Goal: Task Accomplishment & Management: Manage account settings

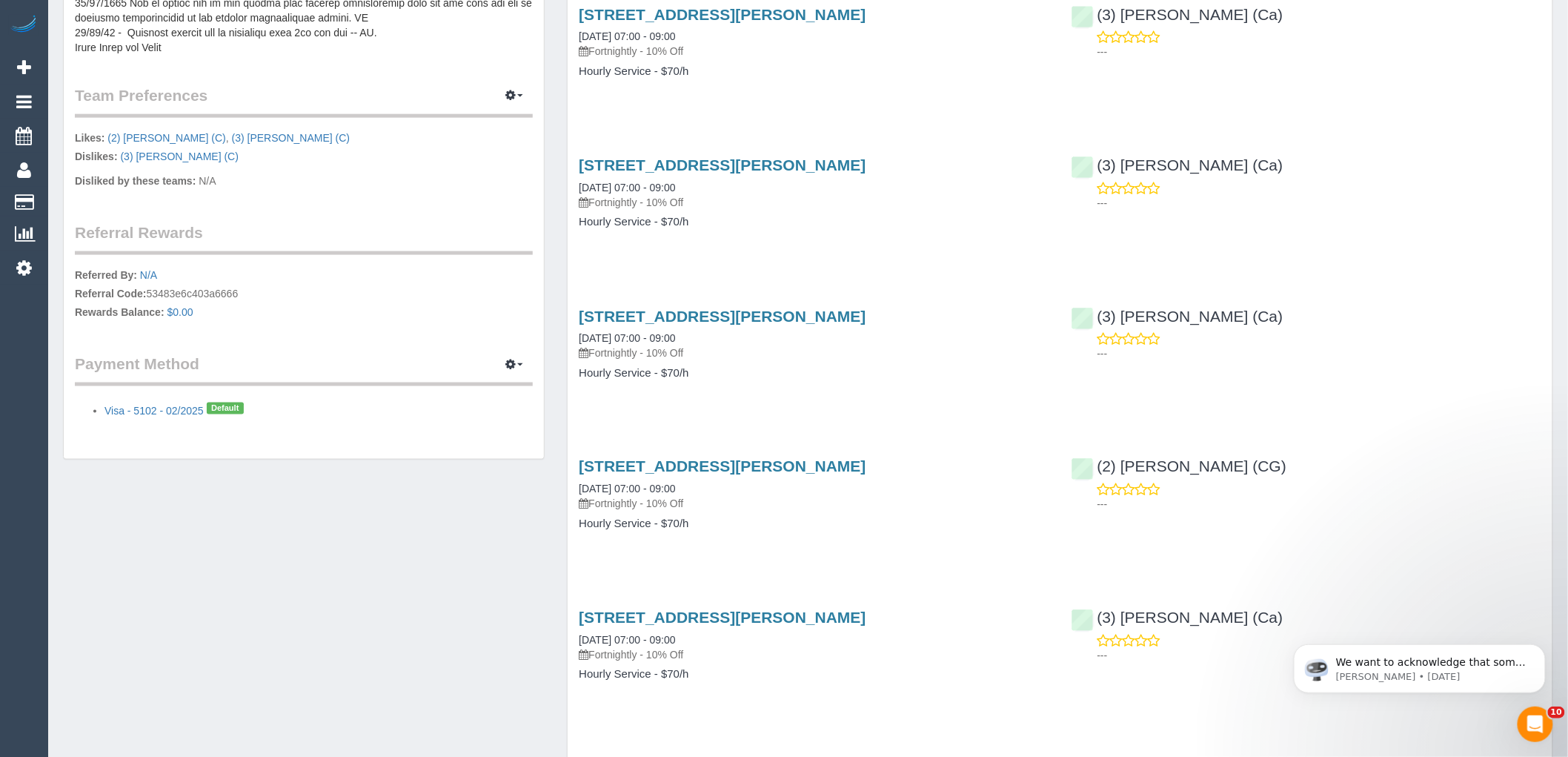
scroll to position [741, 0]
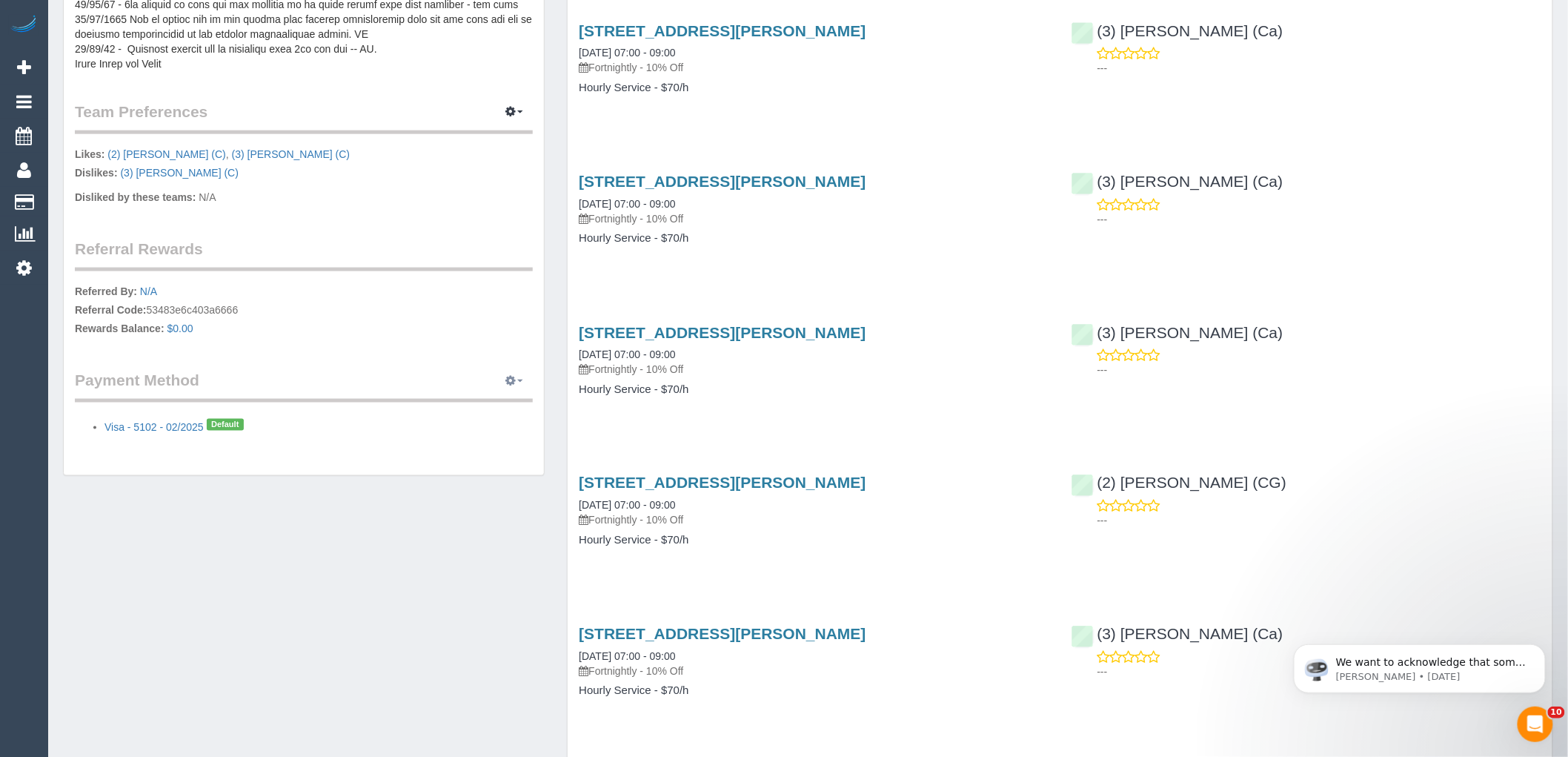
click at [509, 376] on icon "button" at bounding box center [510, 380] width 10 height 9
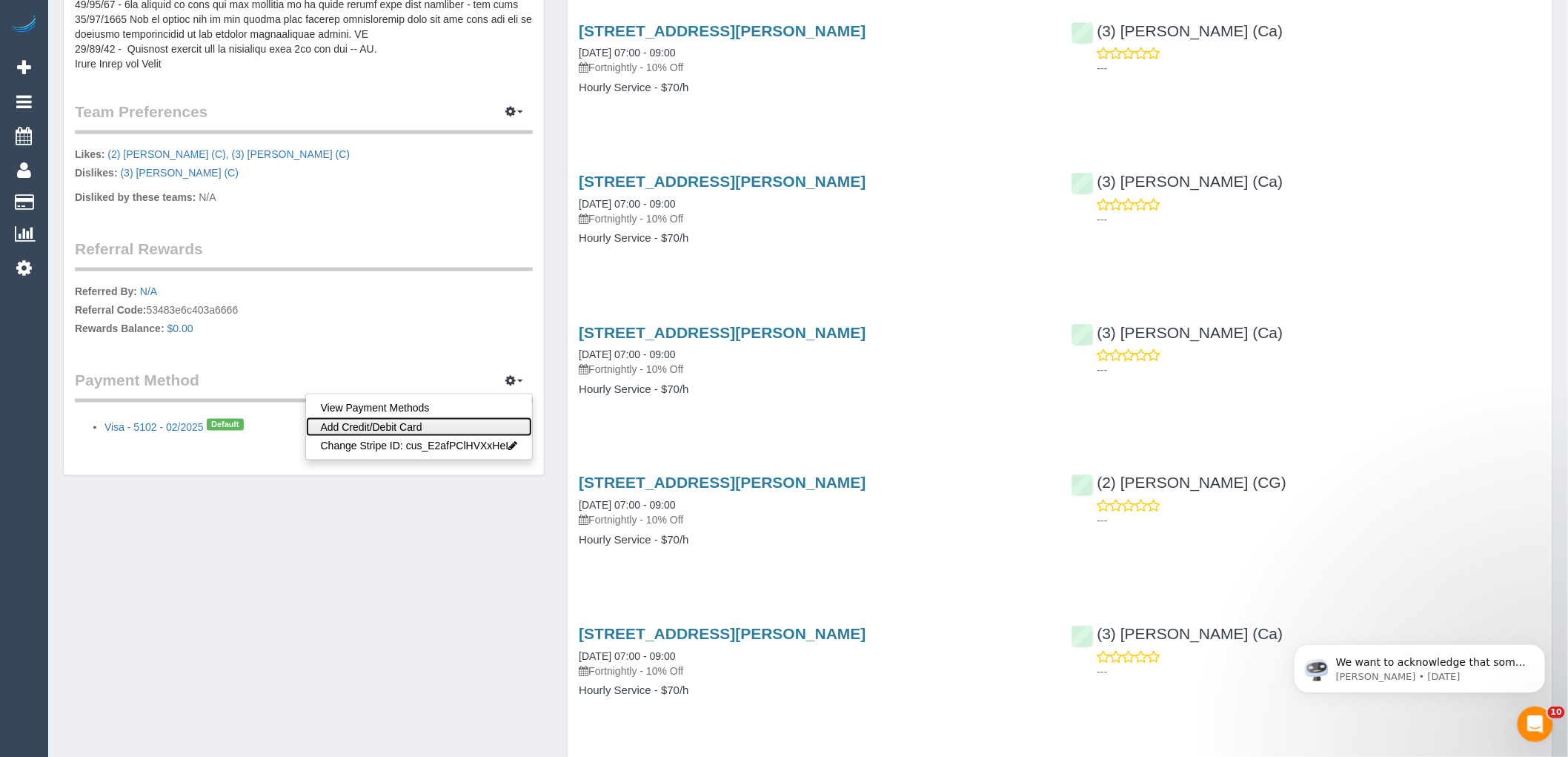
click at [397, 425] on link "Add Credit/Debit Card" at bounding box center [419, 426] width 226 height 19
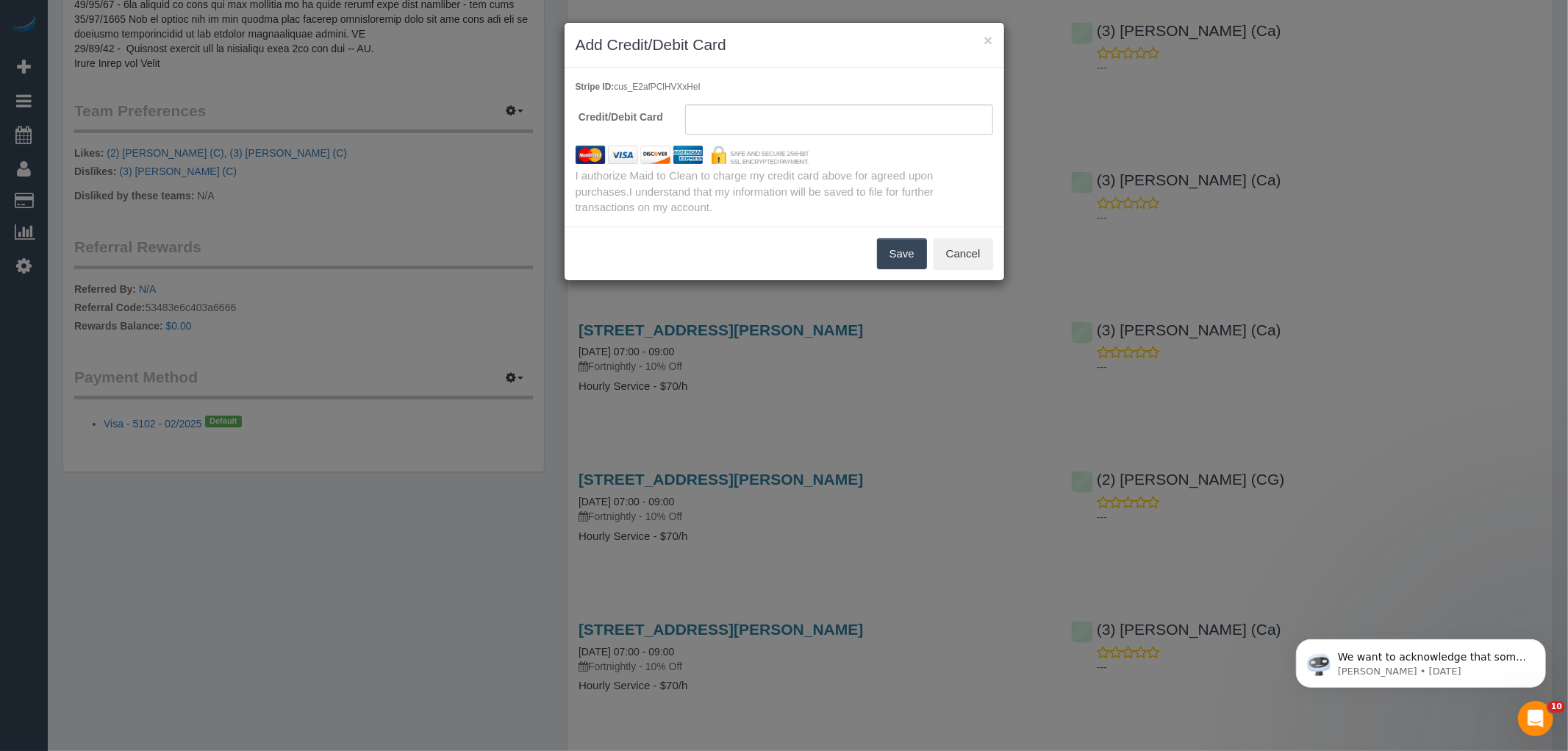
click at [789, 128] on sui-stripe-card at bounding box center [839, 119] width 308 height 31
click at [747, 152] on img at bounding box center [693, 155] width 257 height 18
click at [904, 185] on span "I understand that my information will be saved to file for further transactions…" at bounding box center [754, 199] width 358 height 28
click at [890, 256] on button "Save" at bounding box center [902, 253] width 50 height 31
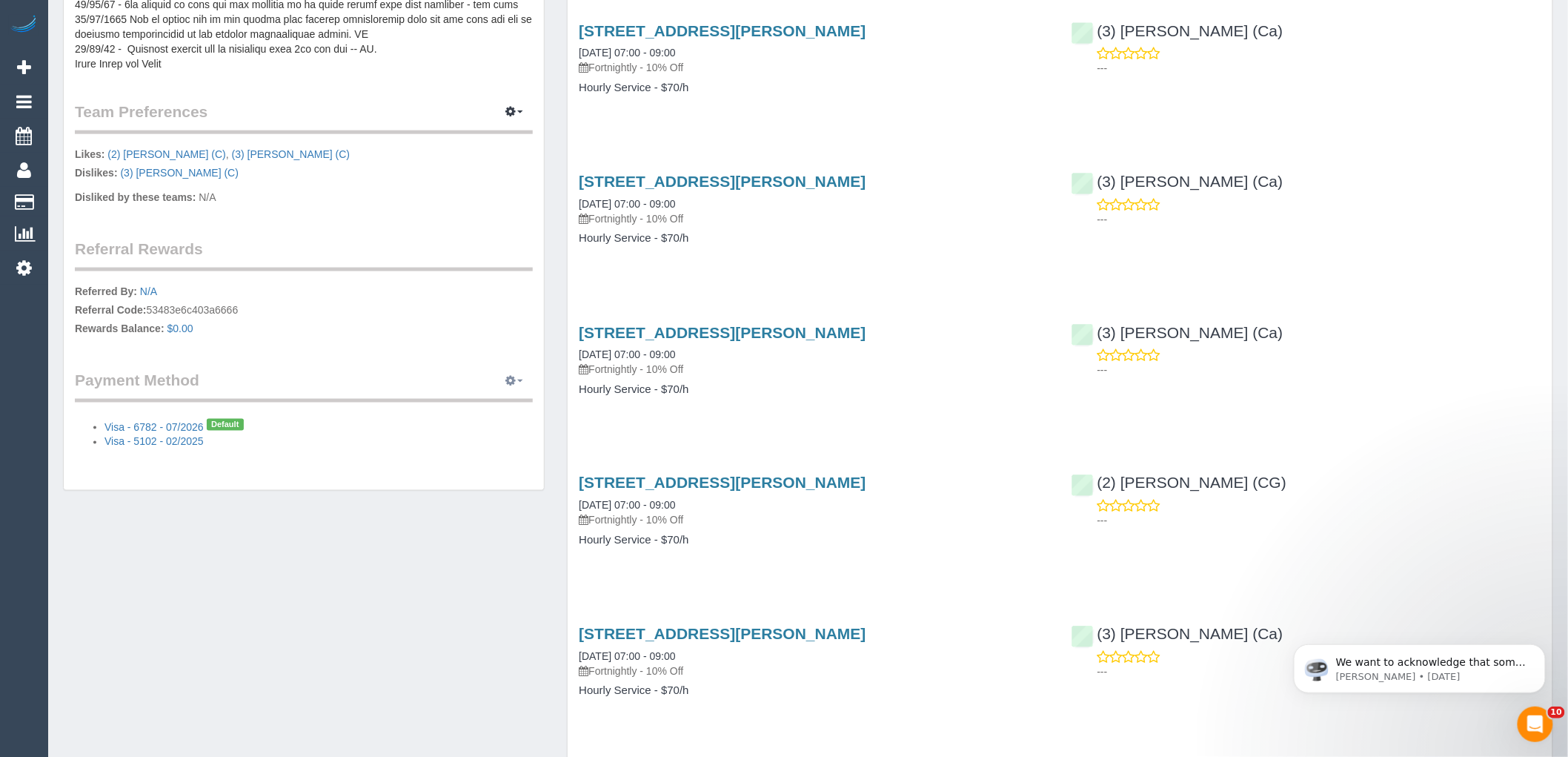
click at [515, 382] on icon "button" at bounding box center [510, 380] width 10 height 9
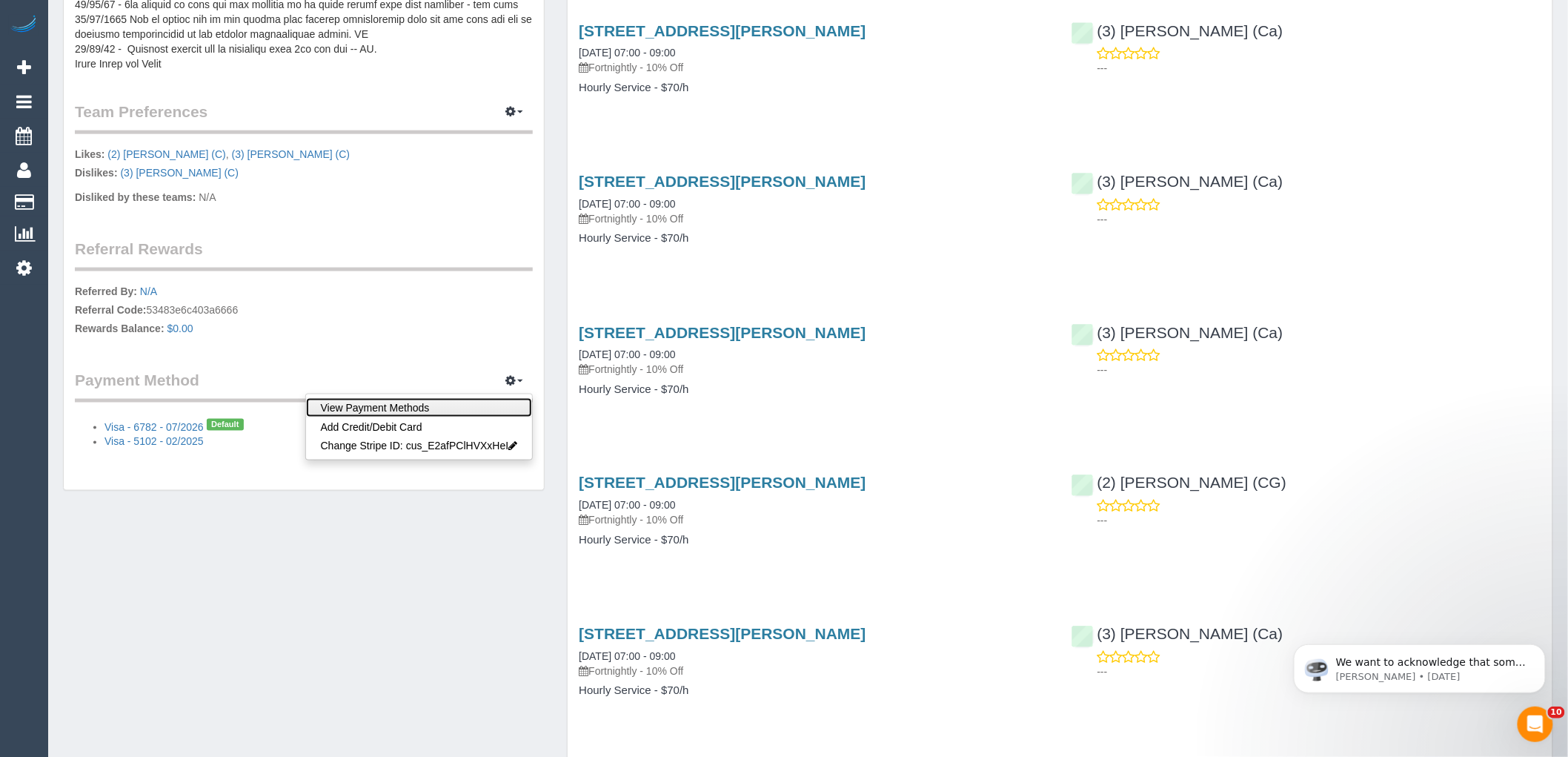
click at [398, 407] on link "View Payment Methods" at bounding box center [419, 407] width 226 height 19
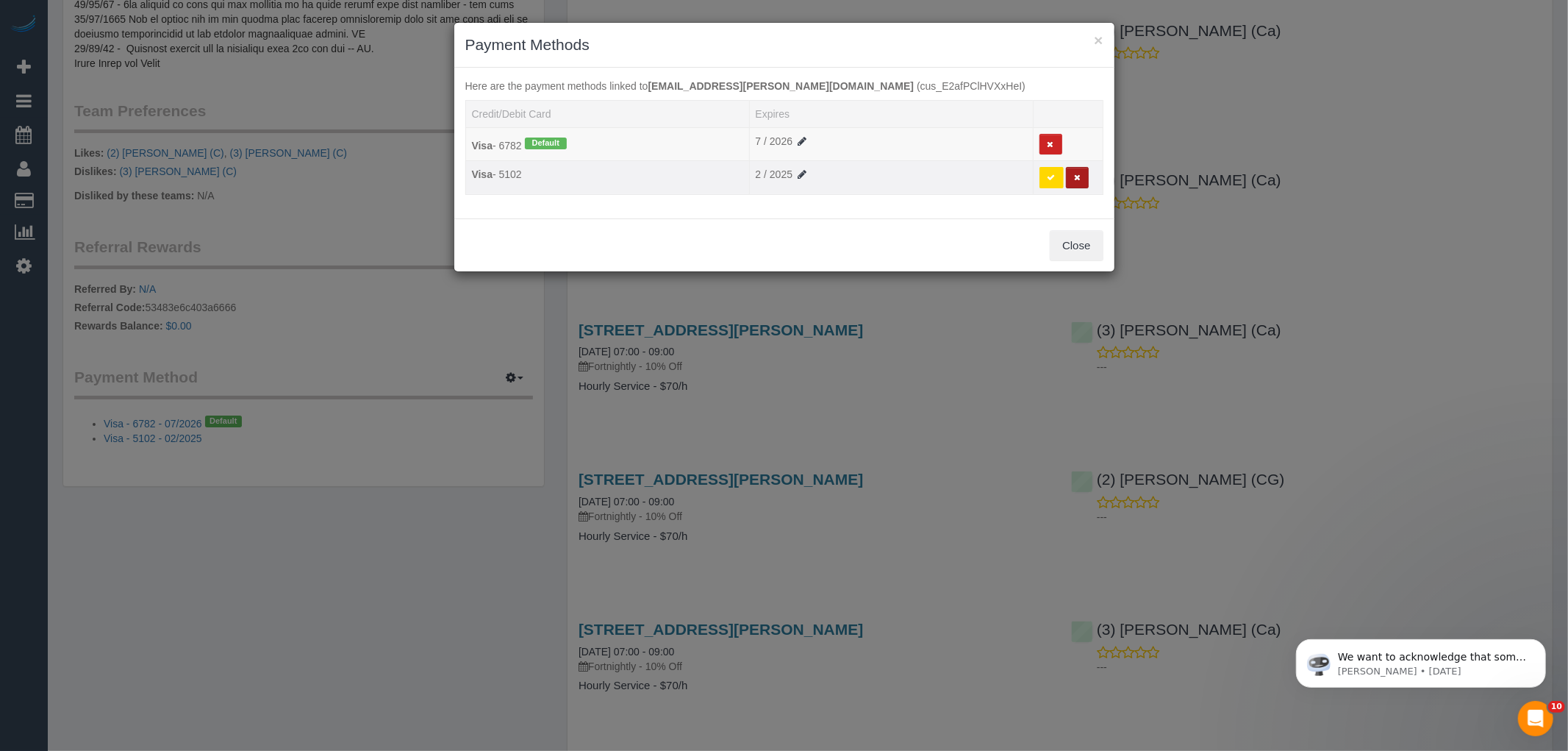
click at [1076, 179] on icon at bounding box center [1077, 177] width 6 height 8
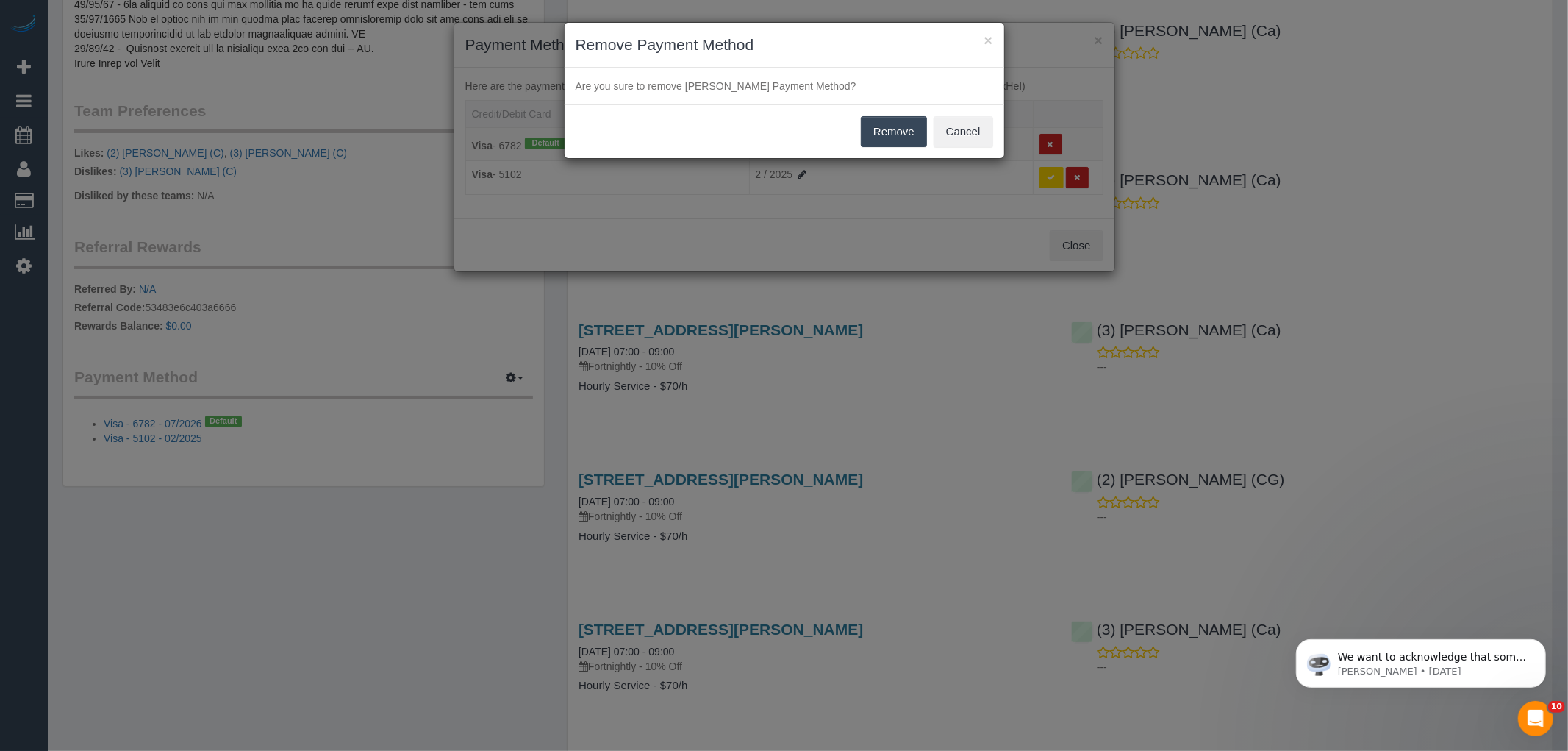
click at [887, 128] on button "Remove" at bounding box center [894, 131] width 66 height 31
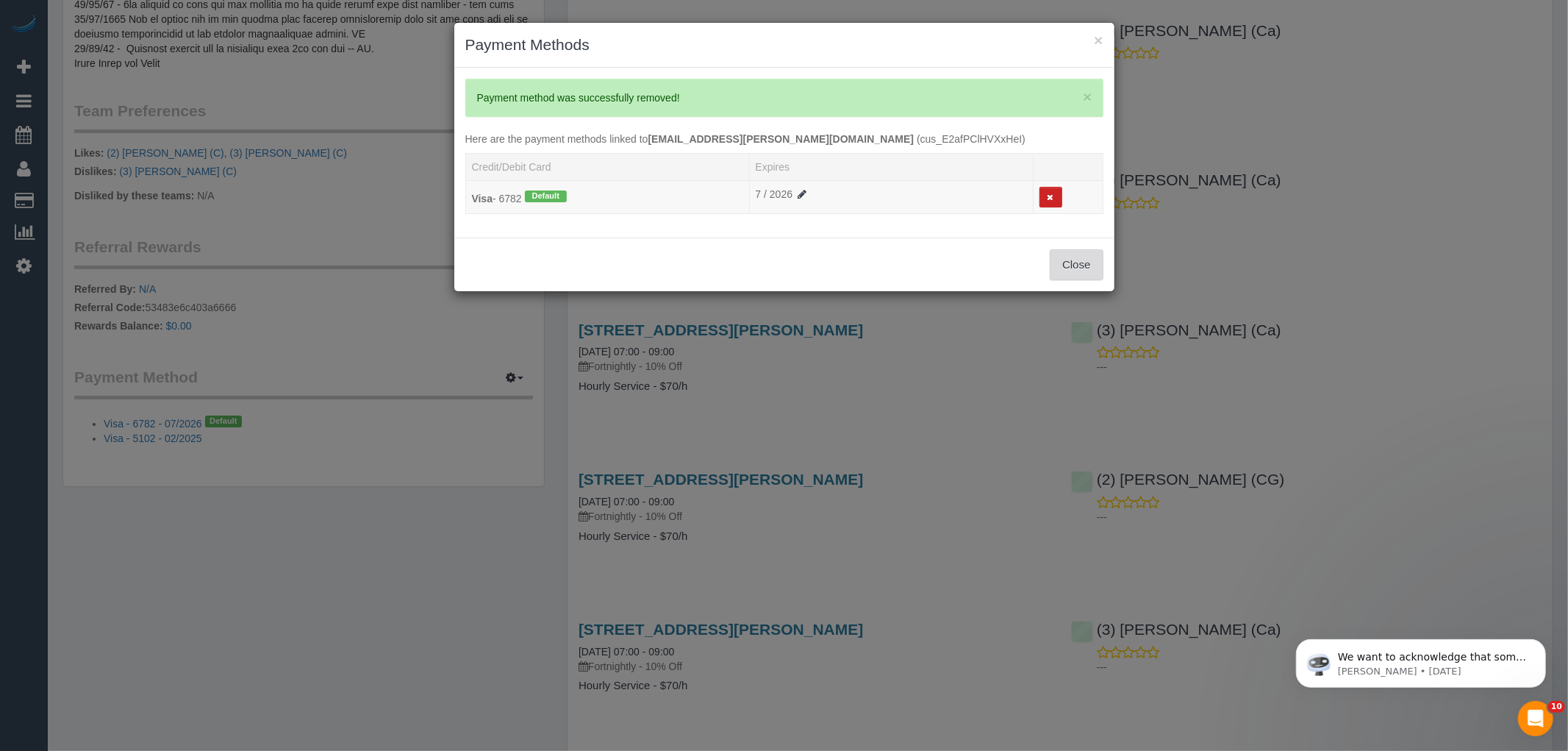
click at [1077, 266] on button "Close" at bounding box center [1076, 264] width 53 height 31
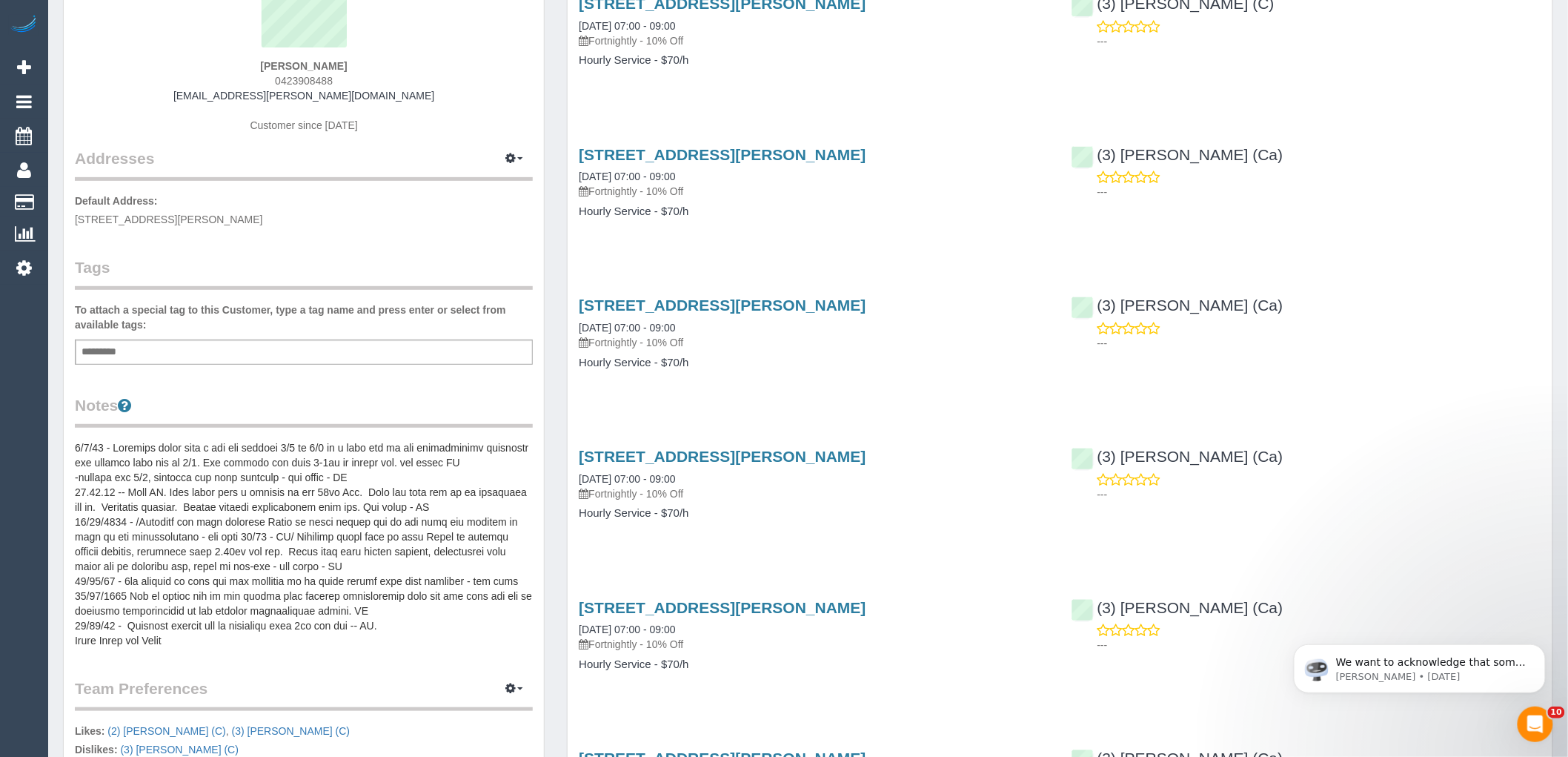
scroll to position [0, 0]
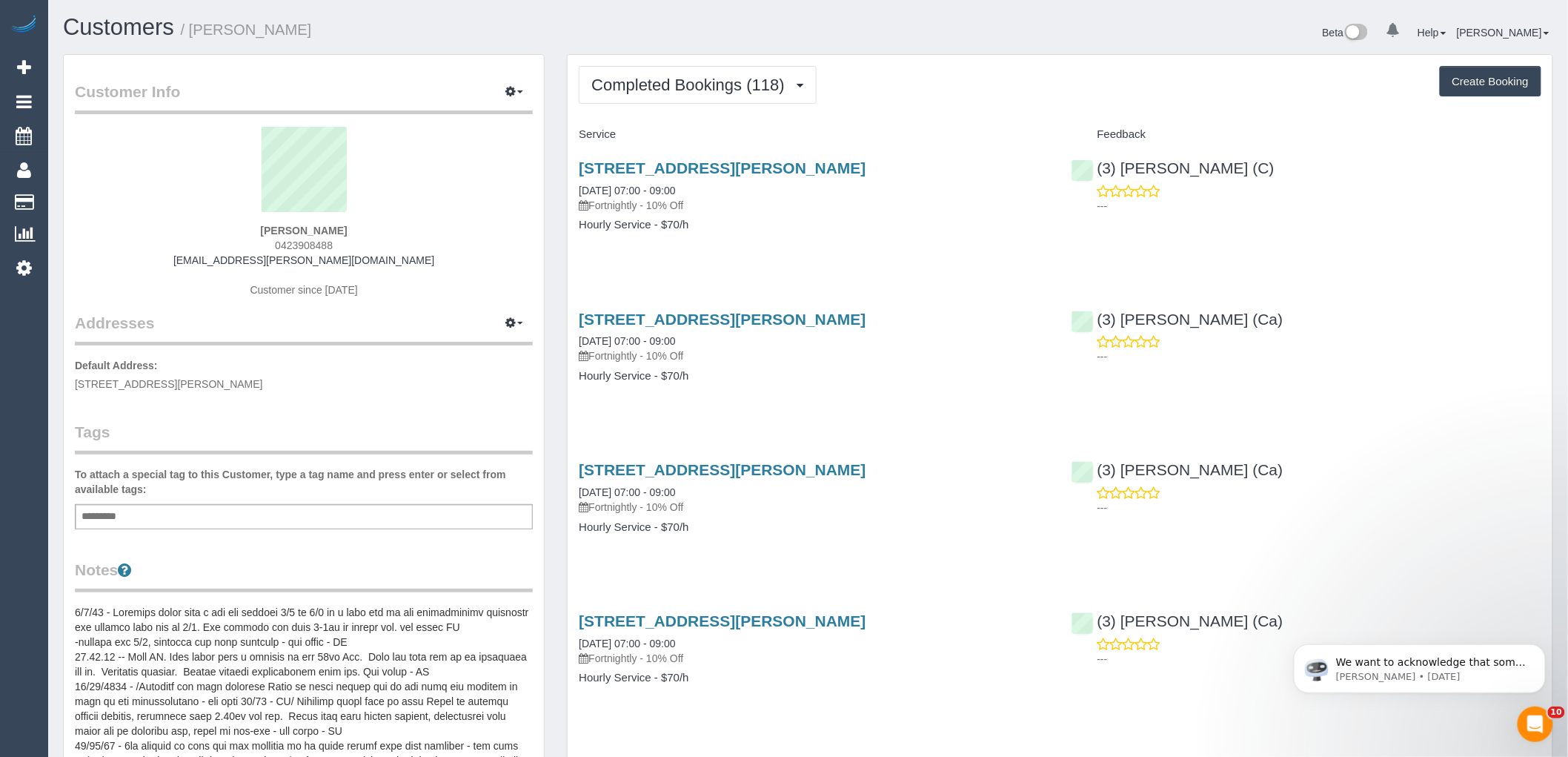
click at [194, 267] on div "Sue Grimmer 0423908488 sue.grimmer@gmail.com Customer since 2018" at bounding box center [304, 219] width 458 height 186
click at [637, 95] on button "Completed Bookings (118)" at bounding box center [697, 85] width 238 height 38
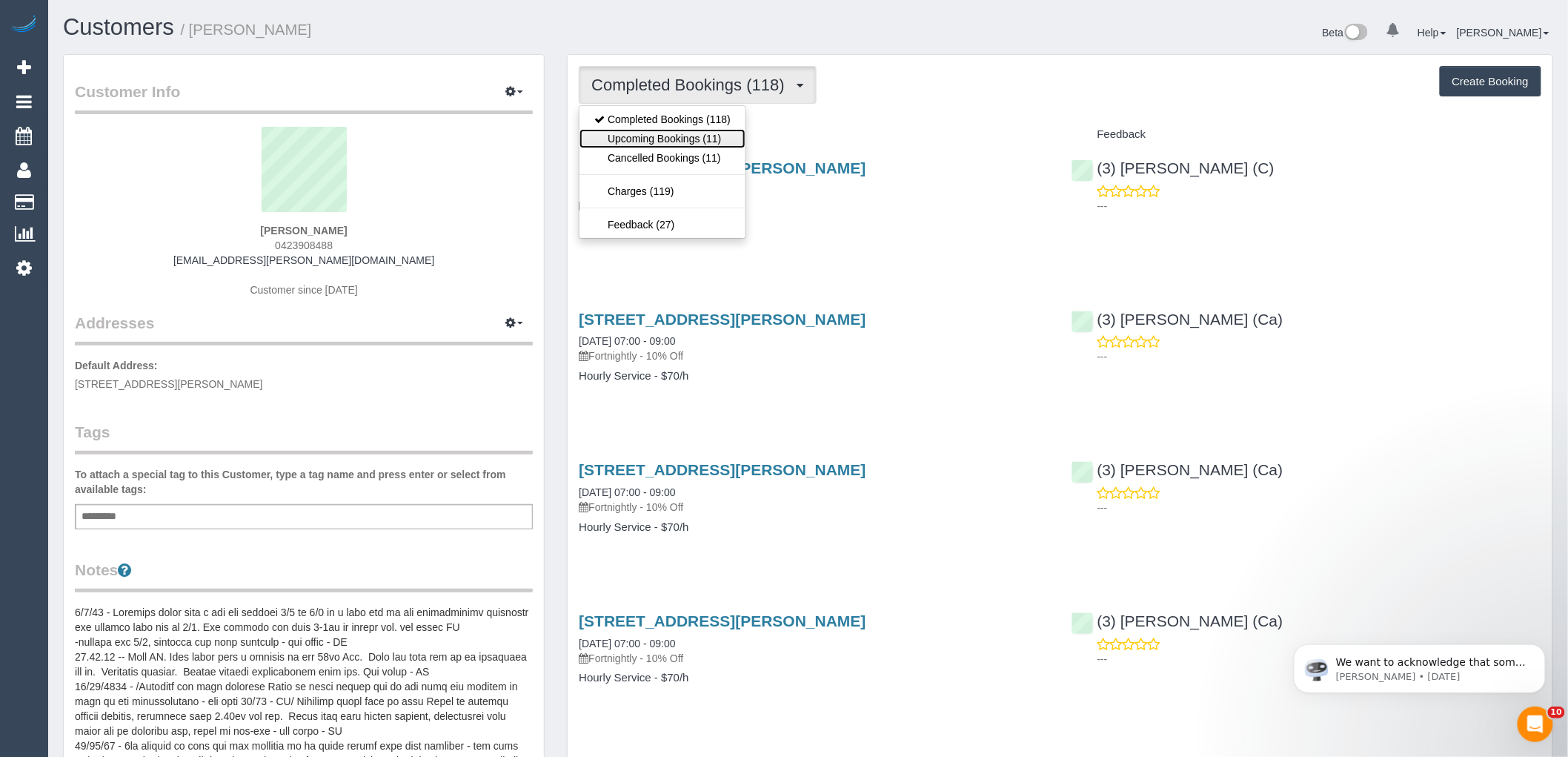
click at [653, 141] on link "Upcoming Bookings (11)" at bounding box center [662, 138] width 166 height 19
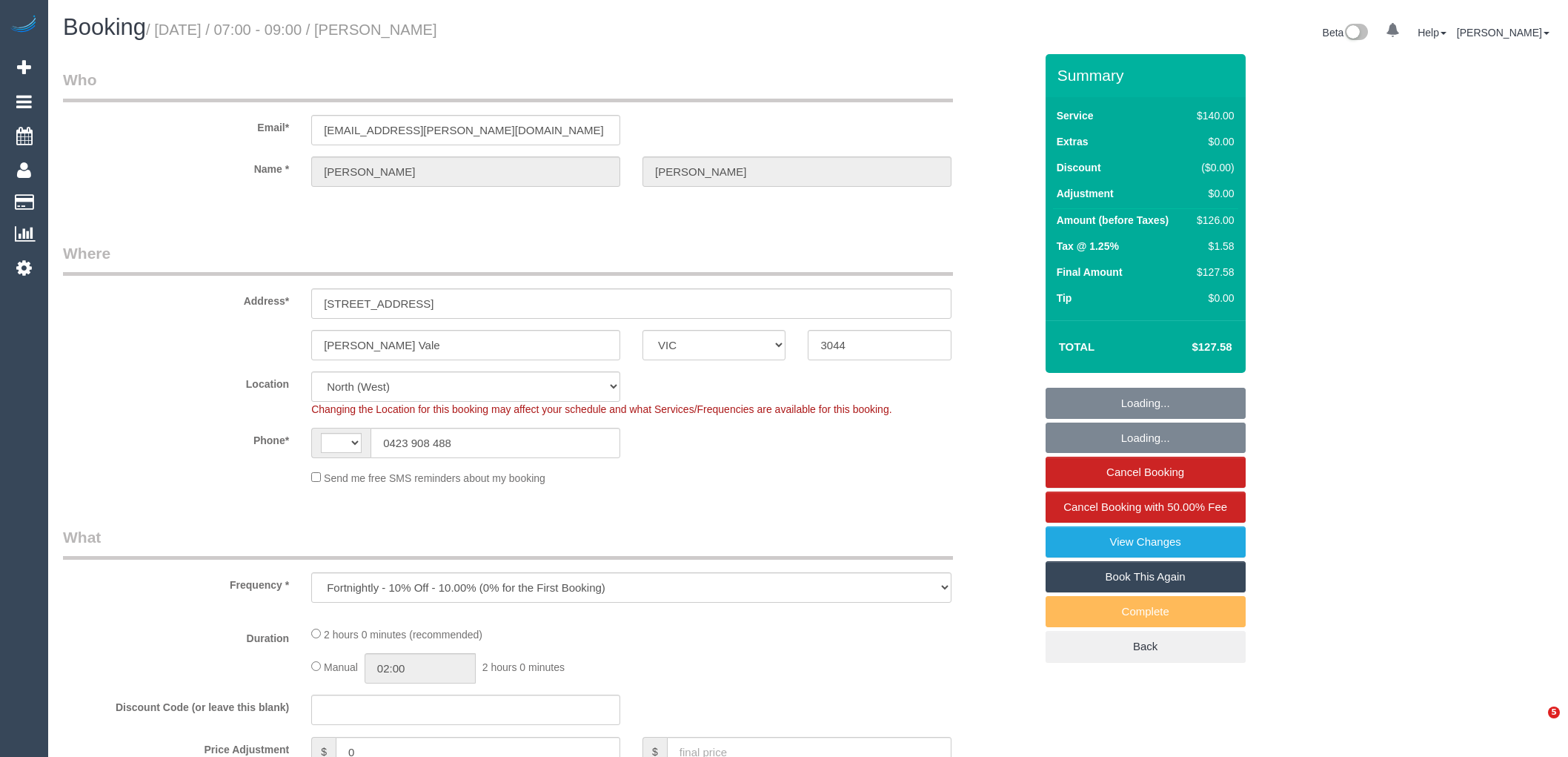
select select "VIC"
select select "object:686"
select select "string:AU"
select select "number:28"
select select "number:14"
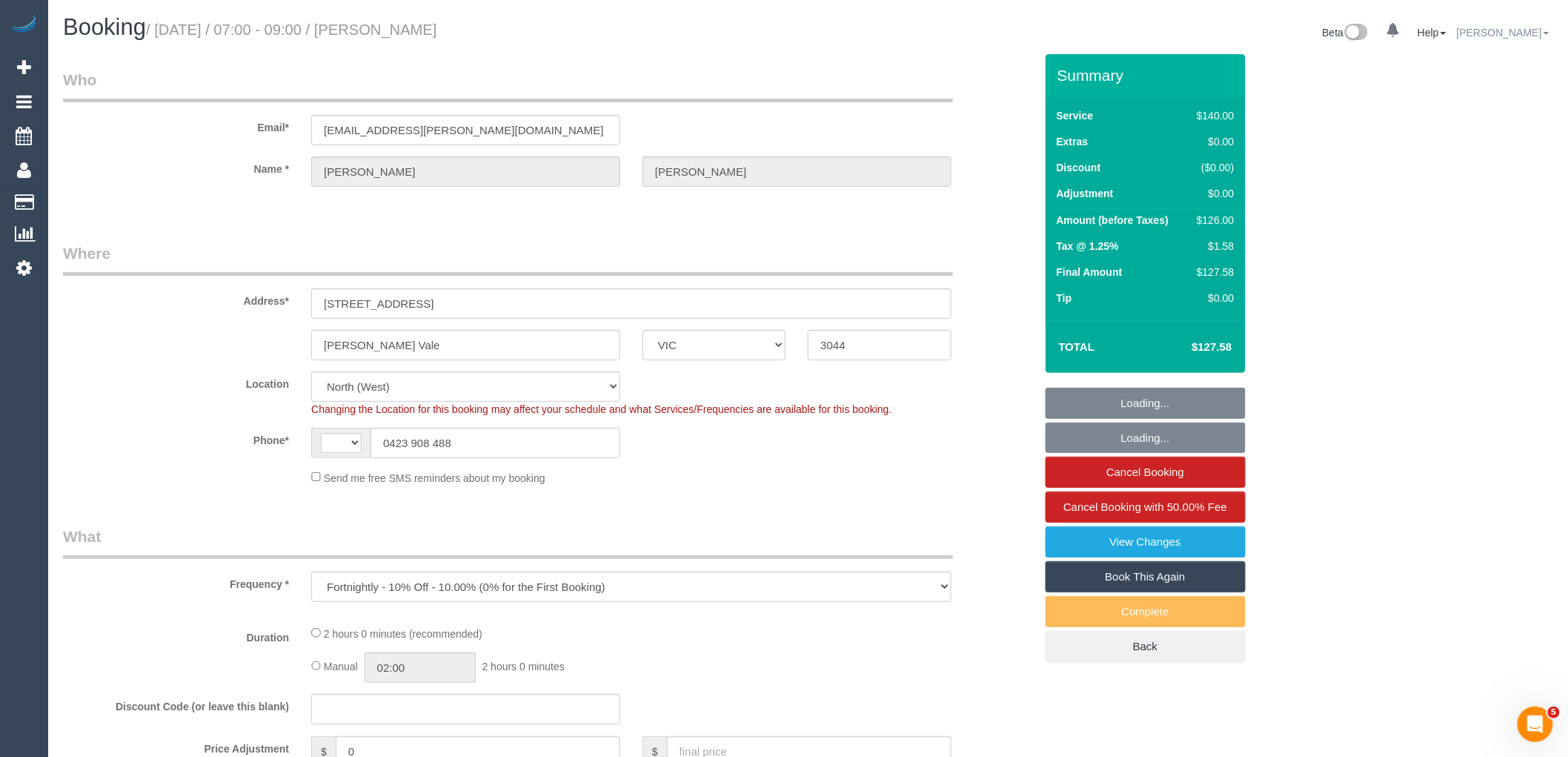
select select "number:19"
select select "number:22"
select select "number:11"
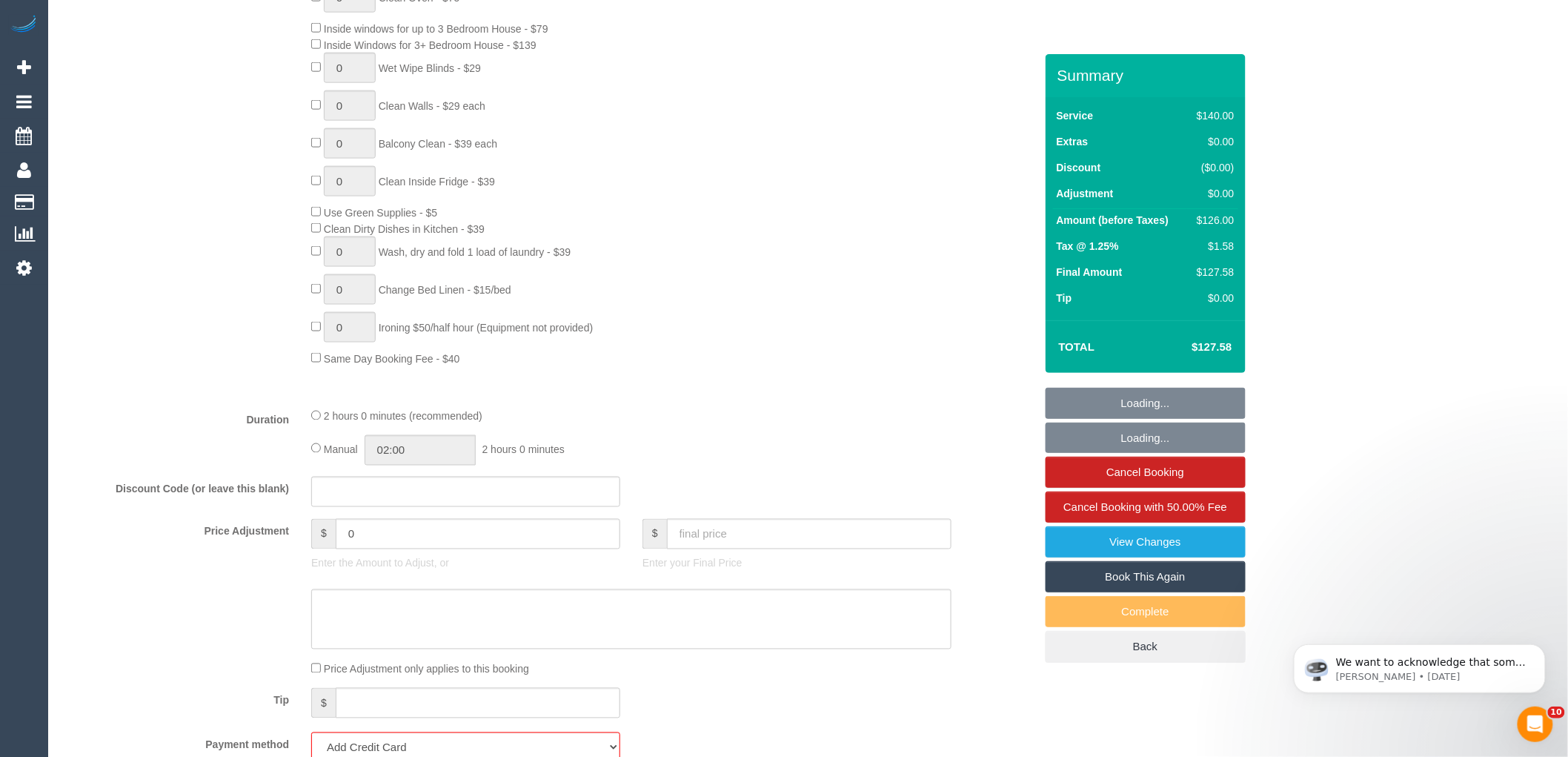
scroll to position [1317, 0]
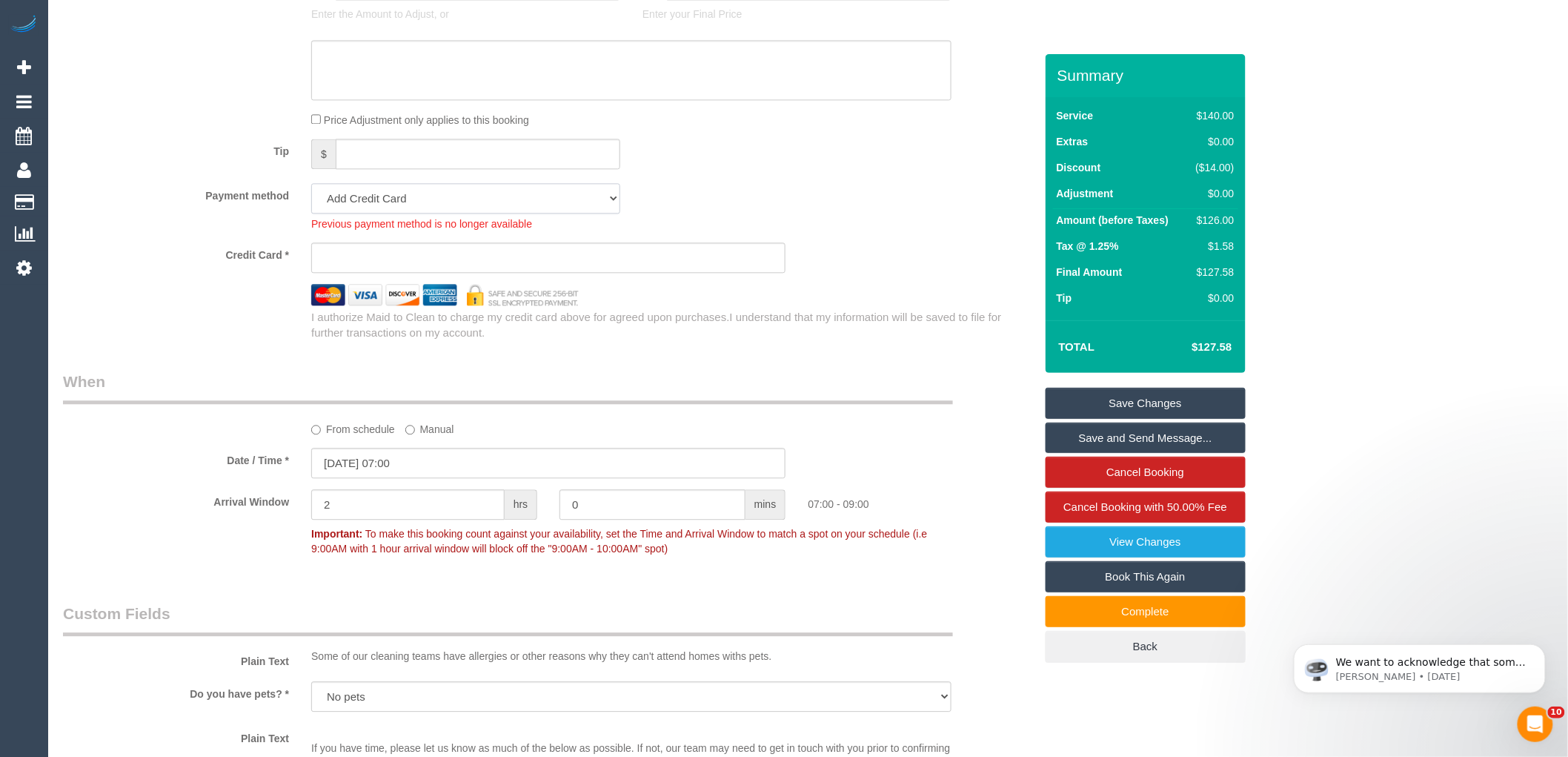
click at [492, 211] on select "Visa - 6782 - 07/2026 (Default) Add Credit Card ─────────────── Cash Check Payp…" at bounding box center [465, 198] width 309 height 31
select select "string:stripe-pm_1SCYKO2GScqysDRV38bhgXdu"
click at [311, 194] on select "Visa - 6782 - 07/2026 (Default) Add Credit Card ─────────────── Cash Check Payp…" at bounding box center [465, 198] width 309 height 31
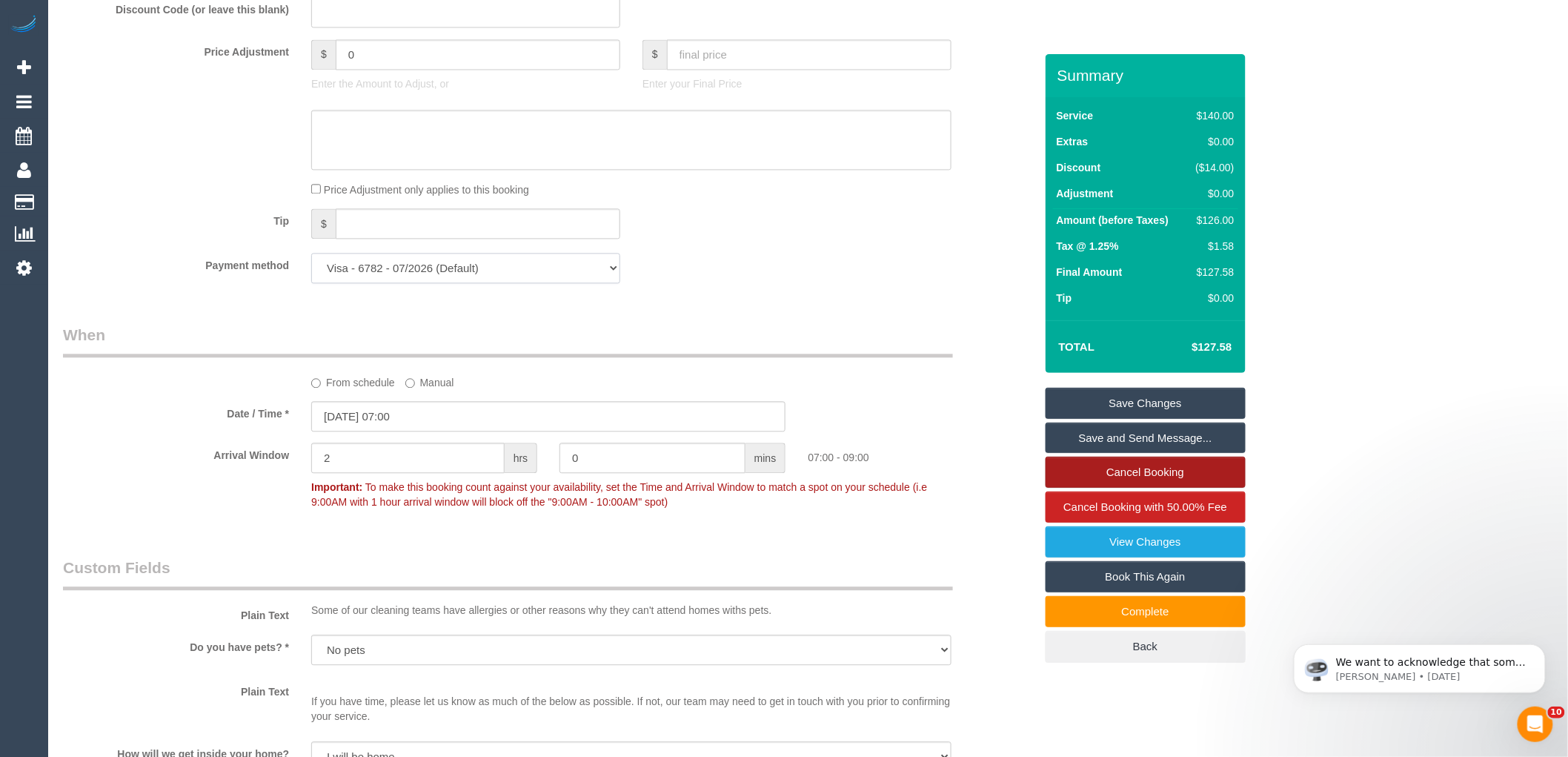
scroll to position [1153, 0]
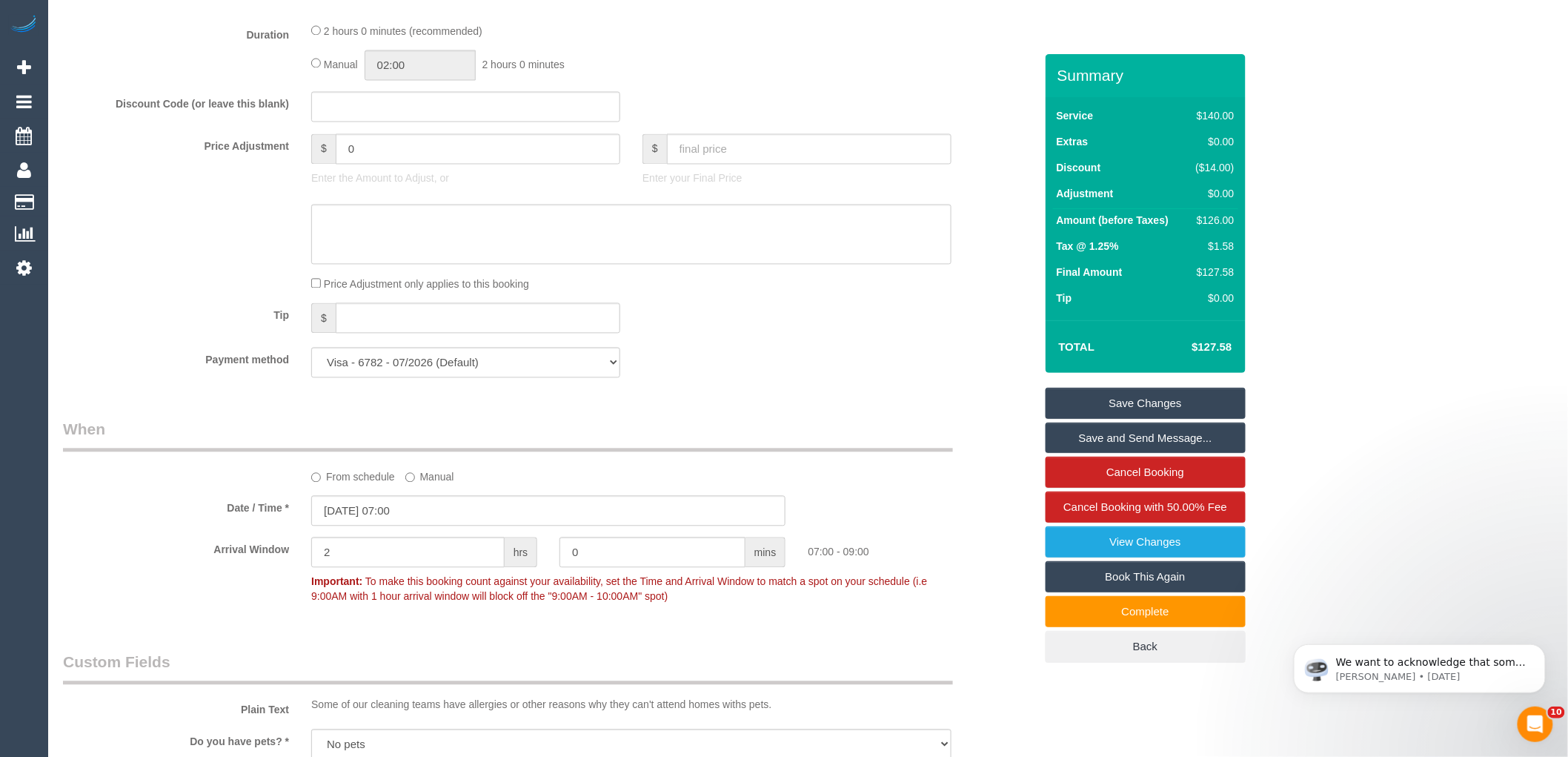
click at [1174, 396] on link "Save Changes" at bounding box center [1145, 403] width 200 height 31
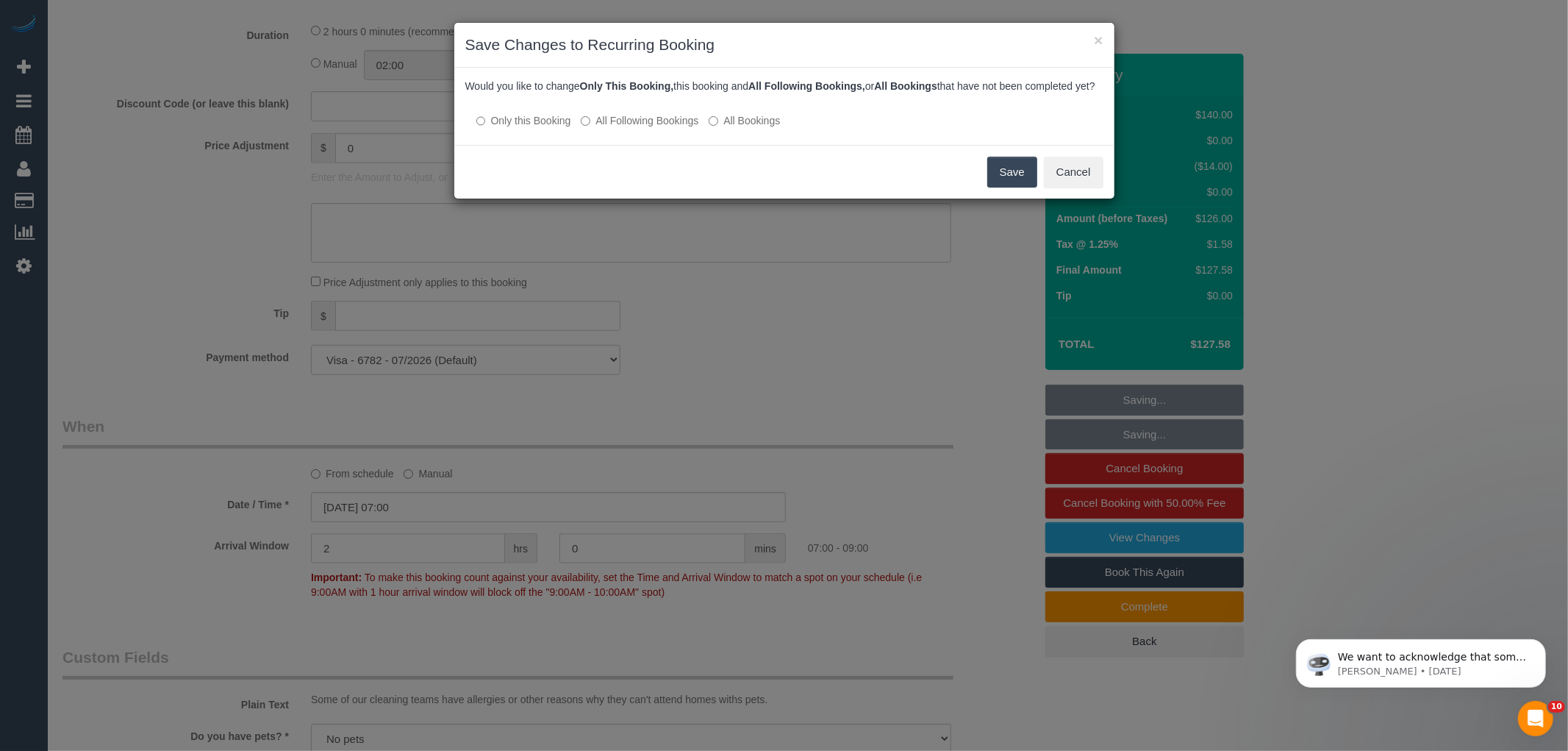
click at [635, 128] on label "All Following Bookings" at bounding box center [639, 120] width 118 height 14
click at [1015, 188] on button "Save" at bounding box center [1012, 172] width 50 height 31
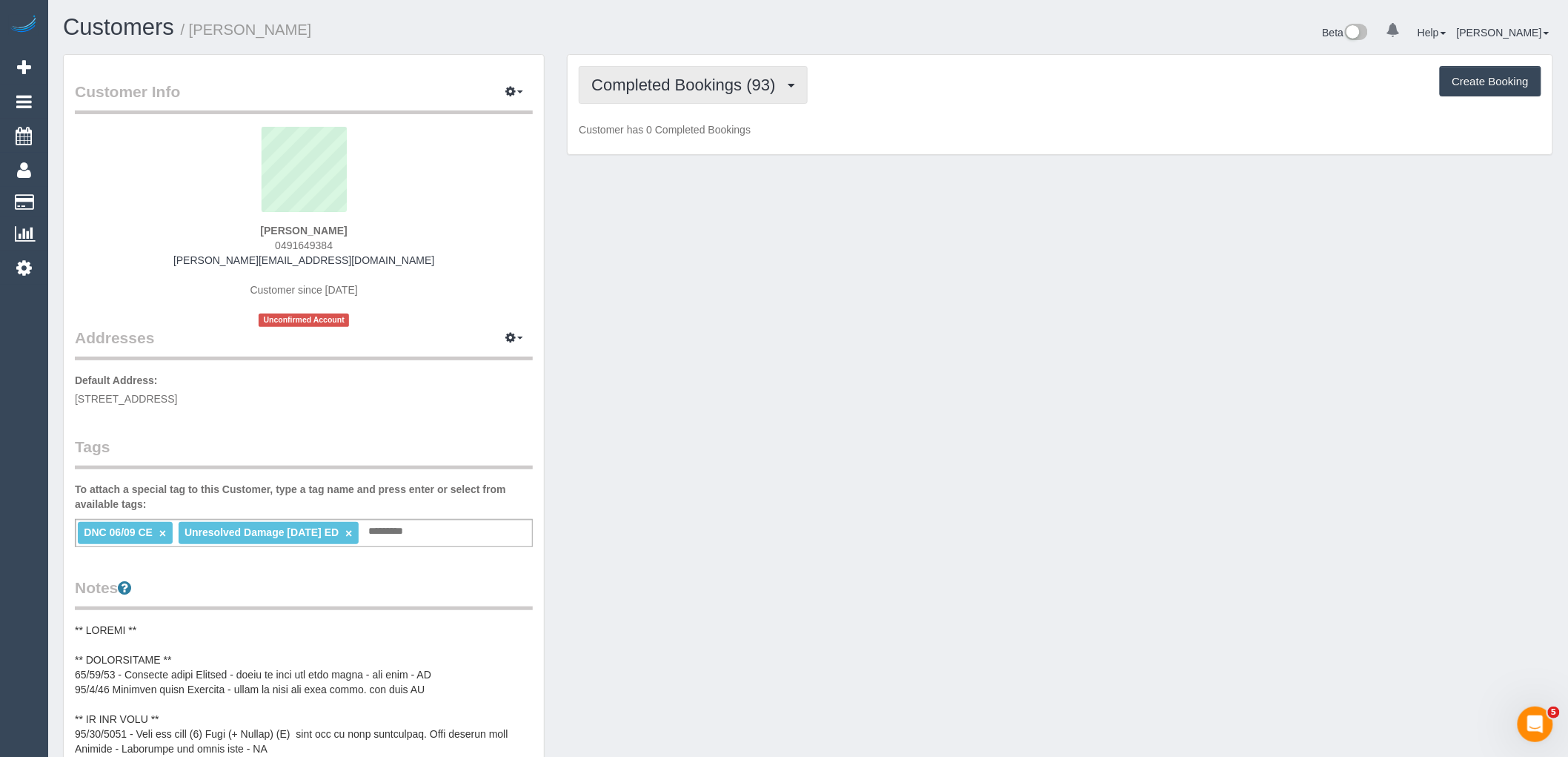
click at [714, 85] on span "Completed Bookings (93)" at bounding box center [686, 84] width 191 height 18
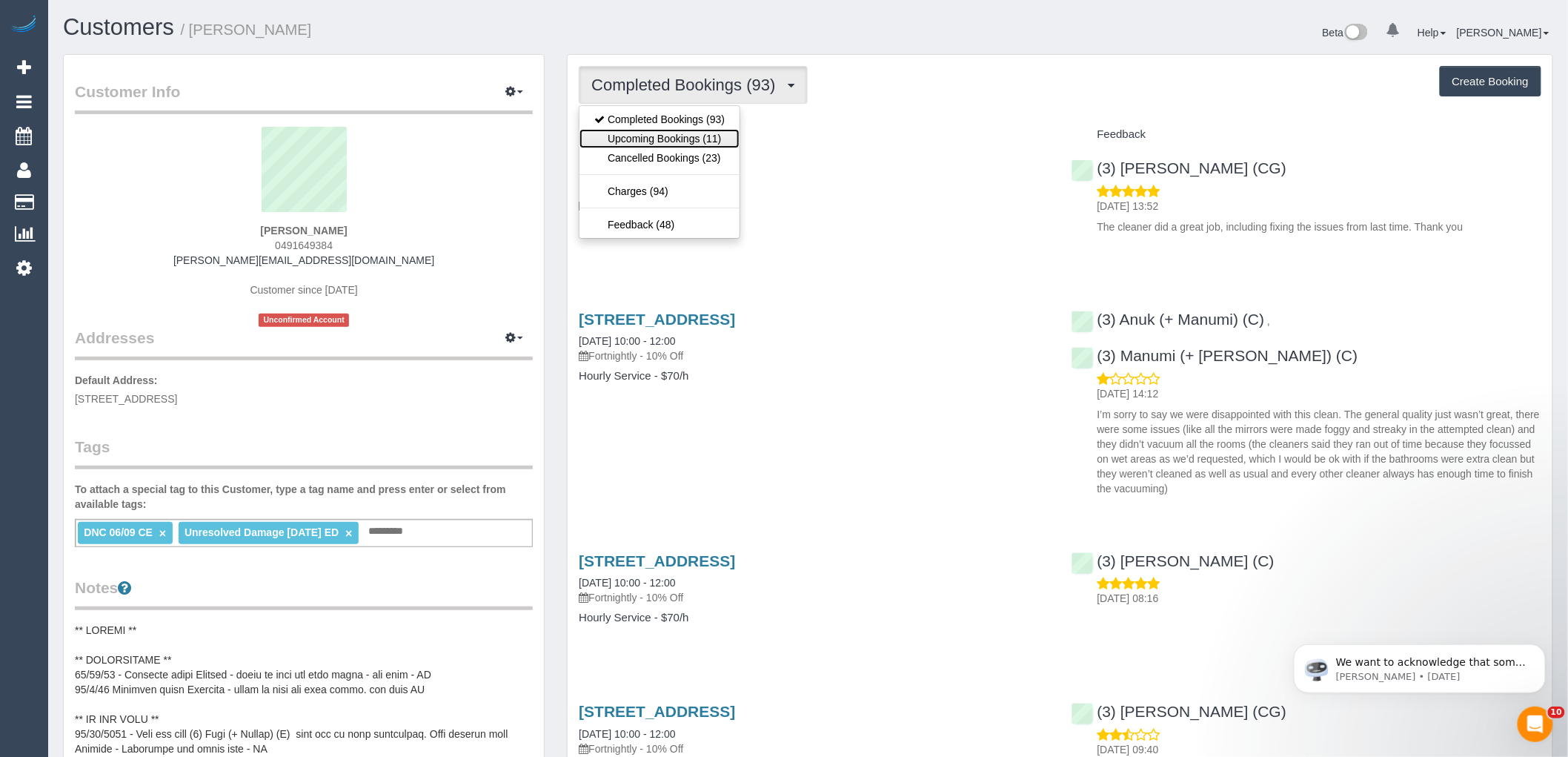
click at [712, 137] on link "Upcoming Bookings (11)" at bounding box center [659, 138] width 160 height 19
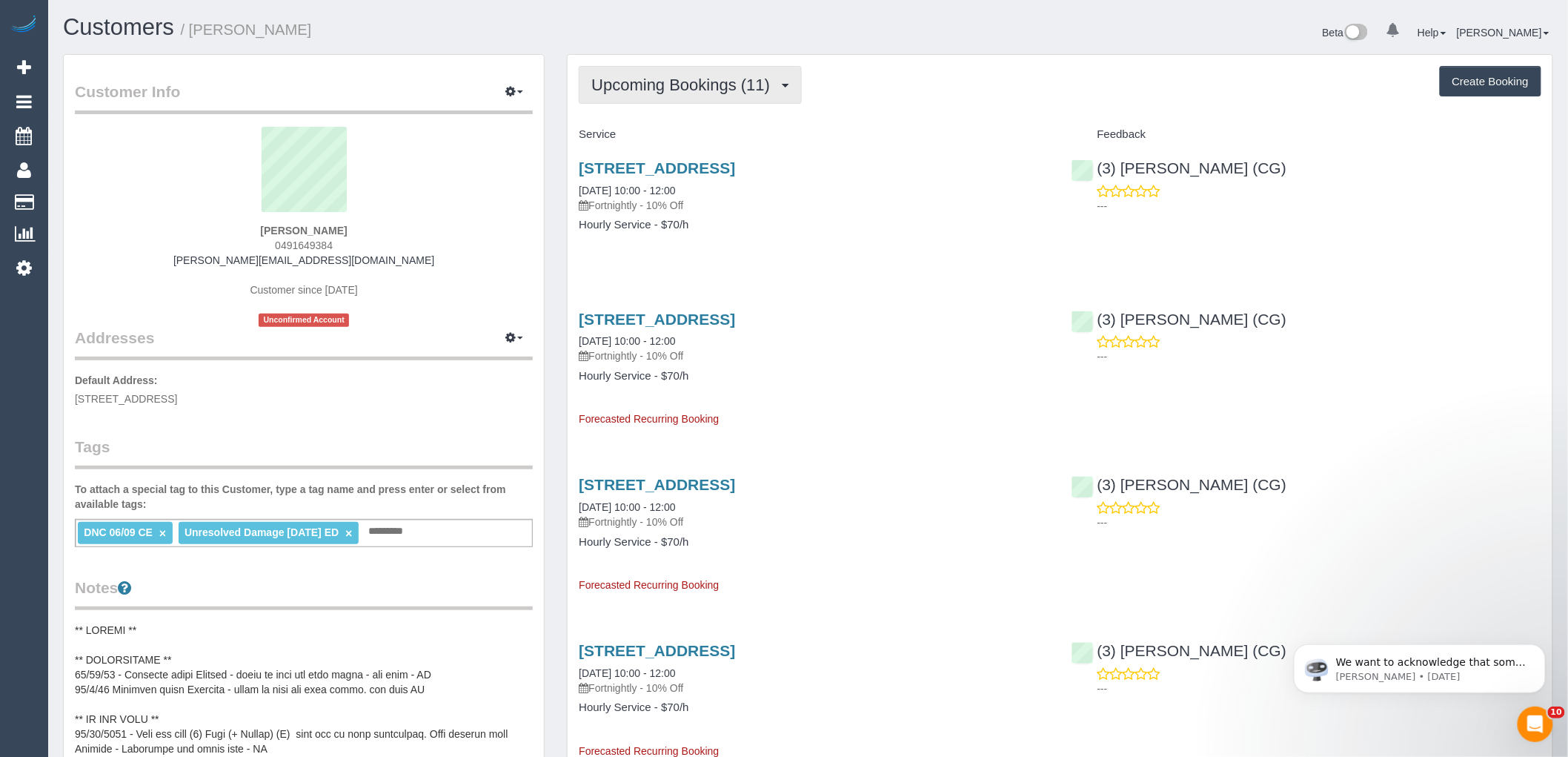
click at [647, 85] on span "Upcoming Bookings (11)" at bounding box center [684, 84] width 186 height 18
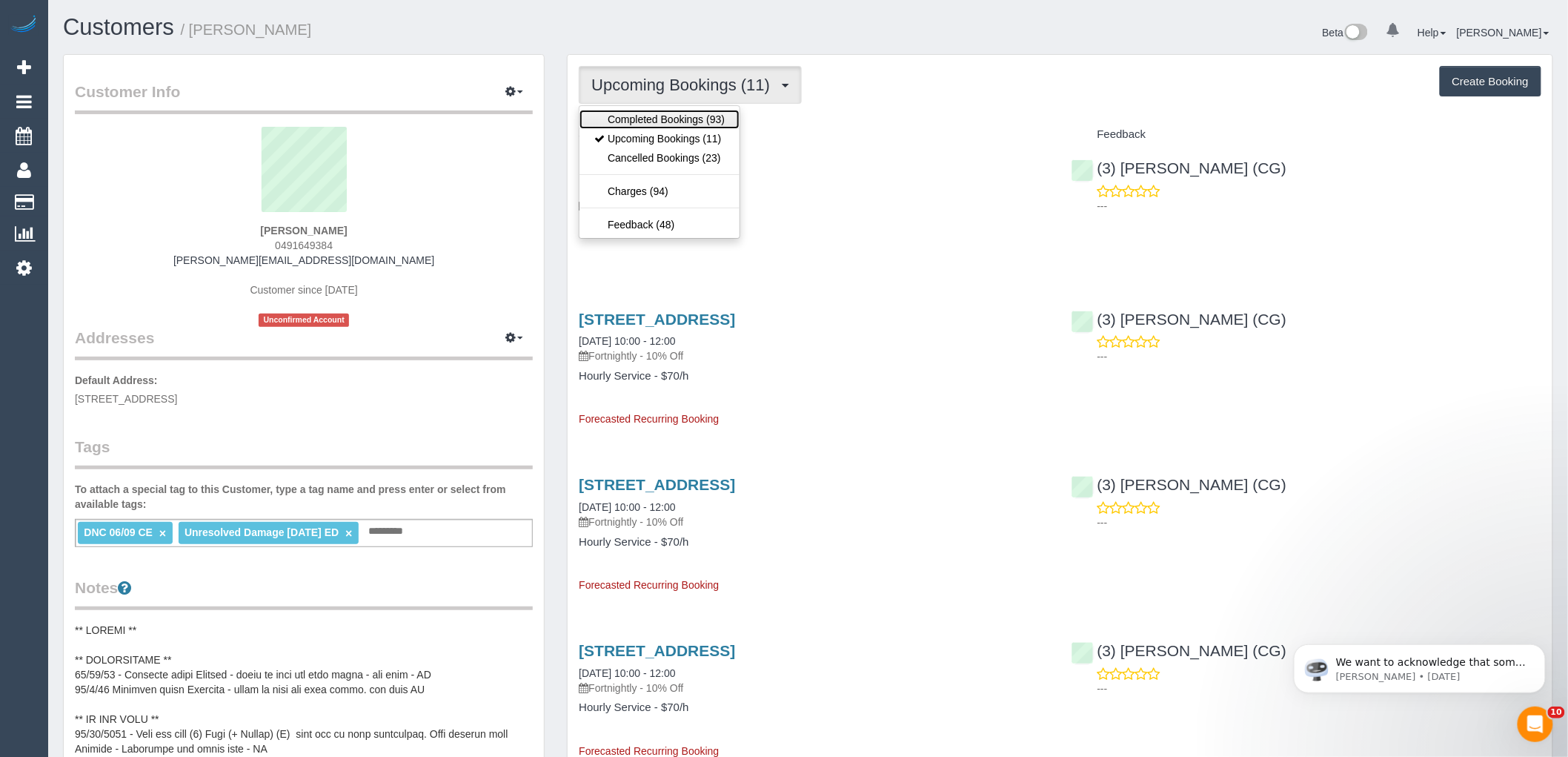
click at [655, 113] on link "Completed Bookings (93)" at bounding box center [659, 119] width 160 height 19
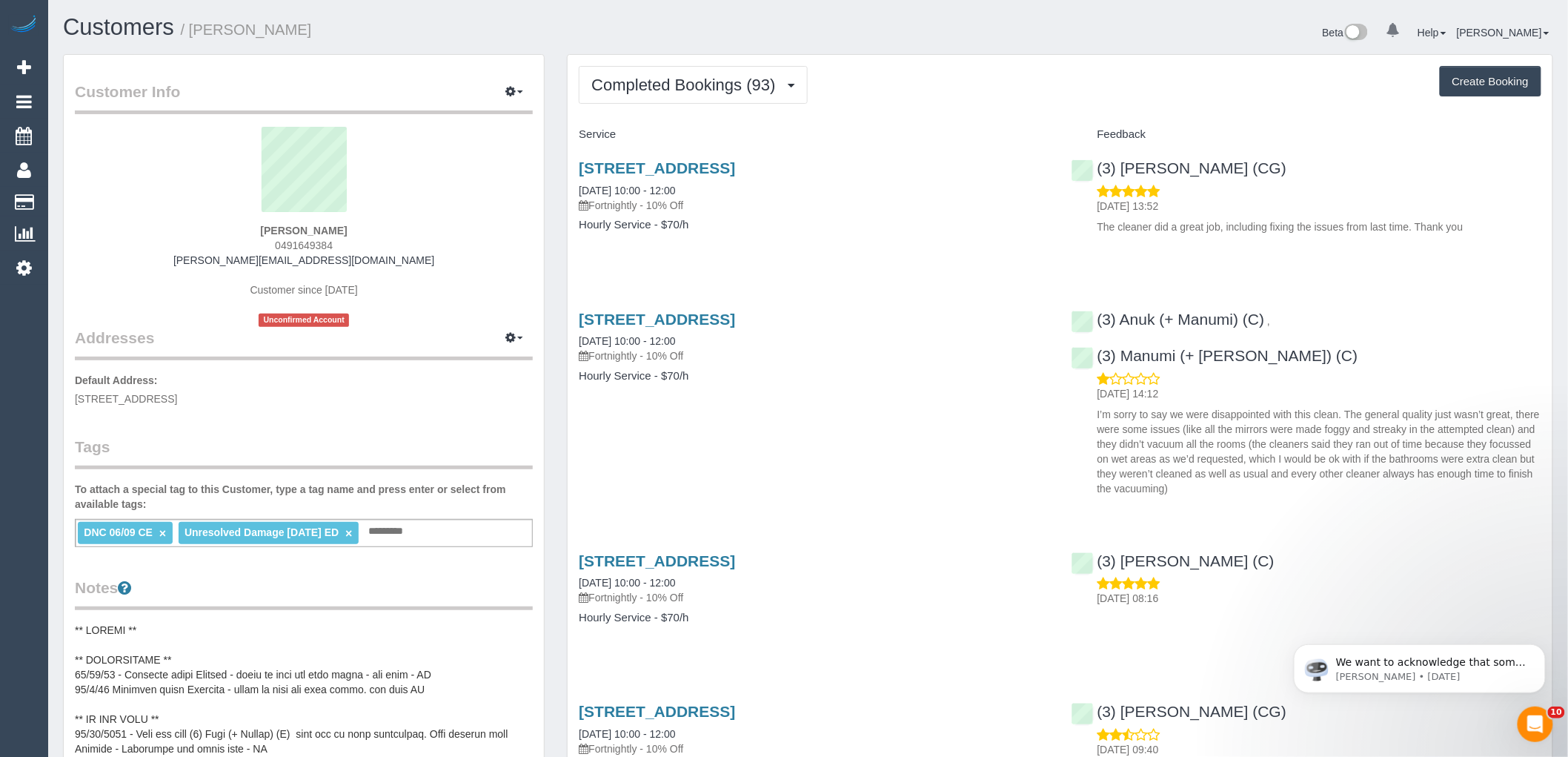
drag, startPoint x: 367, startPoint y: 225, endPoint x: 104, endPoint y: 195, distance: 264.7
click at [110, 196] on div "Katherine Gregor 0491649384 katherinemariegregor@gmail.com Customer since 2021 …" at bounding box center [304, 226] width 458 height 200
copy div "Katherine Gregor"
click at [694, 76] on span "Completed Bookings (93)" at bounding box center [686, 84] width 191 height 18
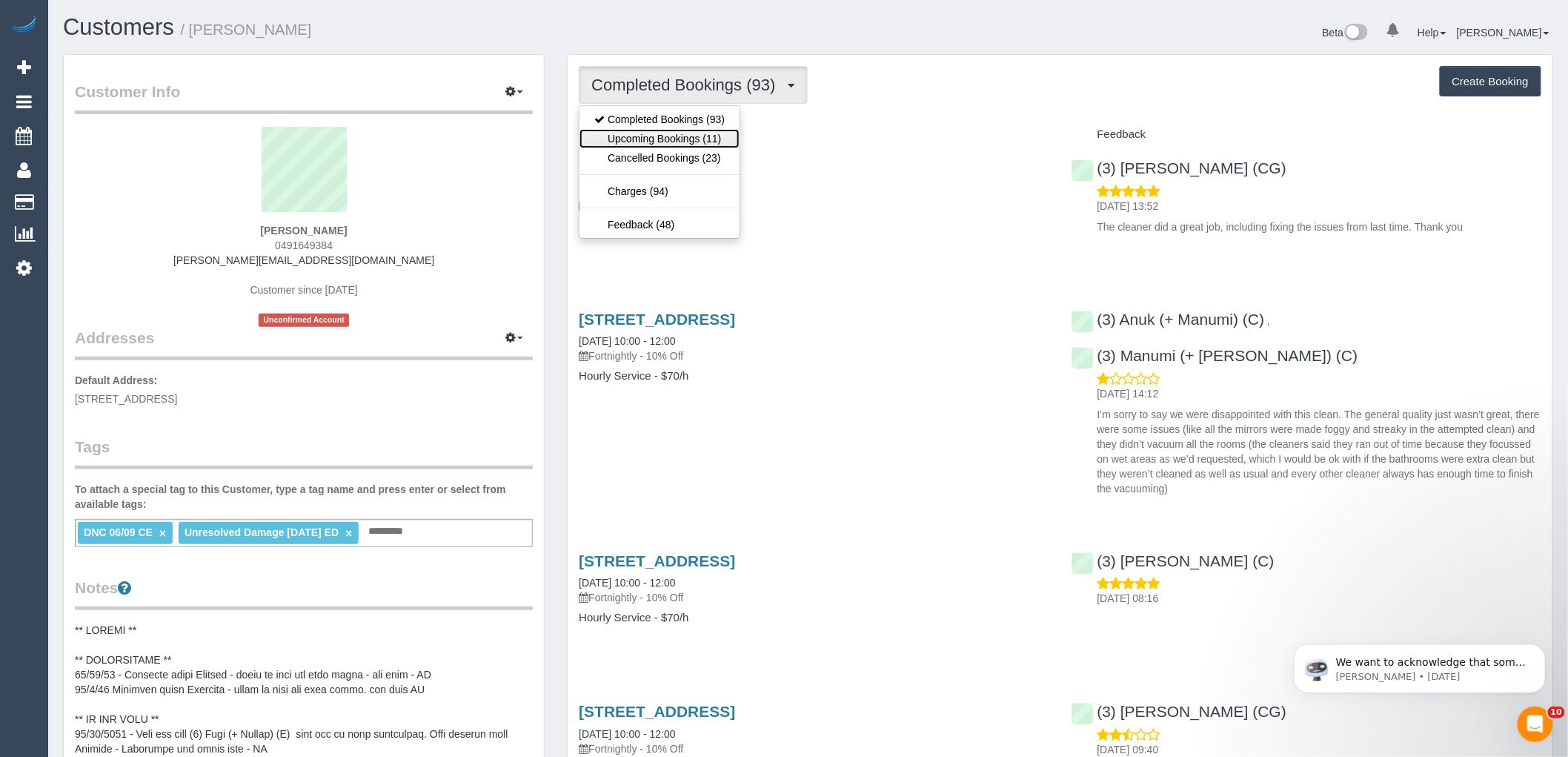
click at [692, 131] on link "Upcoming Bookings (11)" at bounding box center [659, 138] width 160 height 19
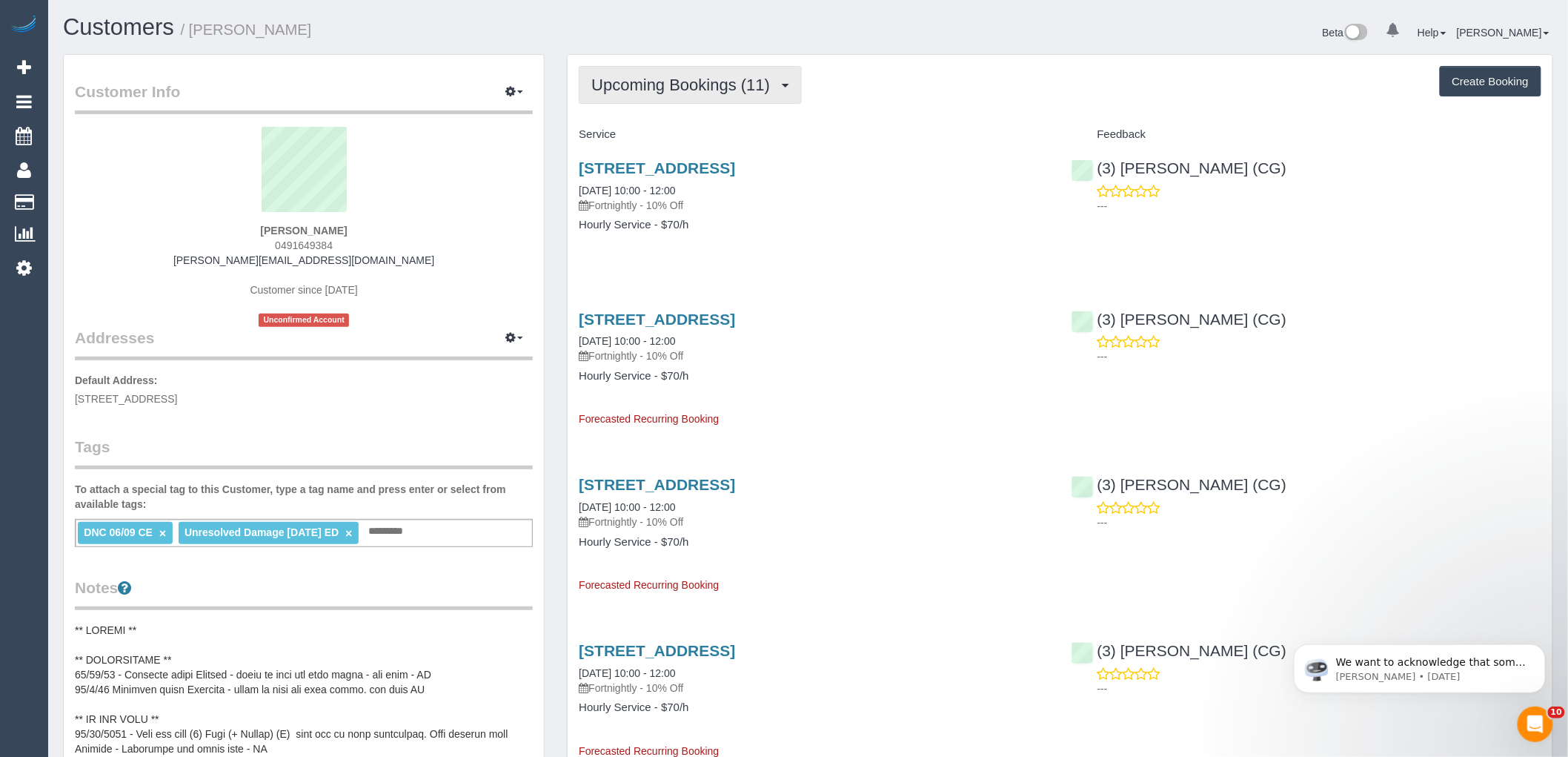
click at [635, 83] on span "Upcoming Bookings (11)" at bounding box center [684, 84] width 186 height 18
click at [650, 107] on ul "Completed Bookings (93) Upcoming Bookings (11) Cancelled Bookings (23) Charges …" at bounding box center [659, 171] width 161 height 133
click at [657, 78] on span "Upcoming Bookings (11)" at bounding box center [684, 84] width 186 height 18
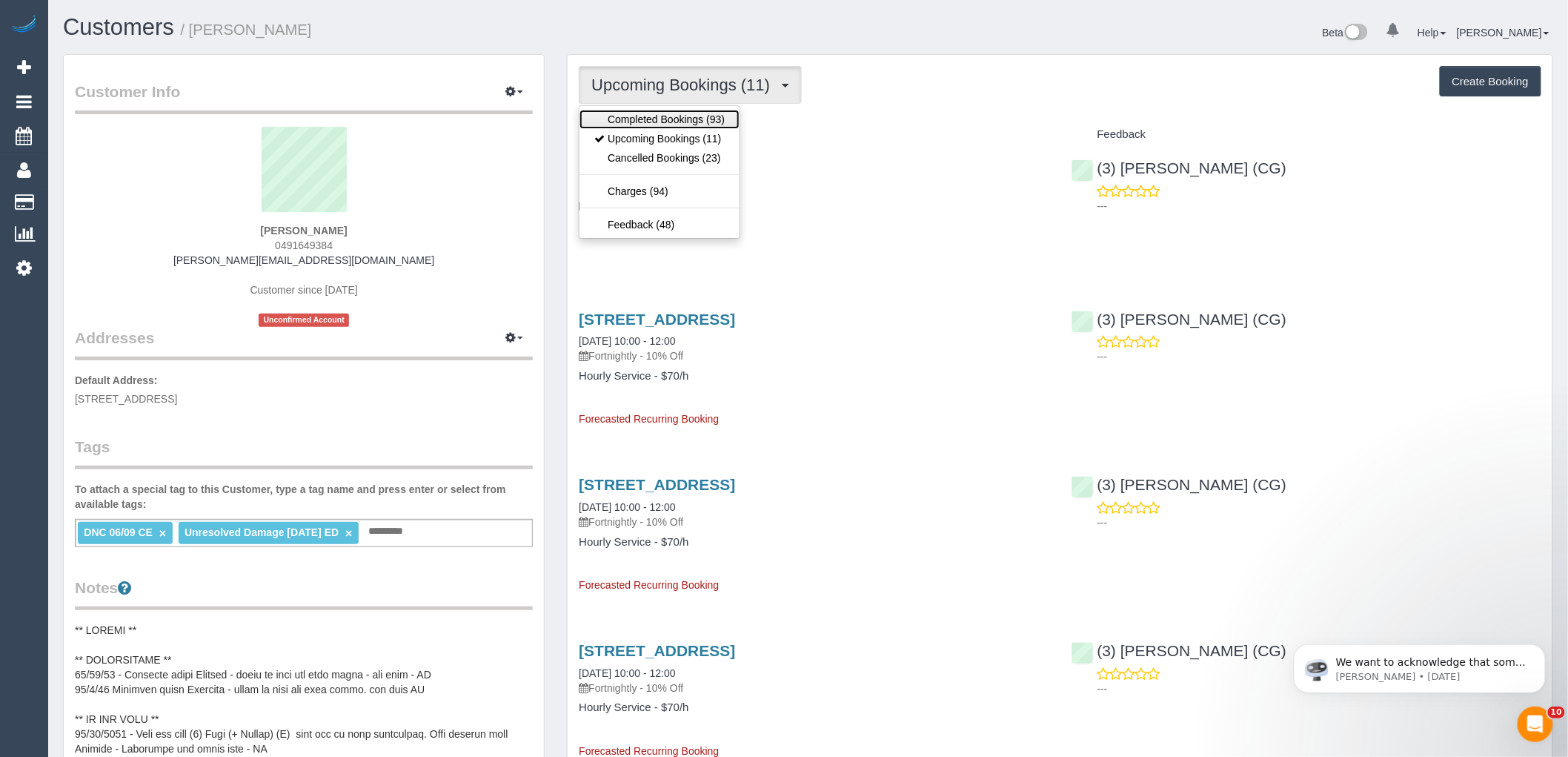
click at [664, 115] on link "Completed Bookings (93)" at bounding box center [659, 119] width 160 height 19
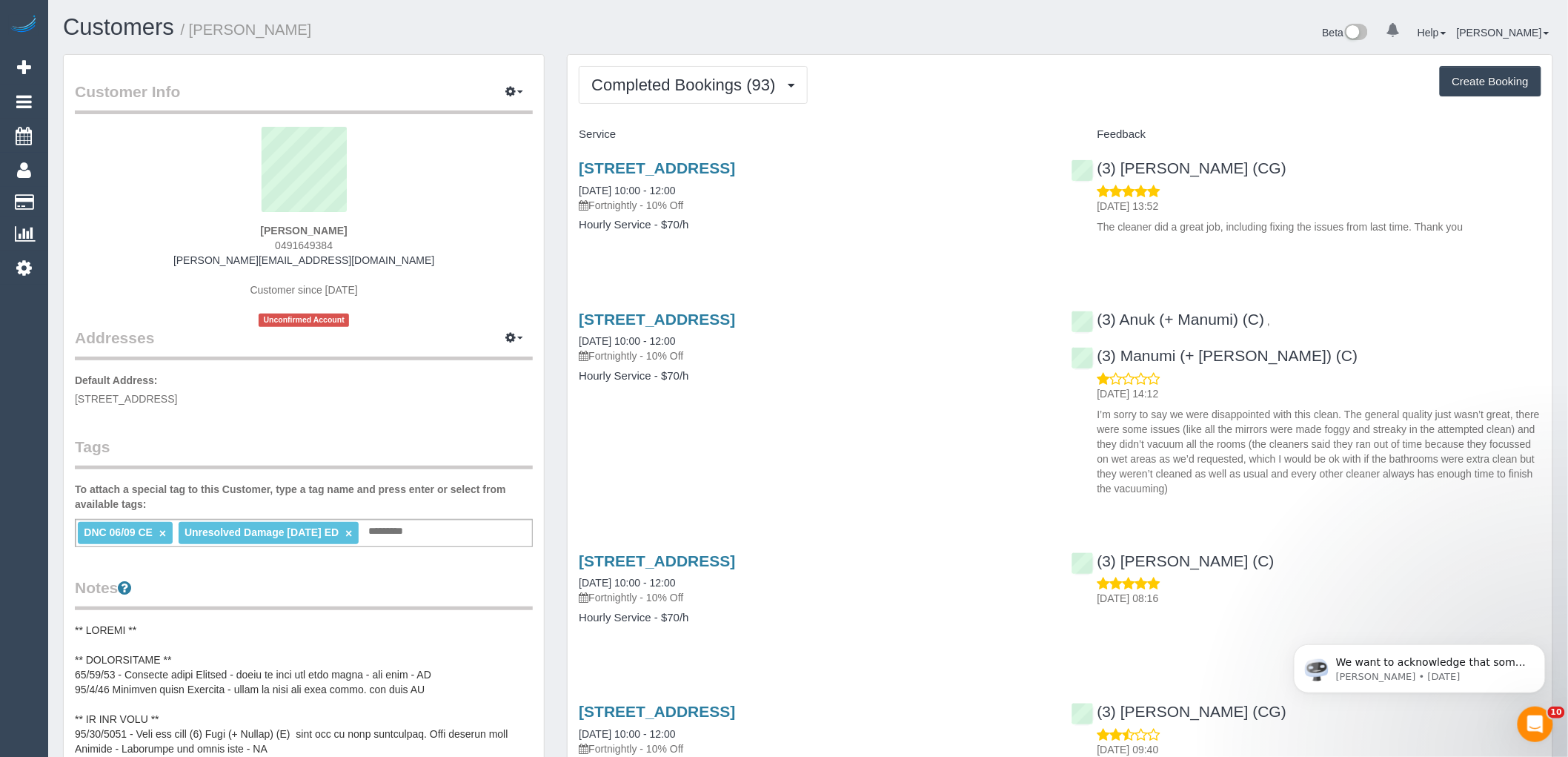
drag, startPoint x: 361, startPoint y: 239, endPoint x: 117, endPoint y: 196, distance: 247.8
click at [117, 196] on div "Katherine Gregor 0491649384 katherinemariegregor@gmail.com Customer since 2021 …" at bounding box center [304, 226] width 458 height 200
click at [234, 218] on sui-profile-pic at bounding box center [303, 175] width 435 height 96
drag, startPoint x: 324, startPoint y: 231, endPoint x: 457, endPoint y: 230, distance: 133.0
click at [457, 230] on div "Katherine Gregor 0491649384 katherinemariegregor@gmail.com Customer since 2021 …" at bounding box center [304, 226] width 458 height 200
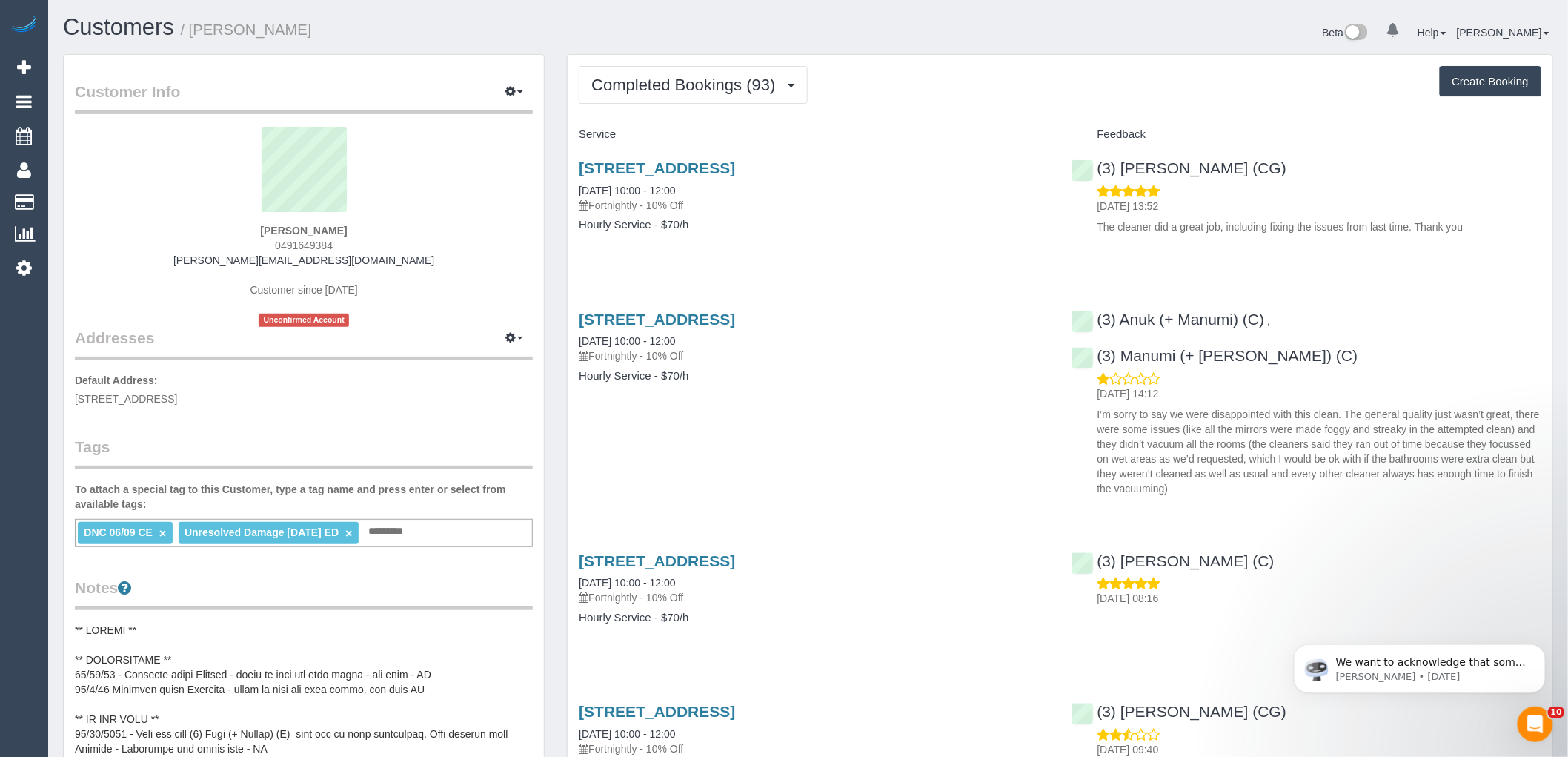
copy strong "Katherine Gregor"
click at [1092, 321] on div "(3) Anuk (+ Manumi) (C) ," at bounding box center [1175, 320] width 206 height 18
copy link "(3) Anuk (+ Manumi) (C)"
drag, startPoint x: 365, startPoint y: 219, endPoint x: 213, endPoint y: 197, distance: 153.6
click at [213, 197] on div "Katherine Gregor 0491649384 katherinemariegregor@gmail.com Customer since 2021 …" at bounding box center [304, 226] width 458 height 200
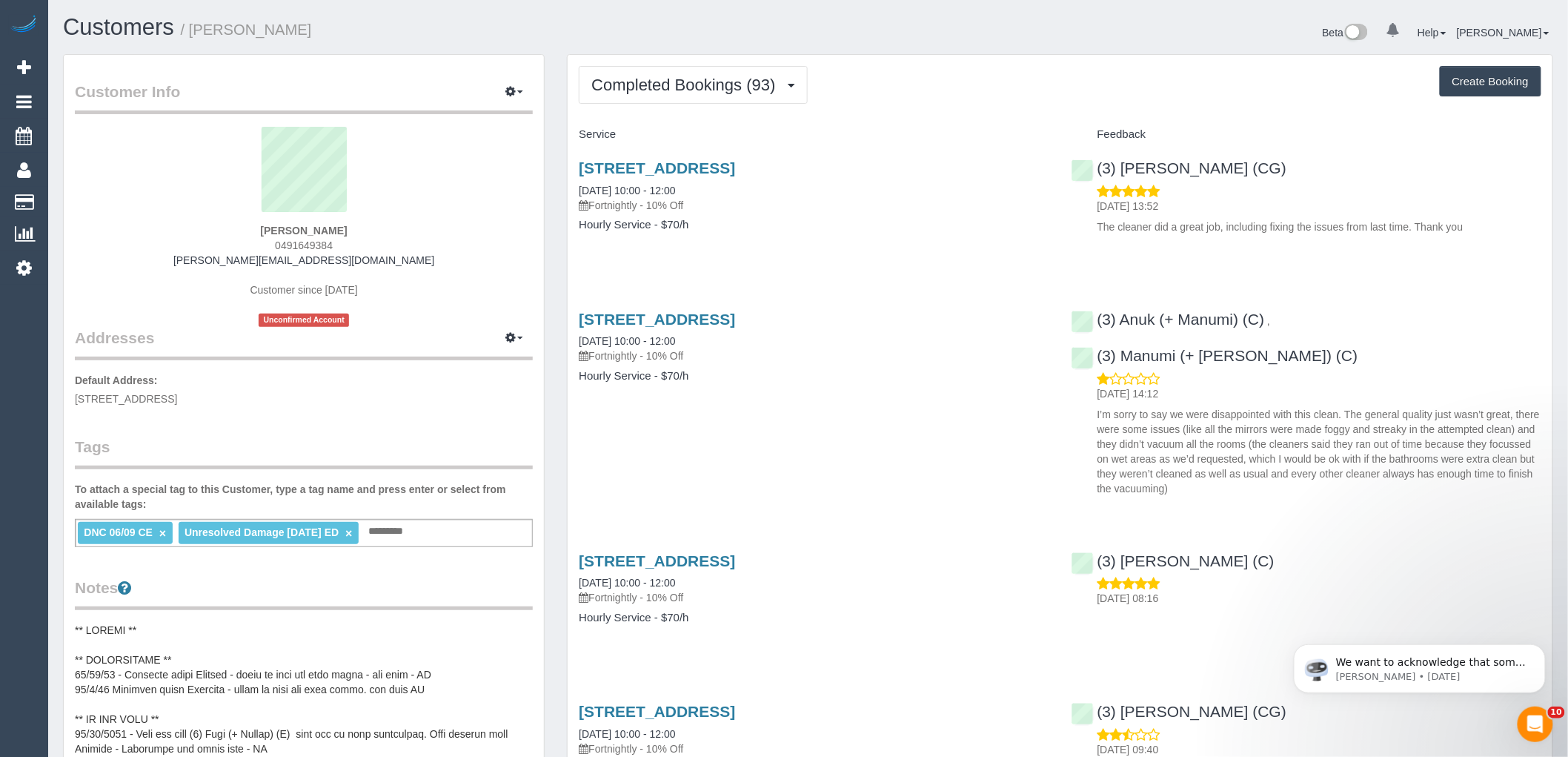
copy div "Katherine Gregor"
drag, startPoint x: 286, startPoint y: 407, endPoint x: 84, endPoint y: 405, distance: 202.0
click at [84, 405] on div "Customer Info Edit Contact Info Send Message Email Preferences Special Sales Ta…" at bounding box center [303, 697] width 480 height 1284
click at [68, 400] on div "Customer Info Edit Contact Info Send Message Email Preferences Special Sales Ta…" at bounding box center [303, 697] width 480 height 1284
drag, startPoint x: 69, startPoint y: 400, endPoint x: 278, endPoint y: 398, distance: 209.0
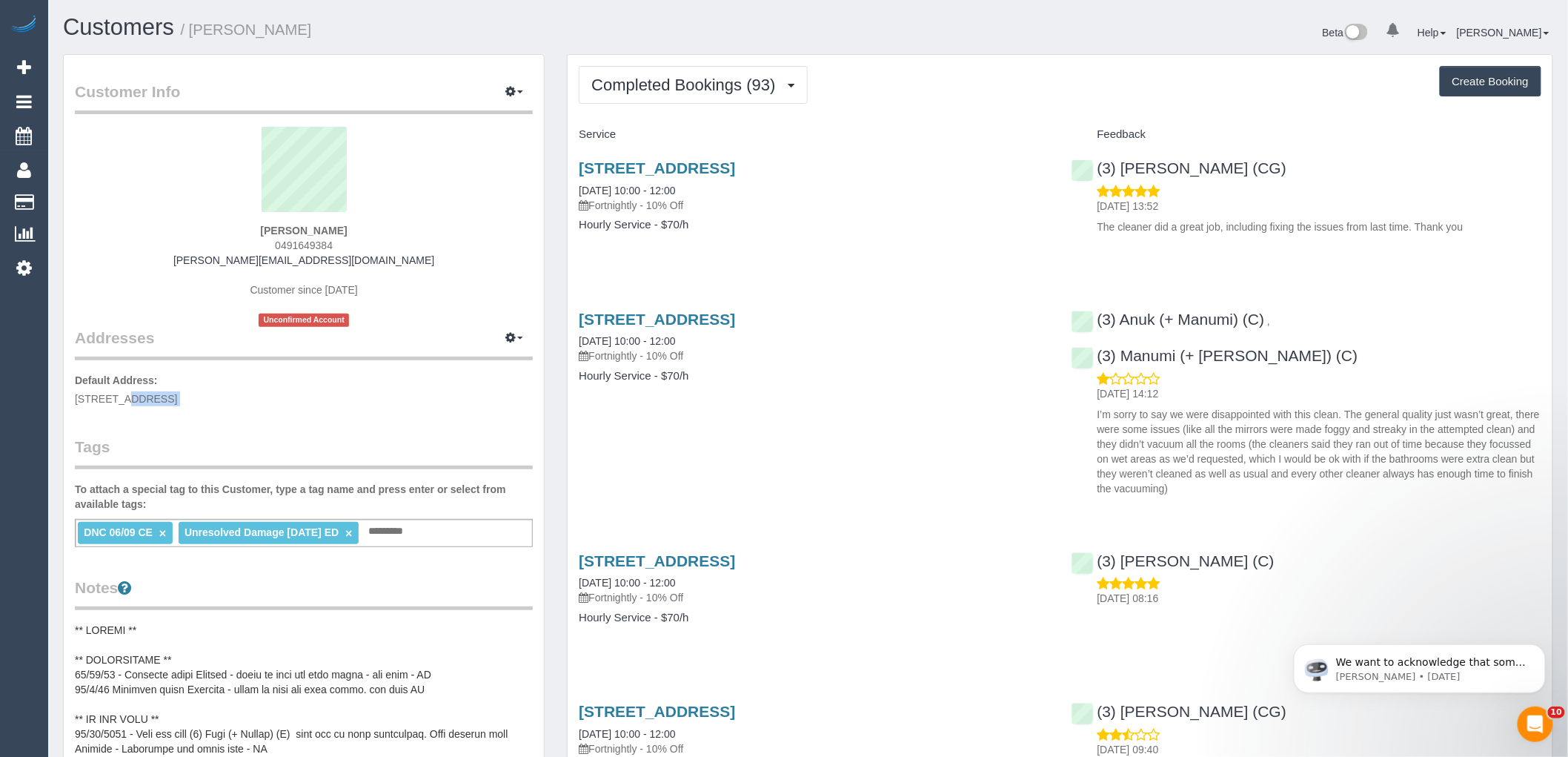
click at [278, 398] on div "Customer Info Edit Contact Info Send Message Email Preferences Special Sales Ta…" at bounding box center [303, 697] width 480 height 1284
copy div "103 Park Rd, Cheltenham East, VIC 3192"
drag, startPoint x: 727, startPoint y: 334, endPoint x: 575, endPoint y: 341, distance: 152.2
click at [575, 341] on div "103 Park Rd, Cheltenham East, VIC 3192 06/09/2025 10:00 - 12:00 Fortnightly - 1…" at bounding box center [813, 355] width 492 height 114
copy link "06/09/2025 10:00 - 12:00"
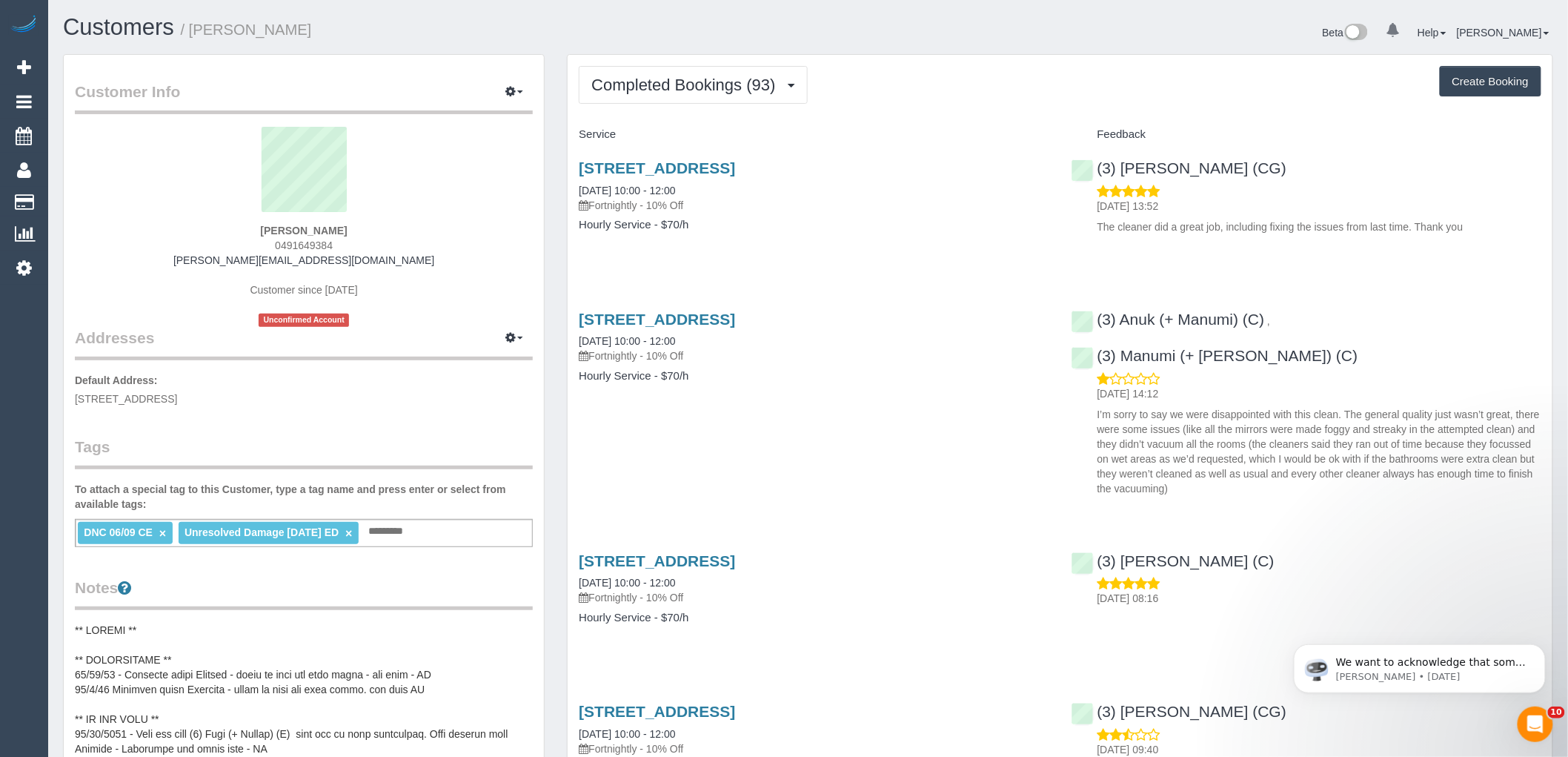
click at [165, 531] on link "×" at bounding box center [162, 533] width 6 height 13
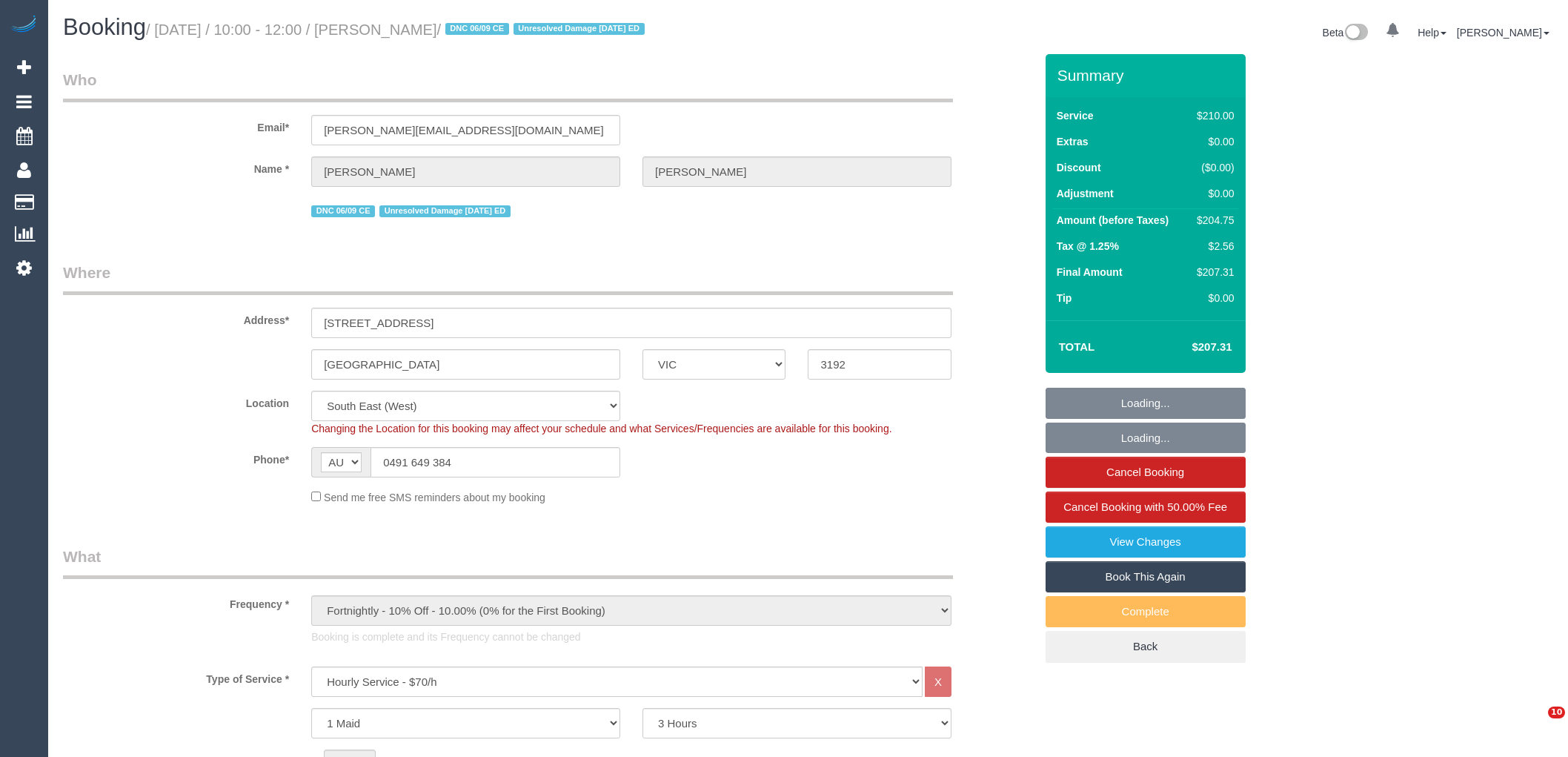
select select "VIC"
select select "180"
select select "number:27"
select select "number:14"
select select "number:19"
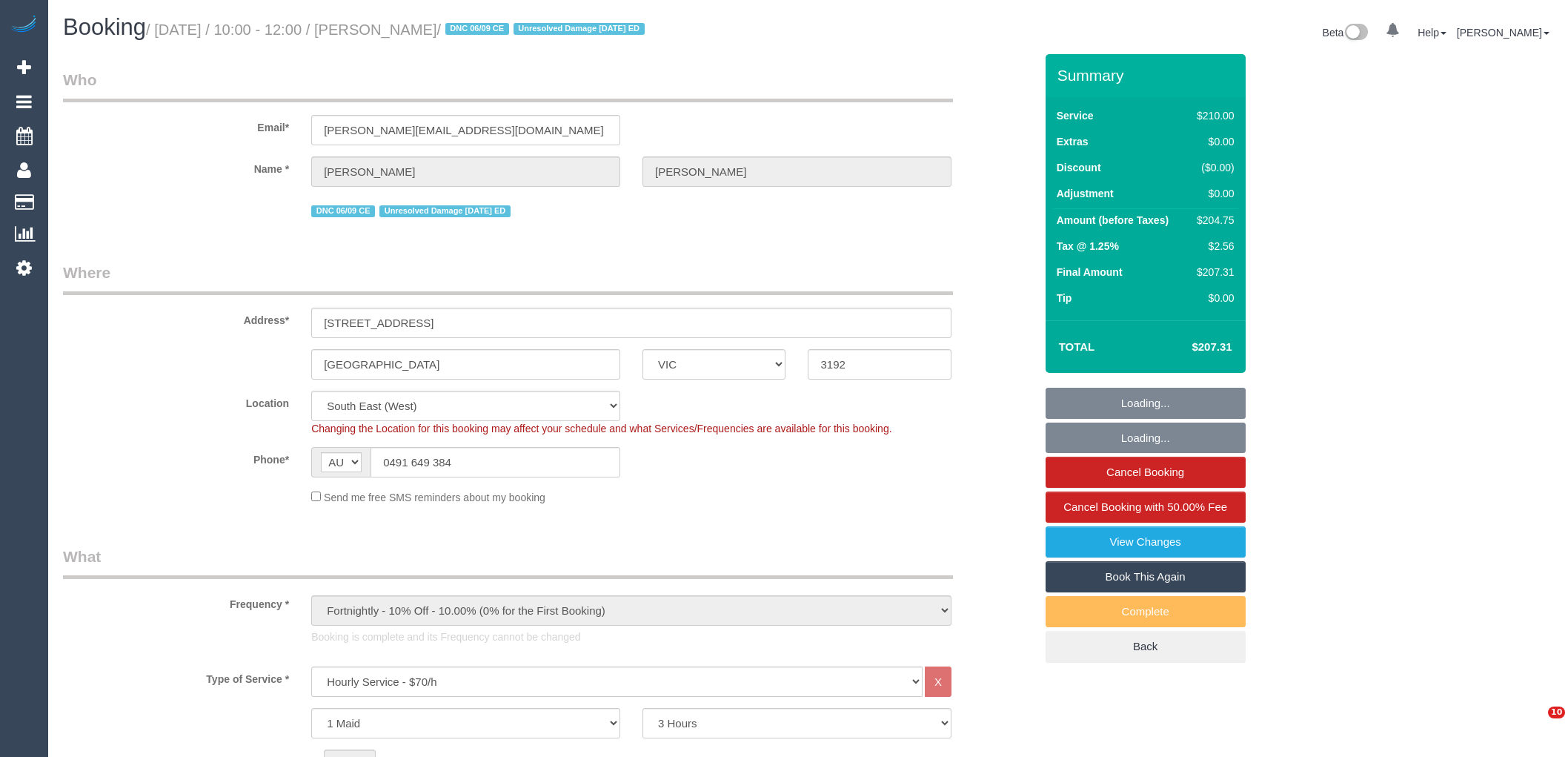
select select "number:22"
select select "number:11"
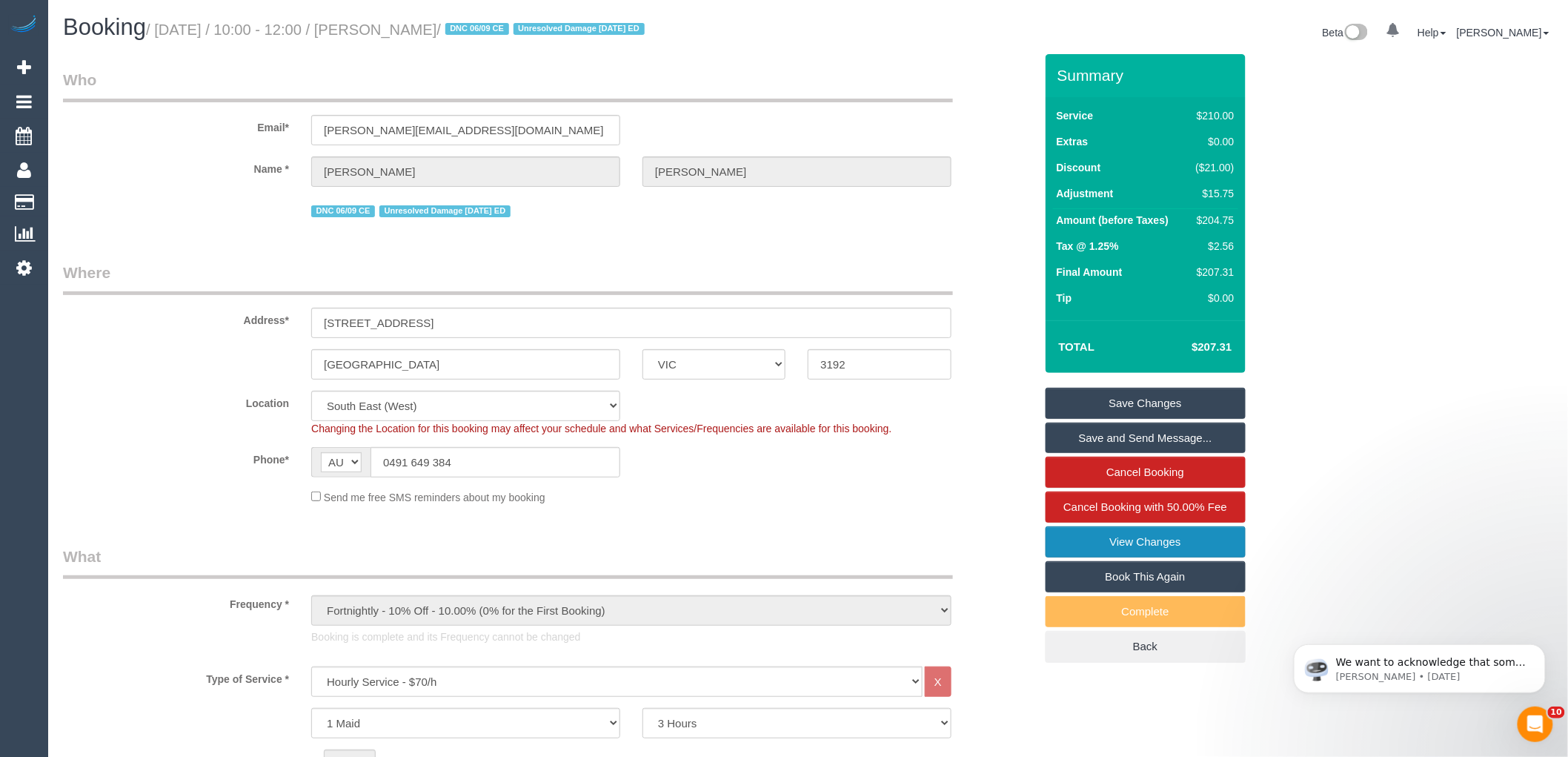
click at [1105, 544] on link "View Changes" at bounding box center [1145, 541] width 200 height 31
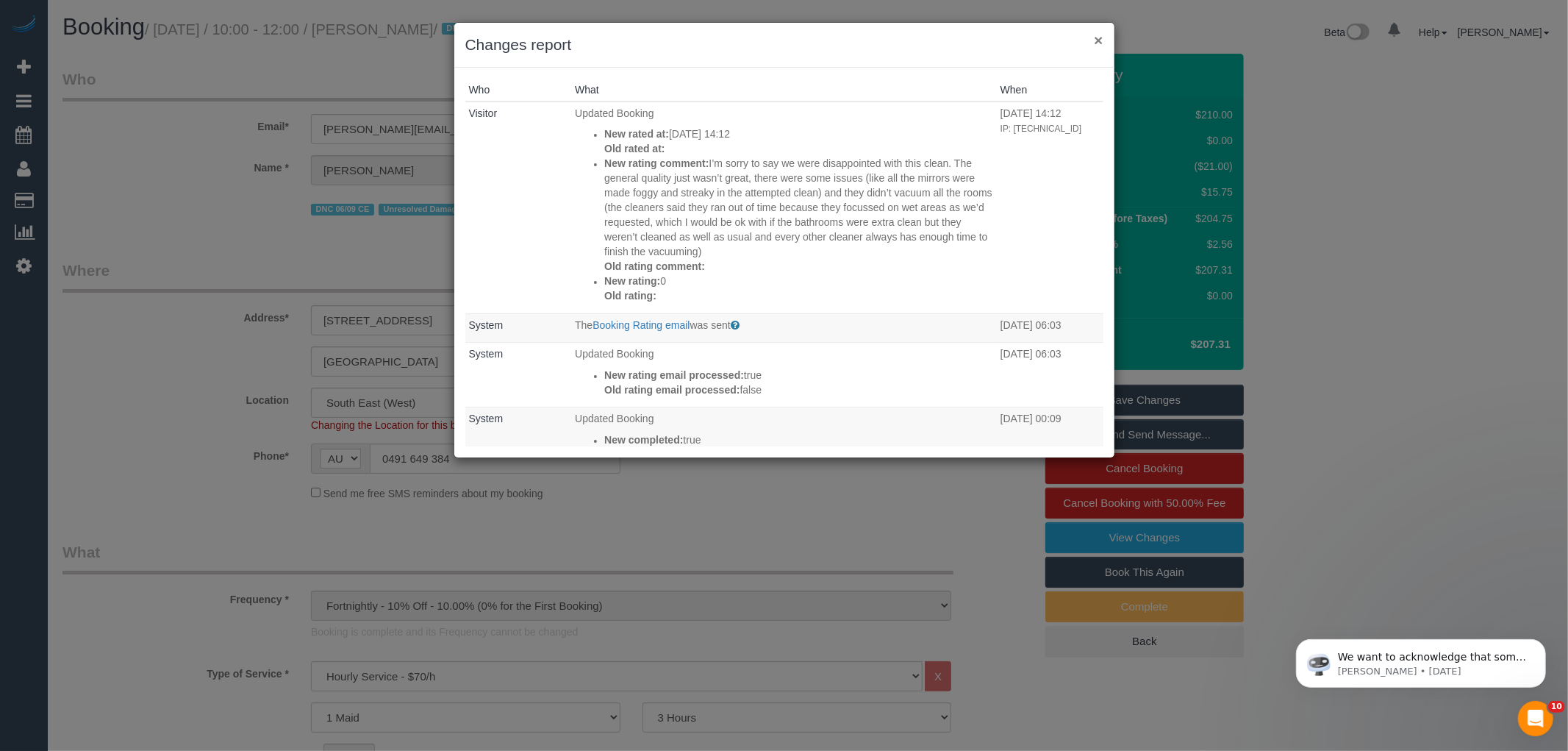
click at [1099, 39] on button "×" at bounding box center [1098, 40] width 9 height 15
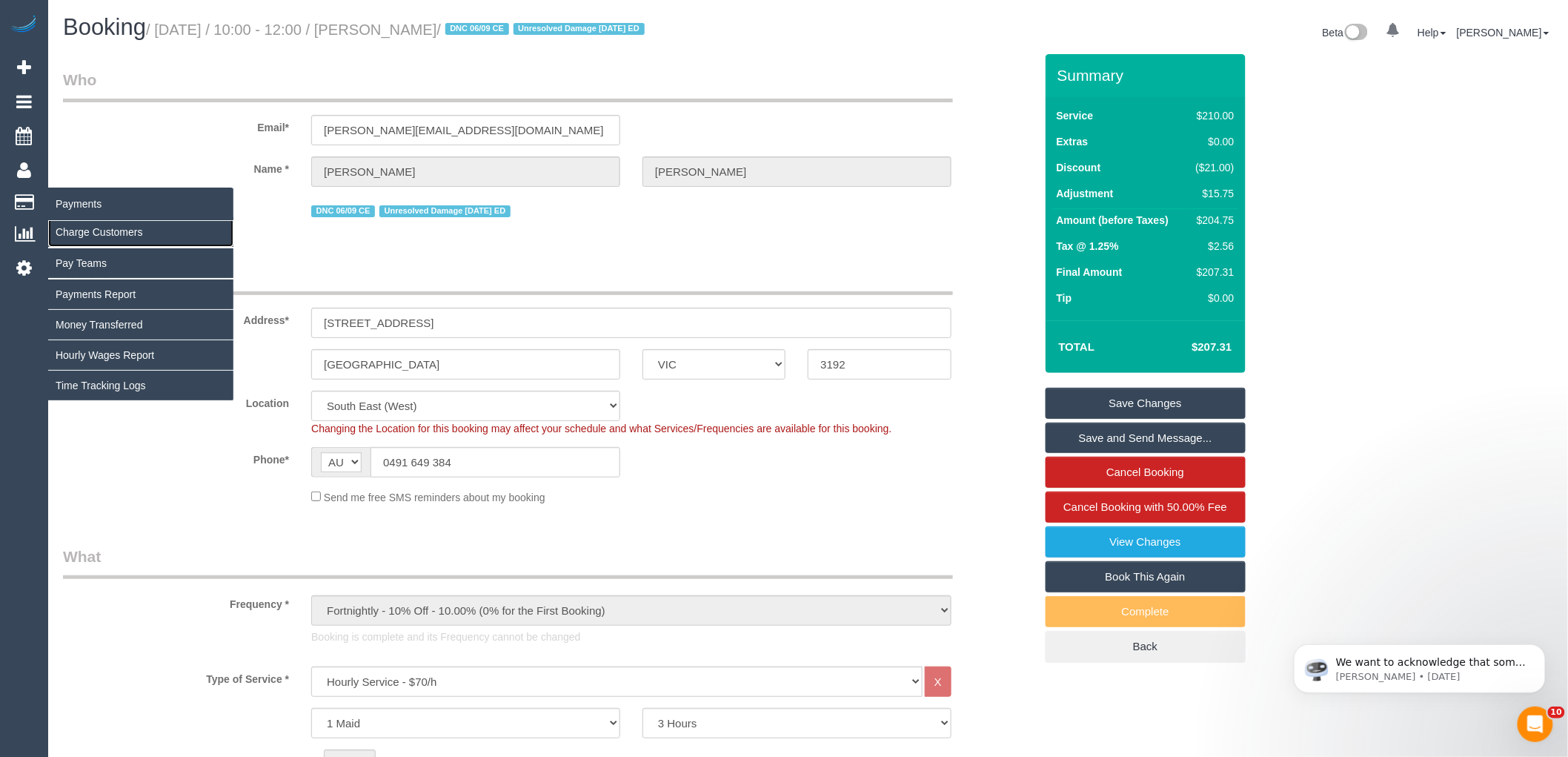
click at [100, 231] on link "Charge Customers" at bounding box center [140, 232] width 186 height 30
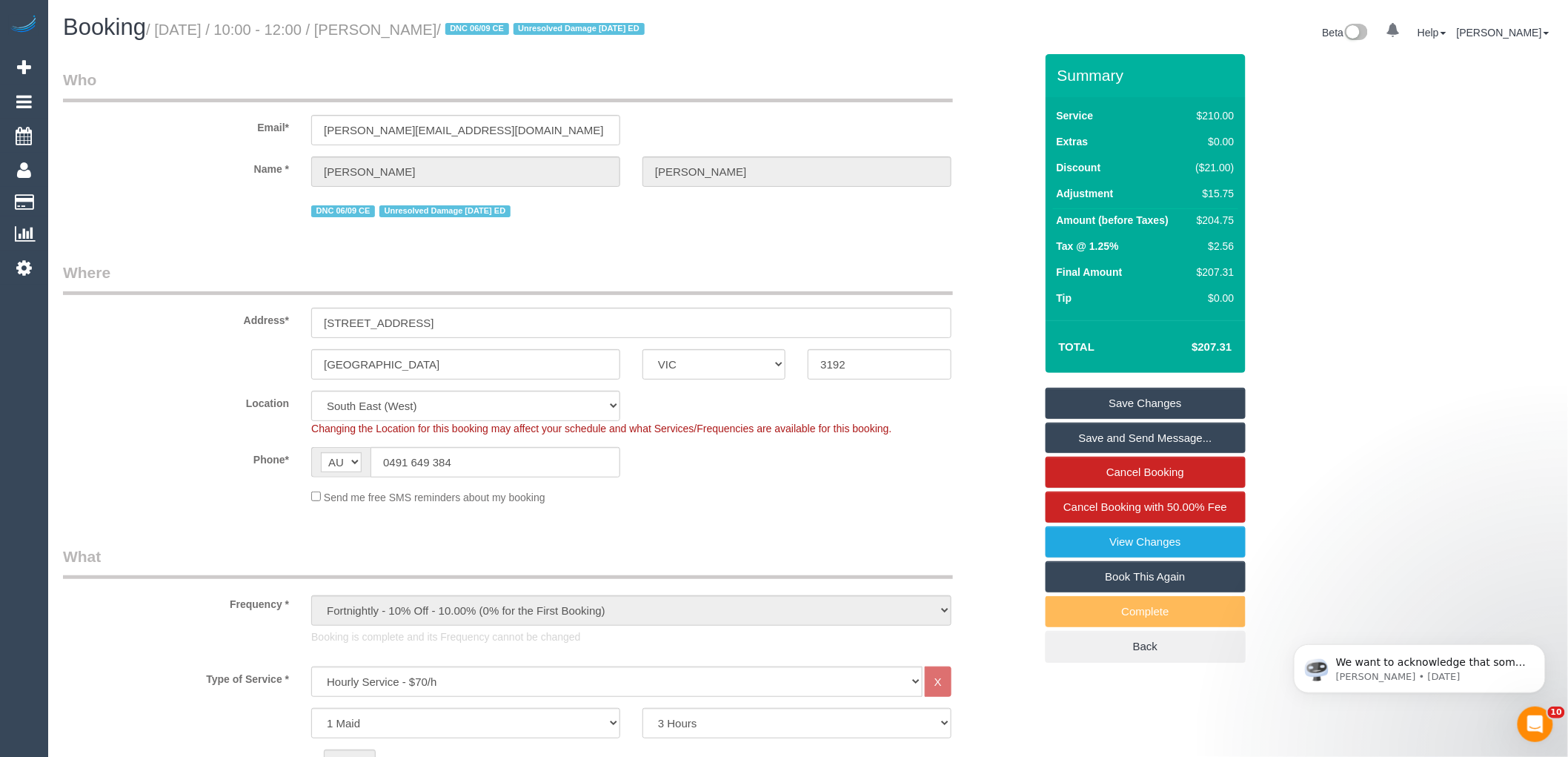
select select
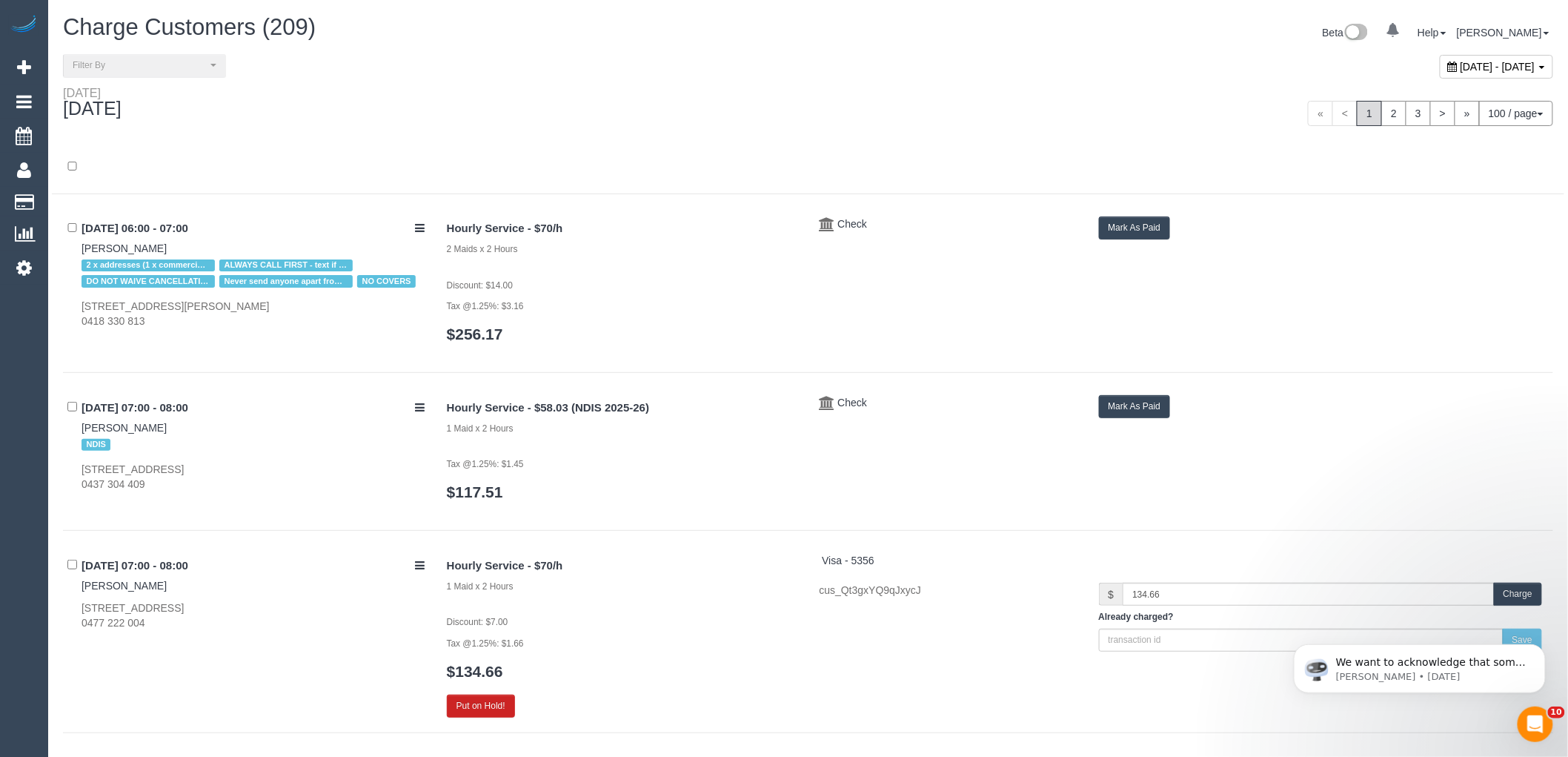
click at [1460, 69] on span "September 29, 2025 - September 29, 2025" at bounding box center [1497, 66] width 75 height 12
type input "**********"
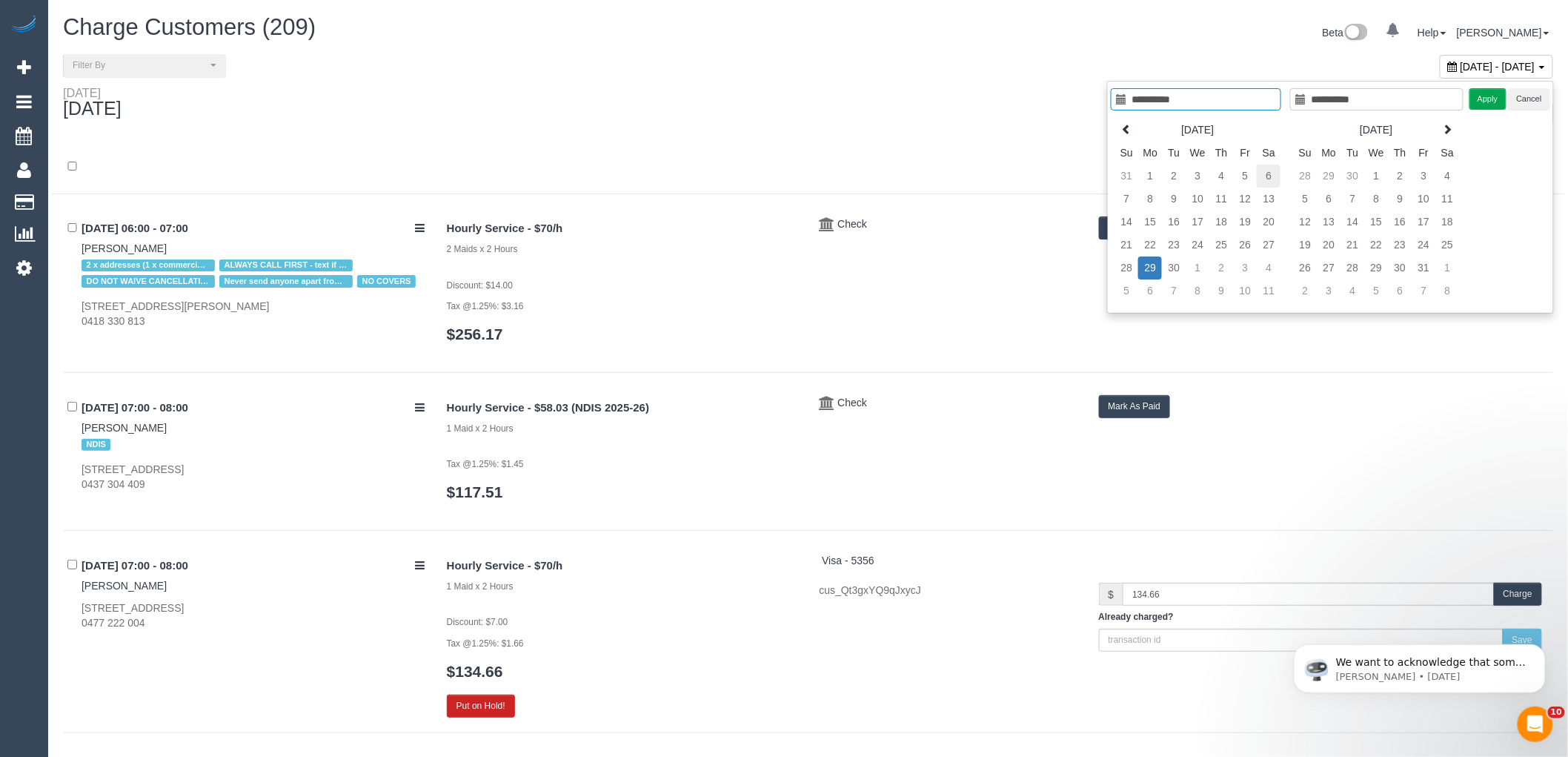
type input "**********"
click at [1267, 172] on td "6" at bounding box center [1268, 176] width 24 height 23
type input "**********"
click at [1267, 172] on td "6" at bounding box center [1268, 176] width 24 height 23
click at [1480, 91] on button "Apply" at bounding box center [1487, 99] width 37 height 22
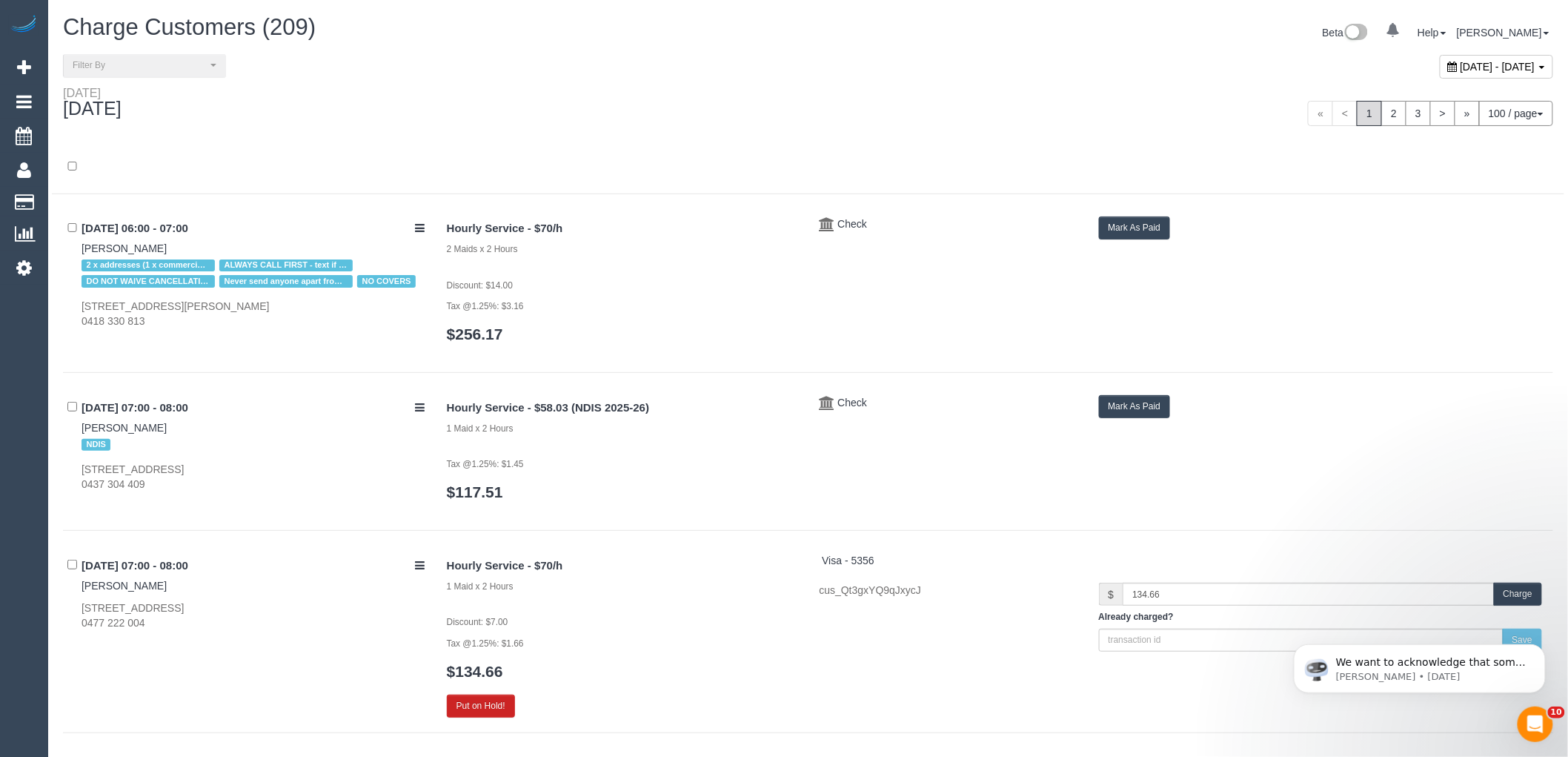
click at [1018, 108] on div "« < 1 2 3 > » 100 / page 10 / page 20 / page 30 / page 40 / page 50 / page 100 …" at bounding box center [1186, 113] width 734 height 25
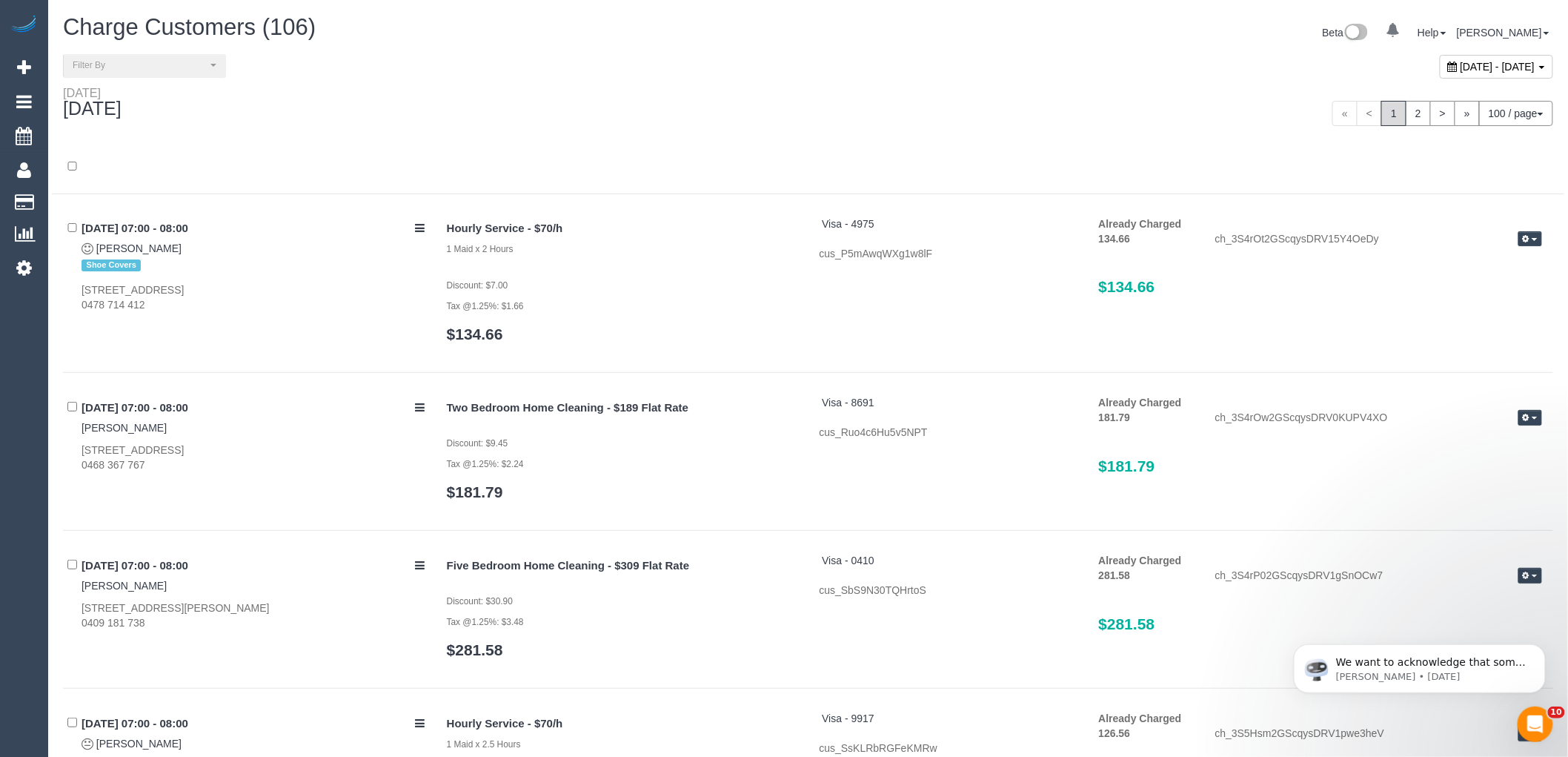
scroll to position [7971, 0]
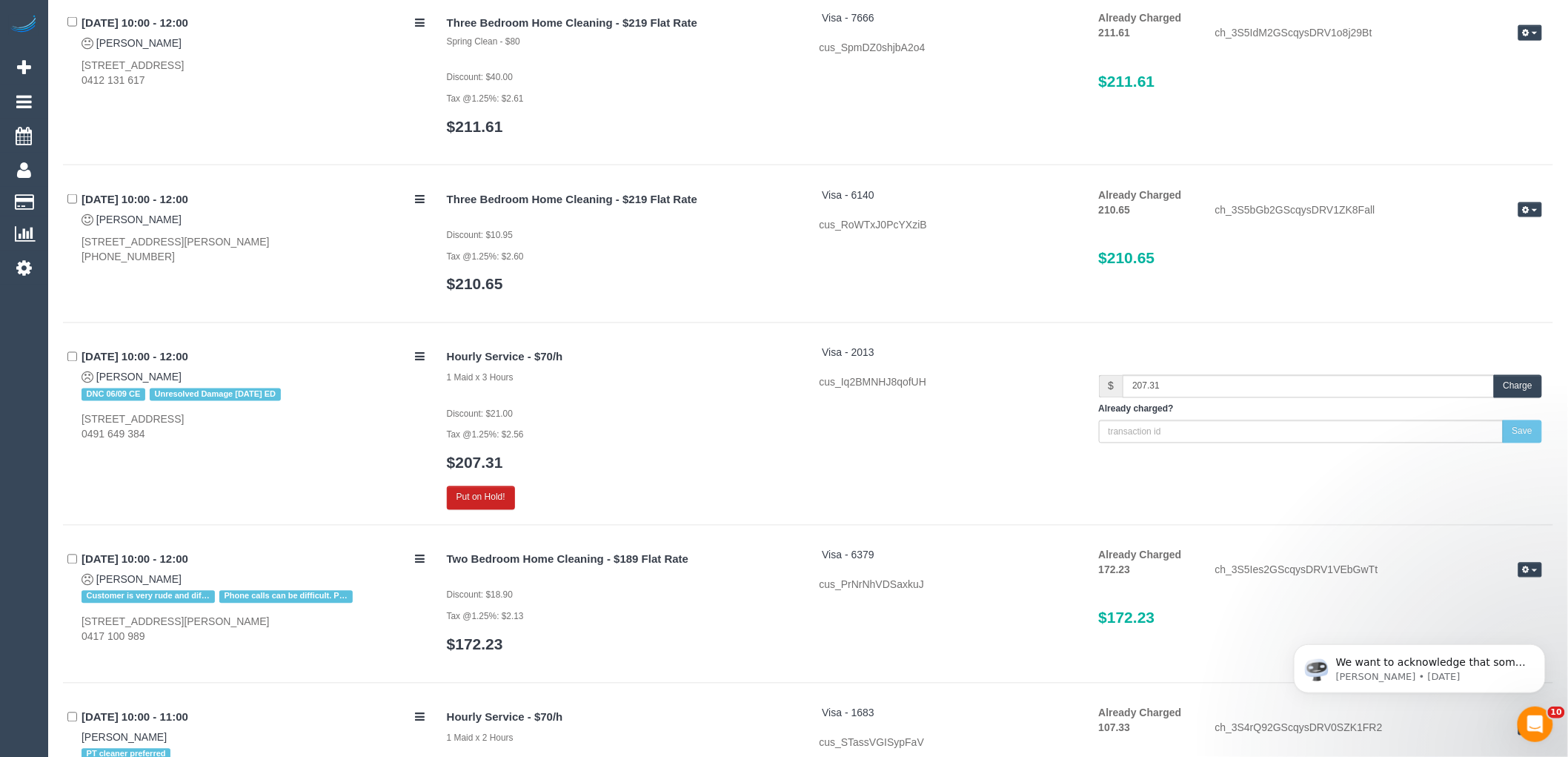
click at [1519, 384] on button "Charge" at bounding box center [1517, 386] width 48 height 23
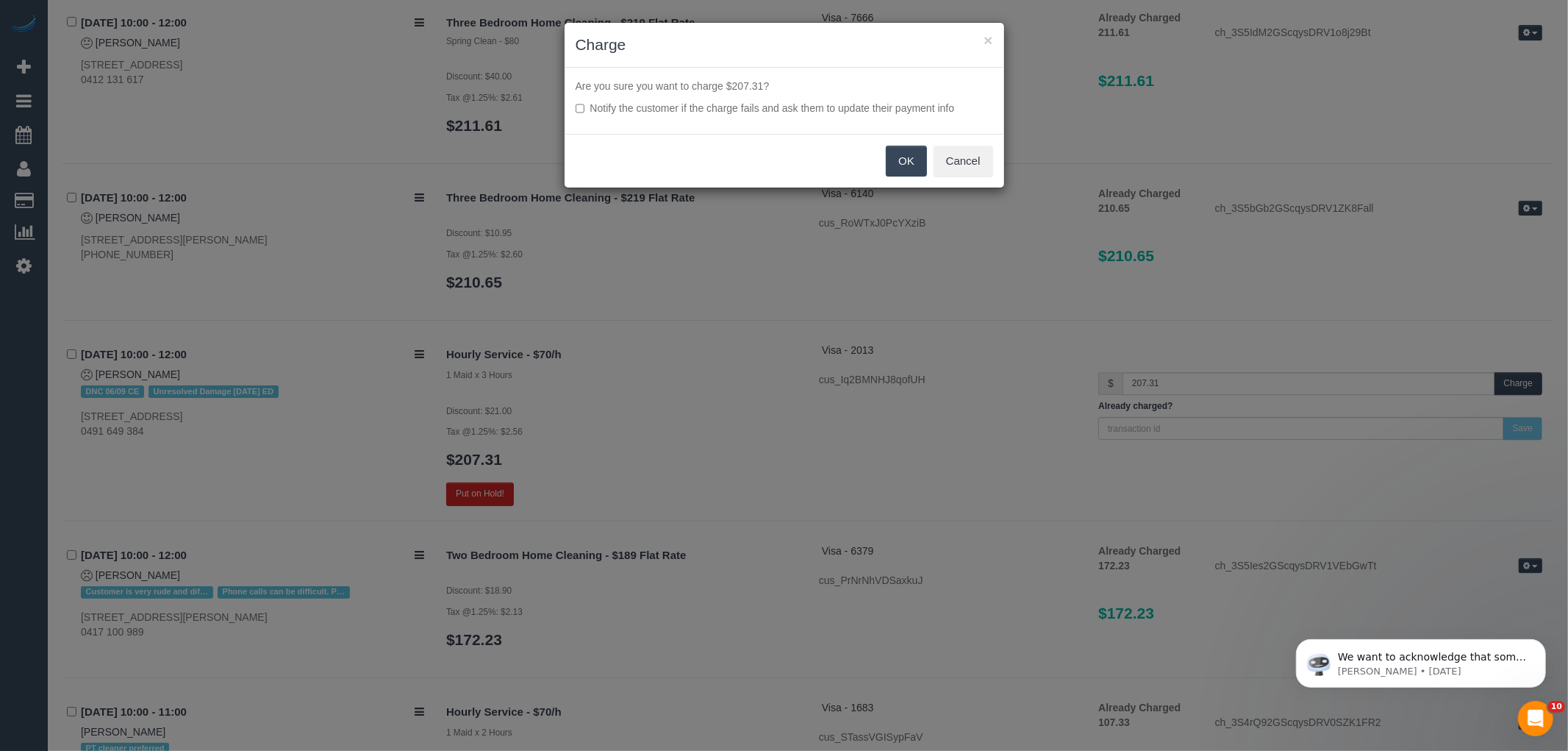
click at [909, 158] on button "OK" at bounding box center [906, 161] width 41 height 31
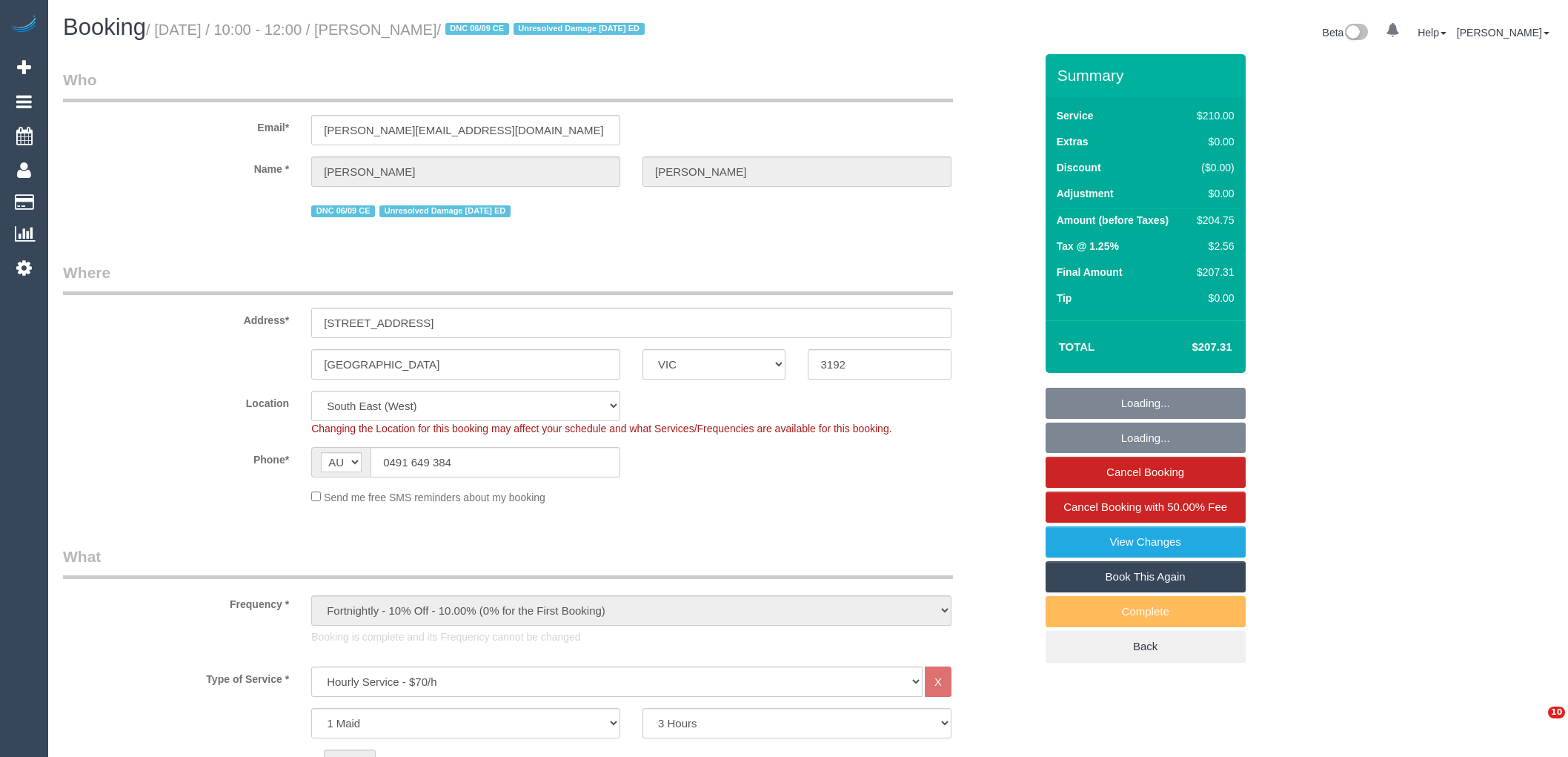
select select "VIC"
select select "180"
select select "number:27"
select select "number:14"
select select "number:19"
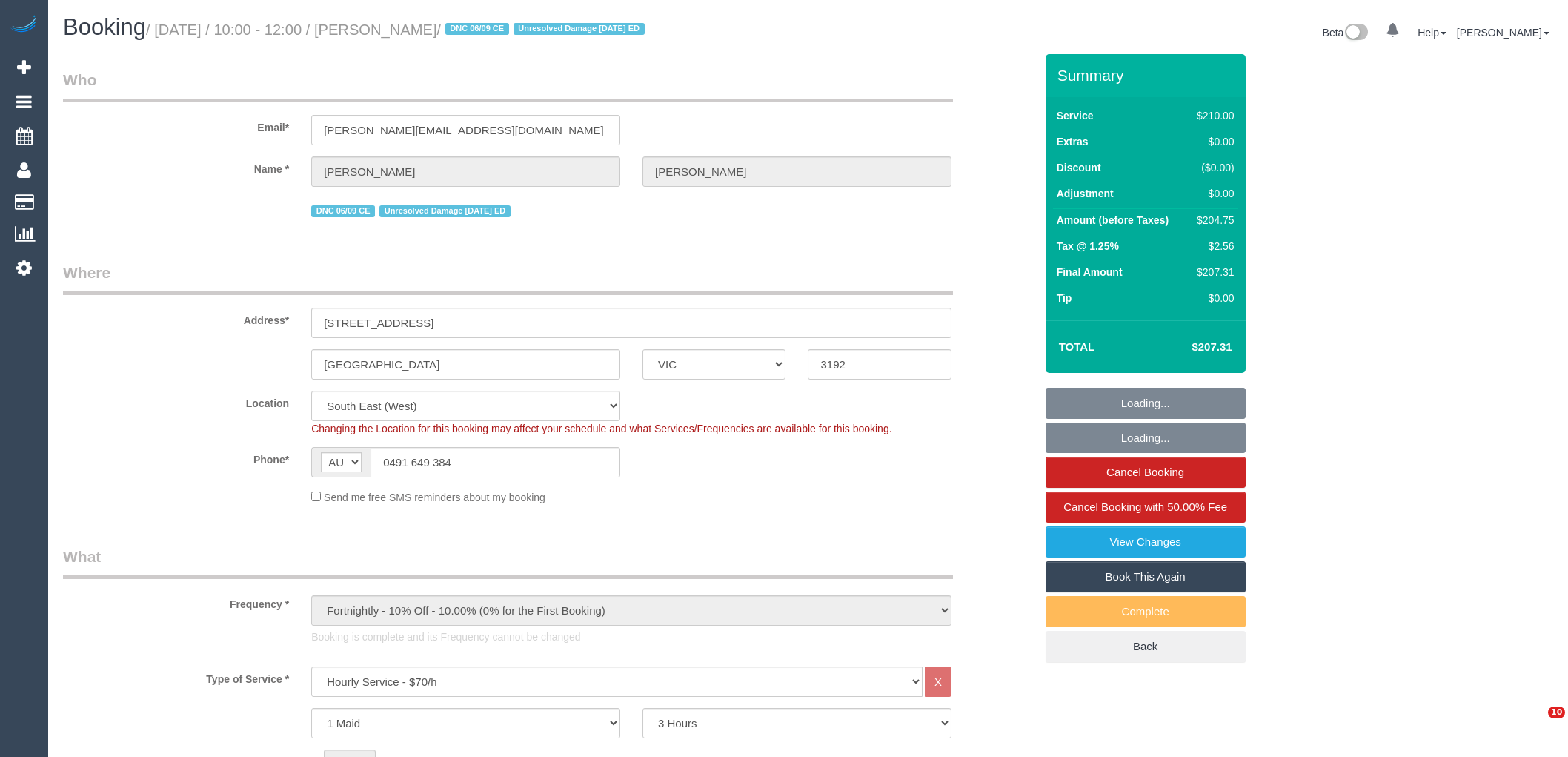
select select "number:22"
select select "number:11"
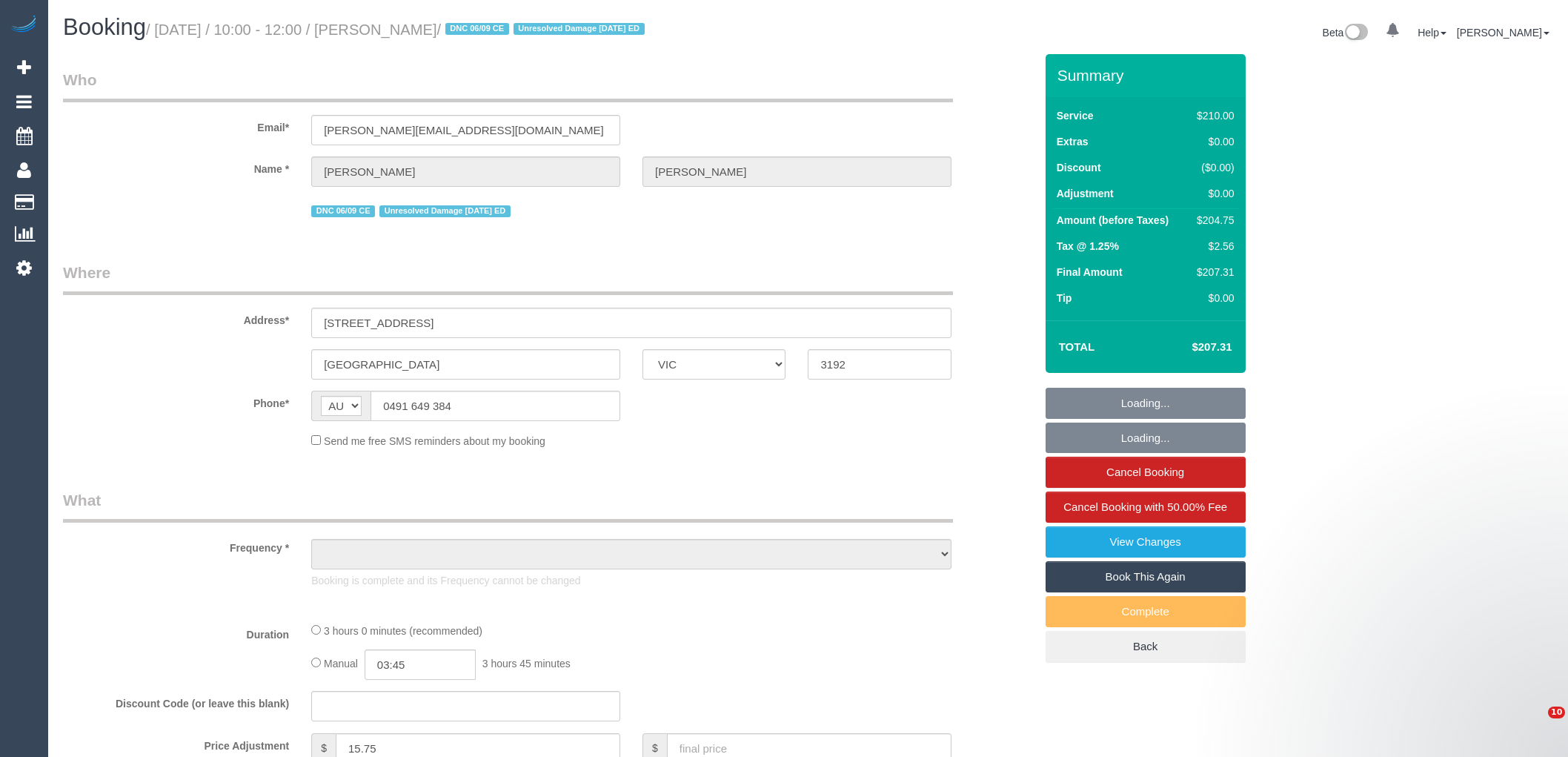
select select "VIC"
select select "object:550"
select select "string:stripe-pm_1IEM6i2GScqysDRV5FtTPRrA"
select select "180"
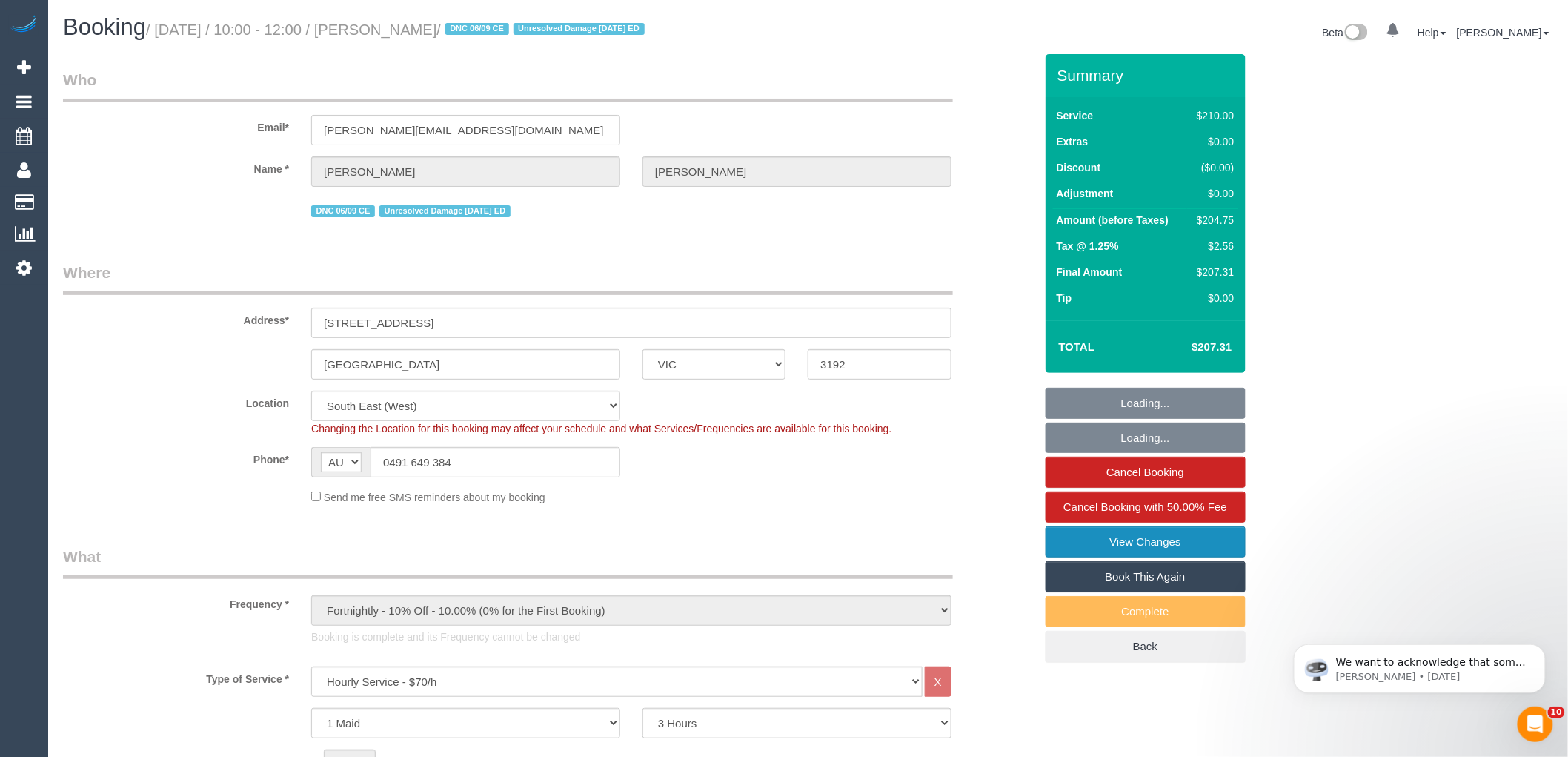
click at [1144, 537] on link "View Changes" at bounding box center [1145, 541] width 200 height 31
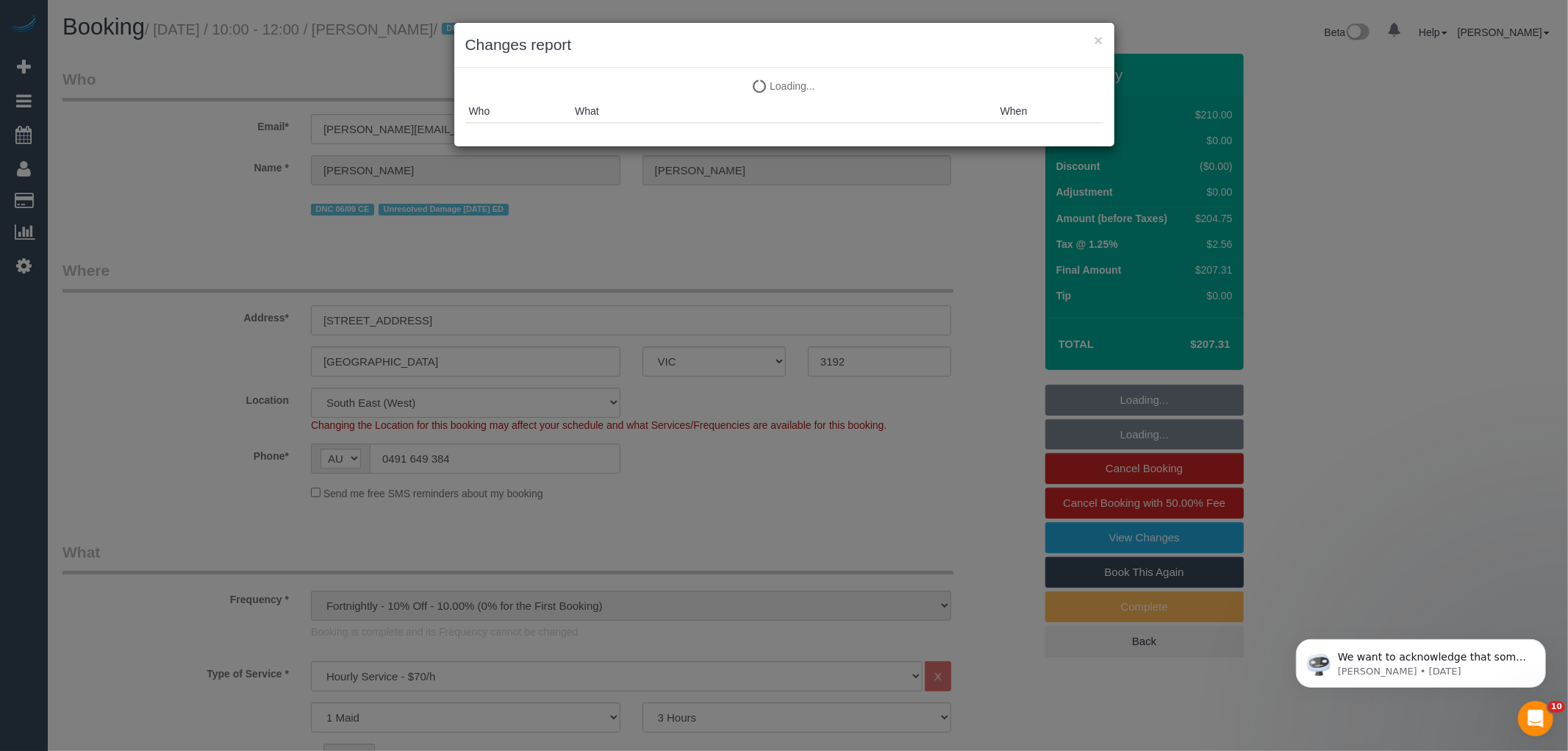
select select "object:1317"
select select "spot1"
select select "number:27"
select select "number:14"
select select "number:19"
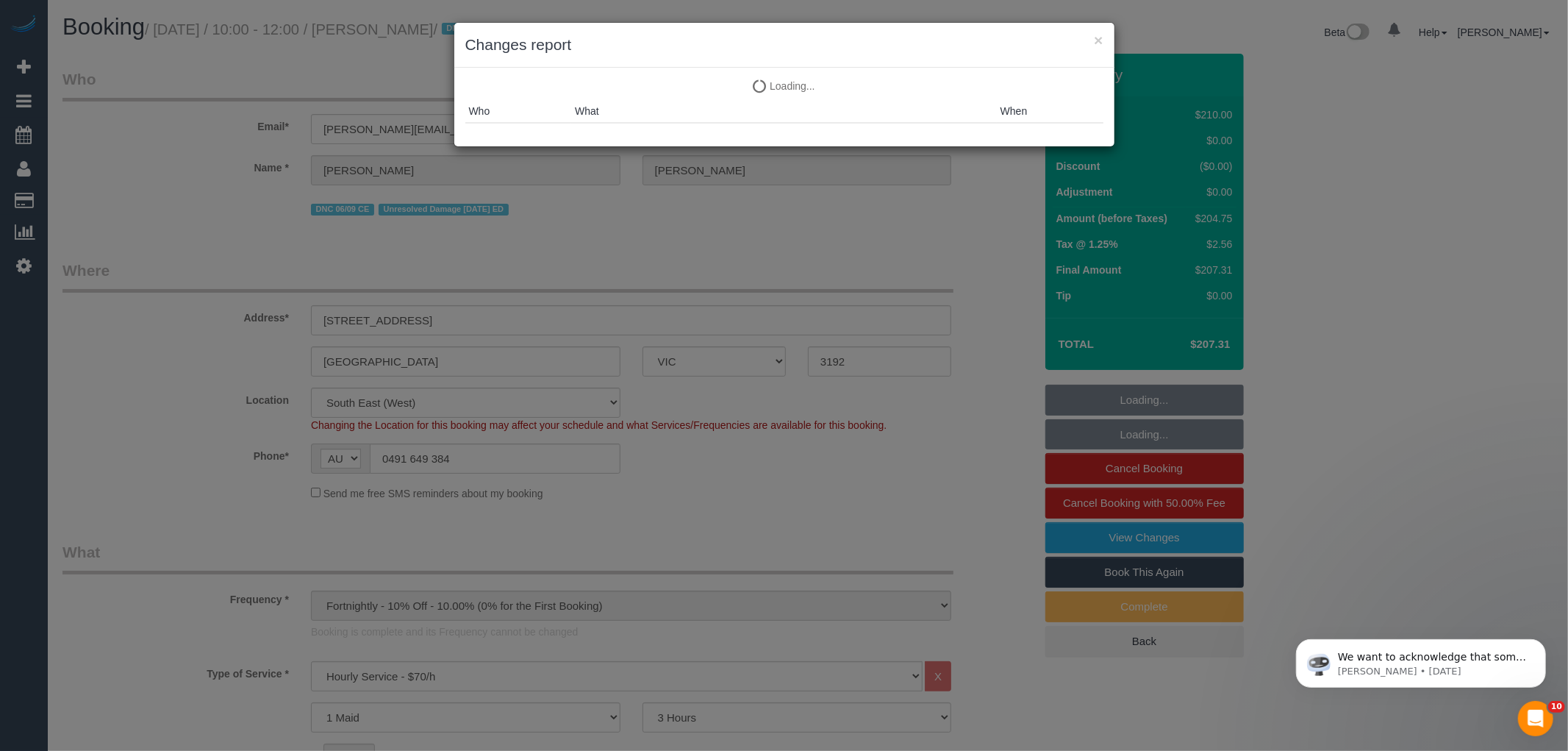
select select "number:22"
select select "number:11"
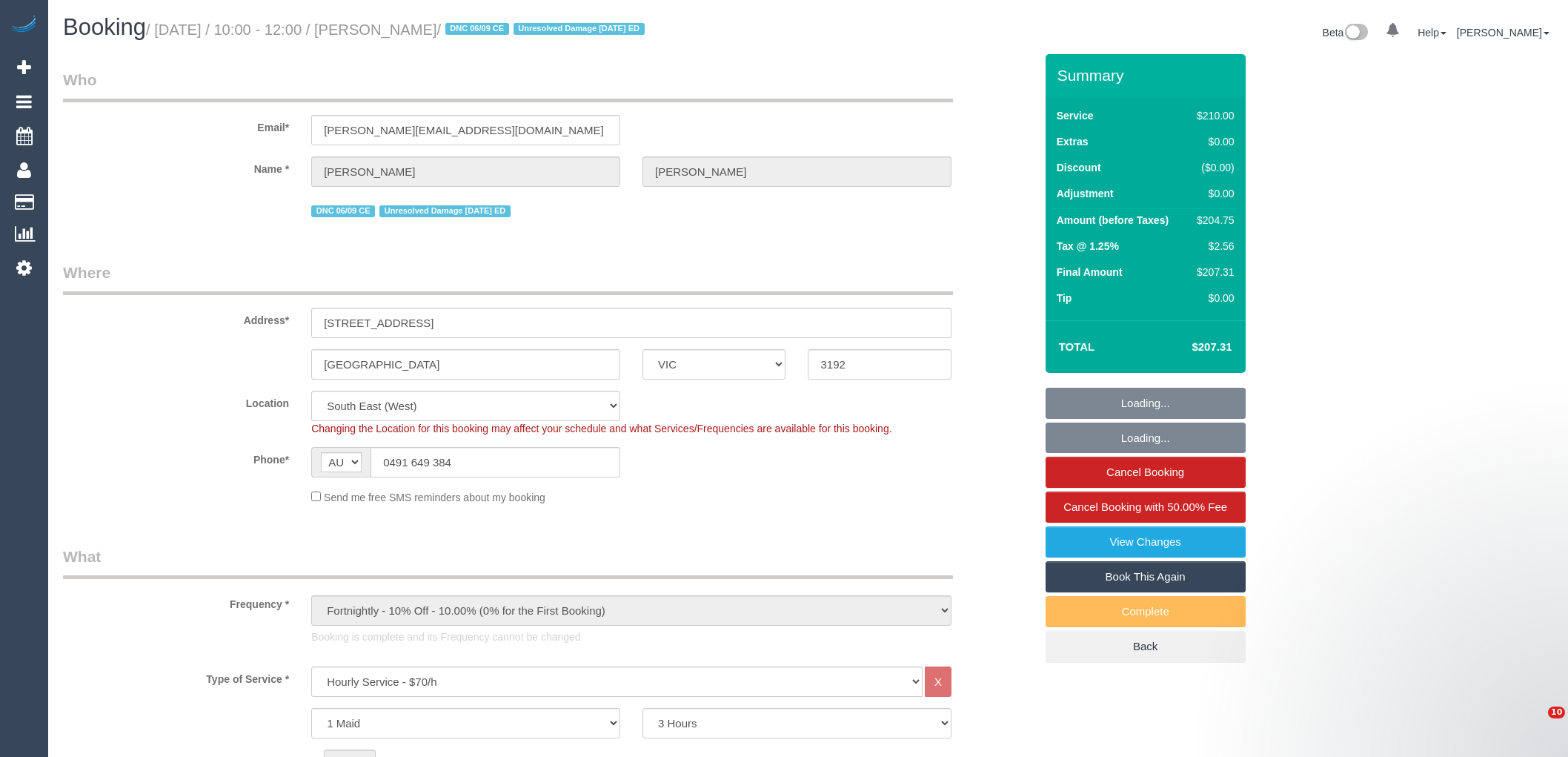
select select "VIC"
select select "180"
select select "number:27"
select select "number:14"
select select "number:19"
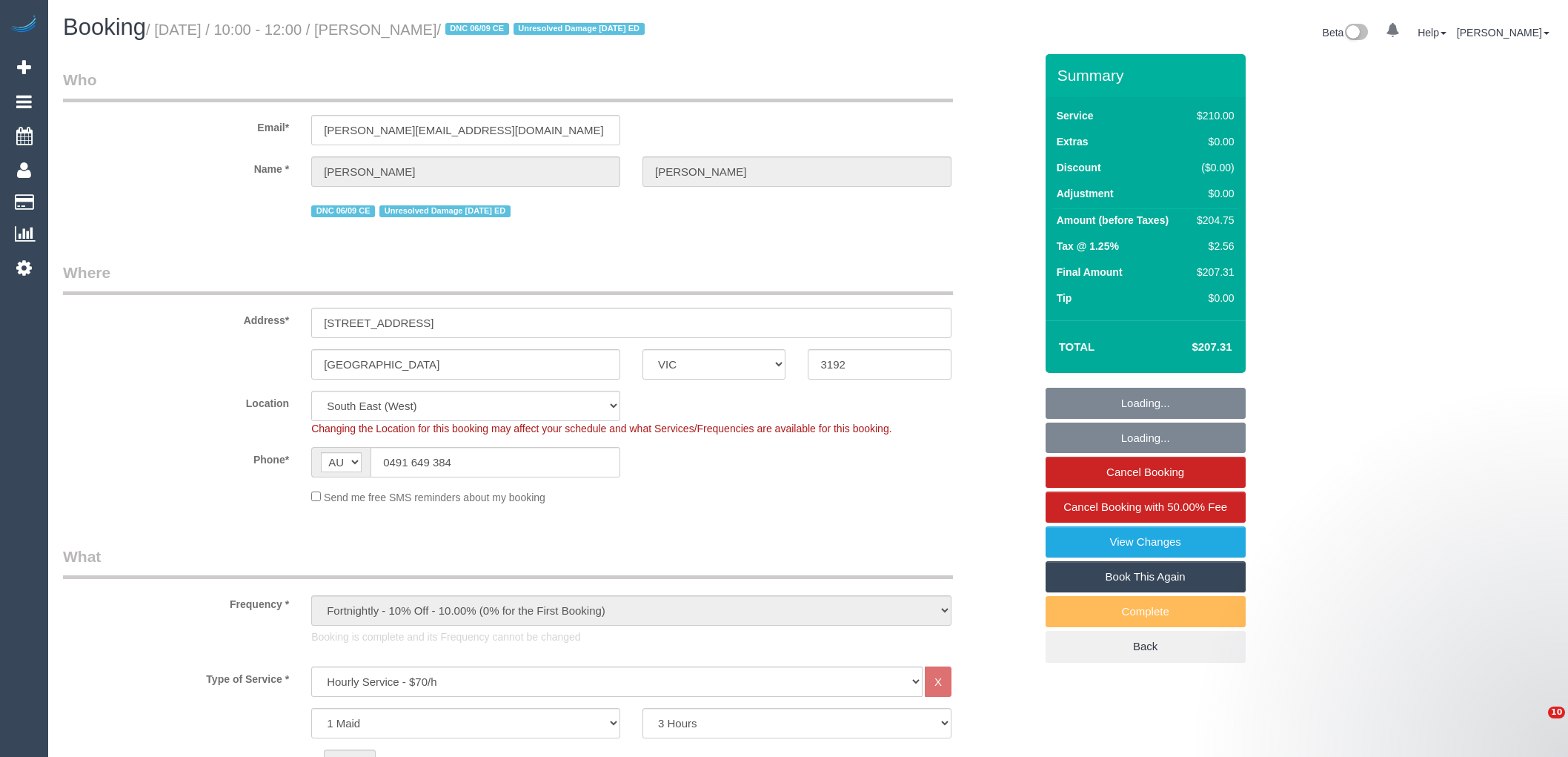
select select "number:22"
select select "number:11"
select select "object:906"
select select "spot1"
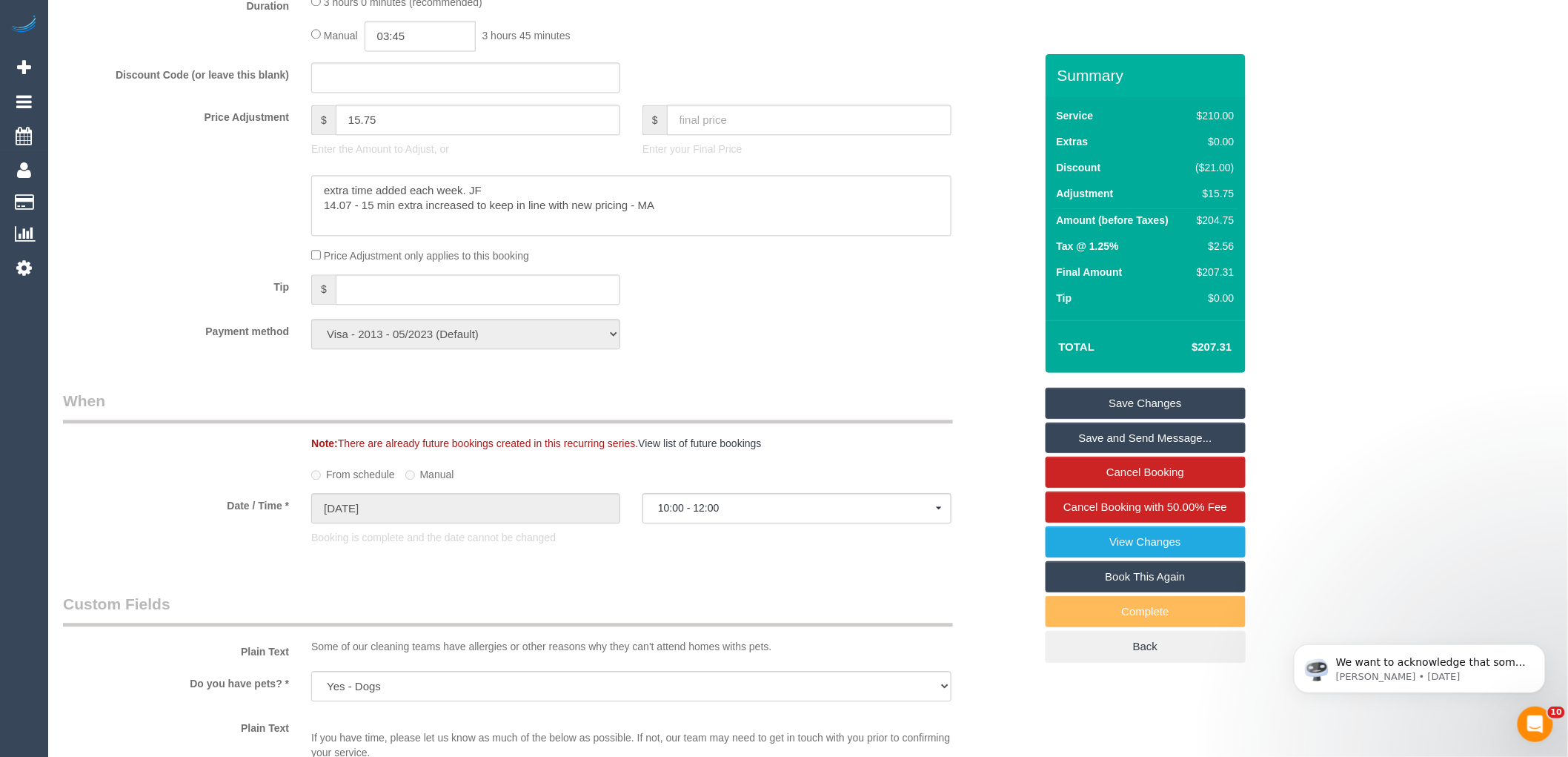
scroll to position [1730, 0]
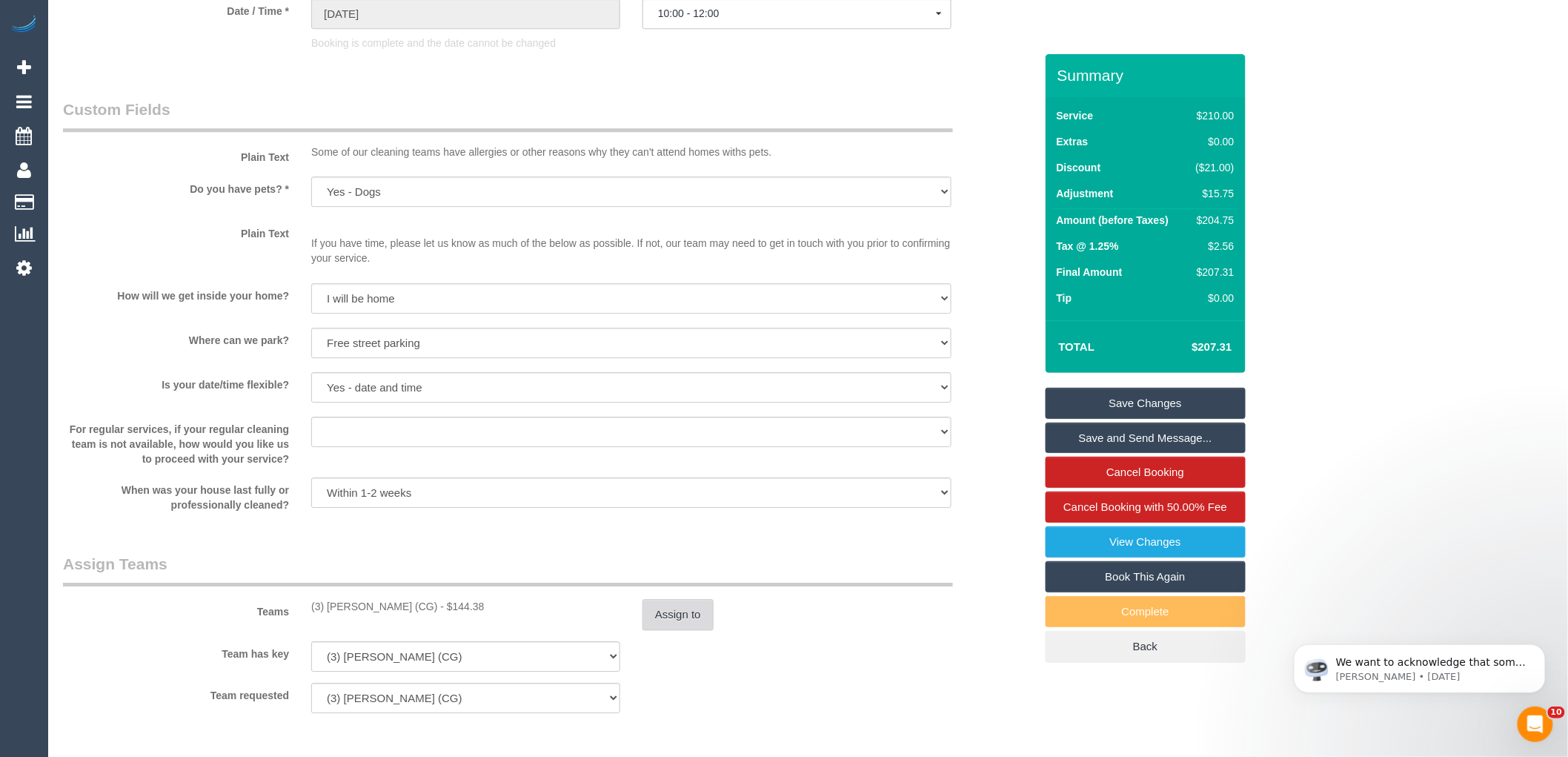
click at [699, 613] on button "Assign to" at bounding box center [678, 614] width 72 height 31
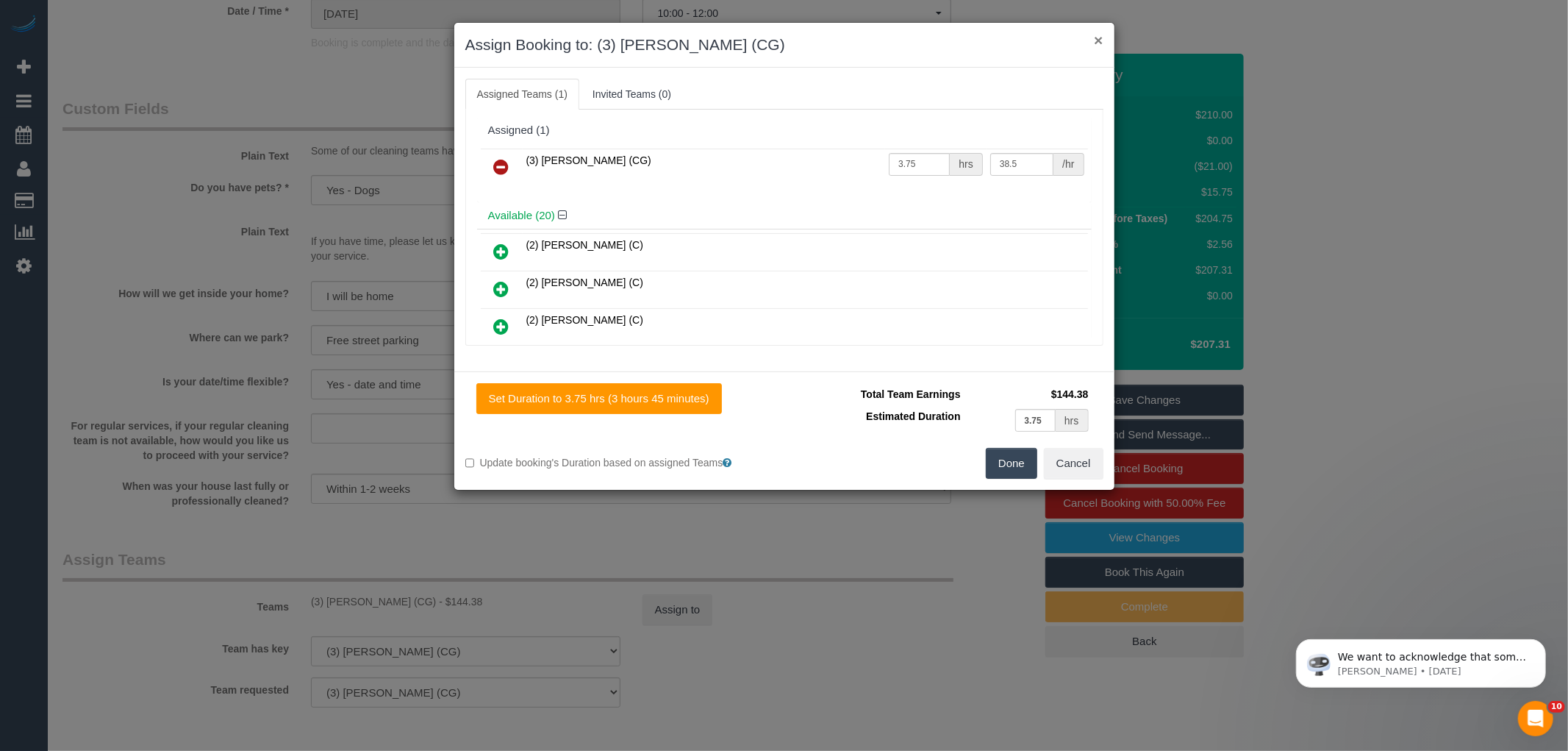
click at [1099, 40] on button "×" at bounding box center [1098, 40] width 9 height 15
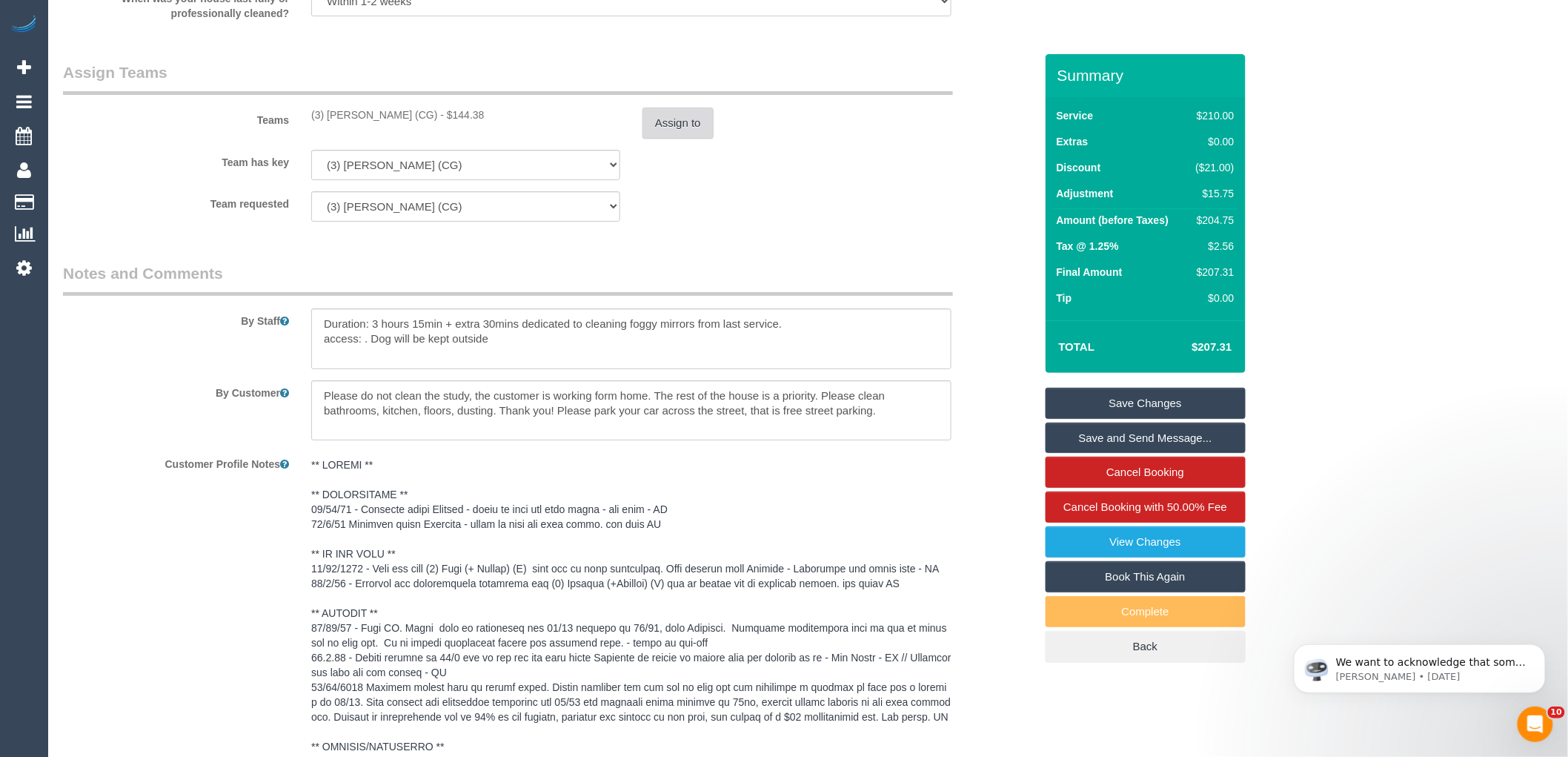
scroll to position [2223, 0]
click at [661, 136] on button "Assign to" at bounding box center [678, 120] width 72 height 31
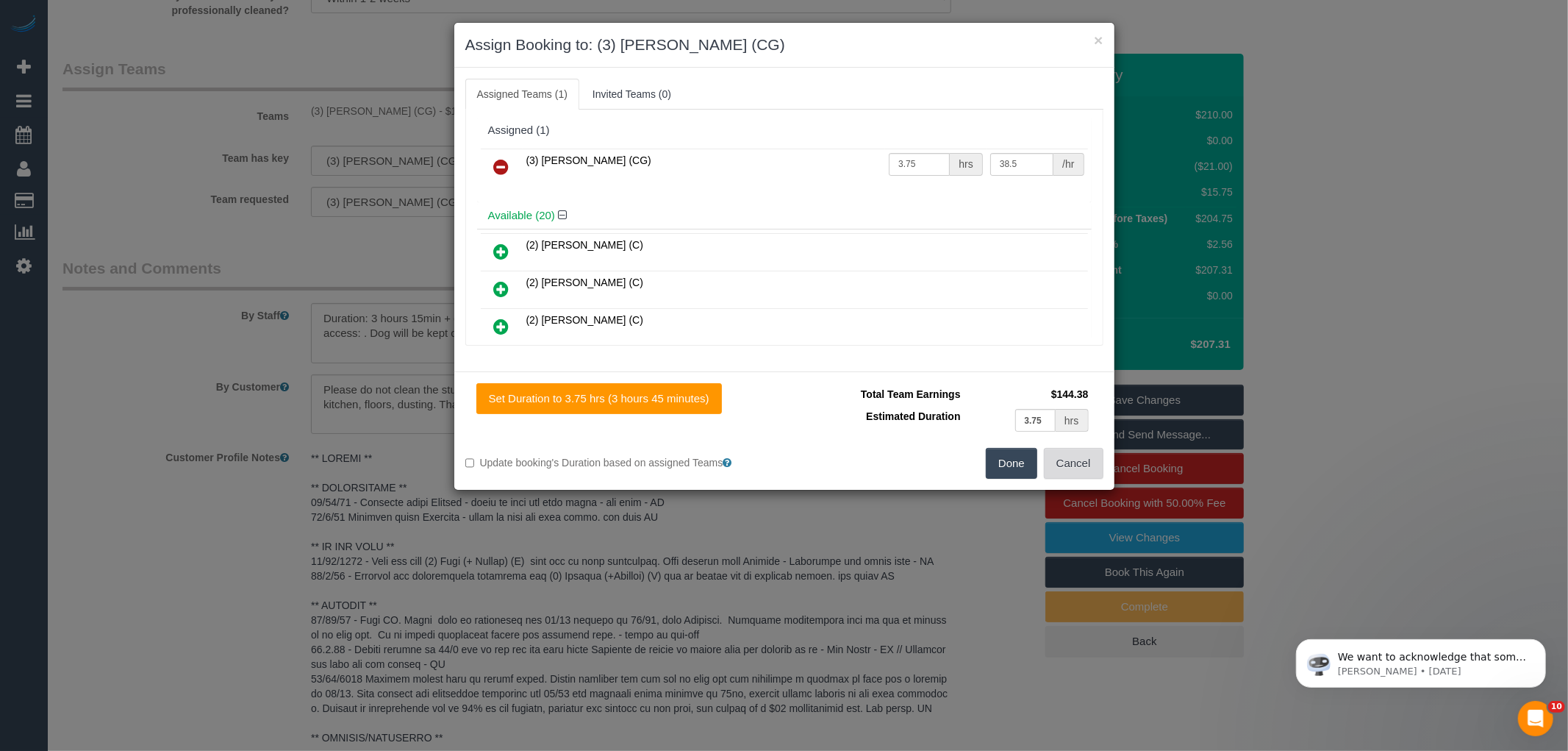
click at [1071, 464] on button "Cancel" at bounding box center [1073, 463] width 59 height 31
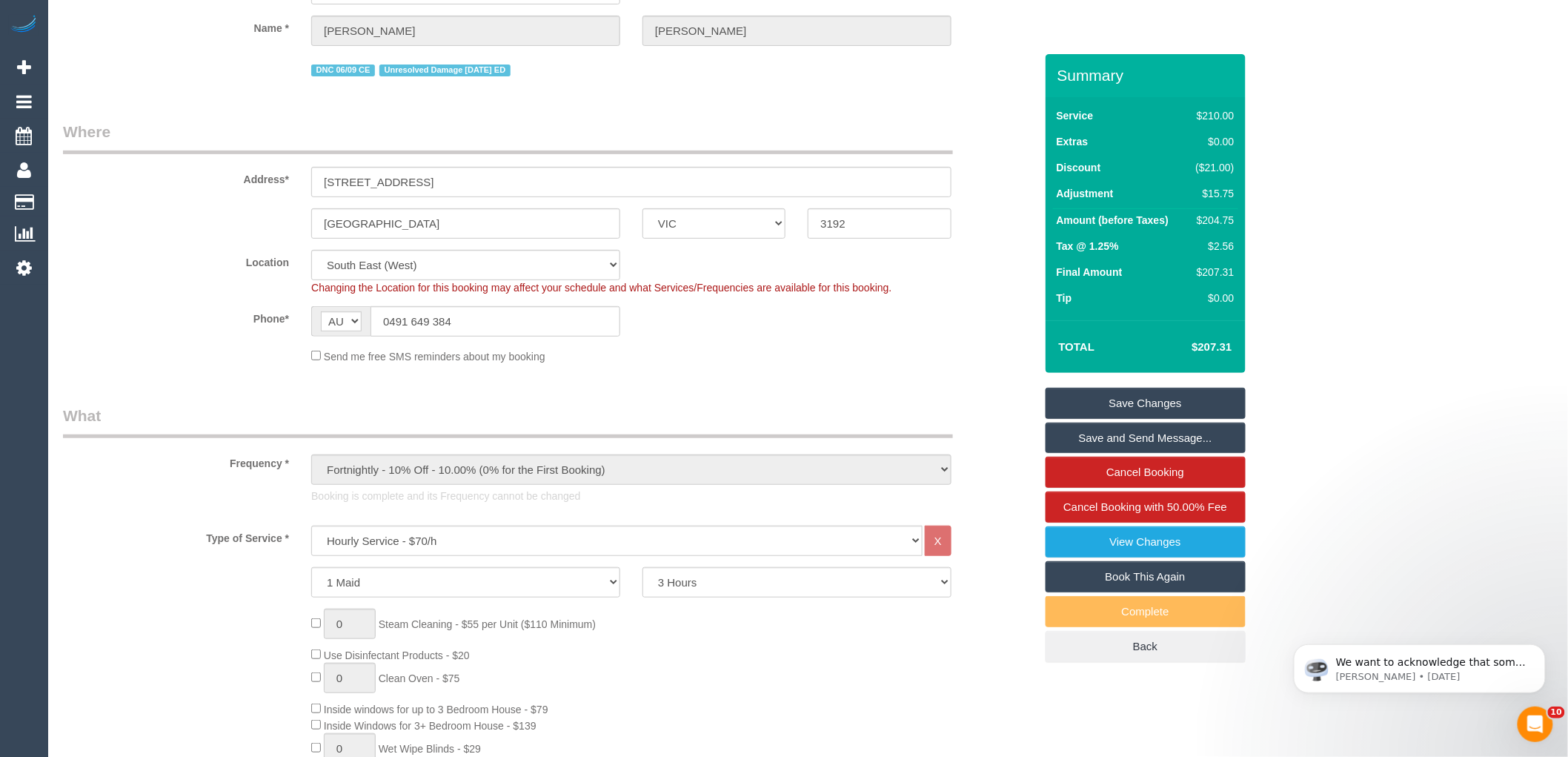
scroll to position [0, 0]
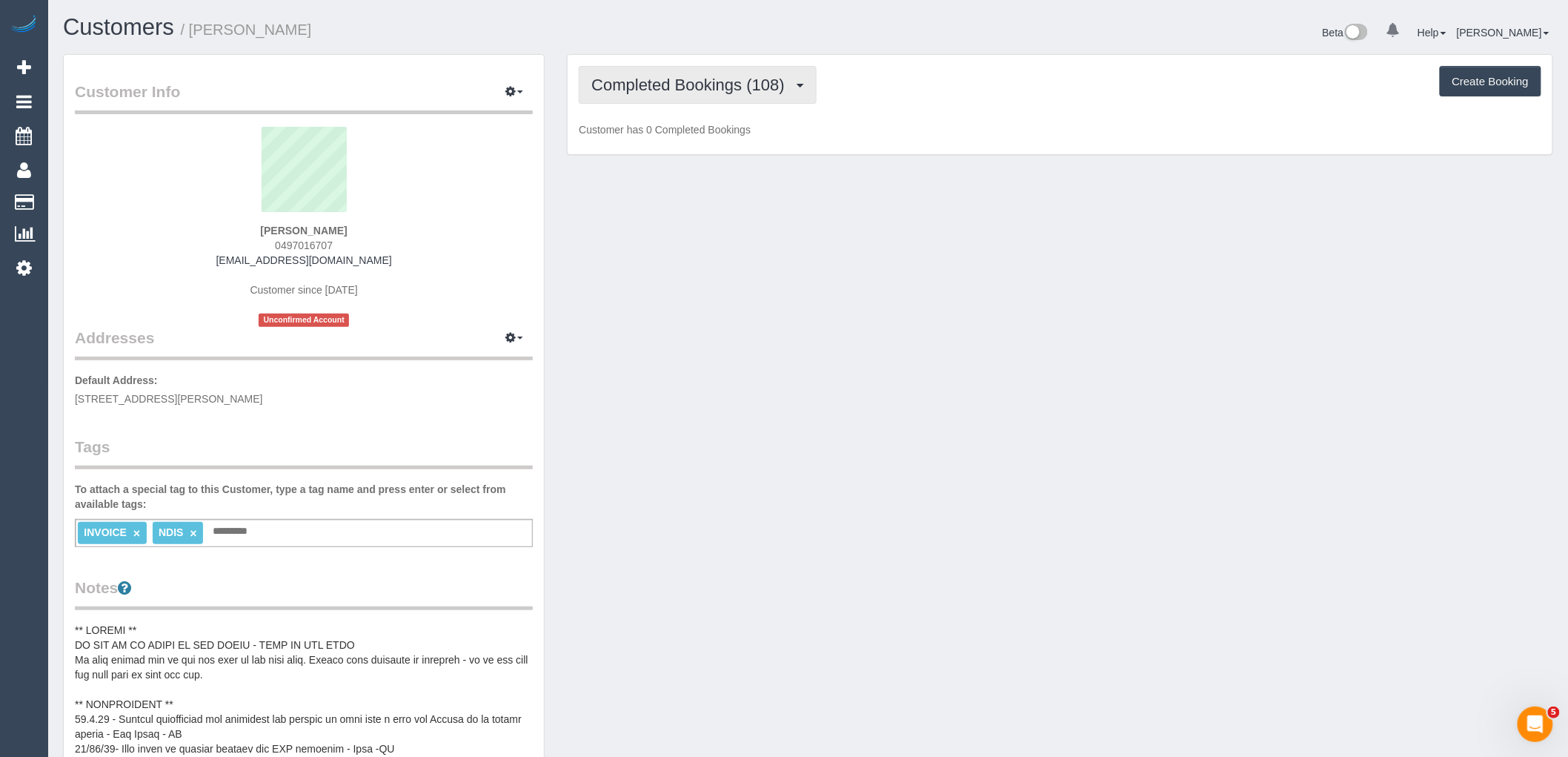
click at [692, 72] on button "Completed Bookings (108)" at bounding box center [697, 85] width 238 height 38
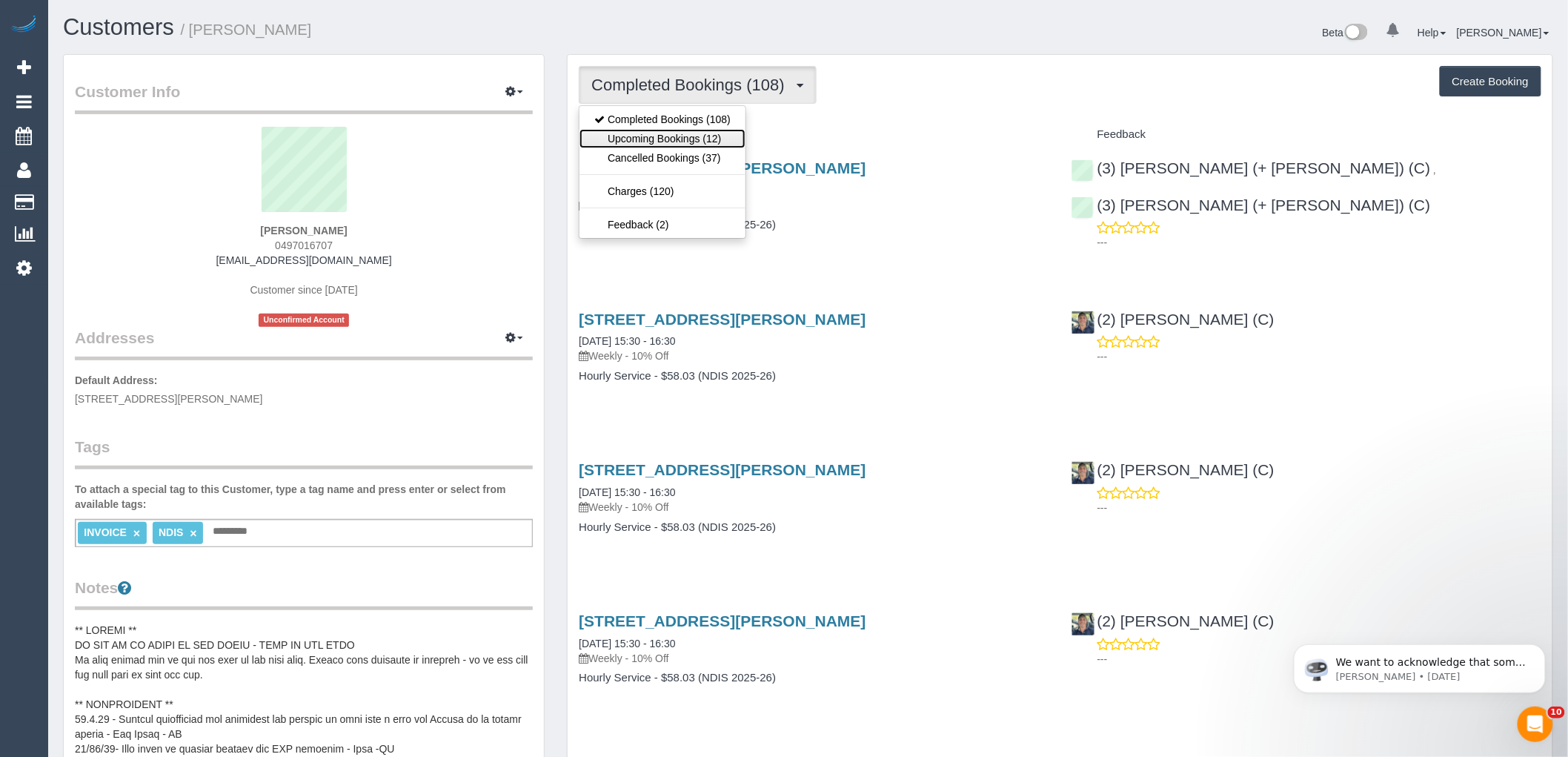
click at [655, 141] on link "Upcoming Bookings (12)" at bounding box center [662, 138] width 166 height 19
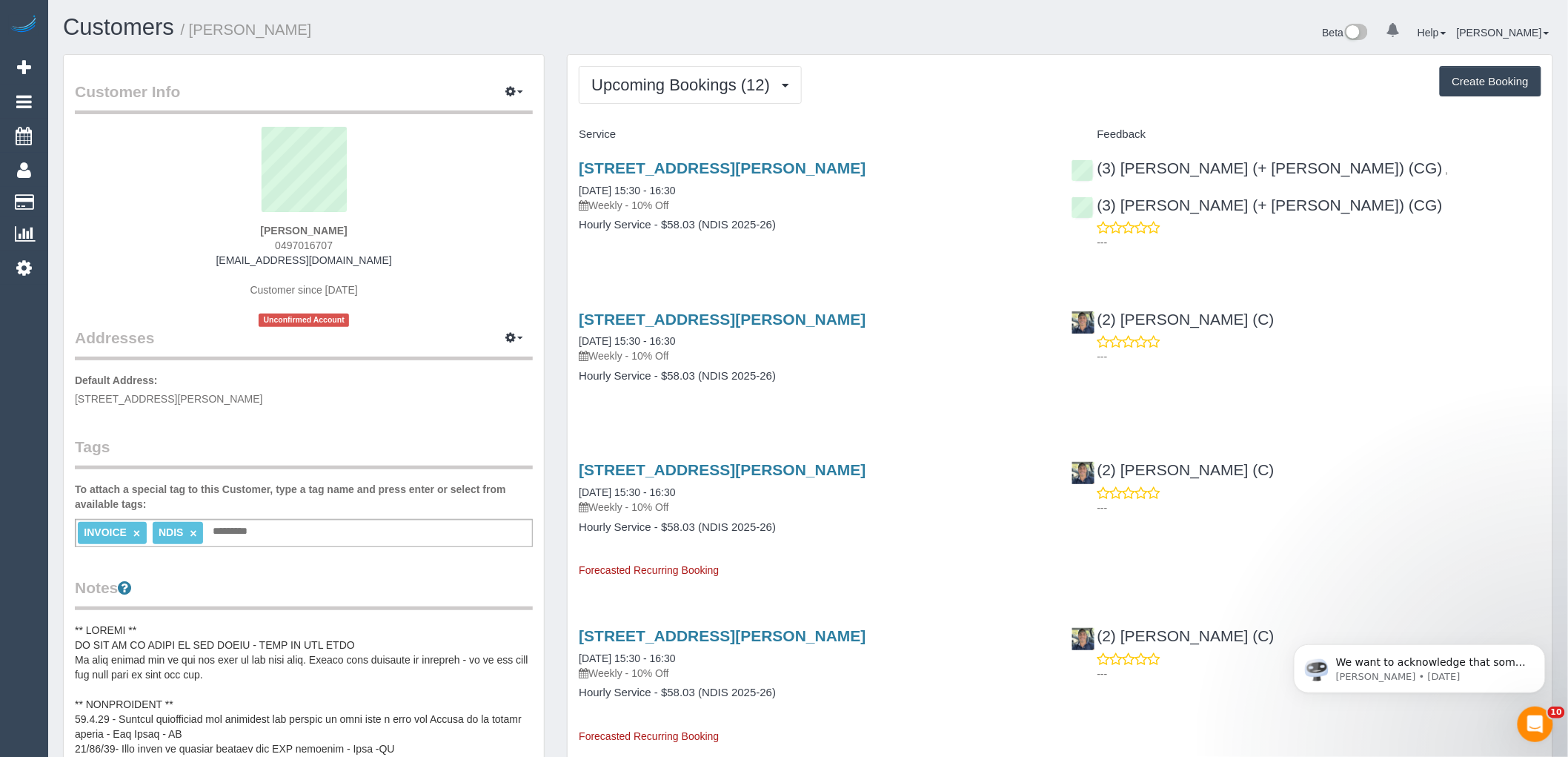
drag, startPoint x: 370, startPoint y: 226, endPoint x: 200, endPoint y: 223, distance: 170.0
click at [200, 223] on div "[PERSON_NAME] 0497016707 [EMAIL_ADDRESS][DOMAIN_NAME] Customer since [DATE] Unc…" at bounding box center [304, 226] width 458 height 200
copy div "[PERSON_NAME]"
click at [640, 100] on button "Upcoming Bookings (12)" at bounding box center [690, 85] width 223 height 38
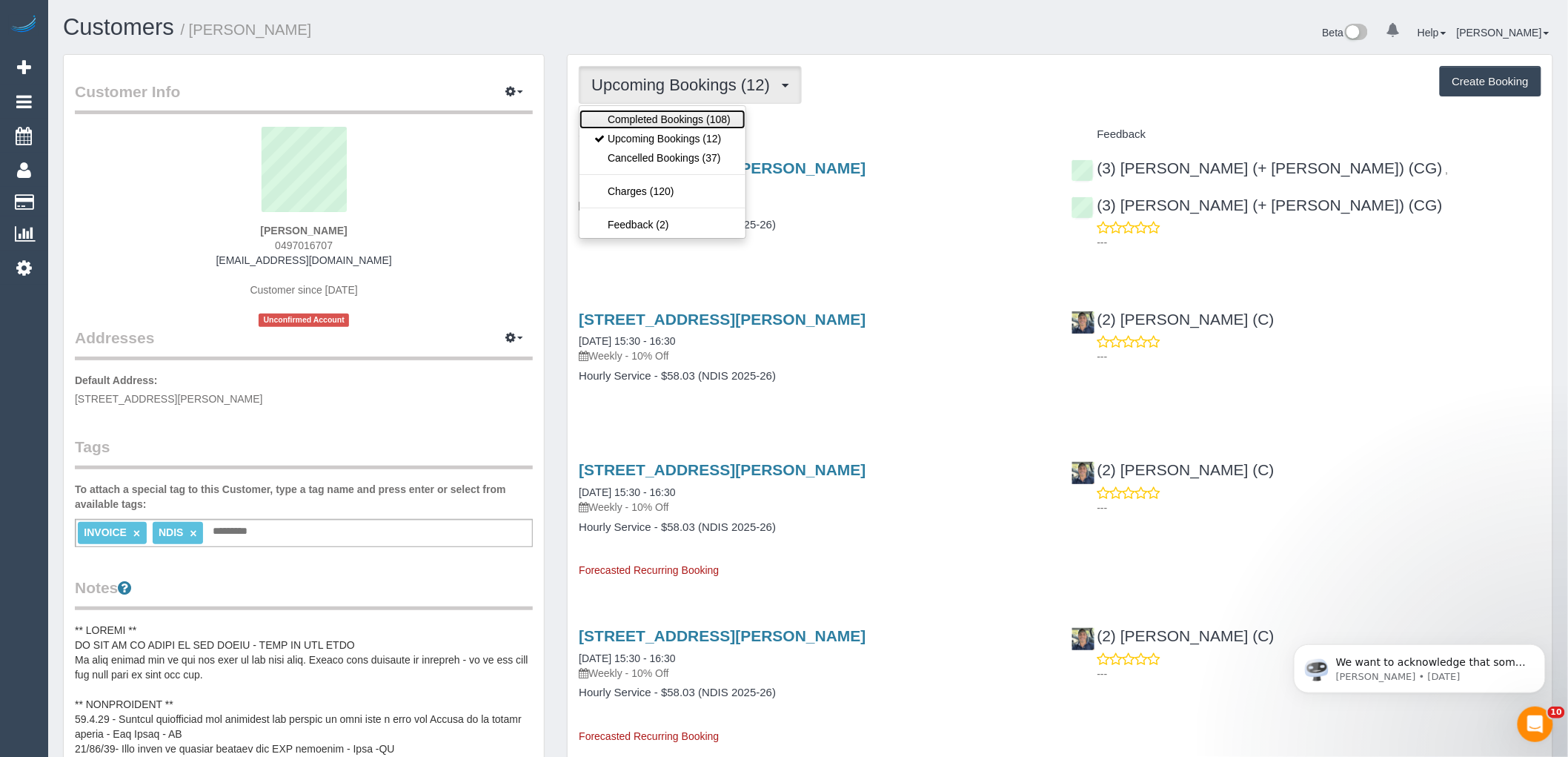
click at [645, 113] on link "Completed Bookings (108)" at bounding box center [662, 119] width 166 height 19
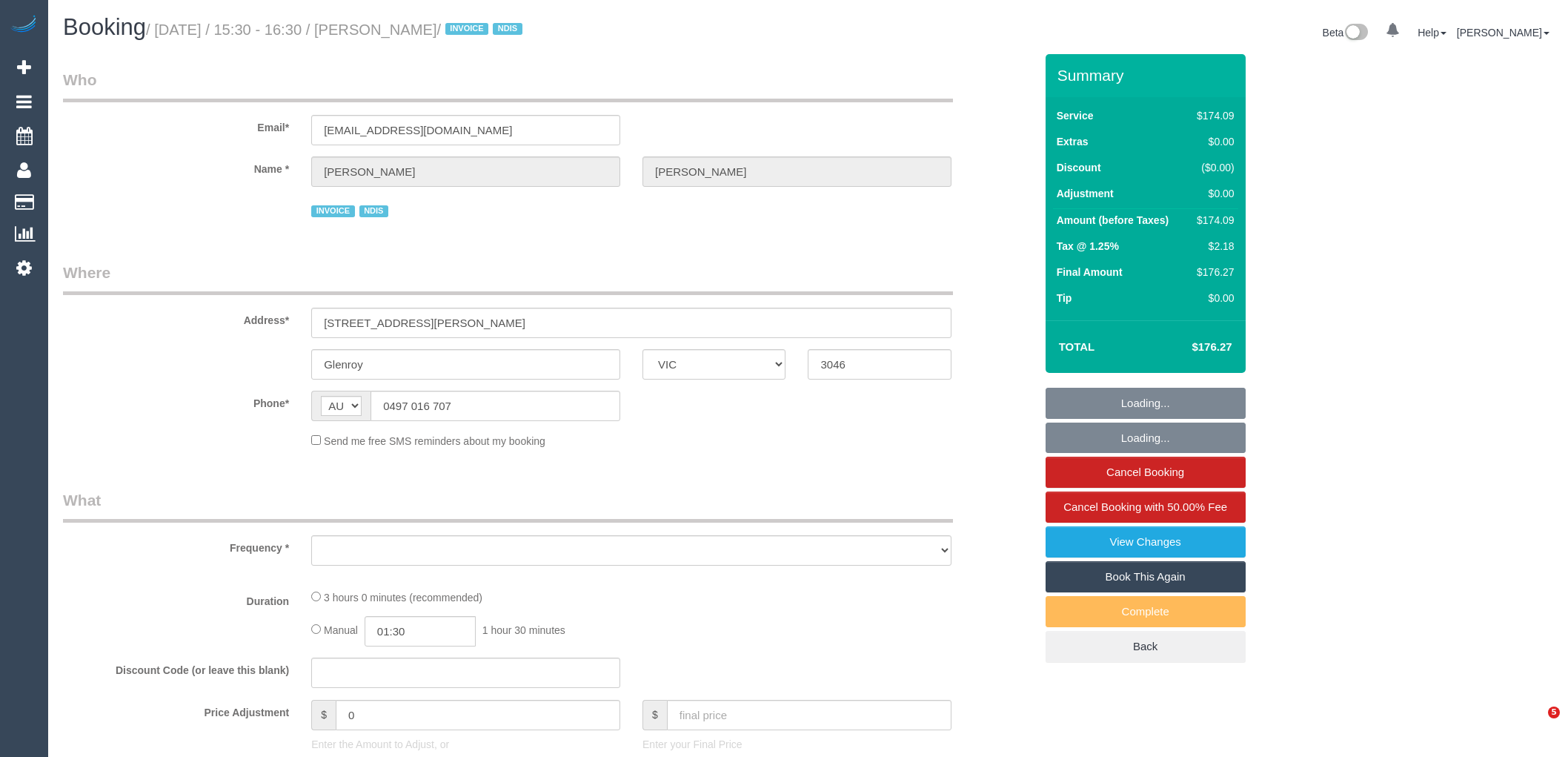
select select "VIC"
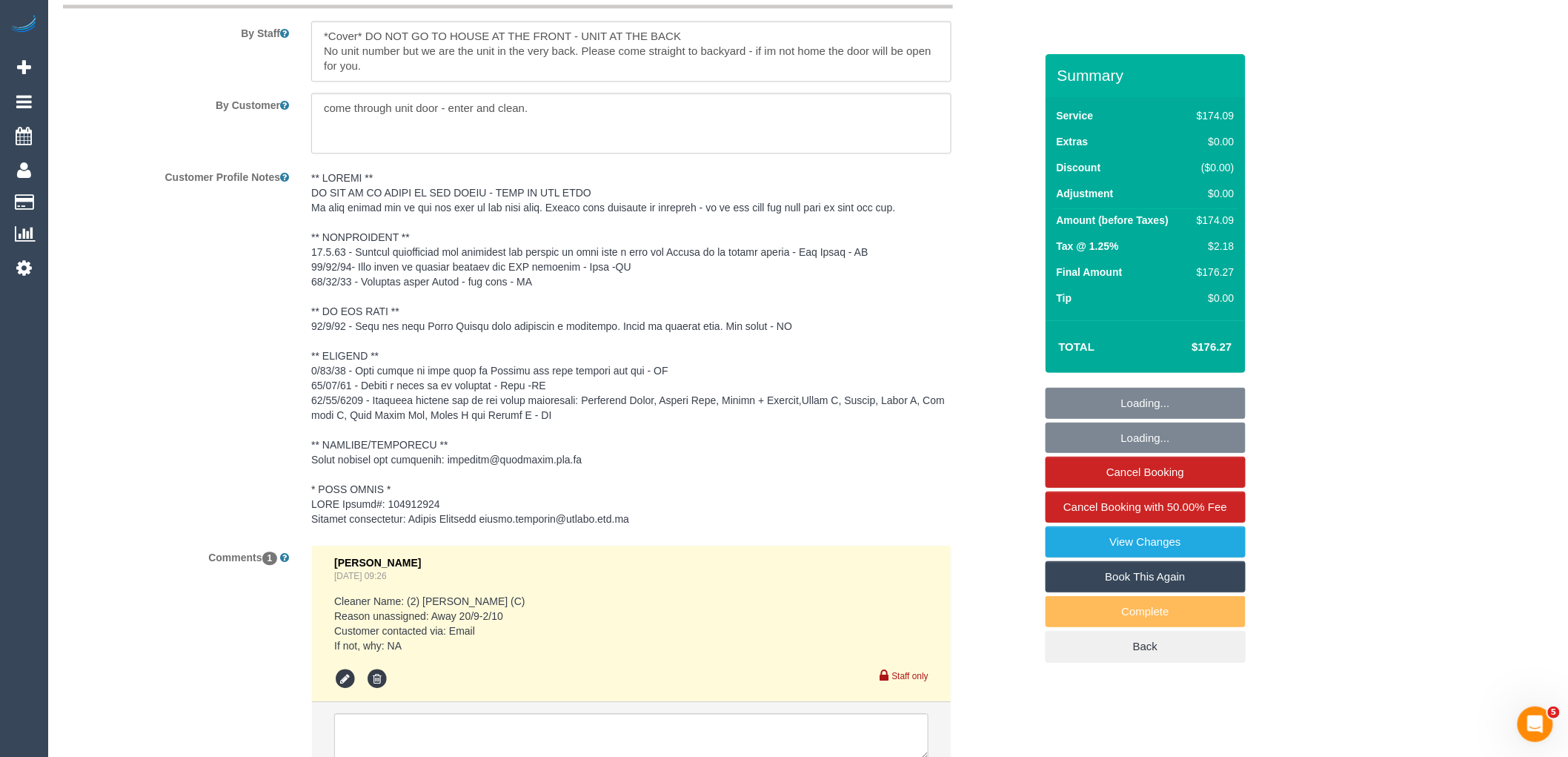
select select "object:707"
select select "number:29"
select select "number:14"
select select "number:19"
select select "number:24"
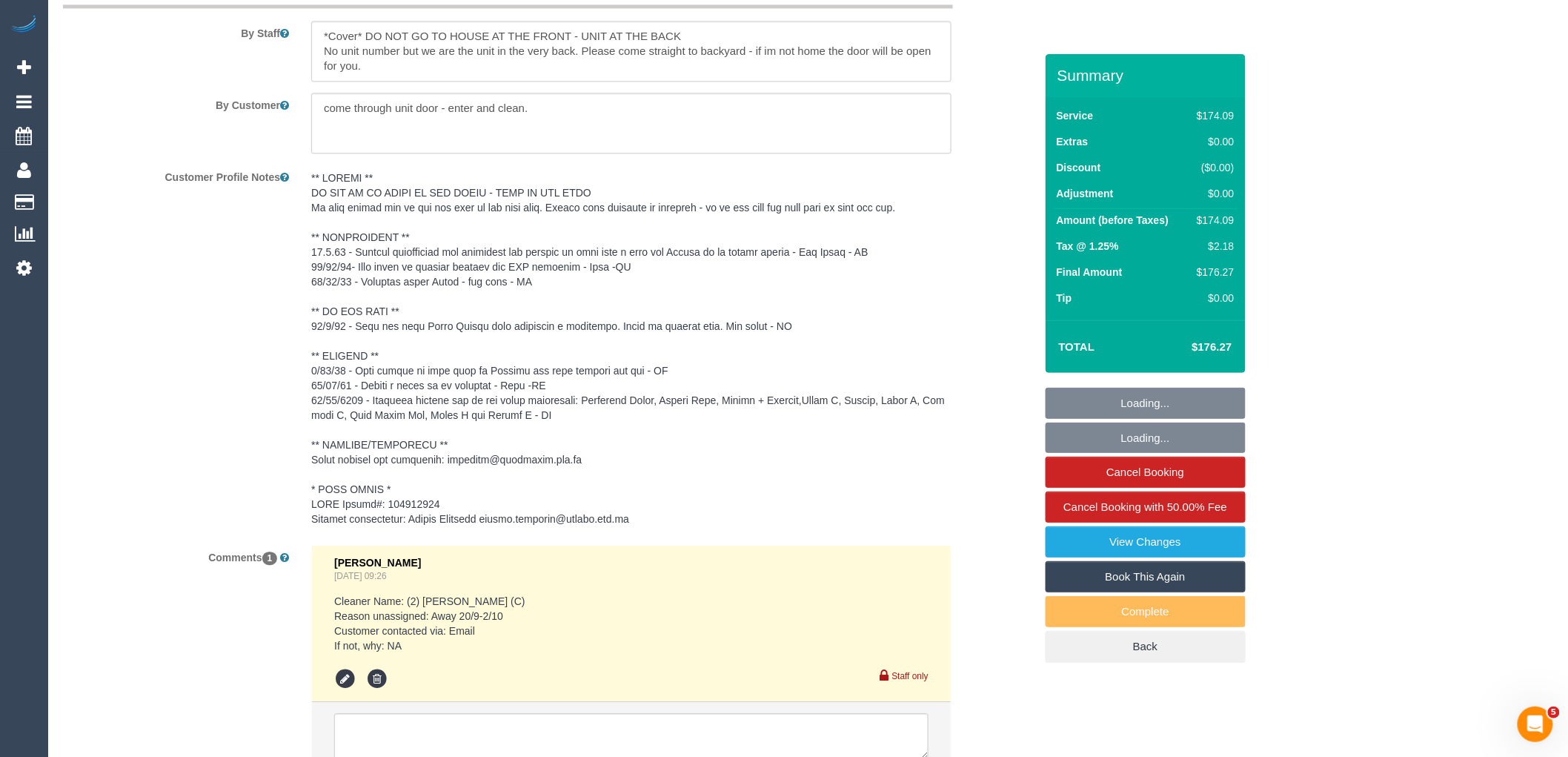
select select "number:35"
select select "number:11"
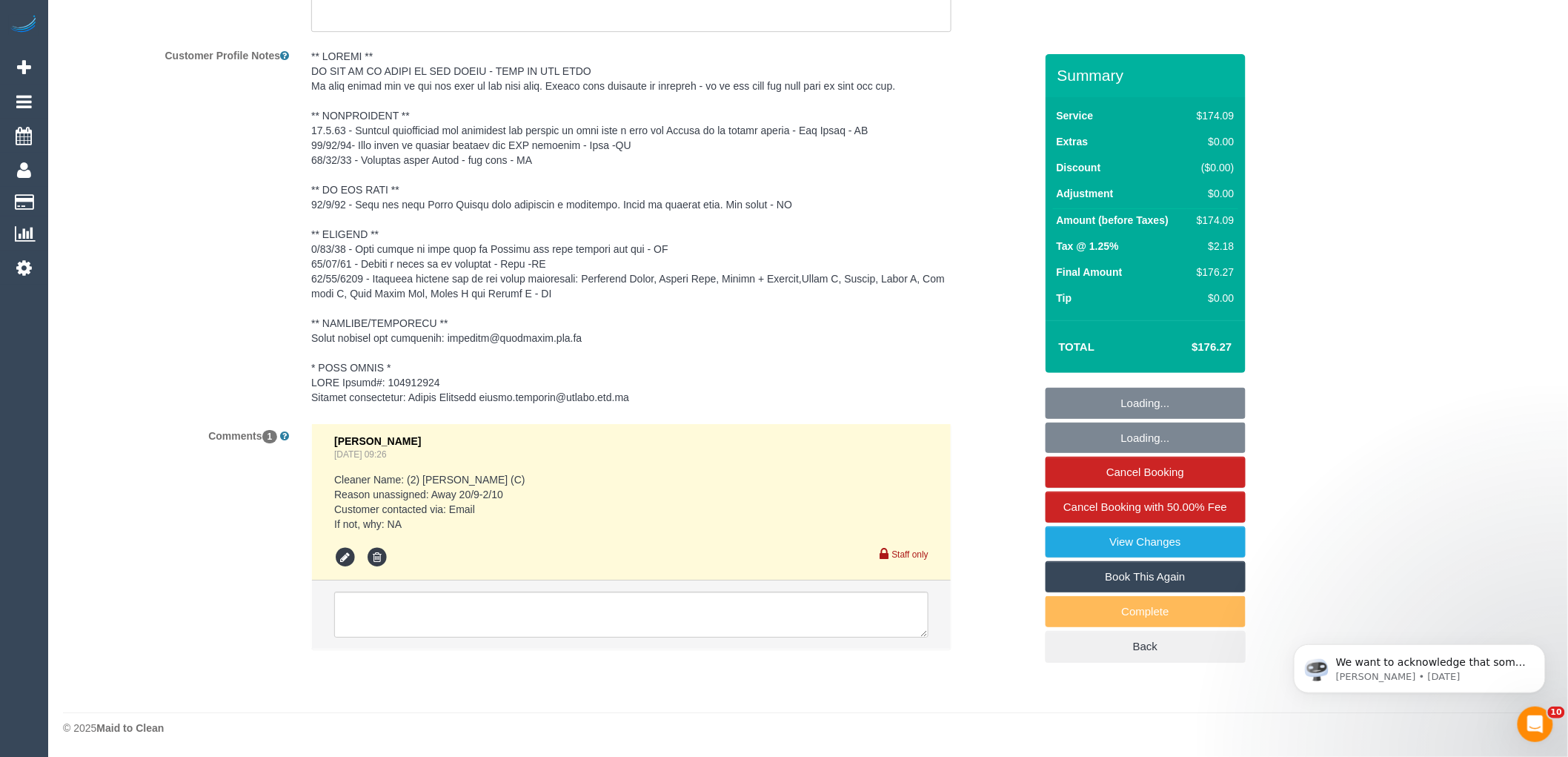
select select "180"
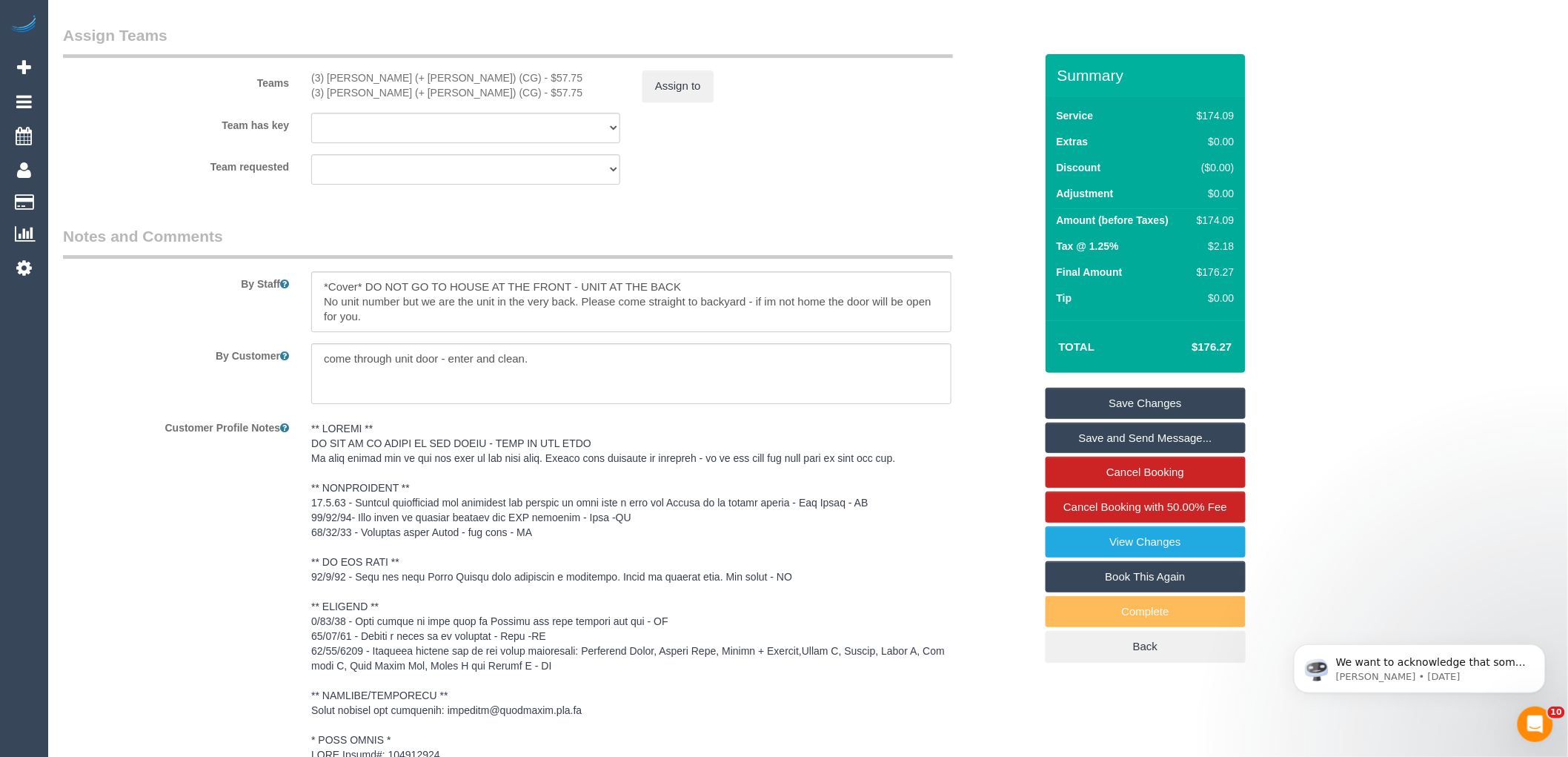
scroll to position [2009, 0]
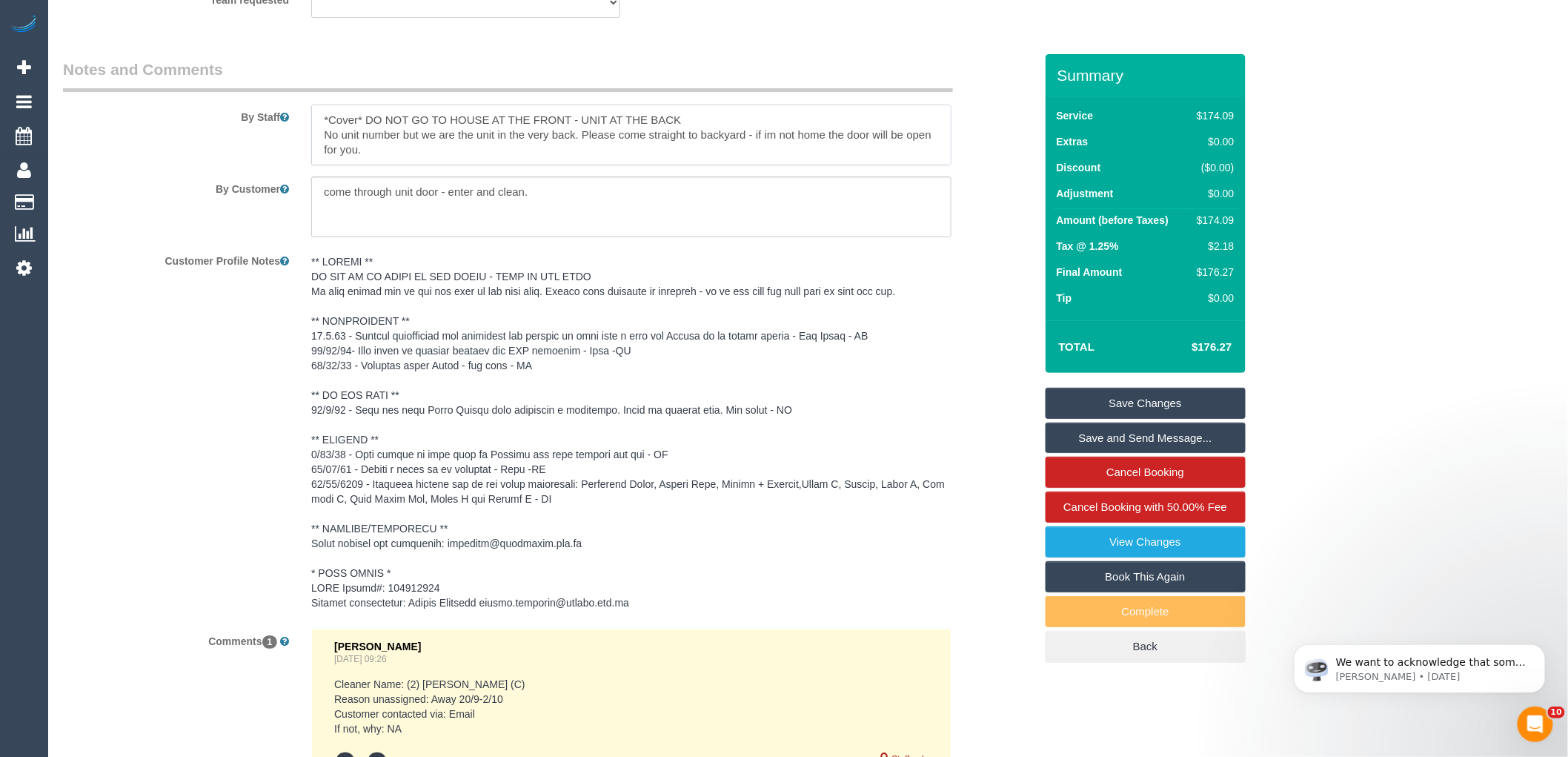
click at [335, 139] on textarea at bounding box center [631, 134] width 640 height 61
click at [378, 129] on textarea at bounding box center [631, 134] width 640 height 61
drag, startPoint x: 460, startPoint y: 124, endPoint x: 751, endPoint y: 147, distance: 291.9
click at [751, 147] on textarea at bounding box center [631, 134] width 640 height 61
click at [590, 157] on textarea at bounding box center [631, 134] width 640 height 61
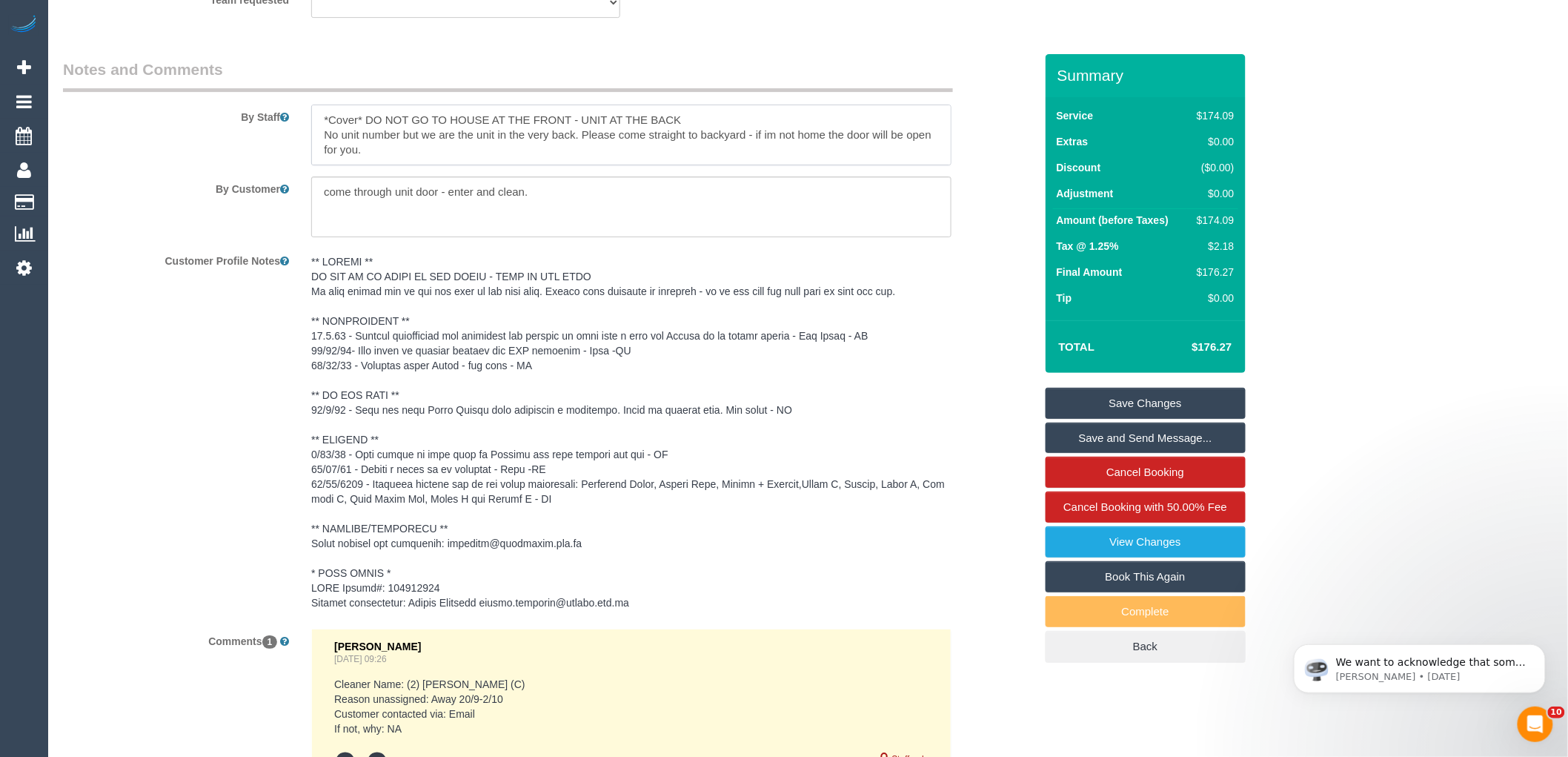
drag, startPoint x: 320, startPoint y: 141, endPoint x: 459, endPoint y: 149, distance: 139.2
click at [457, 149] on textarea at bounding box center [631, 134] width 640 height 61
click at [461, 151] on textarea at bounding box center [631, 134] width 640 height 61
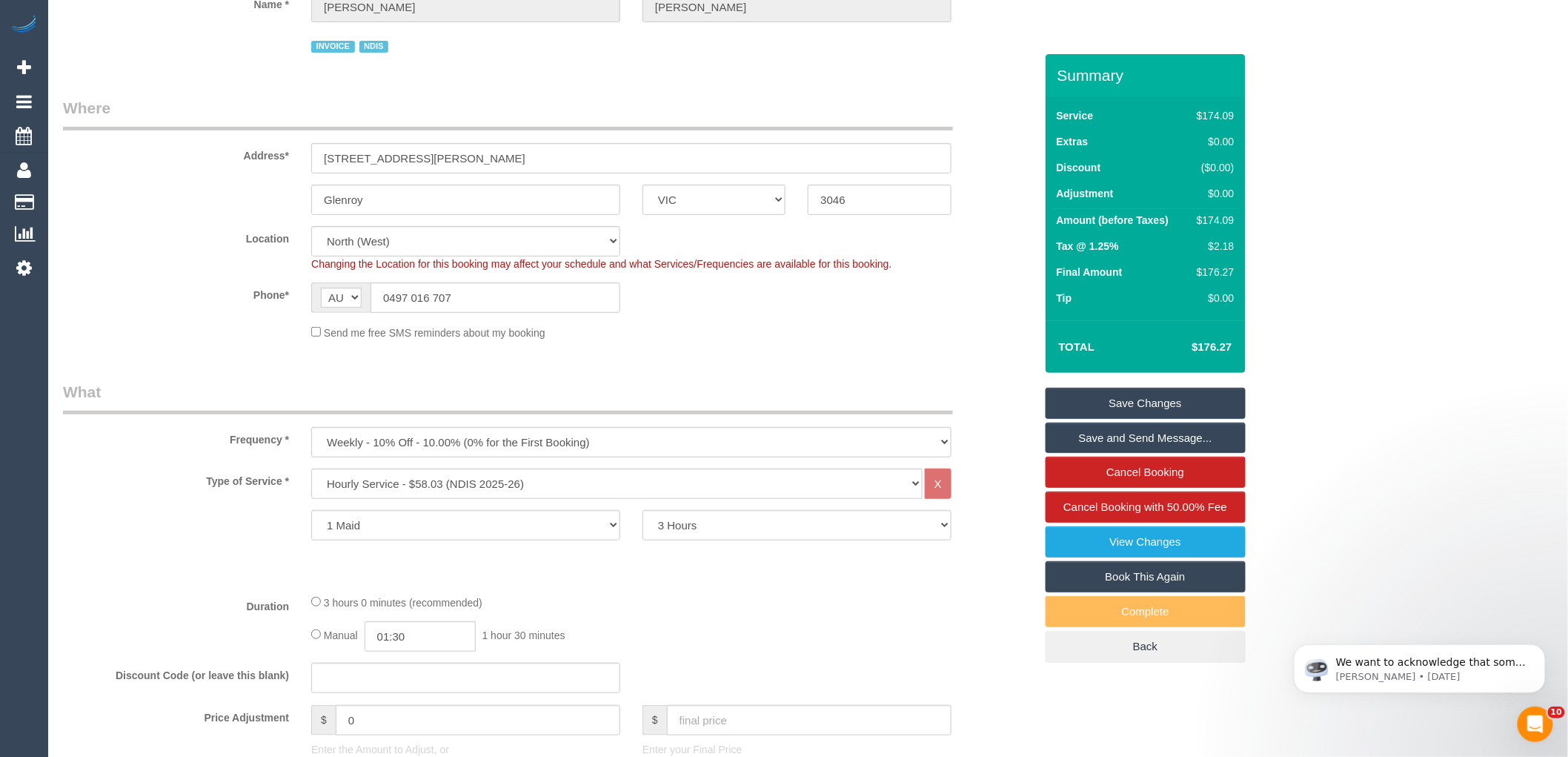
scroll to position [0, 0]
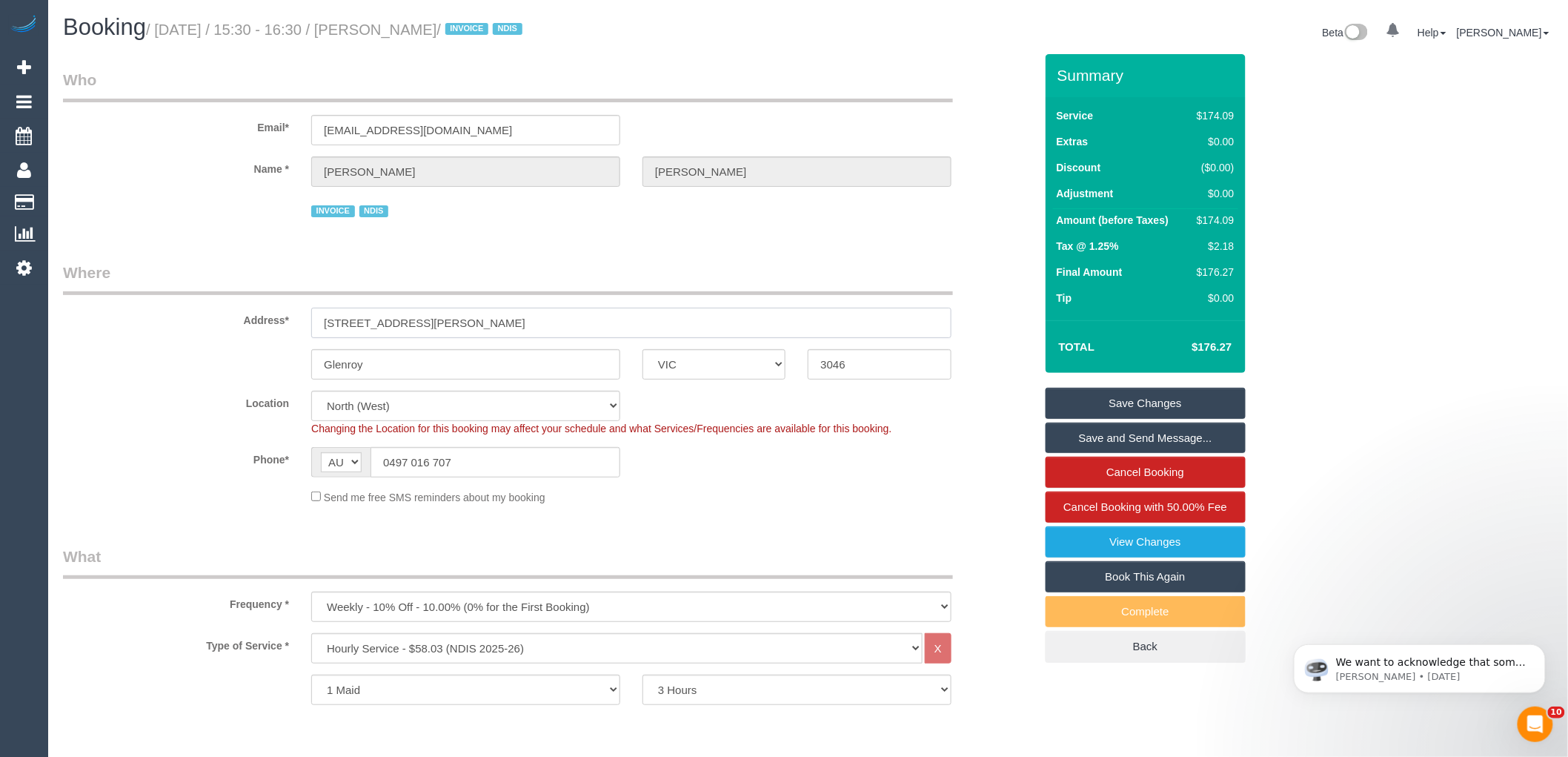
drag, startPoint x: 464, startPoint y: 326, endPoint x: 234, endPoint y: 302, distance: 231.2
click at [108, 294] on fieldset "Where Address* 103 Daley Street Glenroy ACT NSW NT QLD SA TAS VIC WA 3046 Locat…" at bounding box center [549, 388] width 971 height 254
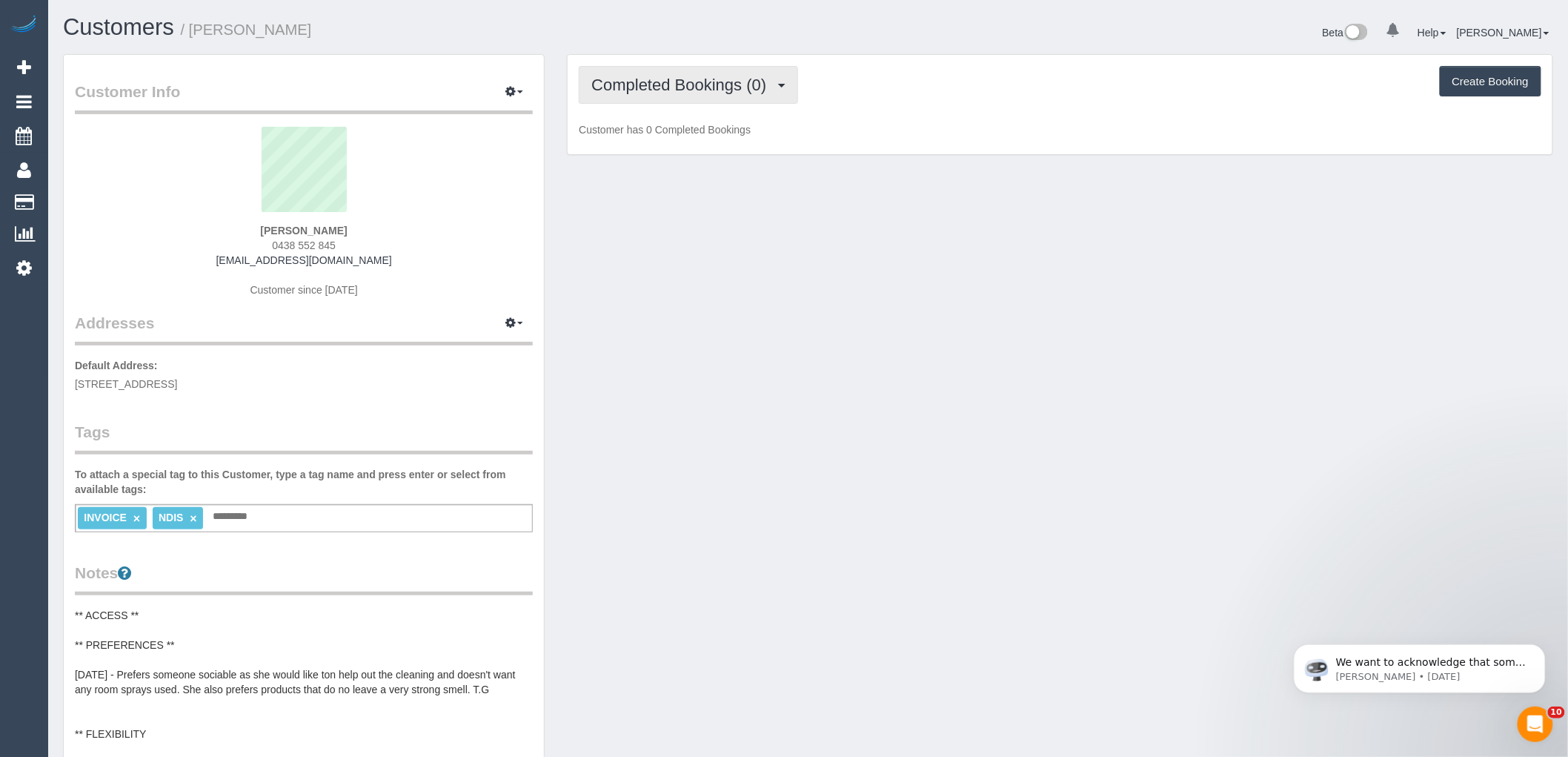
click at [688, 74] on button "Completed Bookings (0)" at bounding box center [688, 85] width 219 height 38
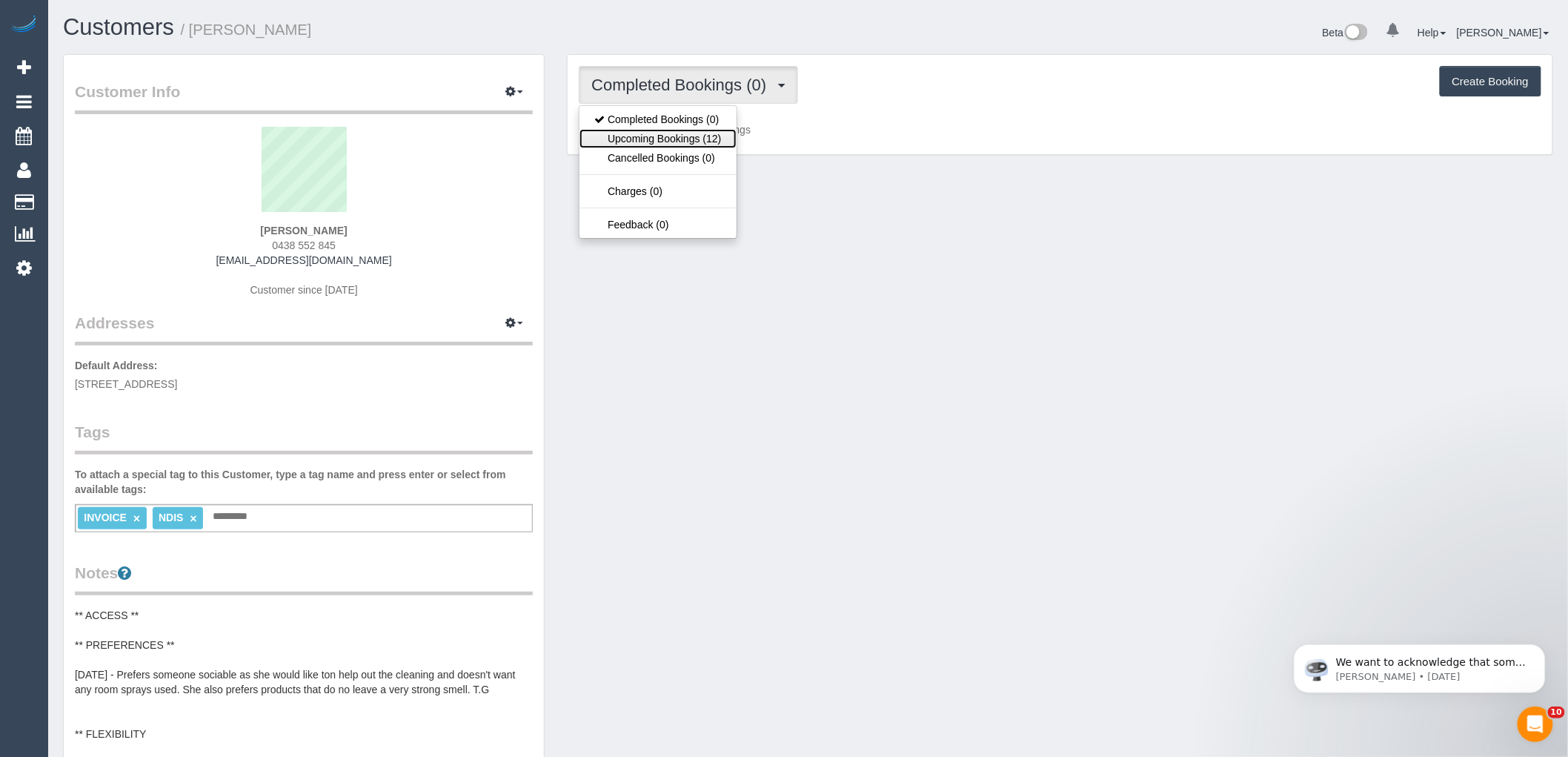
click at [655, 141] on link "Upcoming Bookings (12)" at bounding box center [657, 138] width 157 height 19
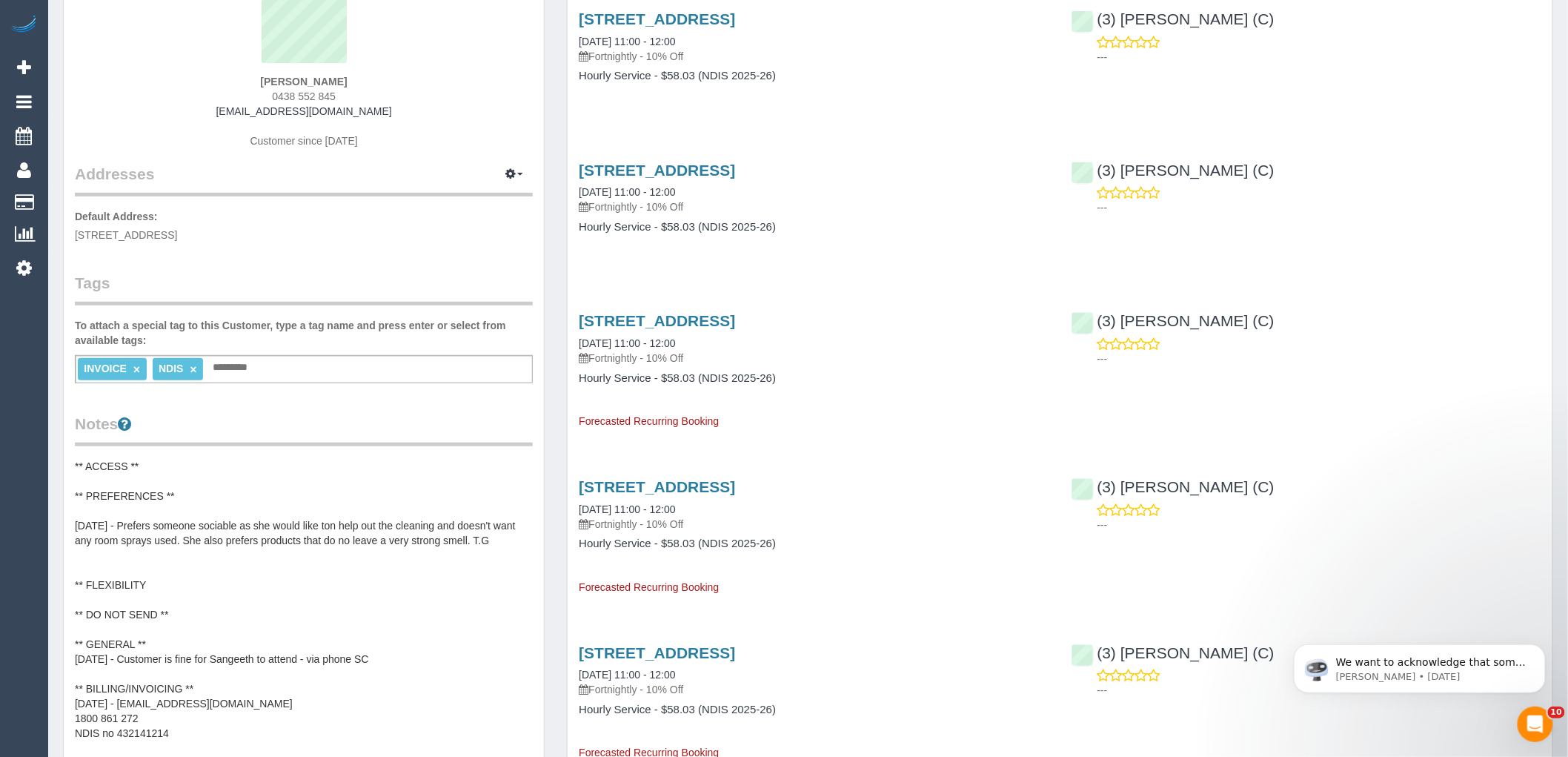
scroll to position [165, 0]
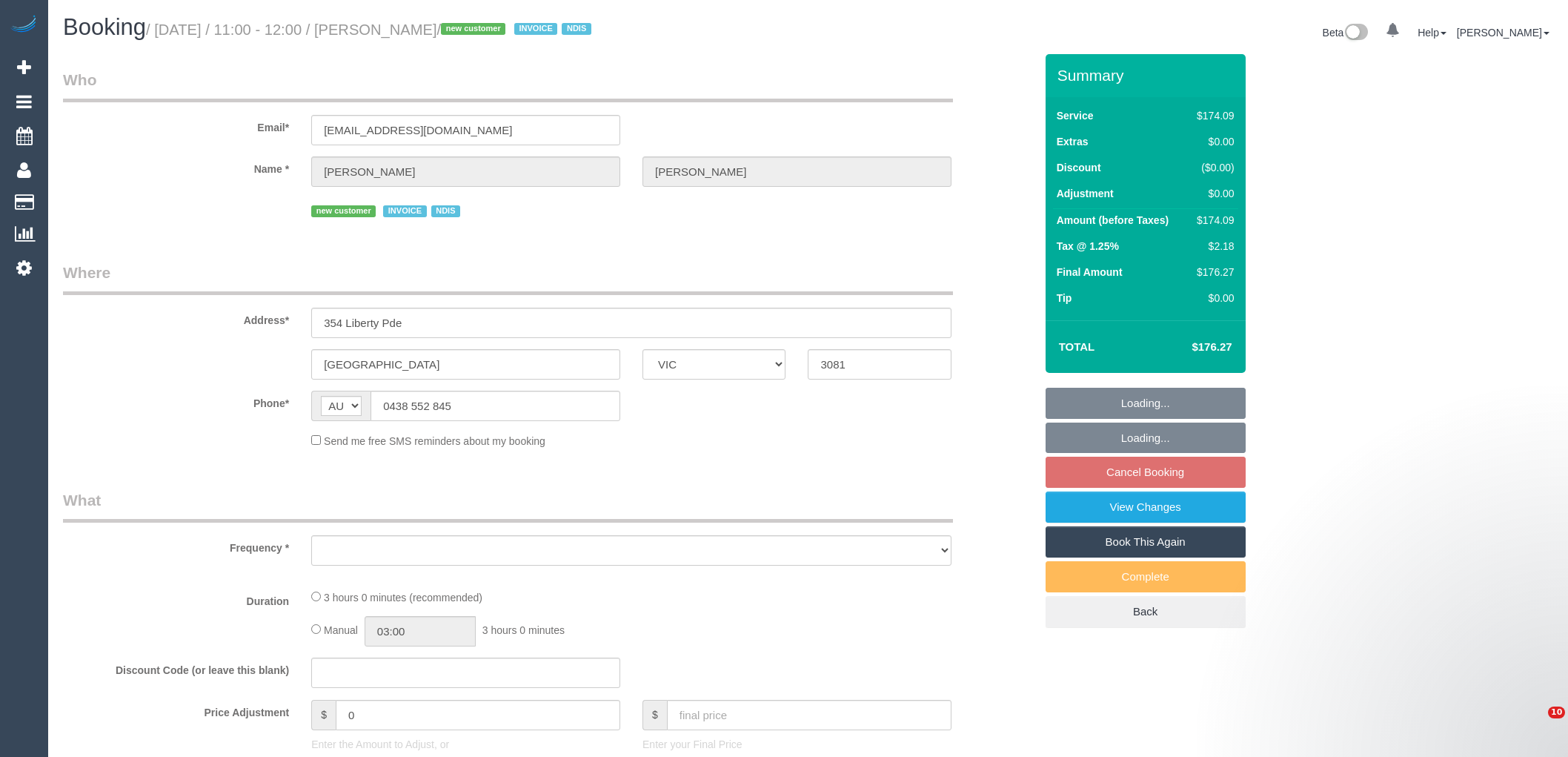
select select "VIC"
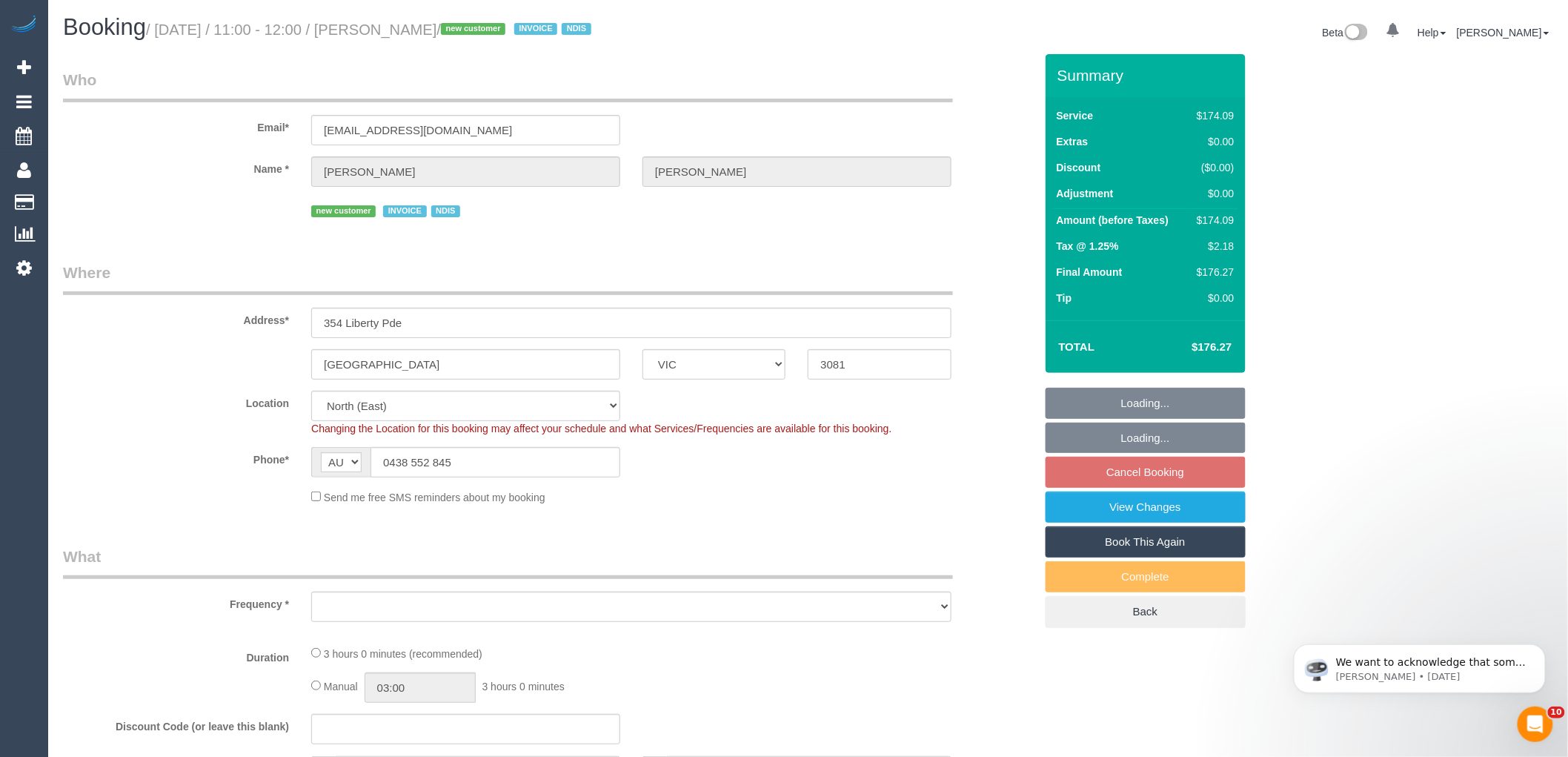
select select "object:736"
select select "180"
select select "number:29"
select select "number:14"
select select "number:18"
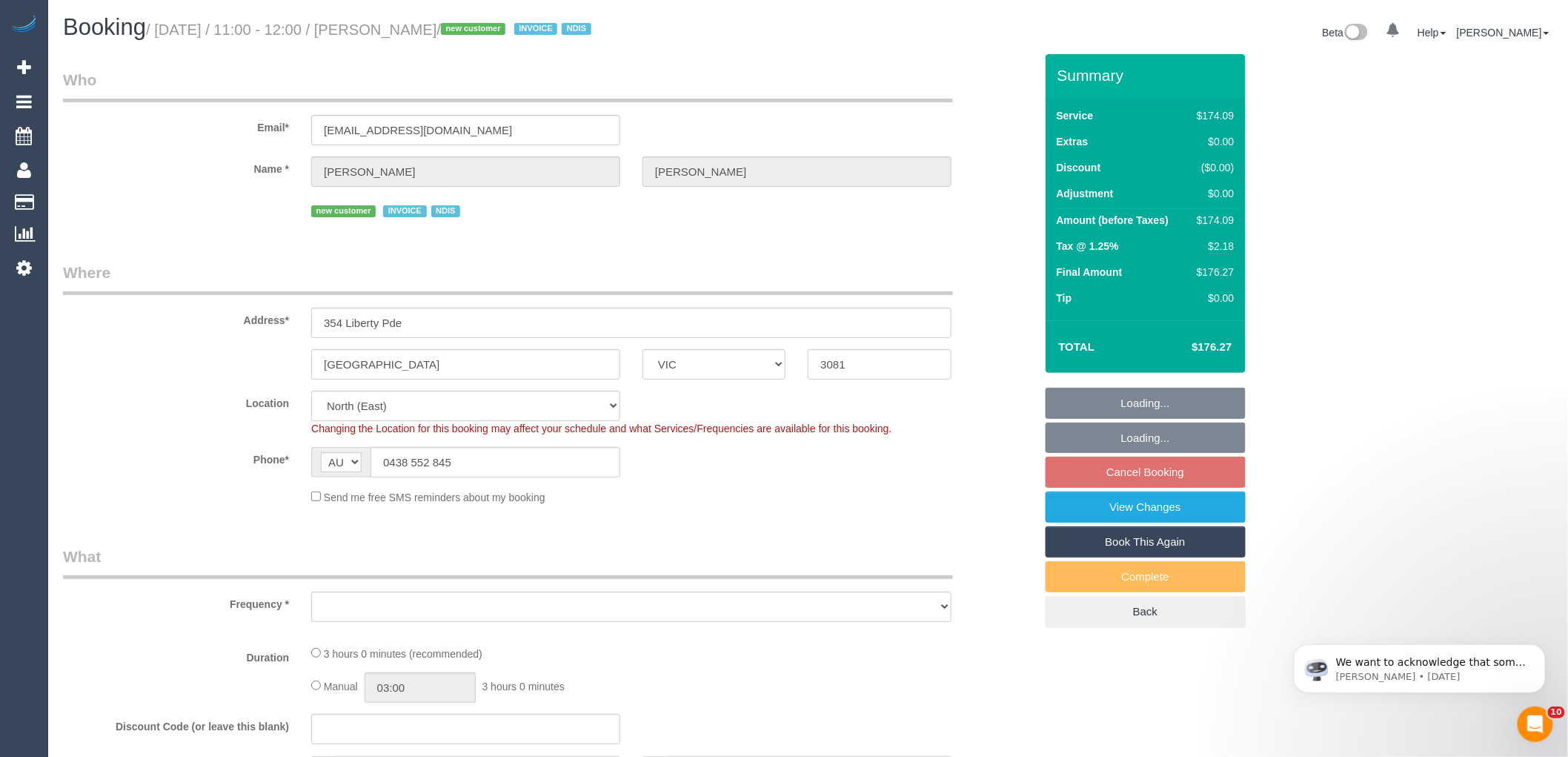
select select "number:25"
select select "number:35"
select select "number:26"
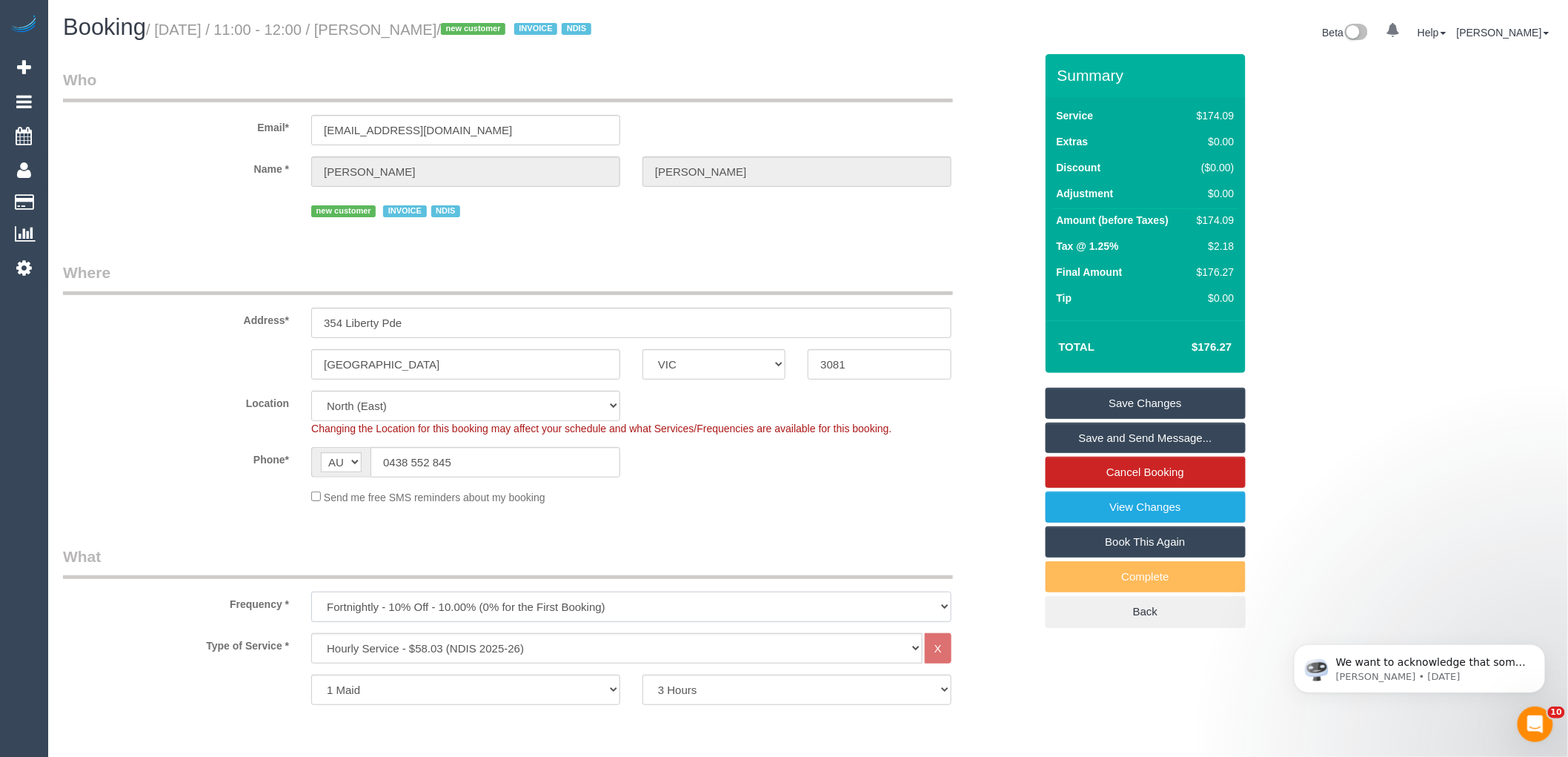
click at [470, 620] on select "One Time Cleaning Weekly - 10% Off - 10.00% (0% for the First Booking) Fortnigh…" at bounding box center [631, 607] width 640 height 31
select select "object:1390"
click at [311, 594] on select "One Time Cleaning Weekly - 10% Off - 10.00% (0% for the First Booking) Fortnigh…" at bounding box center [631, 607] width 640 height 31
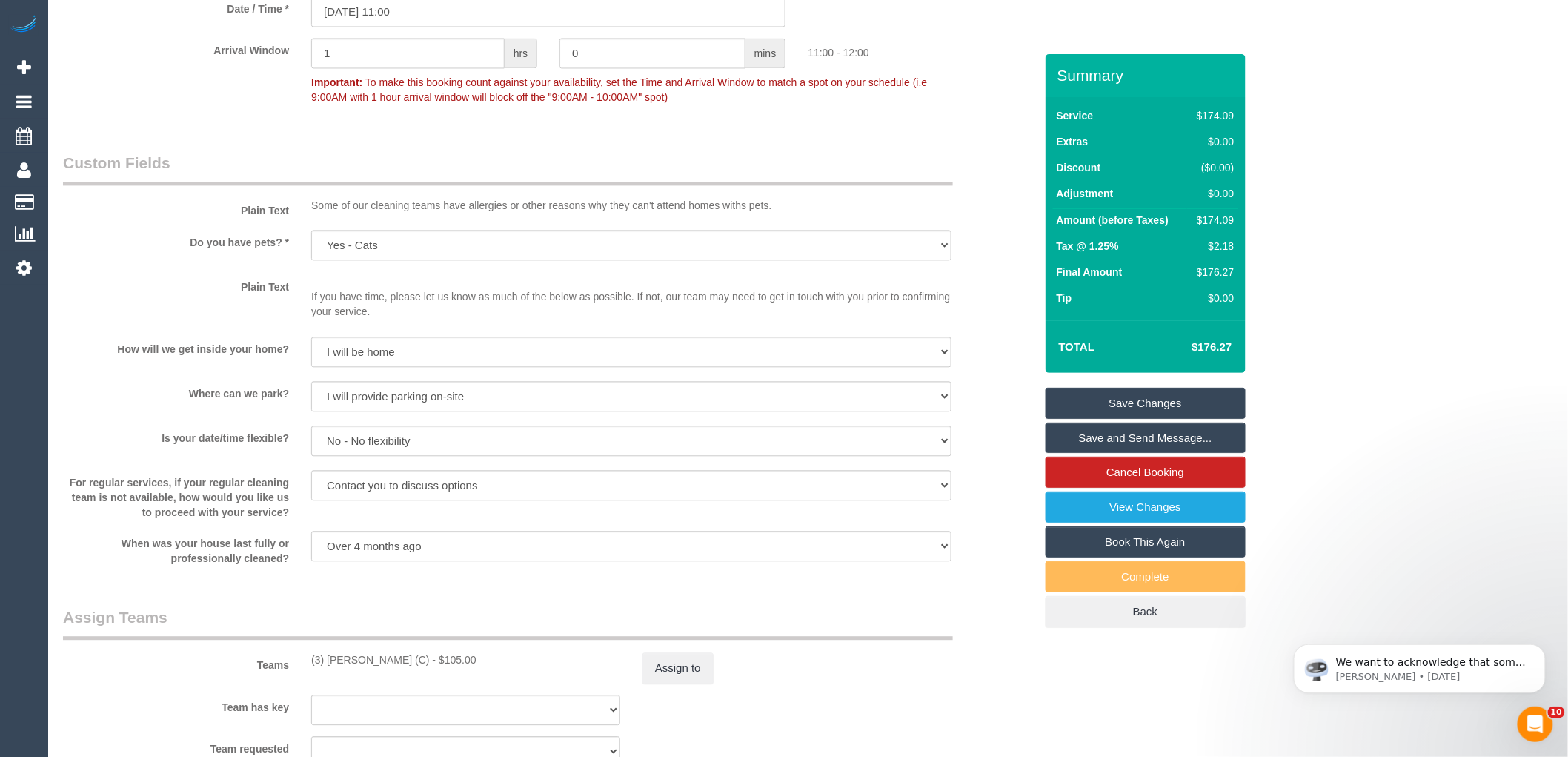
scroll to position [1647, 0]
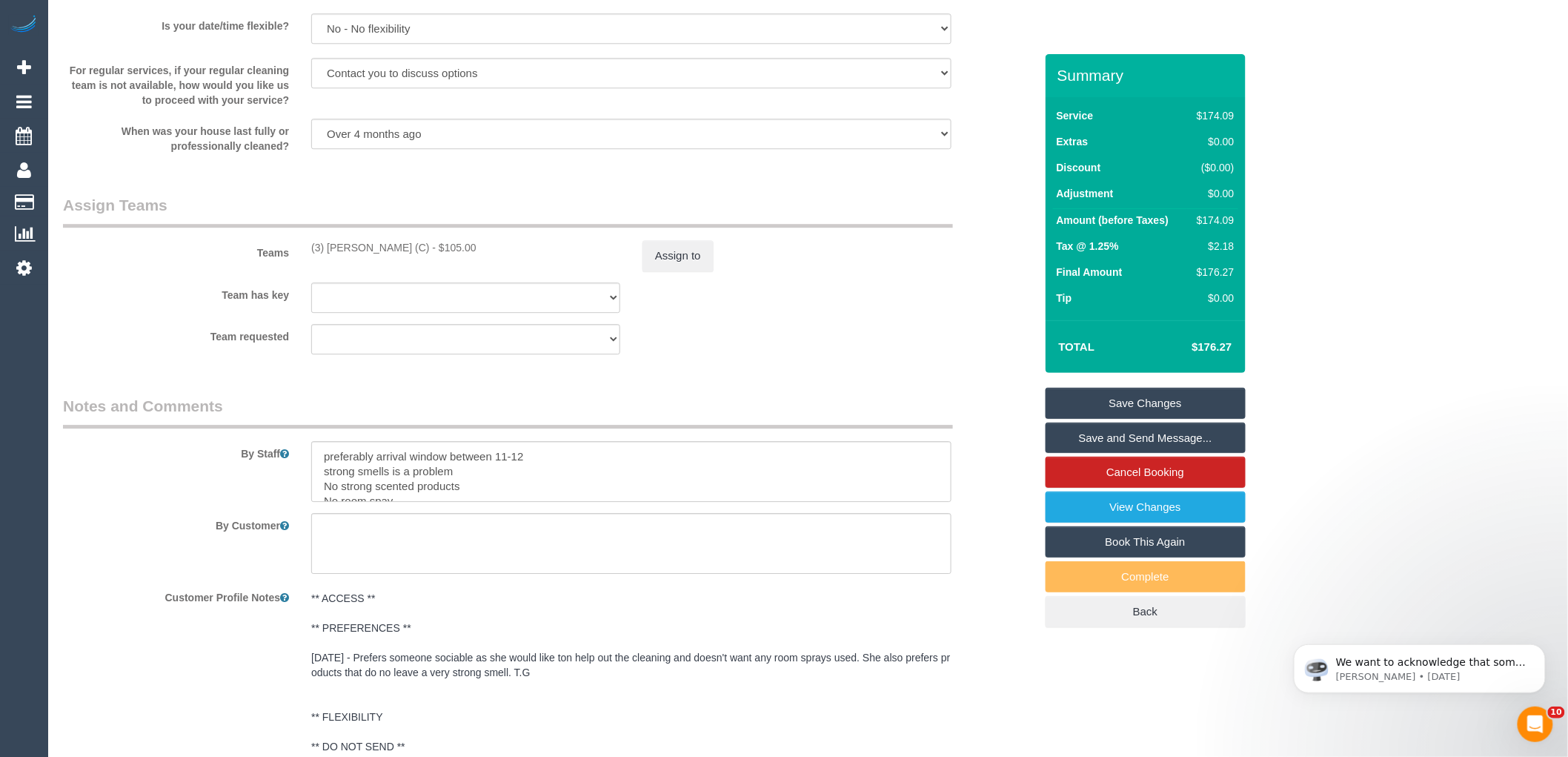
drag, startPoint x: 450, startPoint y: 248, endPoint x: 292, endPoint y: 253, distance: 158.1
click at [292, 253] on div "Teams (3) Sangeeth Gurusinghe (C) - $105.00 Assign to" at bounding box center [549, 232] width 994 height 77
copy div "(3) Sangeeth Gurusinghe (C) -"
click at [672, 254] on button "Assign to" at bounding box center [678, 255] width 72 height 31
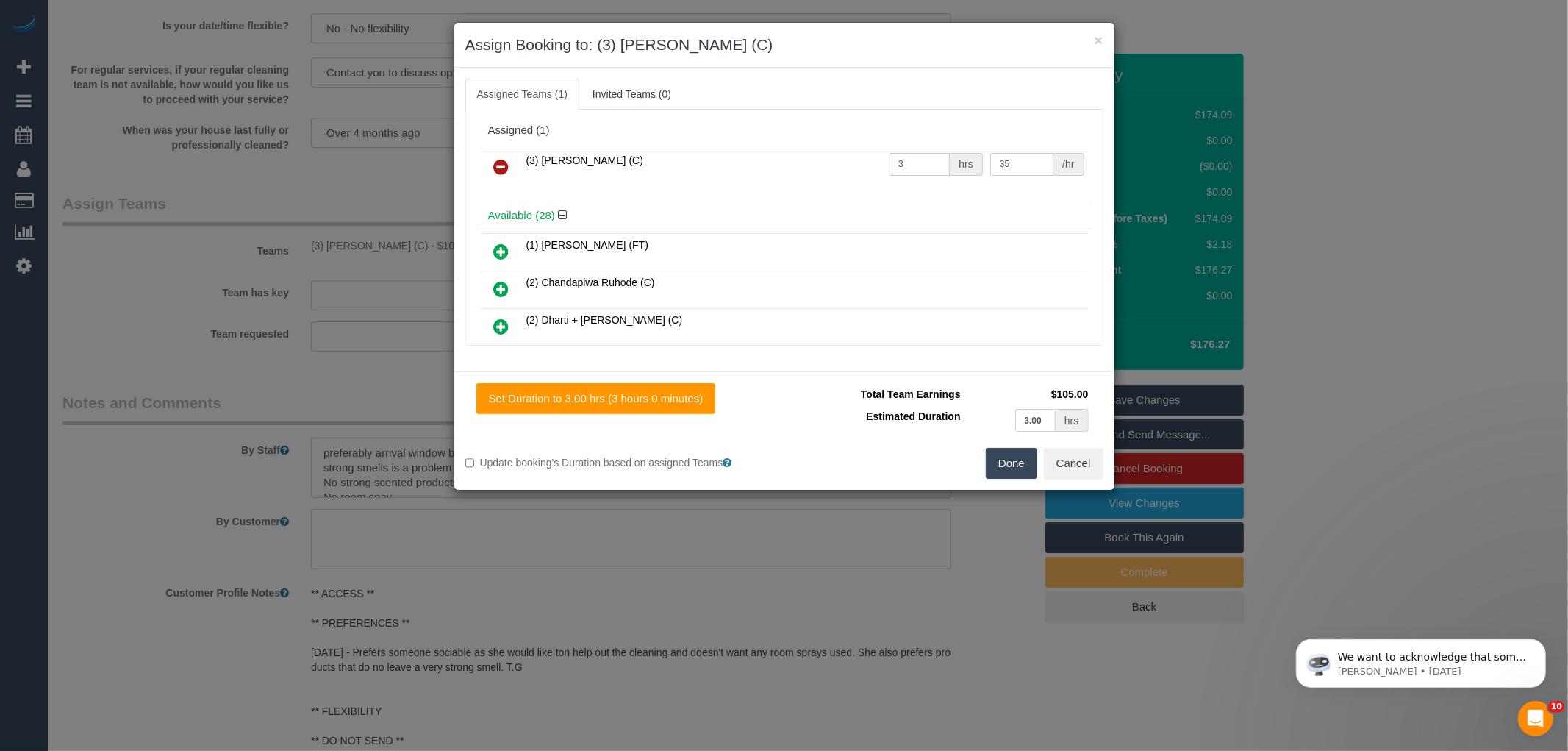
click at [500, 164] on icon at bounding box center [501, 167] width 15 height 18
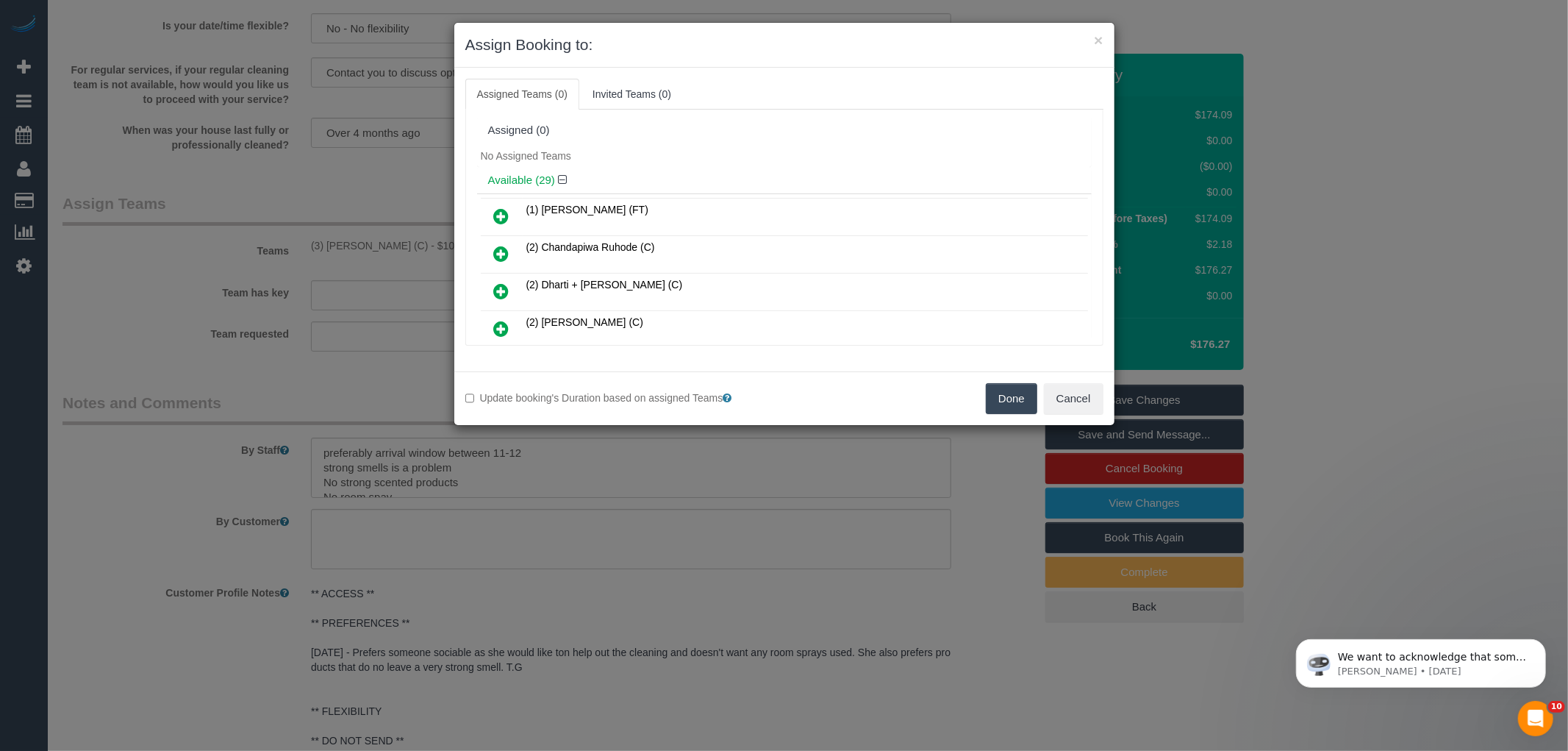
click at [1025, 401] on button "Done" at bounding box center [1011, 398] width 51 height 31
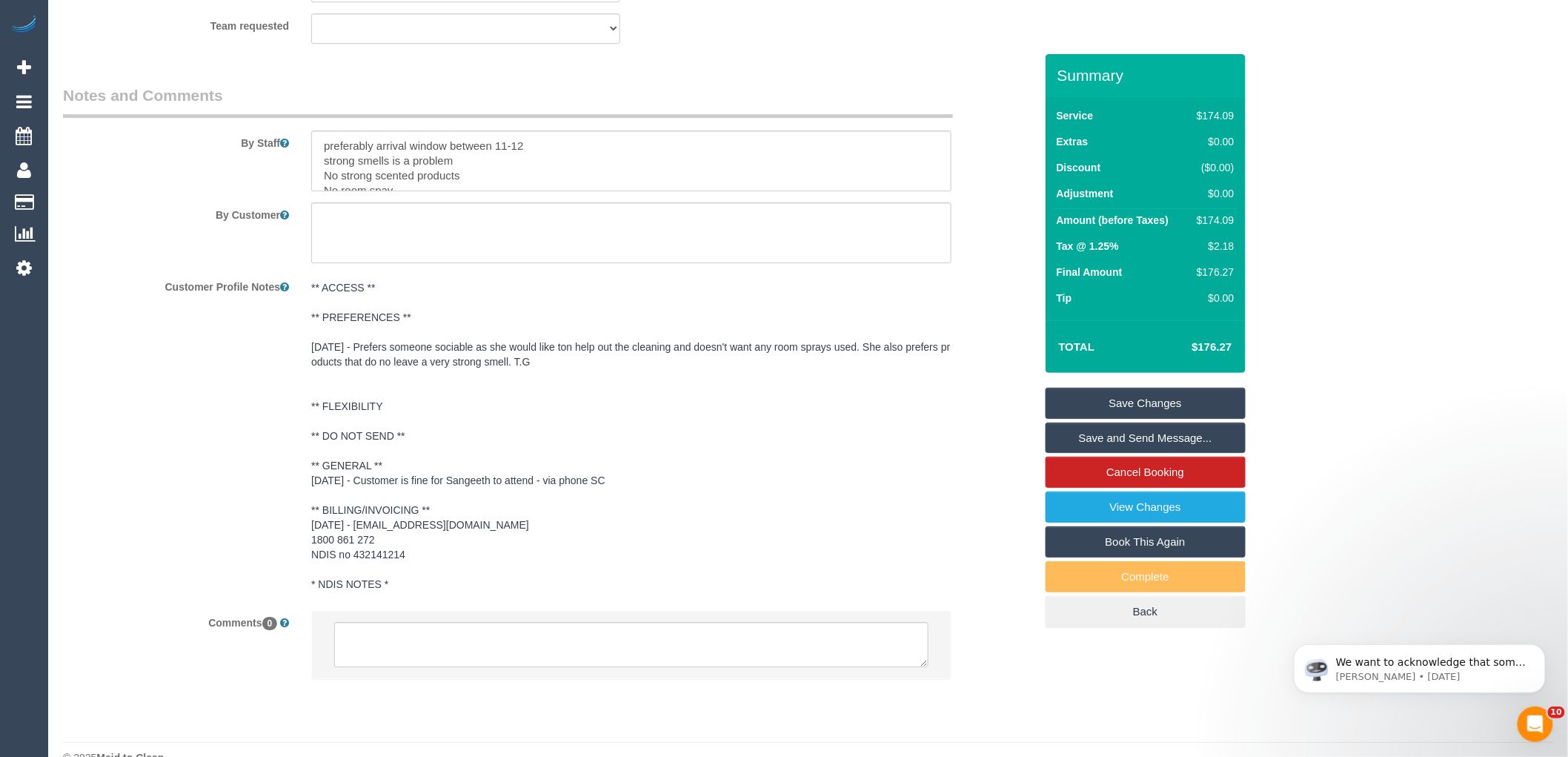
scroll to position [1990, 0]
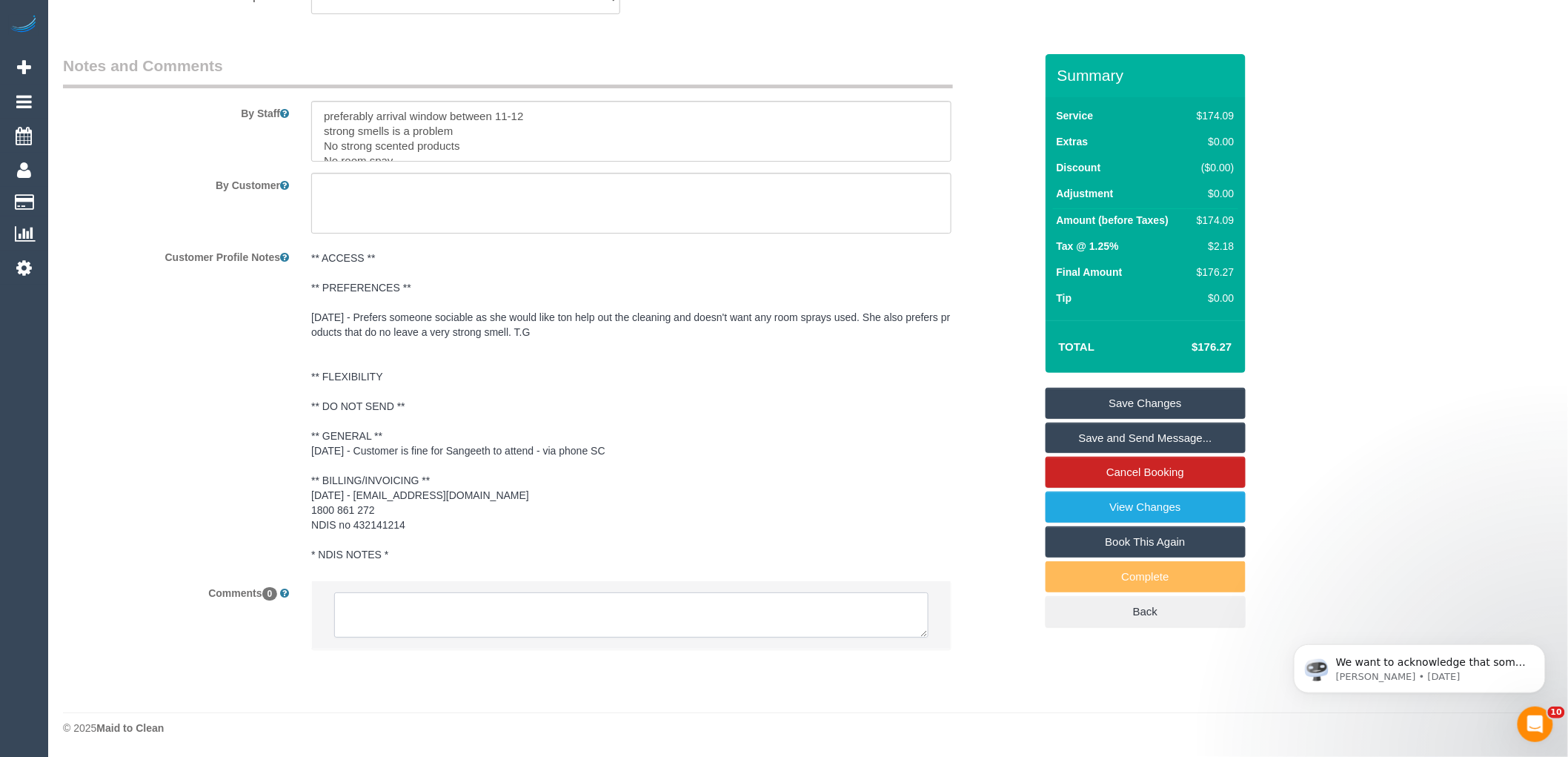
click at [457, 618] on textarea at bounding box center [631, 615] width 594 height 46
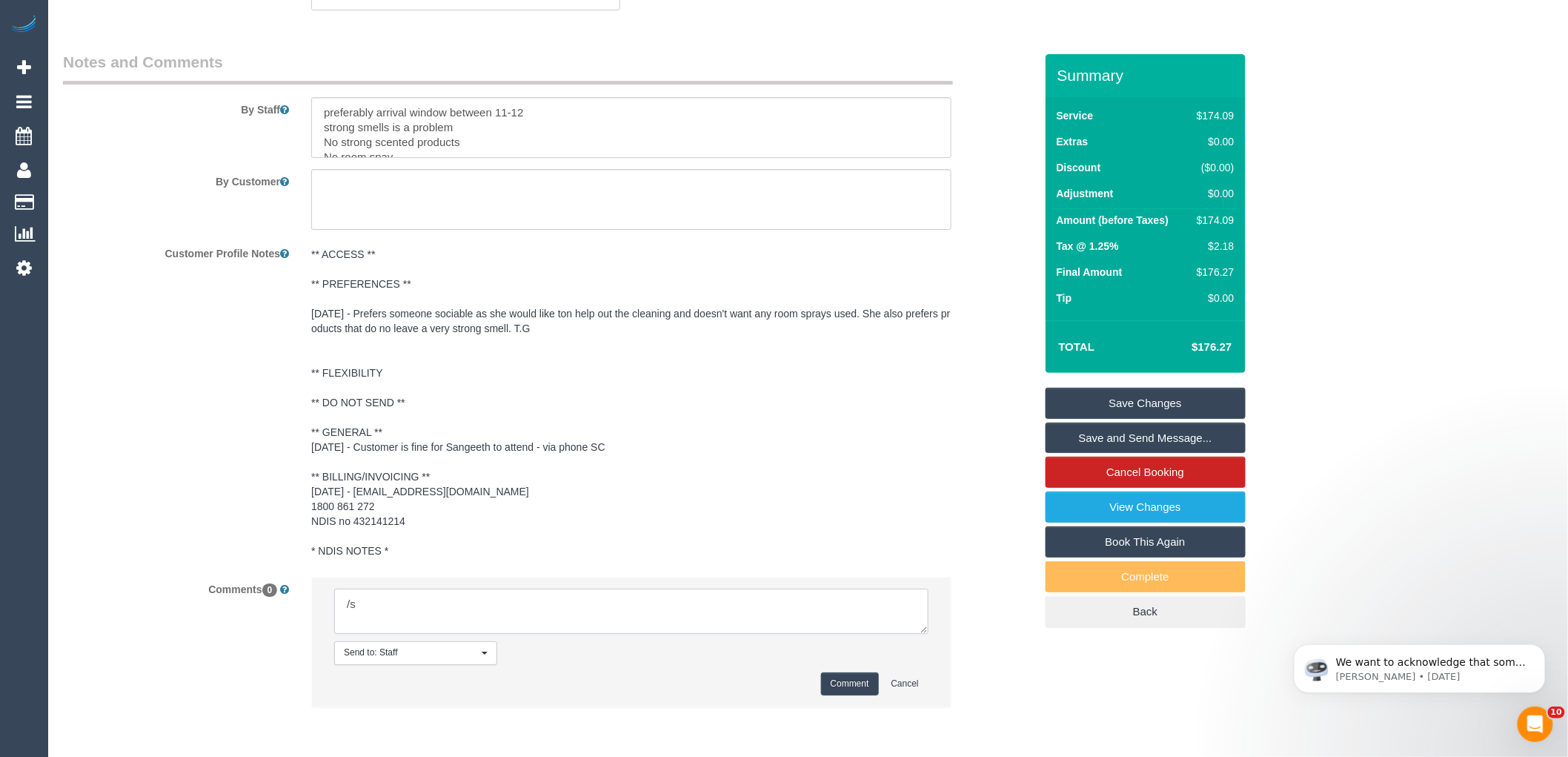
type textarea "/"
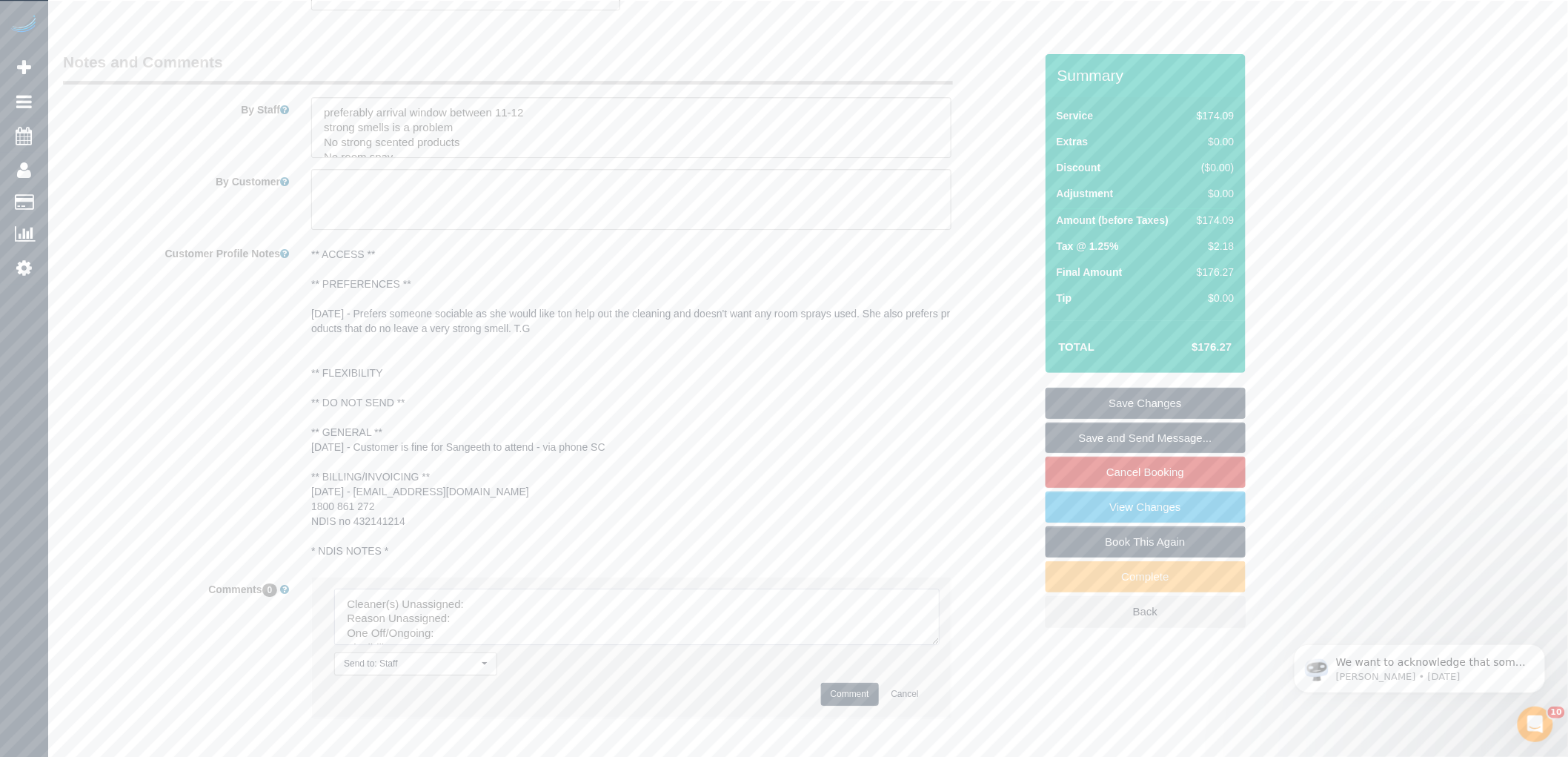
drag, startPoint x: 922, startPoint y: 634, endPoint x: 1009, endPoint y: 761, distance: 153.9
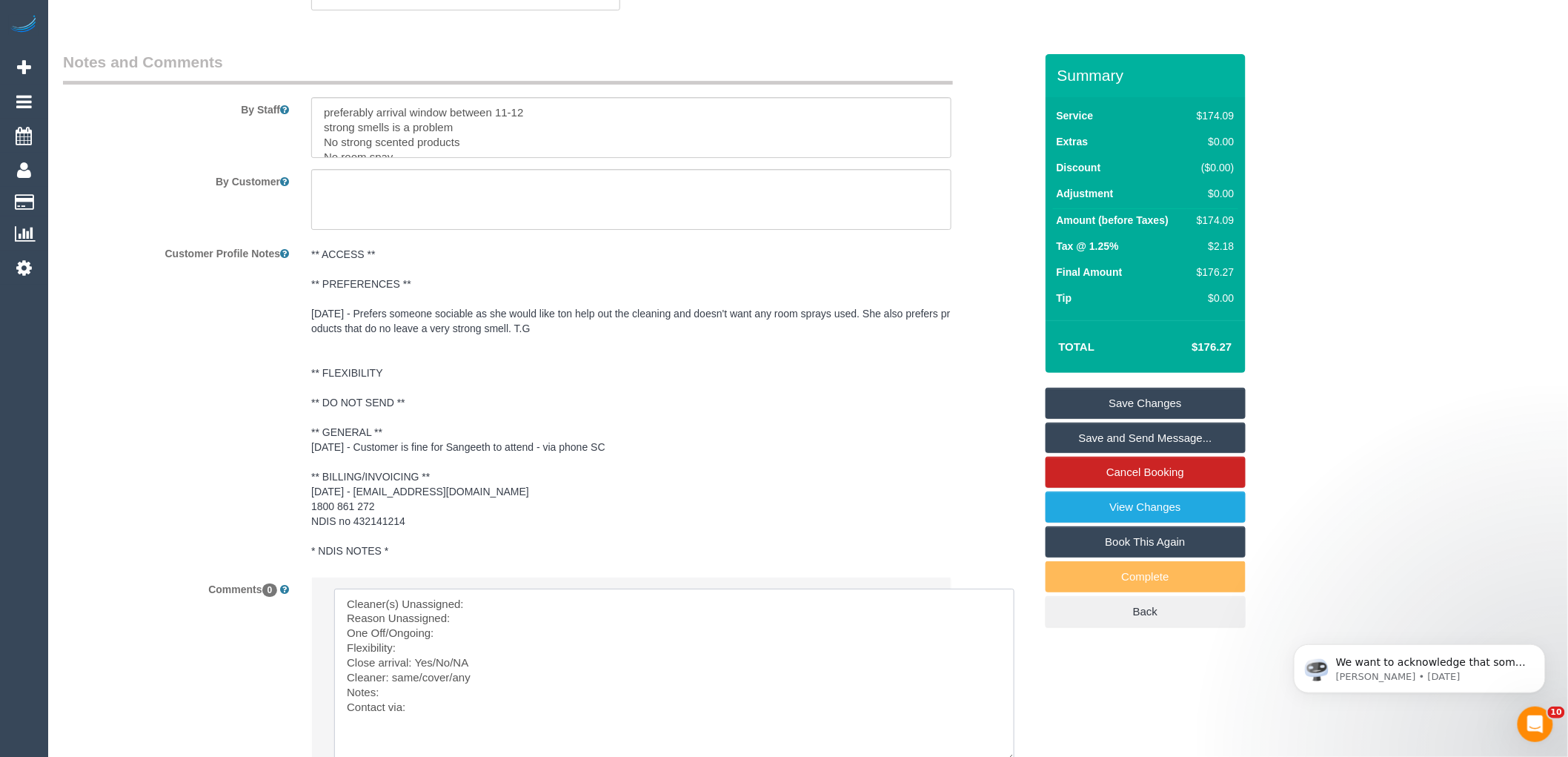
click at [586, 602] on textarea at bounding box center [674, 675] width 680 height 173
paste textarea "(3) Sangeeth Gurusinghe (C) -"
click at [631, 602] on textarea at bounding box center [674, 675] width 680 height 173
drag, startPoint x: 419, startPoint y: 678, endPoint x: 493, endPoint y: 687, distance: 74.5
click at [493, 687] on textarea at bounding box center [674, 675] width 680 height 173
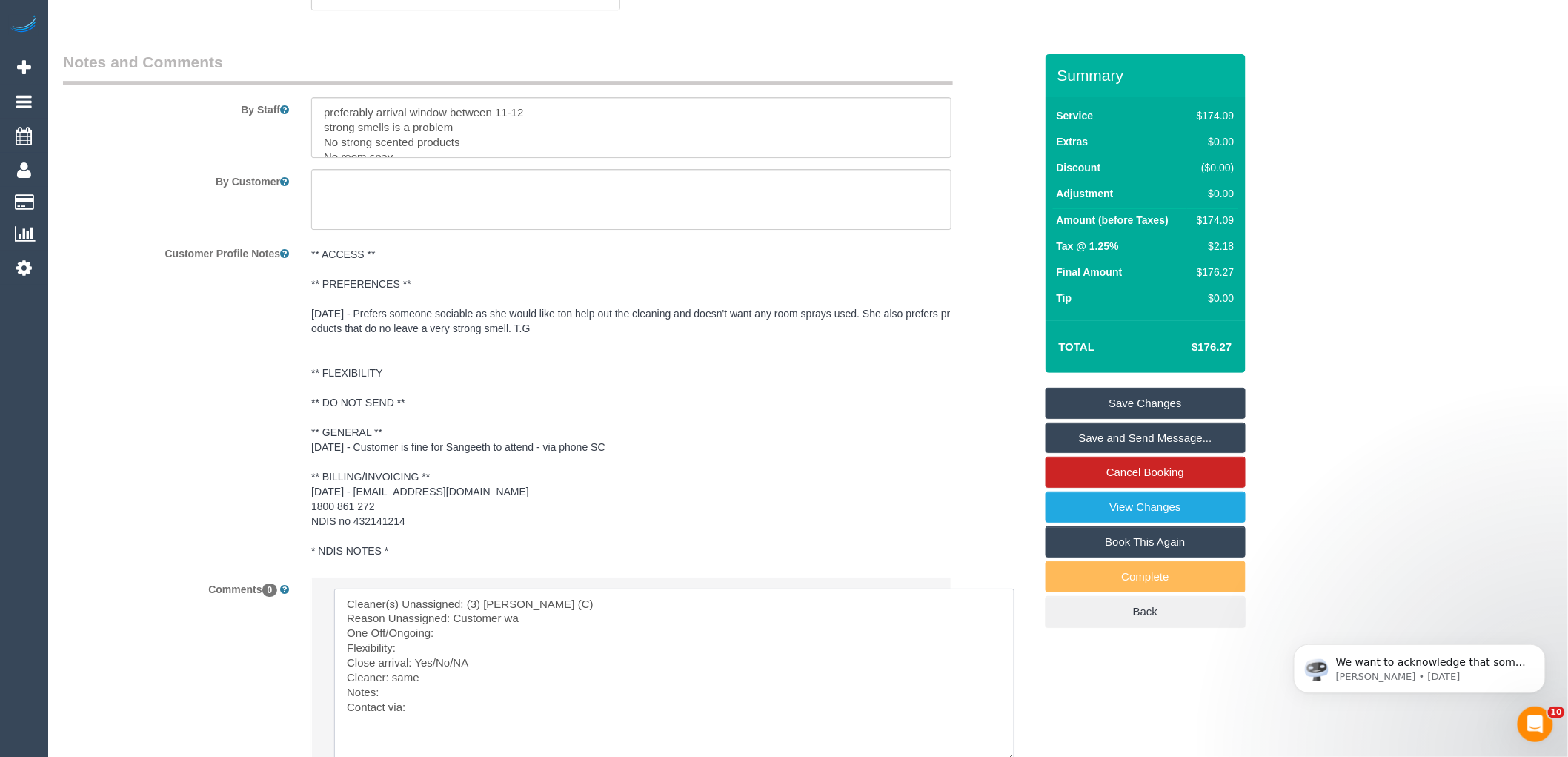
click at [410, 647] on textarea at bounding box center [674, 675] width 680 height 173
click at [423, 654] on textarea at bounding box center [674, 675] width 680 height 173
click at [427, 653] on textarea at bounding box center [674, 675] width 680 height 173
click at [420, 695] on textarea at bounding box center [674, 675] width 680 height 173
click at [409, 647] on textarea at bounding box center [674, 675] width 680 height 173
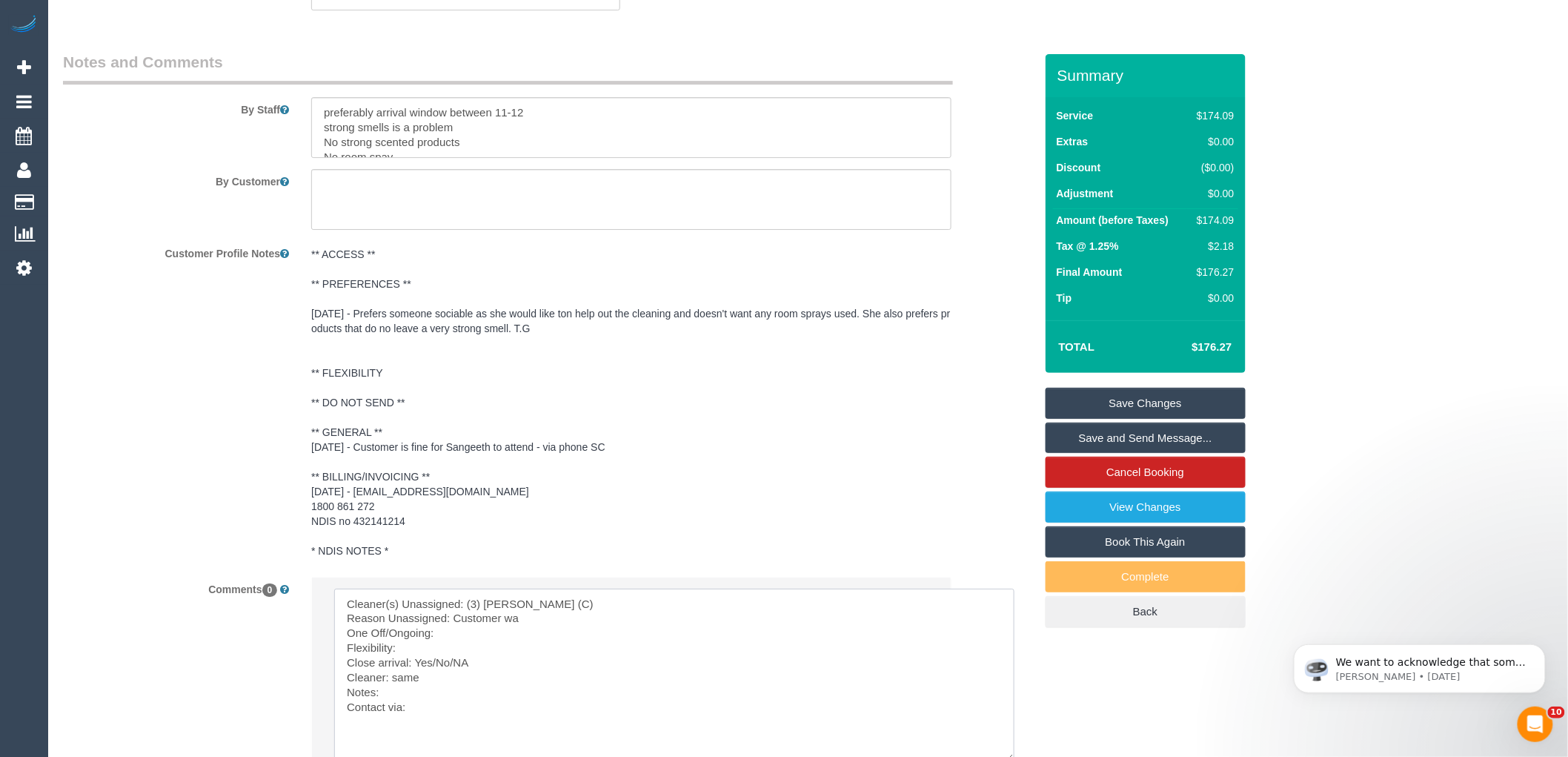
click at [404, 691] on textarea at bounding box center [674, 675] width 680 height 173
click at [396, 651] on textarea at bounding box center [674, 675] width 680 height 173
click at [401, 691] on textarea at bounding box center [674, 675] width 680 height 173
click at [398, 655] on textarea at bounding box center [674, 675] width 680 height 173
click at [396, 693] on textarea at bounding box center [674, 675] width 680 height 173
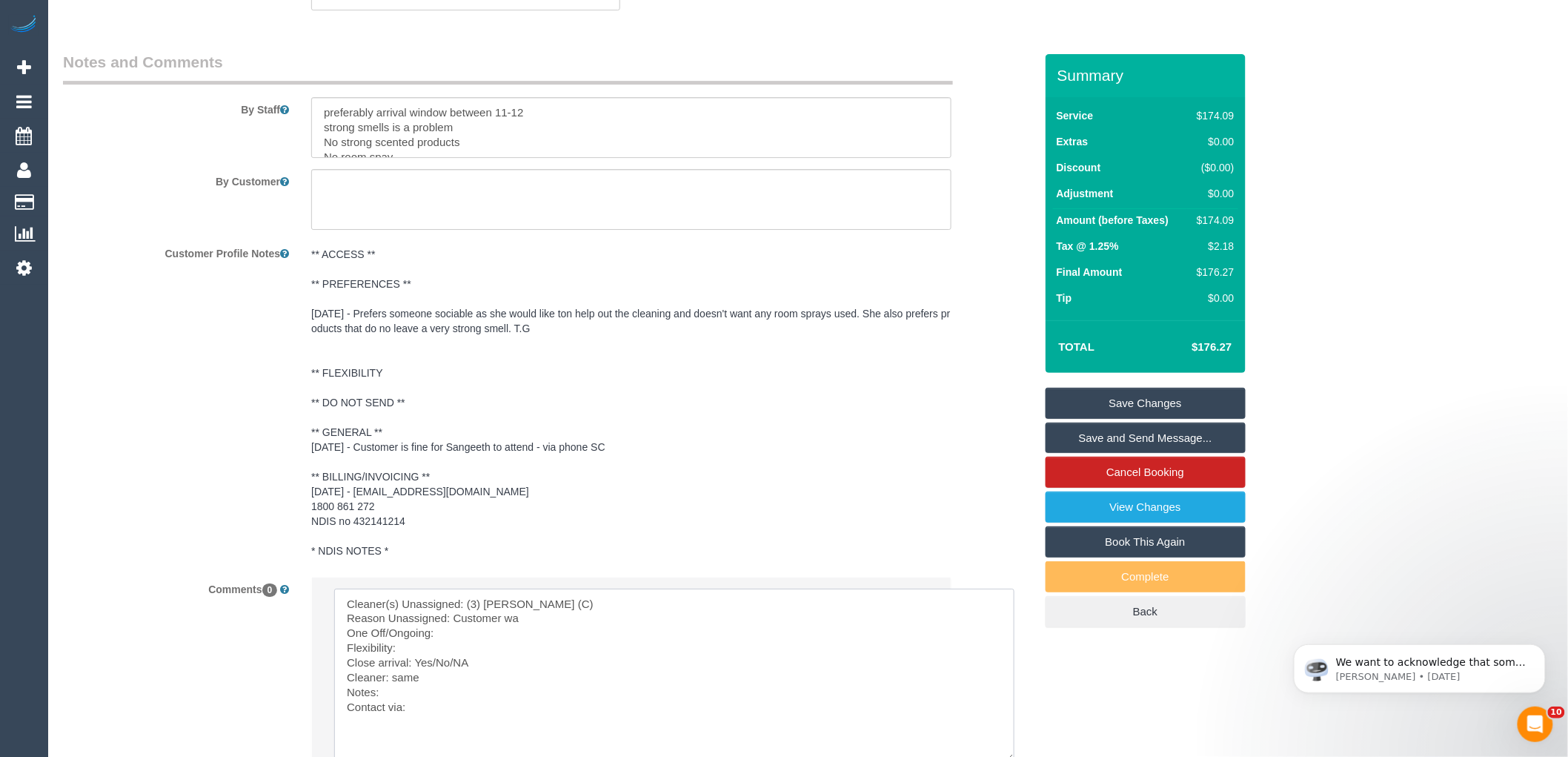
drag, startPoint x: 341, startPoint y: 607, endPoint x: 492, endPoint y: 692, distance: 173.3
click at [492, 686] on textarea at bounding box center [674, 675] width 680 height 173
click at [487, 704] on textarea at bounding box center [674, 675] width 680 height 173
click at [394, 696] on textarea at bounding box center [674, 675] width 680 height 173
click at [402, 651] on textarea at bounding box center [674, 675] width 680 height 173
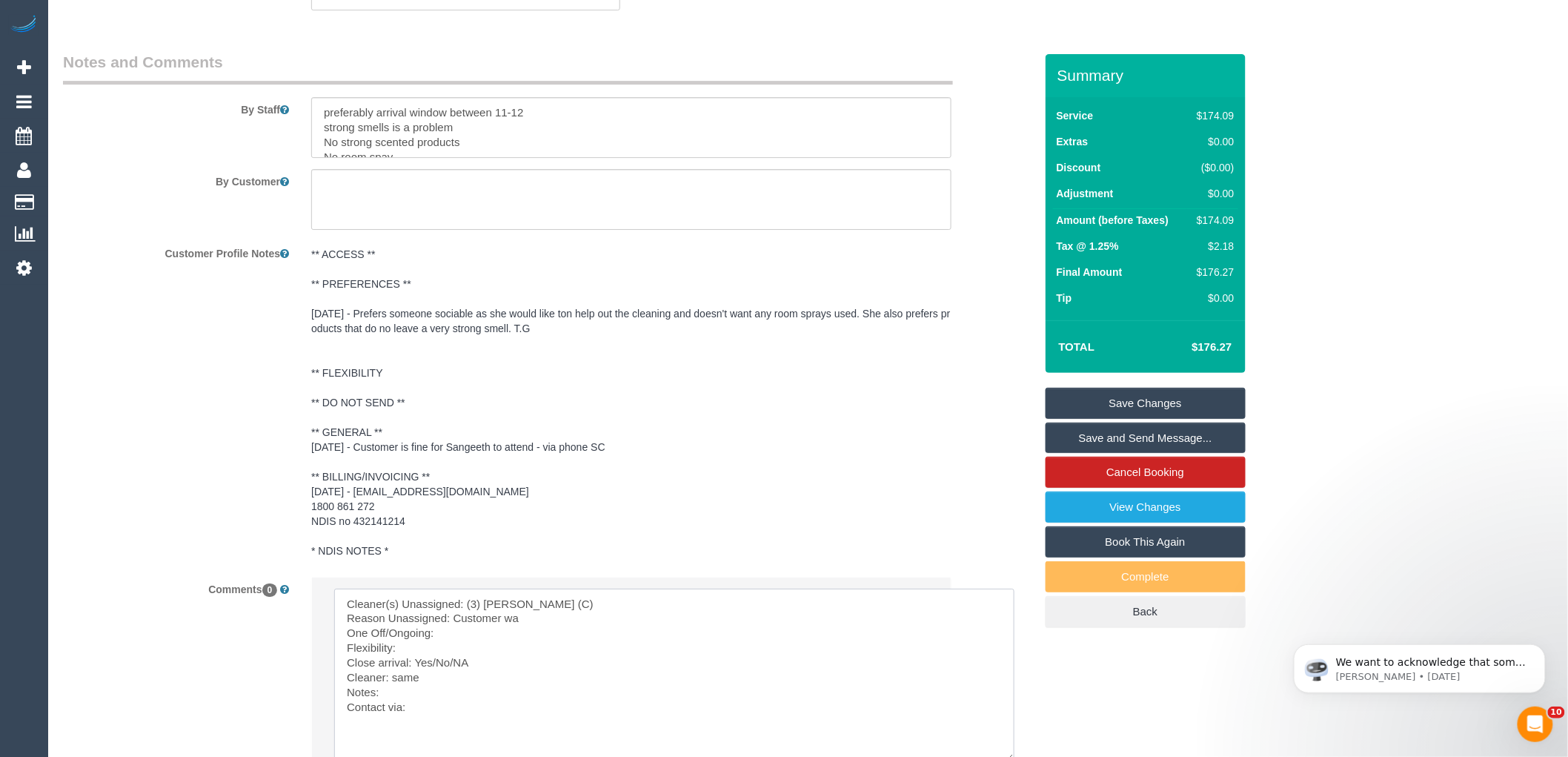
click at [398, 699] on textarea at bounding box center [674, 675] width 680 height 173
click at [409, 655] on textarea at bounding box center [674, 675] width 680 height 173
click at [409, 651] on textarea at bounding box center [674, 675] width 680 height 173
click at [524, 641] on textarea at bounding box center [674, 675] width 680 height 173
click at [524, 647] on textarea at bounding box center [674, 675] width 680 height 173
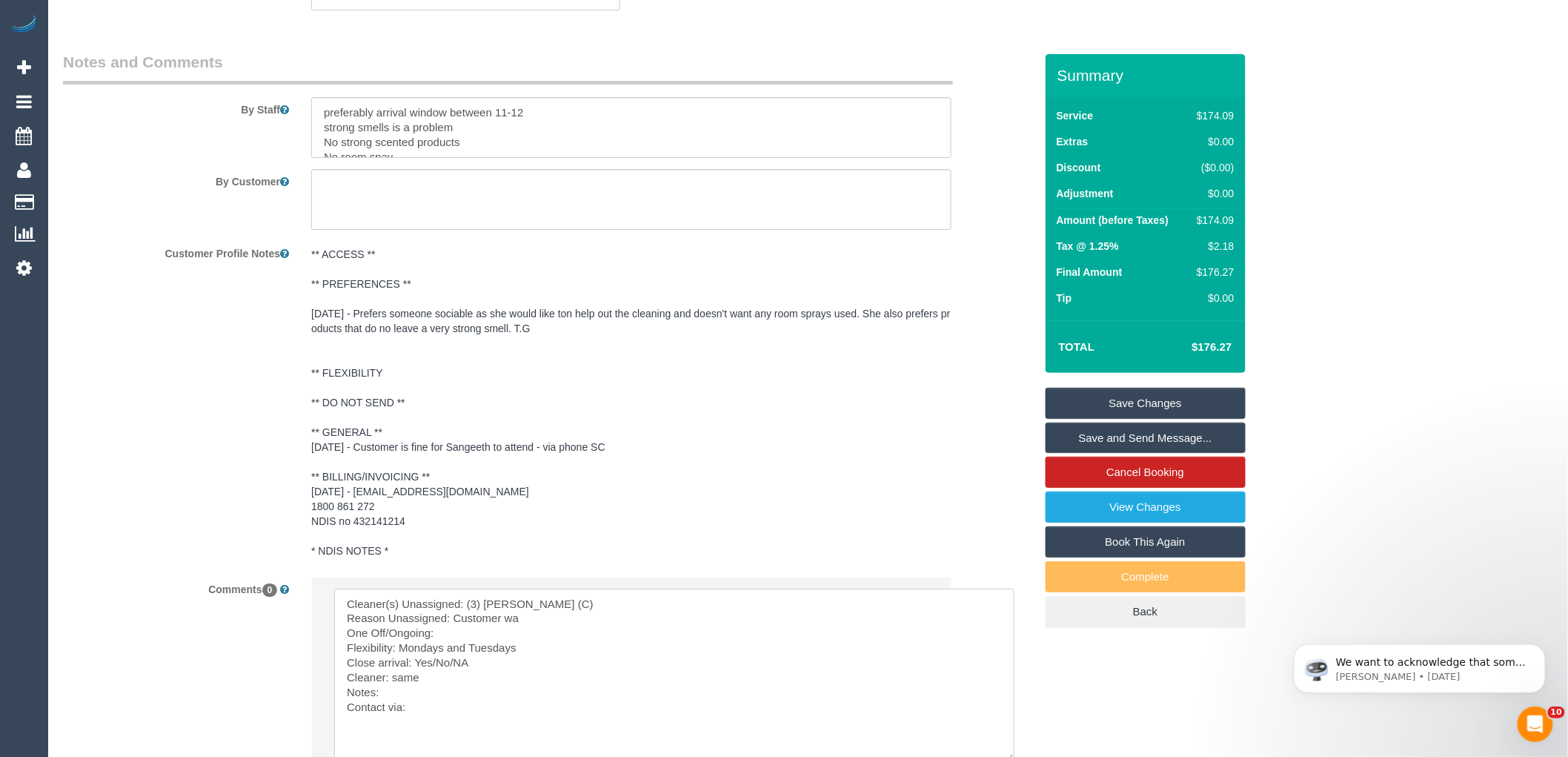
click at [467, 663] on textarea at bounding box center [674, 675] width 680 height 173
click at [437, 632] on textarea at bounding box center [674, 675] width 680 height 173
click at [458, 631] on textarea at bounding box center [674, 675] width 680 height 173
click at [580, 631] on textarea at bounding box center [674, 675] width 680 height 173
click at [557, 655] on textarea at bounding box center [674, 675] width 680 height 173
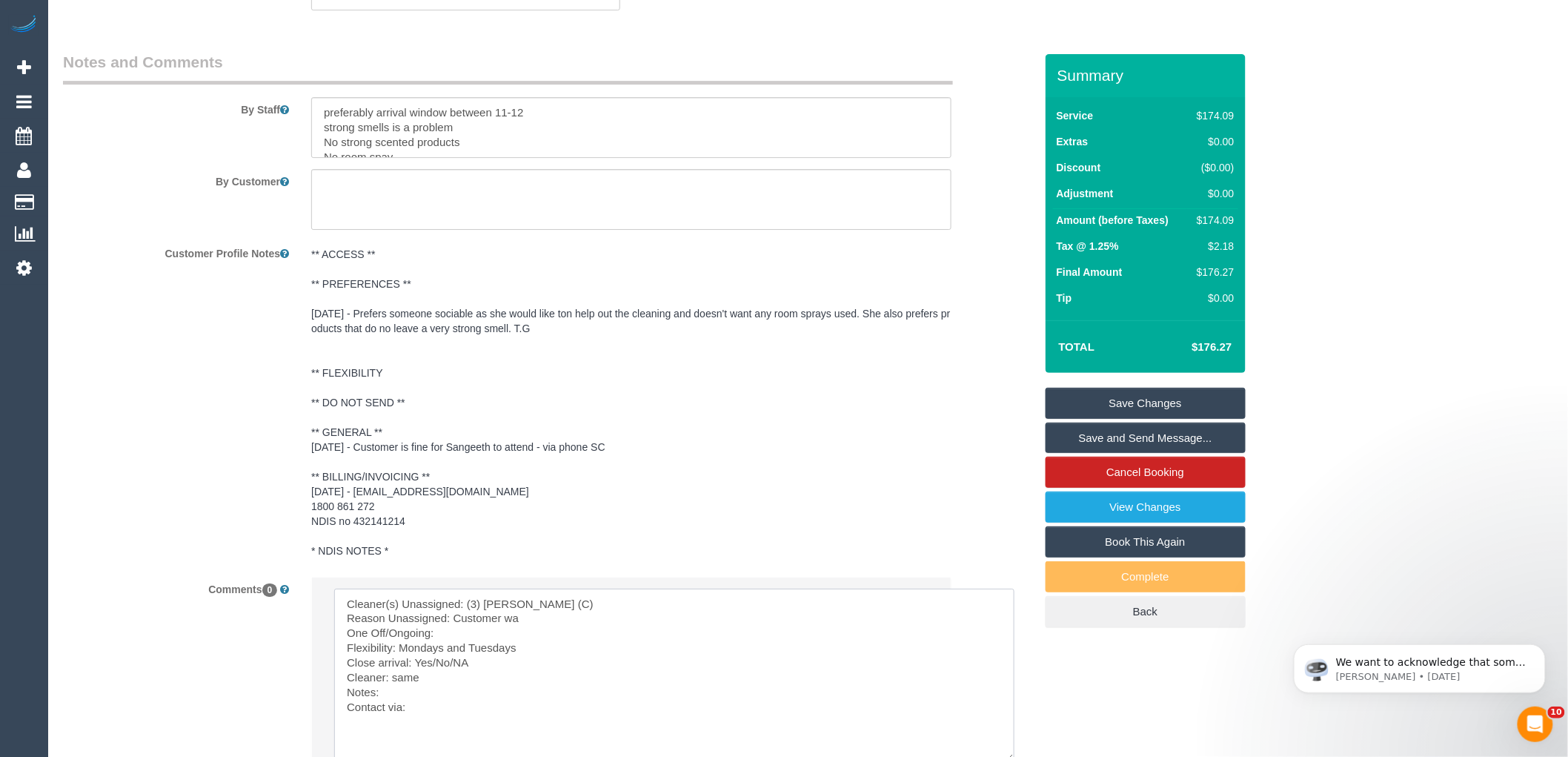
drag, startPoint x: 452, startPoint y: 665, endPoint x: 416, endPoint y: 665, distance: 36.0
click at [416, 665] on textarea at bounding box center [674, 675] width 680 height 173
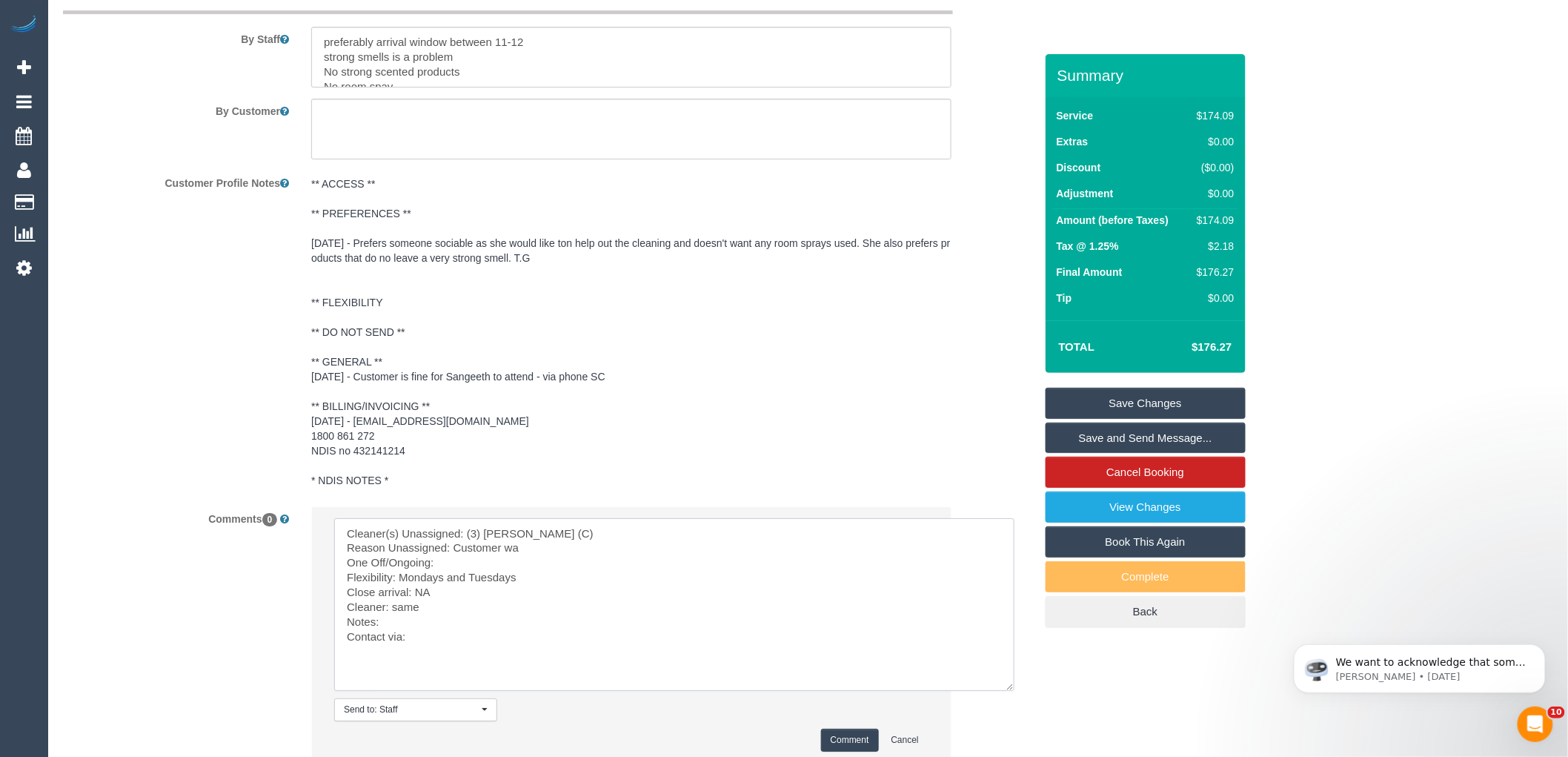
scroll to position [2179, 0]
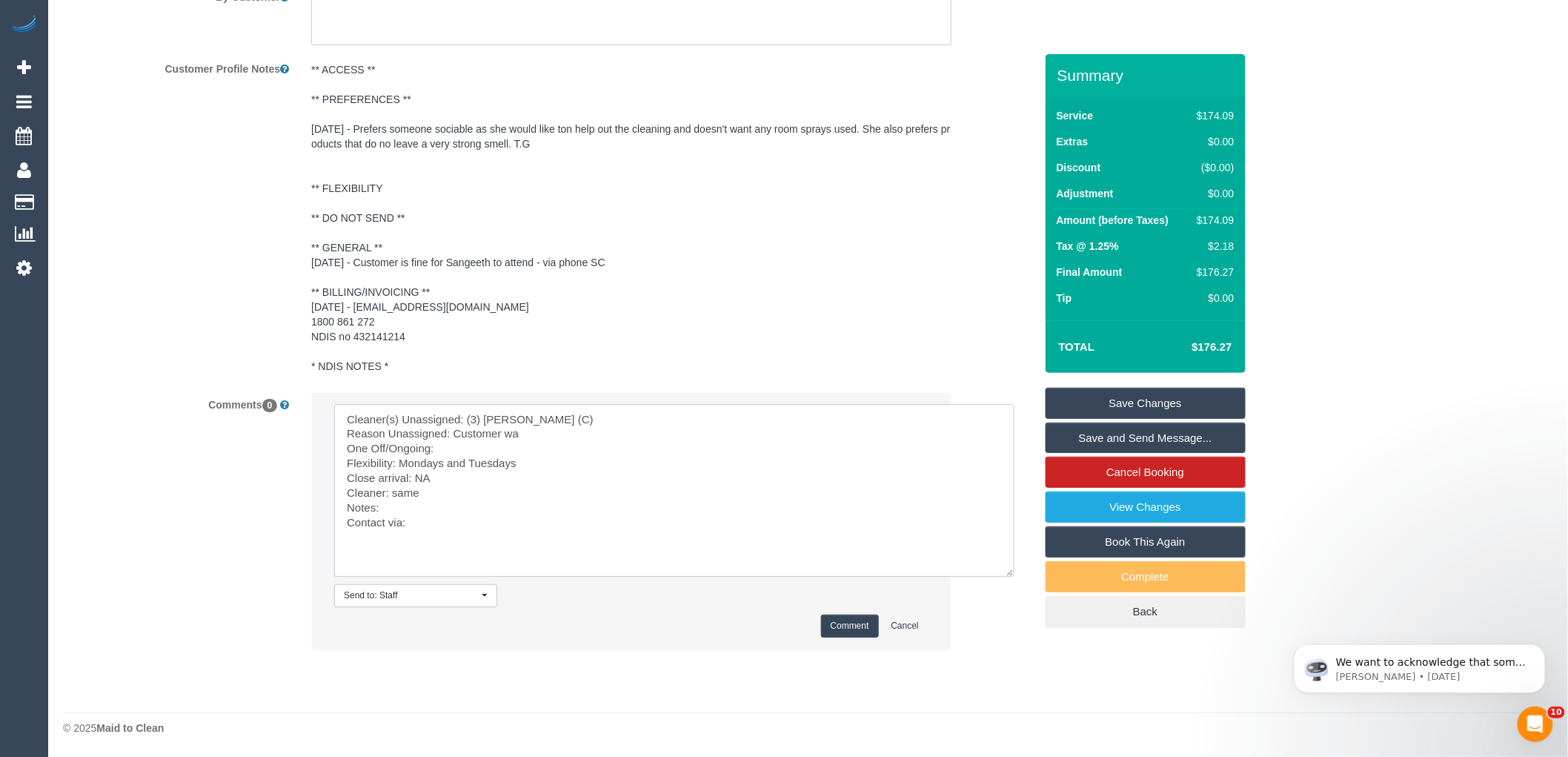
drag, startPoint x: 416, startPoint y: 476, endPoint x: 427, endPoint y: 476, distance: 11.0
click at [427, 476] on textarea at bounding box center [674, 490] width 680 height 173
click at [521, 440] on textarea at bounding box center [674, 490] width 680 height 173
drag, startPoint x: 409, startPoint y: 509, endPoint x: 430, endPoint y: 542, distance: 39.1
click at [430, 542] on textarea at bounding box center [674, 490] width 680 height 173
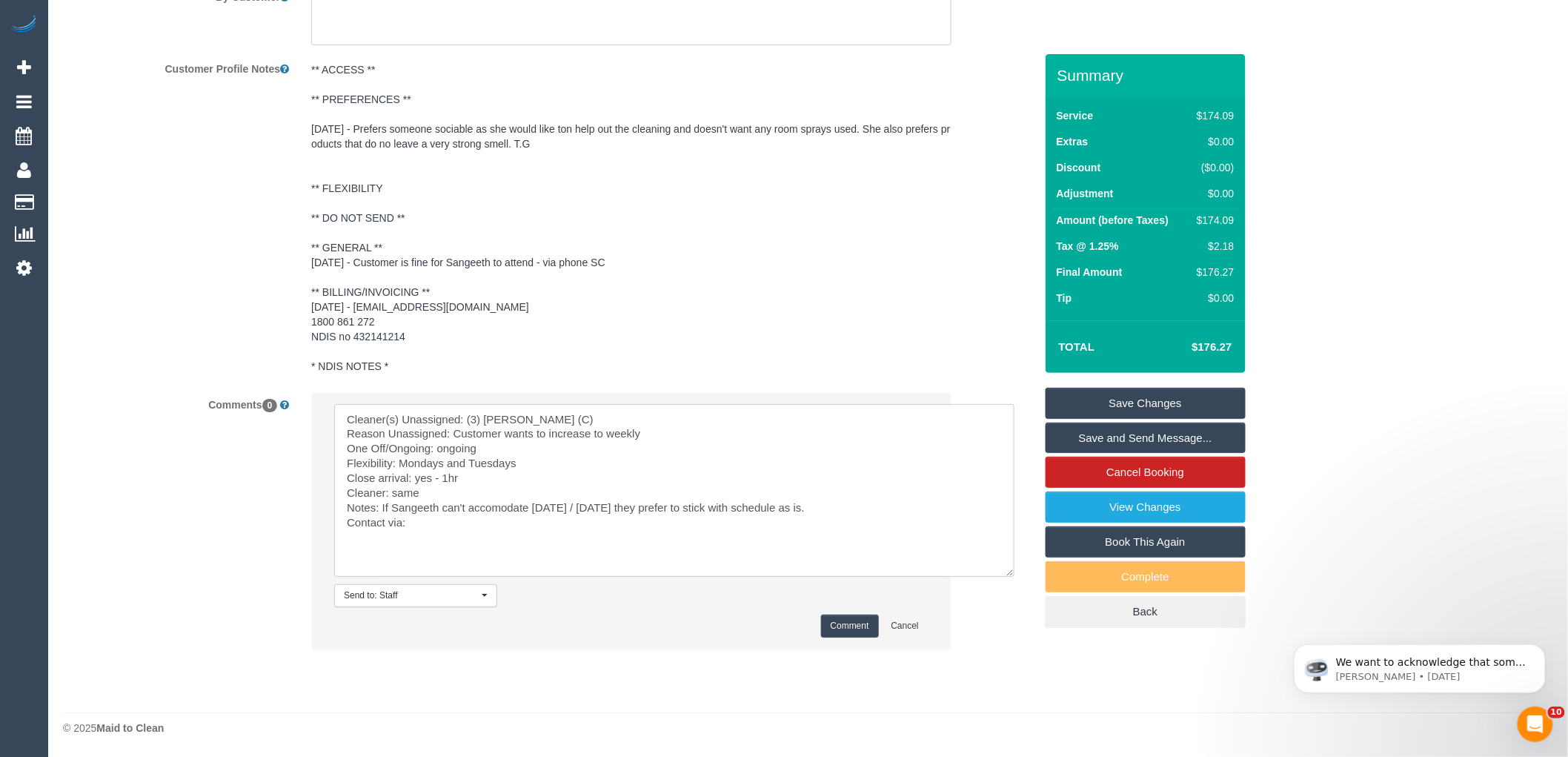
click at [435, 524] on textarea at bounding box center [674, 490] width 680 height 173
type textarea "Cleaner(s) Unassigned: (3) Sangeeth Gurusinghe (C) Reason Unassigned: Customer …"
click at [859, 623] on button "Comment" at bounding box center [850, 626] width 58 height 23
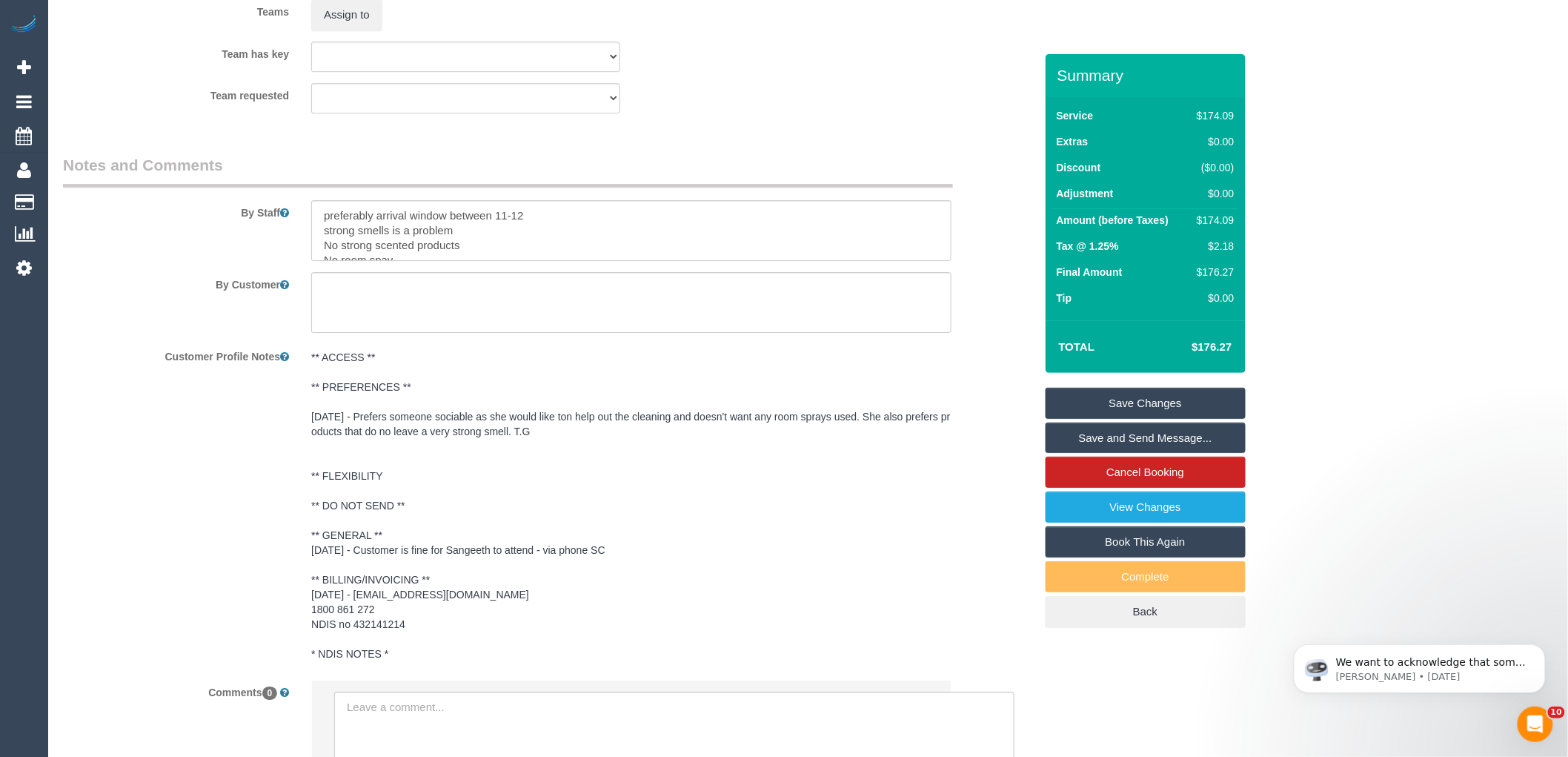
scroll to position [1603, 0]
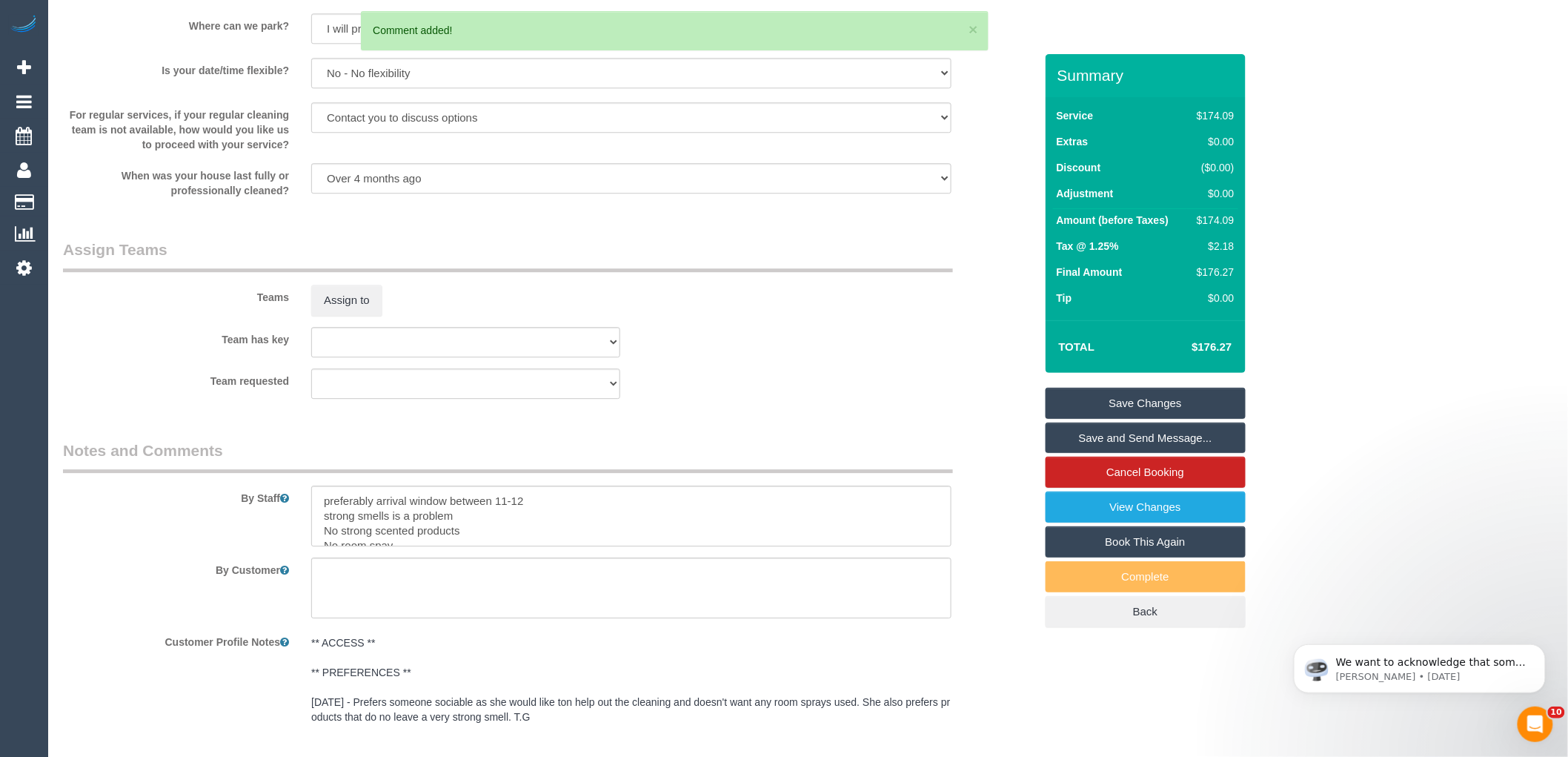
click at [1131, 404] on link "Save Changes" at bounding box center [1145, 403] width 200 height 31
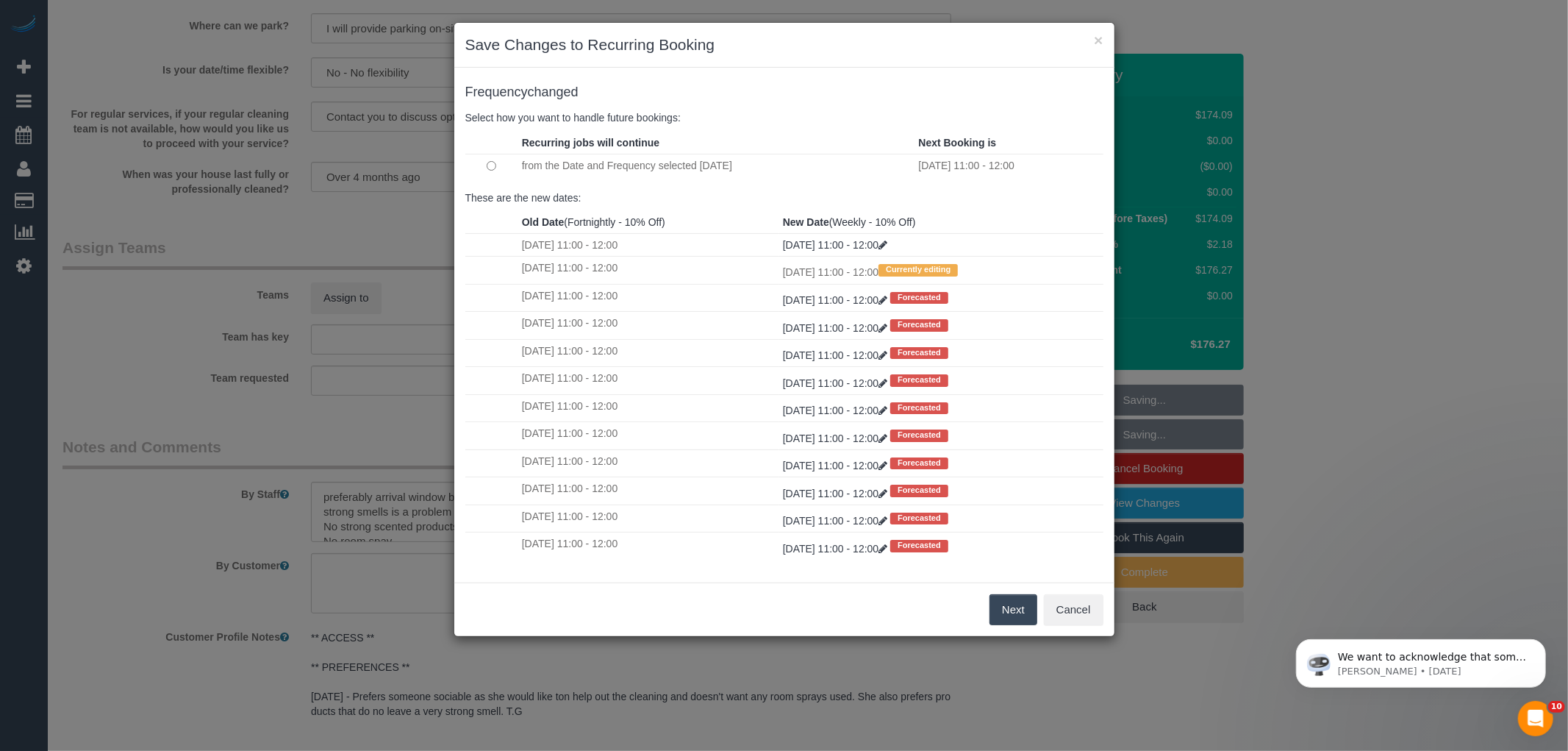
click at [1009, 601] on button "Next" at bounding box center [1013, 609] width 48 height 31
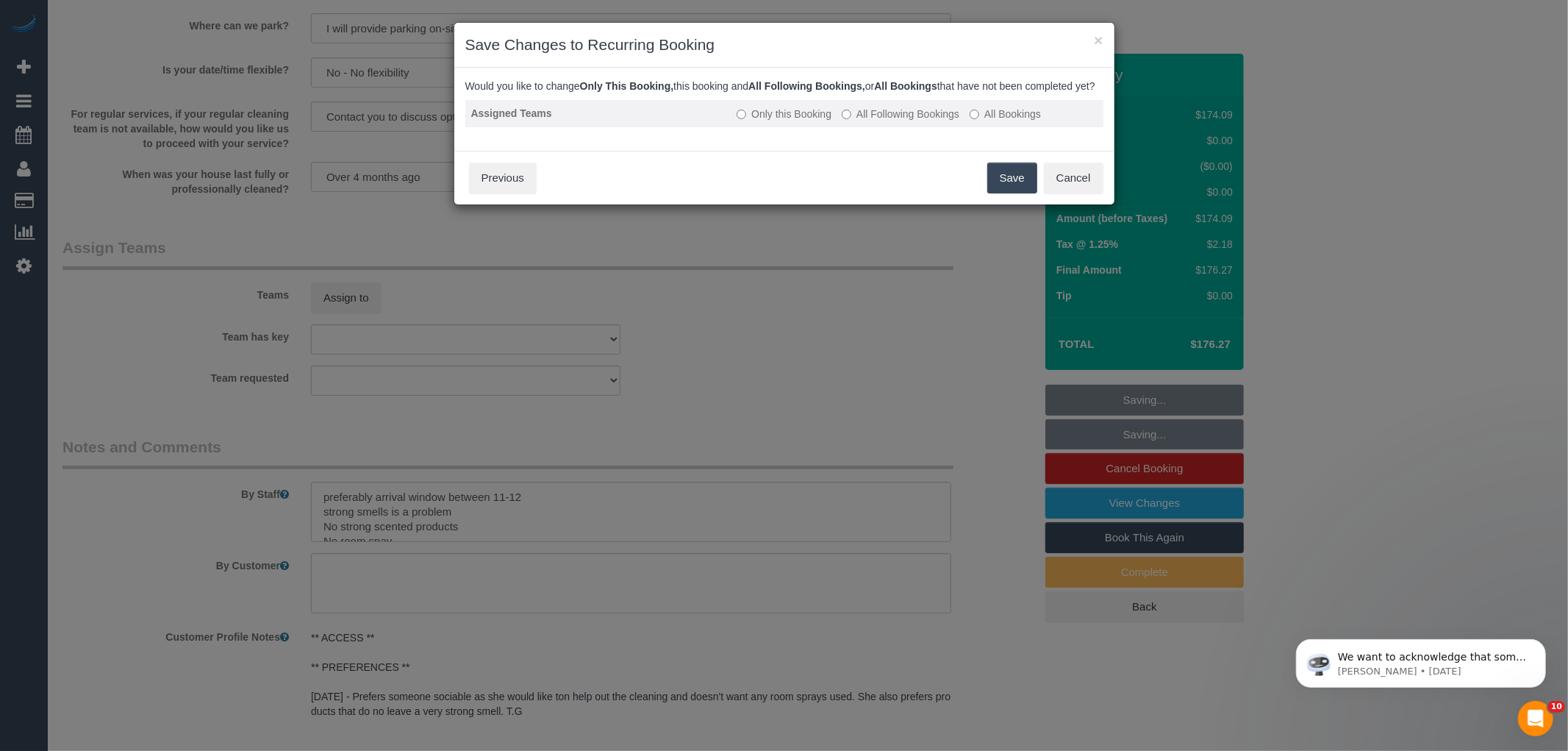
click at [893, 114] on td "Only this Booking All Following Bookings All Bookings" at bounding box center [917, 113] width 372 height 27
click at [895, 121] on label "All Following Bookings" at bounding box center [900, 114] width 118 height 14
click at [1000, 193] on button "Save" at bounding box center [1012, 178] width 50 height 31
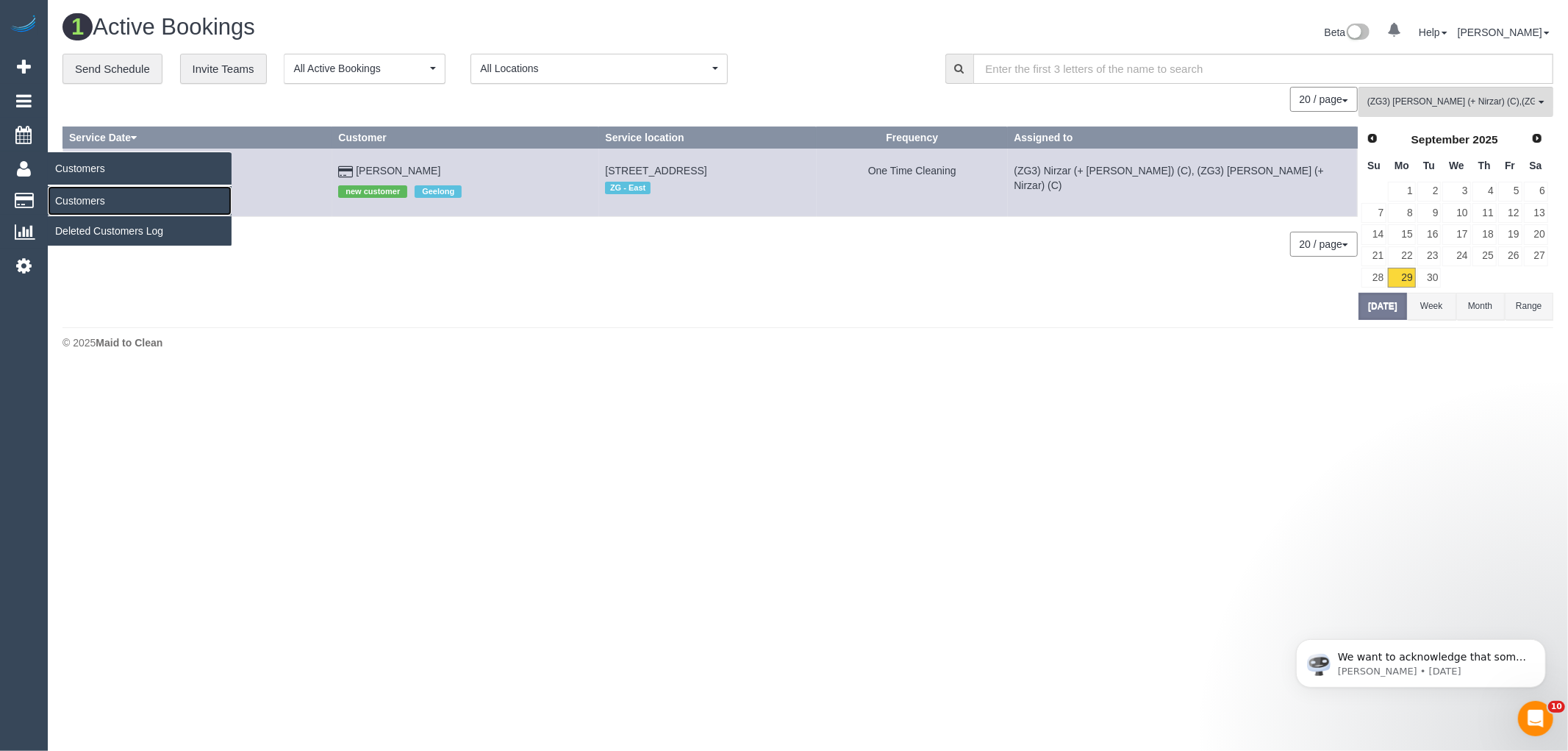
click at [79, 196] on link "Customers" at bounding box center [139, 200] width 184 height 30
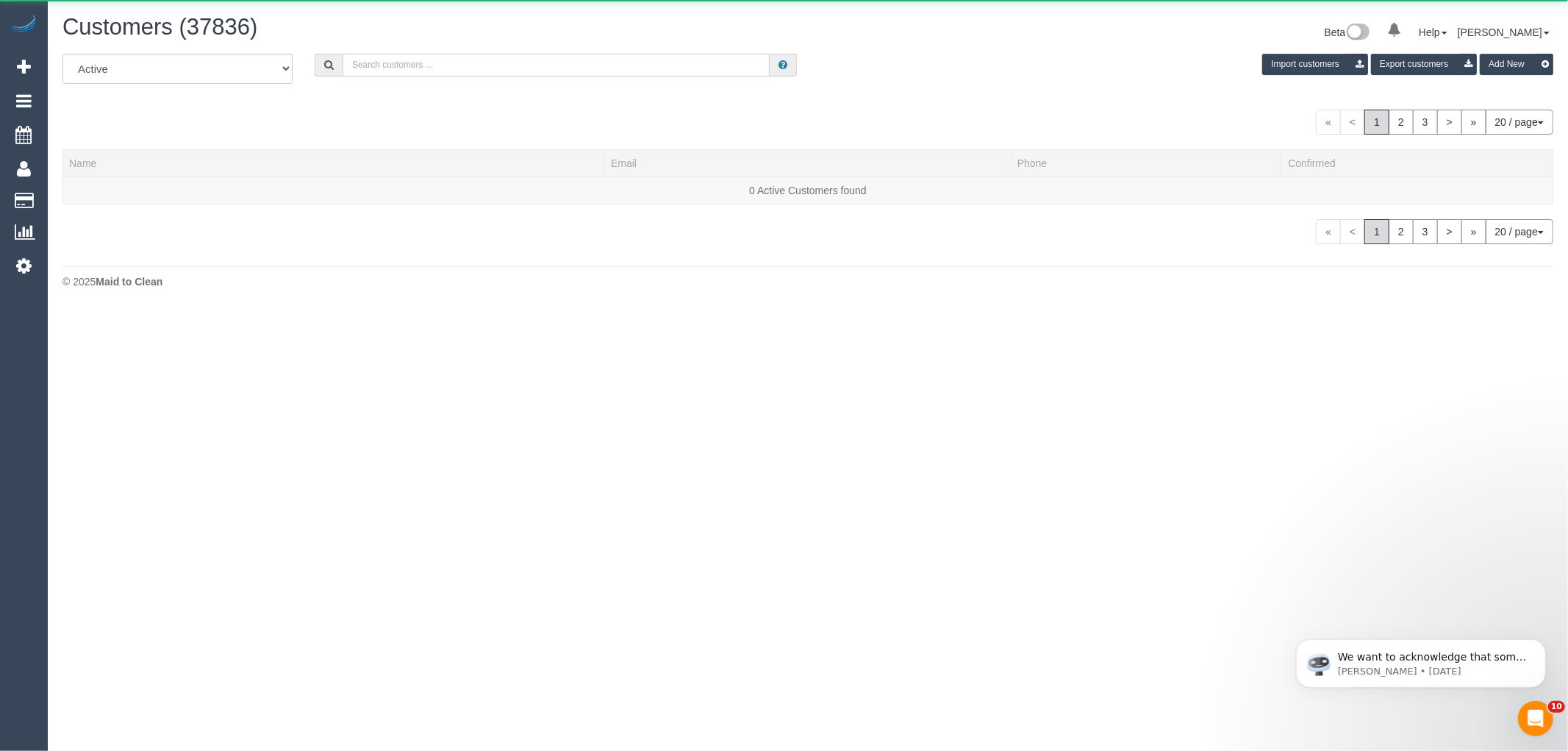
click at [623, 75] on input "text" at bounding box center [556, 65] width 427 height 22
paste input "61418341734"
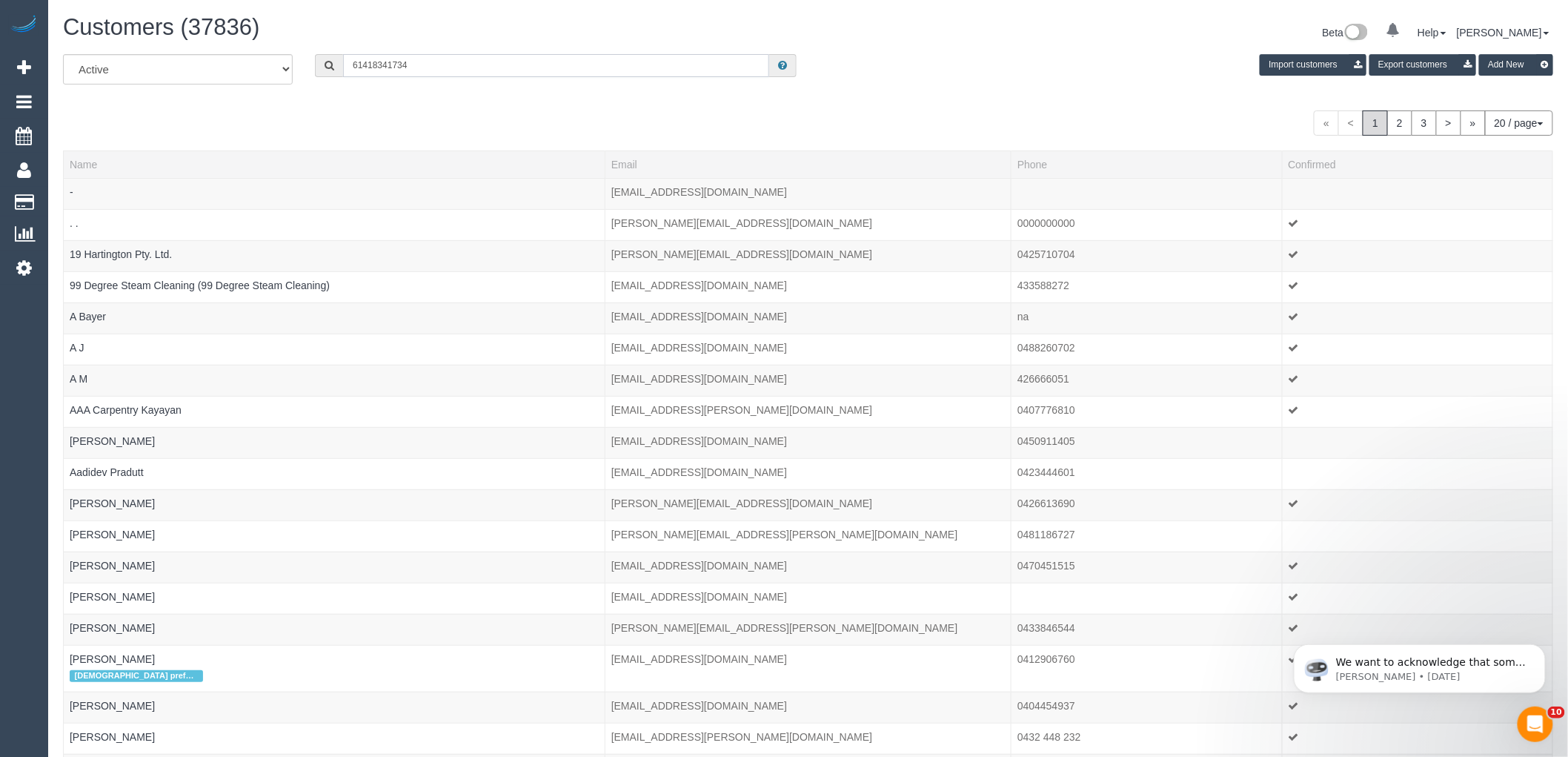
drag, startPoint x: 361, startPoint y: 65, endPoint x: 308, endPoint y: 65, distance: 53.0
click at [308, 65] on div "61418341734" at bounding box center [556, 65] width 504 height 23
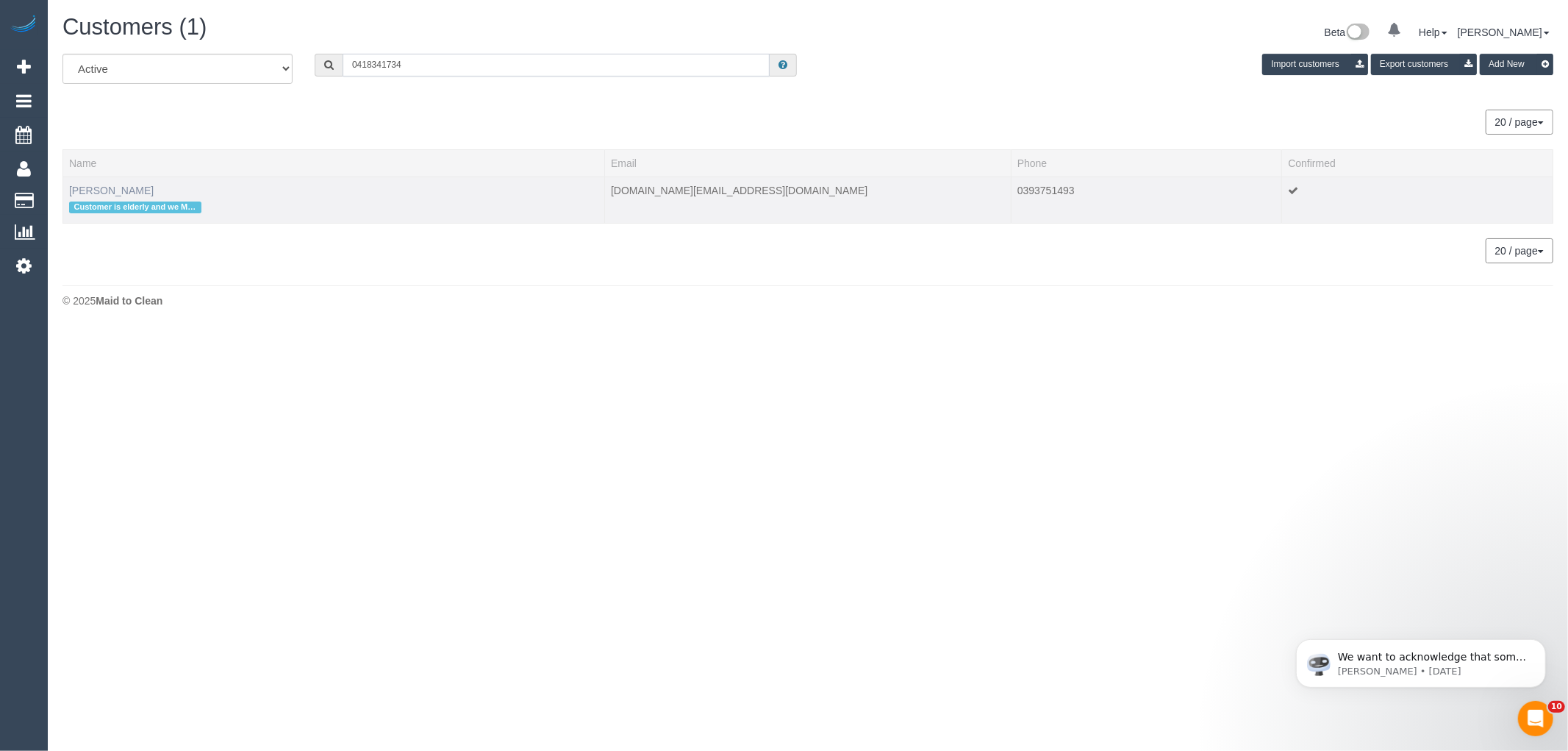
type input "0418341734"
click at [137, 189] on link "Nancy De Pasquale" at bounding box center [111, 190] width 84 height 12
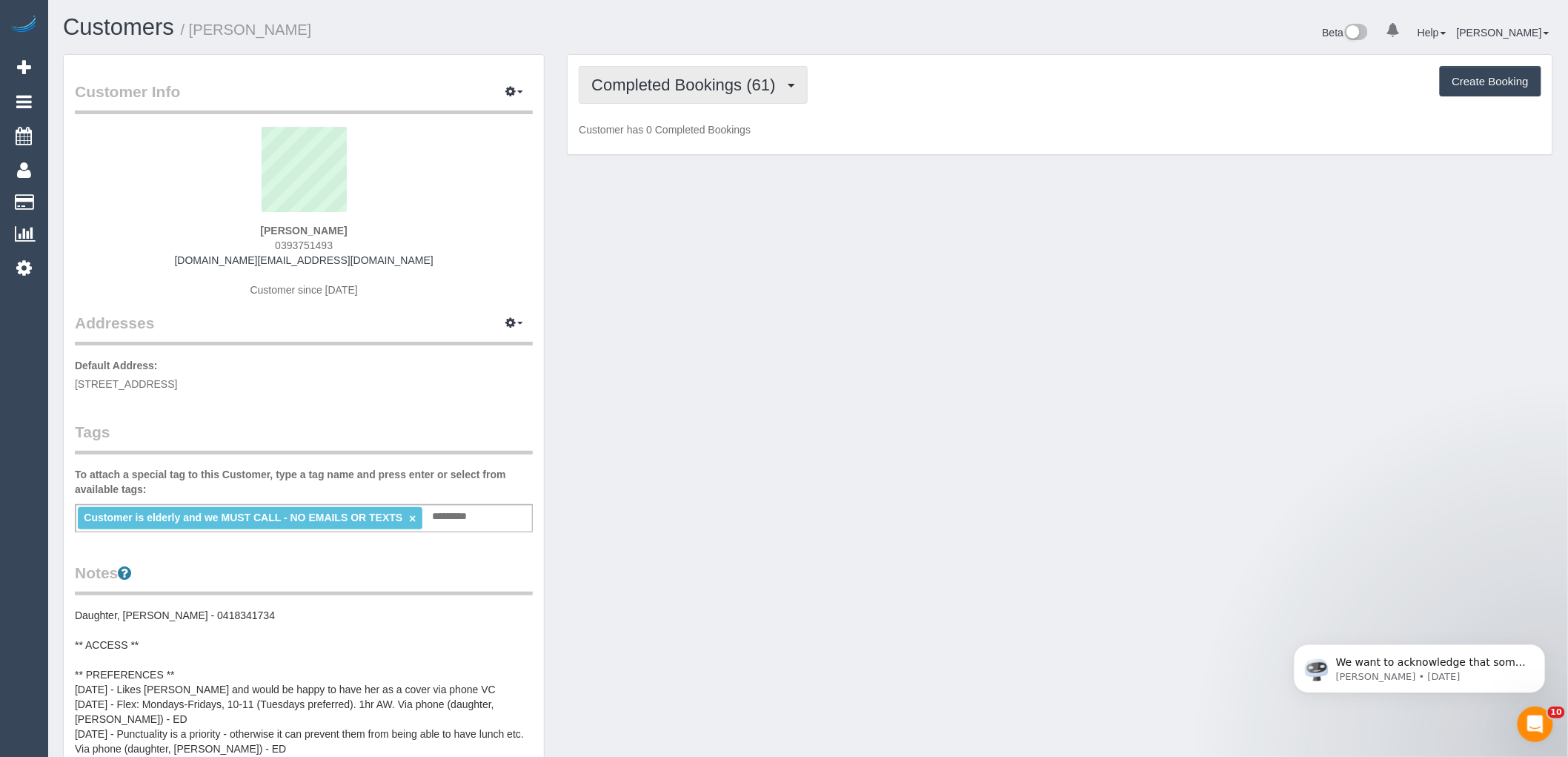
click at [672, 99] on button "Completed Bookings (61)" at bounding box center [693, 85] width 228 height 38
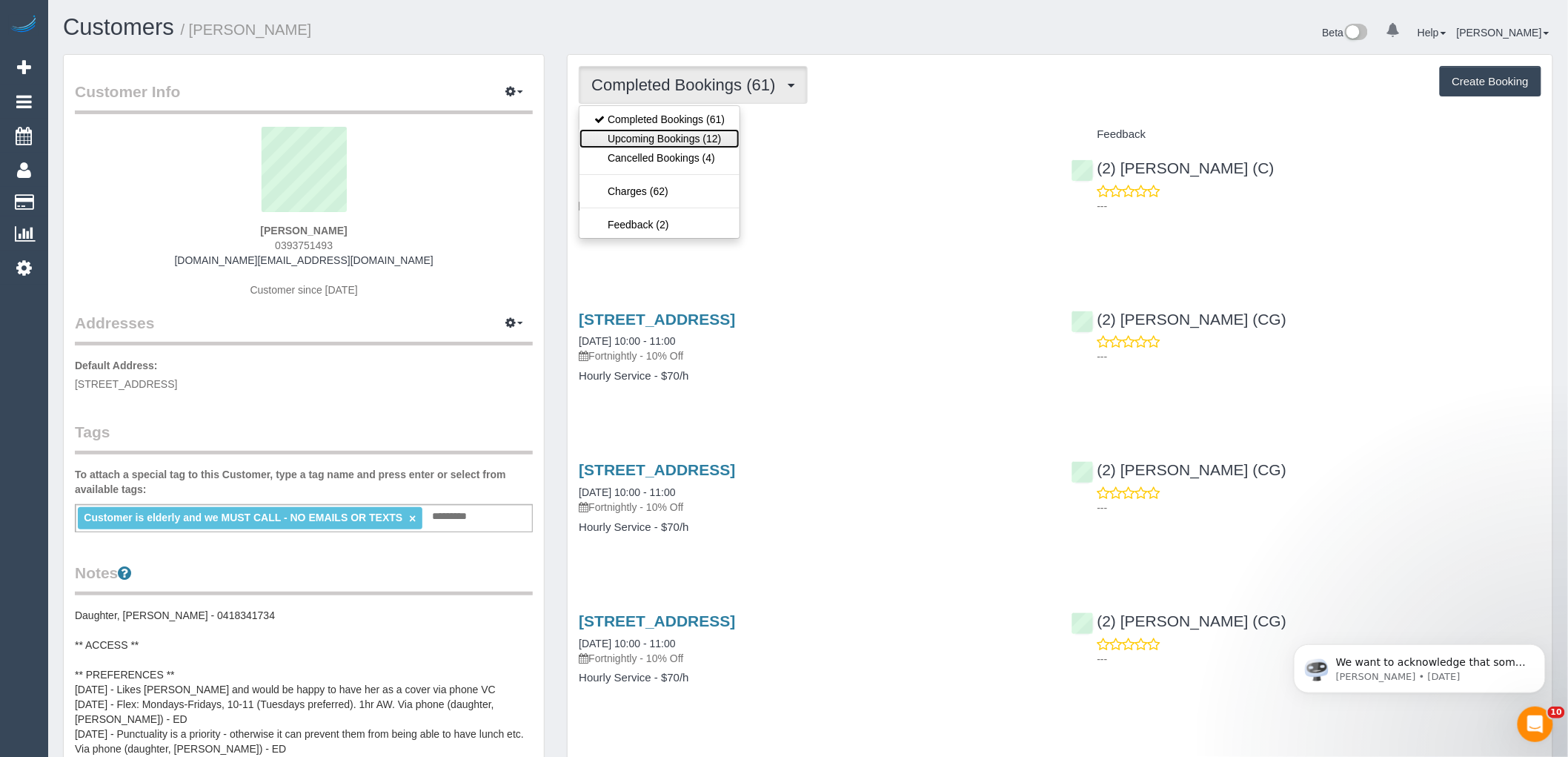
click at [677, 142] on link "Upcoming Bookings (12)" at bounding box center [659, 138] width 160 height 19
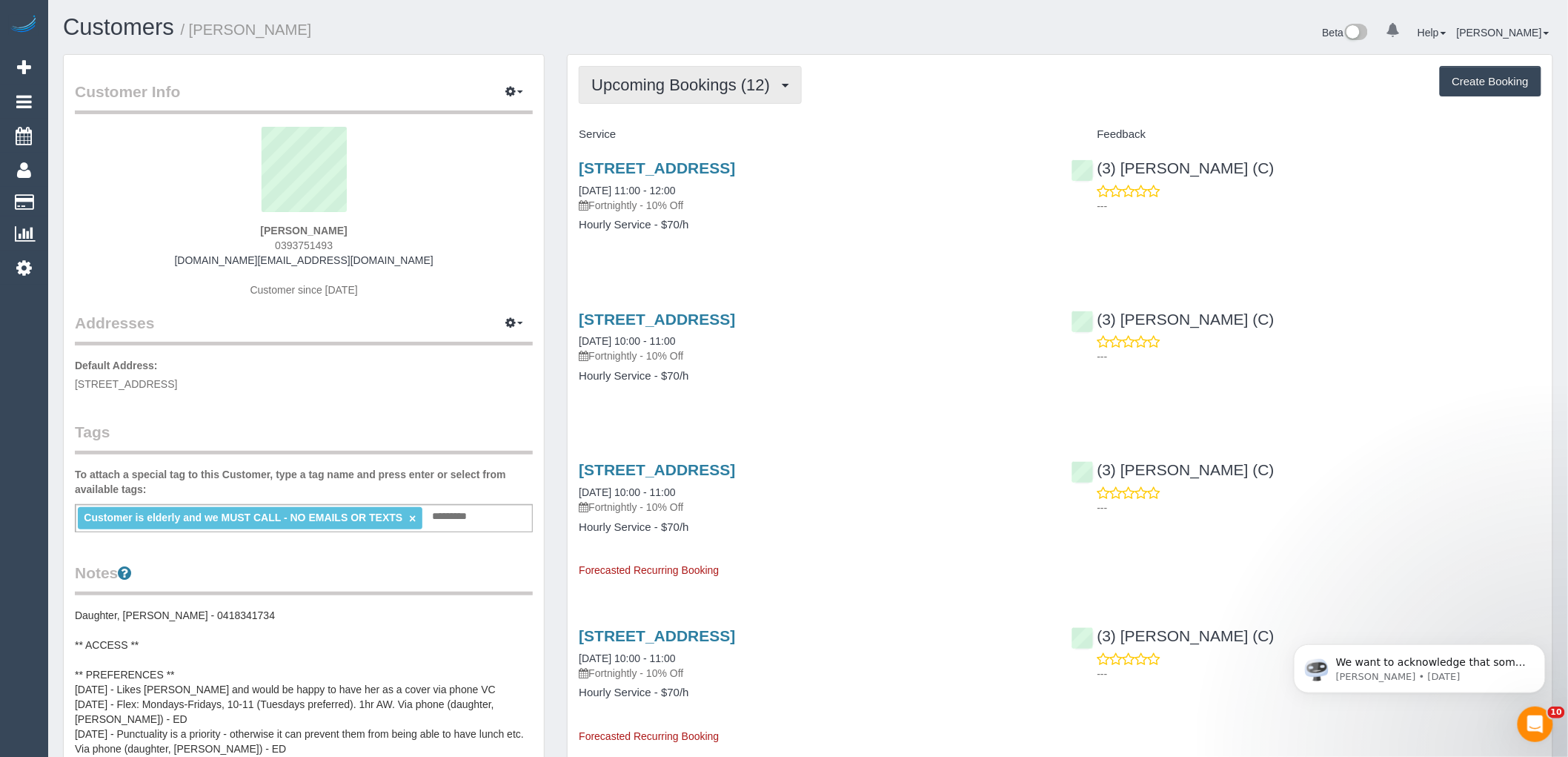
drag, startPoint x: 707, startPoint y: 67, endPoint x: 712, endPoint y: 76, distance: 10.3
click at [708, 68] on button "Upcoming Bookings (12)" at bounding box center [690, 85] width 223 height 38
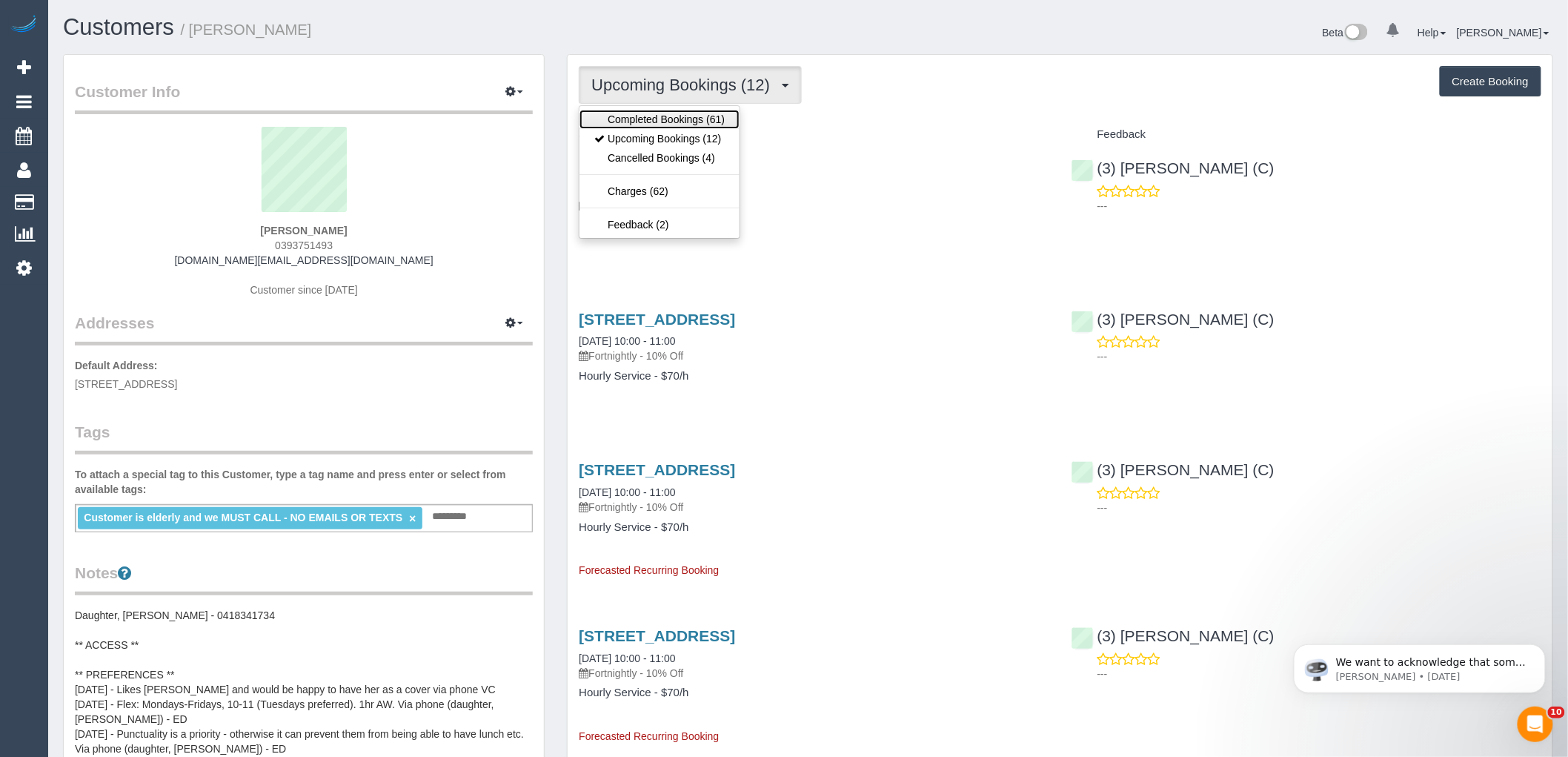
click at [694, 117] on link "Completed Bookings (61)" at bounding box center [659, 119] width 160 height 19
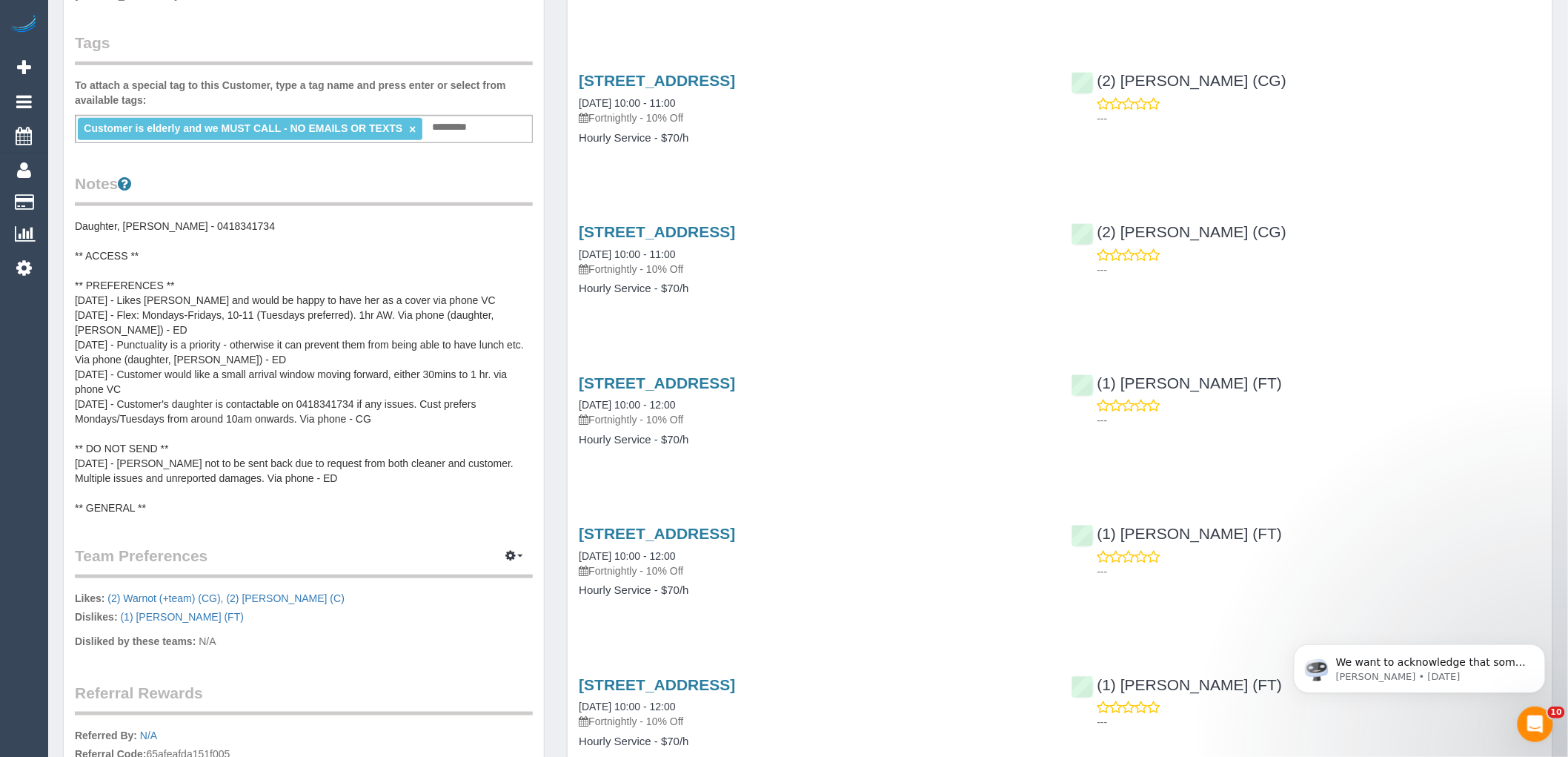
scroll to position [576, 0]
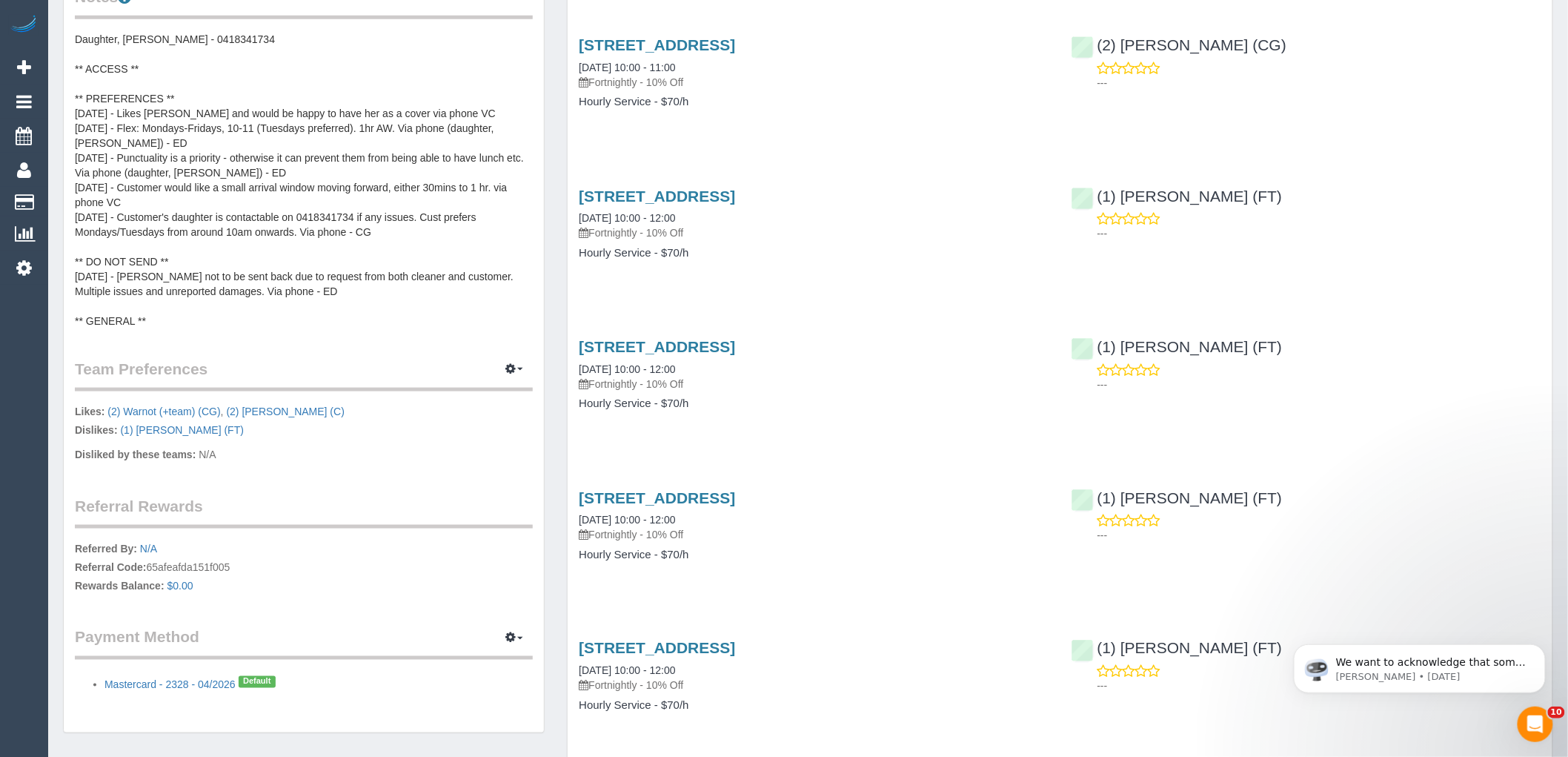
click at [183, 34] on pre "Daughter, Laura - 0418341734 ** ACCESS ** ** PREFERENCES ** 19/09/25 - Likes Jo…" at bounding box center [304, 179] width 458 height 296
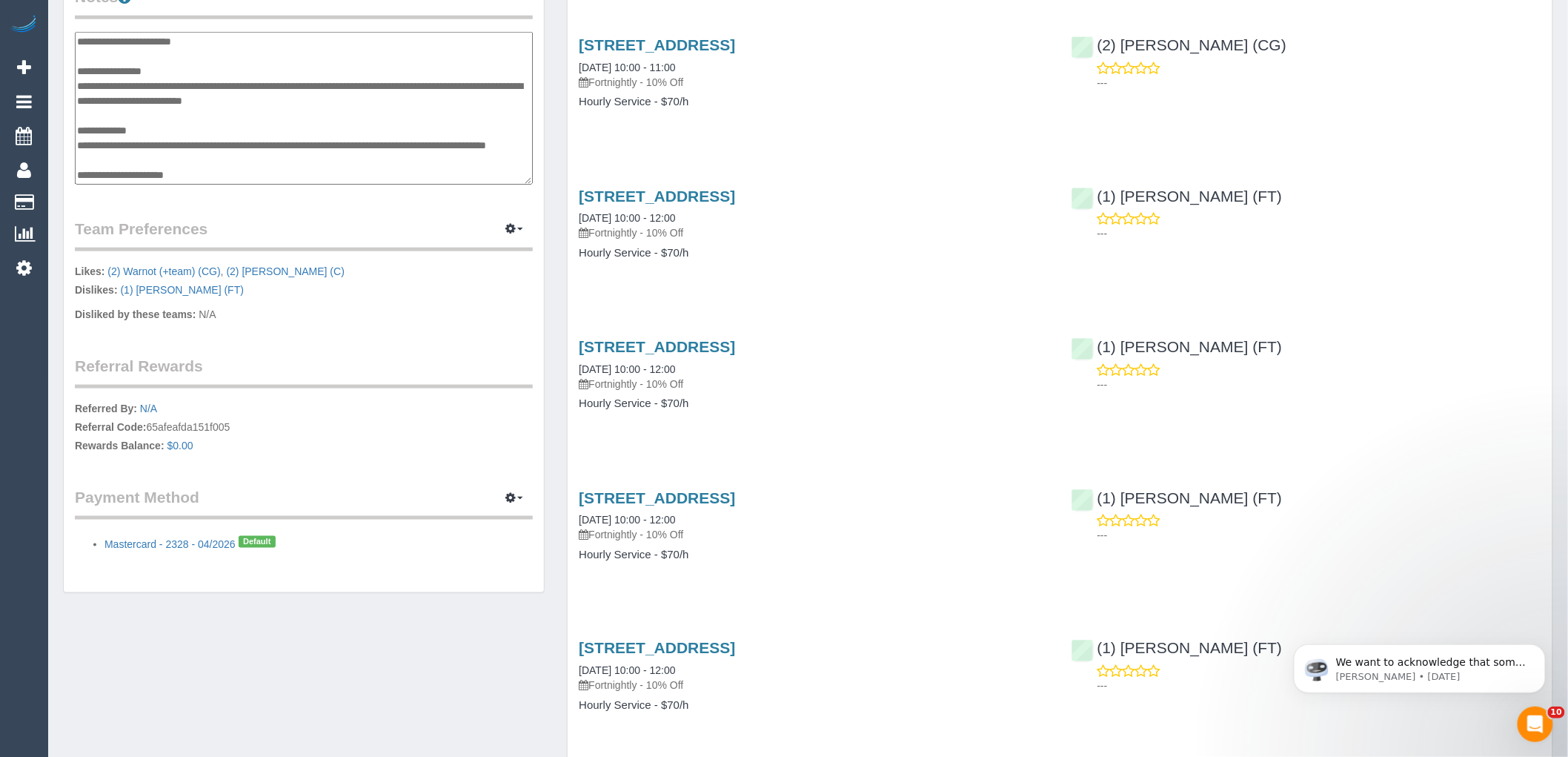
scroll to position [0, 0]
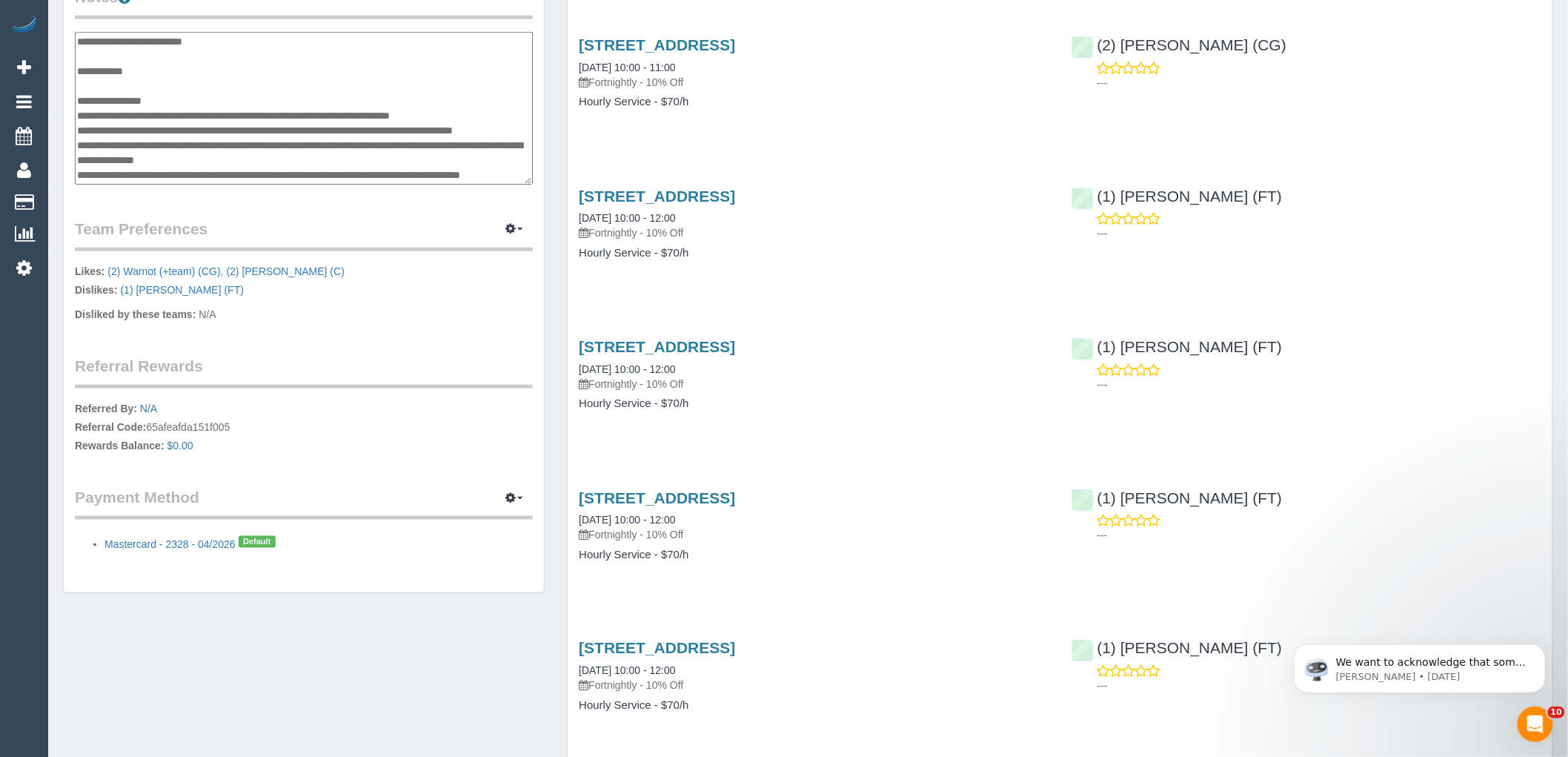
click at [176, 34] on textarea "**********" at bounding box center [304, 108] width 458 height 153
click at [175, 34] on textarea "**********" at bounding box center [304, 108] width 458 height 153
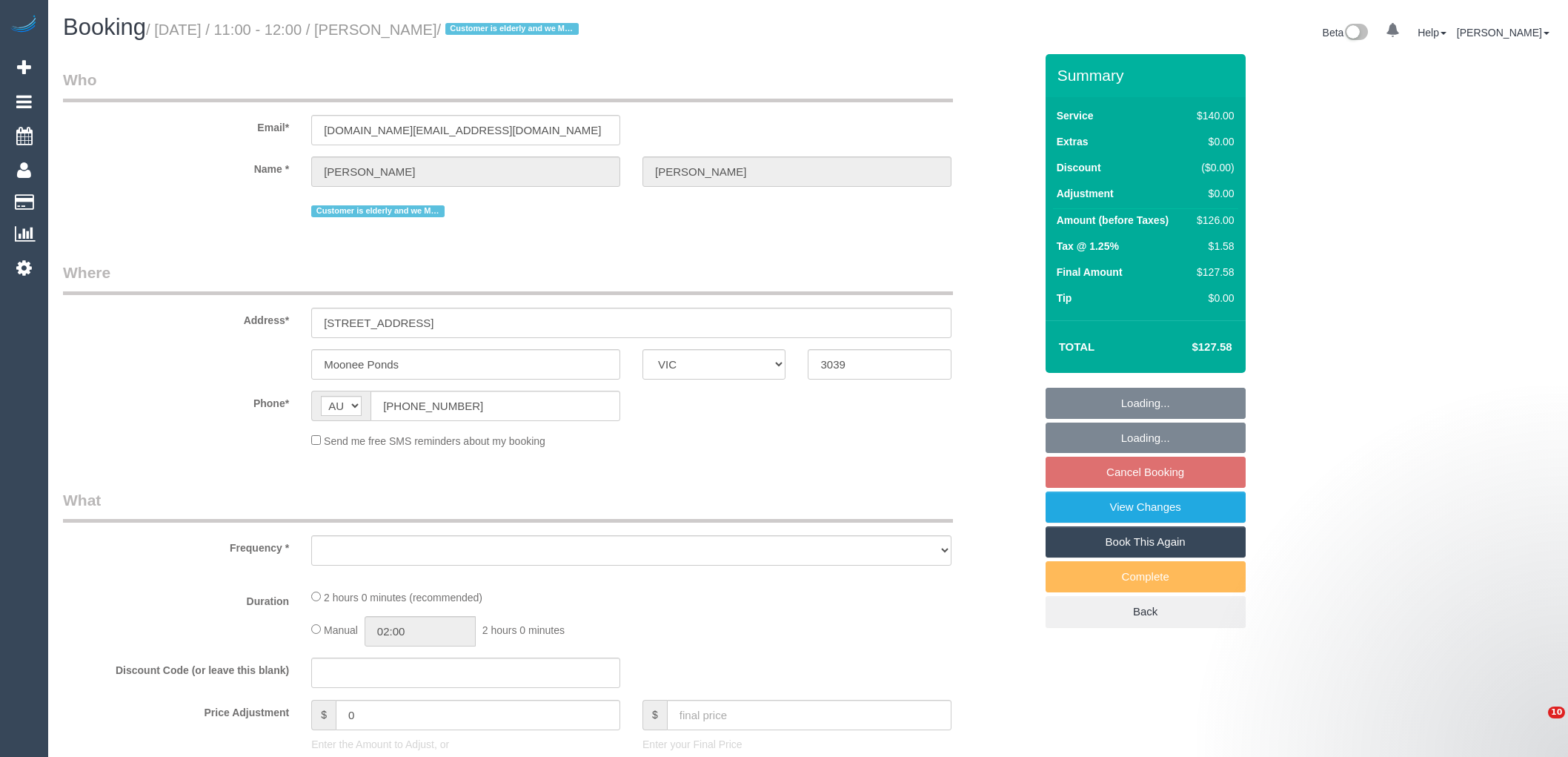
select select "VIC"
select select "string:stripe-pm_1NoKqy2GScqysDRVsan1s9rF"
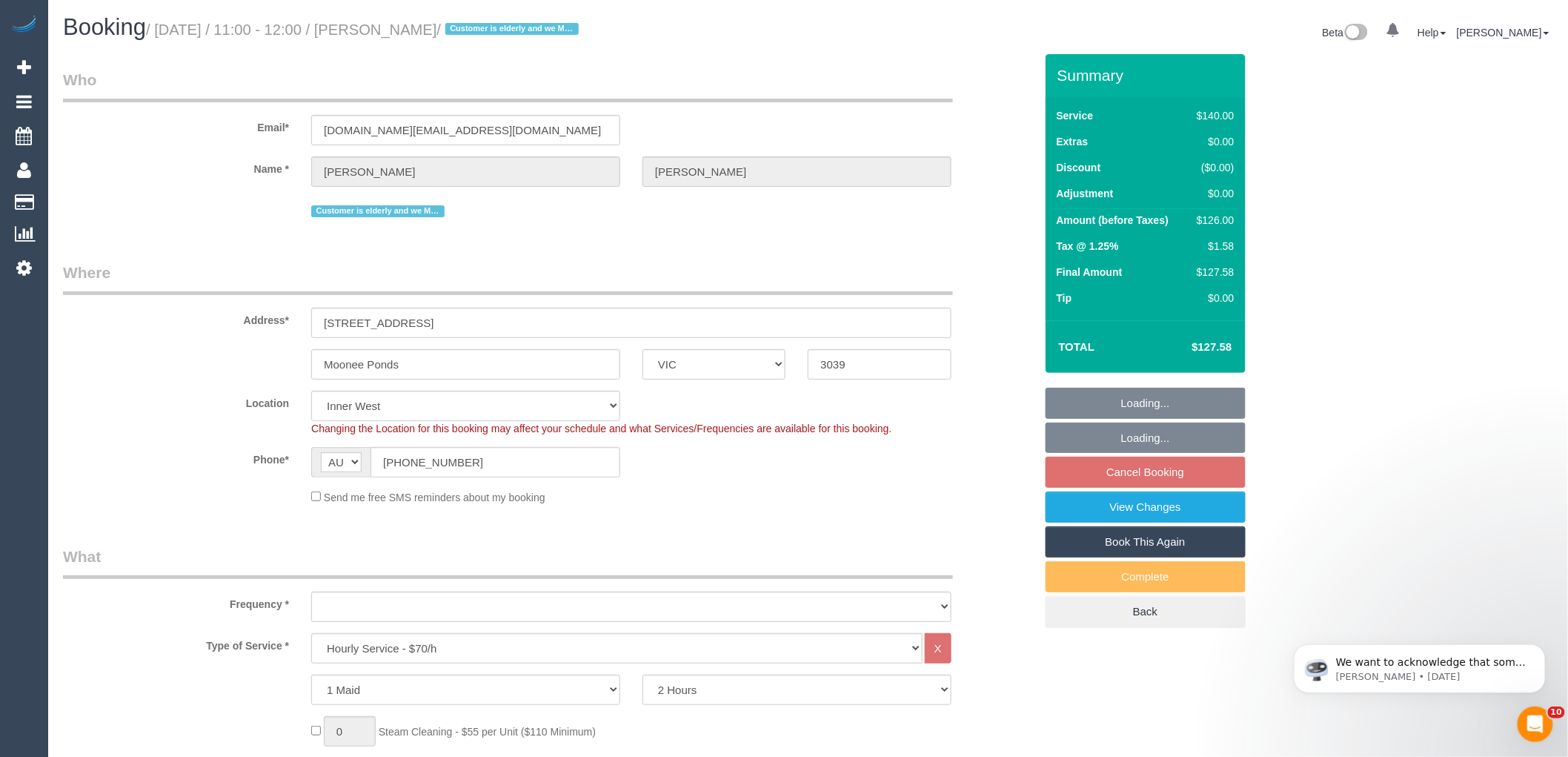
select select "object:802"
select select "number:28"
select select "number:14"
select select "number:19"
select select "number:24"
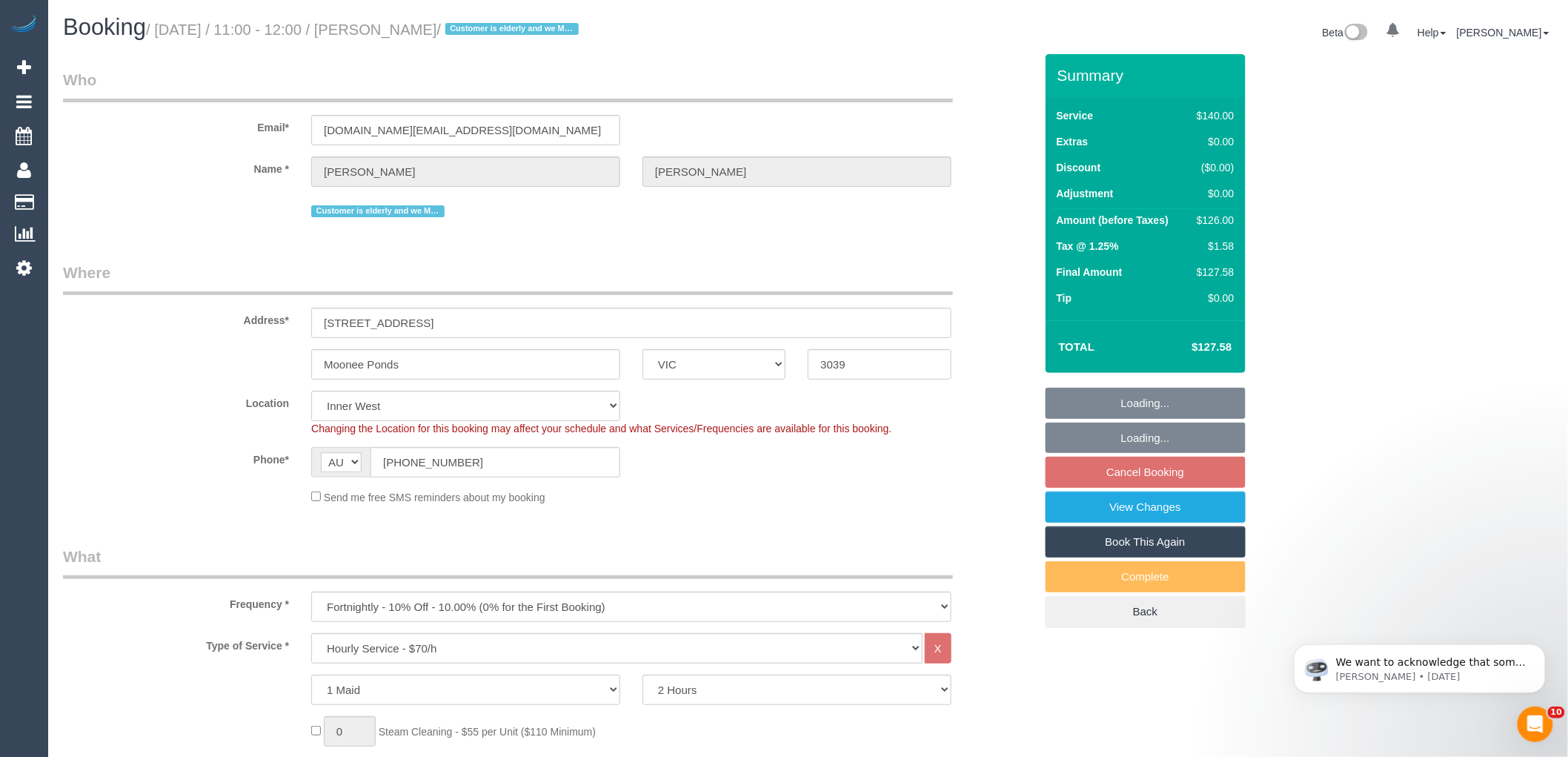
select select "object:1655"
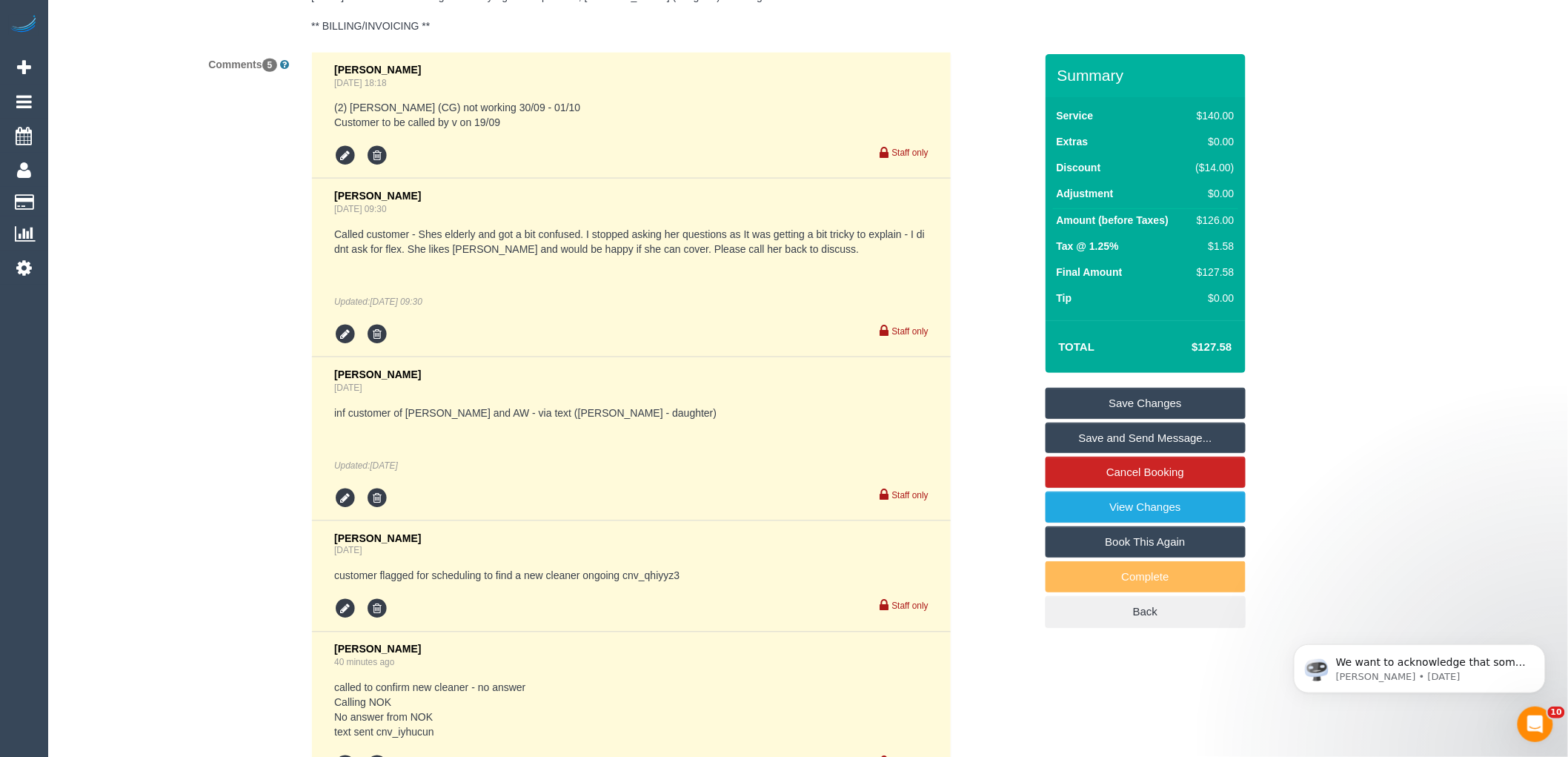
scroll to position [3179, 0]
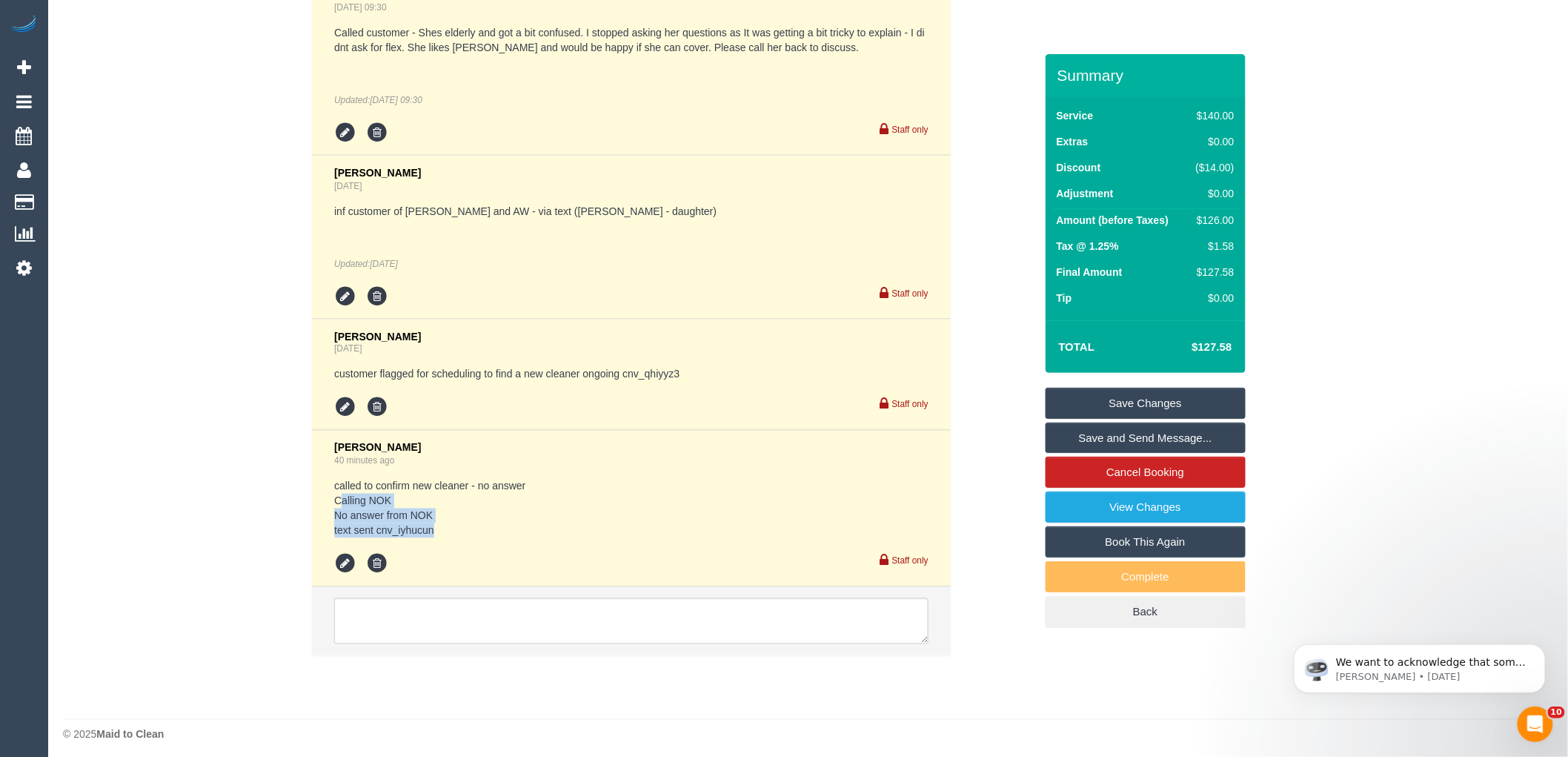
drag, startPoint x: 339, startPoint y: 495, endPoint x: 492, endPoint y: 520, distance: 155.0
click at [492, 520] on pre "called to confirm new cleaner - no answer Calling NOK No answer from NOK text s…" at bounding box center [631, 508] width 594 height 59
click at [492, 519] on pre "called to confirm new cleaner - no answer Calling NOK No answer from NOK text s…" at bounding box center [631, 508] width 594 height 59
drag, startPoint x: 378, startPoint y: 523, endPoint x: 483, endPoint y: 513, distance: 105.5
click at [483, 513] on pre "called to confirm new cleaner - no answer Calling NOK No answer from NOK text s…" at bounding box center [631, 508] width 594 height 59
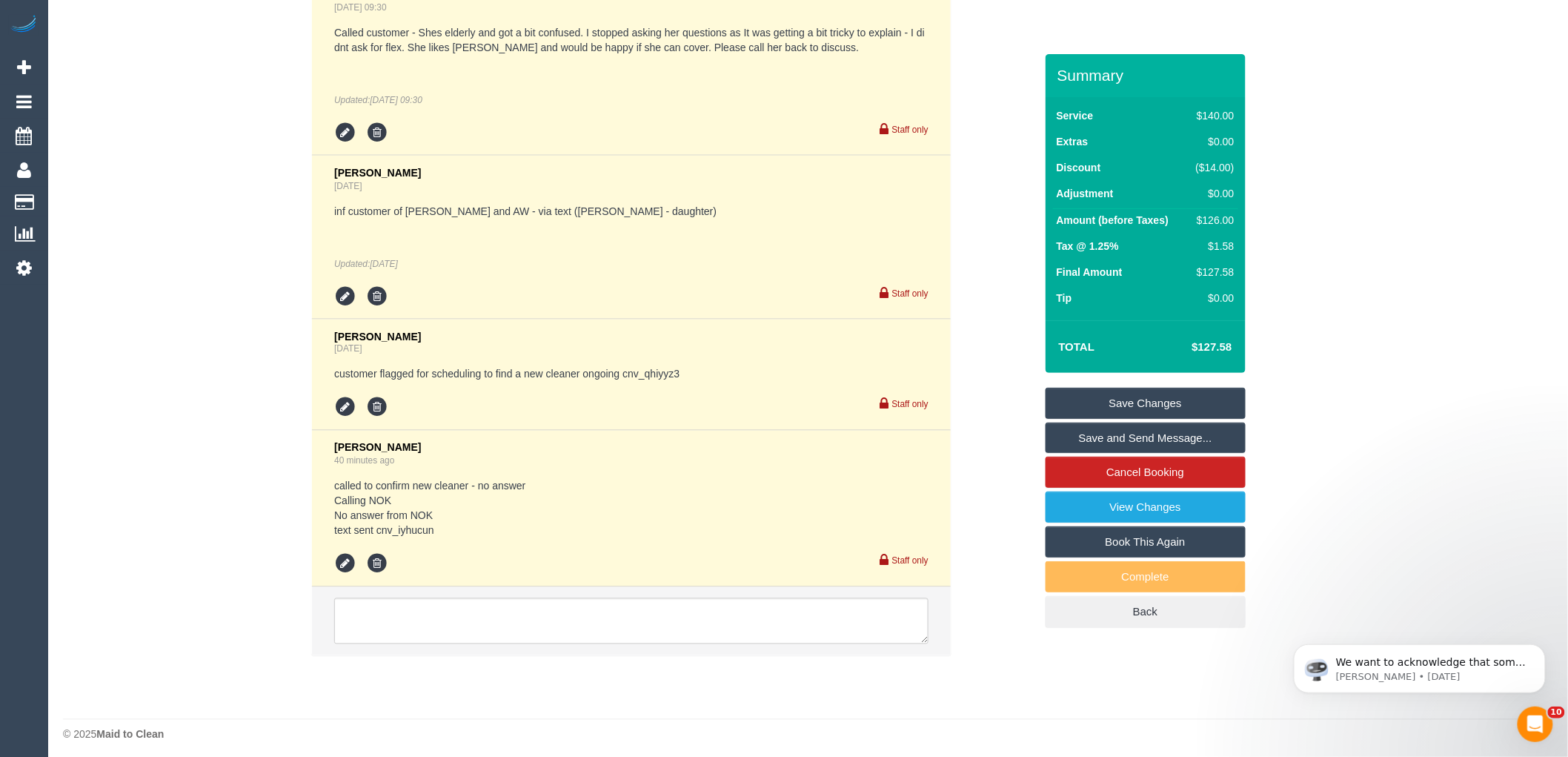
click at [451, 529] on pre "called to confirm new cleaner - no answer Calling NOK No answer from NOK text s…" at bounding box center [631, 508] width 594 height 59
drag, startPoint x: 377, startPoint y: 522, endPoint x: 447, endPoint y: 526, distance: 70.1
click at [447, 526] on pre "called to confirm new cleaner - no answer Calling NOK No answer from NOK text s…" at bounding box center [631, 508] width 594 height 59
copy pre "cnv_iyhucun"
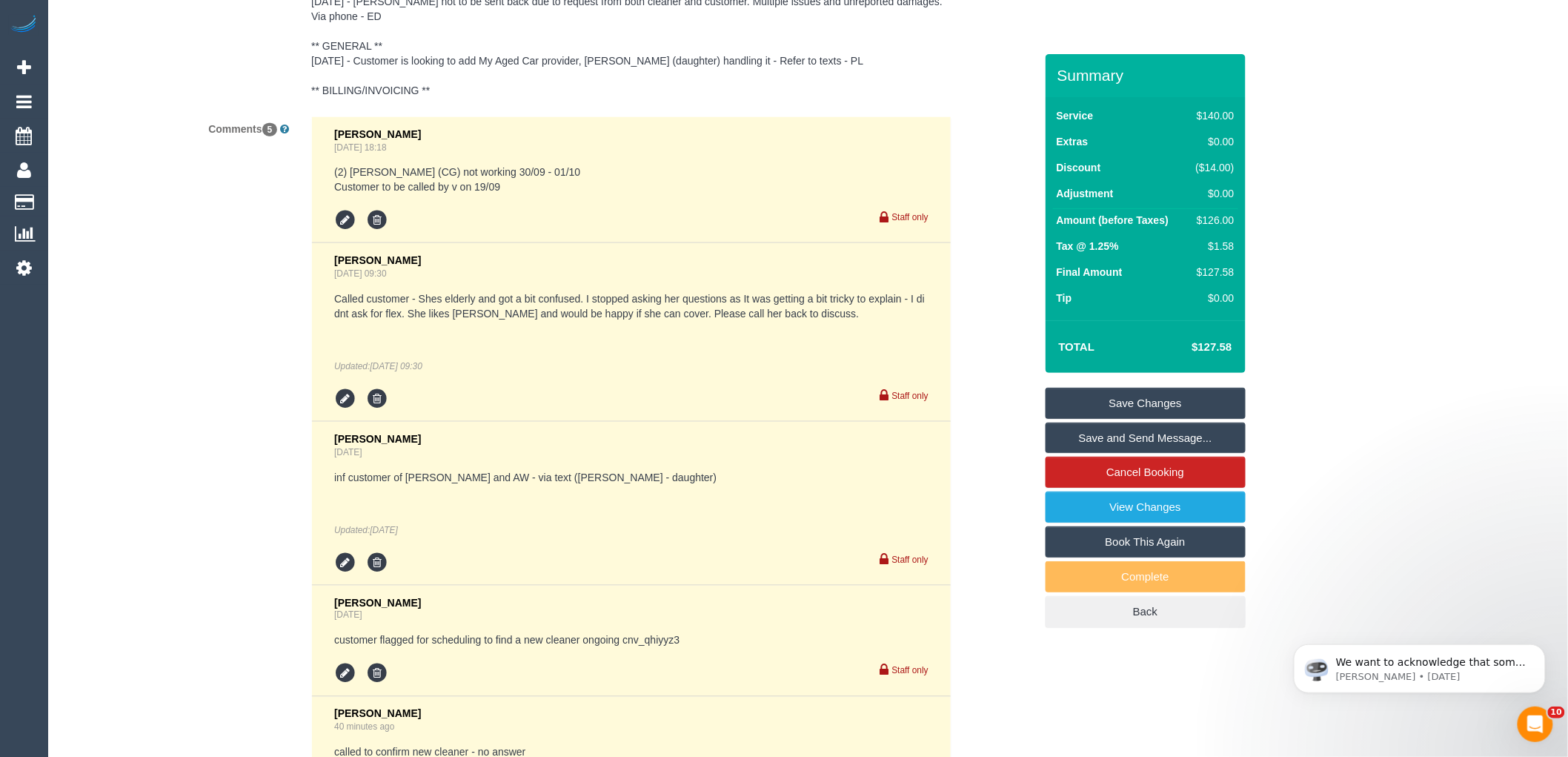
scroll to position [2799, 0]
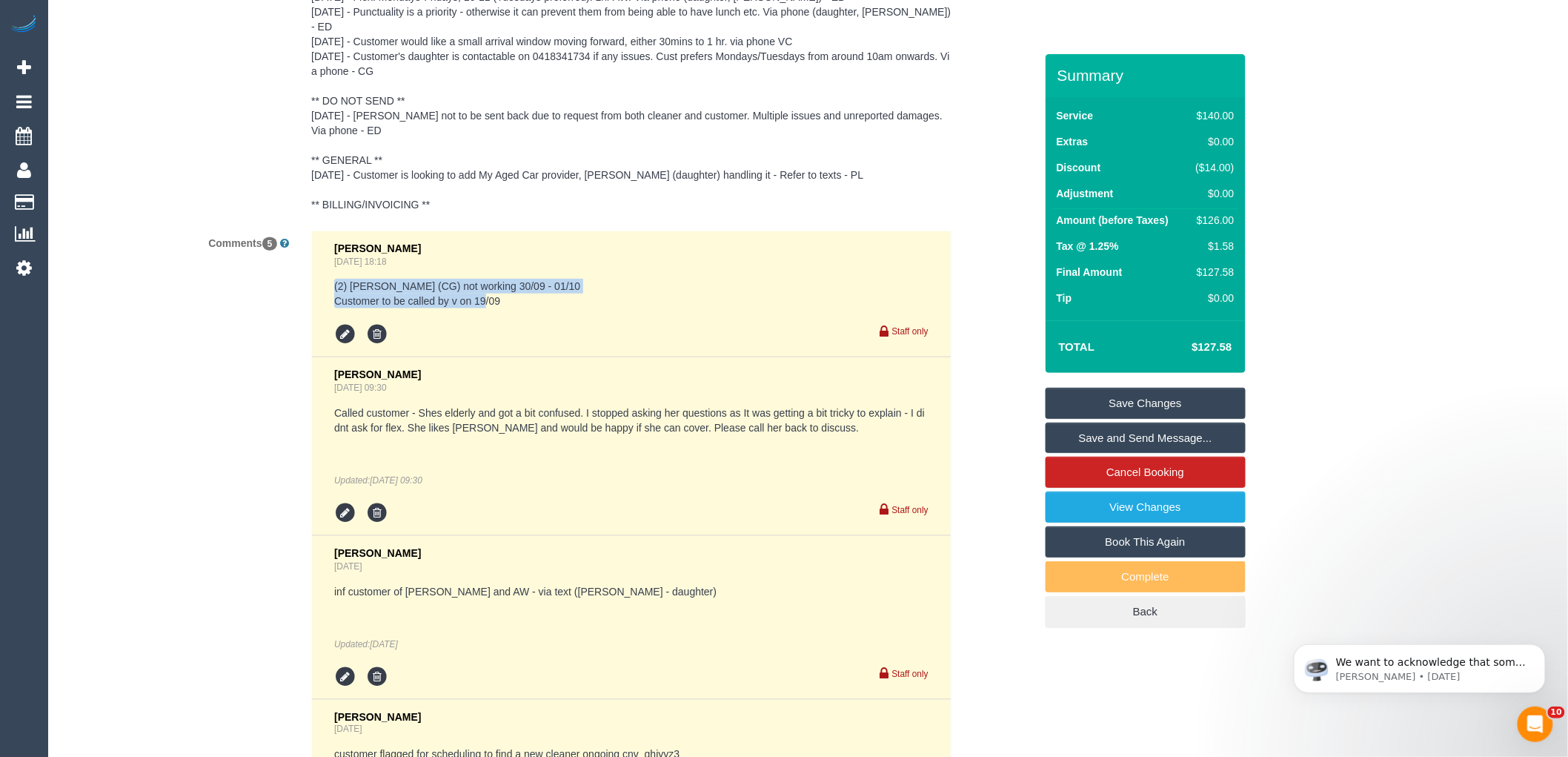
drag, startPoint x: 336, startPoint y: 280, endPoint x: 553, endPoint y: 298, distance: 217.7
click at [553, 298] on li "Vanessa Christou Sep 18, 2025 18:18 (2) Paris Webb (CG) not working 30/09 - 01/…" at bounding box center [632, 294] width 639 height 127
click at [552, 300] on pre "(2) Paris Webb (CG) not working 30/09 - 01/10 Customer to be called by v on 19/…" at bounding box center [631, 293] width 594 height 30
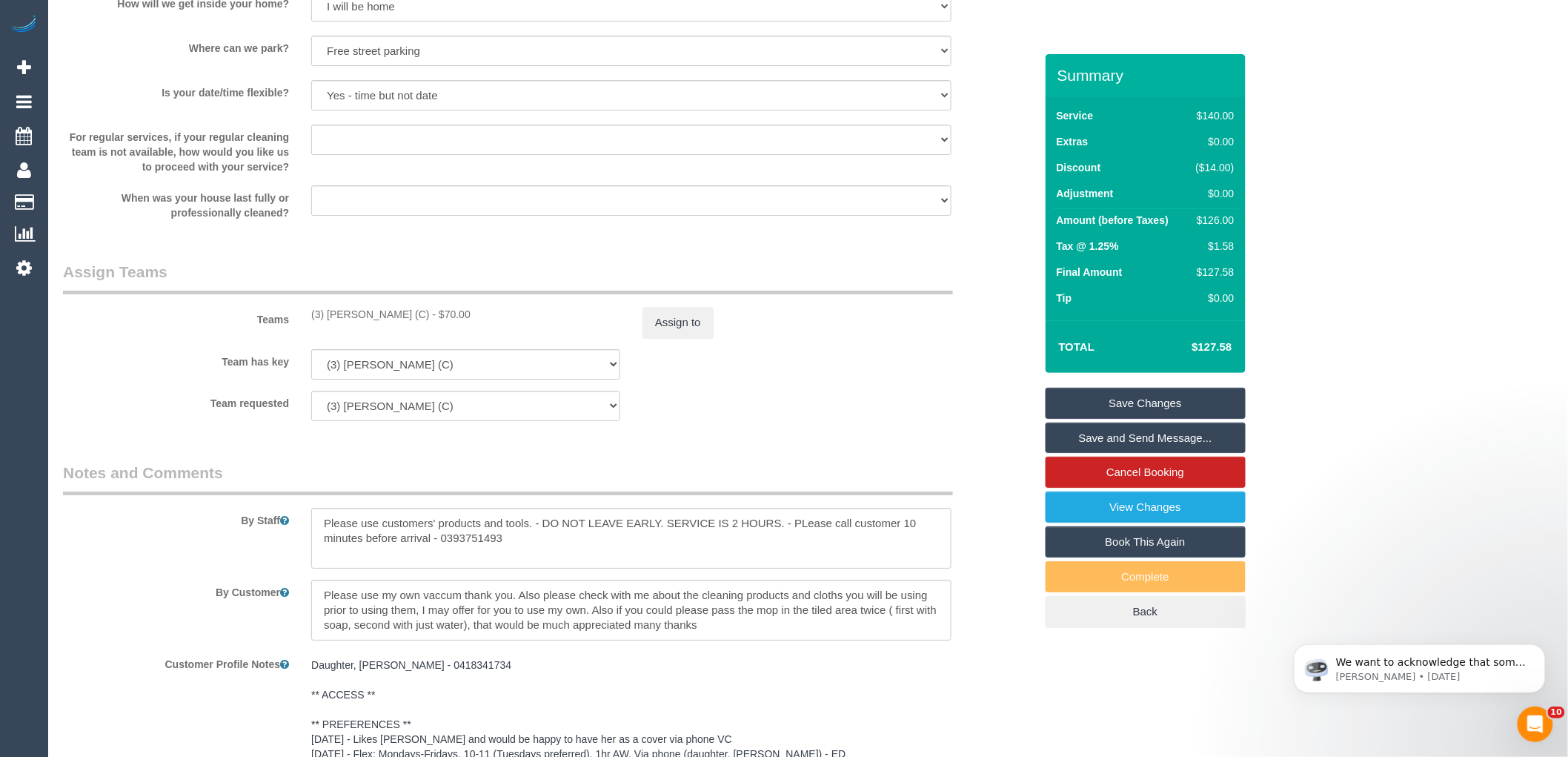
scroll to position [1811, 0]
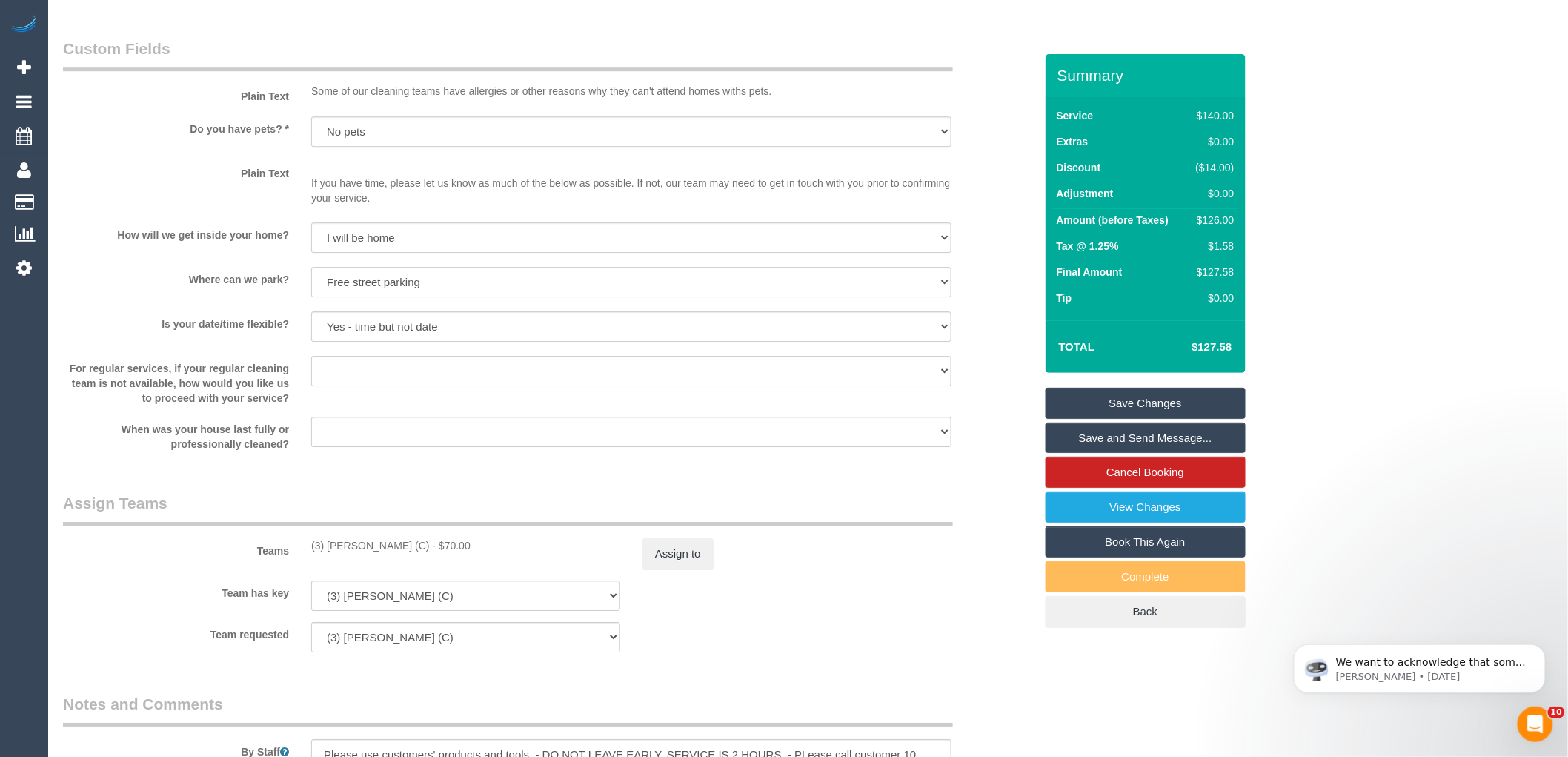
drag, startPoint x: 427, startPoint y: 558, endPoint x: 302, endPoint y: 554, distance: 125.1
click at [302, 553] on div "(3) Jonathan Canchila (C) - $70.00" at bounding box center [465, 545] width 331 height 14
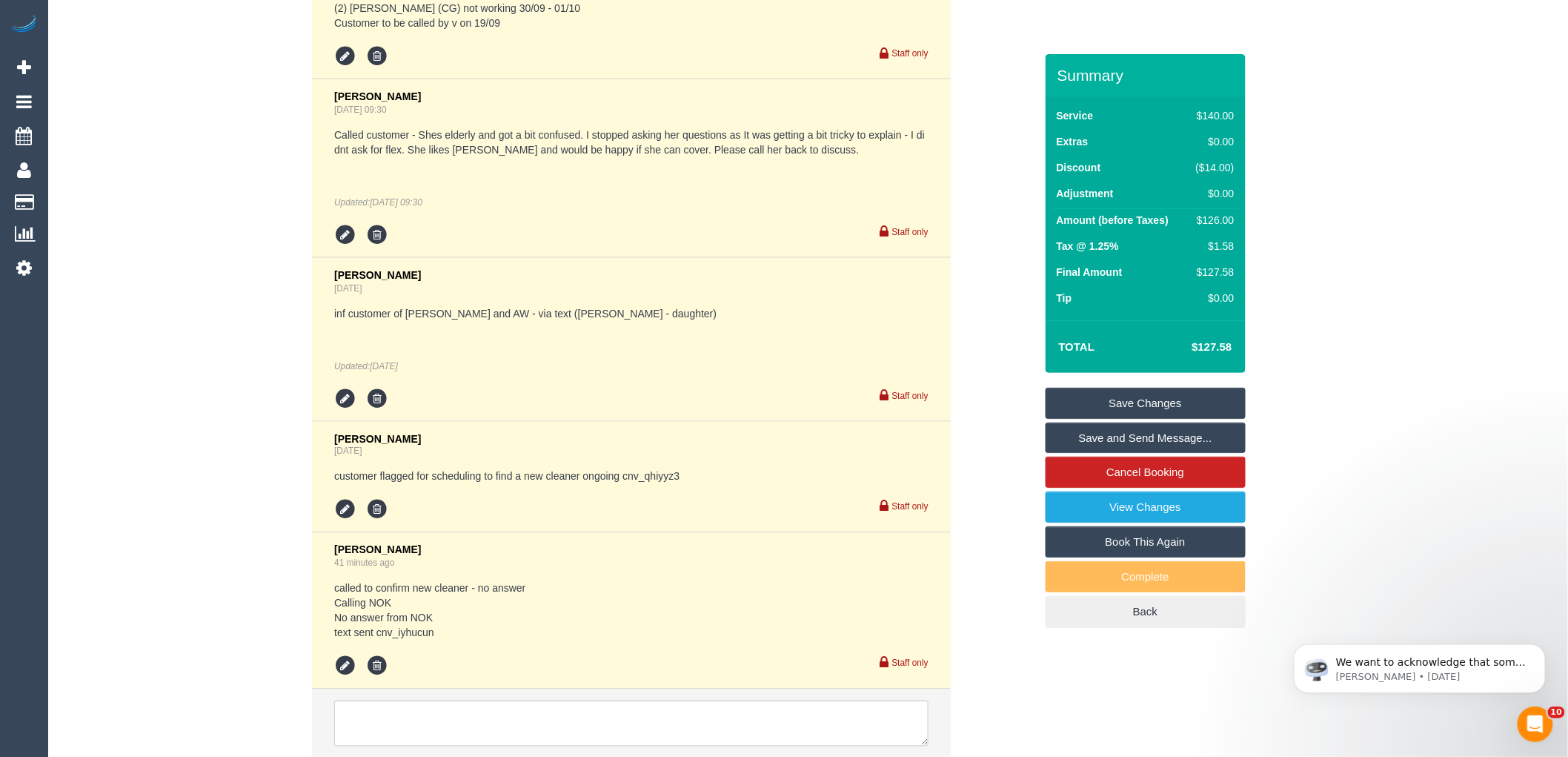
scroll to position [3179, 0]
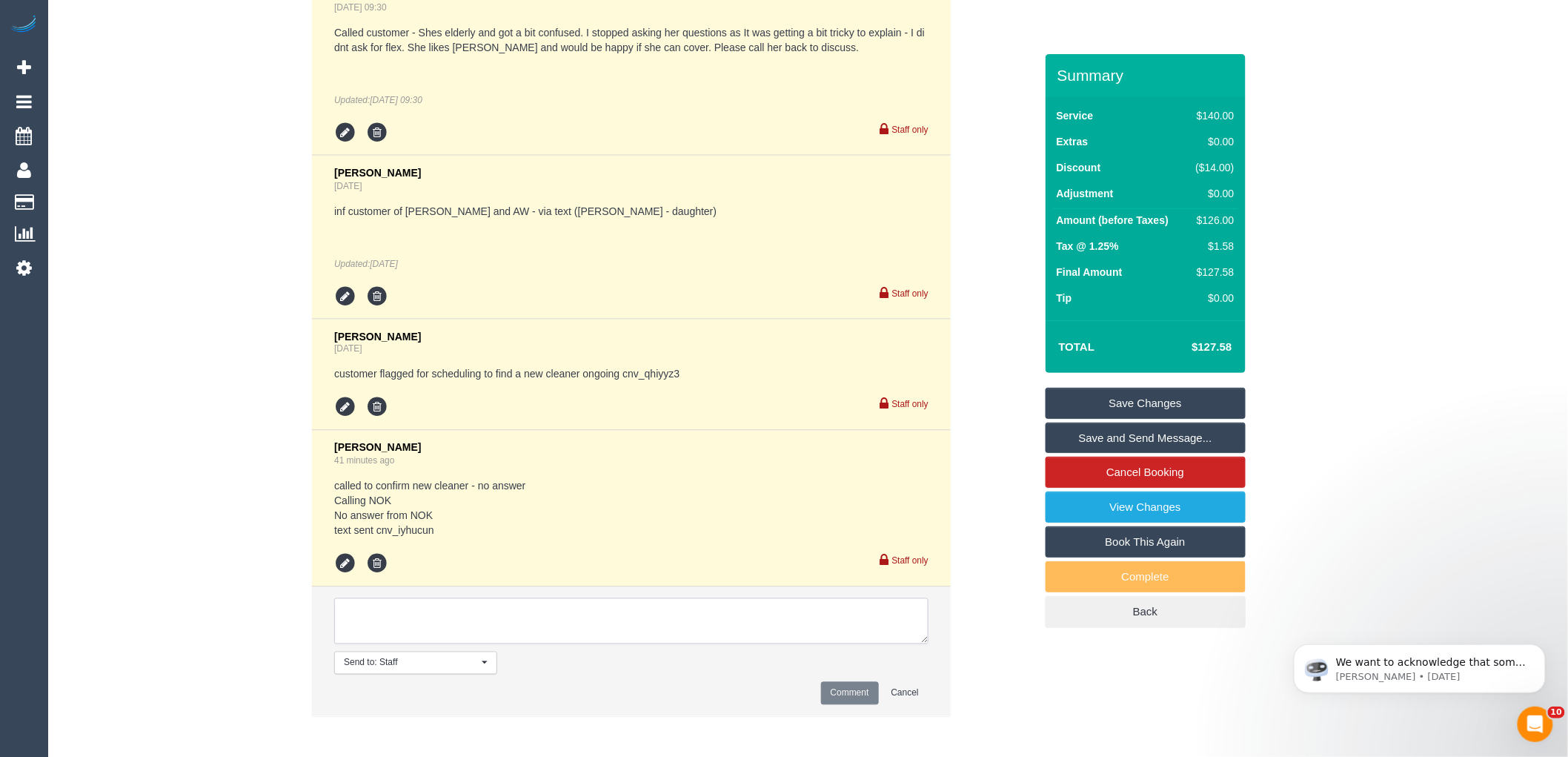
click at [397, 612] on textarea at bounding box center [631, 621] width 594 height 46
click at [538, 612] on textarea at bounding box center [631, 621] width 594 height 46
drag, startPoint x: 381, startPoint y: 608, endPoint x: 620, endPoint y: 599, distance: 239.2
click at [619, 599] on textarea at bounding box center [631, 621] width 594 height 46
click at [620, 599] on textarea at bounding box center [631, 621] width 594 height 46
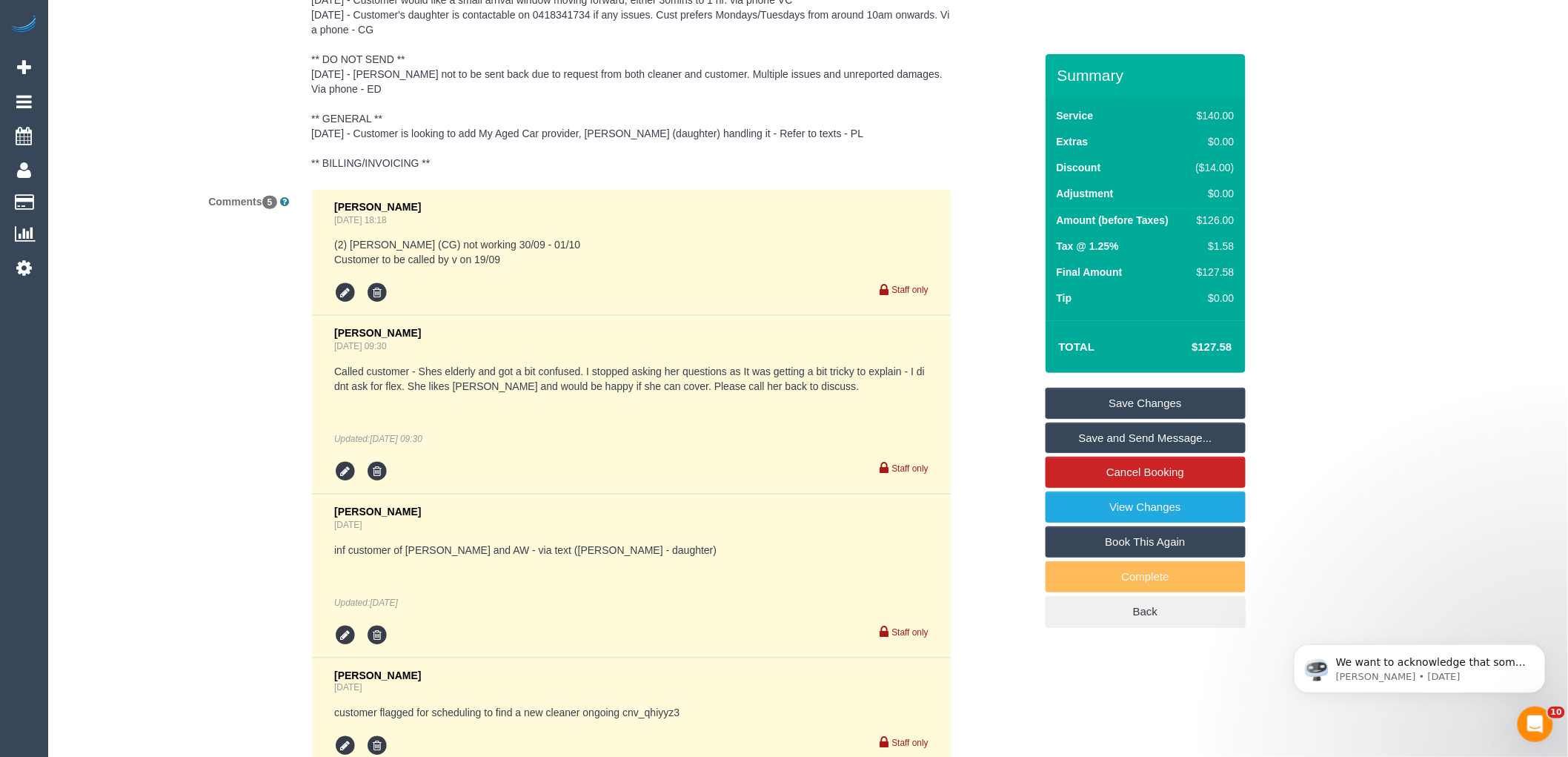
scroll to position [2850, 0]
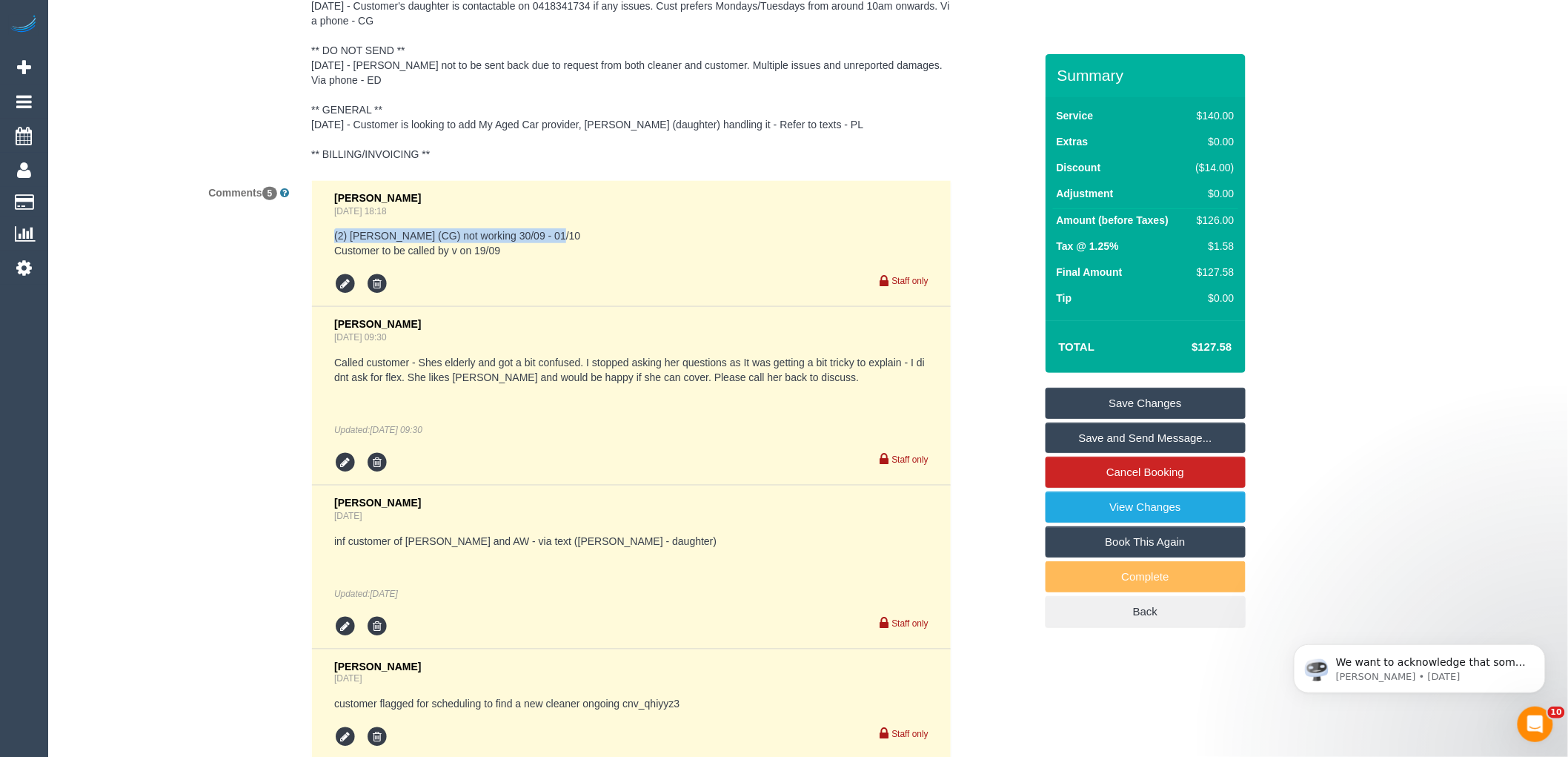
drag, startPoint x: 336, startPoint y: 231, endPoint x: 550, endPoint y: 231, distance: 214.0
click at [550, 231] on pre "(2) Paris Webb (CG) not working 30/09 - 01/10 Customer to be called by v on 19/…" at bounding box center [631, 243] width 594 height 30
click at [459, 235] on pre "(2) Paris Webb (CG) not working 30/09 - 01/10 Customer to be called by v on 19/…" at bounding box center [631, 243] width 594 height 30
drag, startPoint x: 483, startPoint y: 231, endPoint x: 557, endPoint y: 228, distance: 74.1
click at [556, 228] on pre "(2) Paris Webb (CG) not working 30/09 - 01/10 Customer to be called by v on 19/…" at bounding box center [631, 243] width 594 height 30
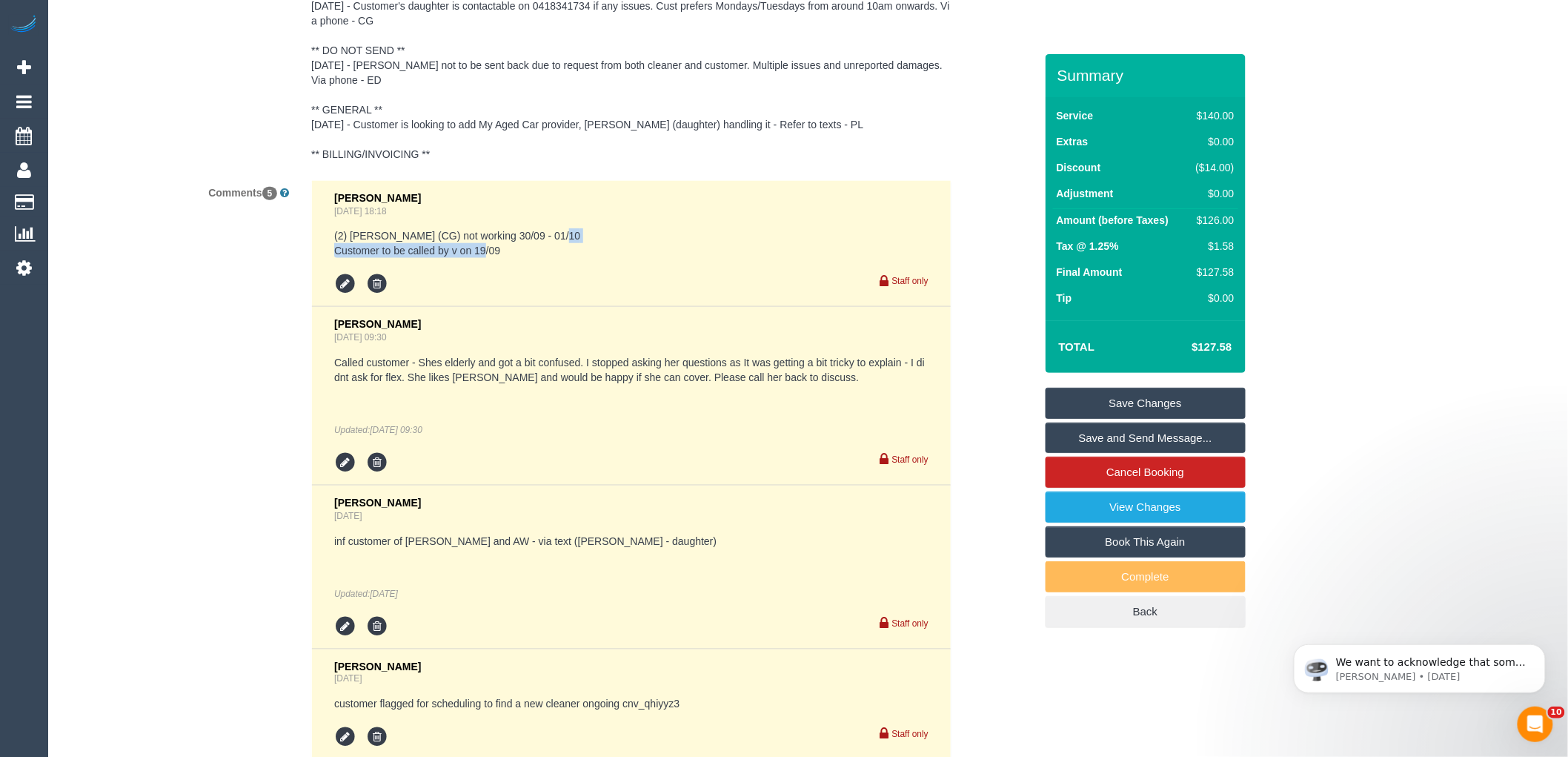
drag, startPoint x: 333, startPoint y: 243, endPoint x: 551, endPoint y: 235, distance: 218.1
click at [539, 235] on li "Vanessa Christou Sep 18, 2025 18:18 (2) Paris Webb (CG) not working 30/09 - 01/…" at bounding box center [632, 244] width 639 height 127
click at [552, 251] on pre "(2) Paris Webb (CG) not working 30/09 - 01/10 Customer to be called by v on 19/…" at bounding box center [631, 243] width 594 height 30
drag, startPoint x: 330, startPoint y: 231, endPoint x: 505, endPoint y: 249, distance: 175.9
click at [485, 247] on li "Vanessa Christou Sep 18, 2025 18:18 (2) Paris Webb (CG) not working 30/09 - 01/…" at bounding box center [632, 244] width 639 height 127
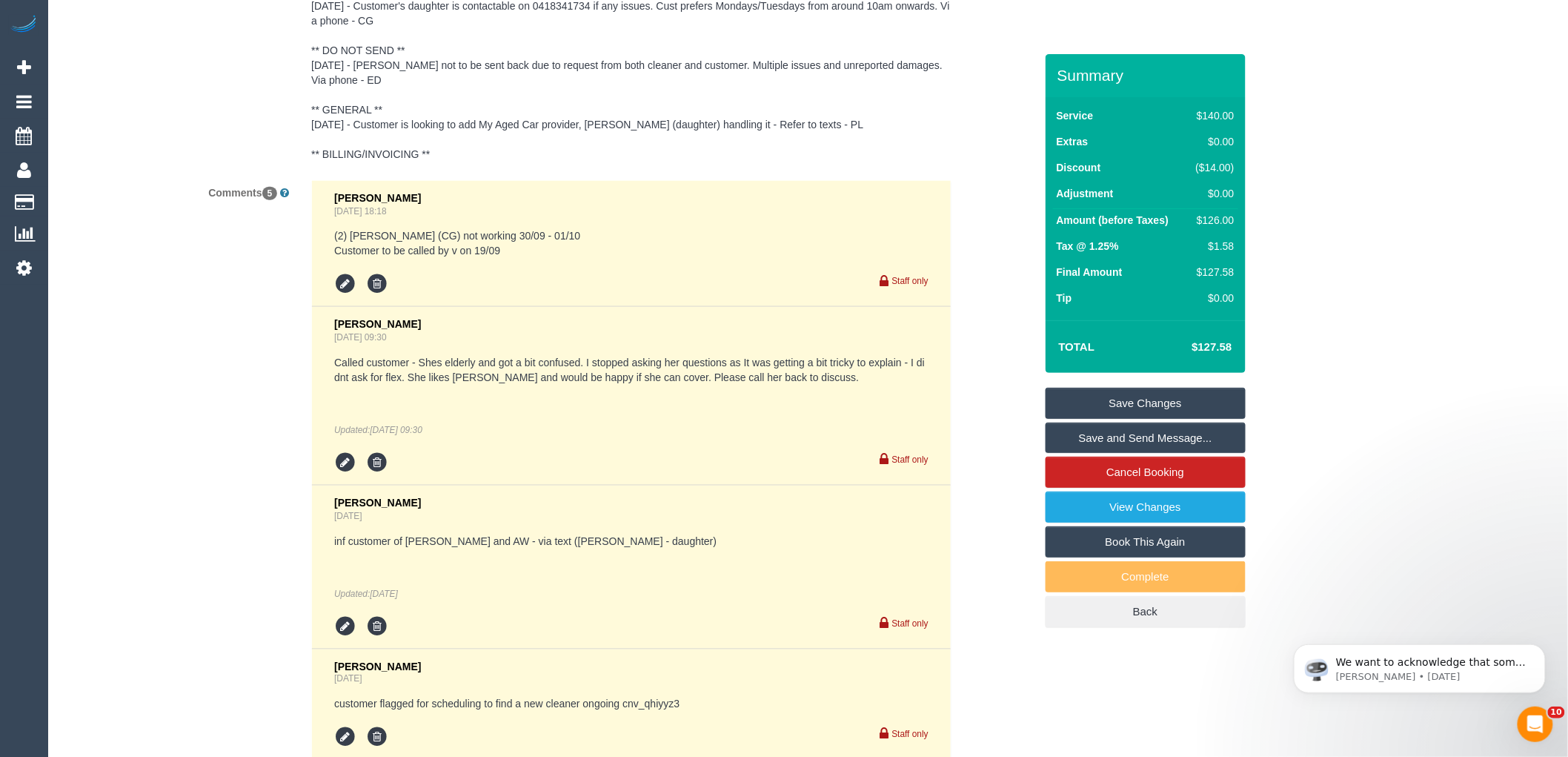
click at [524, 249] on pre "(2) Paris Webb (CG) not working 30/09 - 01/10 Customer to be called by v on 19/…" at bounding box center [631, 243] width 594 height 30
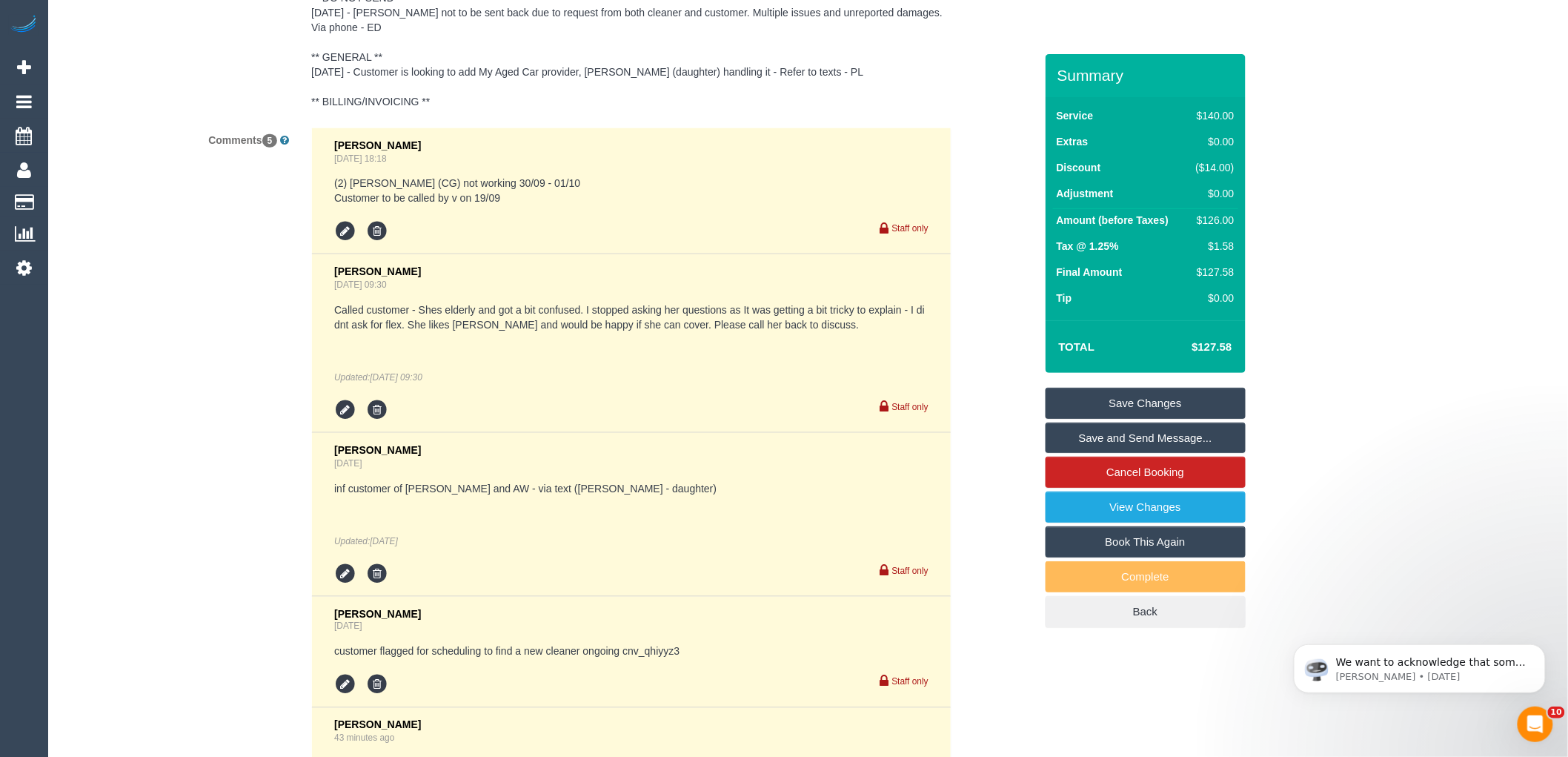
scroll to position [2932, 0]
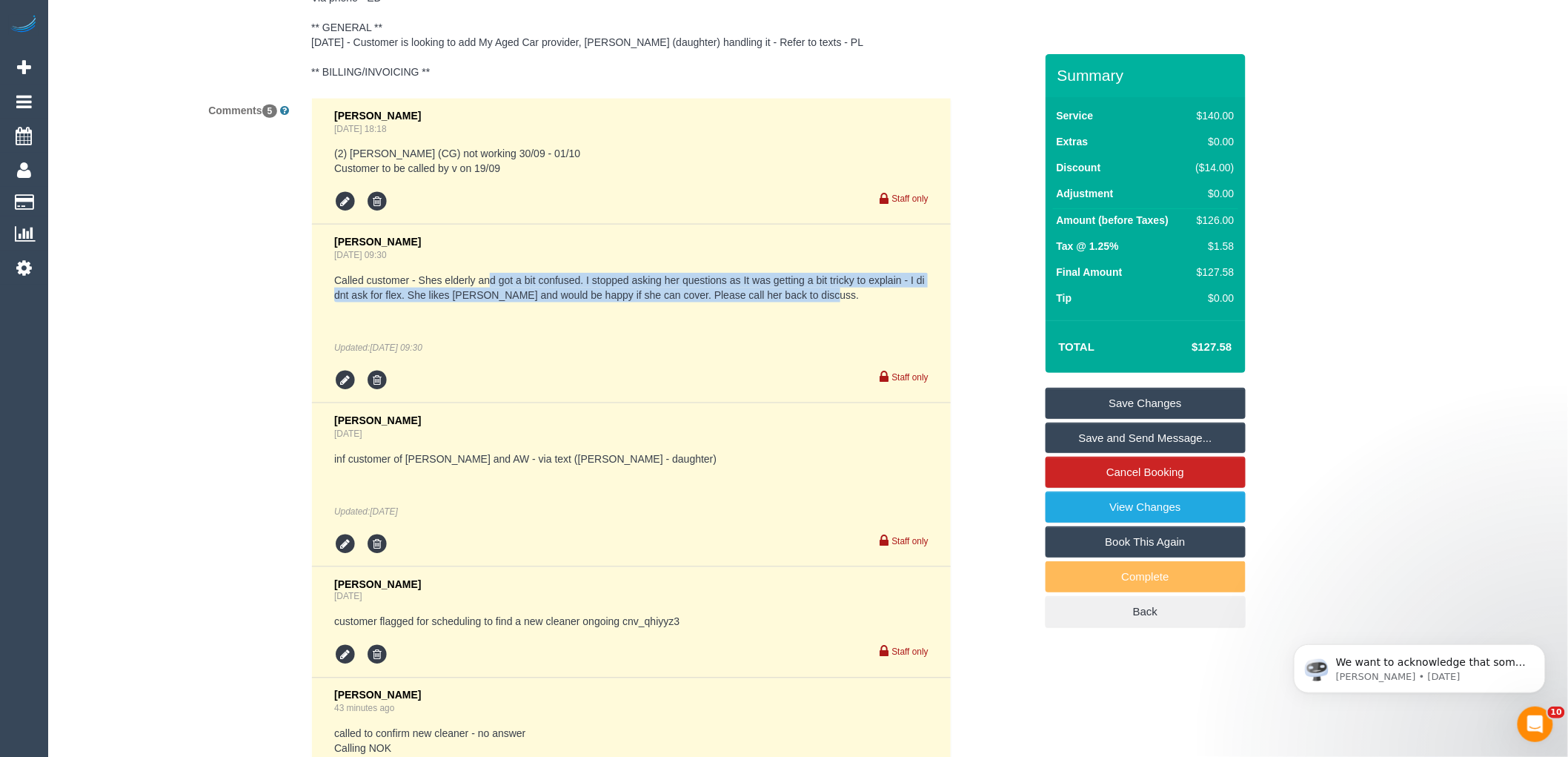
drag, startPoint x: 492, startPoint y: 277, endPoint x: 880, endPoint y: 284, distance: 388.1
click at [856, 284] on pre "Called customer - Shes elderly and got a bit confused. I stopped asking her que…" at bounding box center [631, 287] width 594 height 30
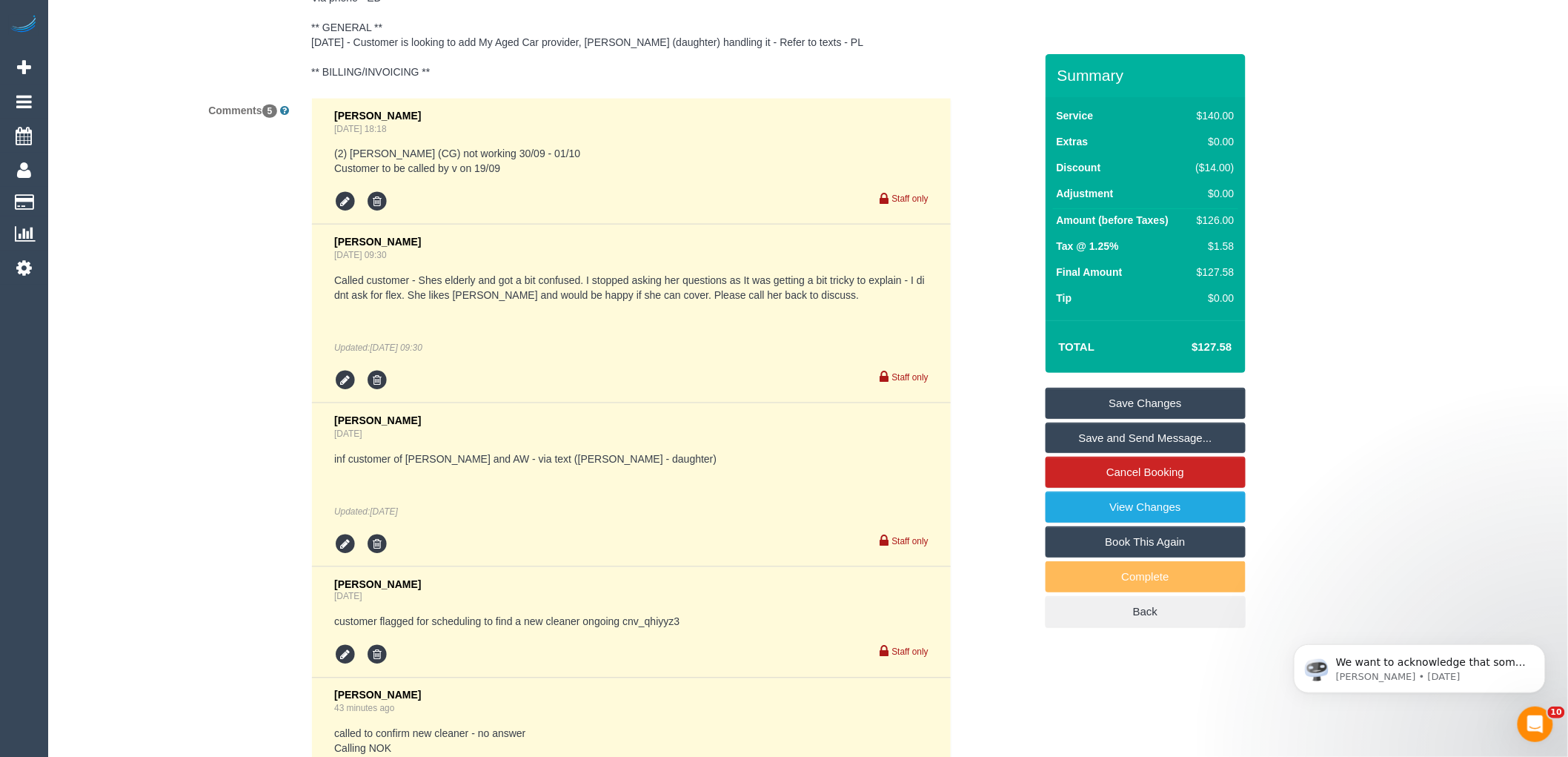
click at [645, 299] on div "Called customer - Shes elderly and got a bit confused. I stopped asking her que…" at bounding box center [631, 313] width 594 height 81
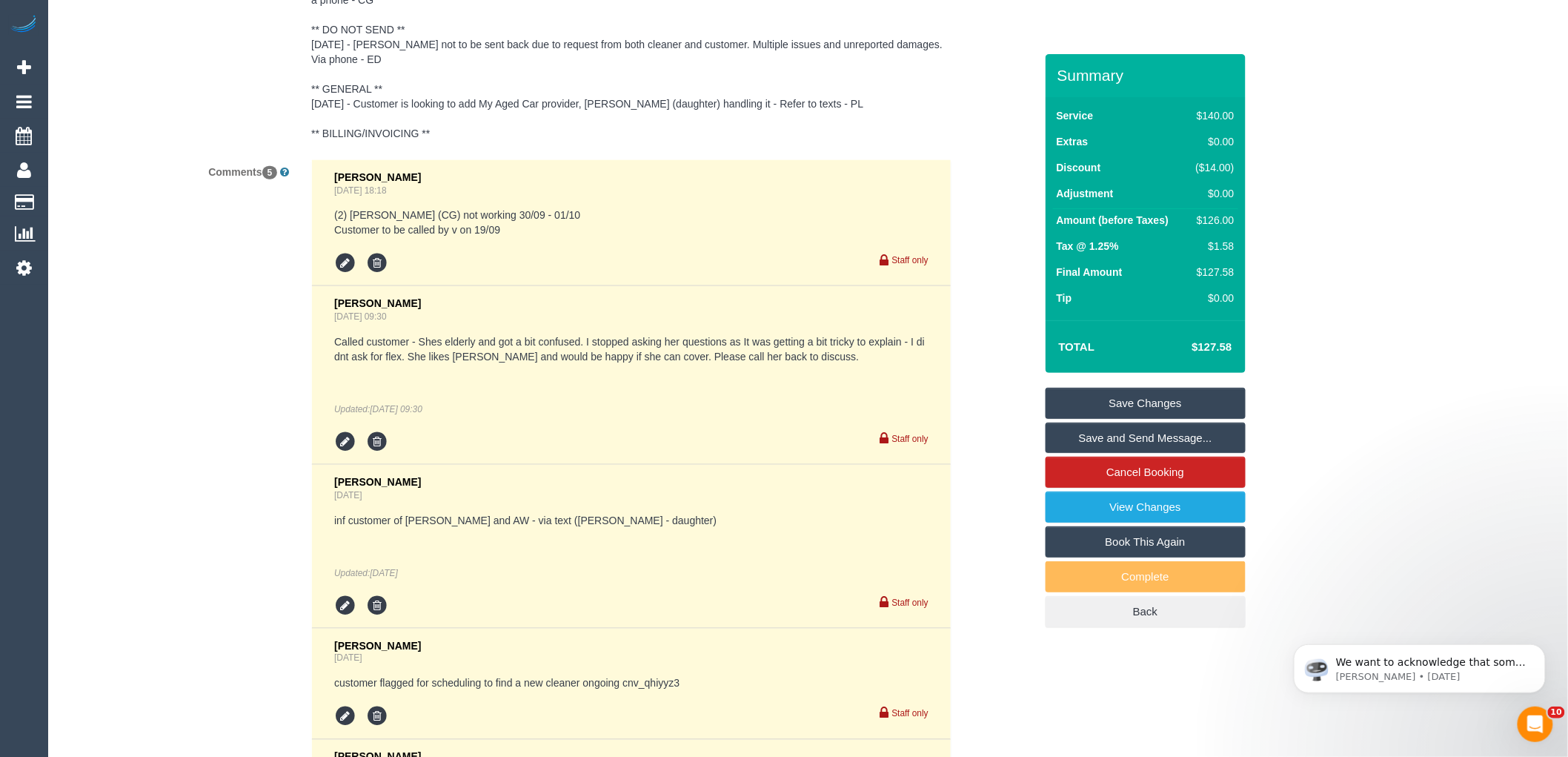
scroll to position [2767, 0]
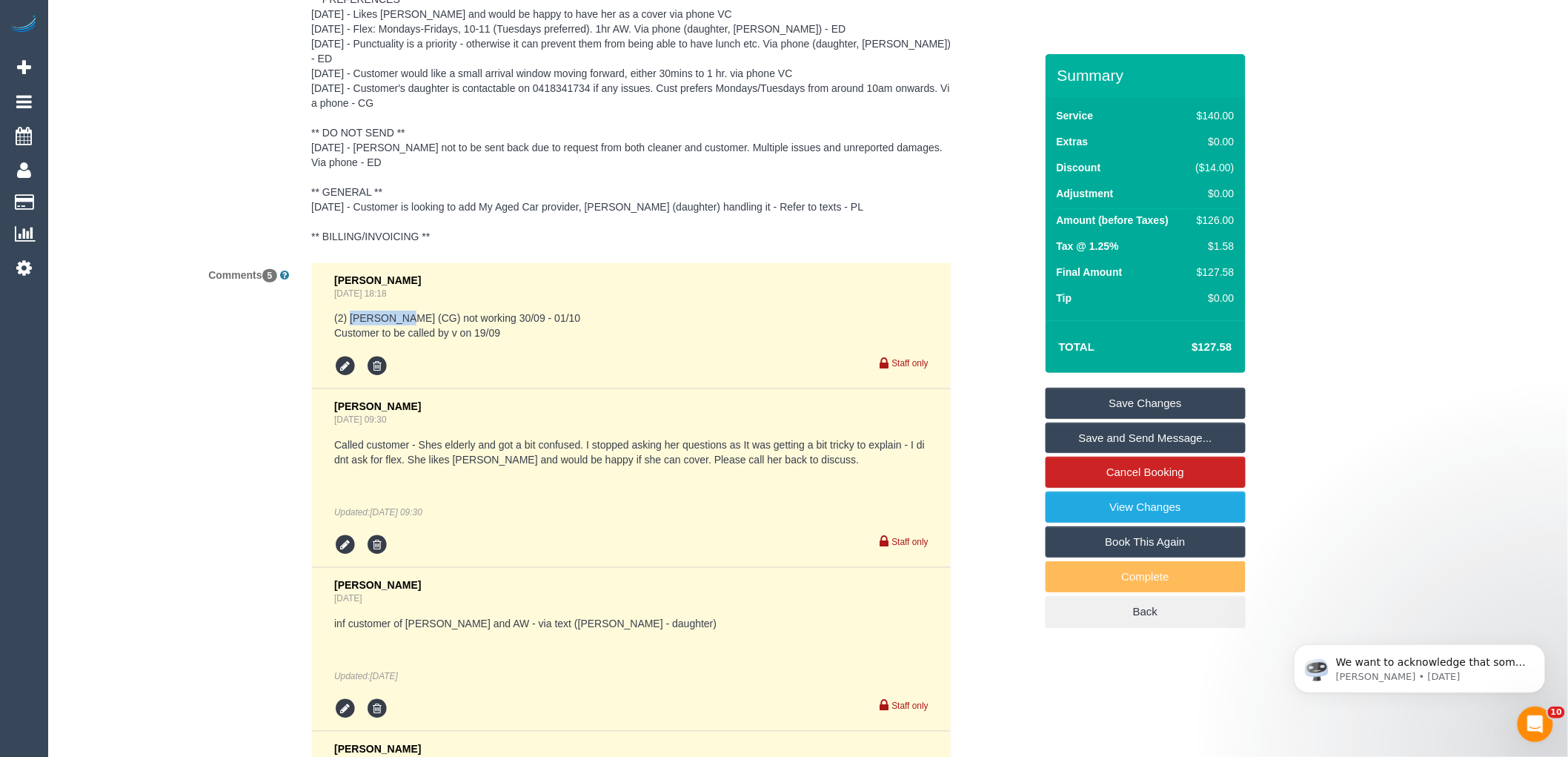
drag, startPoint x: 349, startPoint y: 312, endPoint x: 402, endPoint y: 307, distance: 53.2
click at [402, 311] on pre "(2) Paris Webb (CG) not working 30/09 - 01/10 Customer to be called by v on 19/…" at bounding box center [631, 325] width 594 height 30
copy pre "Paris Webb"
drag, startPoint x: 431, startPoint y: 316, endPoint x: 542, endPoint y: 305, distance: 111.5
click at [539, 302] on div "Vanessa Christou Sep 18, 2025 18:18 (2) Paris Webb (CG) not working 30/09 - 01/…" at bounding box center [631, 326] width 594 height 104
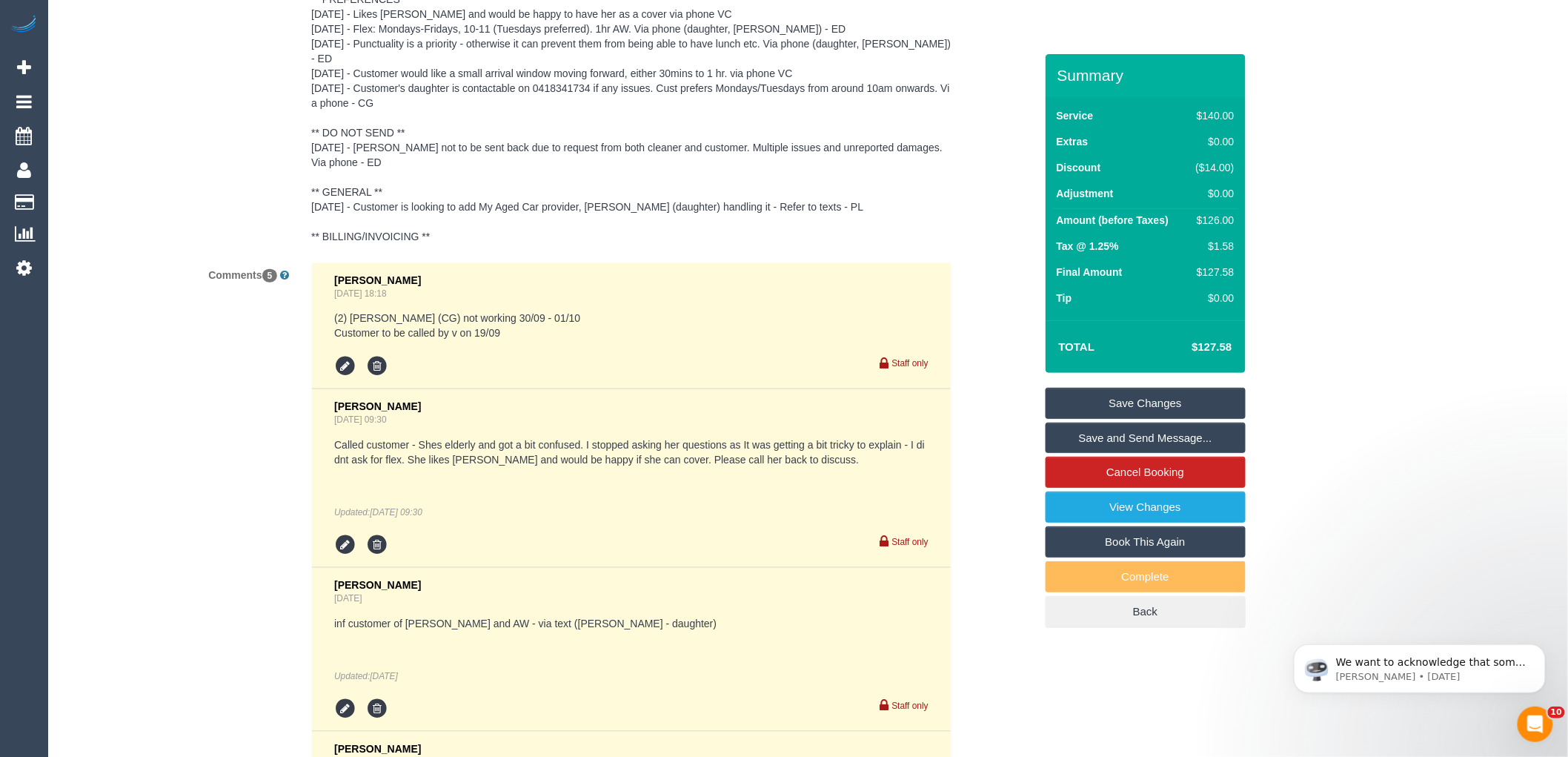
click at [580, 311] on pre "(2) Paris Webb (CG) not working 30/09 - 01/10 Customer to be called by v on 19/…" at bounding box center [631, 325] width 594 height 30
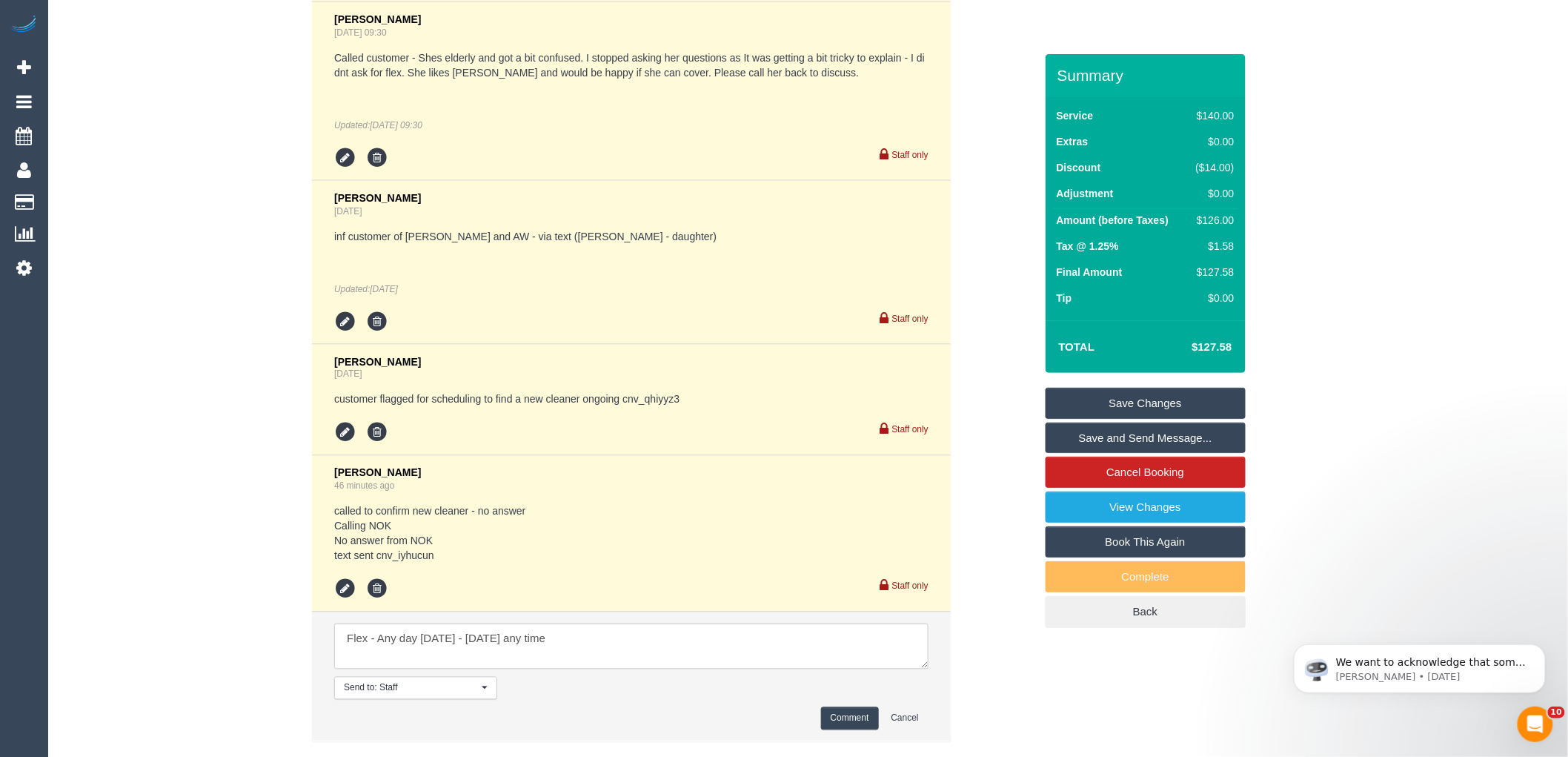
scroll to position [3240, 0]
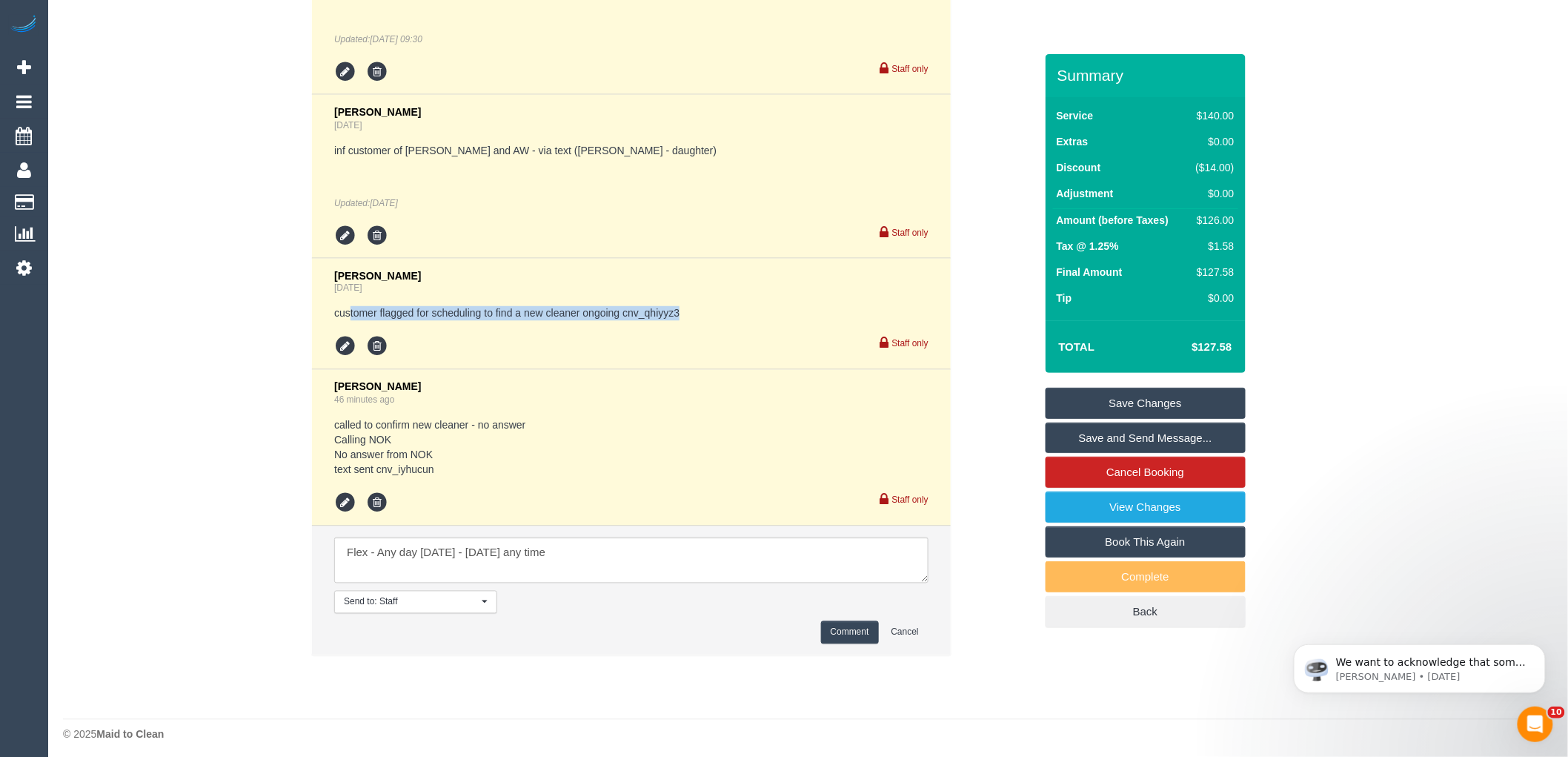
drag, startPoint x: 349, startPoint y: 302, endPoint x: 717, endPoint y: 304, distance: 368.0
click at [715, 306] on pre "customer flagged for scheduling to find a new cleaner ongoing cnv_qhiyyz3" at bounding box center [631, 313] width 594 height 14
click at [721, 306] on pre "customer flagged for scheduling to find a new cleaner ongoing cnv_qhiyyz3" at bounding box center [631, 313] width 594 height 14
click at [696, 306] on pre "customer flagged for scheduling to find a new cleaner ongoing cnv_qhiyyz3" at bounding box center [631, 313] width 594 height 14
drag, startPoint x: 607, startPoint y: 565, endPoint x: 306, endPoint y: 544, distance: 301.7
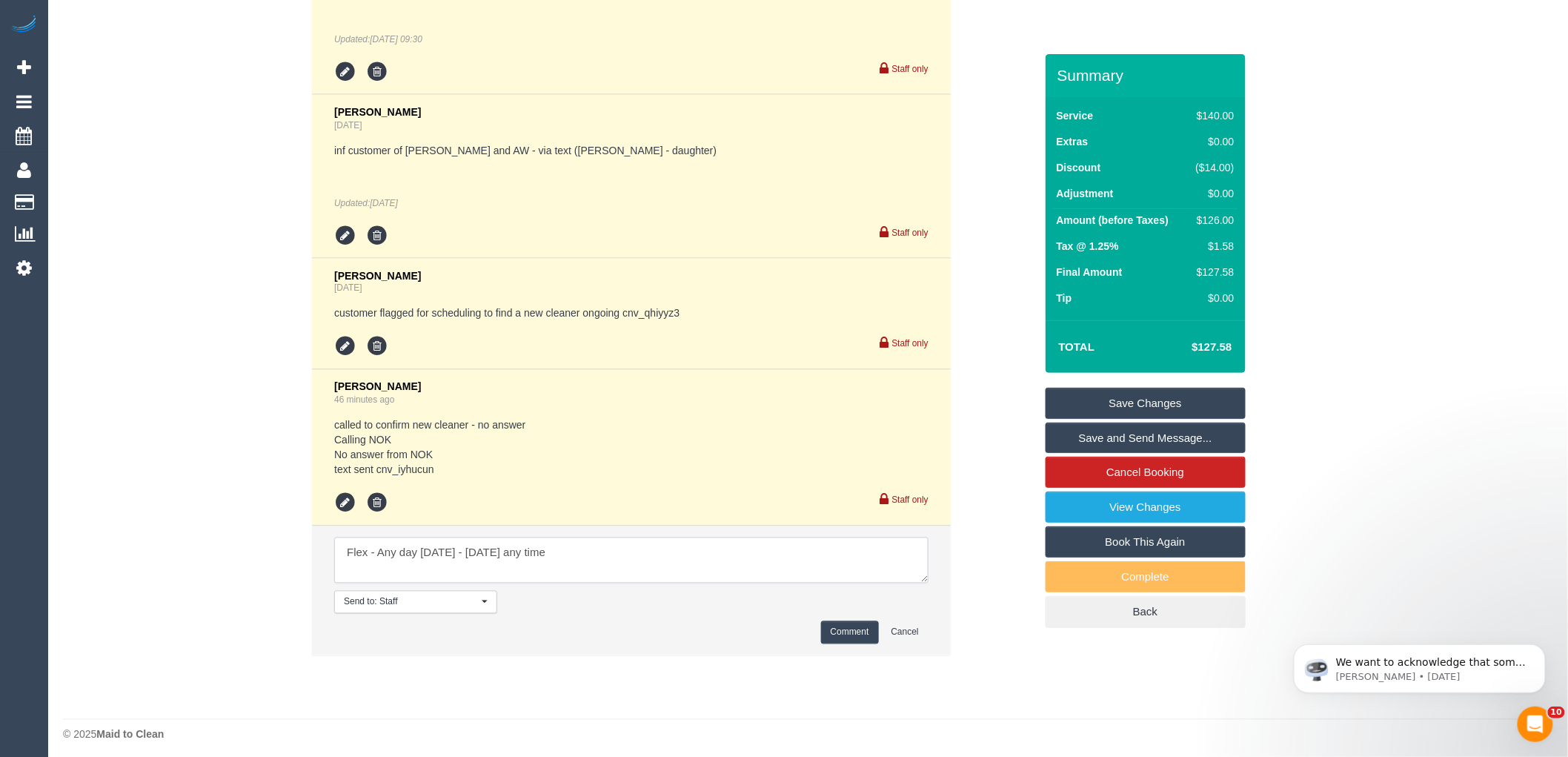
click at [306, 544] on div "Vanessa Christou Sep 18, 2025 18:18 (2) Paris Webb (CG) not working 30/09 - 01/…" at bounding box center [631, 230] width 663 height 881
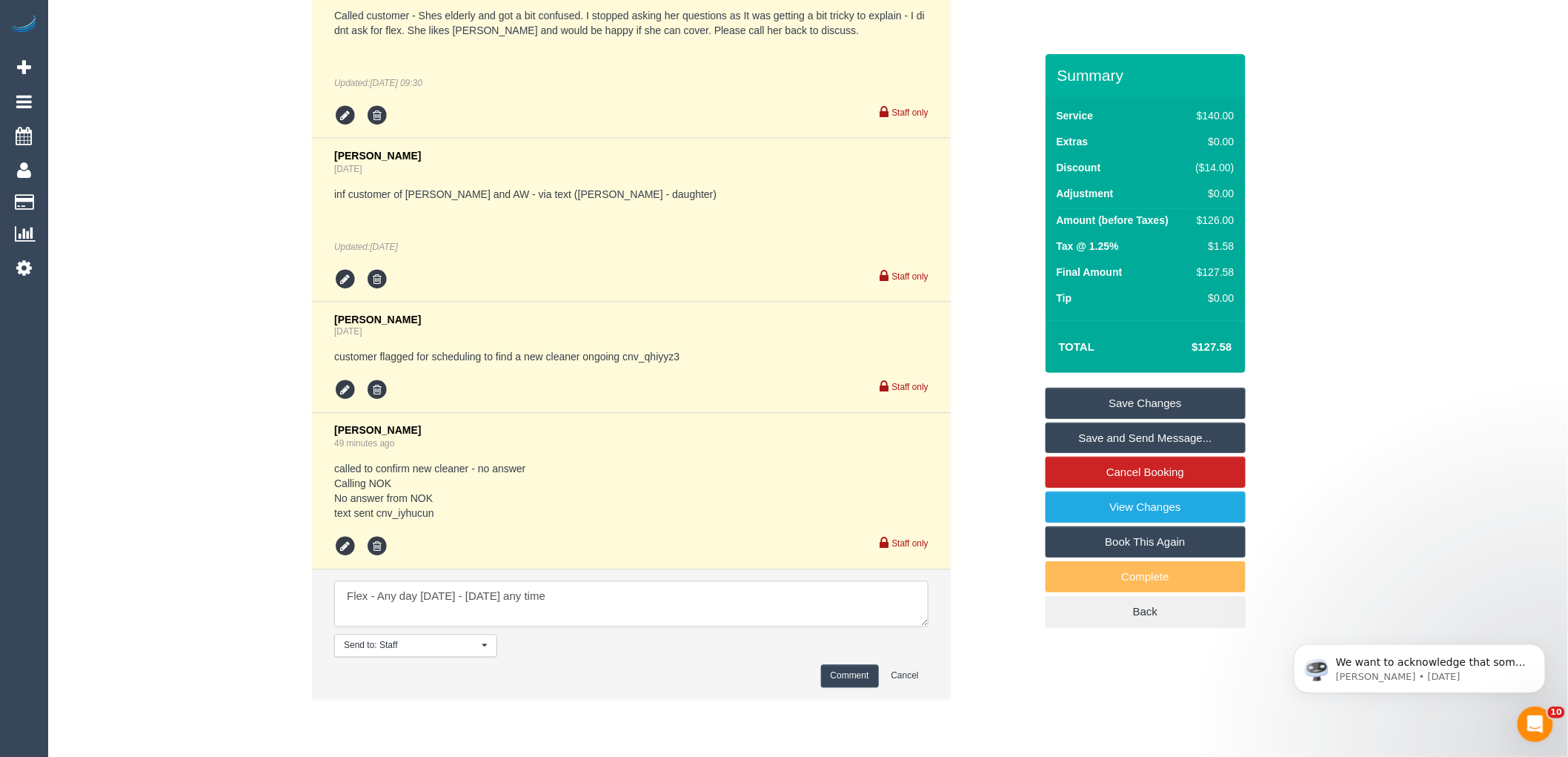
scroll to position [3158, 0]
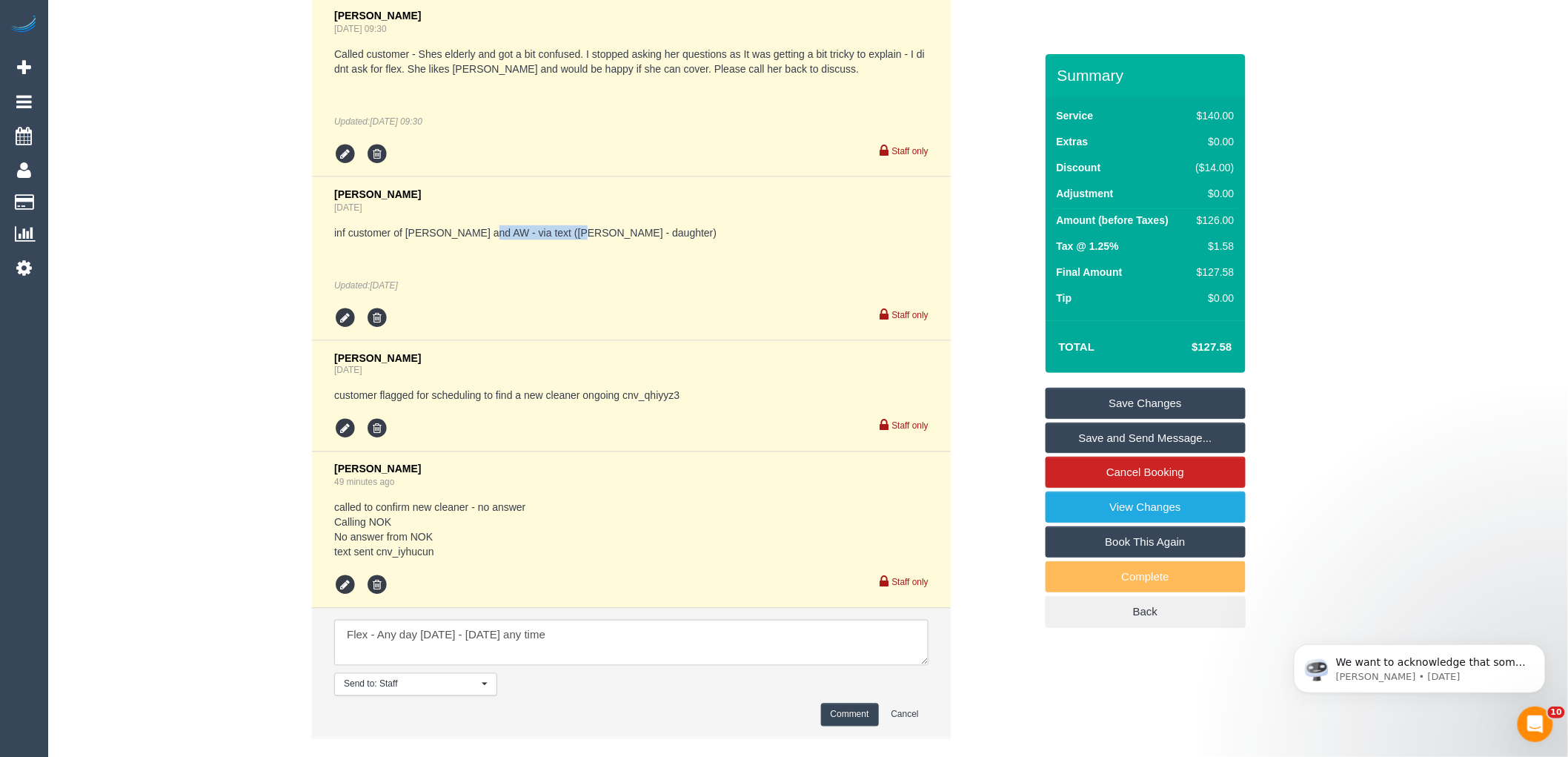
drag, startPoint x: 484, startPoint y: 226, endPoint x: 598, endPoint y: 223, distance: 114.0
click at [598, 225] on pre "inf customer of Joanne and AW - via text (Laura - daughter)" at bounding box center [631, 233] width 594 height 14
drag, startPoint x: 349, startPoint y: 630, endPoint x: 620, endPoint y: 627, distance: 271.0
click at [620, 627] on textarea at bounding box center [631, 642] width 594 height 46
click at [621, 626] on textarea at bounding box center [631, 642] width 594 height 46
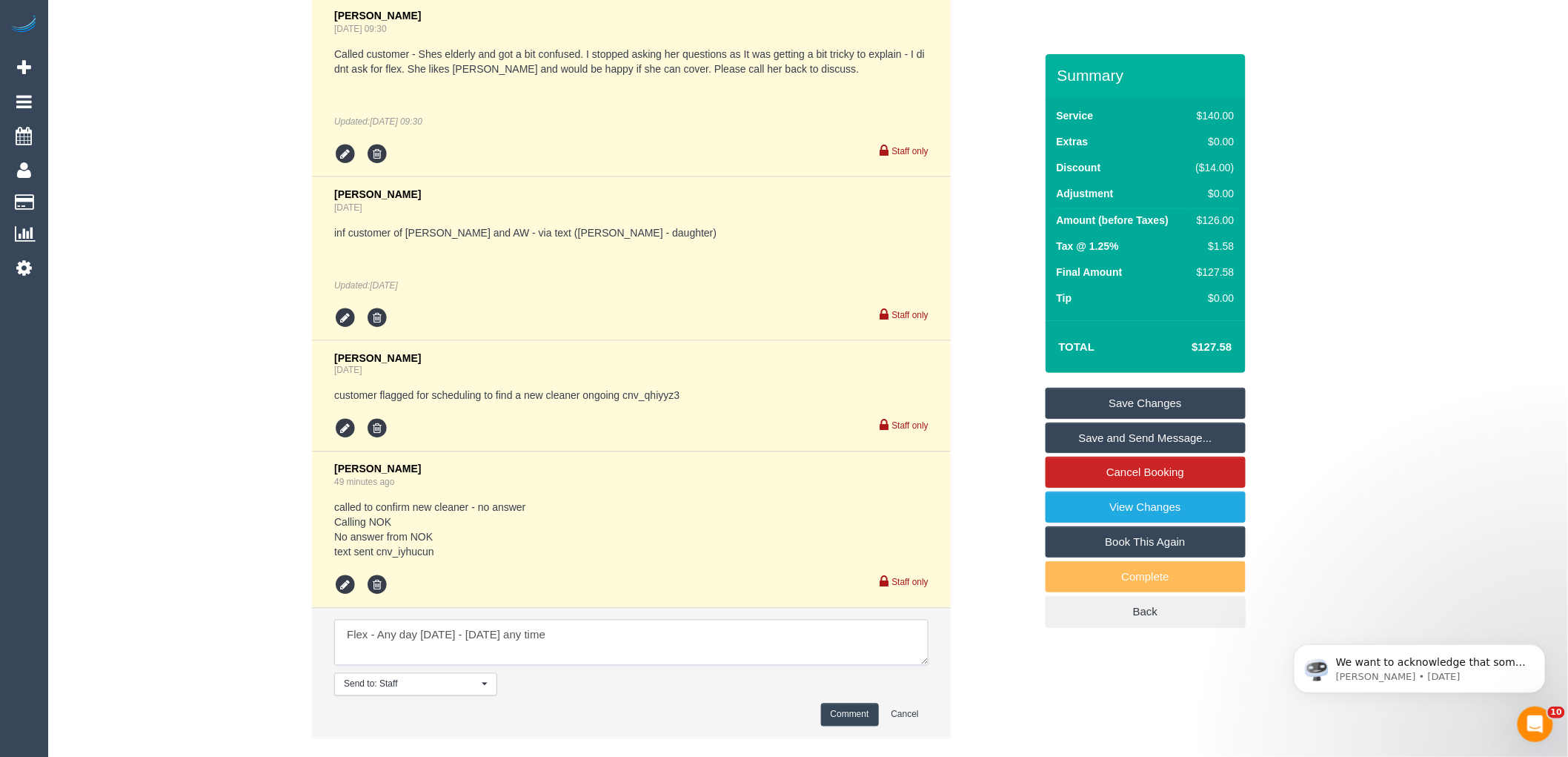
drag, startPoint x: 343, startPoint y: 630, endPoint x: 649, endPoint y: 632, distance: 306.0
click at [649, 632] on textarea at bounding box center [631, 642] width 594 height 46
click at [439, 633] on textarea at bounding box center [631, 642] width 594 height 46
click at [575, 628] on textarea at bounding box center [631, 642] width 594 height 46
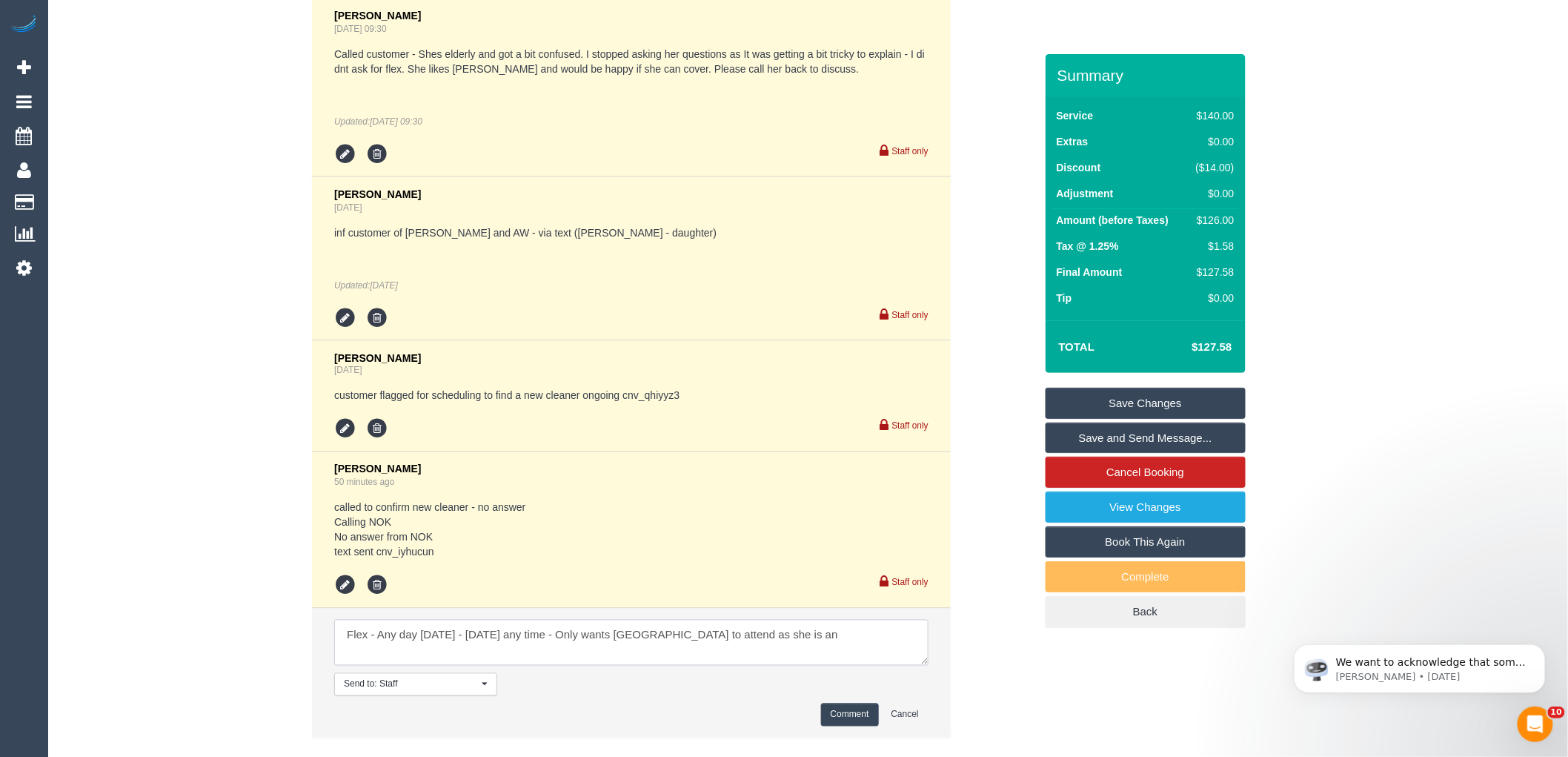
click at [568, 628] on textarea at bounding box center [631, 642] width 594 height 46
click at [850, 631] on textarea at bounding box center [631, 642] width 594 height 46
drag, startPoint x: 712, startPoint y: 632, endPoint x: 723, endPoint y: 648, distance: 19.4
click at [723, 648] on textarea at bounding box center [631, 642] width 594 height 46
click at [726, 650] on textarea at bounding box center [631, 642] width 594 height 46
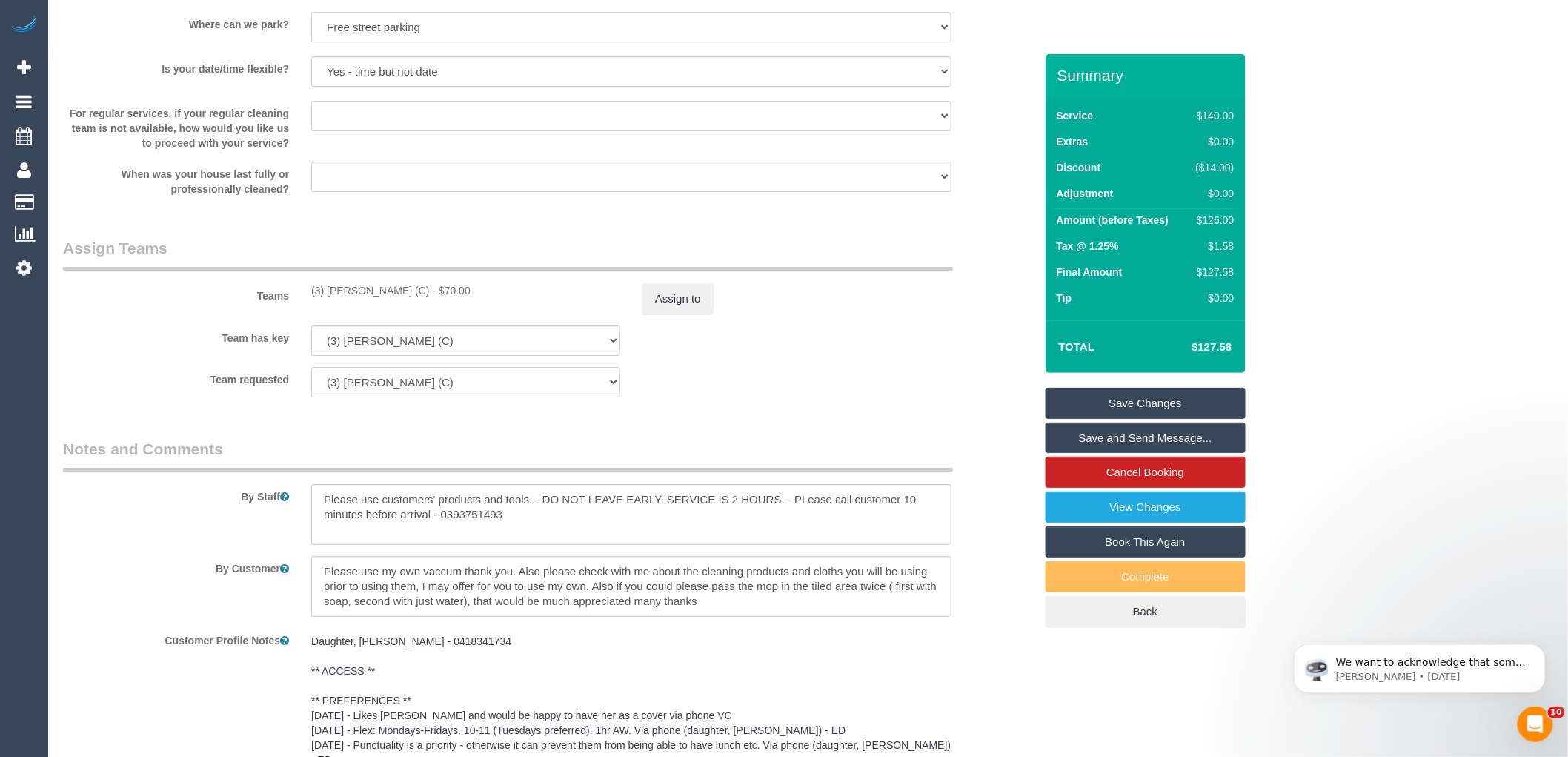
scroll to position [1922, 0]
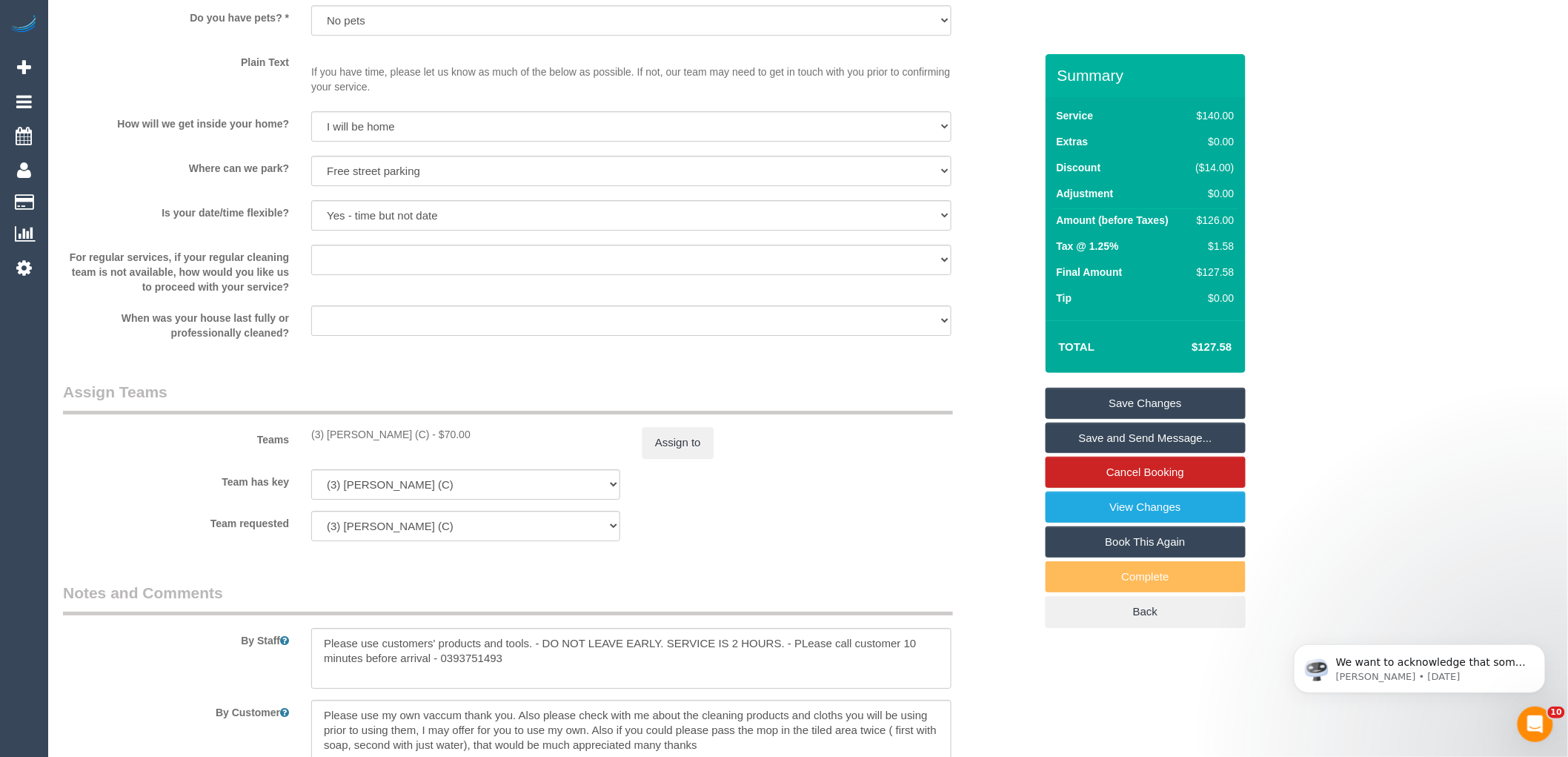
drag, startPoint x: 430, startPoint y: 446, endPoint x: 290, endPoint y: 453, distance: 140.2
click at [290, 453] on div "Teams (3) Jonathan Canchila (C) - $70.00 Assign to" at bounding box center [549, 419] width 994 height 77
copy div "(3) Jonathan Canchila (C)"
click at [664, 446] on button "Assign to" at bounding box center [678, 442] width 72 height 31
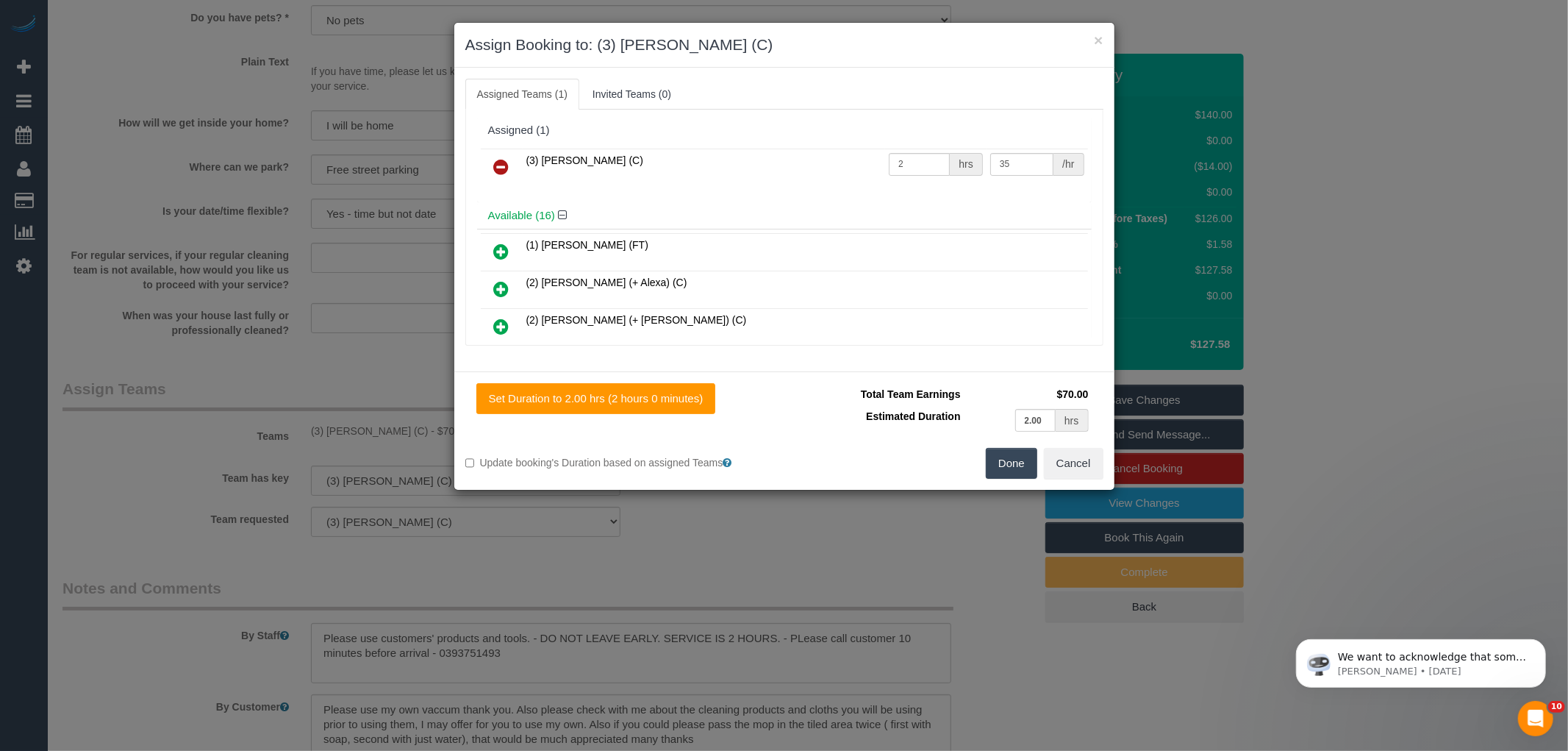
click at [496, 162] on icon at bounding box center [501, 167] width 15 height 18
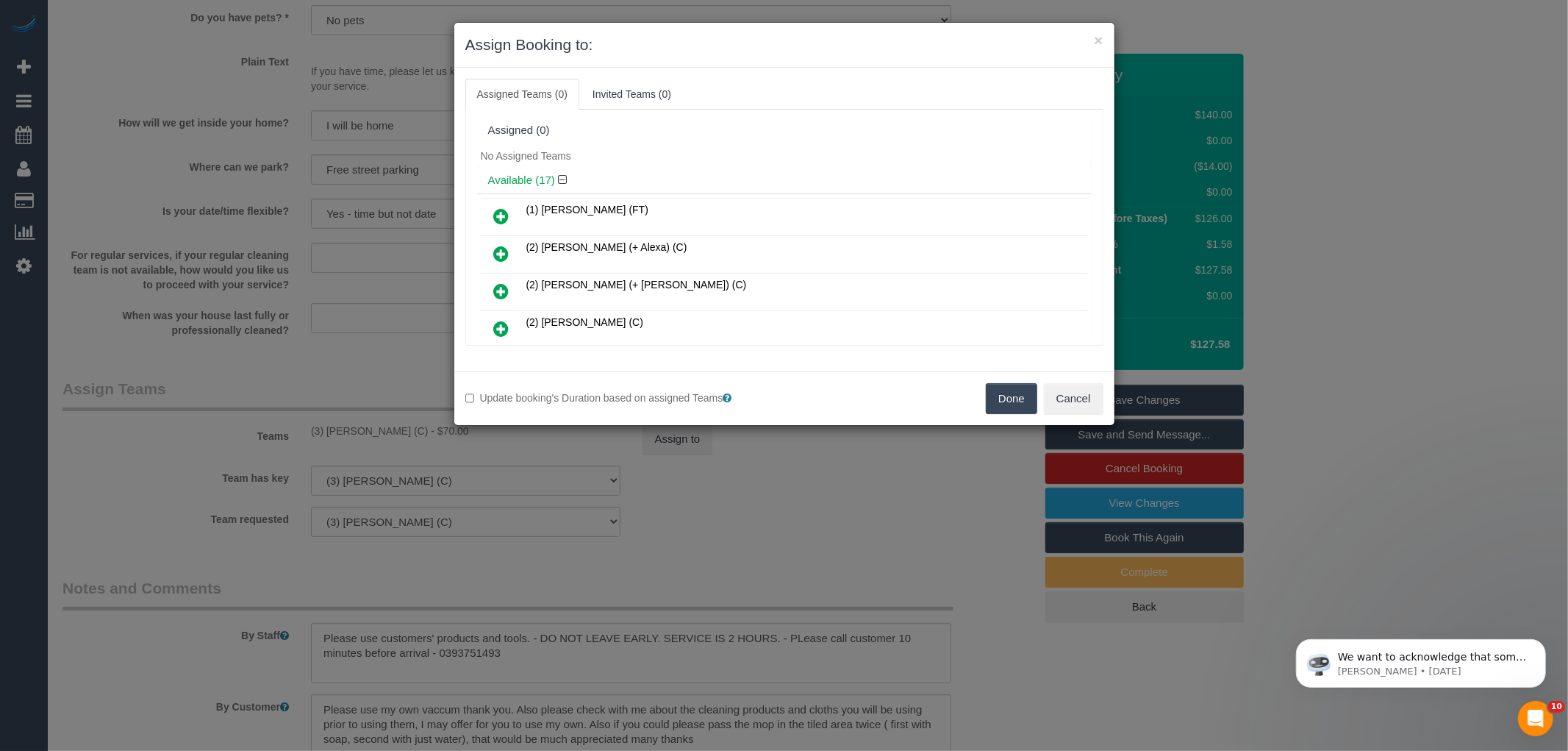
click at [1016, 393] on button "Done" at bounding box center [1011, 398] width 51 height 31
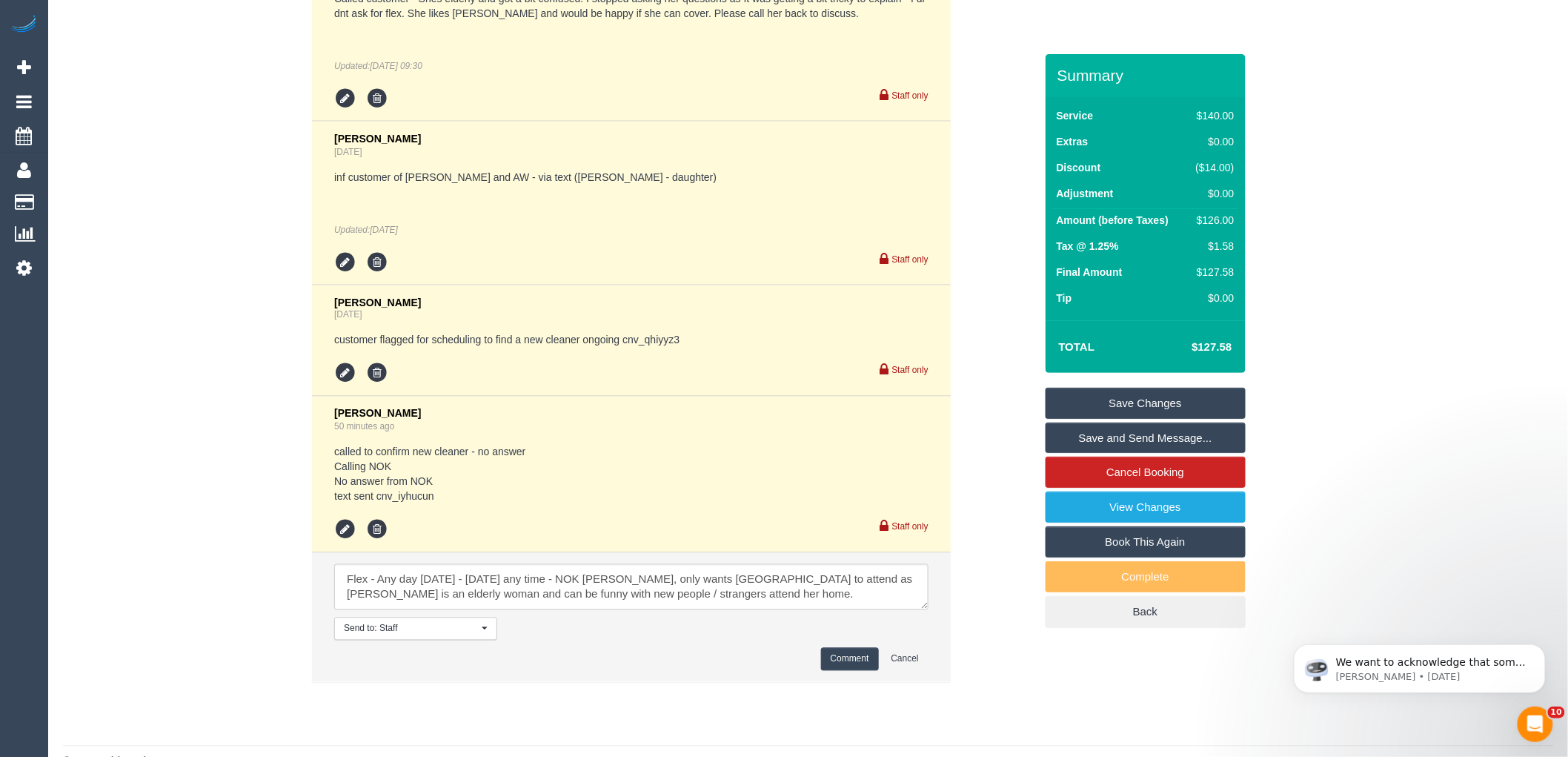
scroll to position [3240, 0]
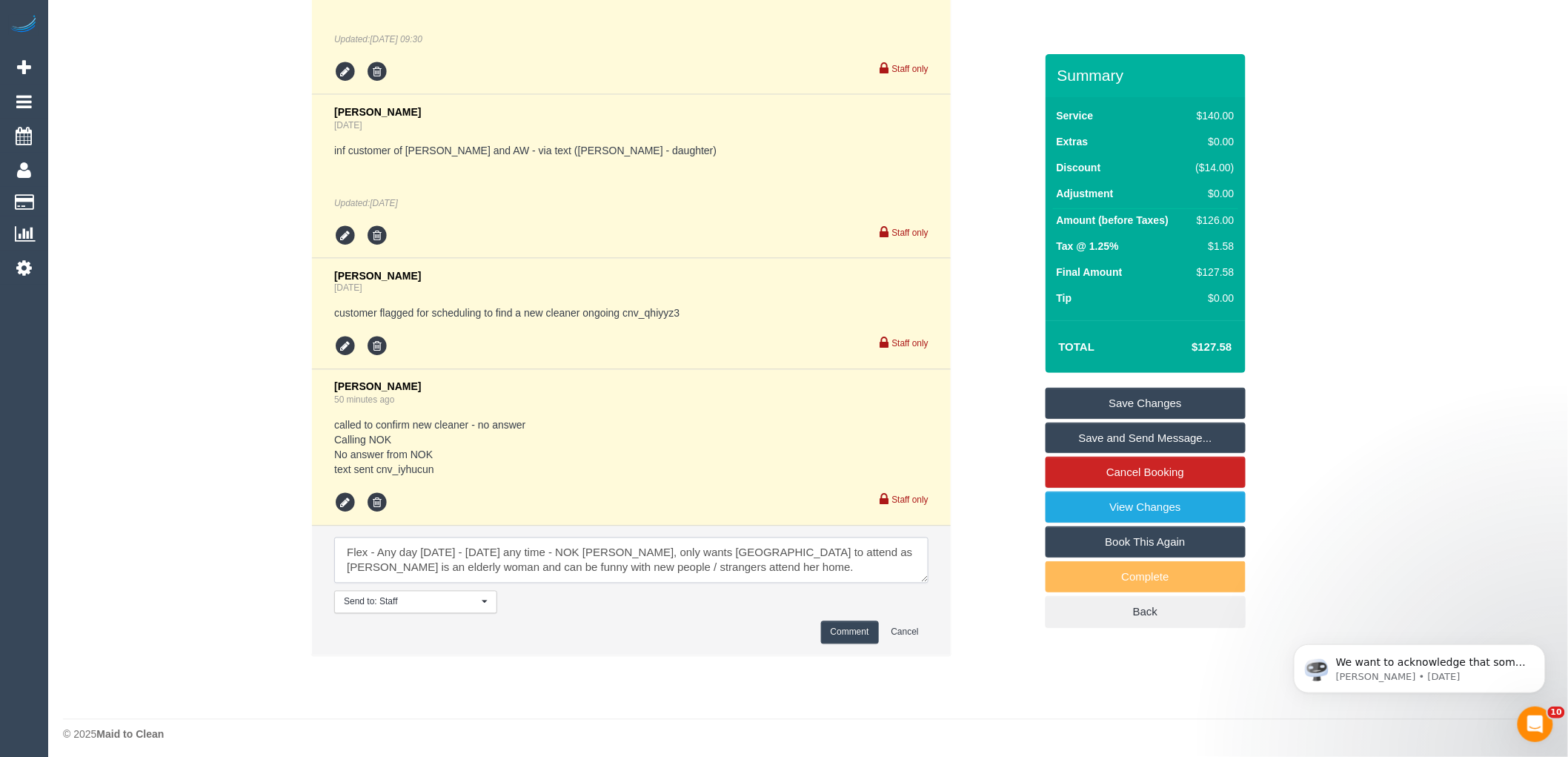
click at [347, 542] on textarea at bounding box center [631, 560] width 594 height 46
click at [347, 544] on textarea at bounding box center [631, 560] width 594 height 46
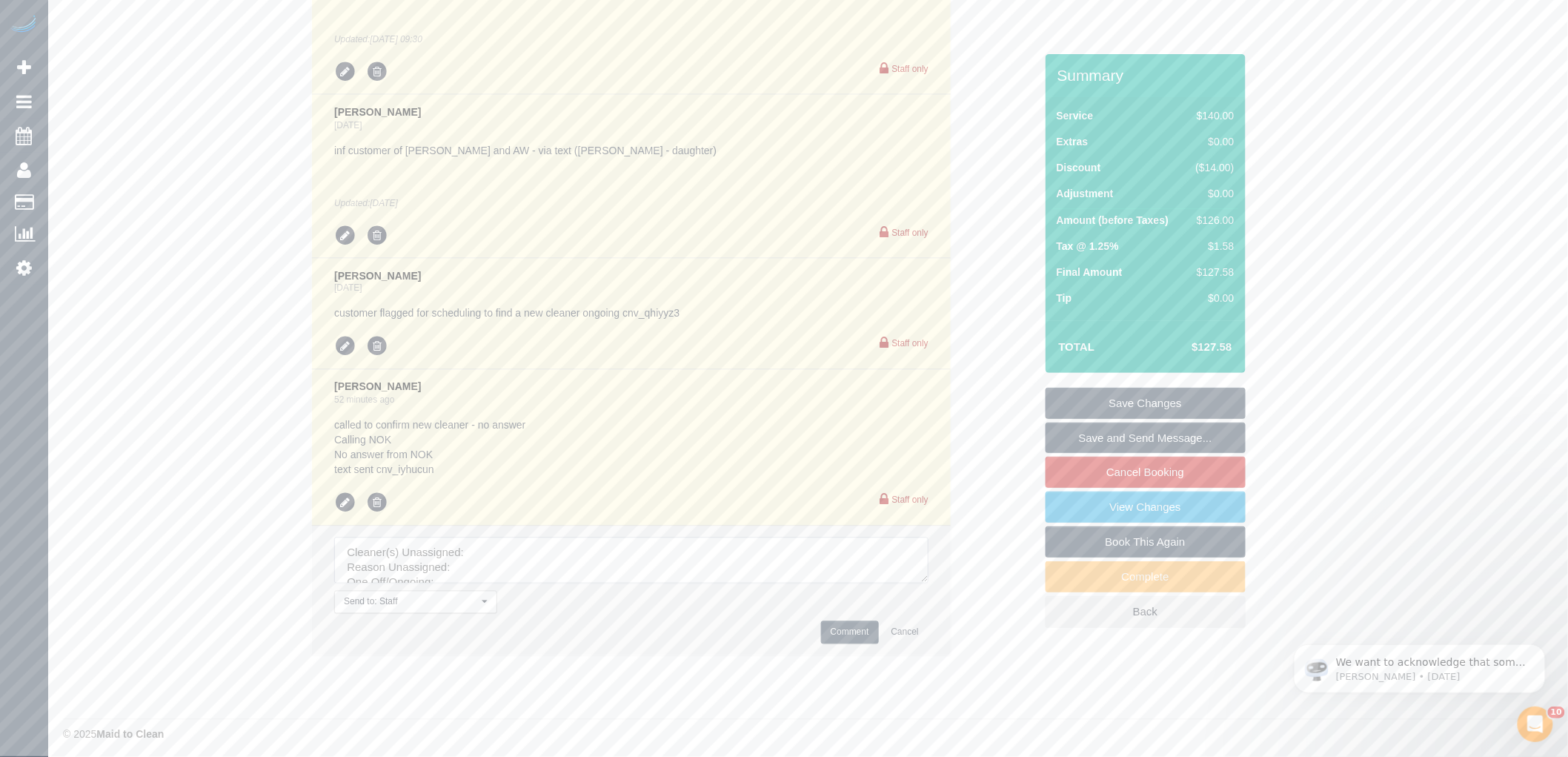
click at [557, 540] on textarea at bounding box center [631, 560] width 594 height 46
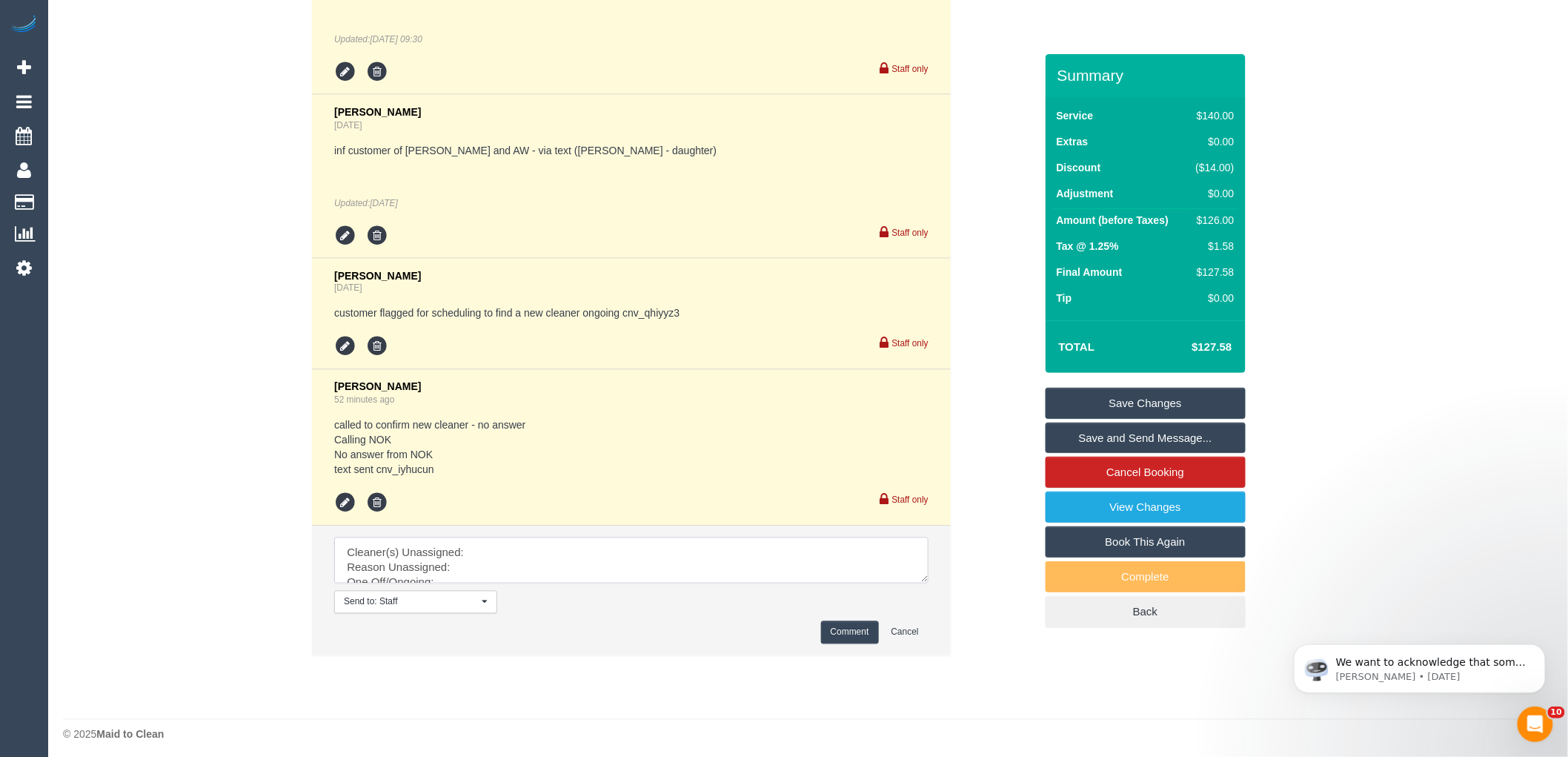
paste textarea "(3) Jonathan Canchila (C)"
drag, startPoint x: 404, startPoint y: 545, endPoint x: 932, endPoint y: 608, distance: 531.7
click at [932, 608] on li "Send to: Staff Nothing selected Send to: Staff Send to: Customer Send to: Team …" at bounding box center [632, 590] width 639 height 129
click at [401, 551] on textarea at bounding box center [631, 560] width 594 height 46
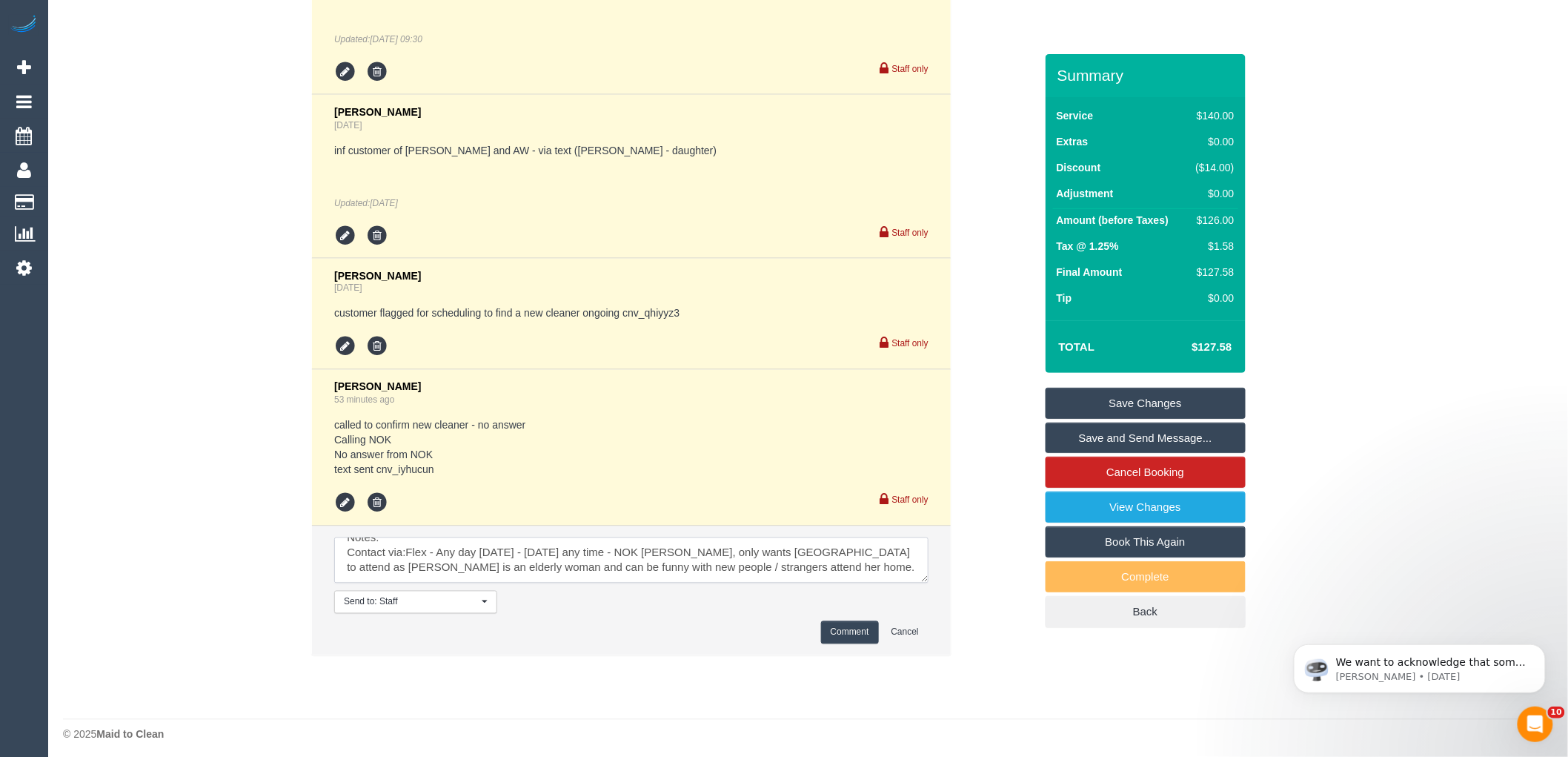
drag, startPoint x: 405, startPoint y: 546, endPoint x: 827, endPoint y: 593, distance: 424.6
click at [827, 593] on li "Send to: Staff Nothing selected Send to: Staff Send to: Customer Send to: Team …" at bounding box center [632, 590] width 639 height 129
click at [390, 544] on textarea at bounding box center [631, 560] width 594 height 46
paste textarea "Flex - Any day Monday - Saturday any time - NOK Laura, only wants Paris to atte…"
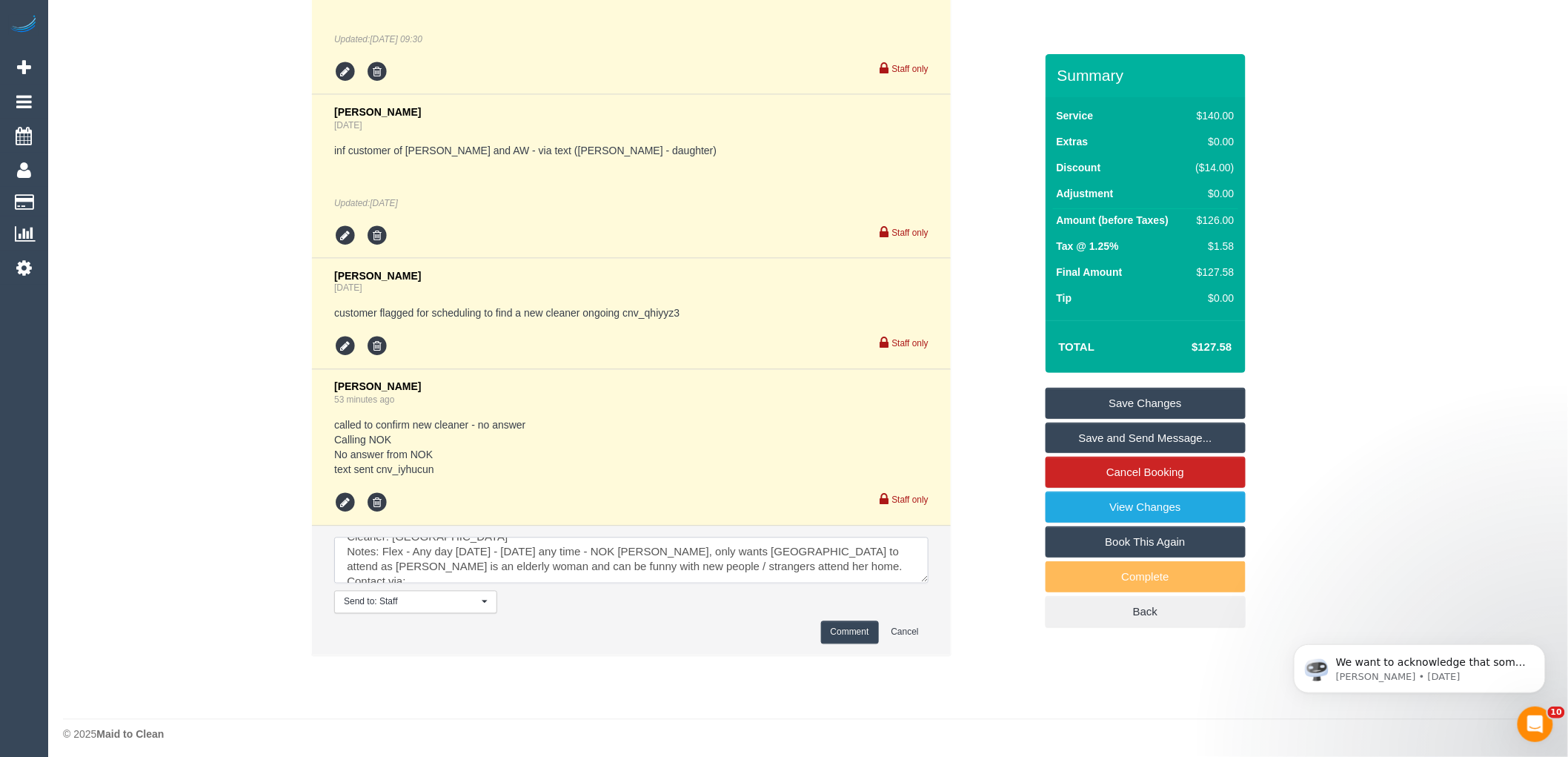
scroll to position [119, 0]
click at [447, 565] on textarea at bounding box center [631, 560] width 594 height 46
type textarea "Cleaner(s) Unassigned: (3) Jonathan Canchila (C) Reason Unassigned: Elderly wom…"
click at [839, 623] on button "Comment" at bounding box center [850, 632] width 58 height 23
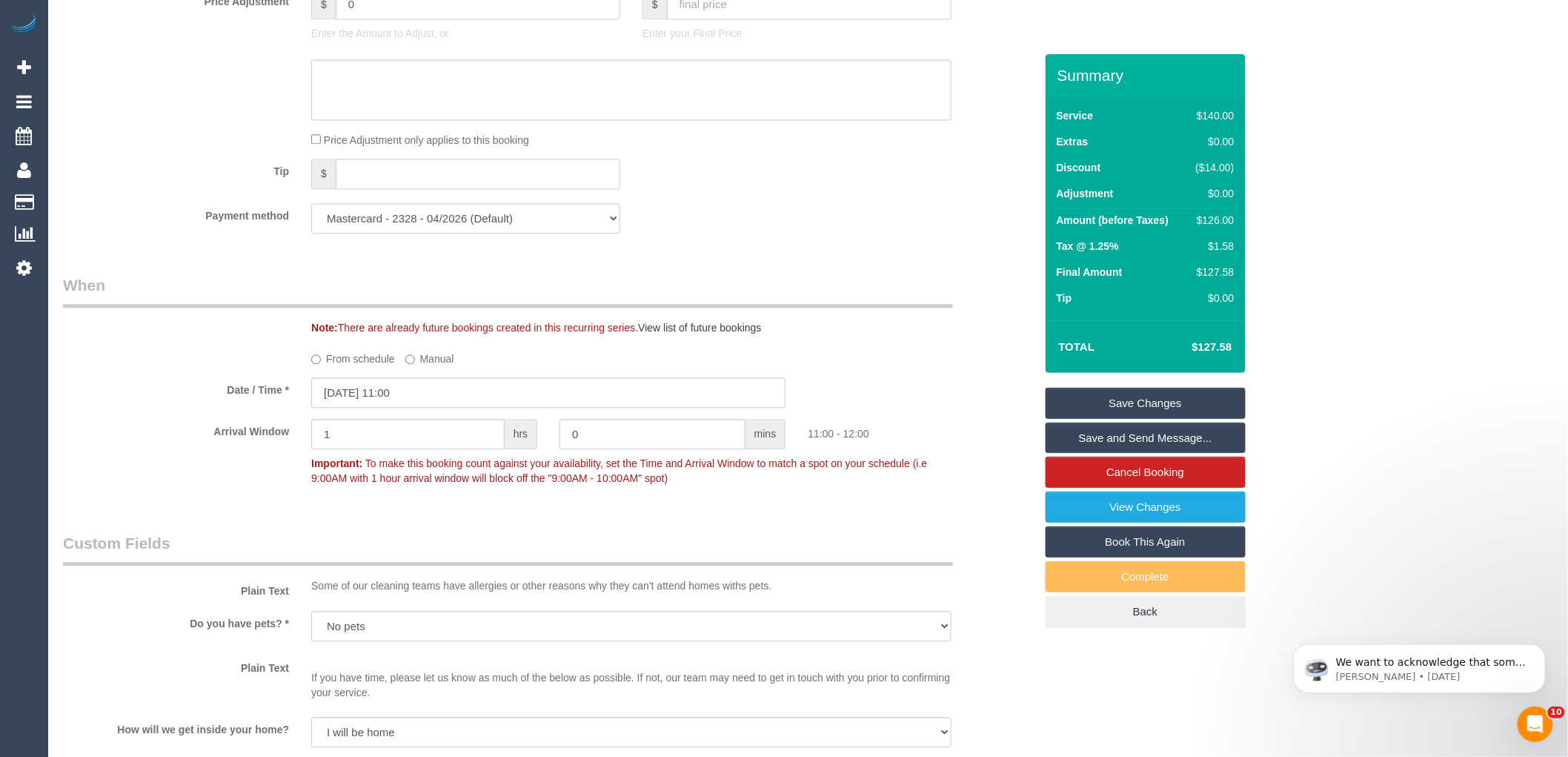
scroll to position [1482, 0]
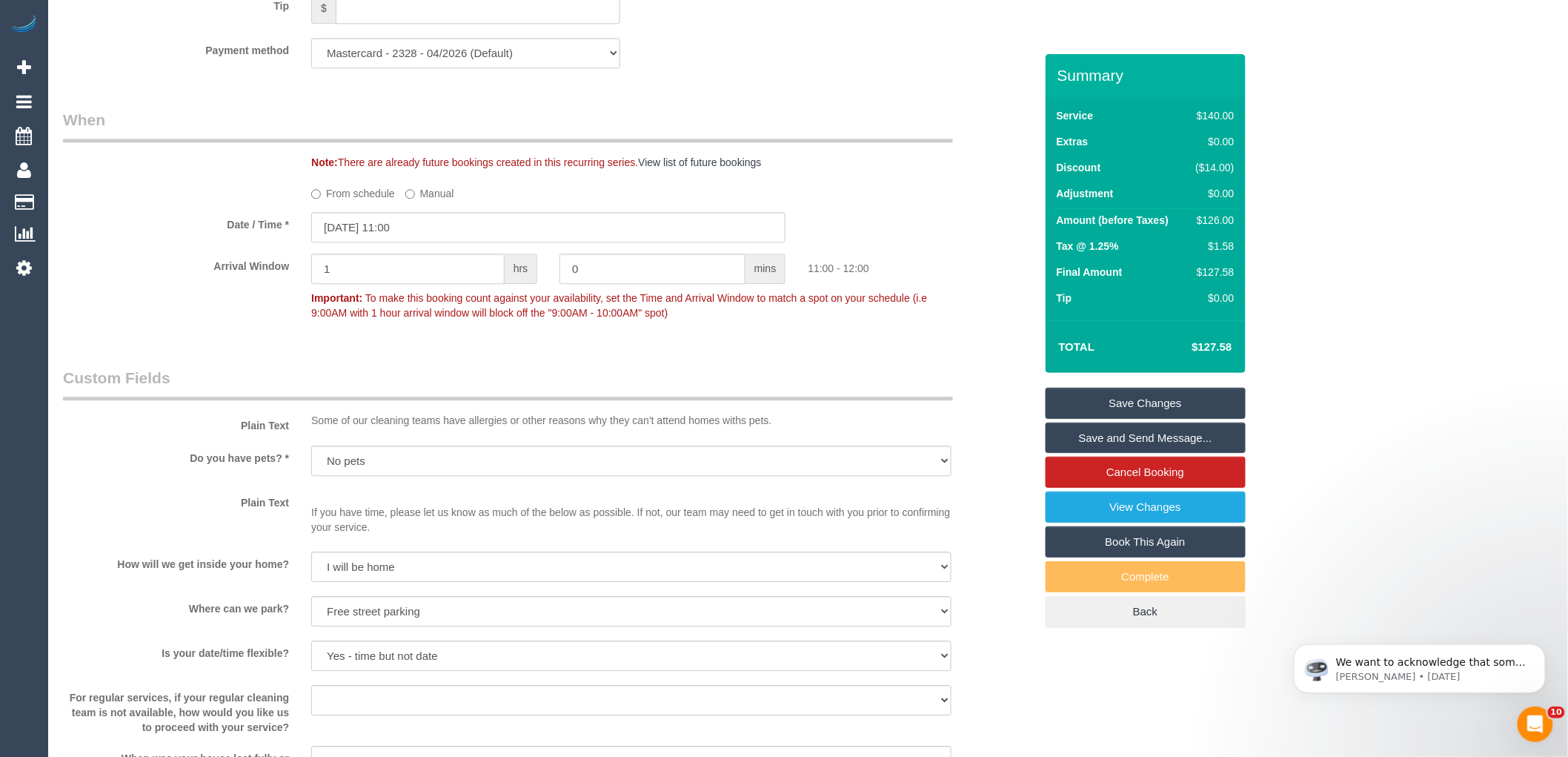
click at [345, 201] on label "From schedule" at bounding box center [353, 191] width 83 height 20
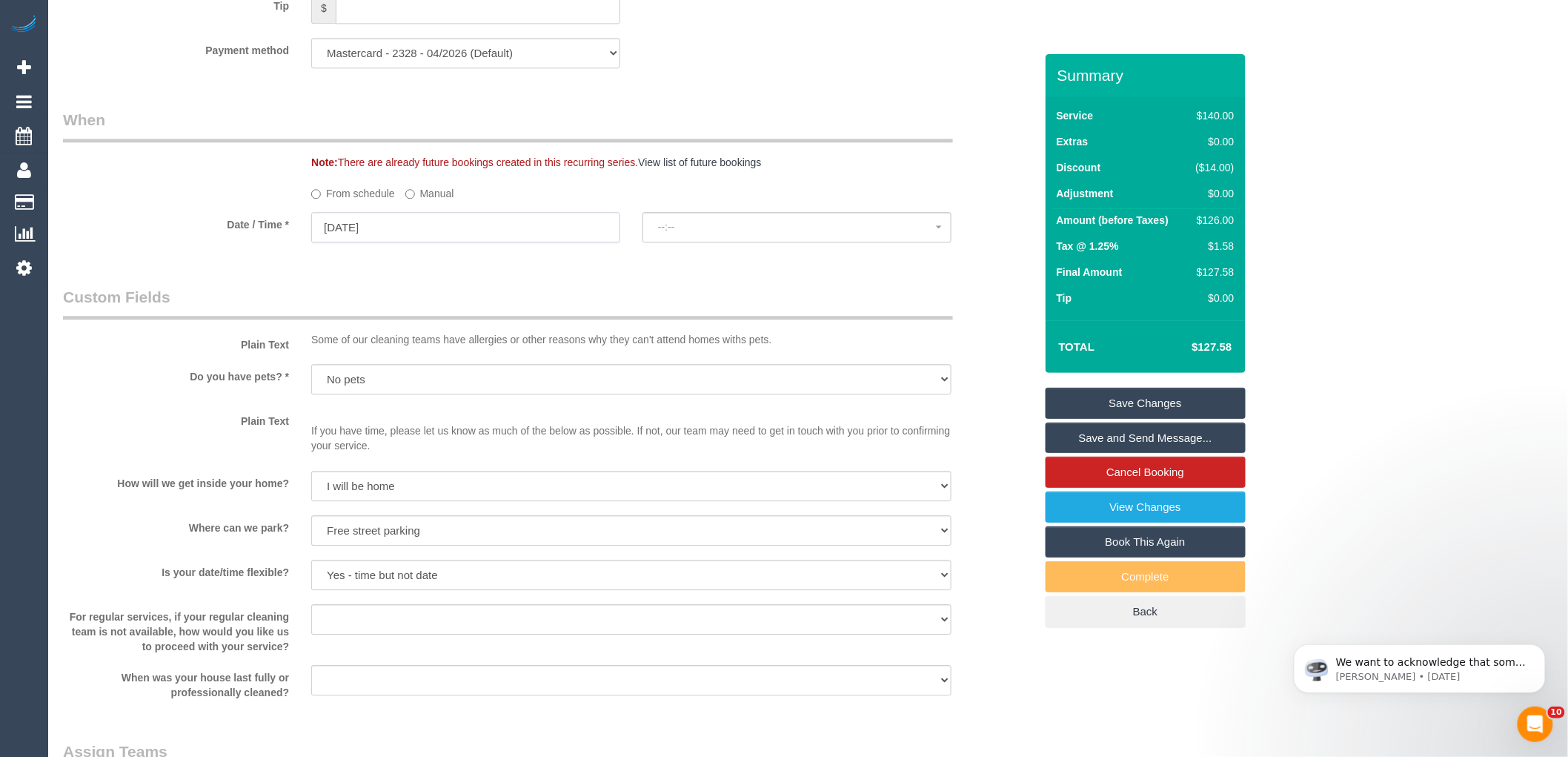
click at [367, 235] on input "30/09/2025" at bounding box center [465, 227] width 309 height 31
select select "spot10"
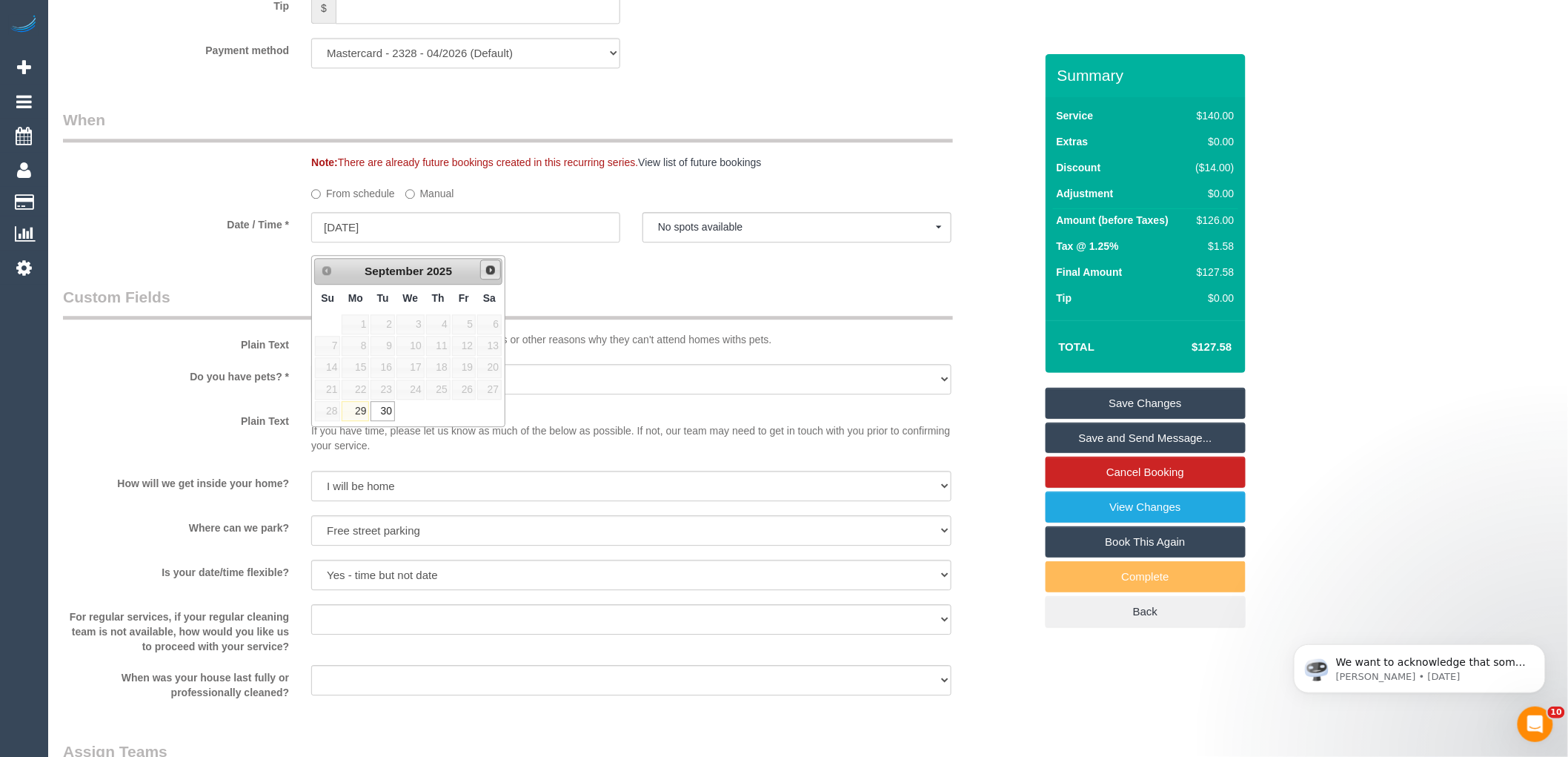
click at [488, 270] on span "Next" at bounding box center [490, 269] width 12 height 12
click at [488, 326] on link "4" at bounding box center [489, 324] width 24 height 20
type input "04/10/2025"
select select "spot14"
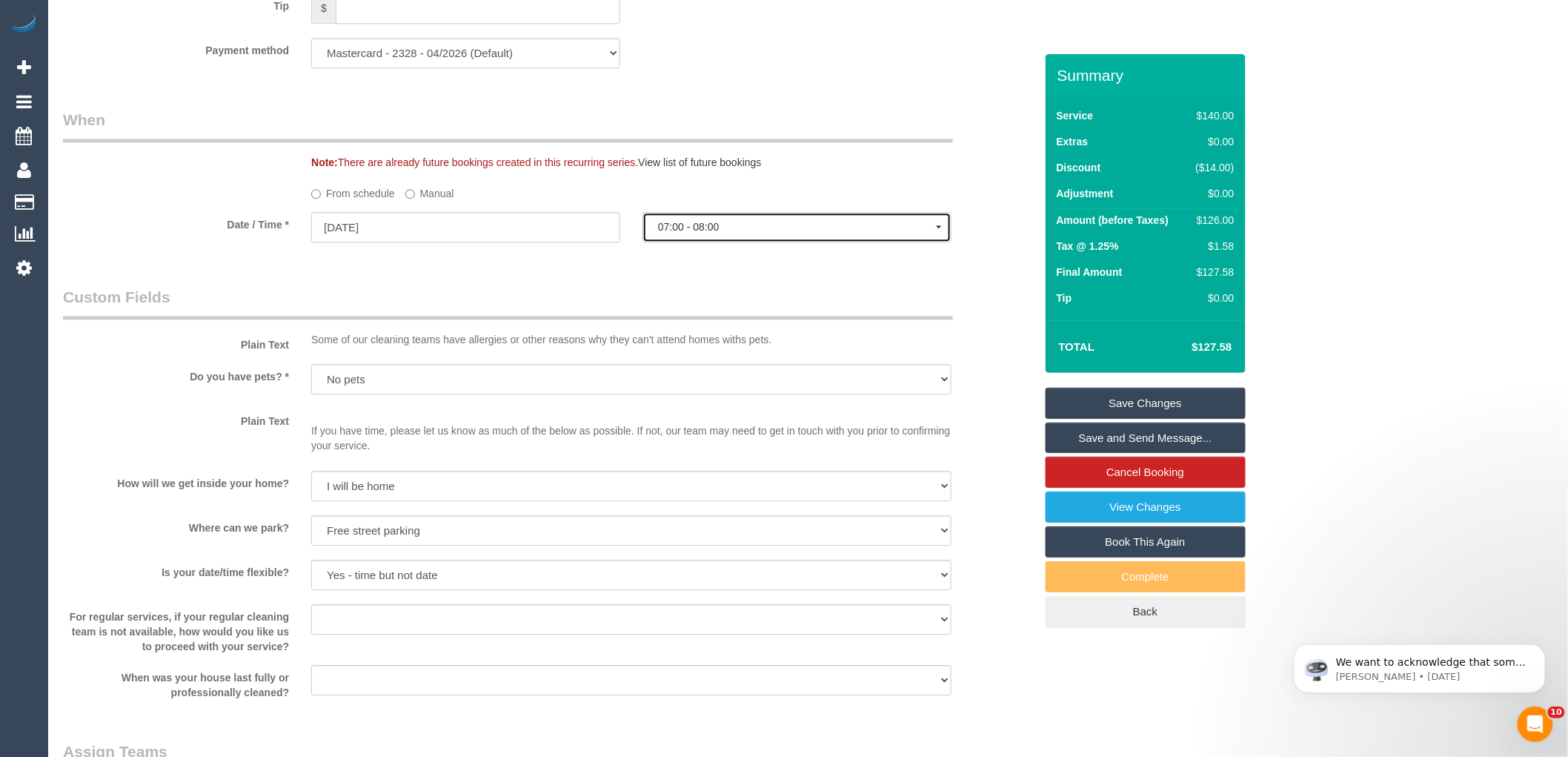
click at [717, 233] on span "07:00 - 08:00" at bounding box center [797, 226] width 278 height 12
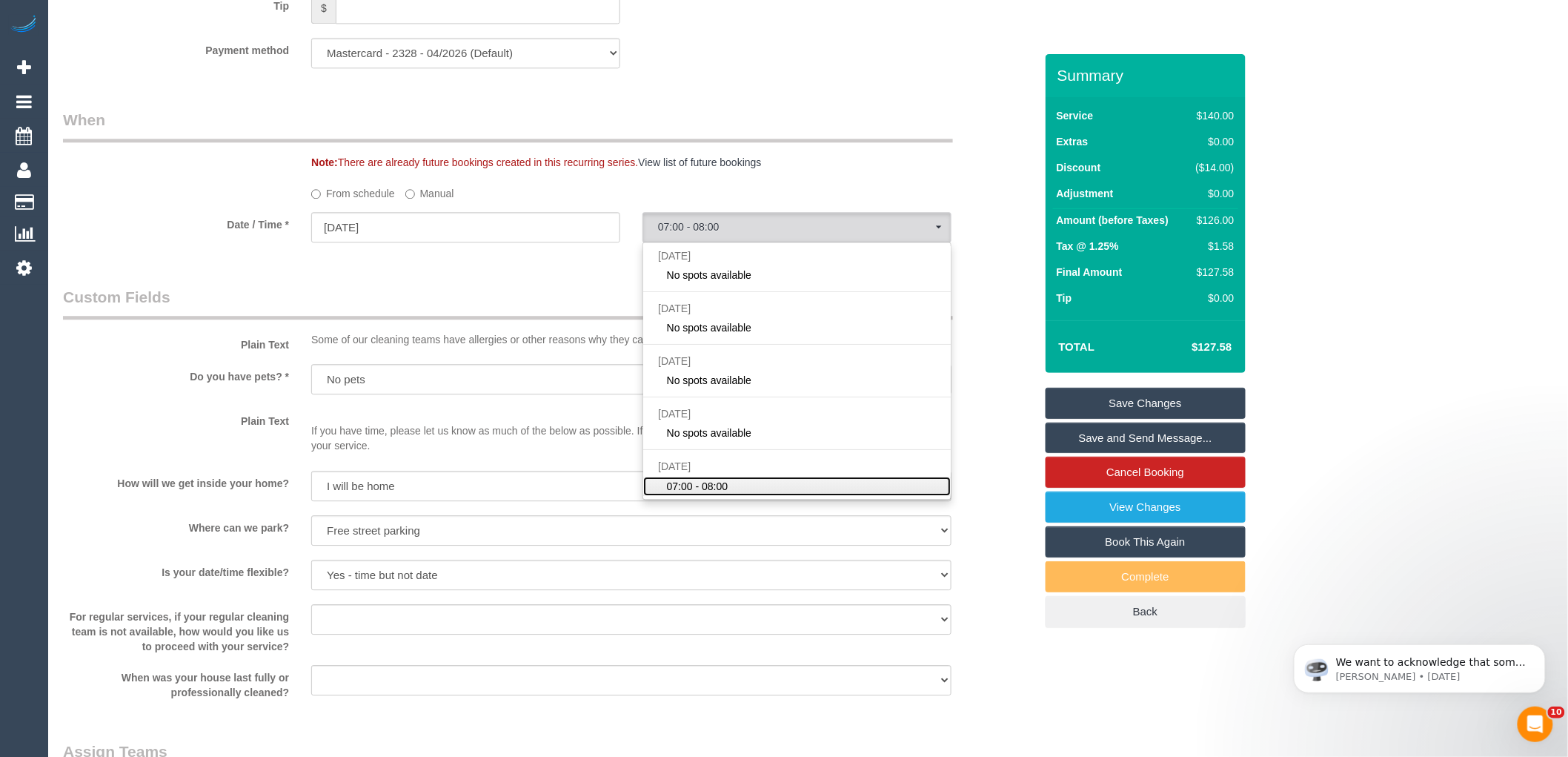
scroll to position [76, 0]
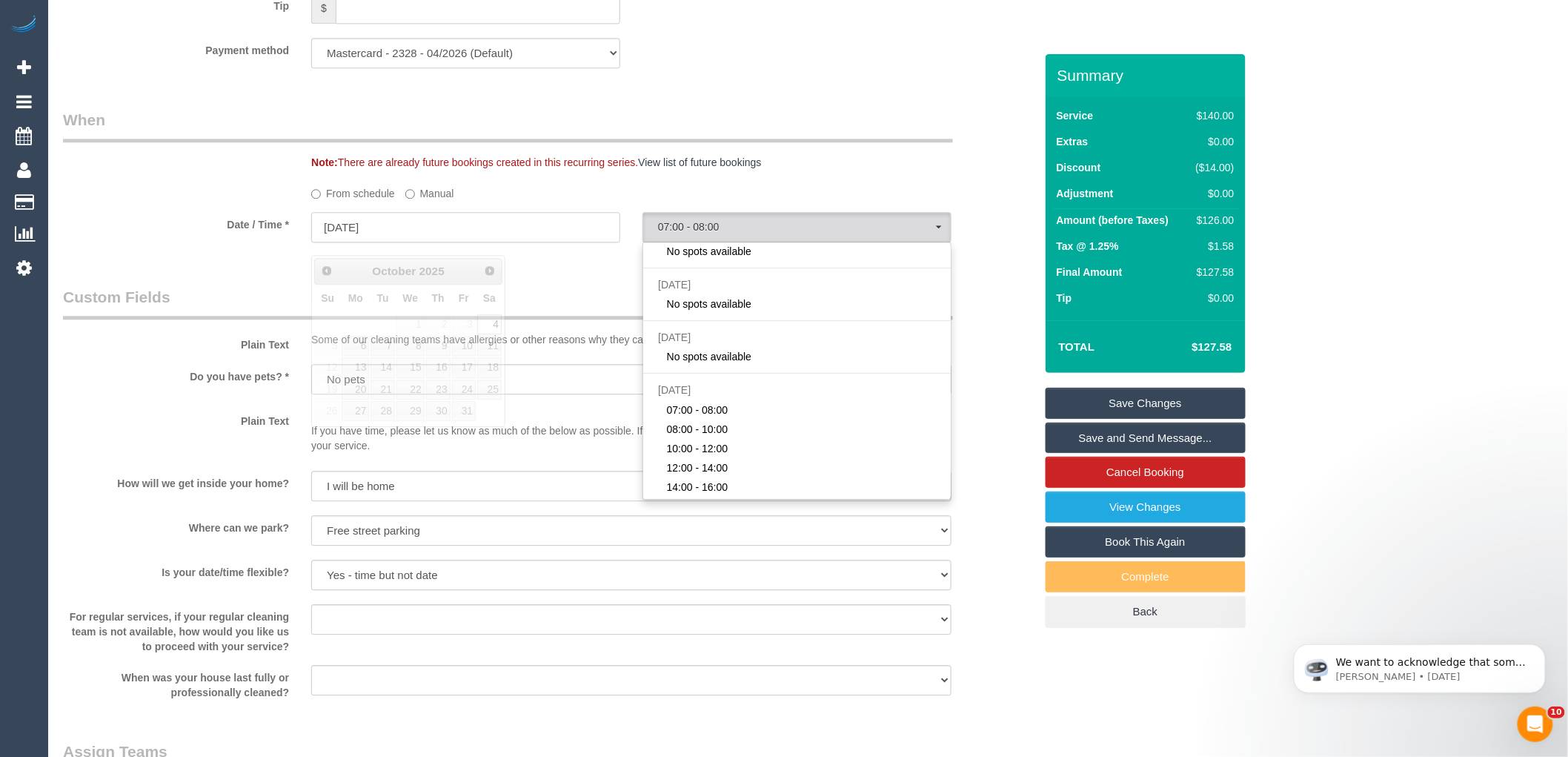
click at [493, 238] on input "04/10/2025" at bounding box center [465, 227] width 309 height 31
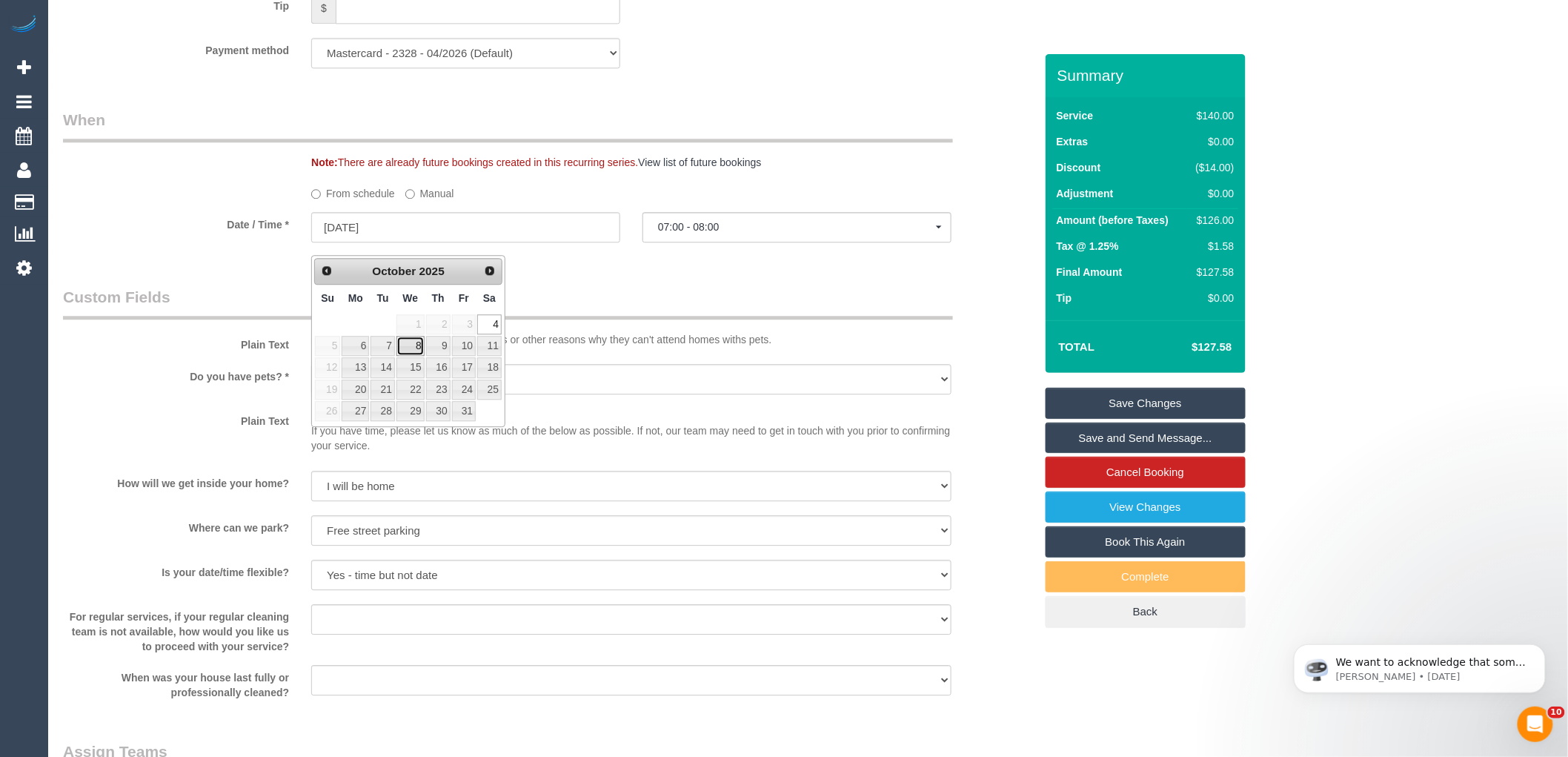
click at [408, 349] on link "8" at bounding box center [410, 346] width 28 height 20
type input "08/10/2025"
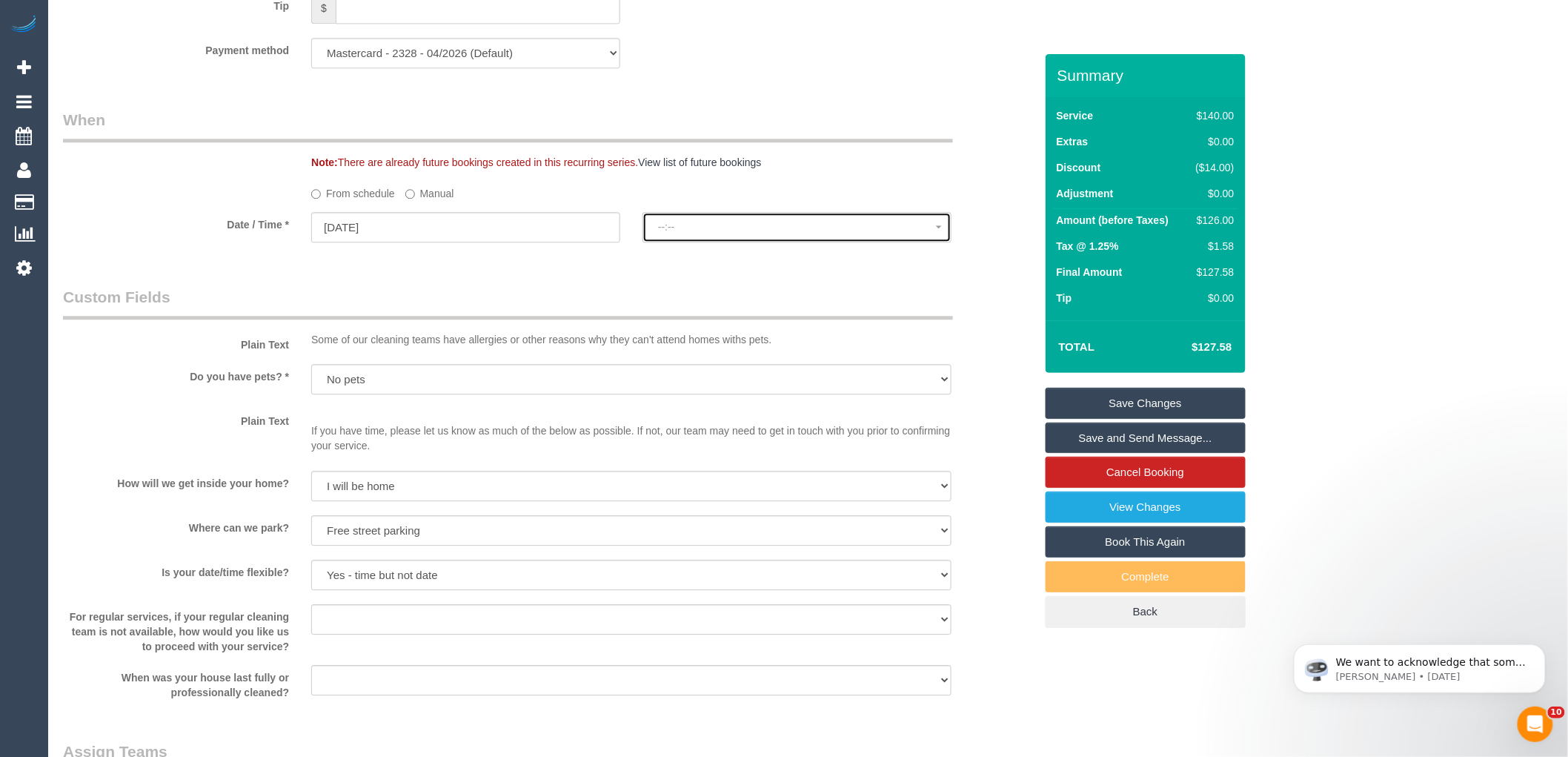
click at [664, 243] on button "--:--" at bounding box center [797, 227] width 309 height 31
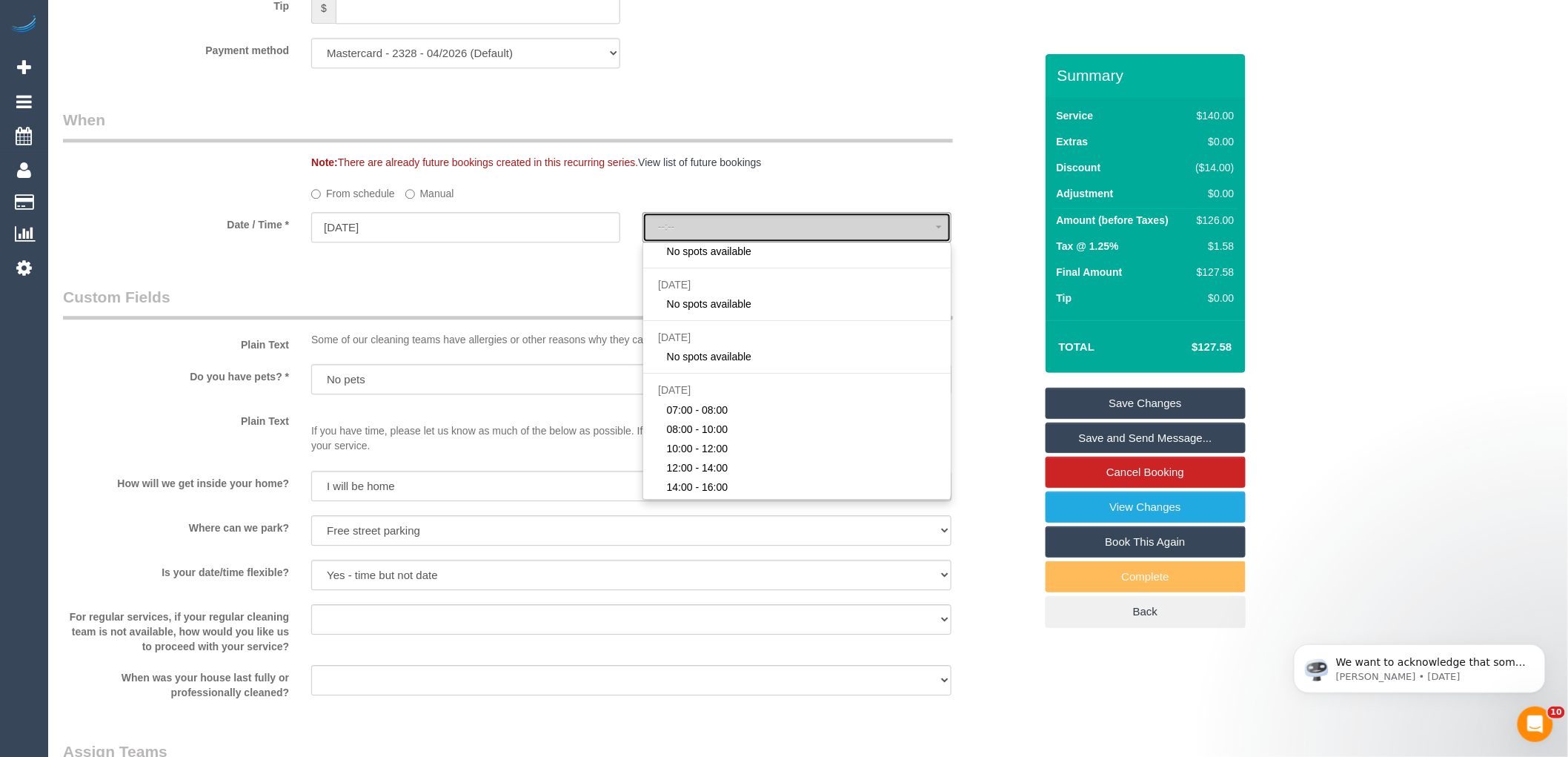
select select "spot19"
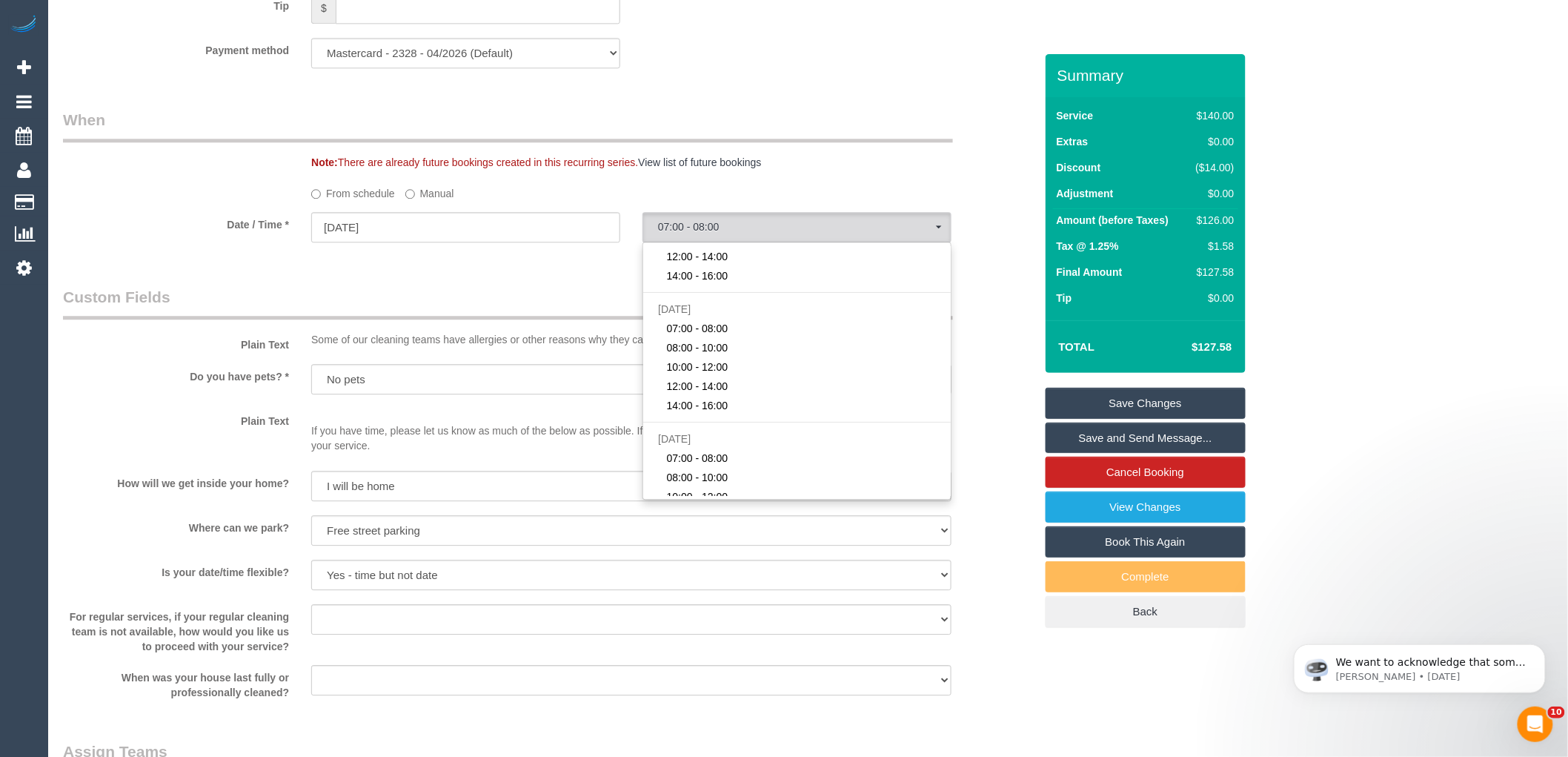
click at [446, 201] on label "Manual" at bounding box center [430, 191] width 49 height 20
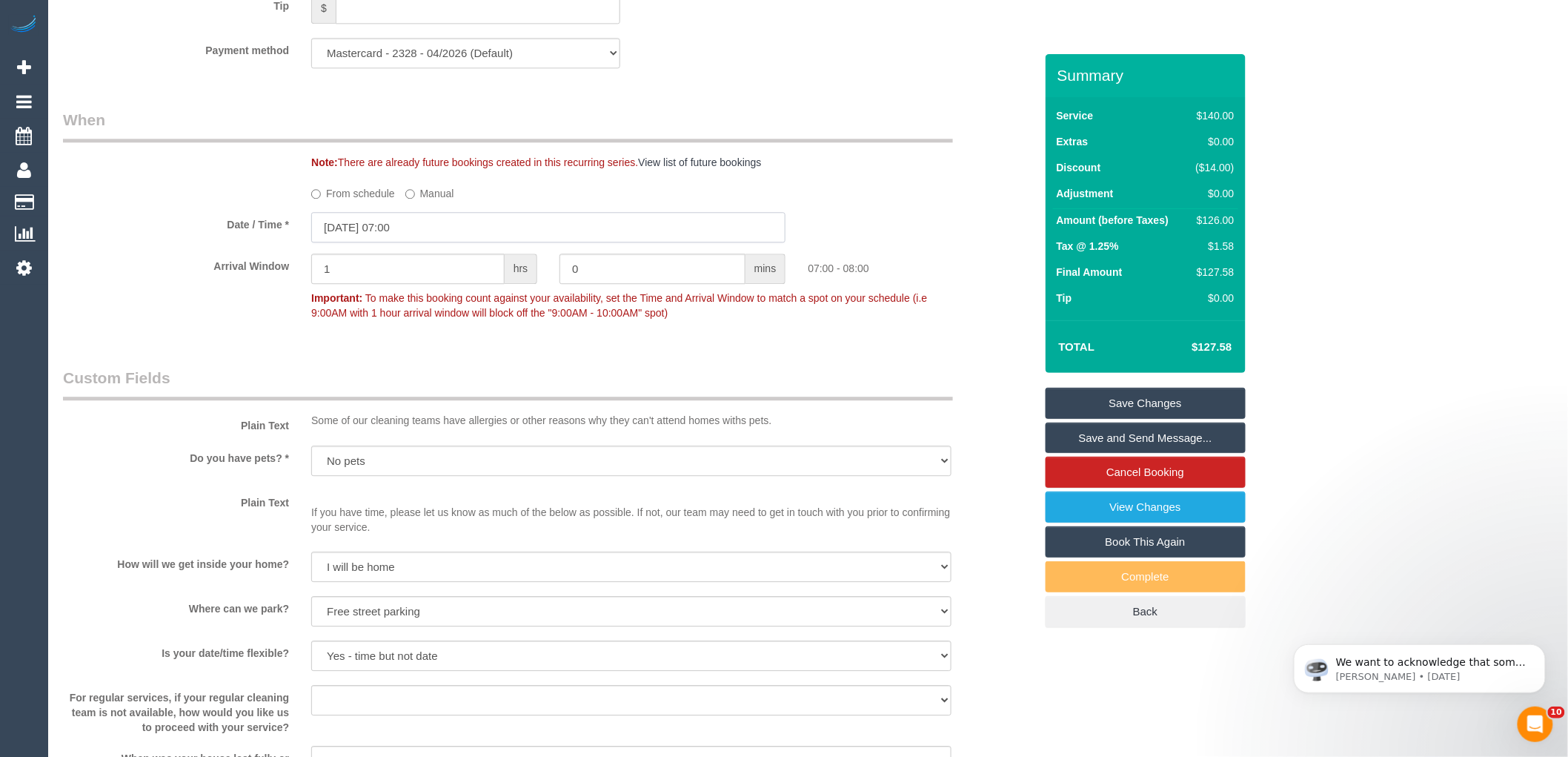
click at [406, 241] on input "08/10/2025 07:00" at bounding box center [549, 227] width 474 height 31
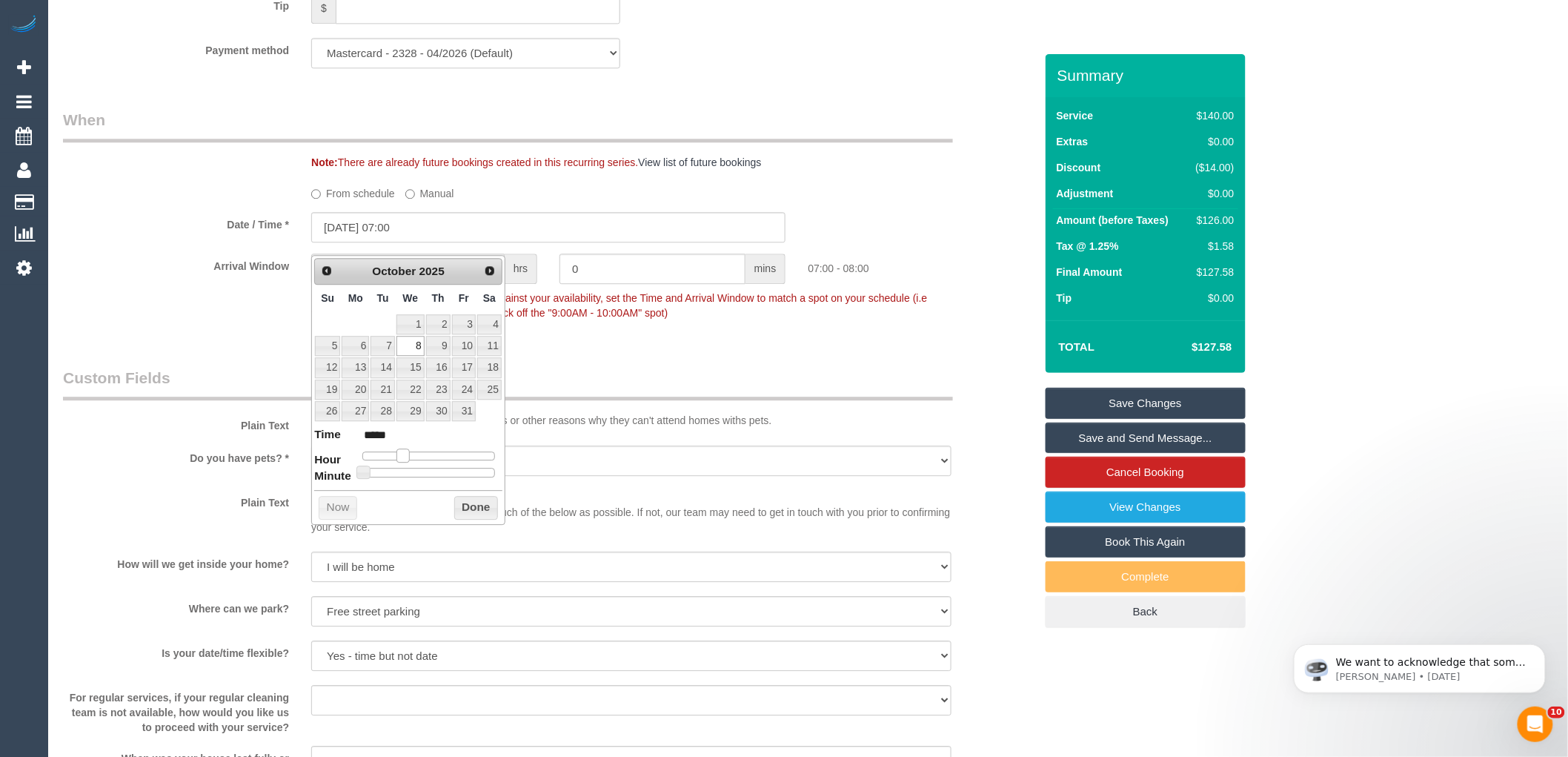
type input "08/10/2025 08:00"
type input "*****"
type input "08/10/2025 09:00"
type input "*****"
type input "08/10/2025 10:00"
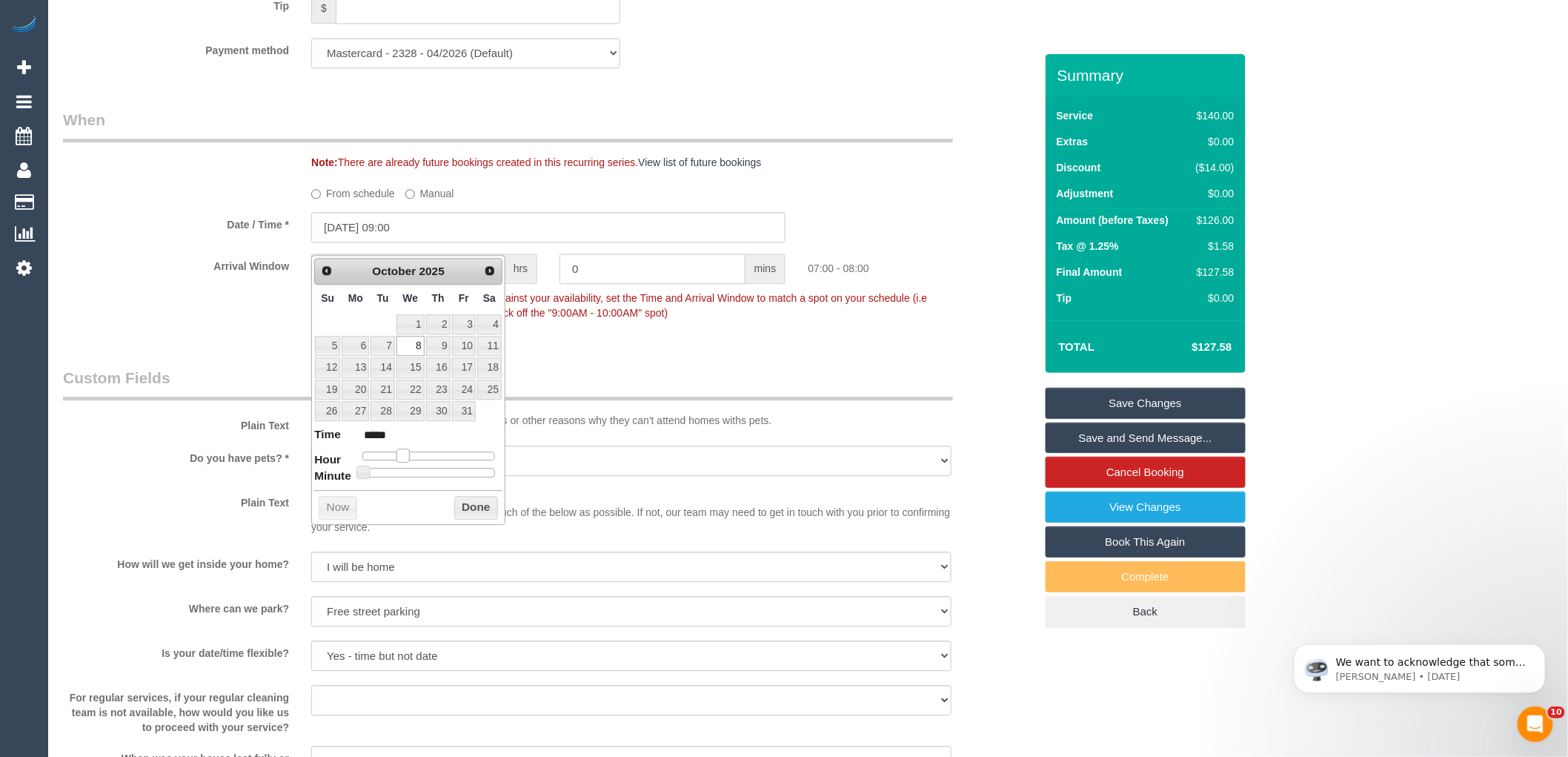
type input "*****"
type input "08/10/2025 11:00"
type input "*****"
type input "08/10/2025 10:00"
type input "*****"
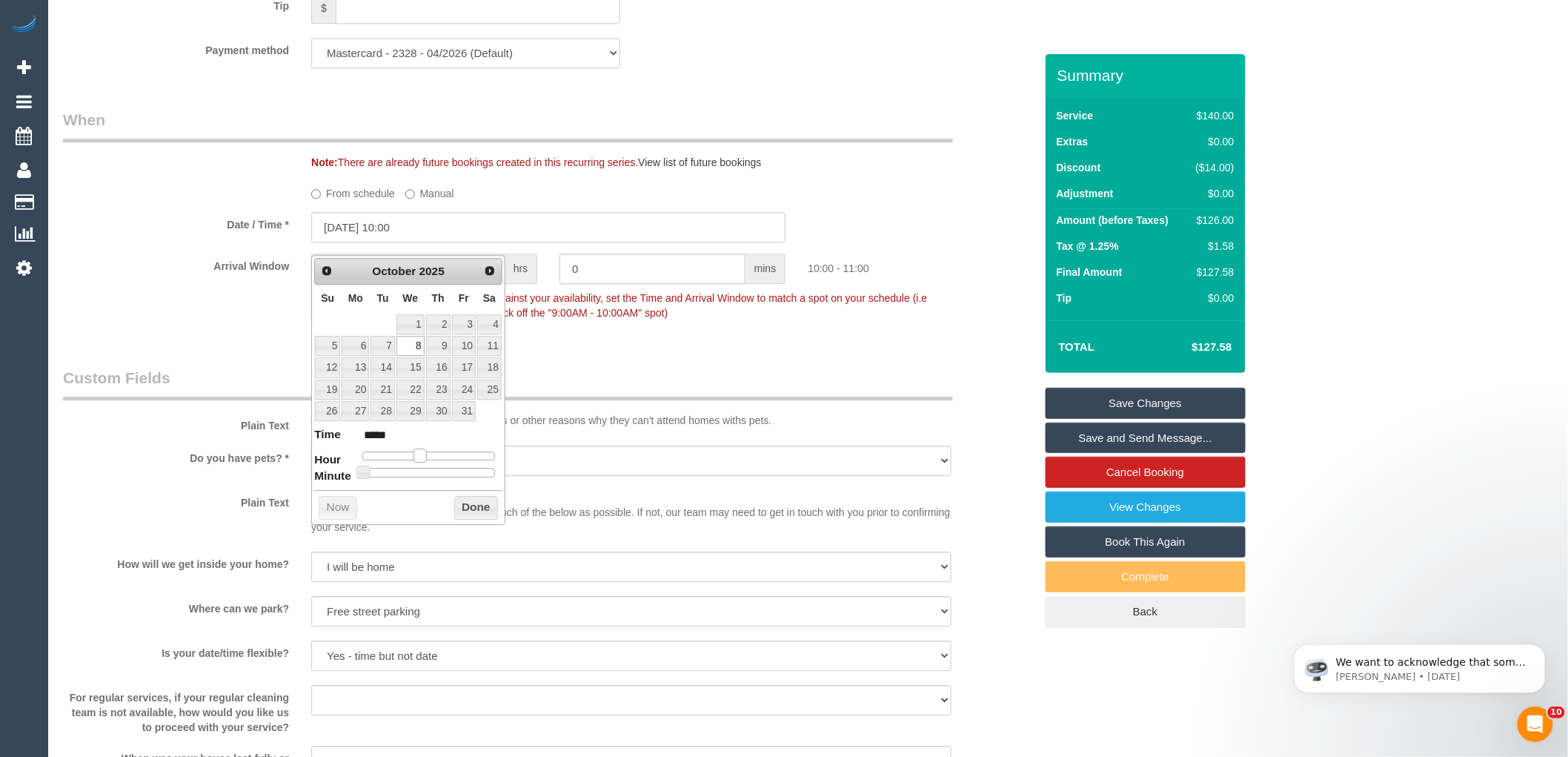
drag, startPoint x: 407, startPoint y: 453, endPoint x: 424, endPoint y: 455, distance: 17.1
click at [424, 455] on span at bounding box center [420, 455] width 14 height 14
click at [462, 513] on button "Done" at bounding box center [476, 508] width 43 height 24
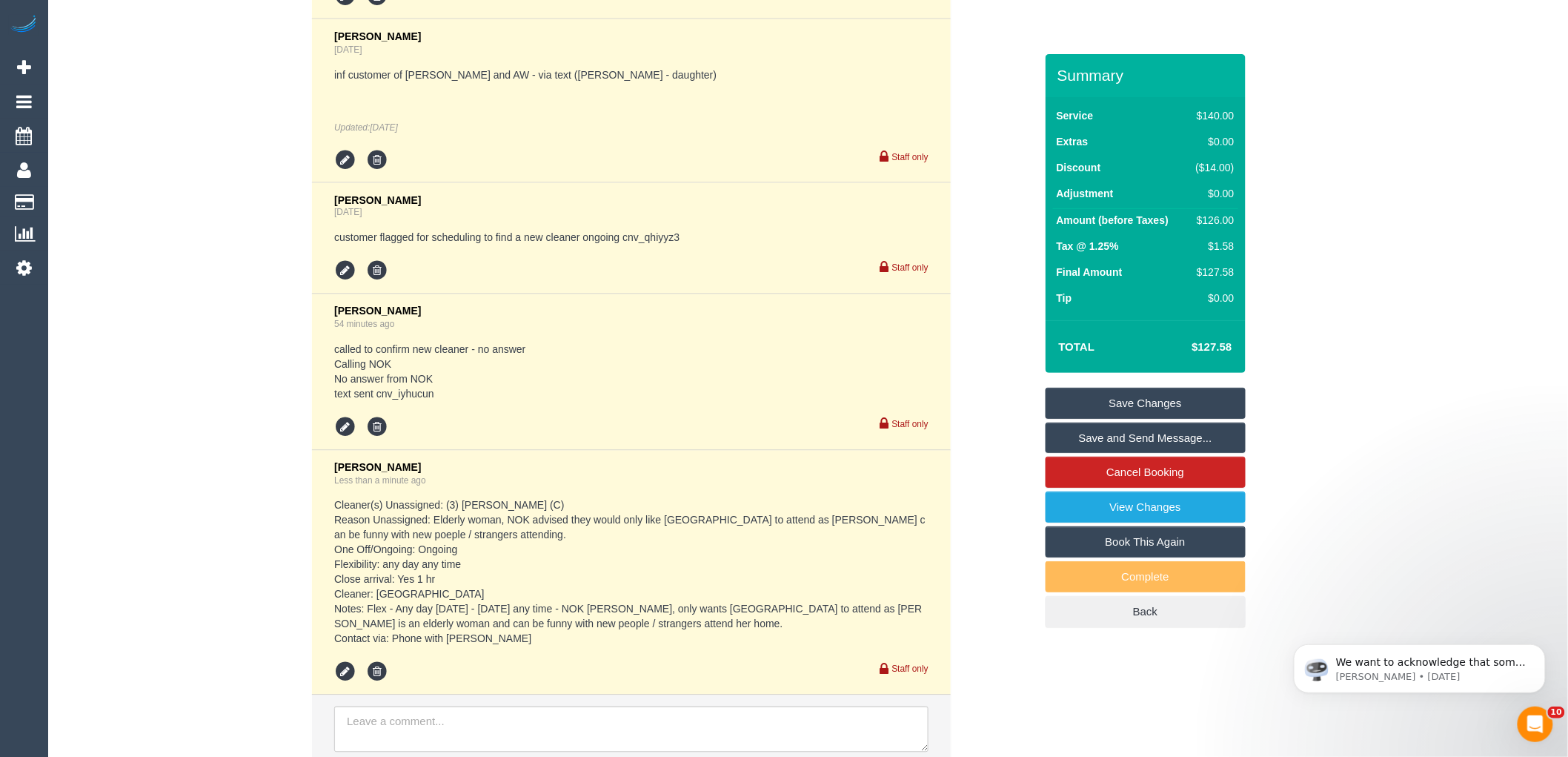
scroll to position [3423, 0]
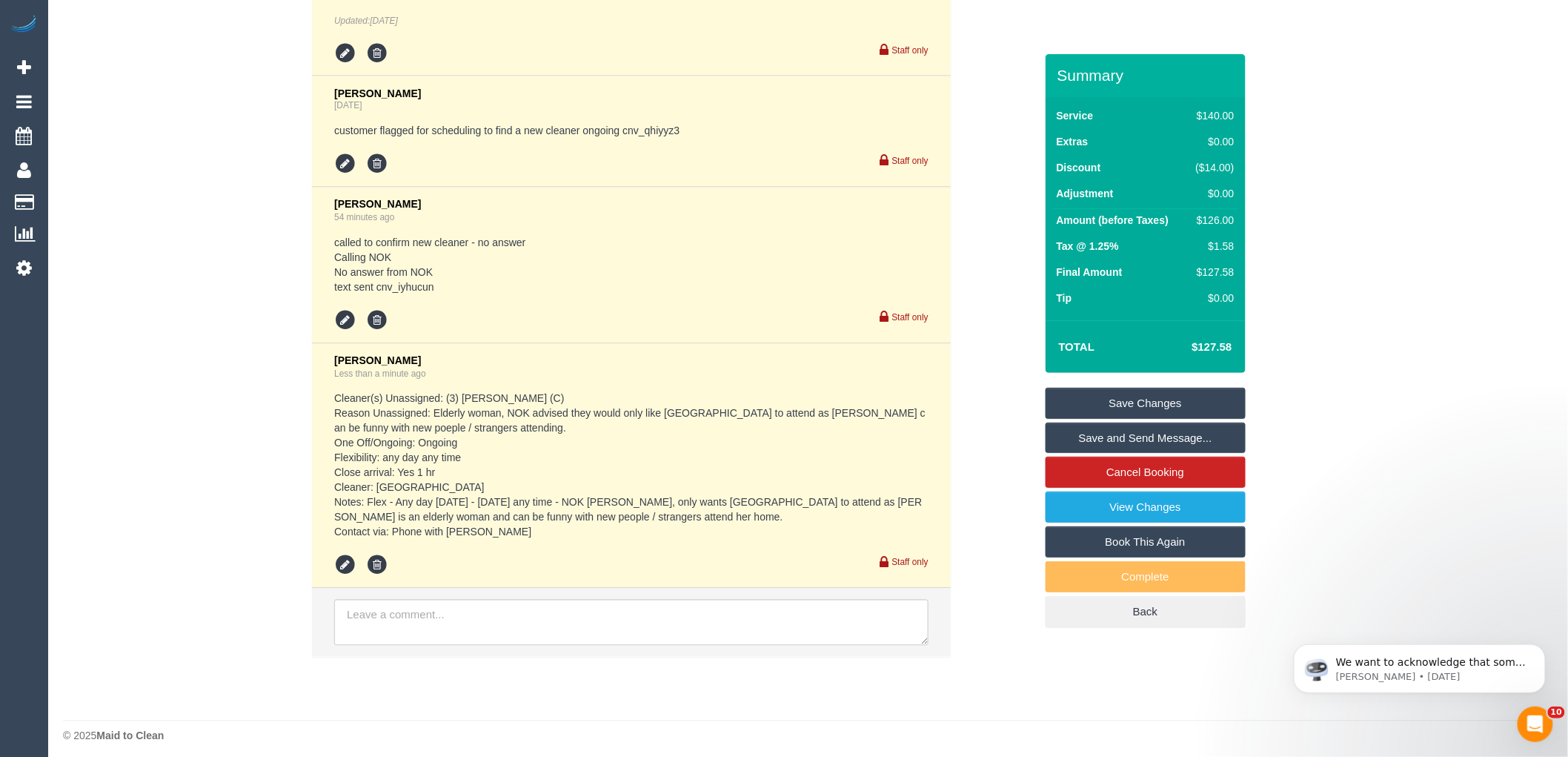
click at [1153, 397] on link "Save Changes" at bounding box center [1145, 403] width 200 height 31
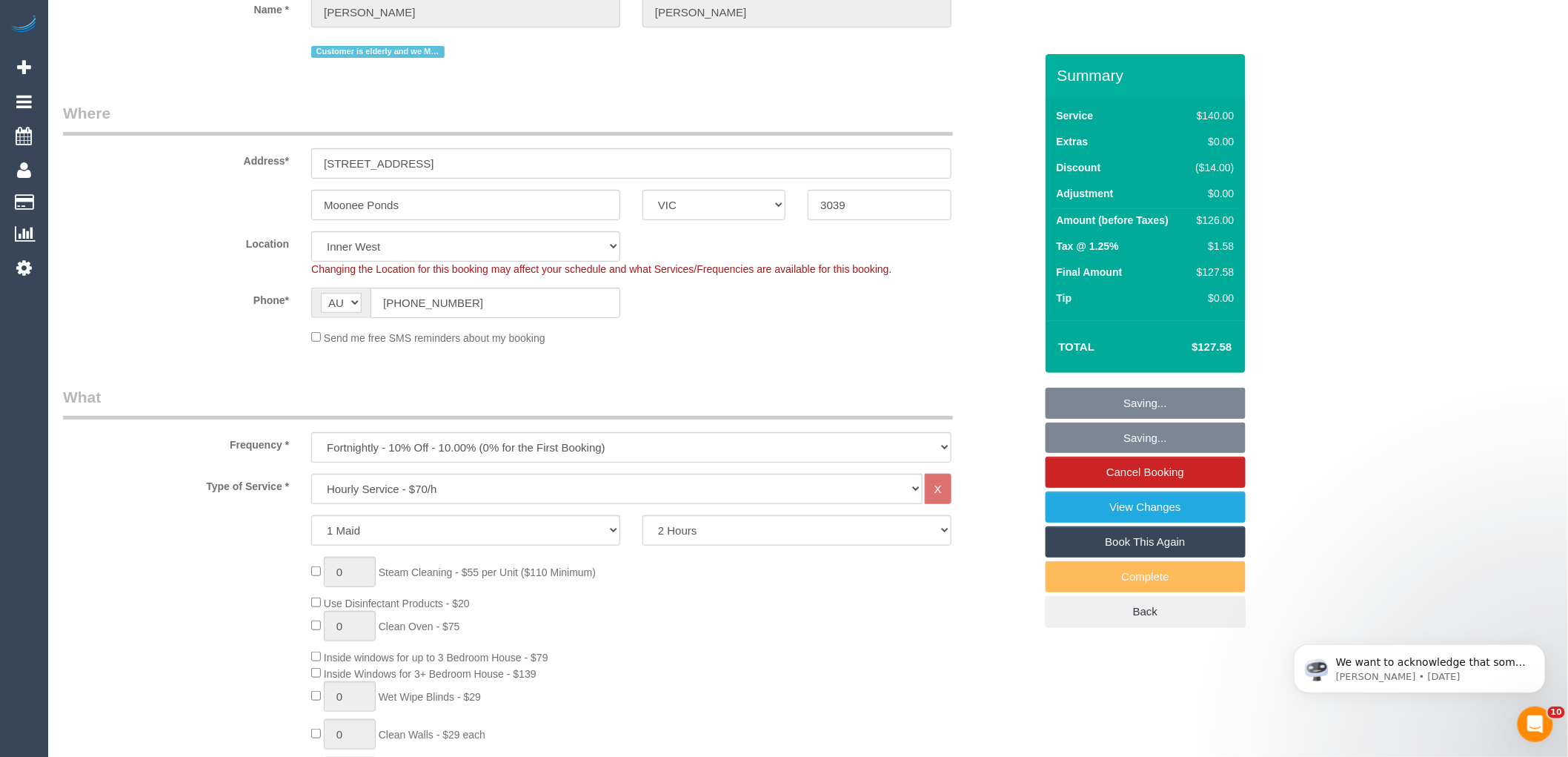
scroll to position [0, 0]
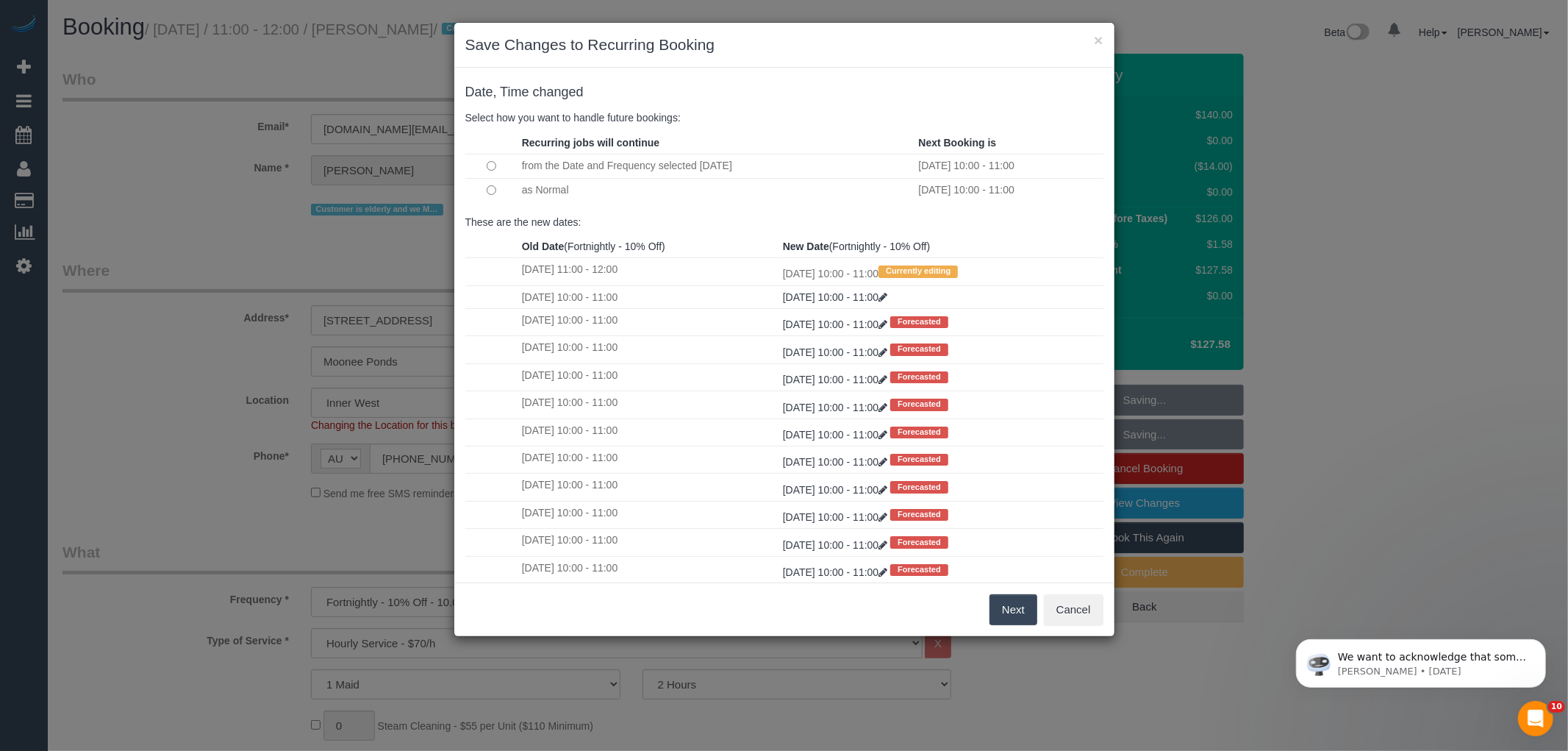
click at [1005, 608] on button "Next" at bounding box center [1013, 609] width 48 height 31
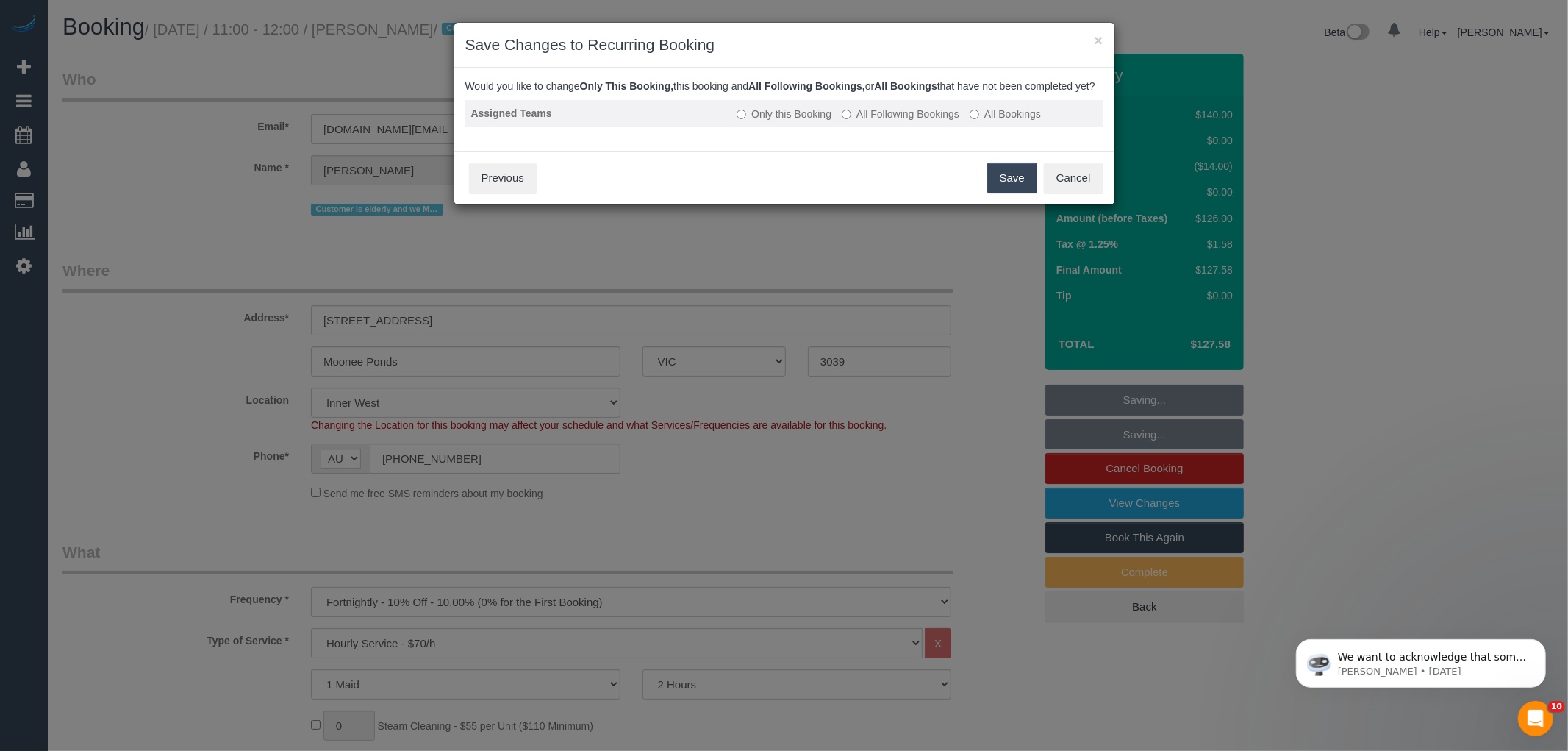
click at [873, 121] on label "All Following Bookings" at bounding box center [900, 114] width 118 height 14
click at [1020, 192] on button "Save" at bounding box center [1012, 178] width 50 height 31
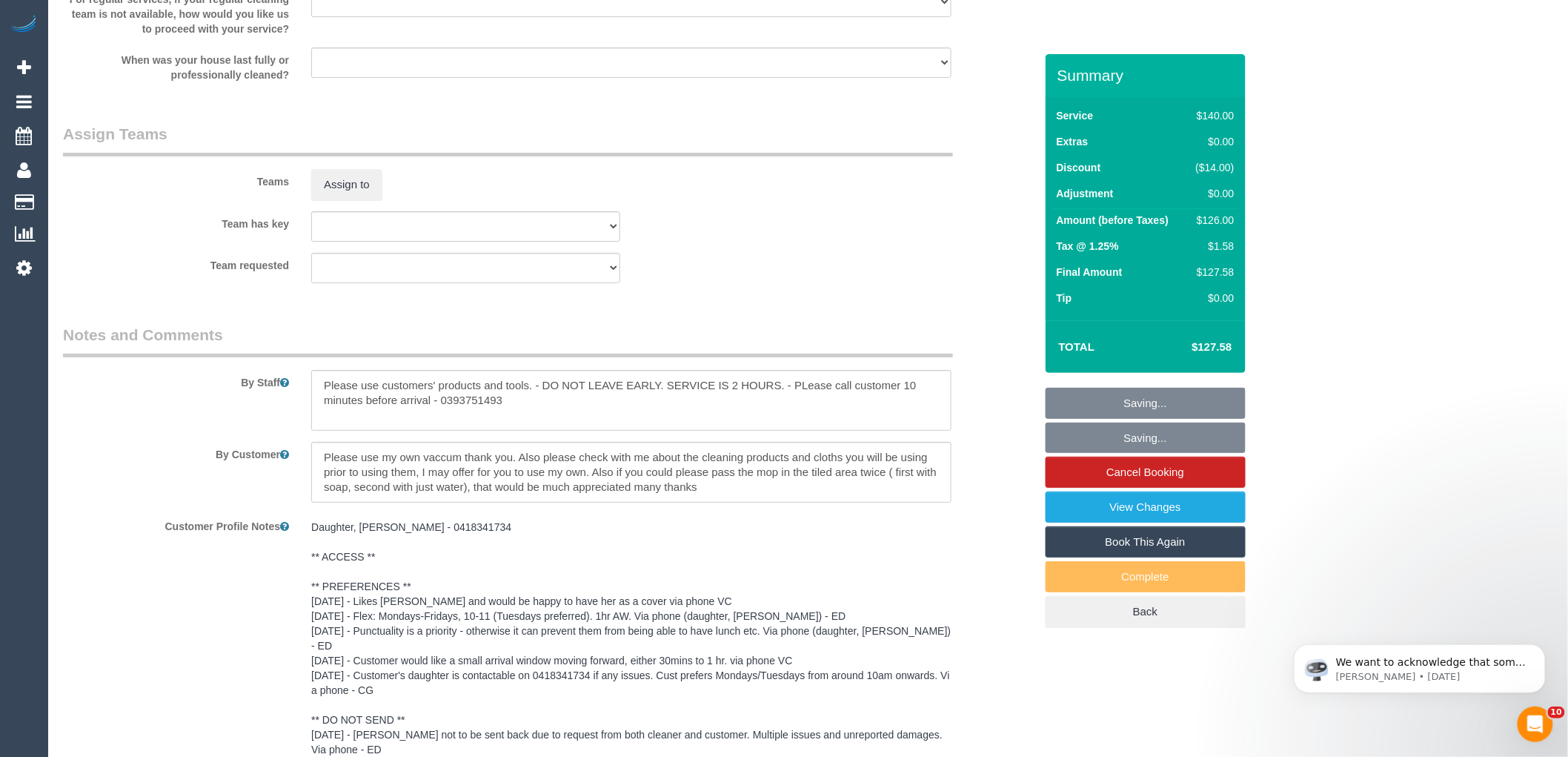
scroll to position [2470, 0]
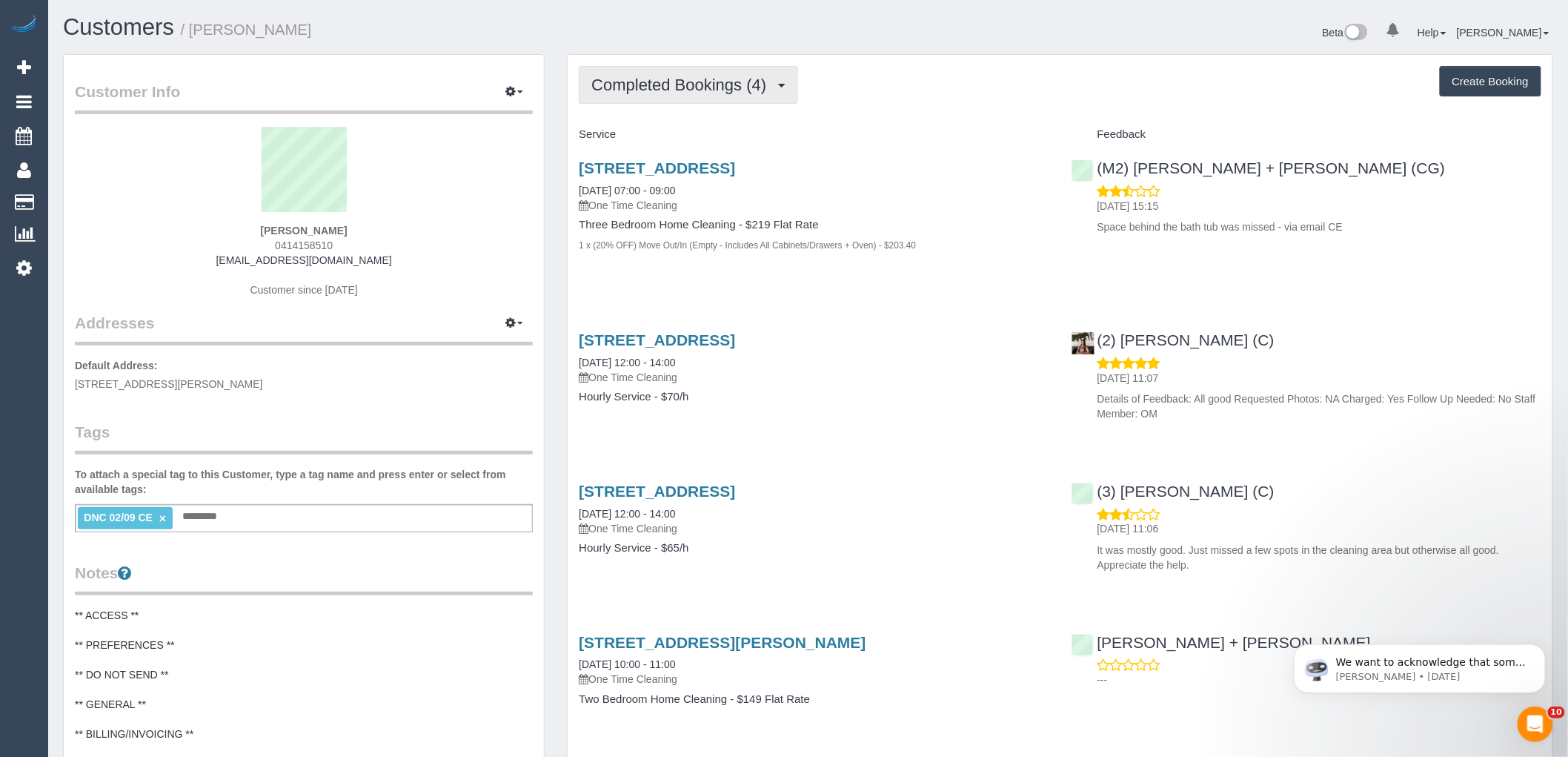
click at [632, 104] on button "Completed Bookings (4)" at bounding box center [688, 85] width 219 height 38
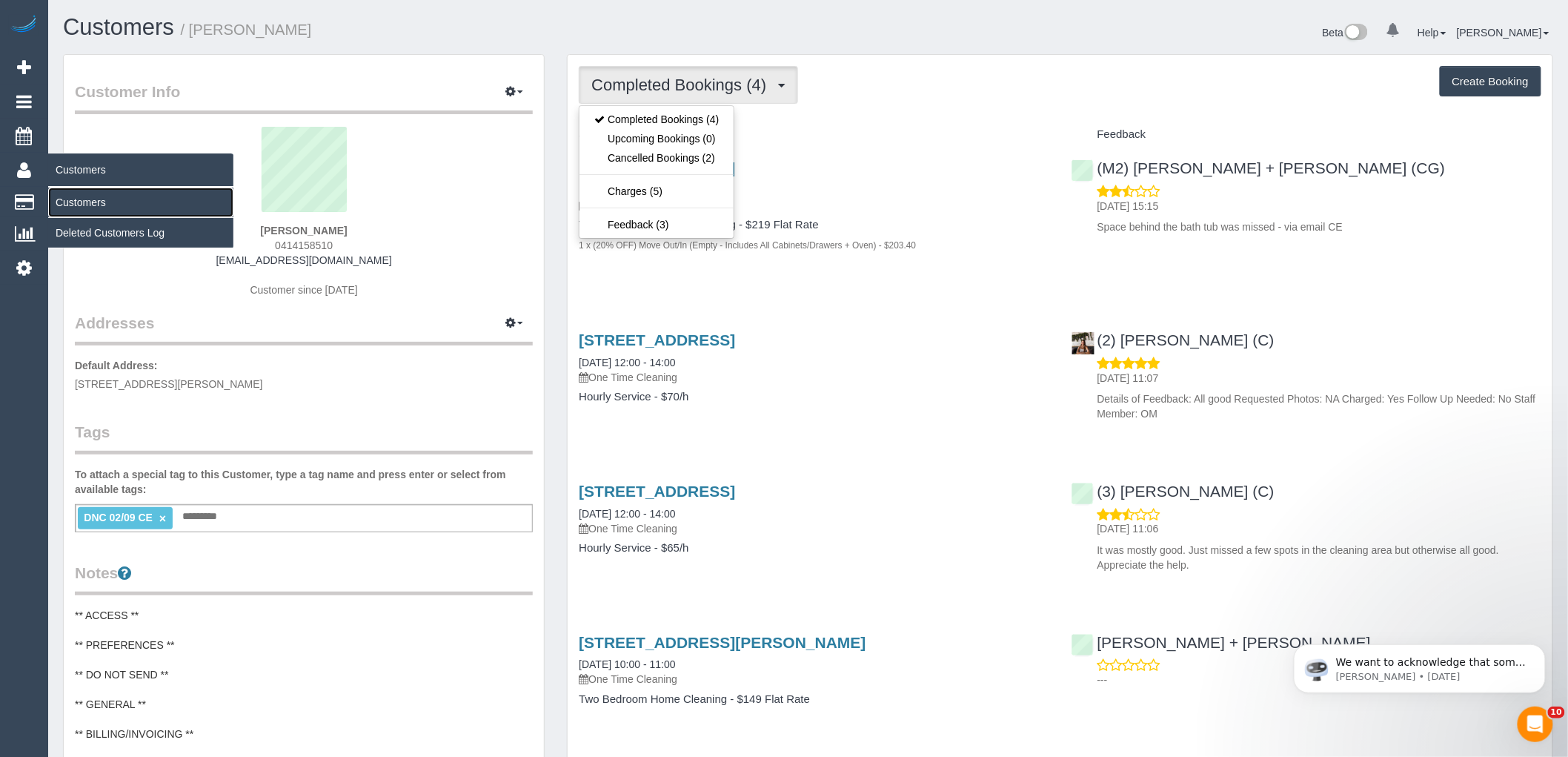
click at [80, 204] on link "Customers" at bounding box center [140, 202] width 186 height 30
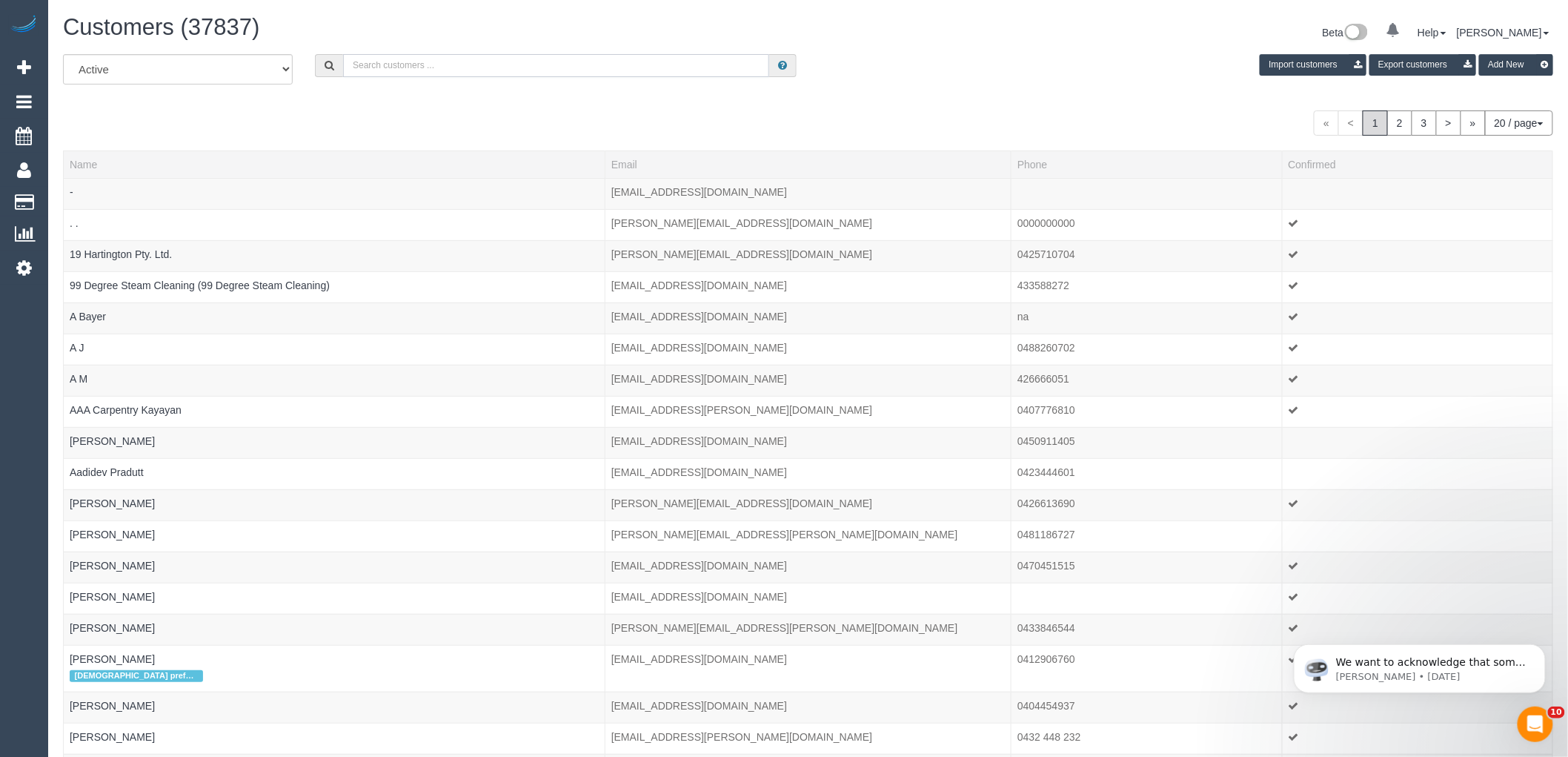
click at [721, 56] on input "text" at bounding box center [556, 65] width 426 height 23
paste input "[EMAIL_ADDRESS][DOMAIN_NAME]"
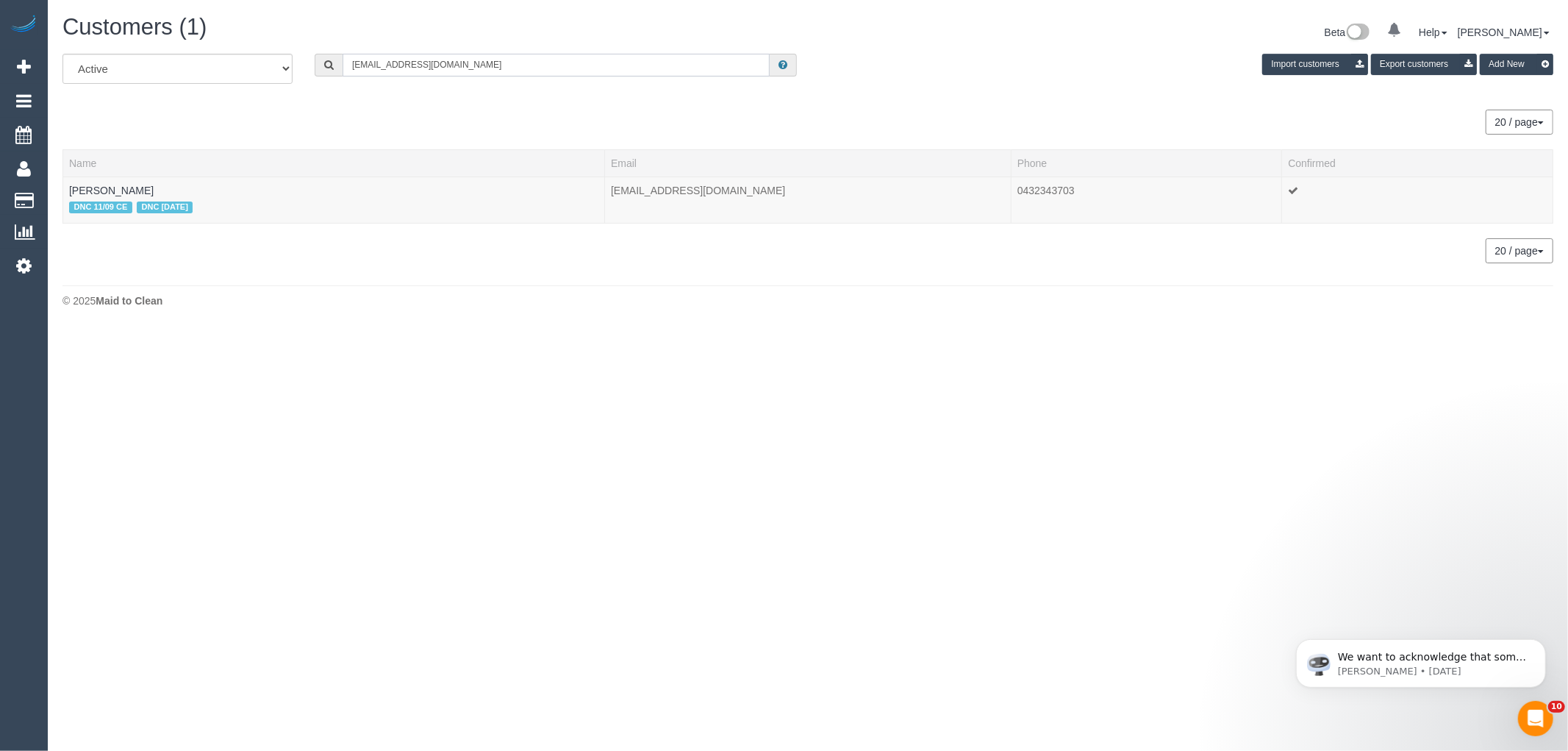
type input "[EMAIL_ADDRESS][DOMAIN_NAME]"
click at [107, 187] on link "[PERSON_NAME]" at bounding box center [111, 190] width 84 height 12
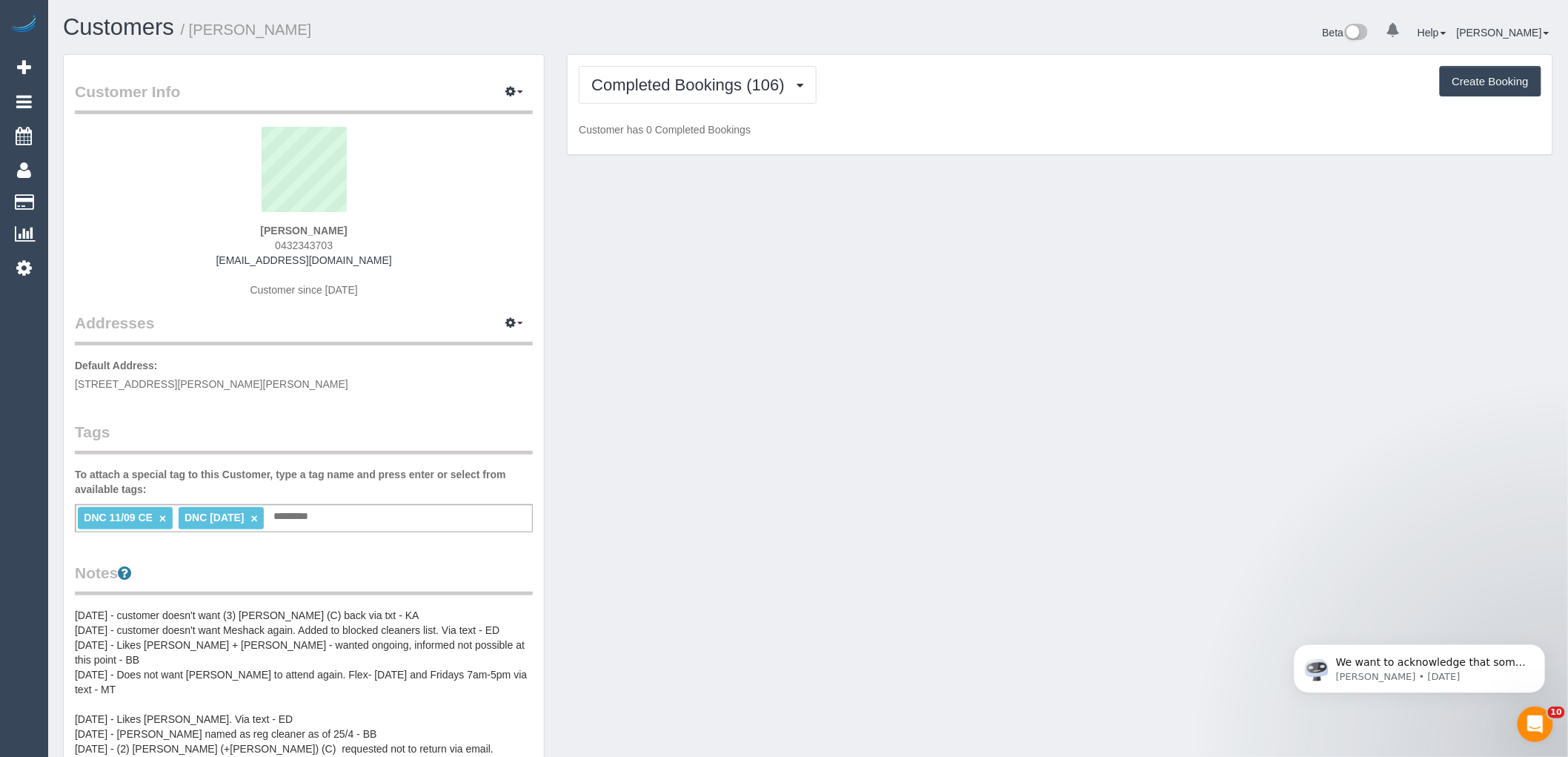
drag, startPoint x: 343, startPoint y: 239, endPoint x: 193, endPoint y: 240, distance: 150.0
click at [165, 231] on div "[PERSON_NAME] 0432343703 [EMAIL_ADDRESS][DOMAIN_NAME] Customer since [DATE]" at bounding box center [304, 219] width 458 height 186
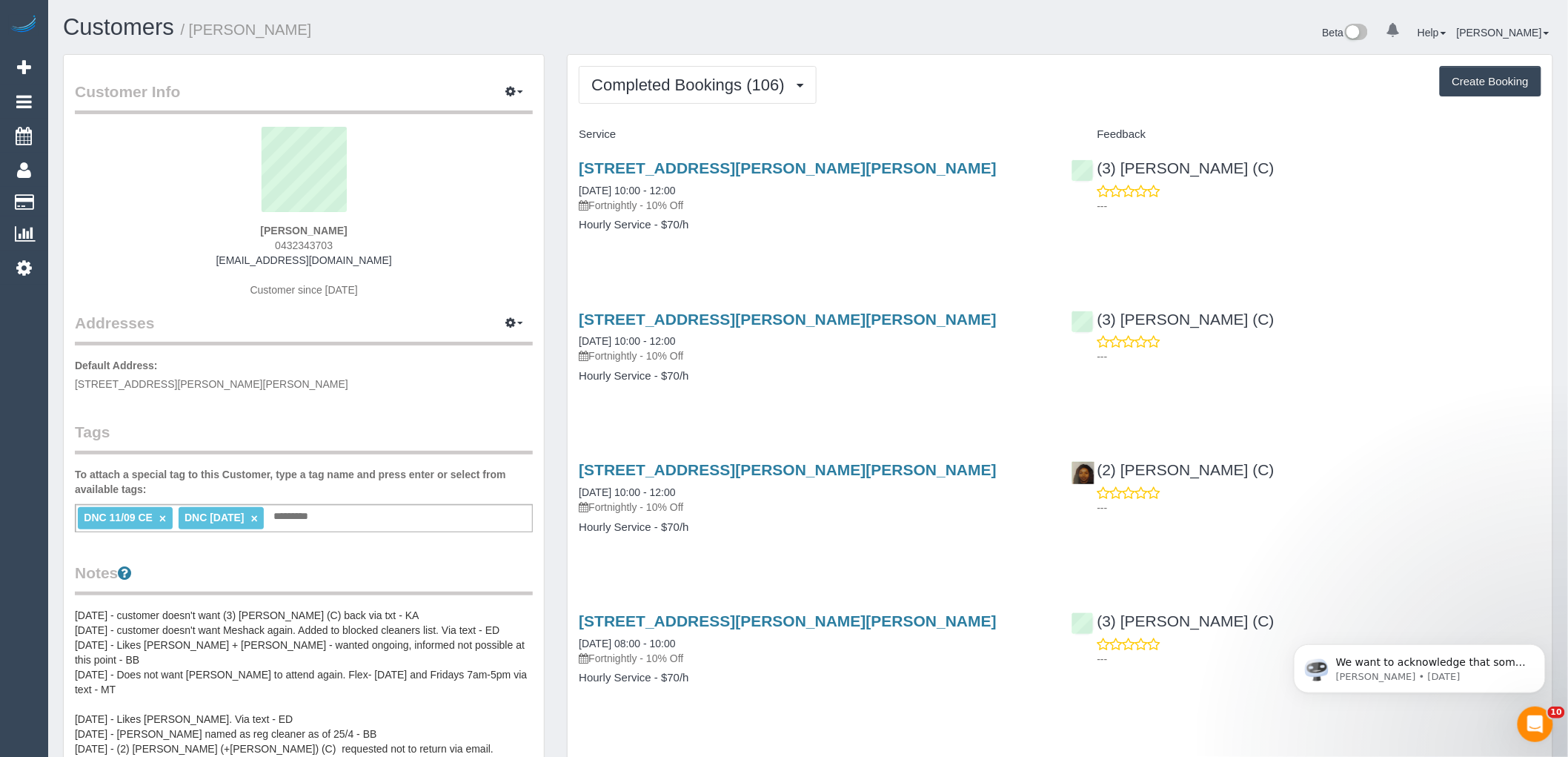
click at [350, 241] on div "[PERSON_NAME] 0432343703 [EMAIL_ADDRESS][DOMAIN_NAME] Customer since [DATE]" at bounding box center [304, 219] width 458 height 186
drag, startPoint x: 345, startPoint y: 243, endPoint x: 195, endPoint y: 233, distance: 150.3
click at [196, 234] on div "[PERSON_NAME] 0432343703 [EMAIL_ADDRESS][DOMAIN_NAME] Customer since [DATE]" at bounding box center [304, 219] width 458 height 186
click at [267, 239] on div "[PERSON_NAME] 0432343703 [EMAIL_ADDRESS][DOMAIN_NAME] Customer since [DATE]" at bounding box center [304, 219] width 458 height 186
drag, startPoint x: 263, startPoint y: 245, endPoint x: 351, endPoint y: 248, distance: 88.1
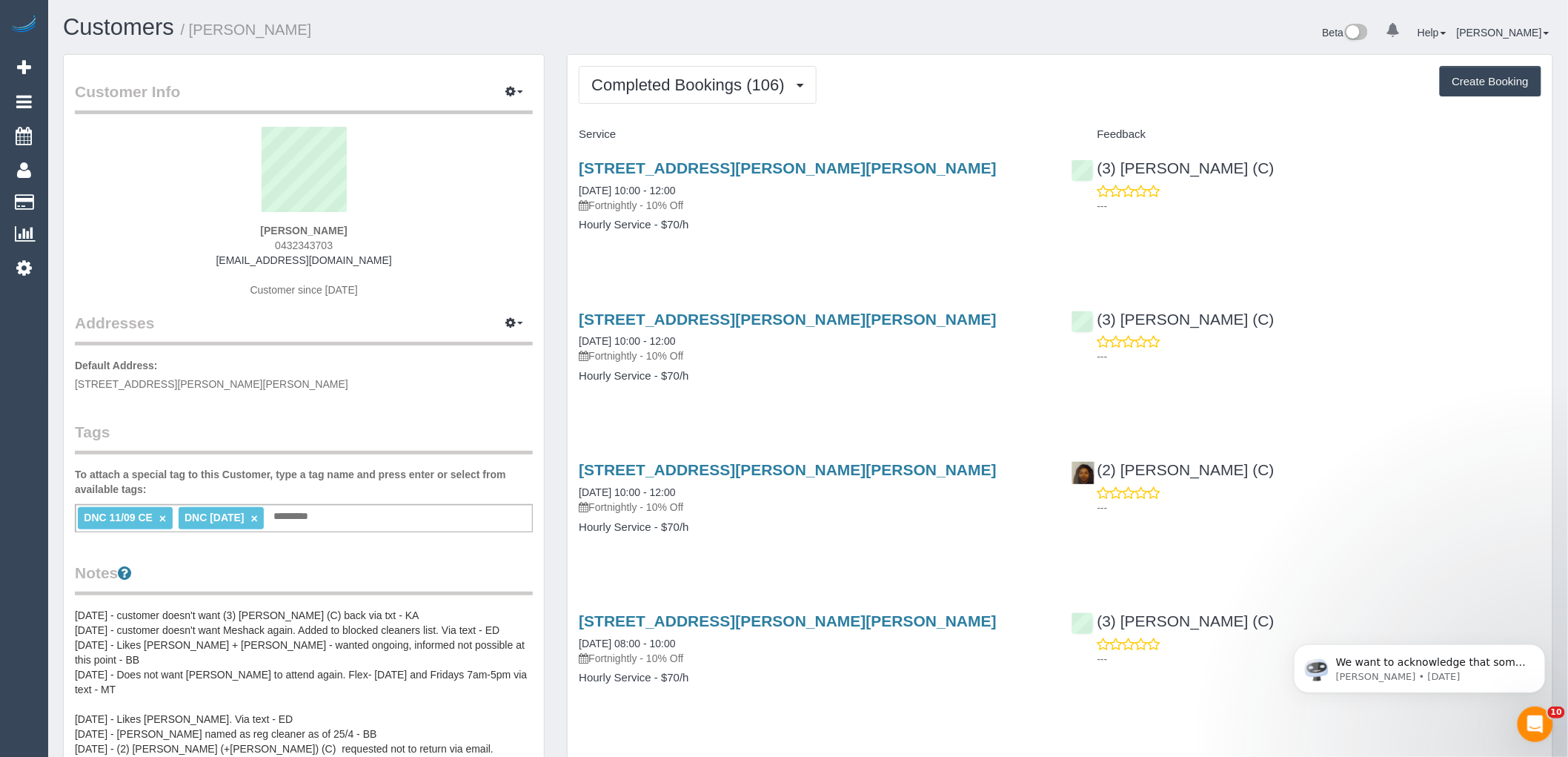
click at [351, 248] on div "[PERSON_NAME] 0432343703 [EMAIL_ADDRESS][DOMAIN_NAME] Customer since [DATE]" at bounding box center [304, 219] width 458 height 186
copy span "0432343703"
click at [696, 87] on span "Completed Bookings (106)" at bounding box center [691, 84] width 200 height 18
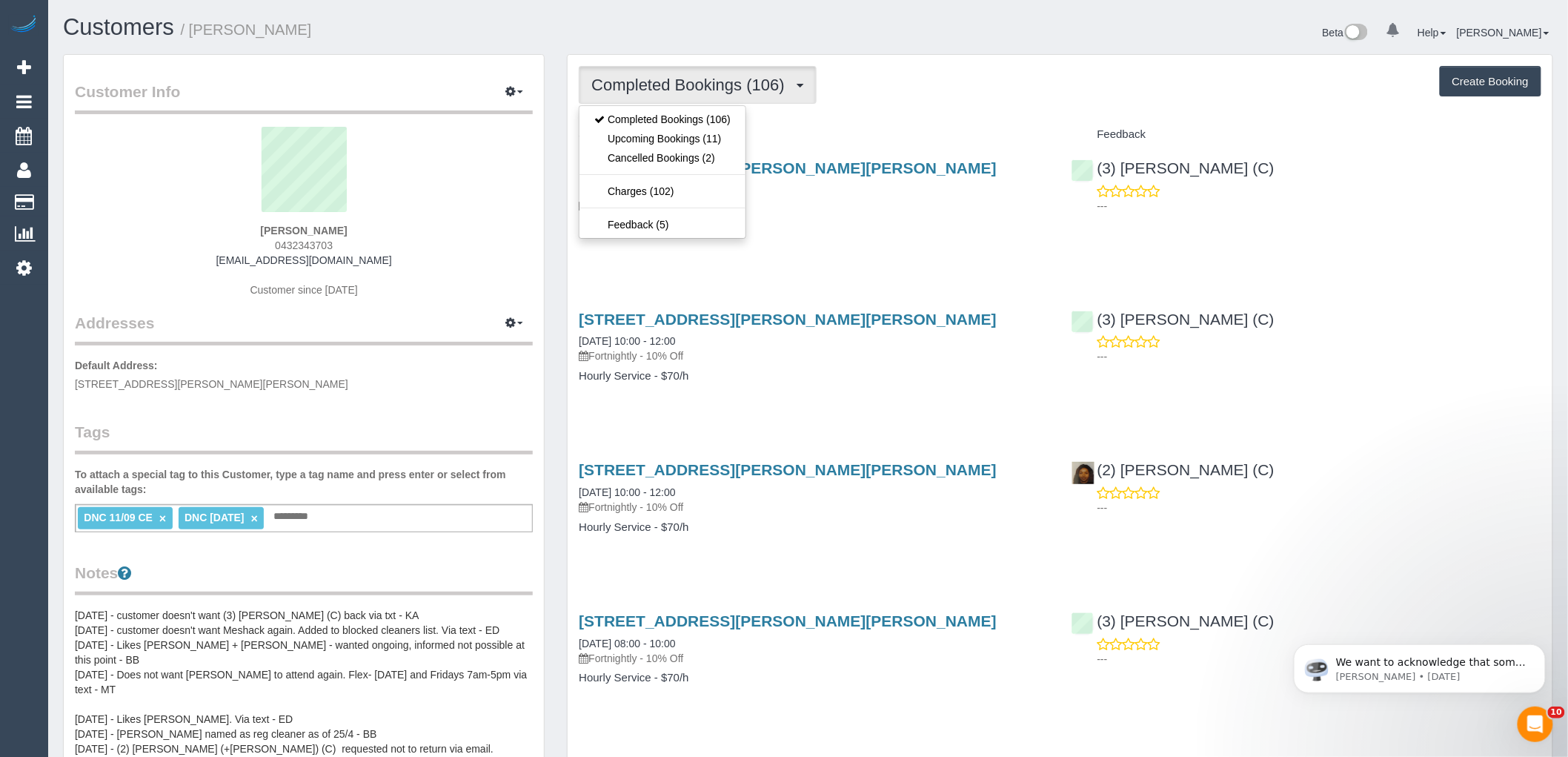
click at [696, 87] on span "Completed Bookings (106)" at bounding box center [691, 84] width 200 height 18
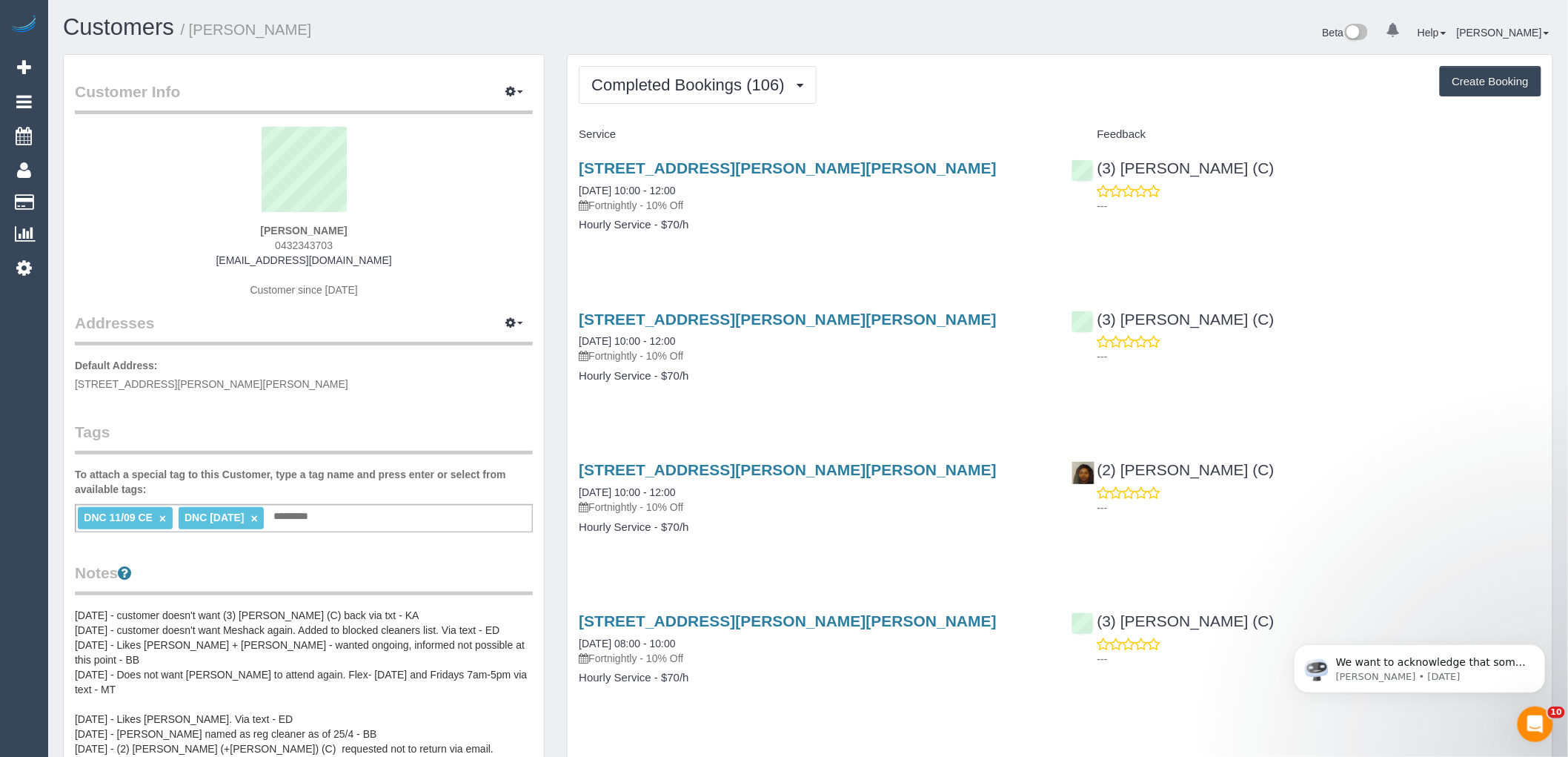
click at [342, 242] on div "[PERSON_NAME] 0432343703 [EMAIL_ADDRESS][DOMAIN_NAME] Customer since [DATE]" at bounding box center [304, 219] width 458 height 186
drag, startPoint x: 337, startPoint y: 247, endPoint x: 202, endPoint y: 235, distance: 135.5
click at [202, 235] on div "[PERSON_NAME] 0432343703 [EMAIL_ADDRESS][DOMAIN_NAME] Customer since [DATE]" at bounding box center [304, 219] width 458 height 186
click at [272, 246] on div "[PERSON_NAME] 0432343703 [EMAIL_ADDRESS][DOMAIN_NAME] Customer since [DATE]" at bounding box center [304, 219] width 458 height 186
drag, startPoint x: 270, startPoint y: 246, endPoint x: 334, endPoint y: 246, distance: 64.0
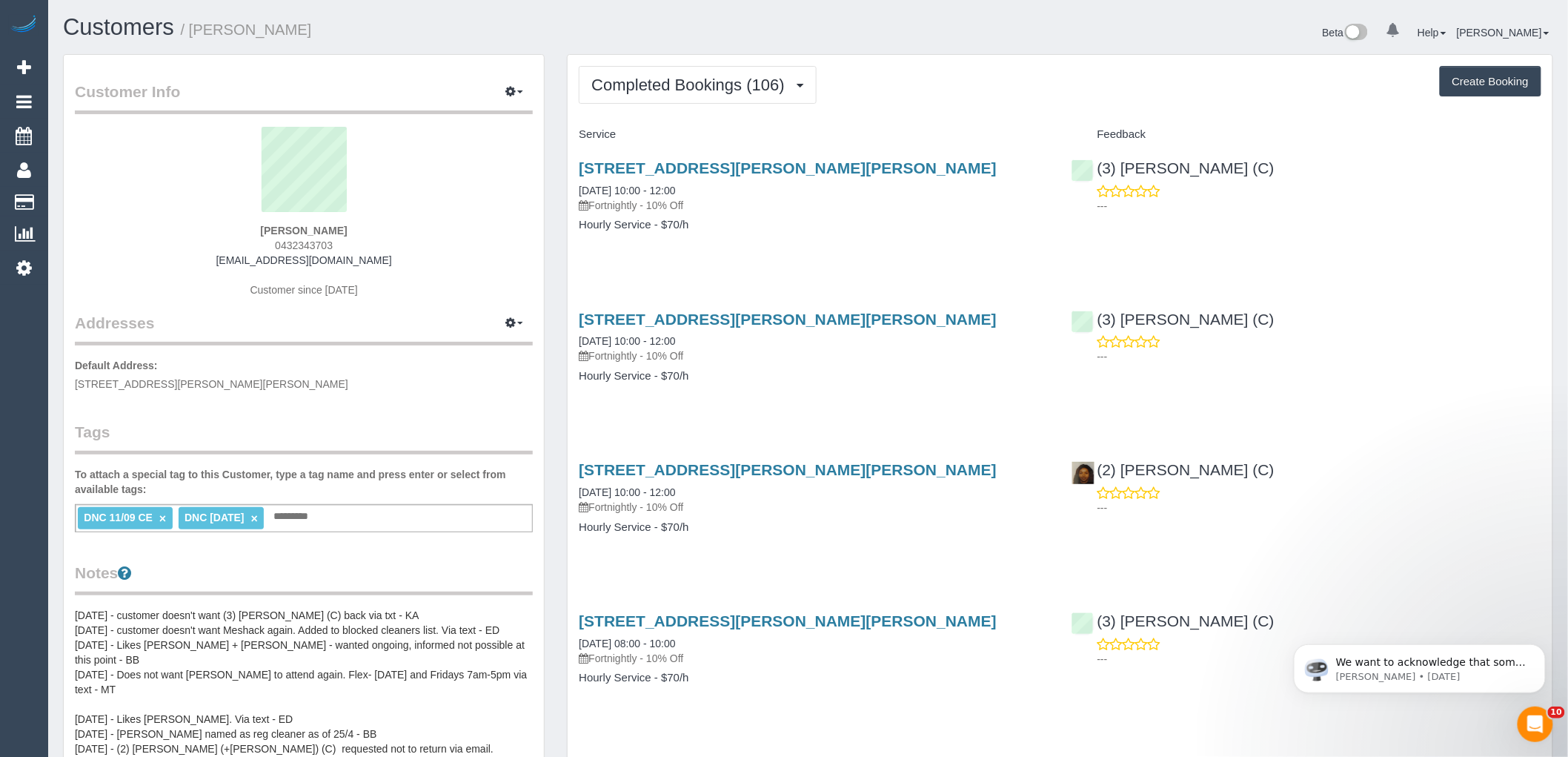
click at [334, 246] on div "[PERSON_NAME] 0432343703 [EMAIL_ADDRESS][DOMAIN_NAME] Customer since [DATE]" at bounding box center [304, 219] width 458 height 186
copy span "0432343703"
click at [336, 240] on div "[PERSON_NAME] 0432343703 [EMAIL_ADDRESS][DOMAIN_NAME] Customer since [DATE]" at bounding box center [304, 219] width 458 height 186
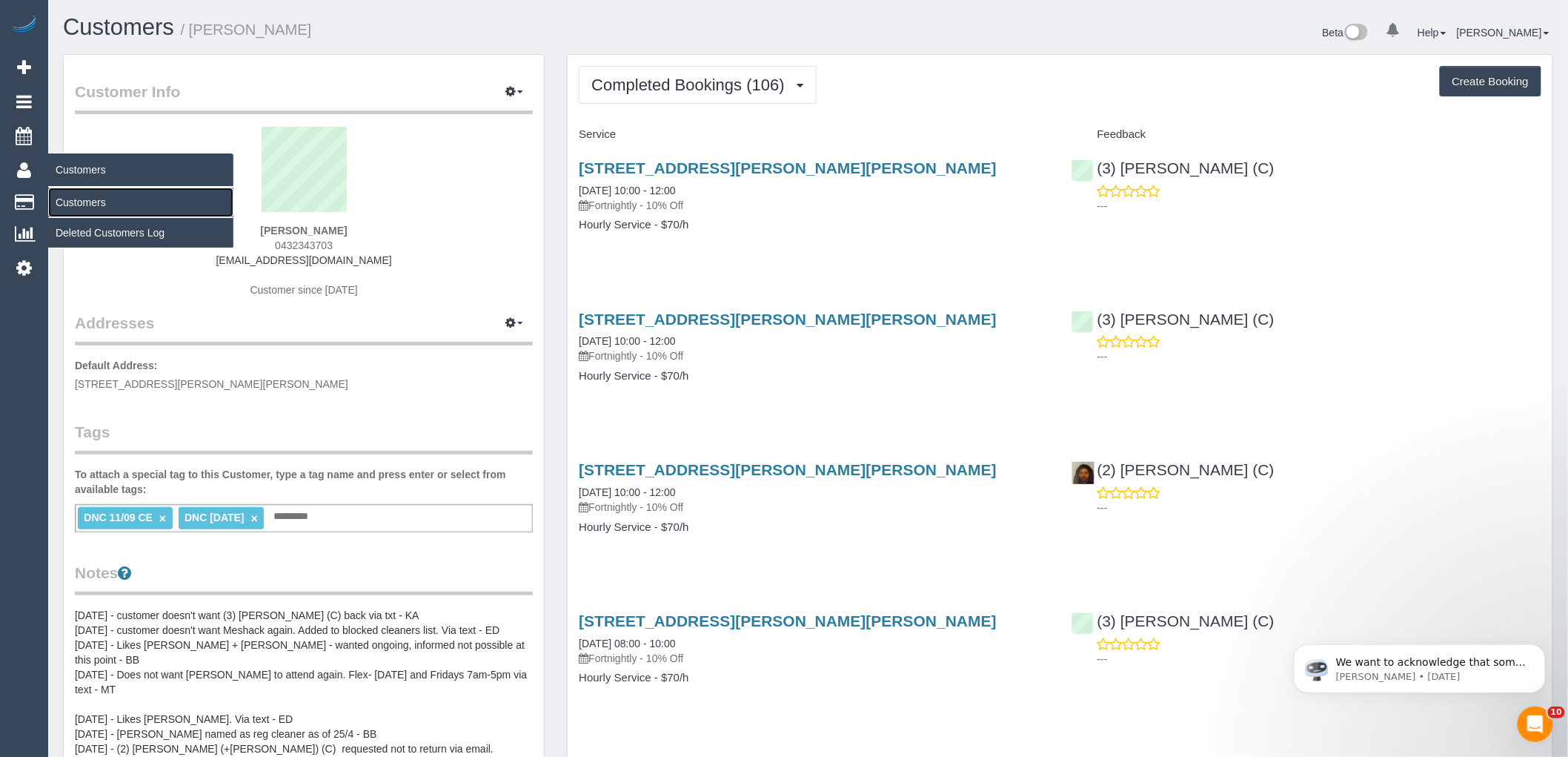
click at [92, 202] on link "Customers" at bounding box center [140, 202] width 186 height 30
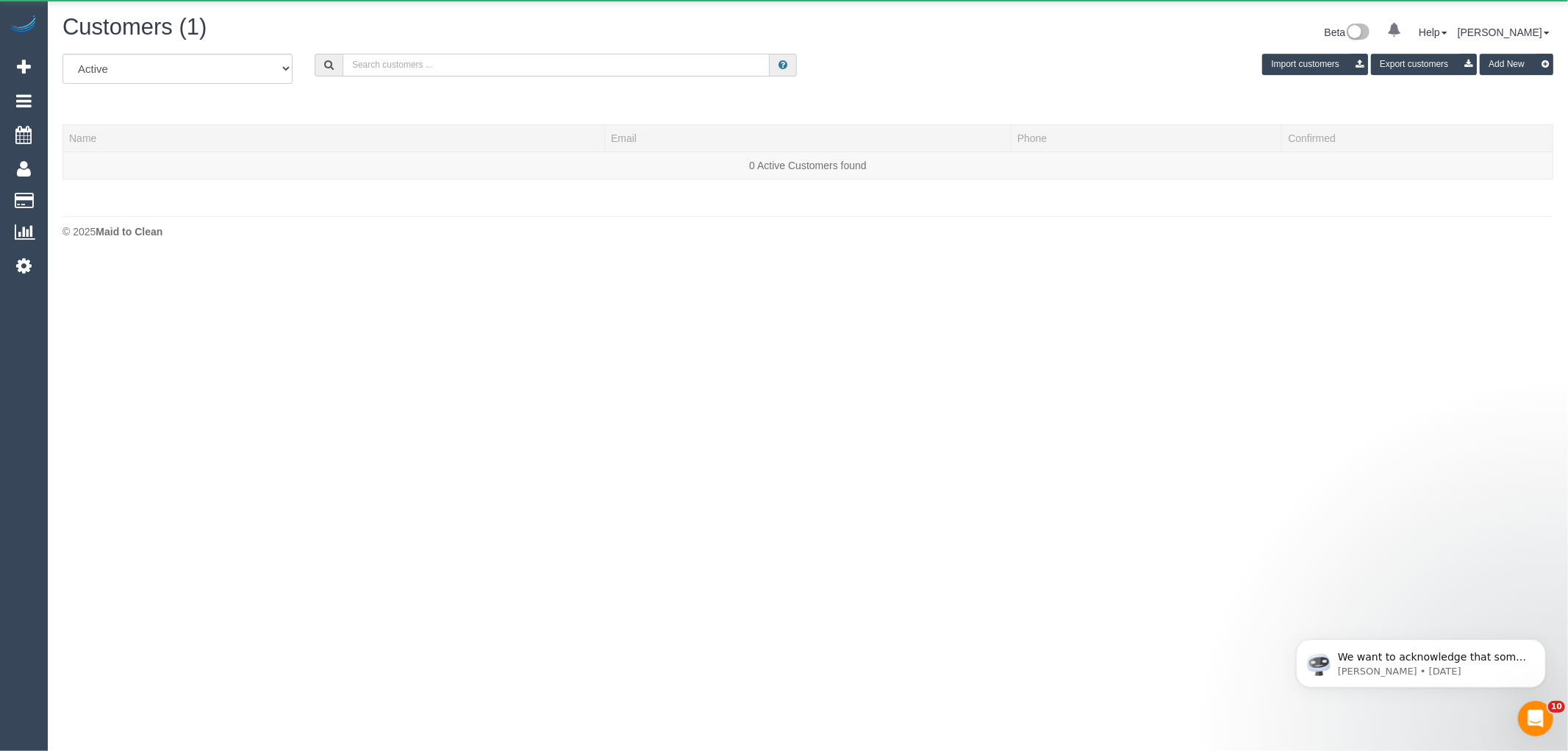
click at [513, 71] on input "text" at bounding box center [556, 65] width 427 height 22
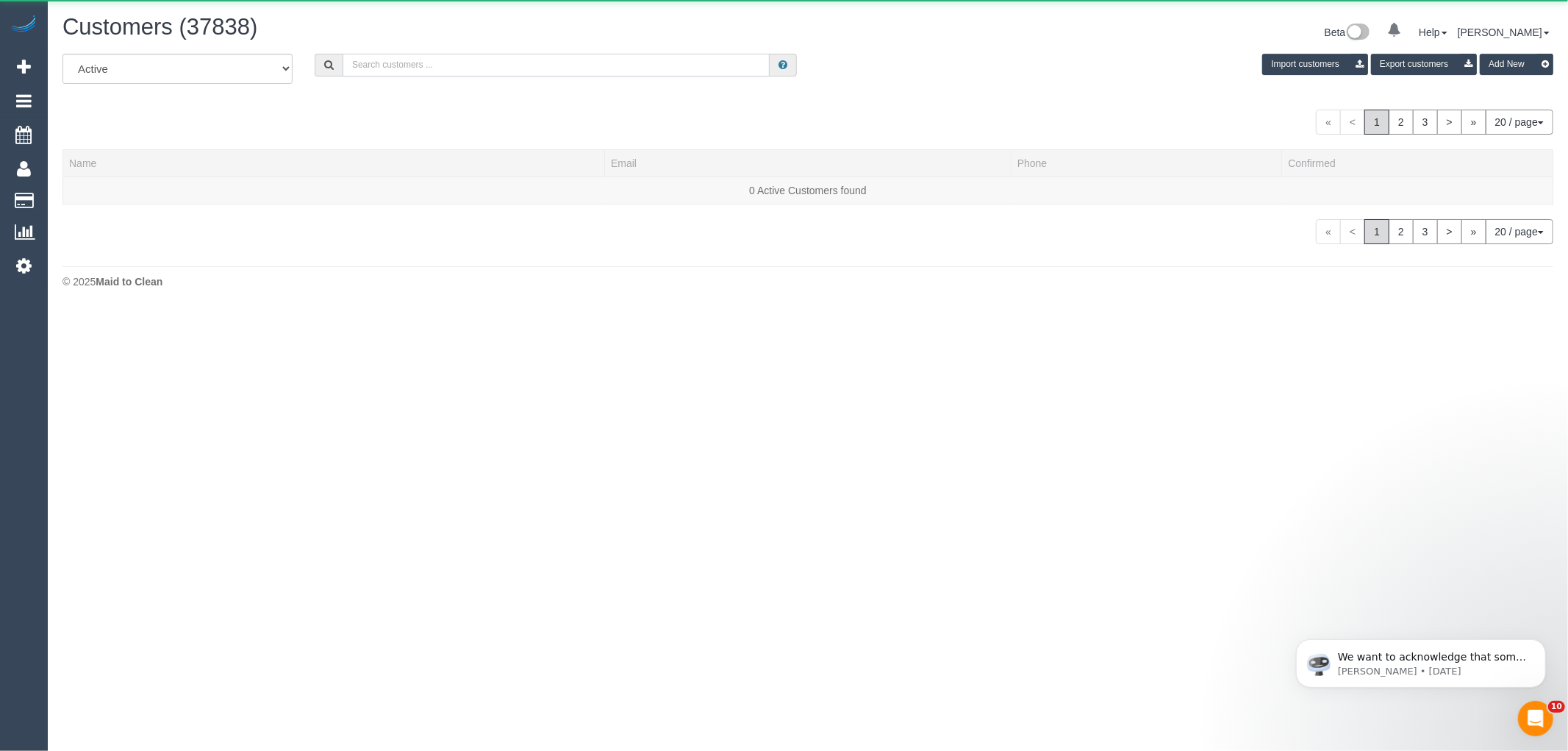
paste input "[PERSON_NAME]"
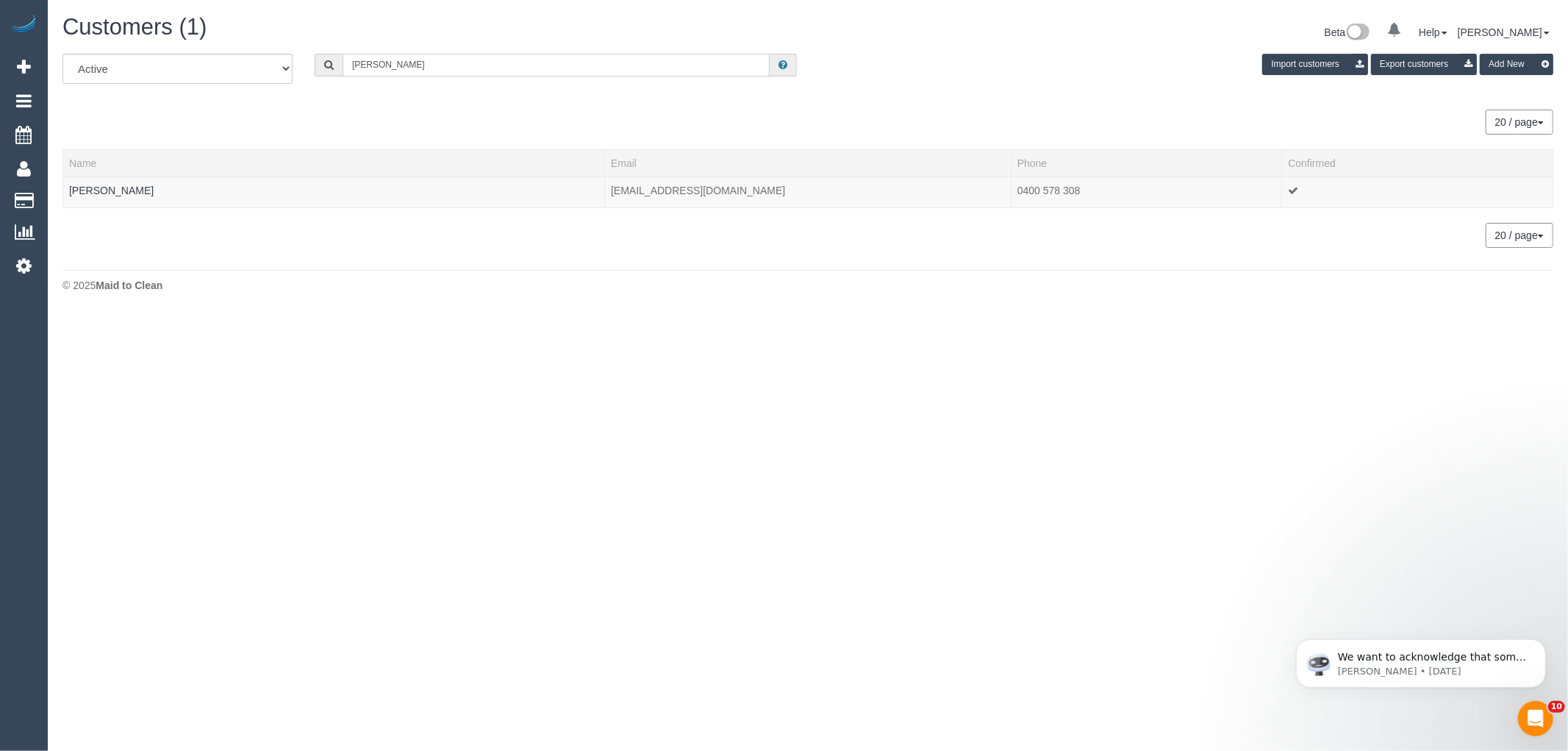
click at [460, 63] on input "[PERSON_NAME]" at bounding box center [556, 65] width 427 height 22
click at [459, 62] on input "[PERSON_NAME]" at bounding box center [556, 65] width 427 height 22
paste input "ay Au"
type input "[PERSON_NAME]"
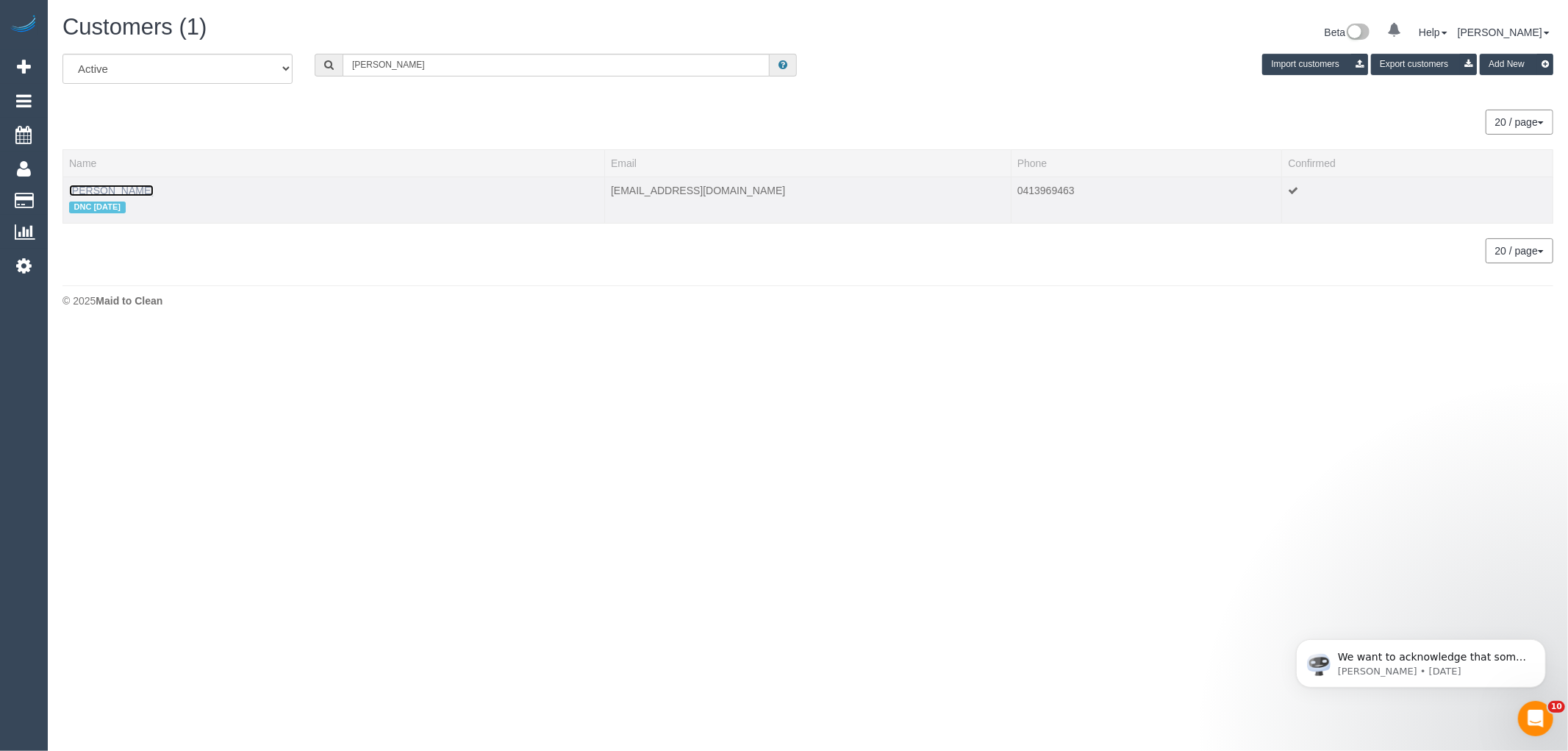
click at [82, 187] on link "[PERSON_NAME]" at bounding box center [111, 190] width 84 height 12
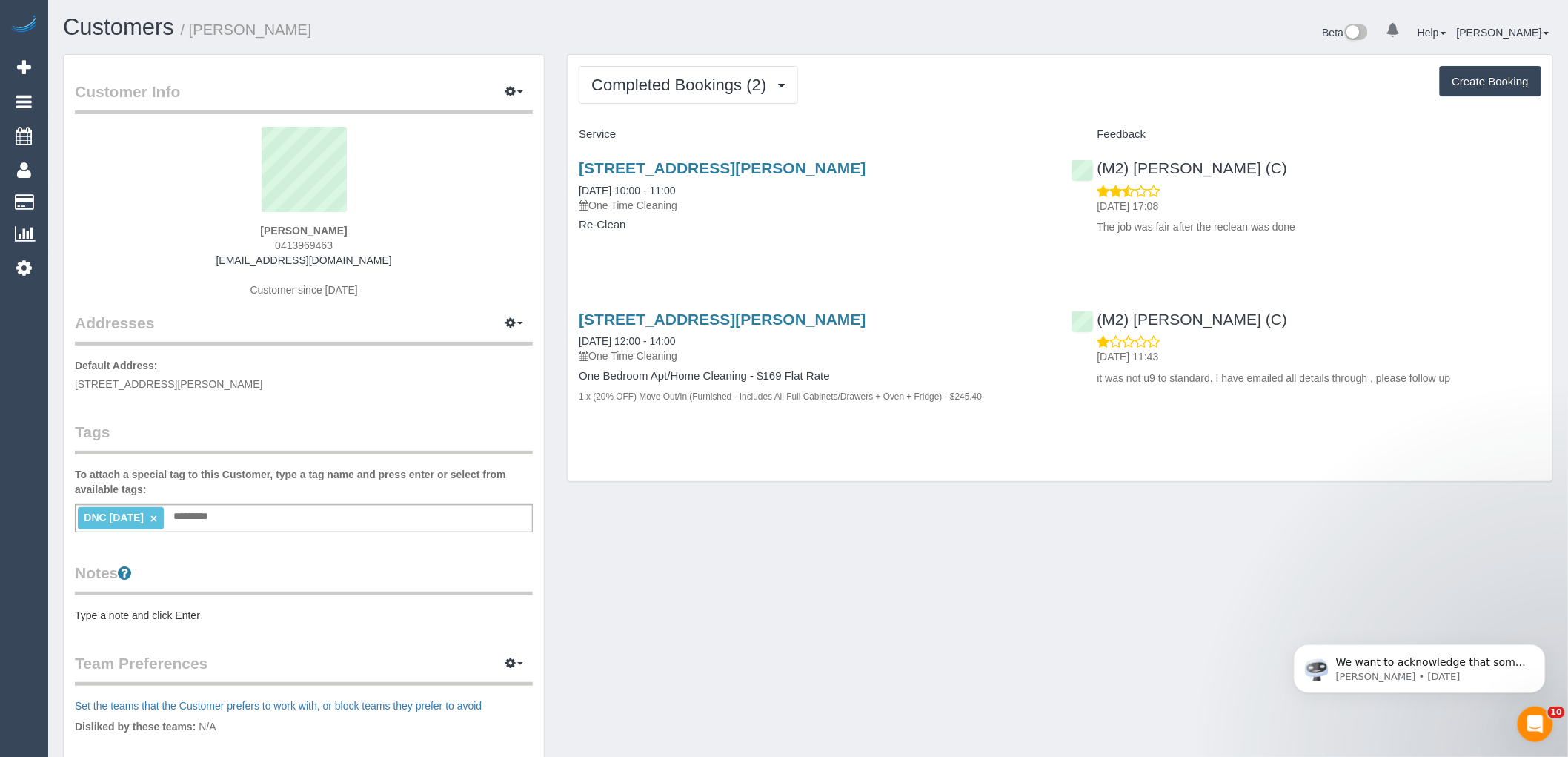
drag, startPoint x: 349, startPoint y: 225, endPoint x: 194, endPoint y: 226, distance: 155.0
click at [194, 226] on div "[PERSON_NAME] 0413969463 [EMAIL_ADDRESS][DOMAIN_NAME] Customer since [DATE]" at bounding box center [304, 219] width 458 height 186
copy strong "[PERSON_NAME]"
click at [158, 513] on link "×" at bounding box center [153, 519] width 6 height 13
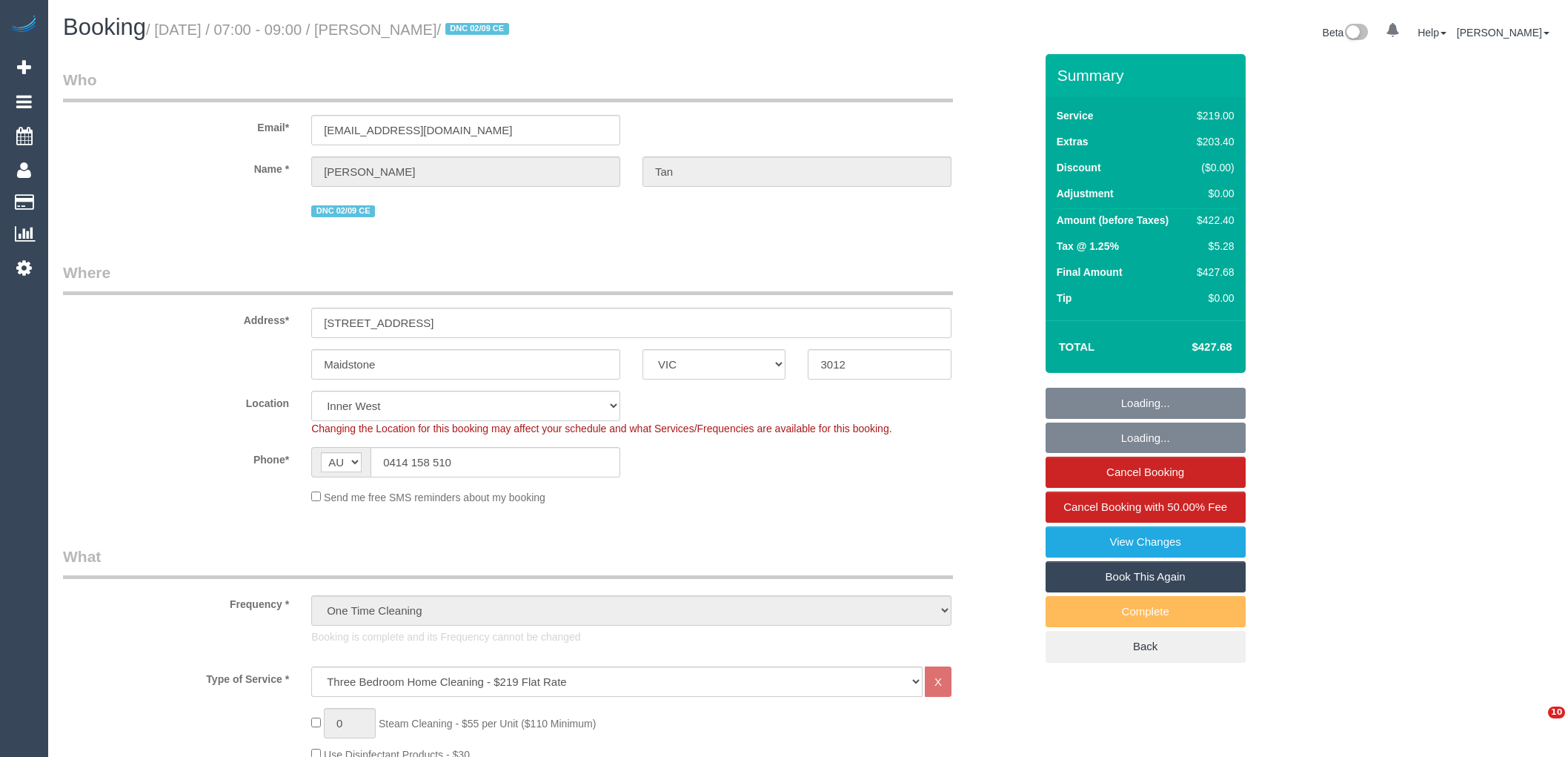
select select "VIC"
select select "string:stripe-pm_1Rzudw2GScqysDRVJLiqdmYb"
select select "number:28"
select select "number:15"
select select "number:19"
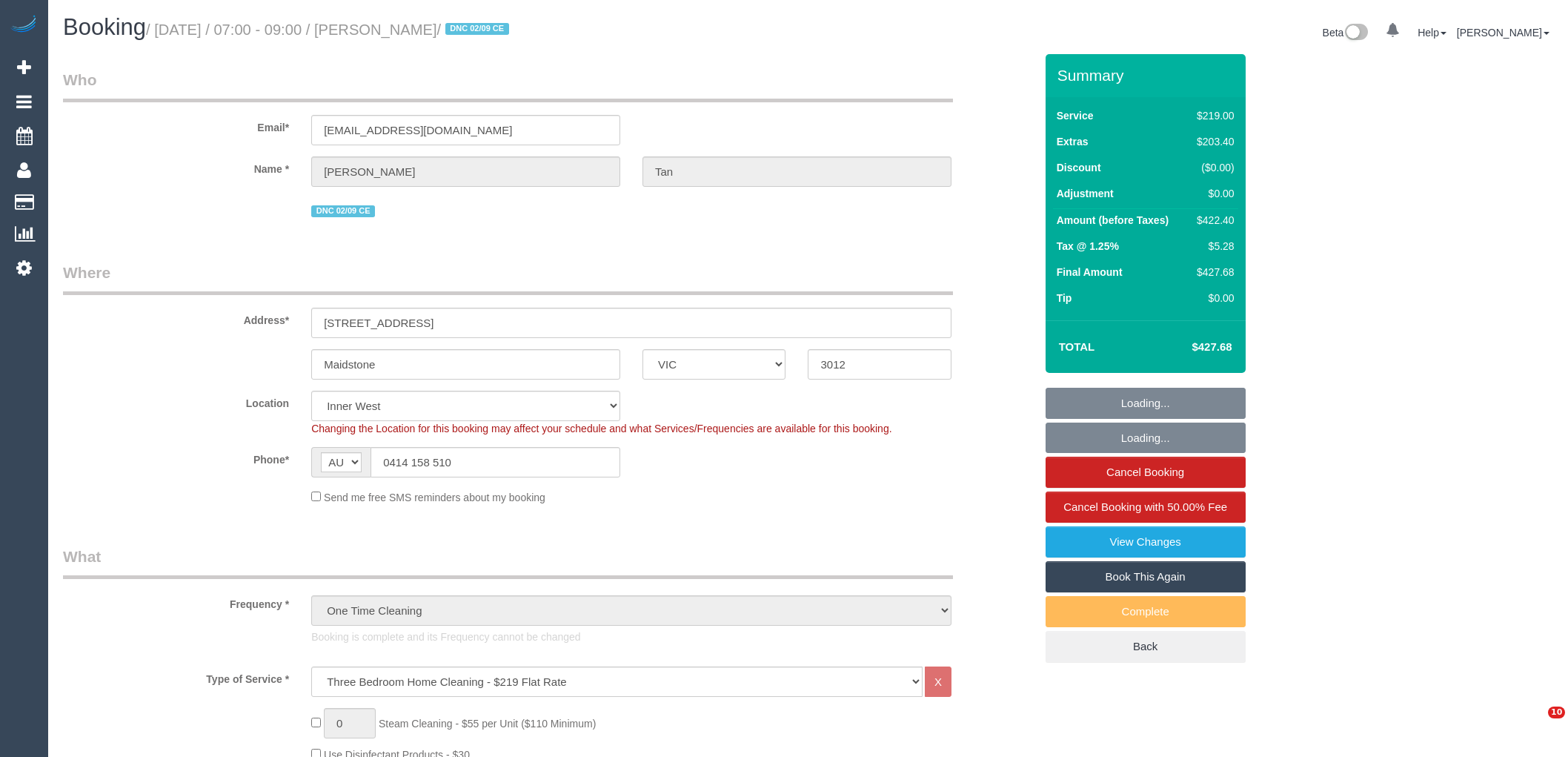
select select "number:24"
select select "number:26"
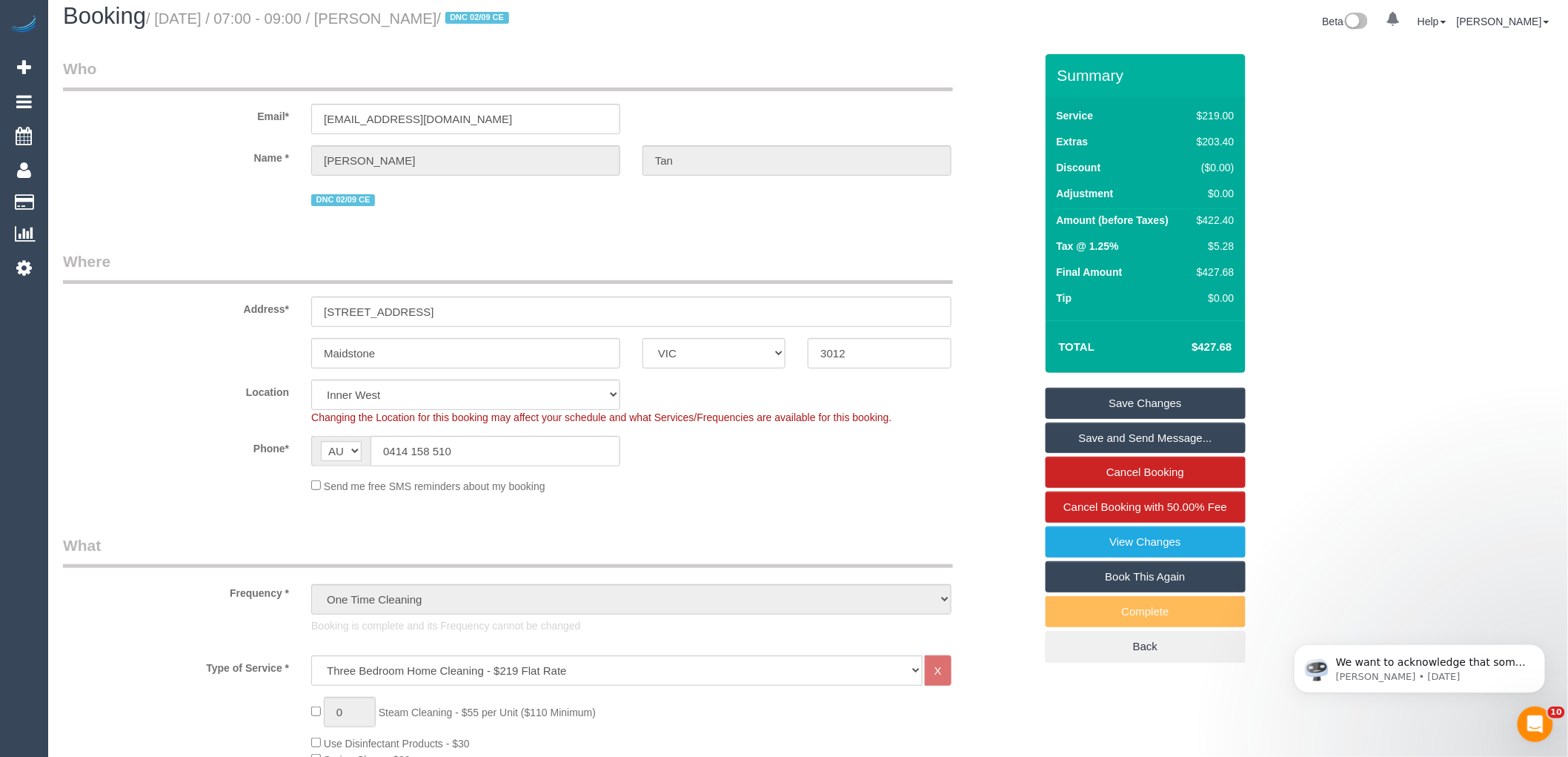
scroll to position [411, 0]
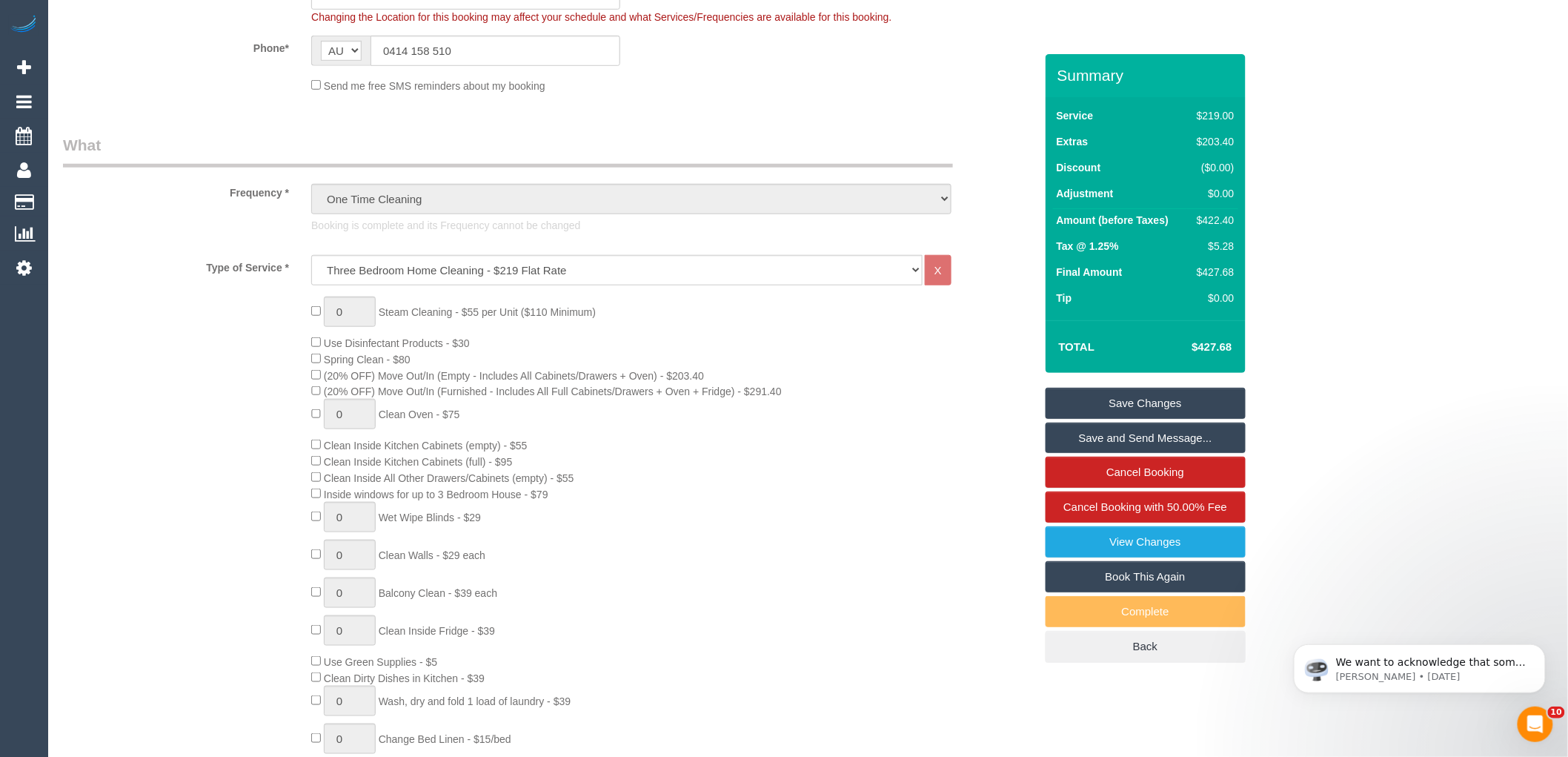
click at [1227, 216] on div "$422.40" at bounding box center [1211, 220] width 43 height 14
copy div "422.40"
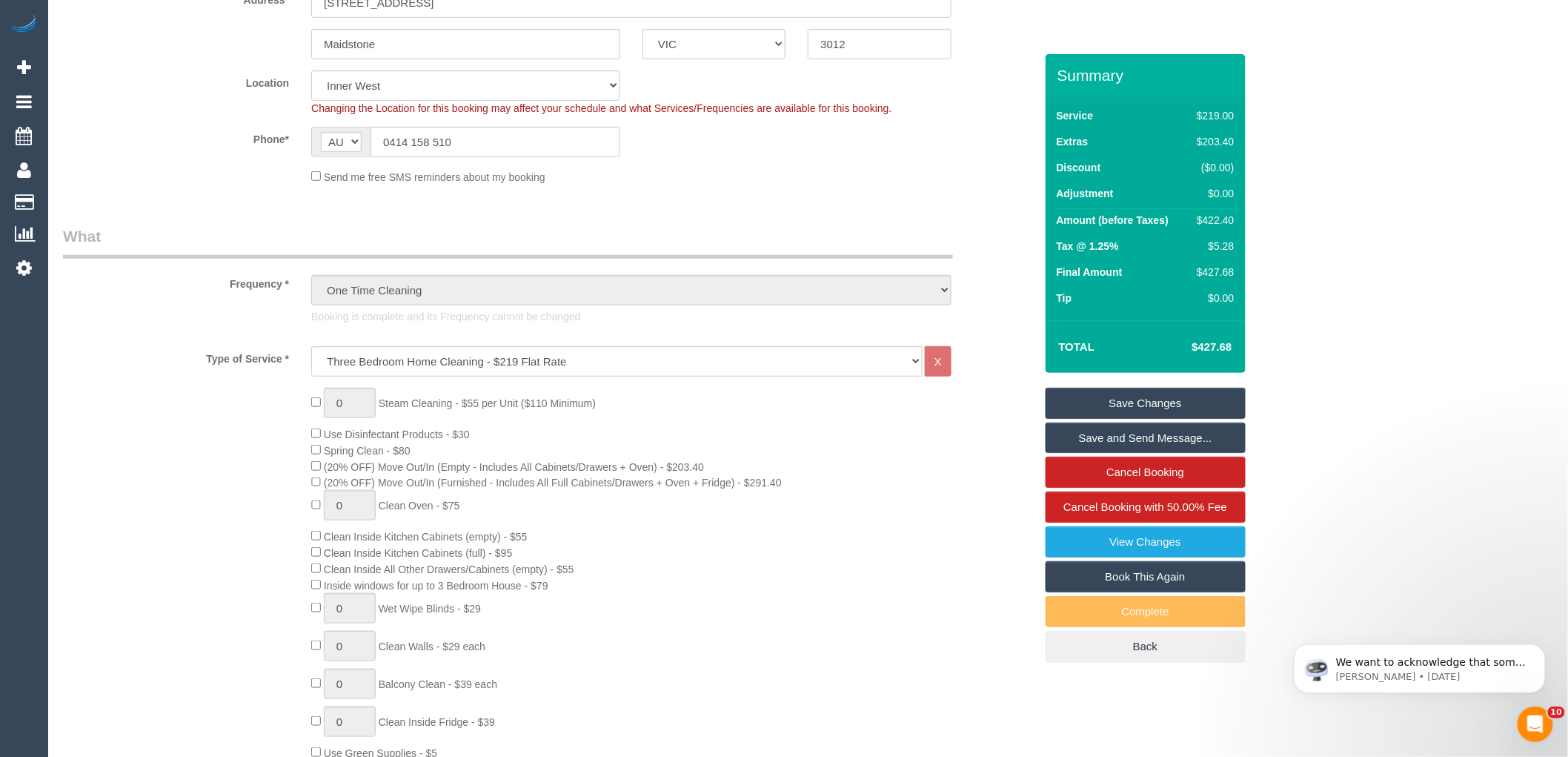
scroll to position [247, 0]
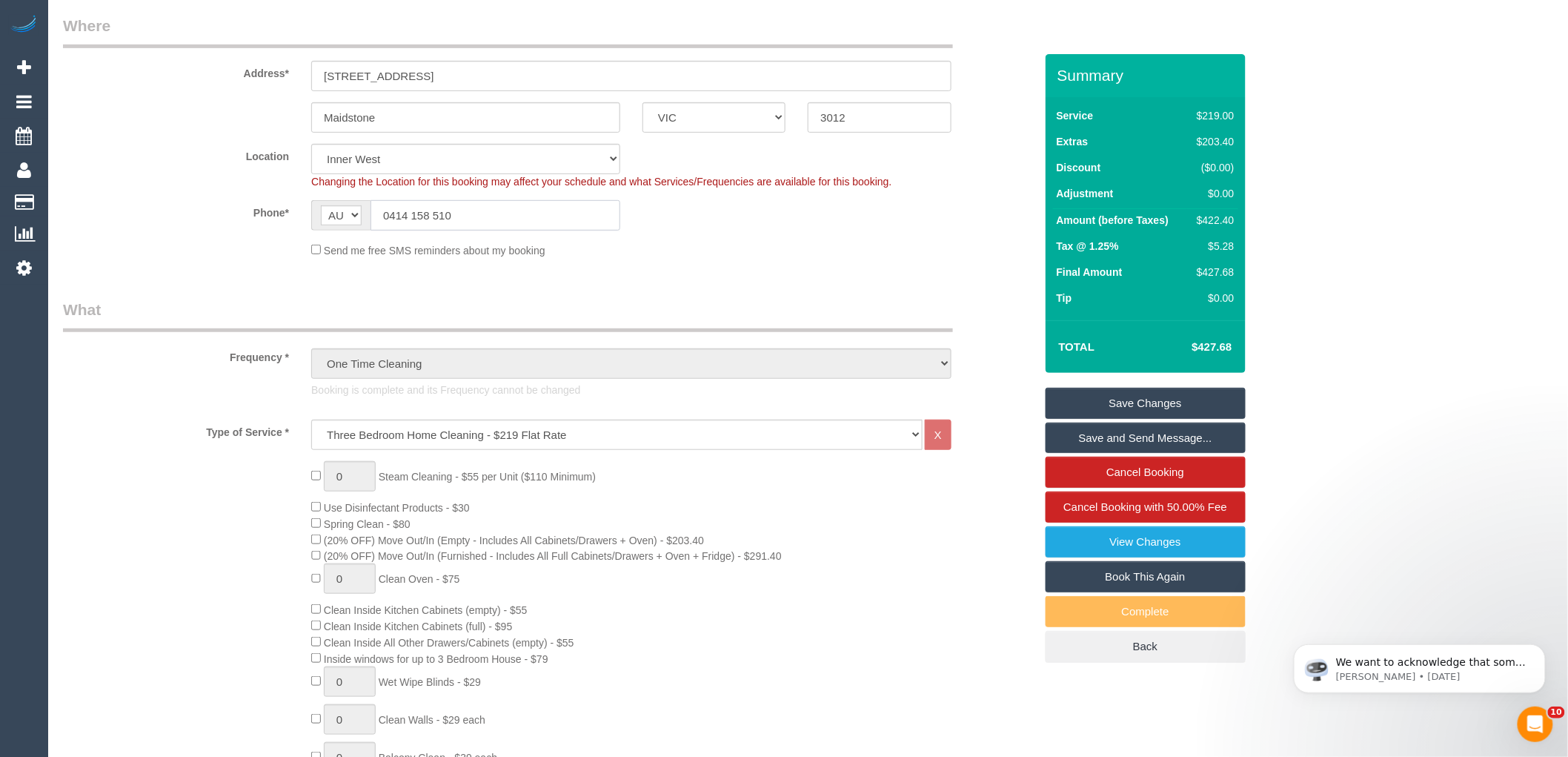
drag, startPoint x: 467, startPoint y: 216, endPoint x: 121, endPoint y: 220, distance: 346.0
click at [149, 234] on sui-booking-location "Location [GEOGRAPHIC_DATA] (North) East (South) [GEOGRAPHIC_DATA] (East) [GEOGR…" at bounding box center [549, 201] width 971 height 114
click at [1212, 216] on div "$422.40" at bounding box center [1211, 220] width 43 height 14
click at [1219, 224] on div "$422.40" at bounding box center [1211, 220] width 43 height 14
click at [1219, 224] on div "$422.40" at bounding box center [1211, 220] width 43 height 14
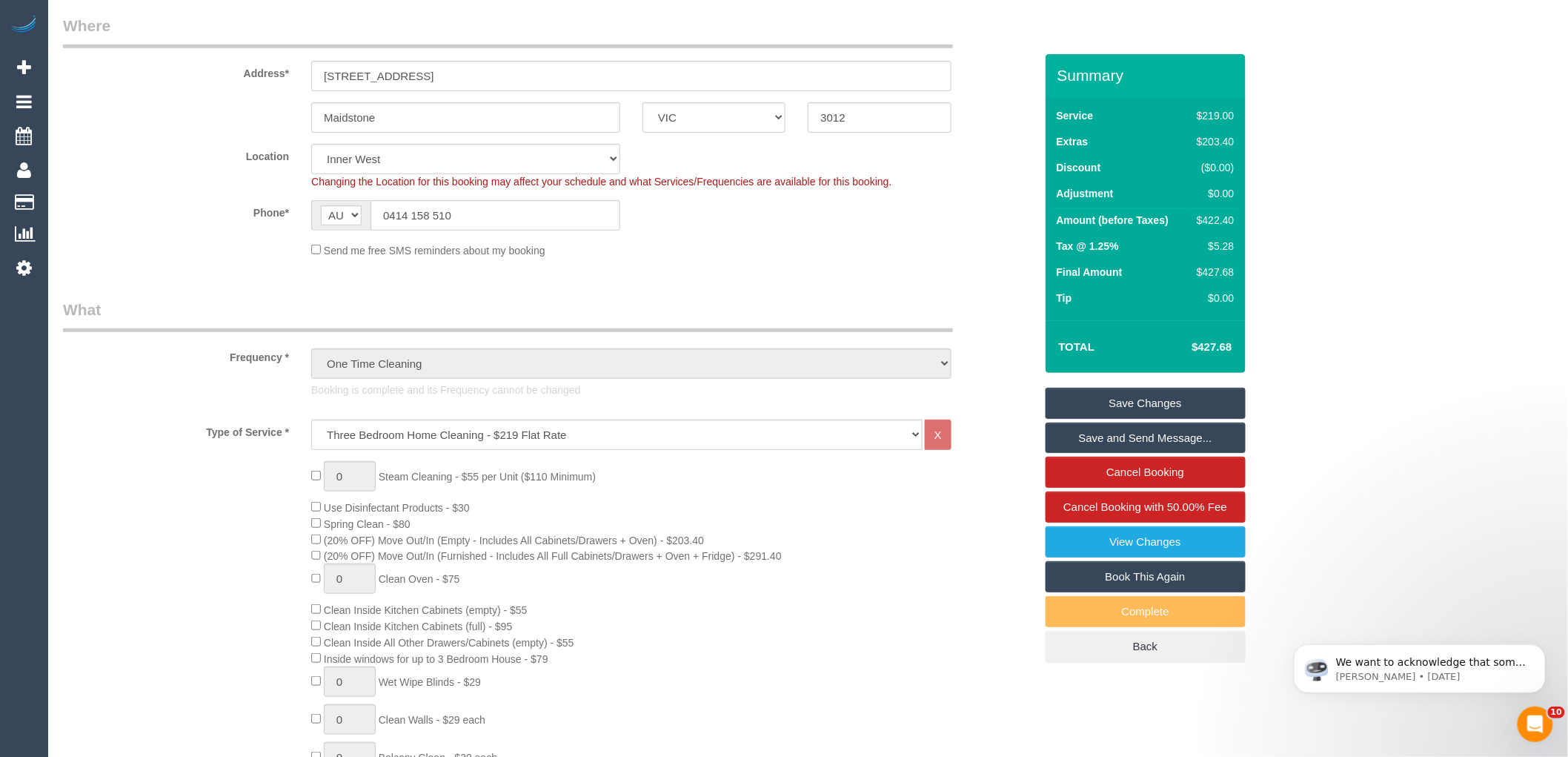
copy div "422.40"
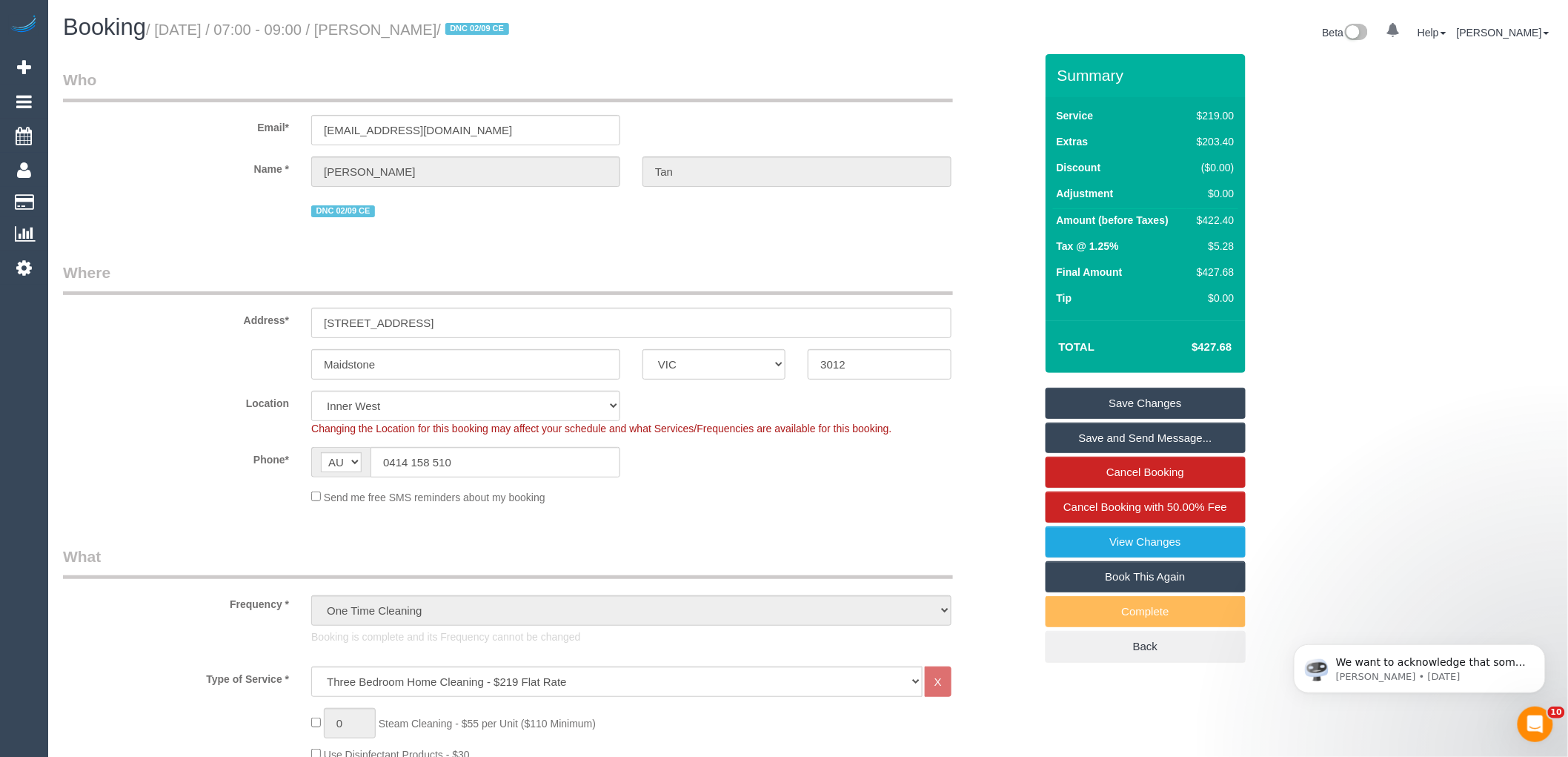
click at [1206, 218] on div "$422.40" at bounding box center [1211, 220] width 43 height 14
click at [1206, 217] on div "$422.40" at bounding box center [1211, 220] width 43 height 14
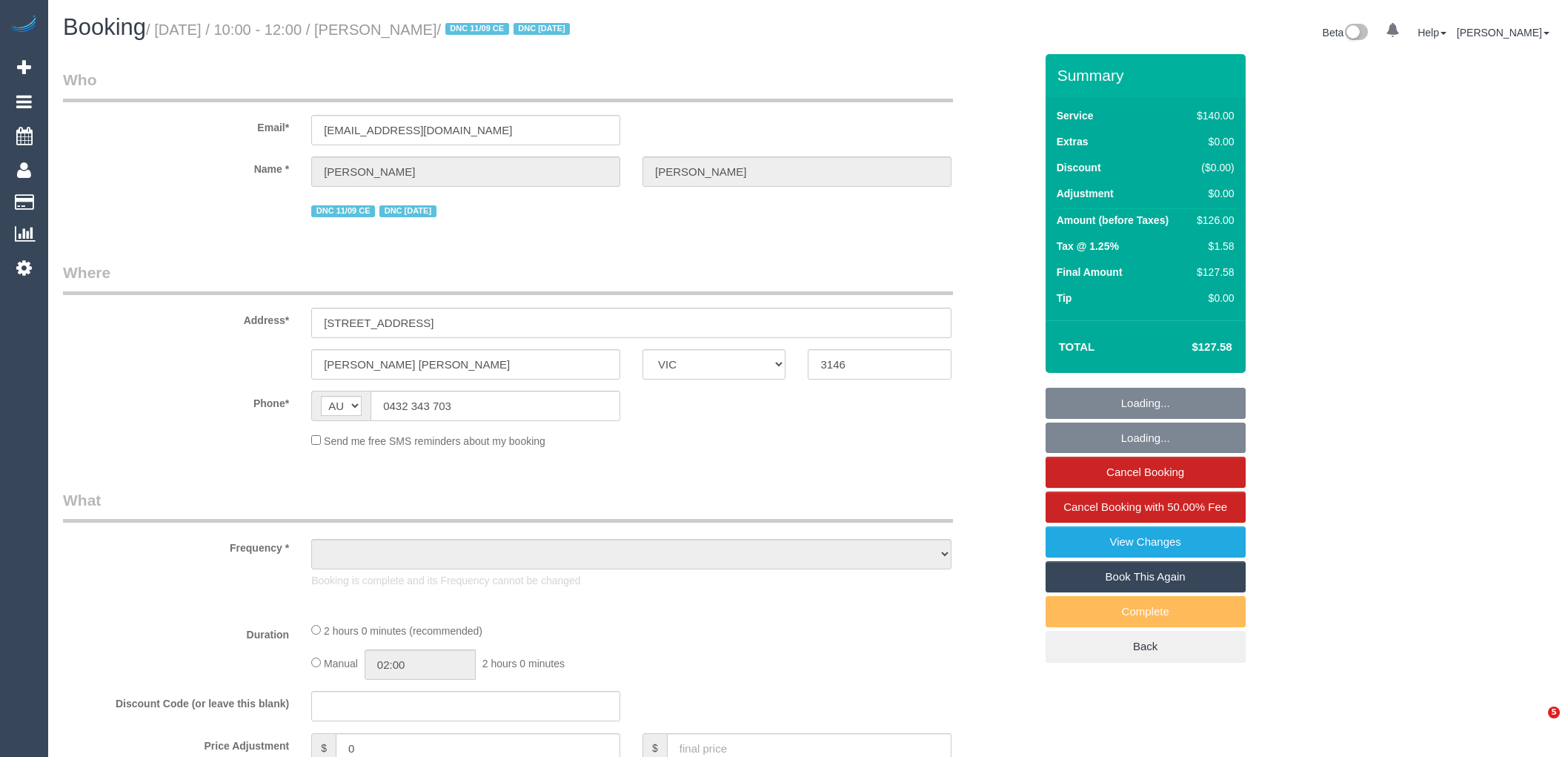
select select "VIC"
select select "string:stripe-pm_1Mlpvq2GScqysDRV2oXtTaw3"
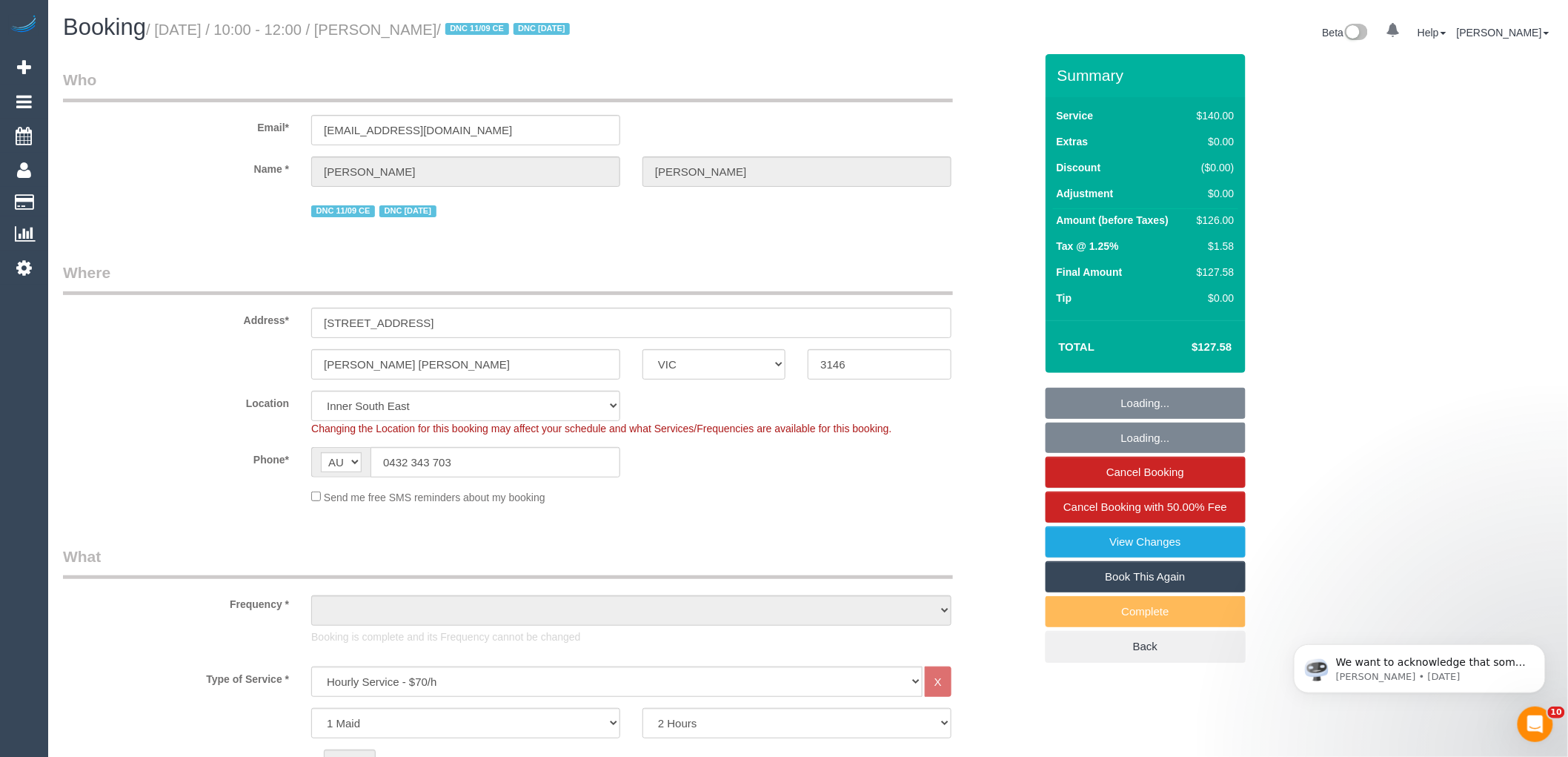
select select "number:28"
select select "number:15"
select select "number:19"
select select "number:22"
click at [1222, 223] on div "$126.00" at bounding box center [1211, 220] width 43 height 14
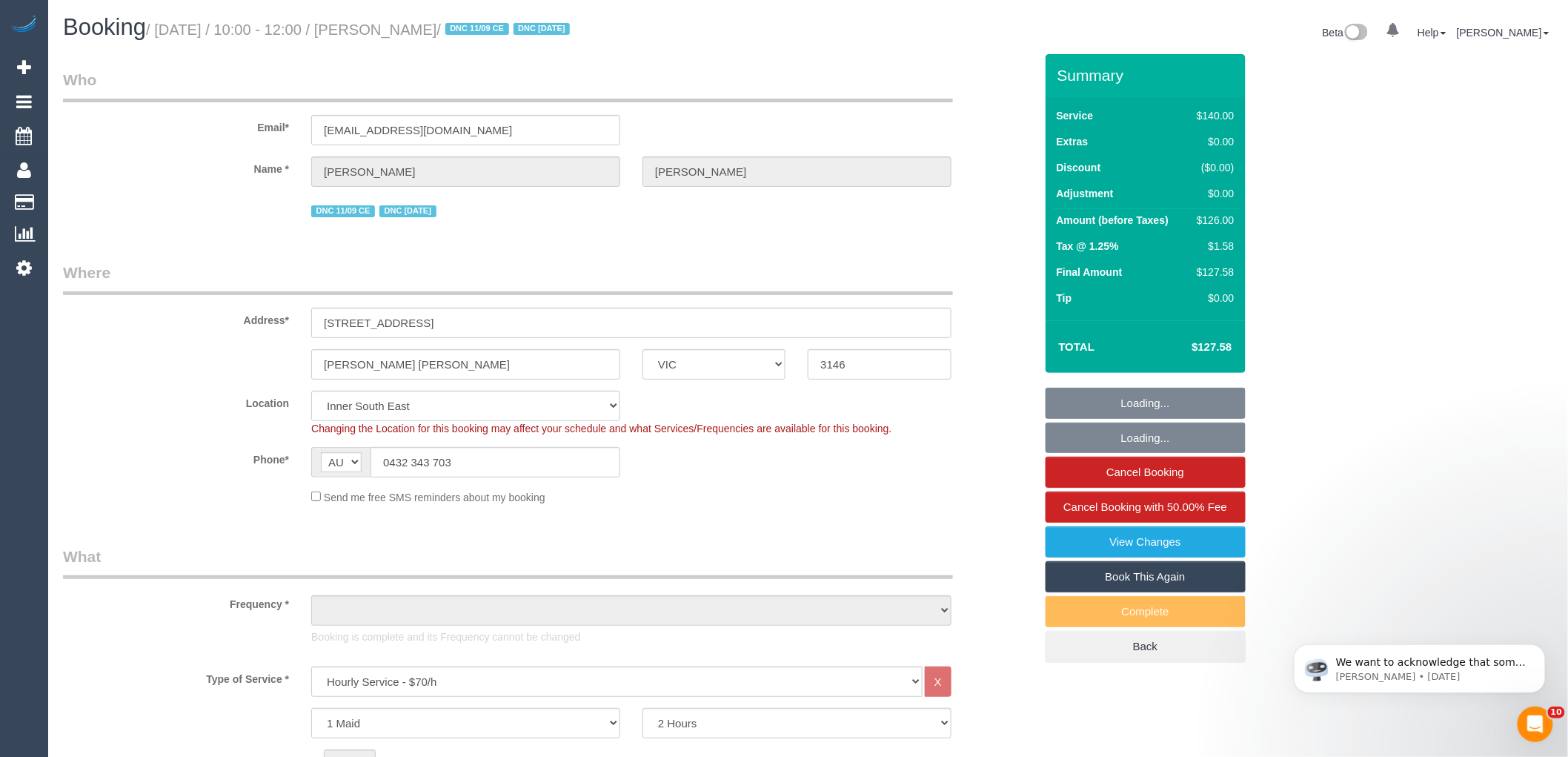
click at [1219, 220] on div "$126.00" at bounding box center [1211, 220] width 43 height 14
select select "object:1512"
click at [1217, 215] on div "$126.00" at bounding box center [1211, 220] width 43 height 14
click at [1215, 213] on div "$126.00" at bounding box center [1211, 220] width 43 height 14
copy div "126.00"
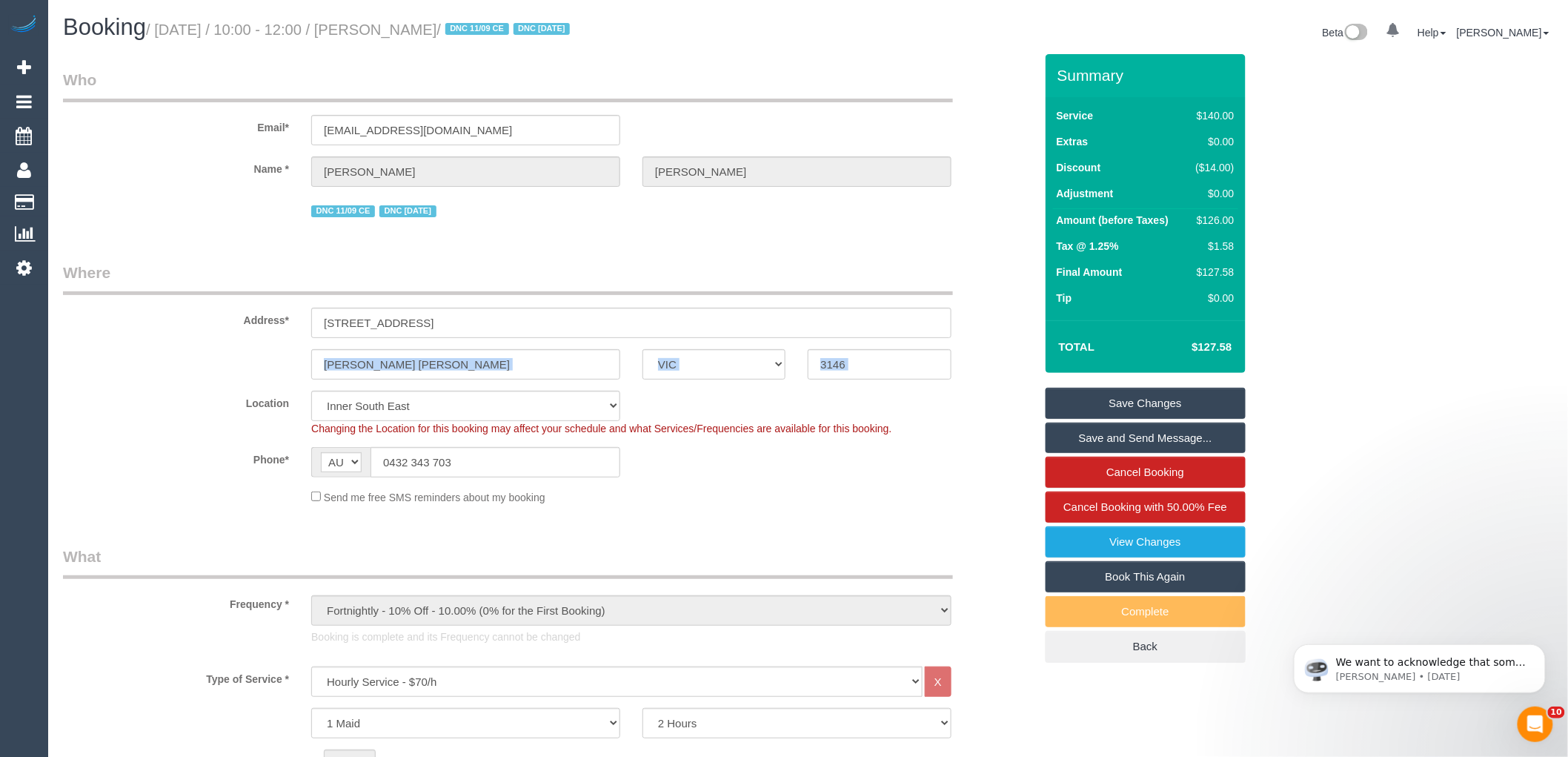
drag, startPoint x: 492, startPoint y: 479, endPoint x: 106, endPoint y: 421, distance: 390.3
click at [106, 421] on sui-booking-location "Location Office City East (North) East (South) Inner East Inner North (East) In…" at bounding box center [549, 447] width 971 height 114
click at [1210, 211] on td "$126.00" at bounding box center [1211, 222] width 52 height 26
copy div "126.00"
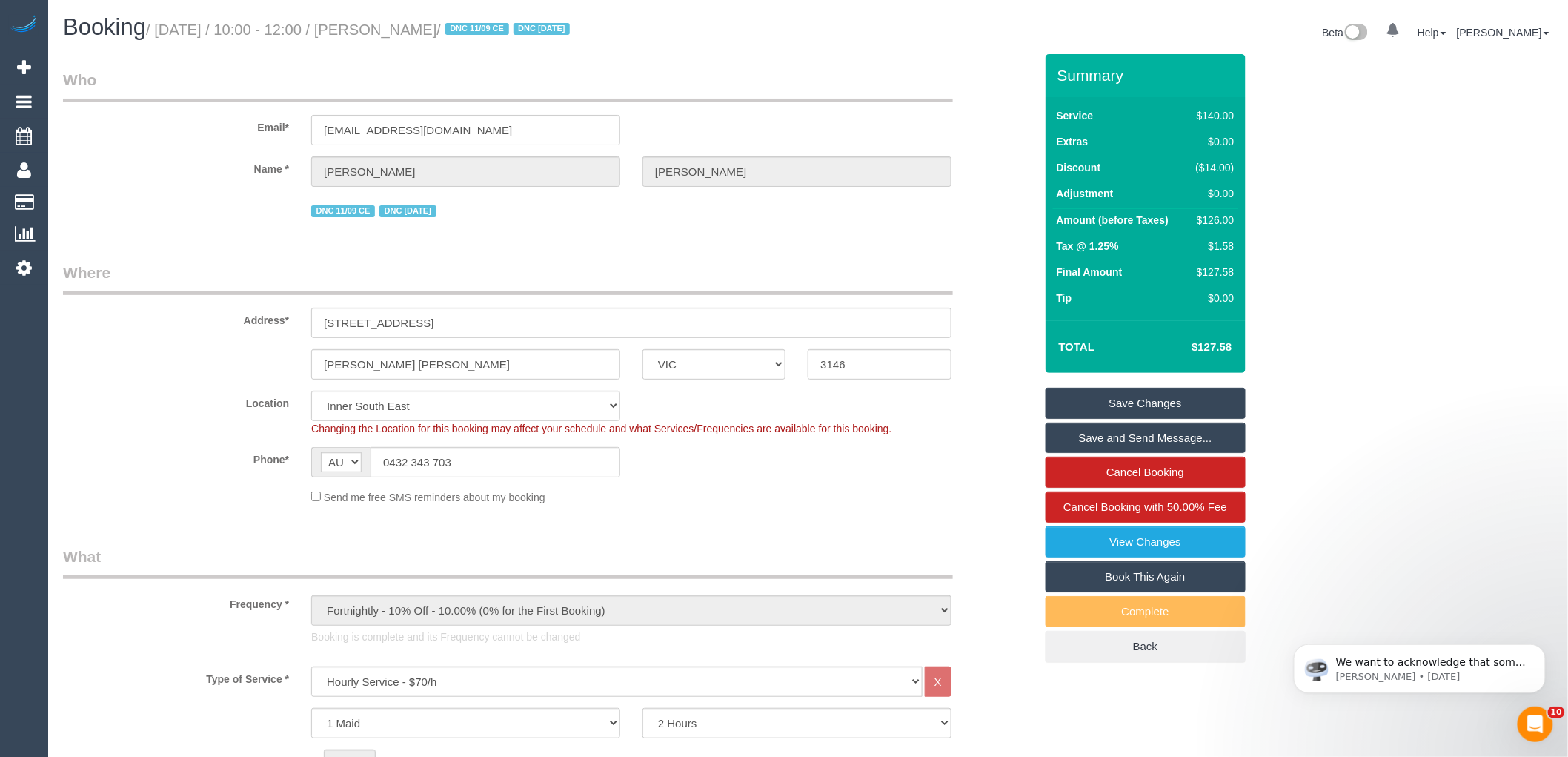
copy div "126.00"
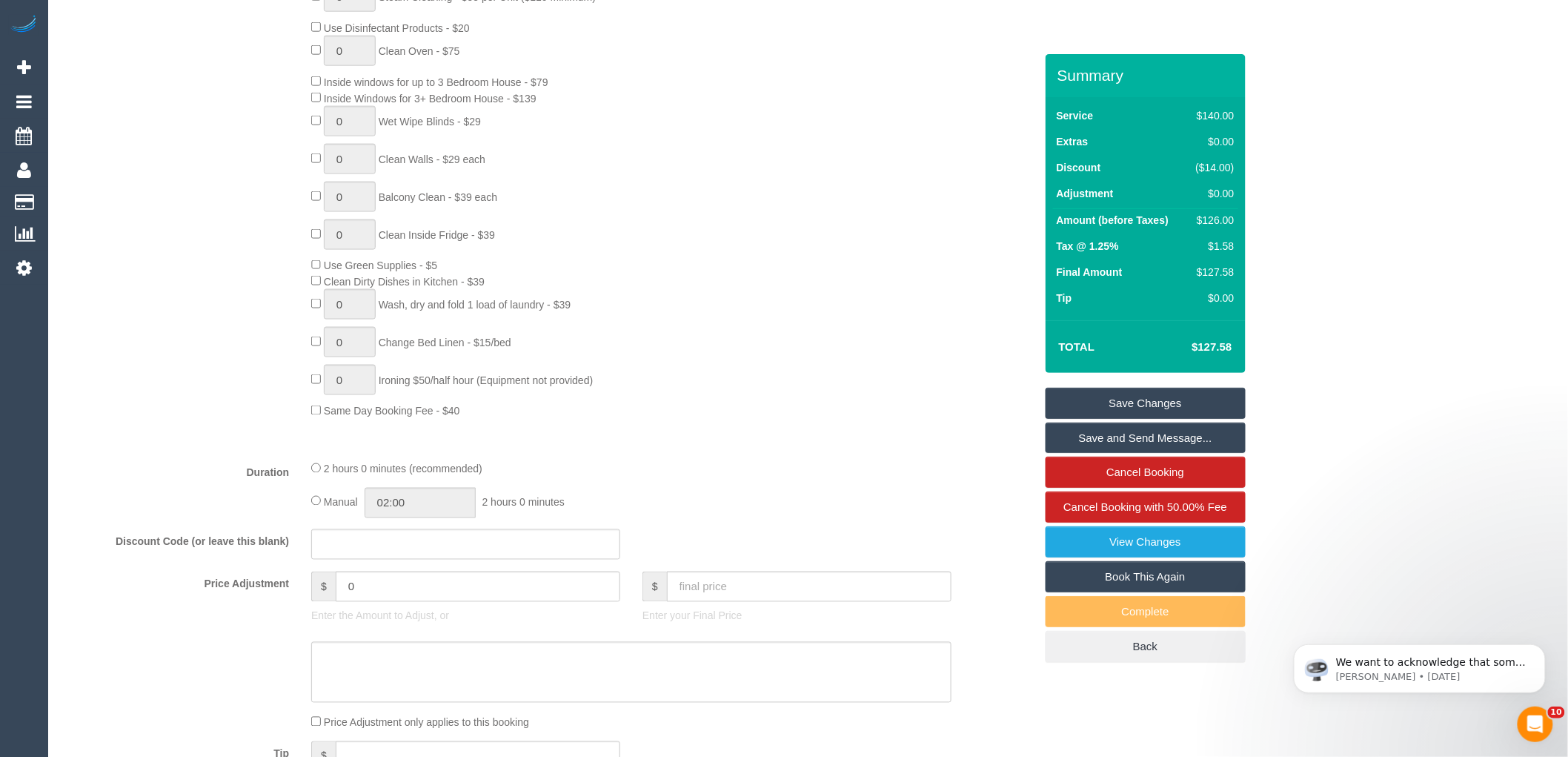
scroll to position [906, 0]
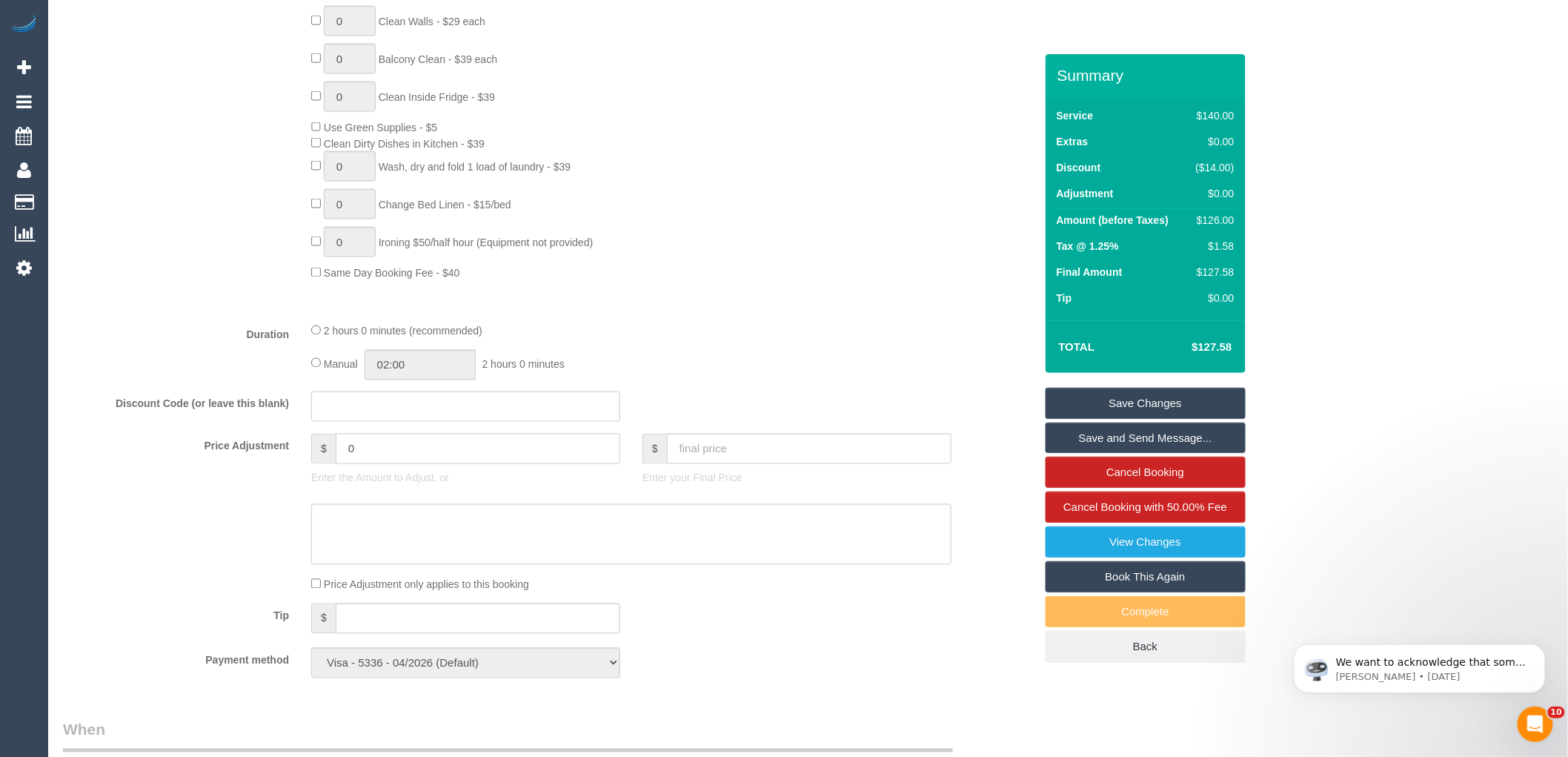
click at [396, 457] on input "0" at bounding box center [478, 449] width 284 height 31
click at [433, 560] on textarea at bounding box center [631, 534] width 640 height 61
type input "-37.8"
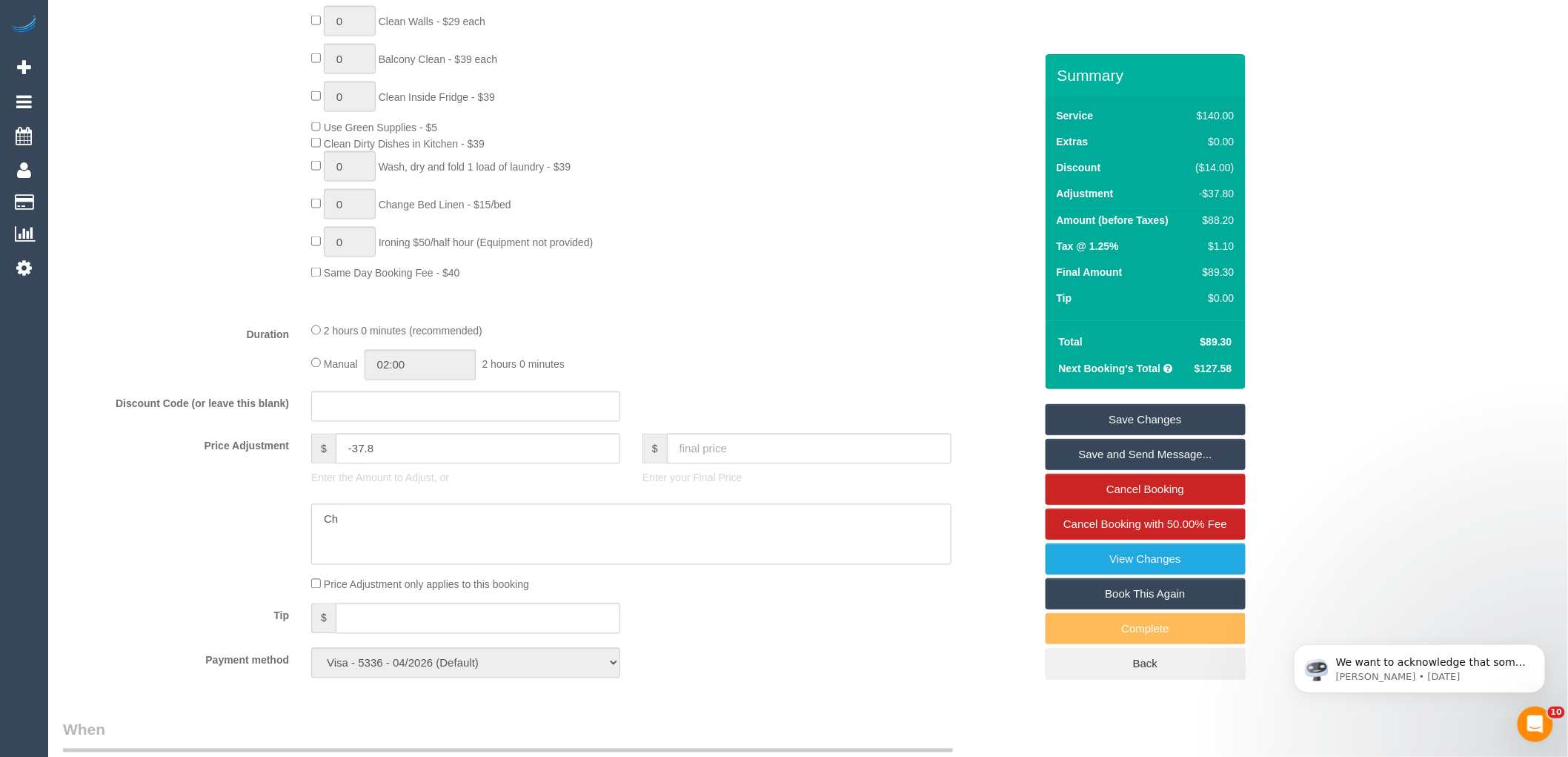
type textarea "C"
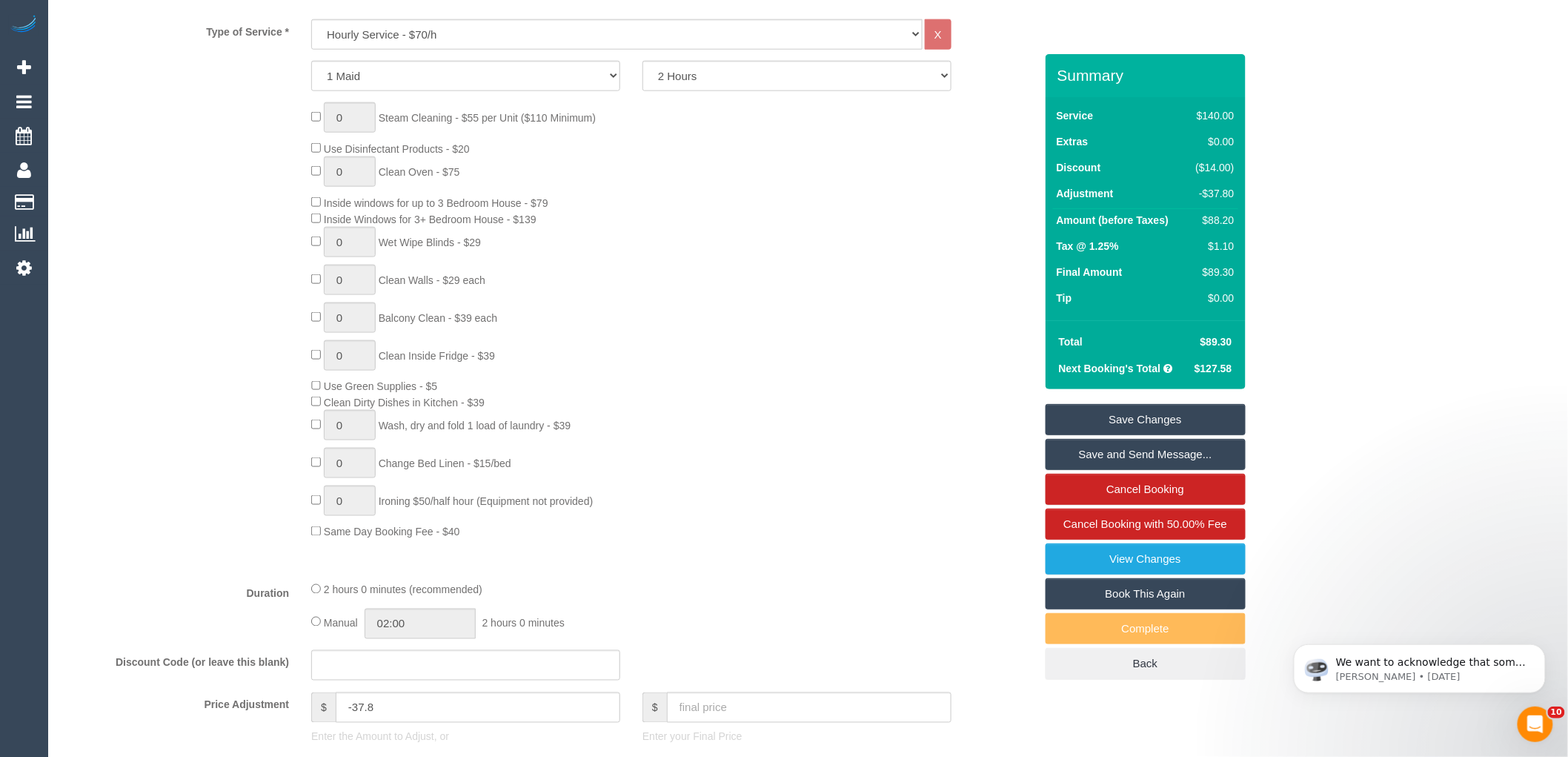
scroll to position [493, 0]
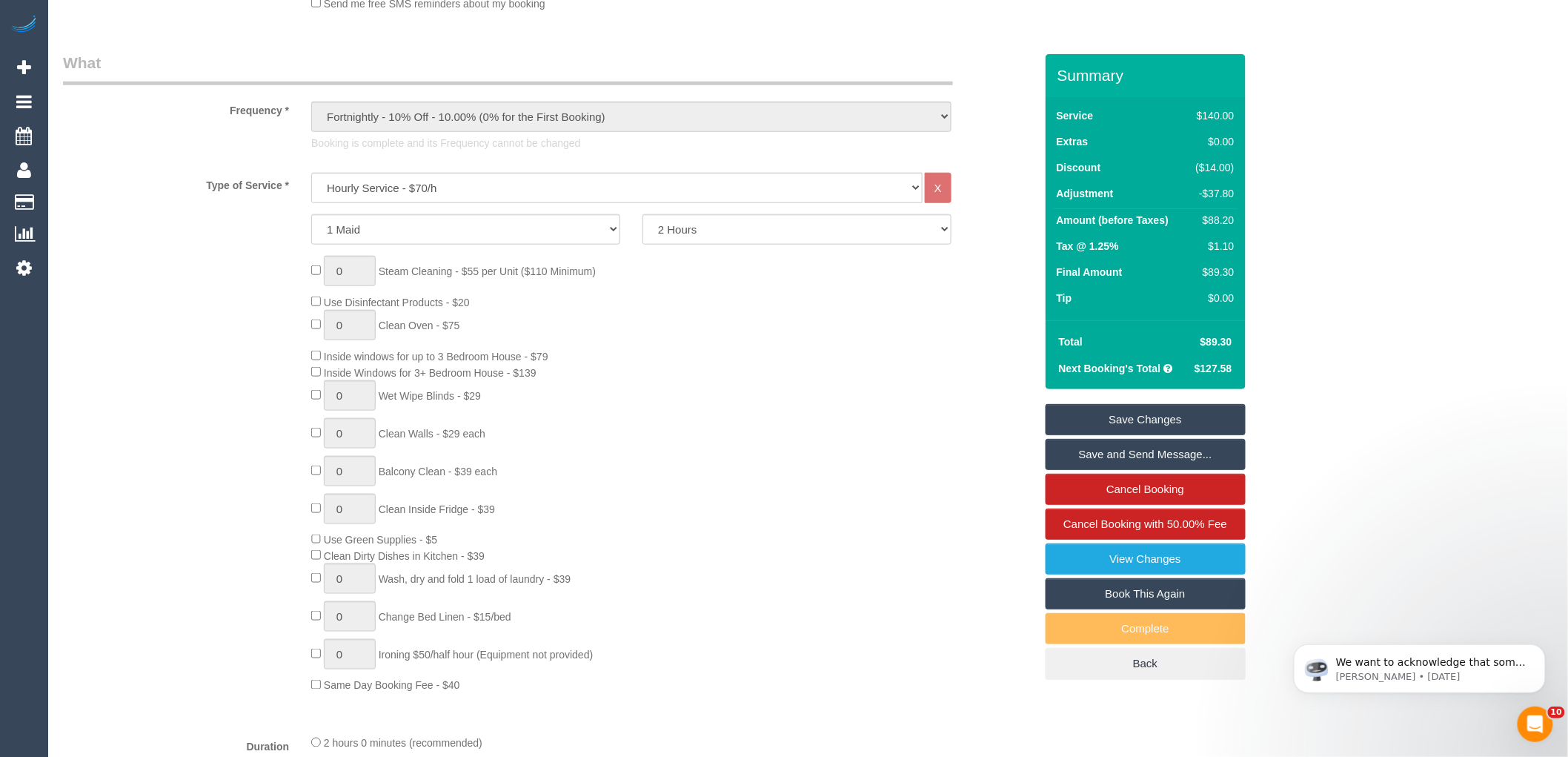
click at [1209, 274] on div "$89.30" at bounding box center [1211, 272] width 44 height 14
click at [1217, 275] on div "$89.30" at bounding box center [1211, 272] width 44 height 14
drag, startPoint x: 1214, startPoint y: 241, endPoint x: 1231, endPoint y: 276, distance: 38.9
click at [1230, 275] on tbody "Amount (before Taxes) $88.20 Tax @ 1.25% $1.10 Final Amount $89.30" at bounding box center [1145, 248] width 186 height 79
click at [1231, 283] on td "$89.30" at bounding box center [1211, 273] width 52 height 26
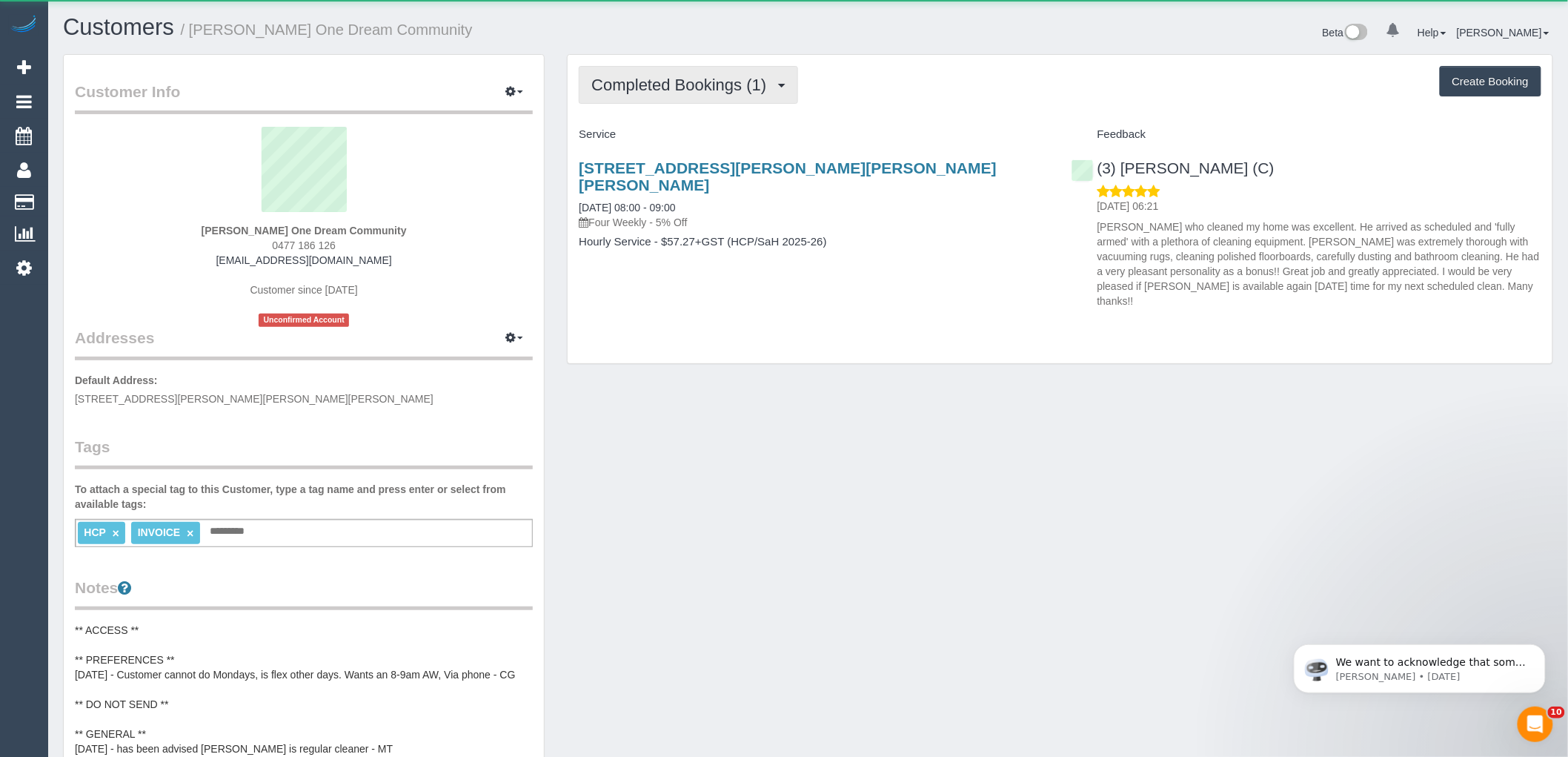
click at [686, 92] on span "Completed Bookings (1)" at bounding box center [682, 84] width 182 height 18
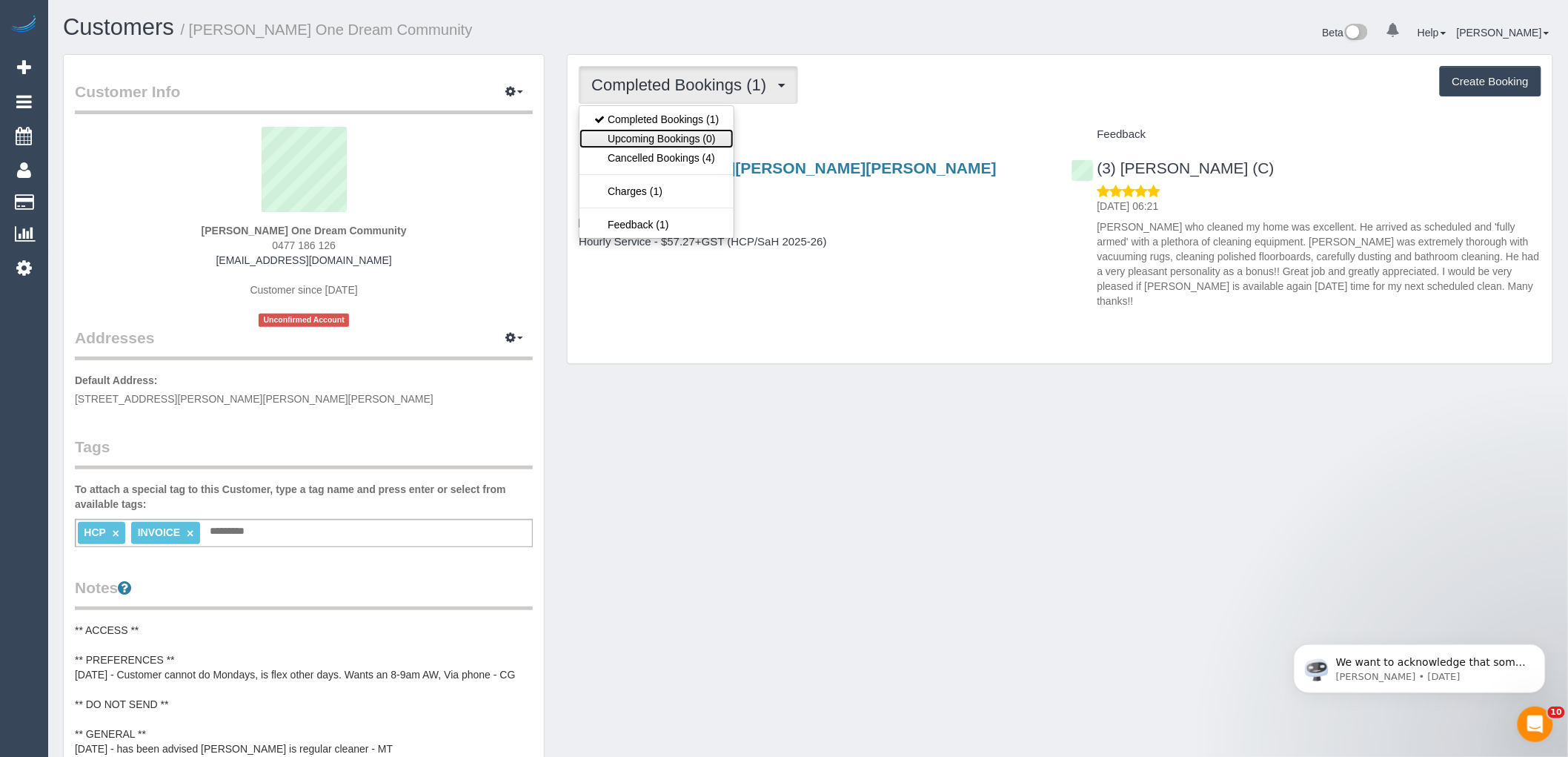
click at [678, 139] on link "Upcoming Bookings (0)" at bounding box center [656, 138] width 154 height 19
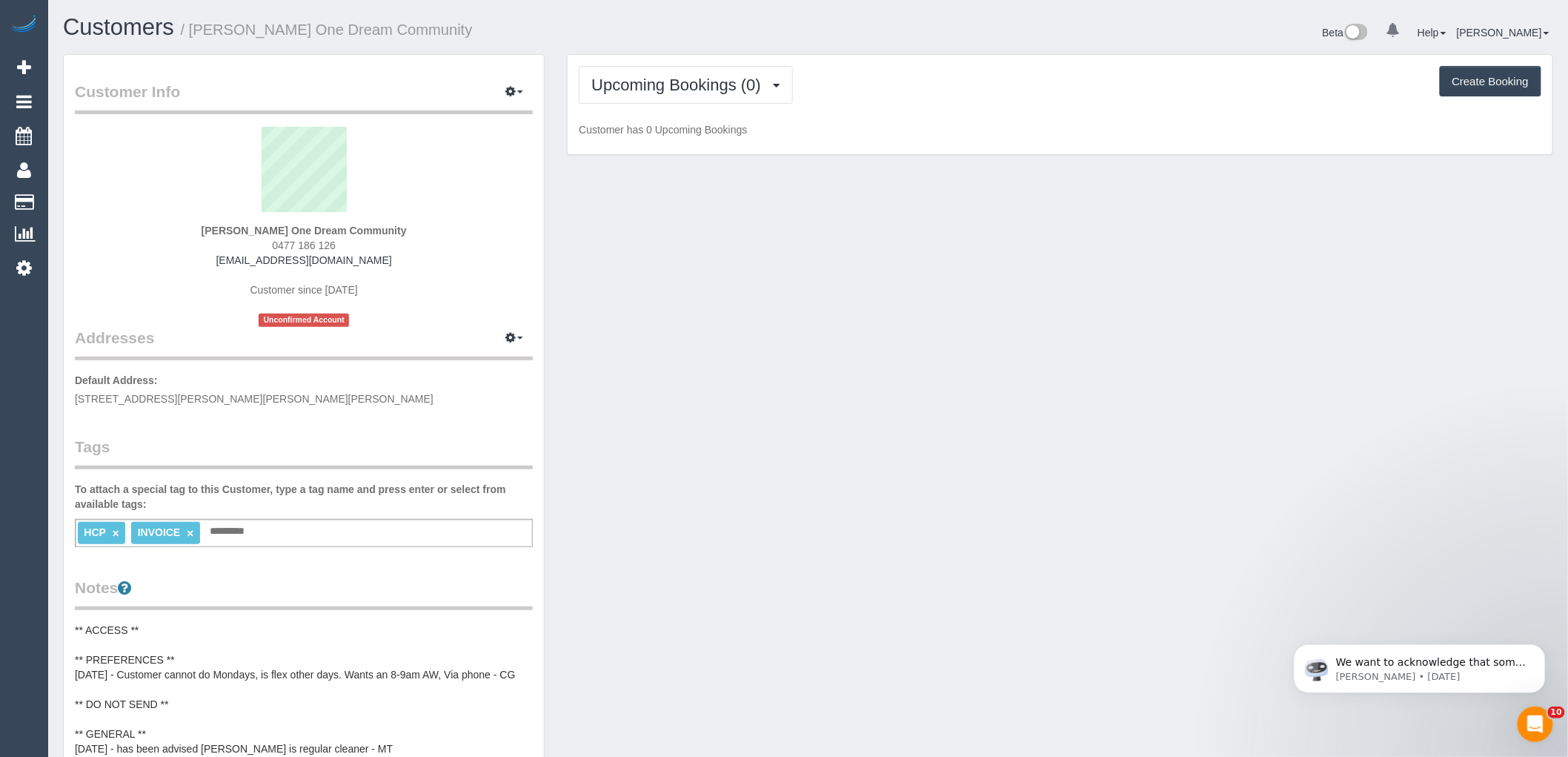
click at [390, 256] on div "[PERSON_NAME] One Dream Community 0477 186 126 [EMAIL_ADDRESS][DOMAIN_NAME] Cus…" at bounding box center [304, 226] width 458 height 200
drag, startPoint x: 389, startPoint y: 255, endPoint x: 198, endPoint y: 261, distance: 191.1
click at [195, 264] on div "[PERSON_NAME] One Dream Community 0477 186 126 [EMAIL_ADDRESS][DOMAIN_NAME] Cus…" at bounding box center [304, 226] width 458 height 200
copy div "[EMAIL_ADDRESS][DOMAIN_NAME]"
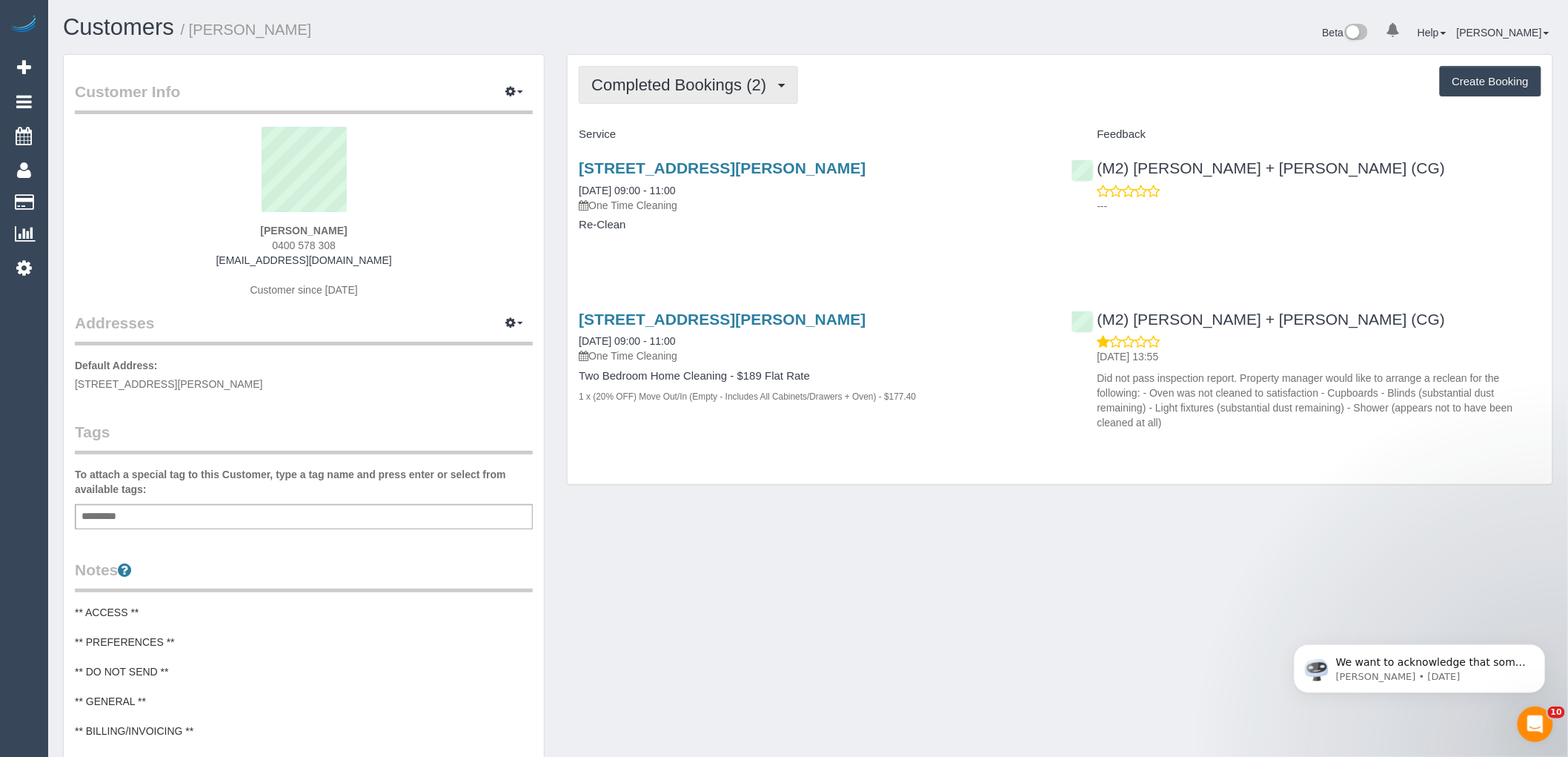
click at [693, 95] on button "Completed Bookings (2)" at bounding box center [688, 85] width 219 height 38
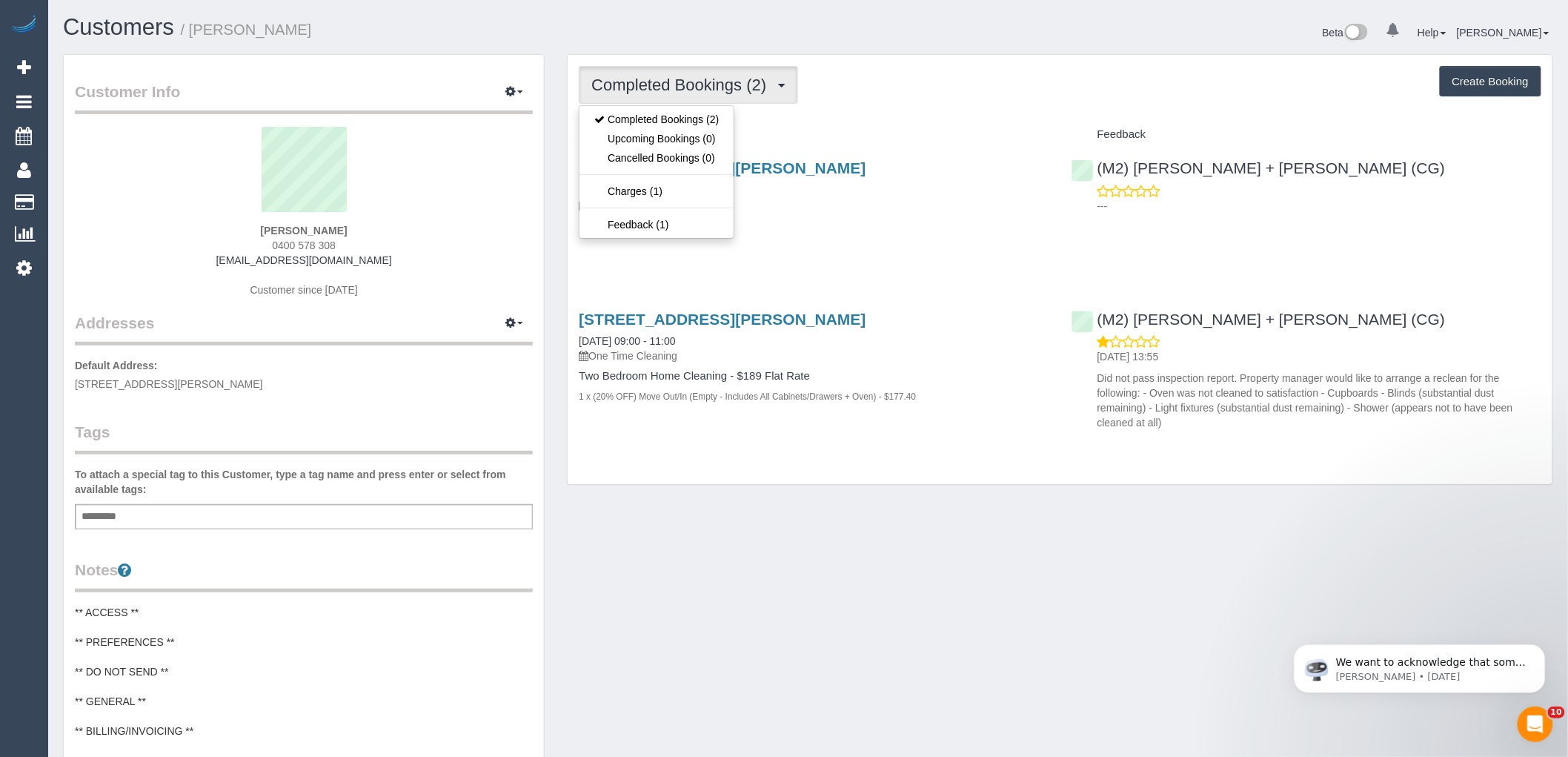
click at [960, 115] on div "Completed Bookings (2) Completed Bookings (2) Upcoming Bookings (0) Cancelled B…" at bounding box center [1060, 270] width 985 height 430
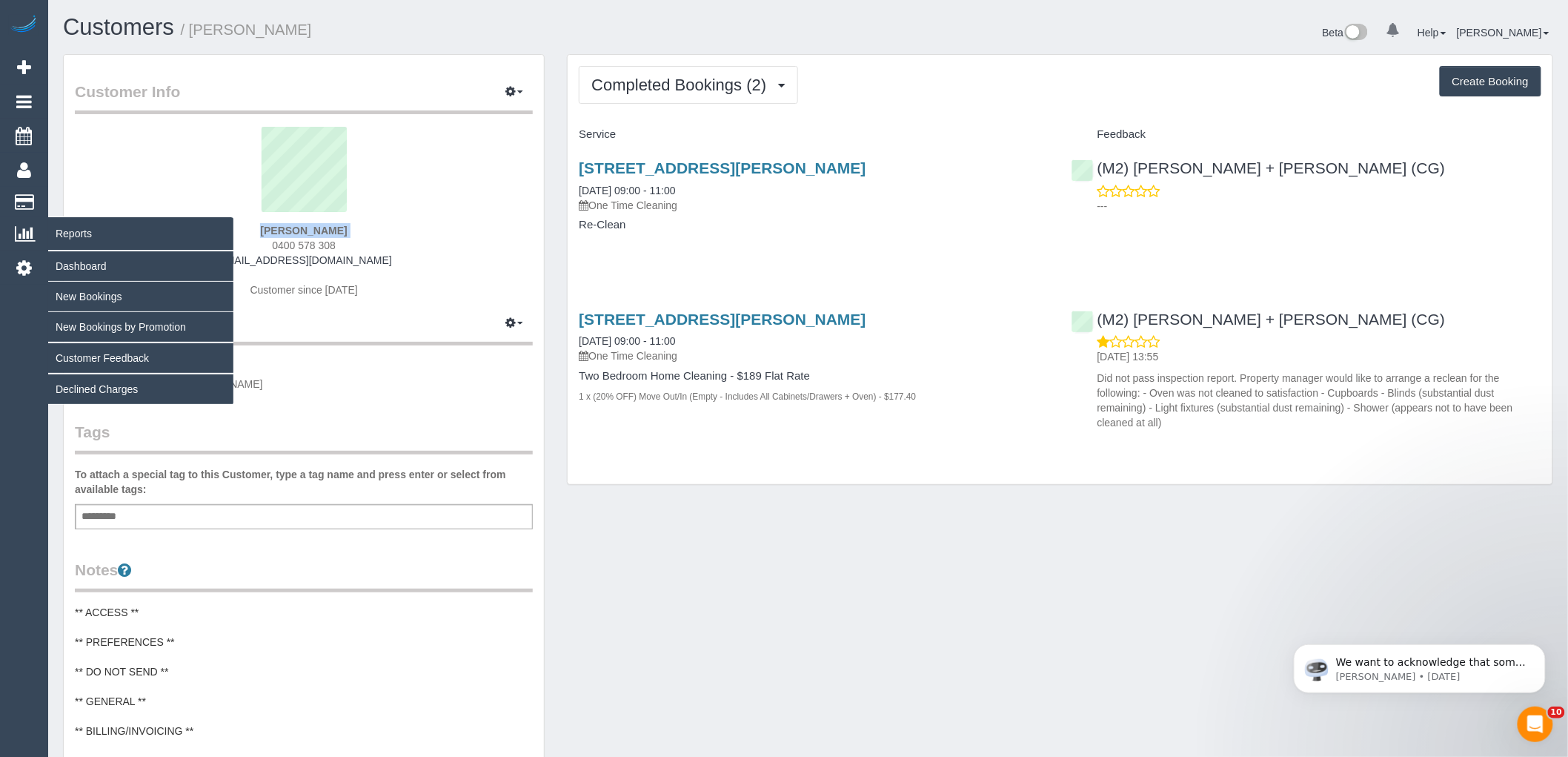
drag, startPoint x: 364, startPoint y: 223, endPoint x: 4, endPoint y: 239, distance: 360.4
click at [14, 252] on div "0 Beta Your Notifications You have 0 alerts Add Booking Bookings Active Booking…" at bounding box center [784, 593] width 1568 height 1187
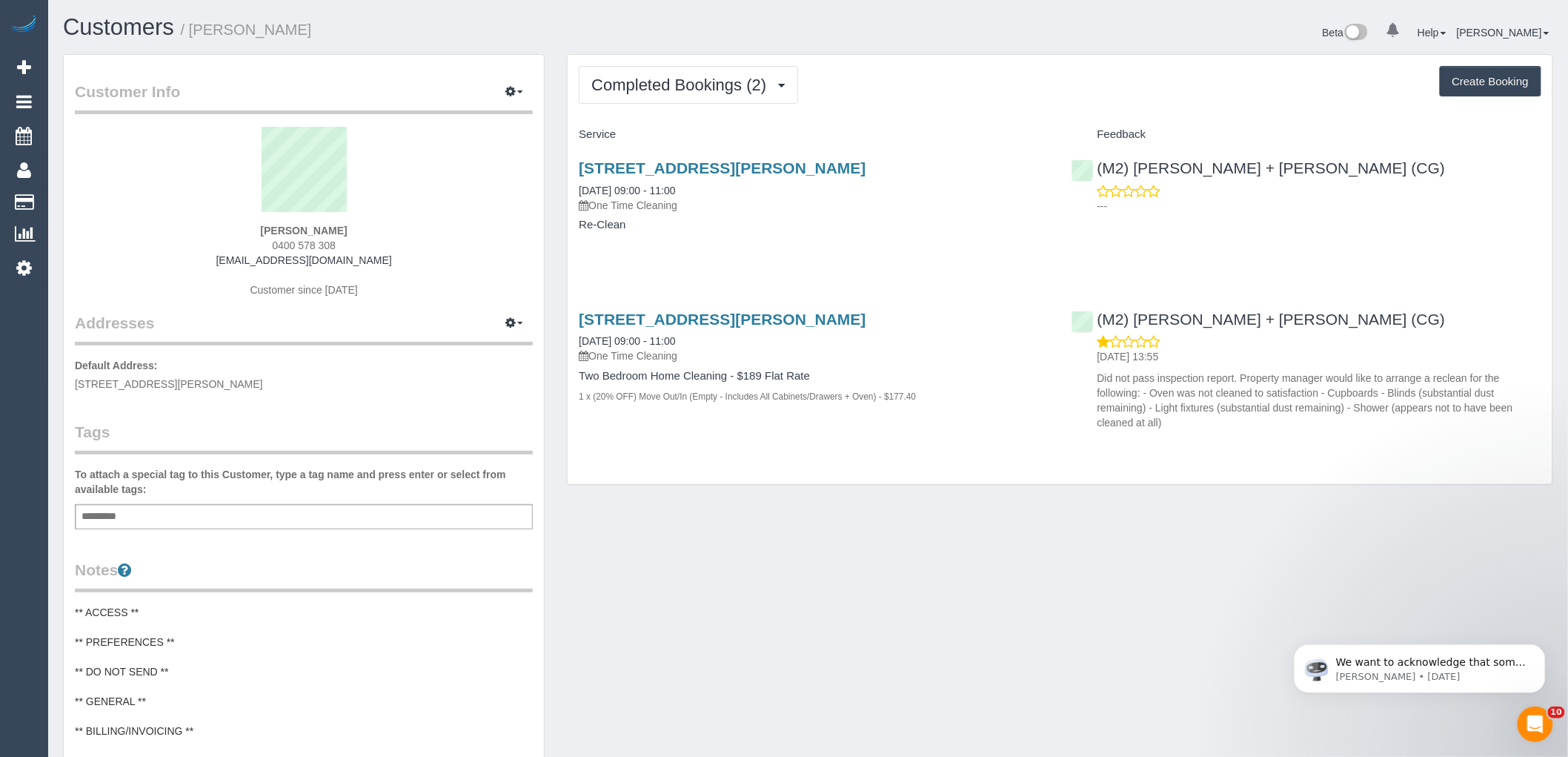
click at [435, 224] on div "[PERSON_NAME] 0400 578 308 [EMAIL_ADDRESS][DOMAIN_NAME] Customer since [DATE]" at bounding box center [304, 219] width 458 height 186
drag, startPoint x: 375, startPoint y: 232, endPoint x: 186, endPoint y: 218, distance: 189.5
click at [186, 218] on div "[PERSON_NAME] 0400 578 308 [EMAIL_ADDRESS][DOMAIN_NAME] Customer since [DATE]" at bounding box center [304, 219] width 458 height 186
copy div "[PERSON_NAME]"
click at [184, 527] on div "Add a tag" at bounding box center [304, 517] width 458 height 25
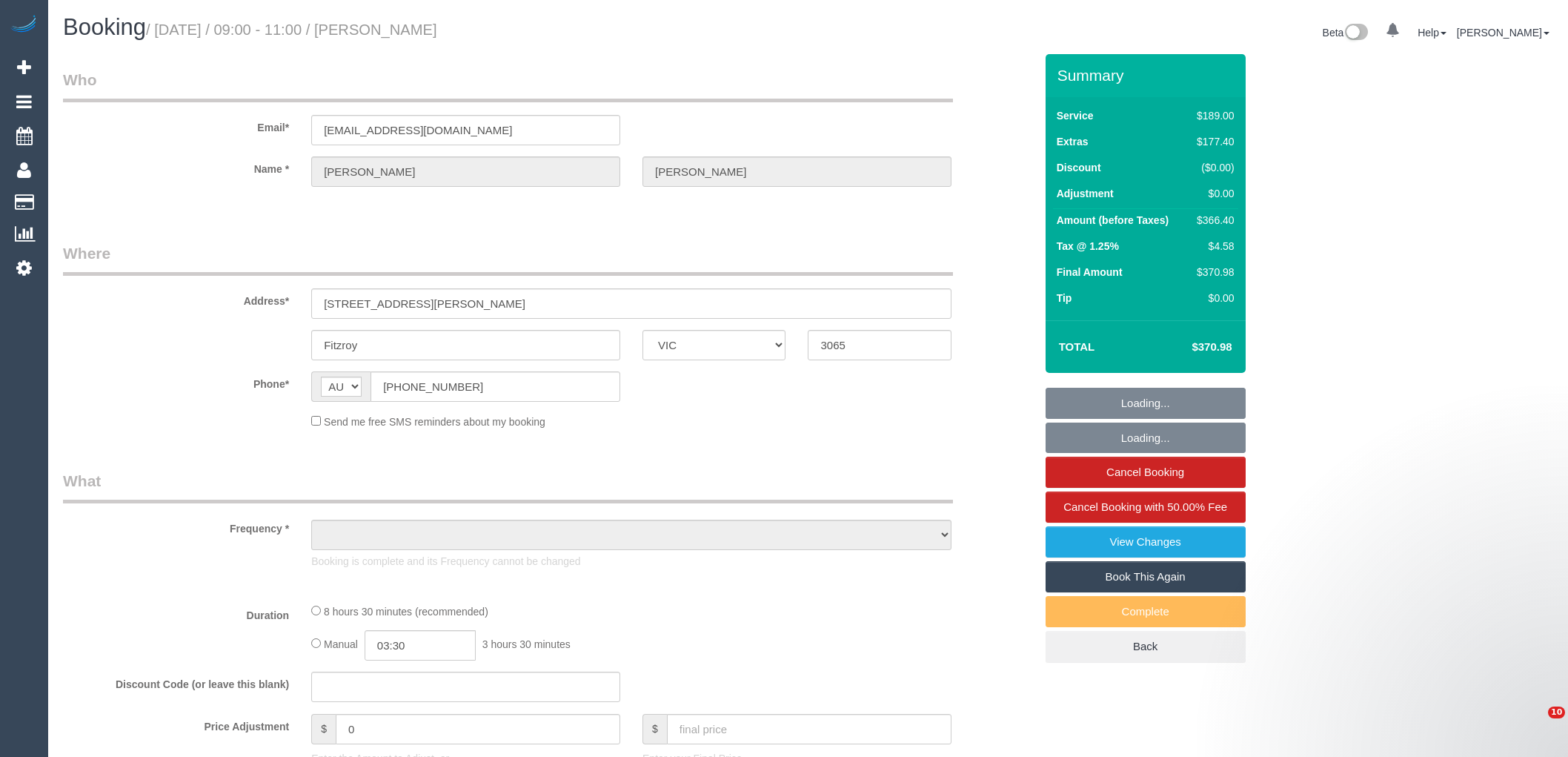
select select "VIC"
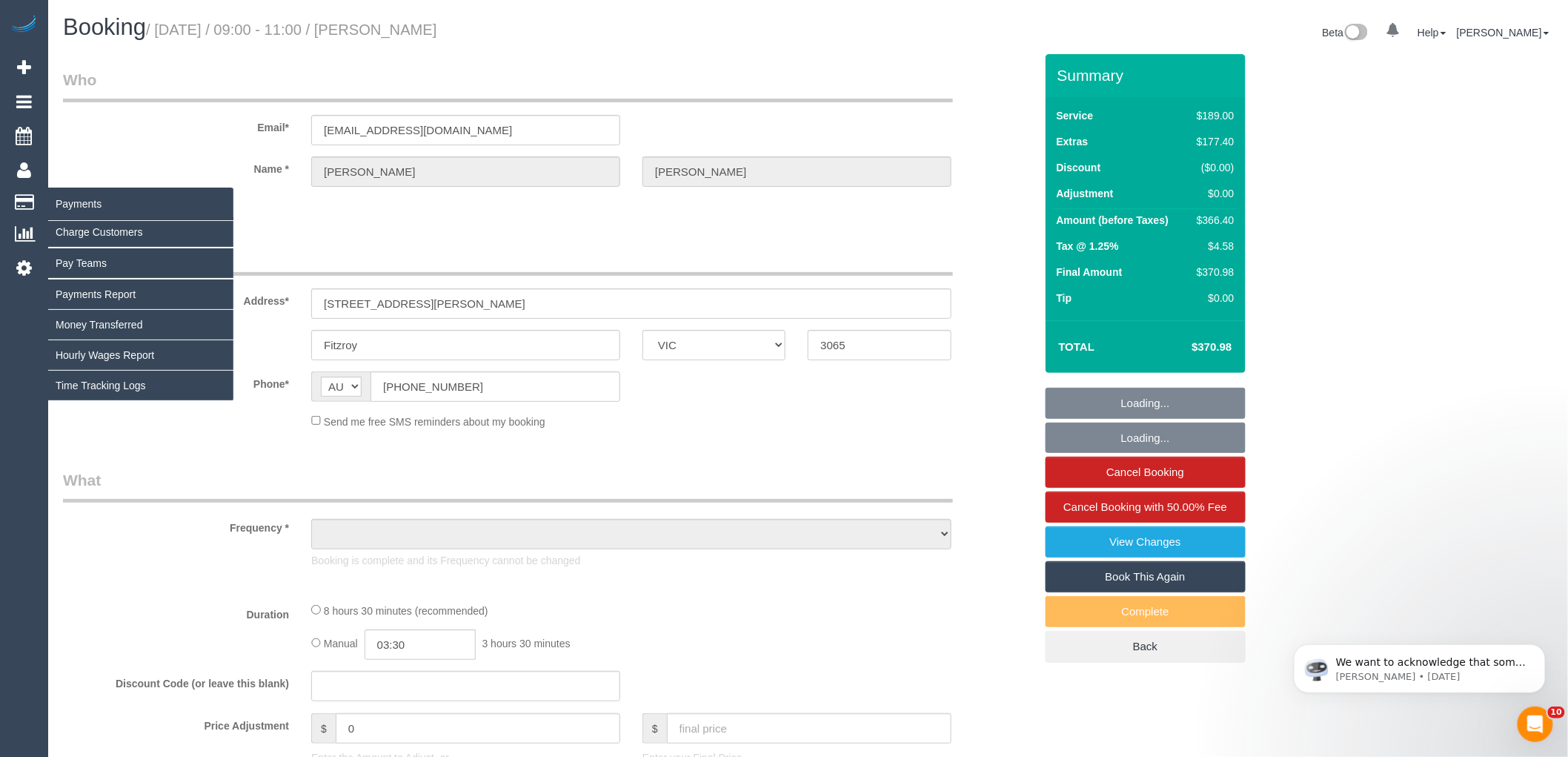
select select "string:stripe-pm_1S78kw2GScqysDRVJc6lT9bs"
click at [77, 237] on link "Charge Customers" at bounding box center [140, 232] width 186 height 30
select select "object:597"
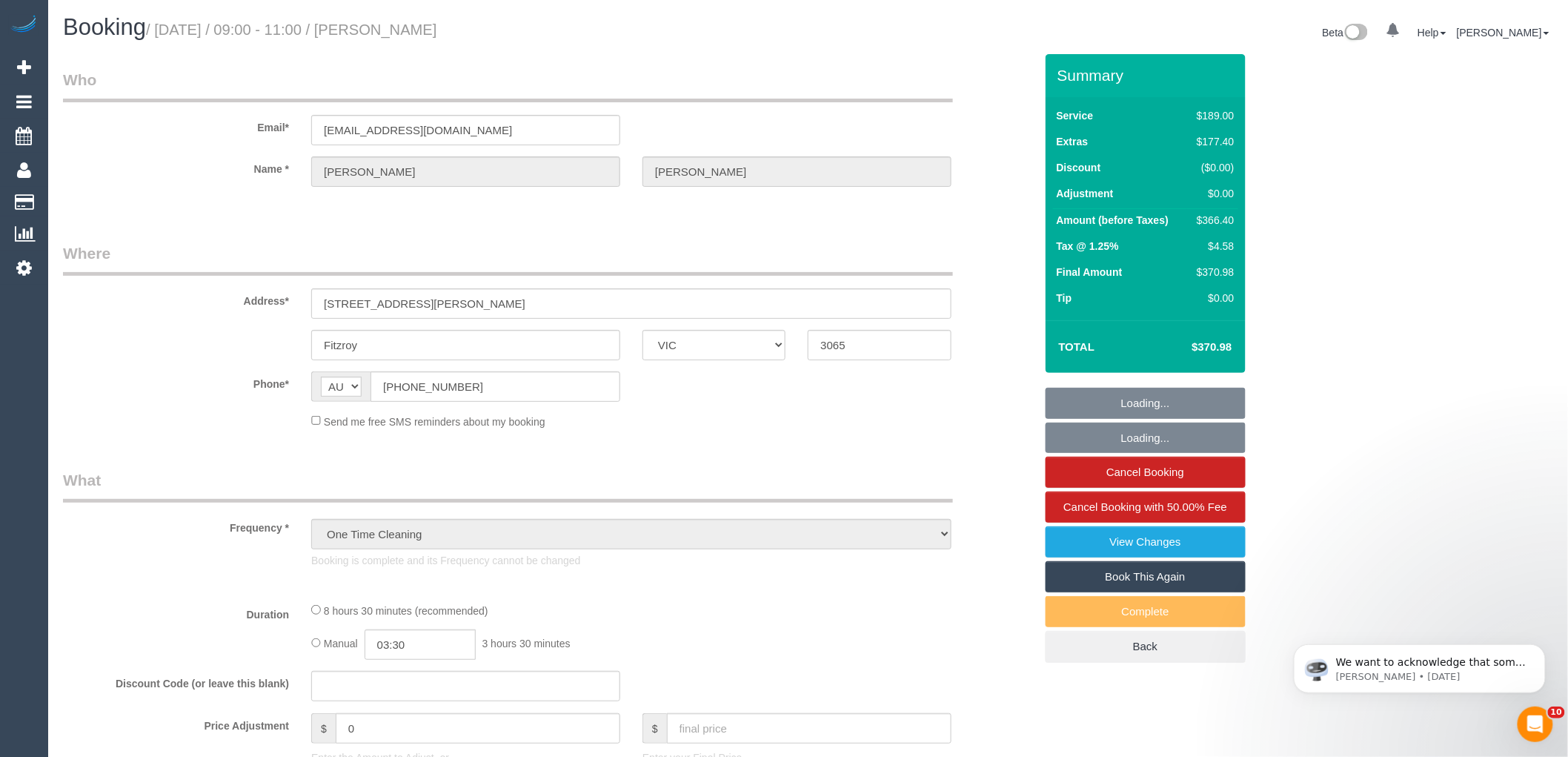
select select
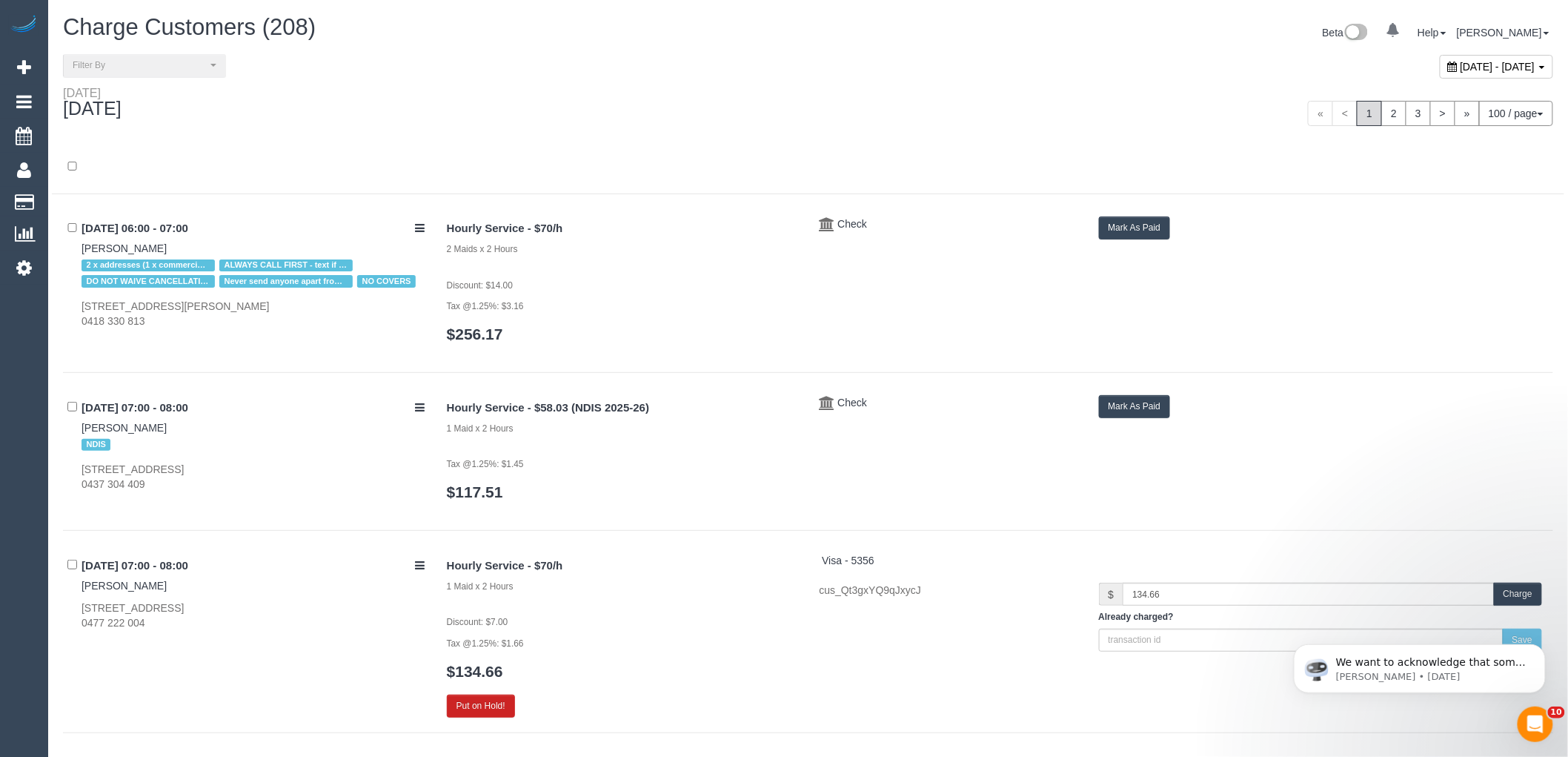
click at [913, 72] on div "September 29, 2025 - September 29, 2025" at bounding box center [1187, 70] width 757 height 32
click at [1390, 114] on link "2" at bounding box center [1394, 113] width 25 height 25
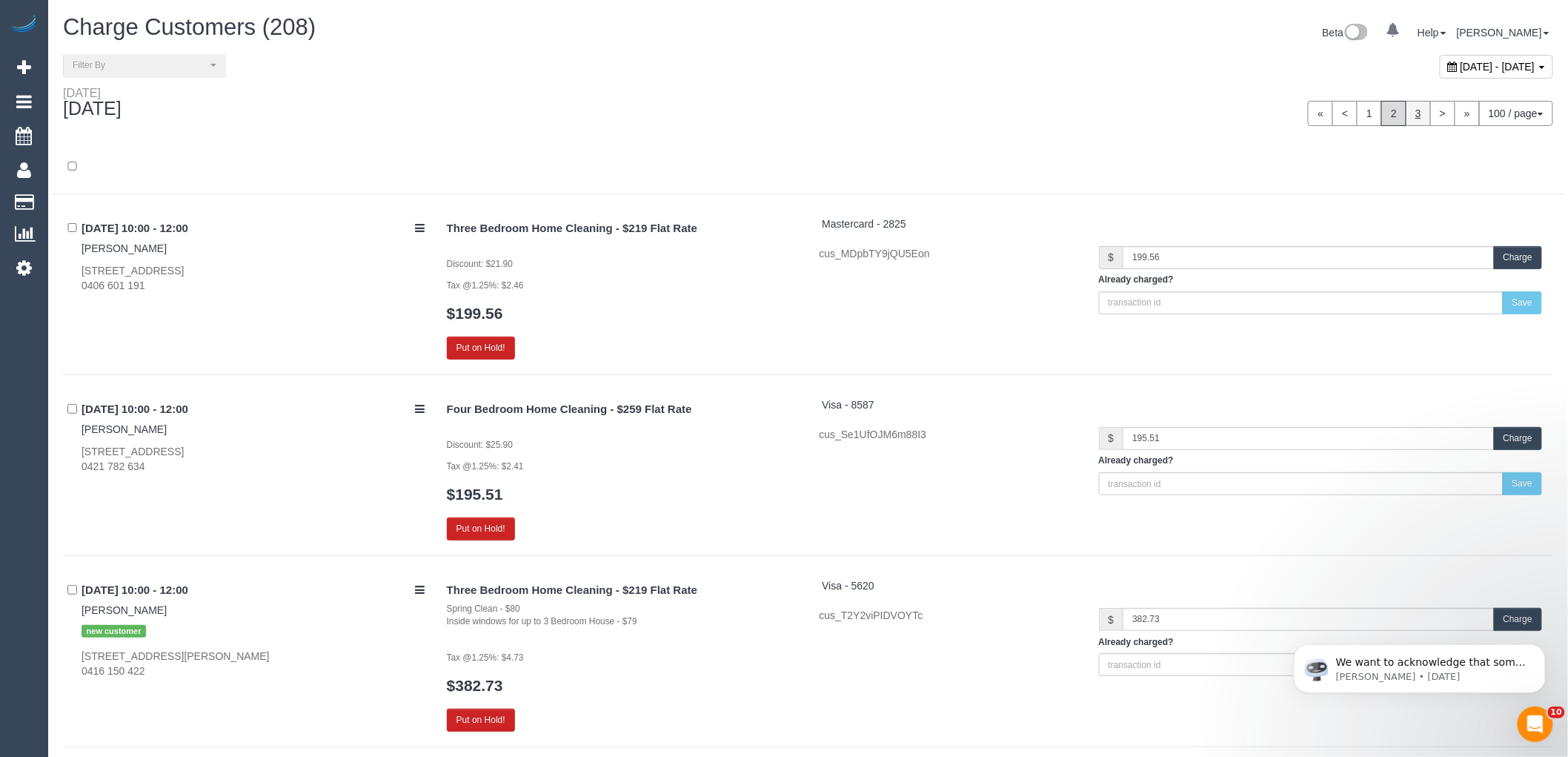
click at [1414, 113] on link "3" at bounding box center [1419, 113] width 25 height 25
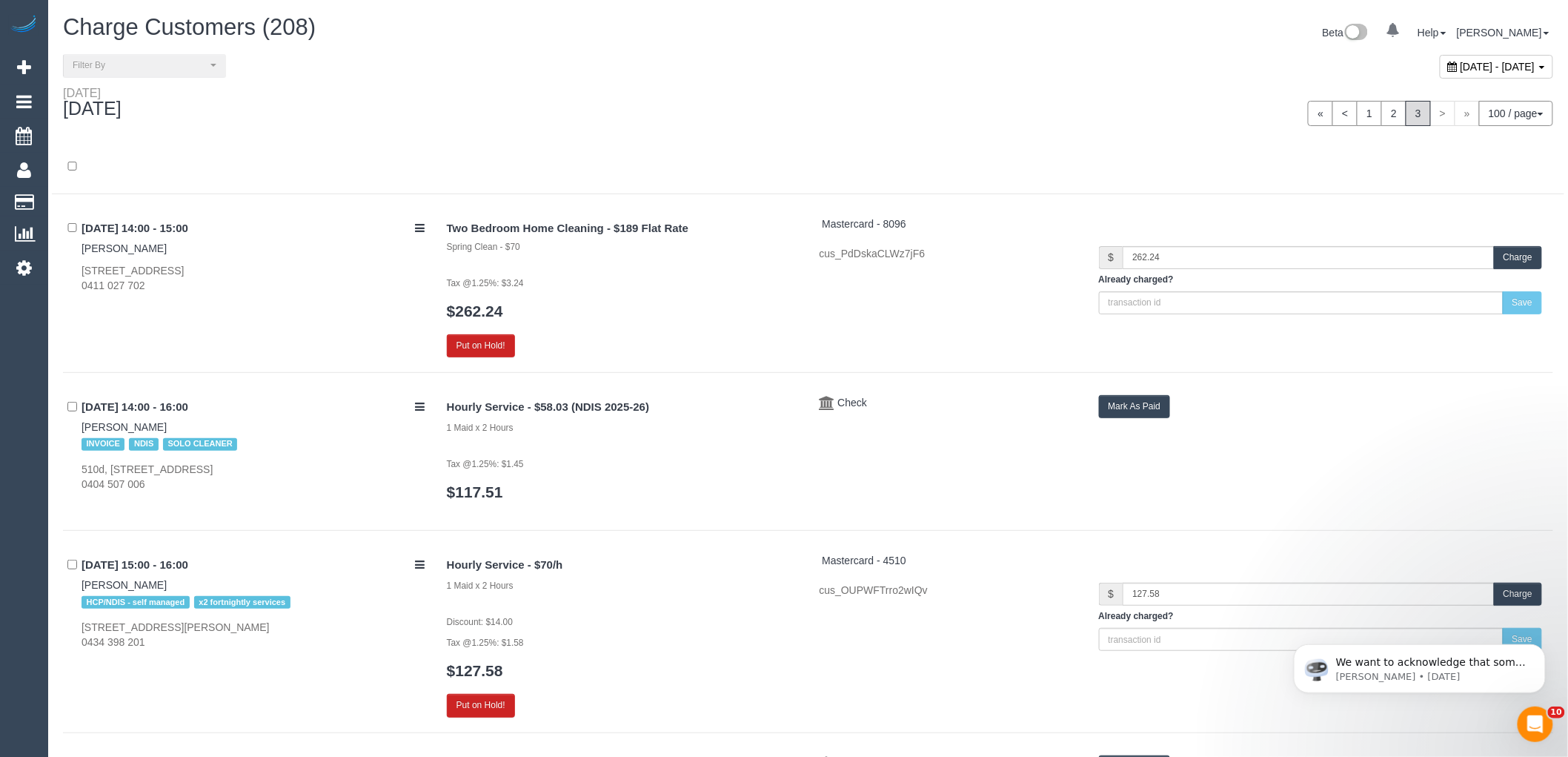
click at [1460, 65] on span "September 29, 2025 - September 29, 2025" at bounding box center [1497, 66] width 75 height 12
type input "**********"
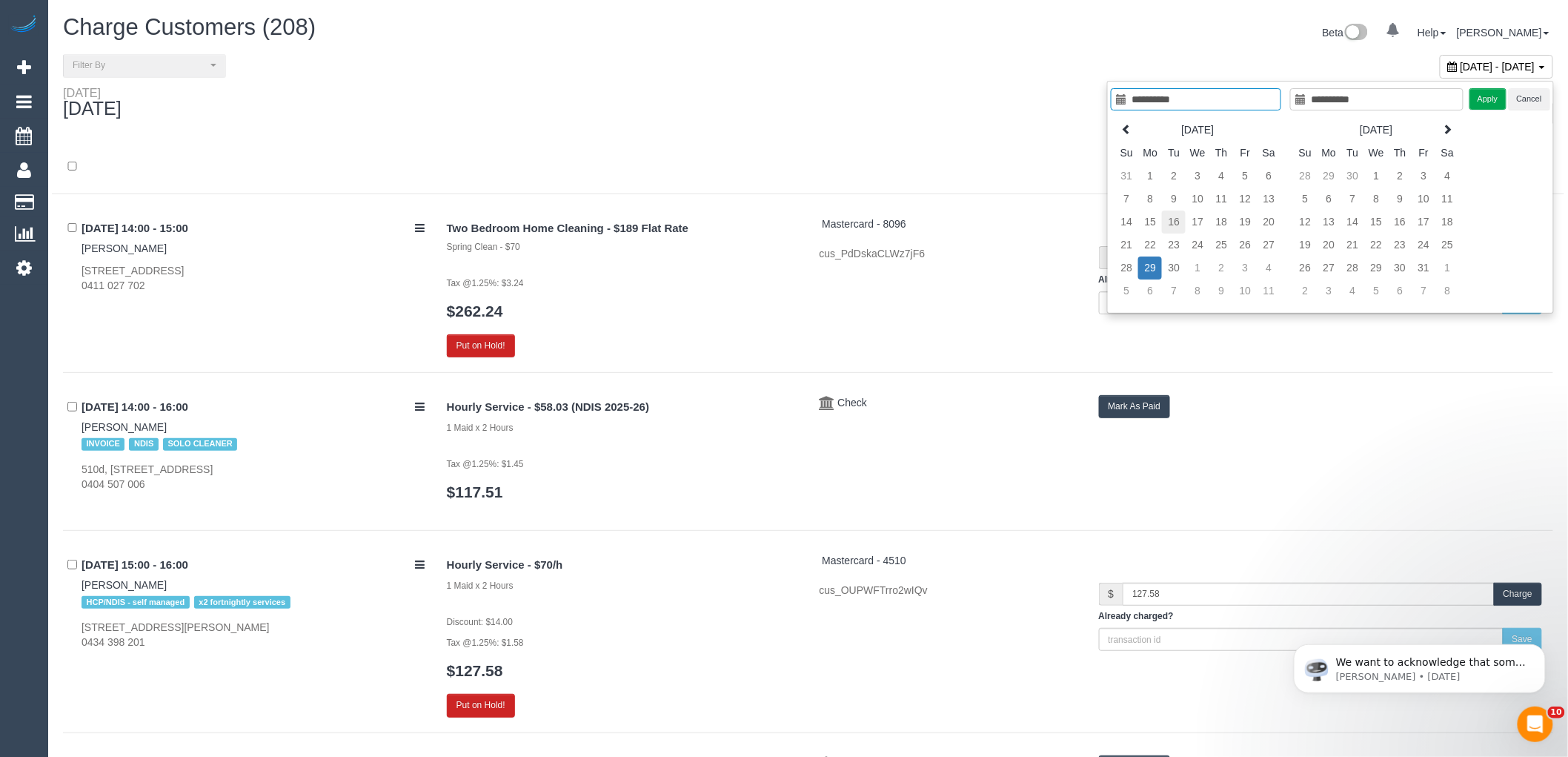
type input "**********"
click at [1177, 223] on td "16" at bounding box center [1173, 221] width 24 height 23
type input "**********"
click at [1177, 223] on td "16" at bounding box center [1173, 221] width 24 height 23
click at [1477, 104] on button "Apply" at bounding box center [1487, 99] width 37 height 22
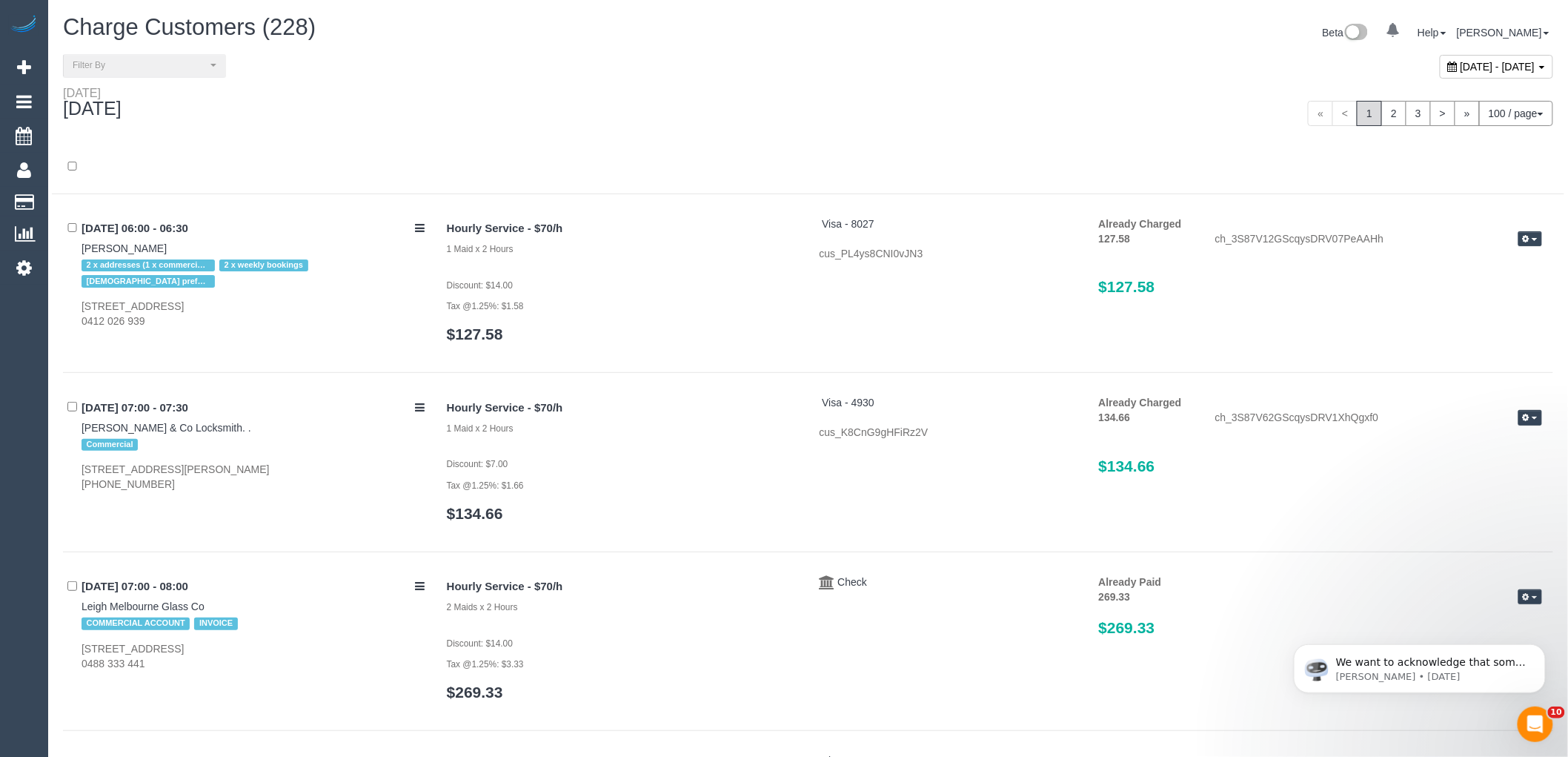
click at [1460, 67] on span "September 16, 2025 - September 16, 2025" at bounding box center [1497, 66] width 75 height 12
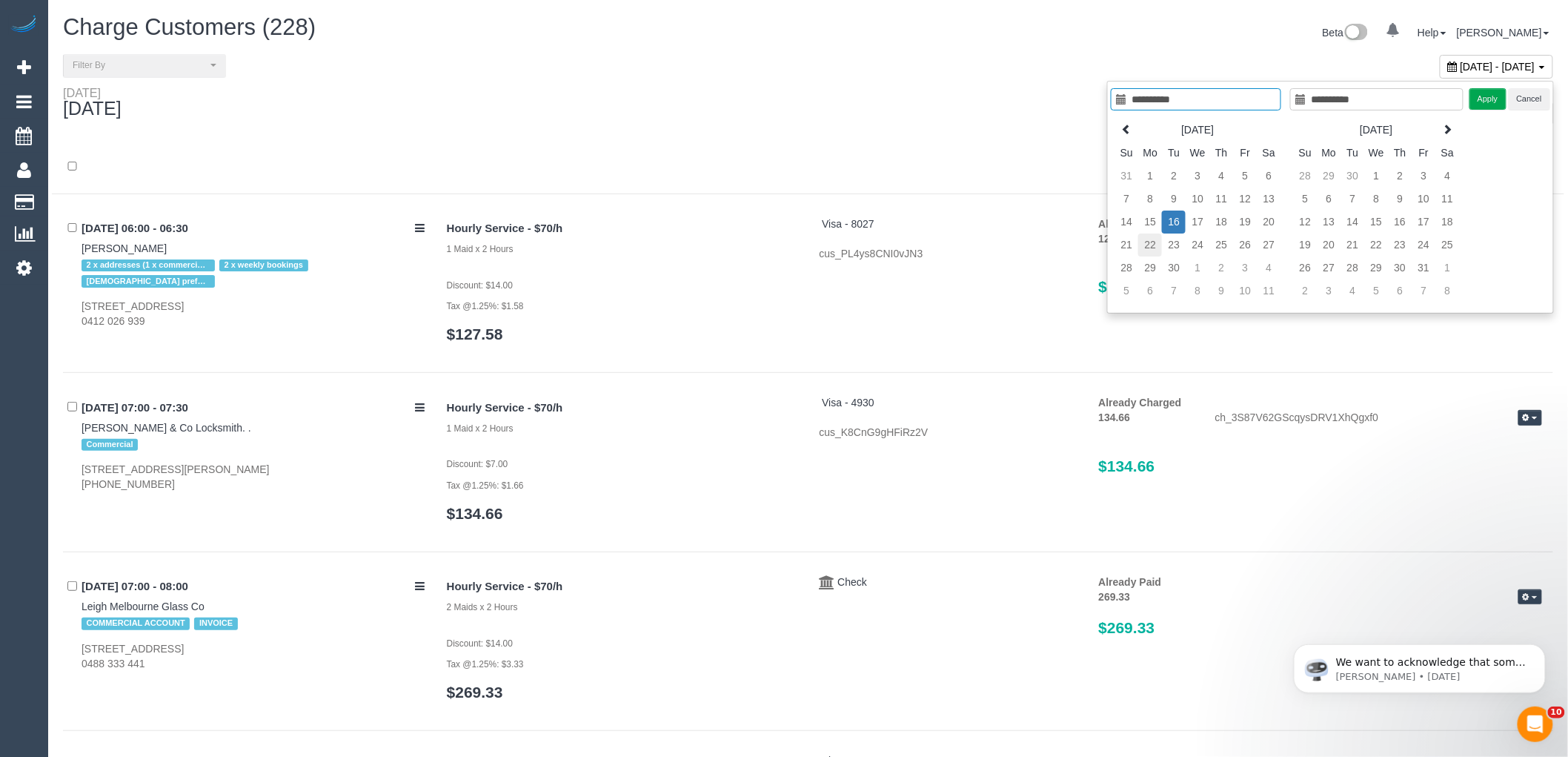
type input "**********"
click at [1150, 248] on td "22" at bounding box center [1150, 244] width 24 height 23
type input "**********"
click at [1150, 248] on td "22" at bounding box center [1150, 244] width 24 height 23
type input "**********"
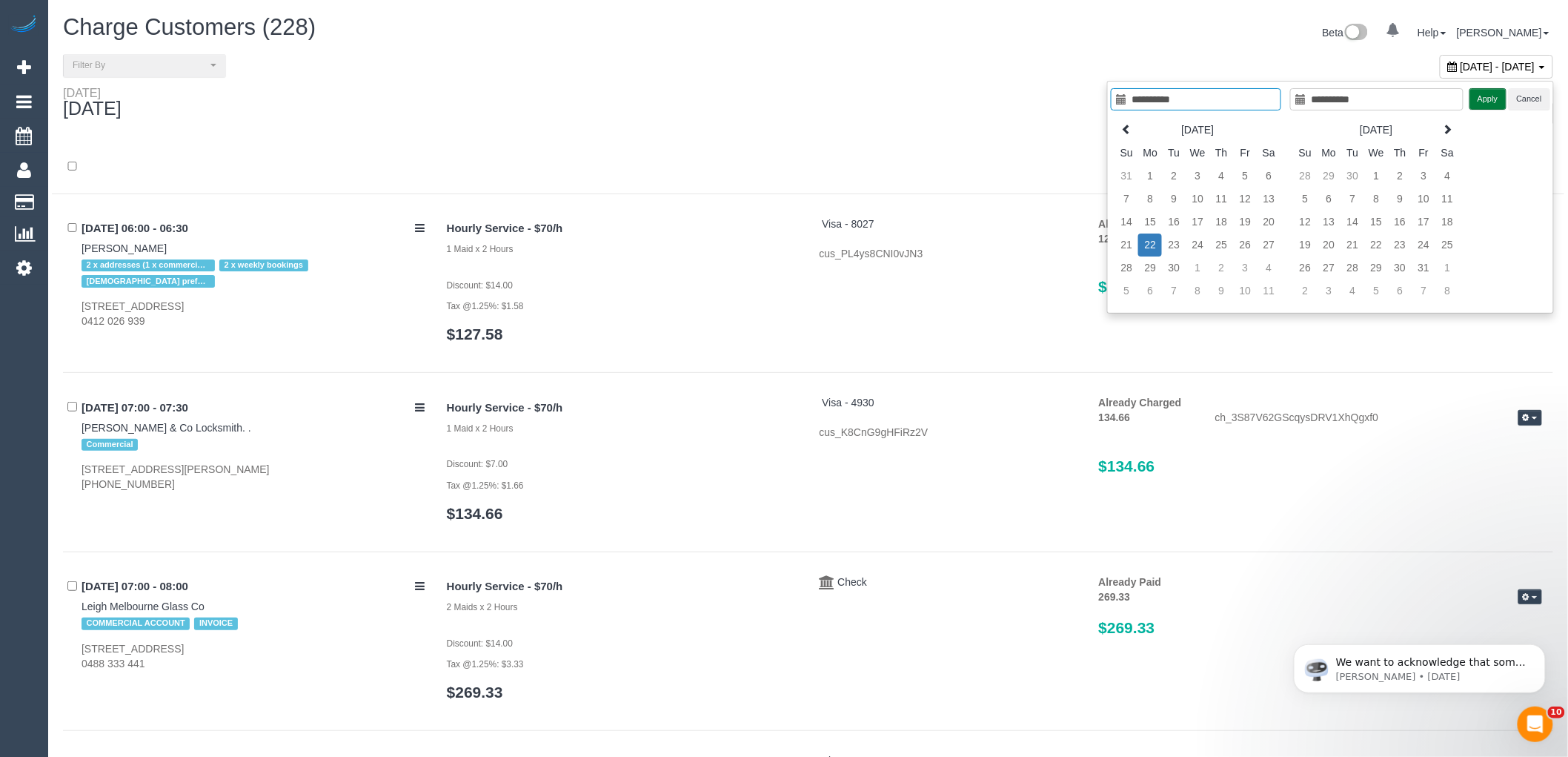
click at [1489, 99] on button "Apply" at bounding box center [1487, 99] width 37 height 22
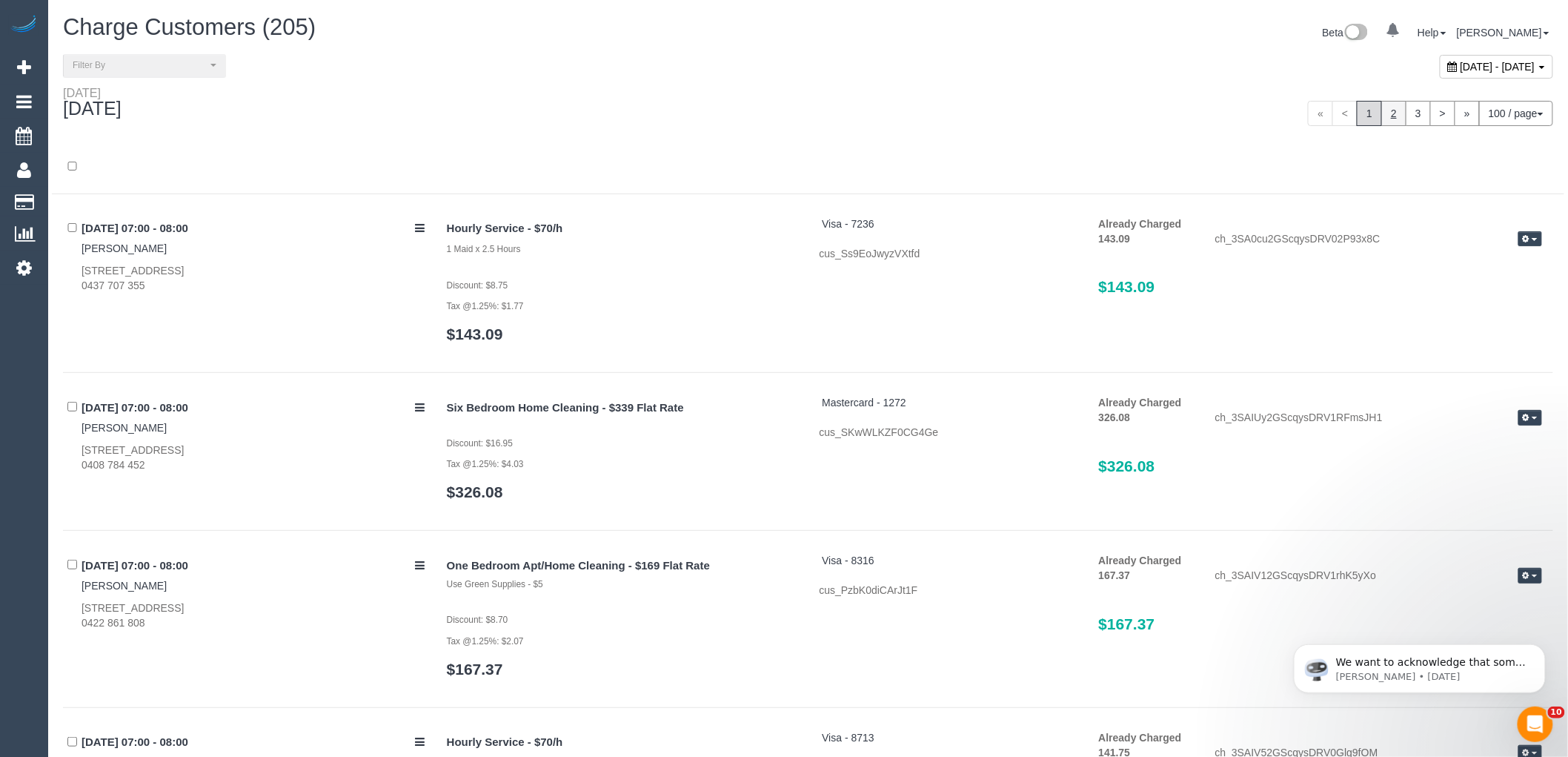
click at [1391, 120] on link "2" at bounding box center [1394, 113] width 25 height 25
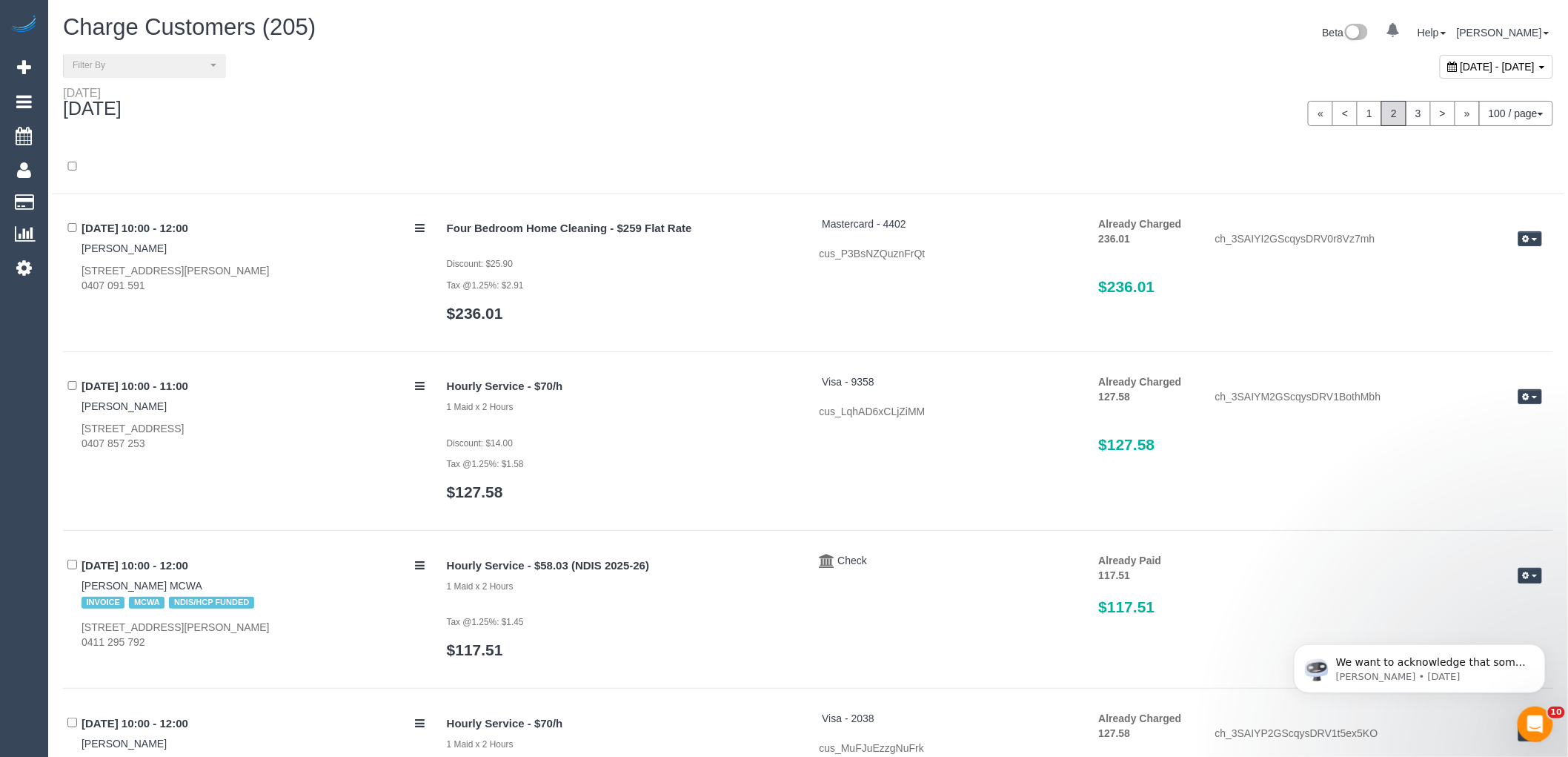
scroll to position [10486, 0]
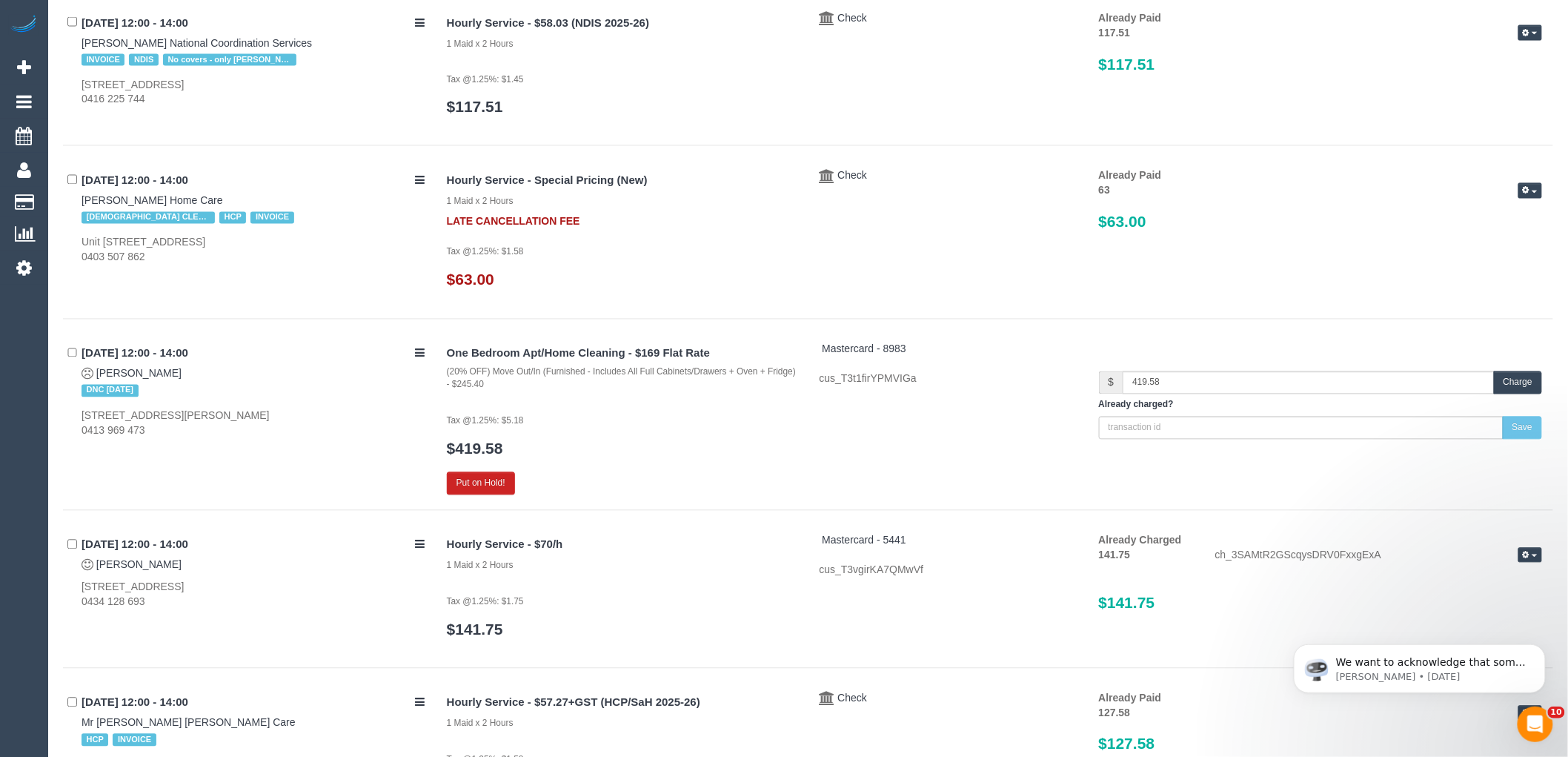
click at [1513, 388] on button "Charge" at bounding box center [1517, 382] width 48 height 23
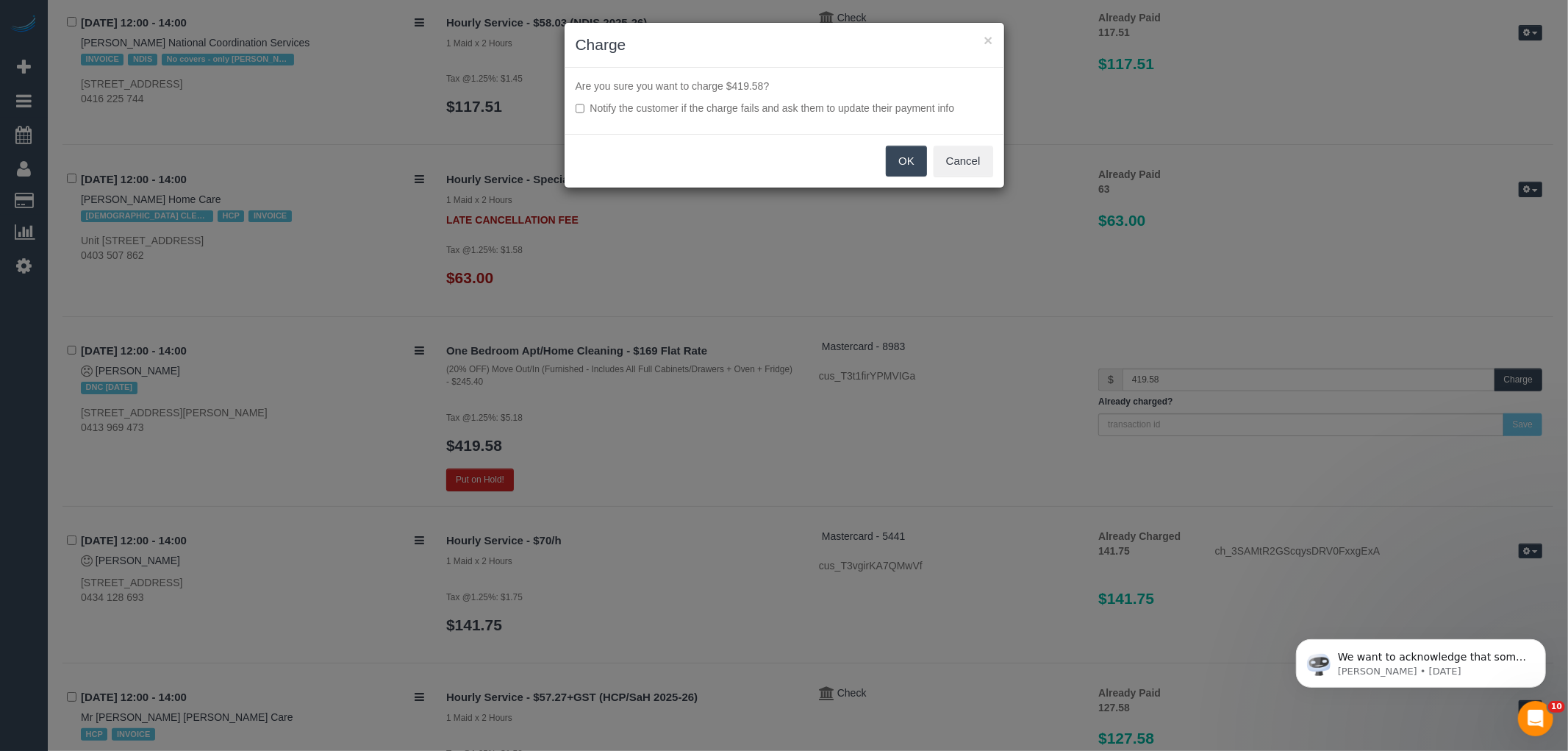
click at [893, 163] on button "OK" at bounding box center [906, 161] width 41 height 31
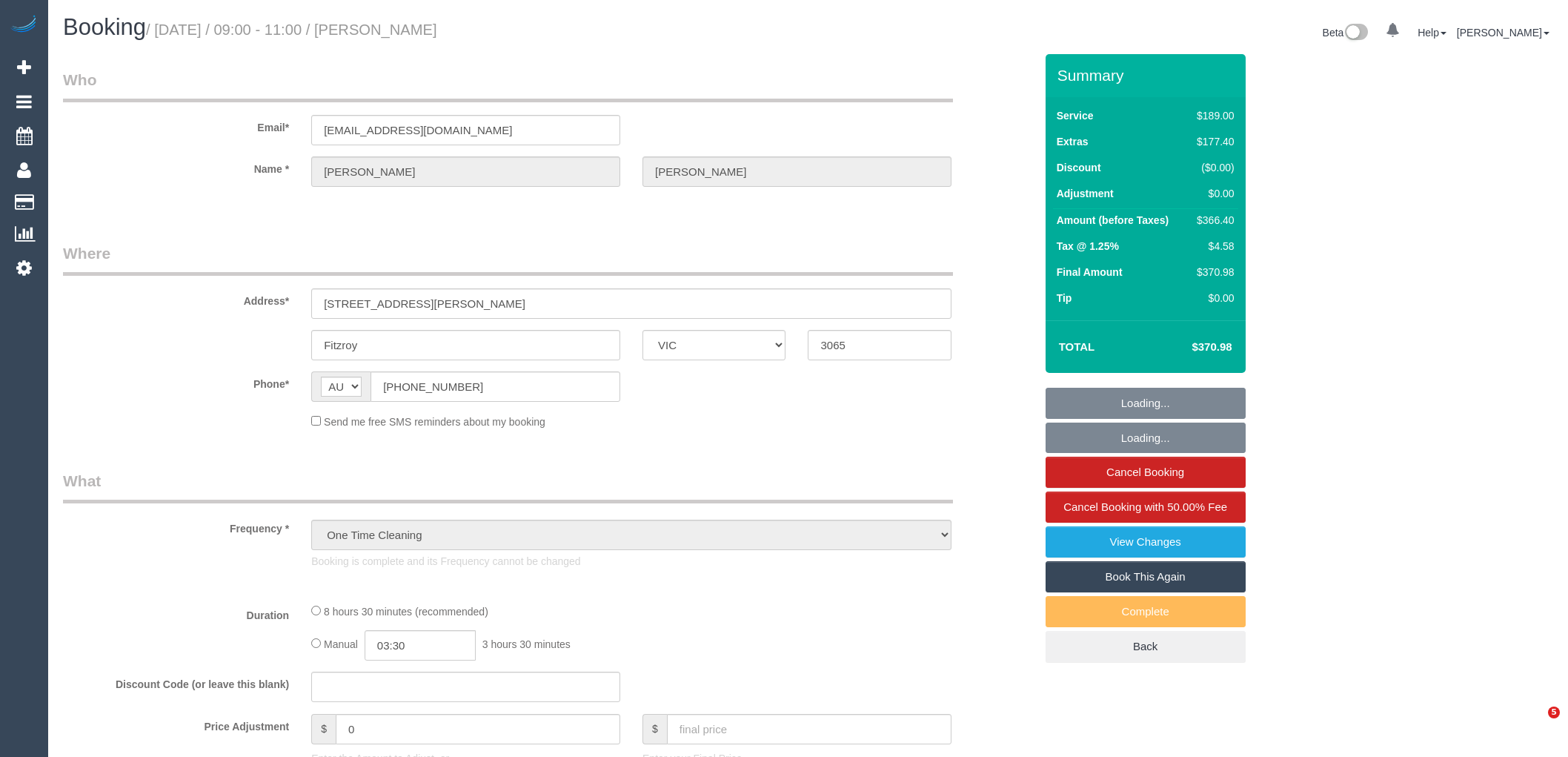
select select "VIC"
select select "string:stripe-pm_1S78kw2GScqysDRVJc6lT9bs"
select select "number:29"
select select "number:14"
select select "number:18"
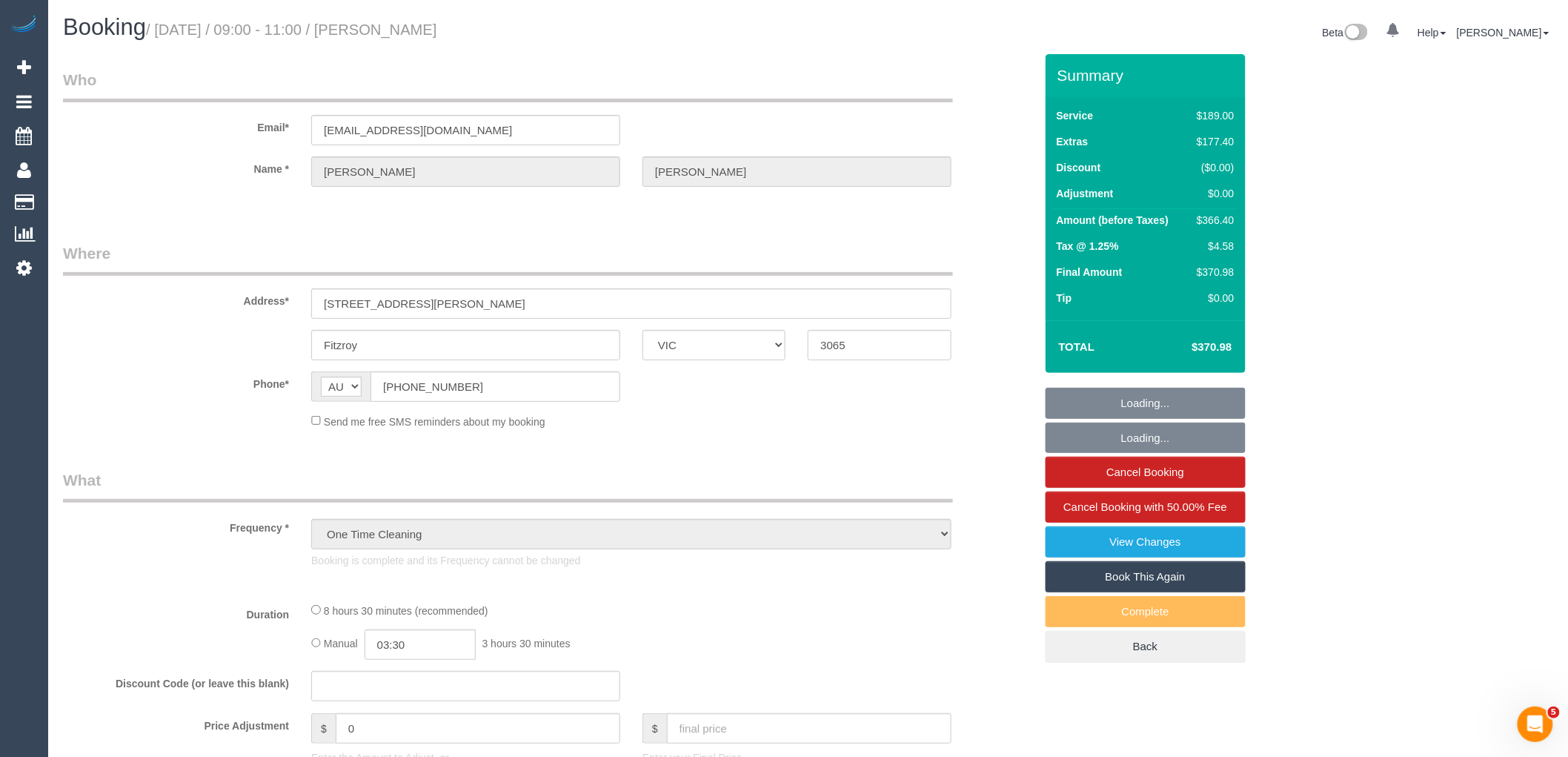
select select "number:25"
select select "number:26"
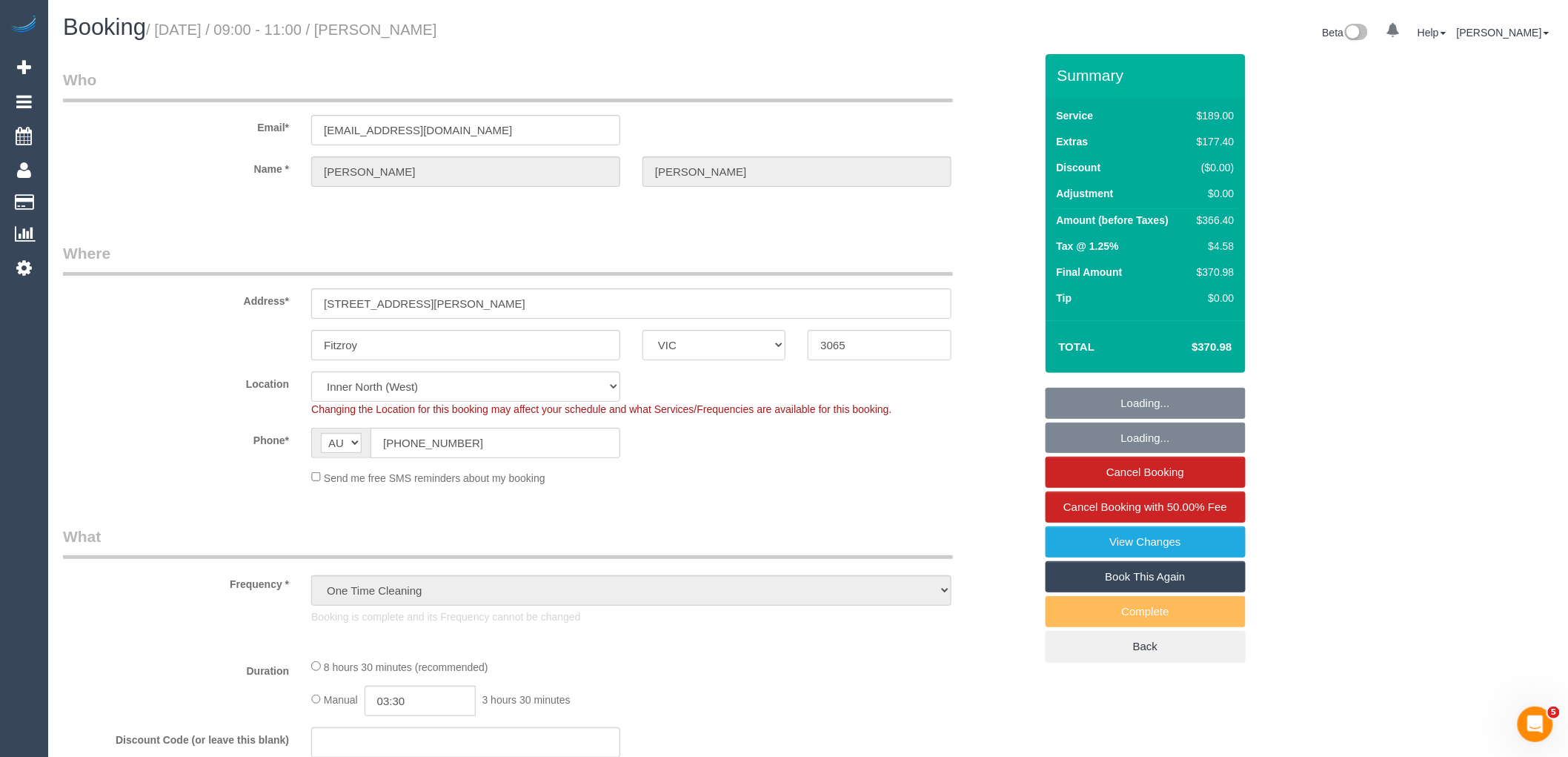
select select "object:750"
select select "spot1"
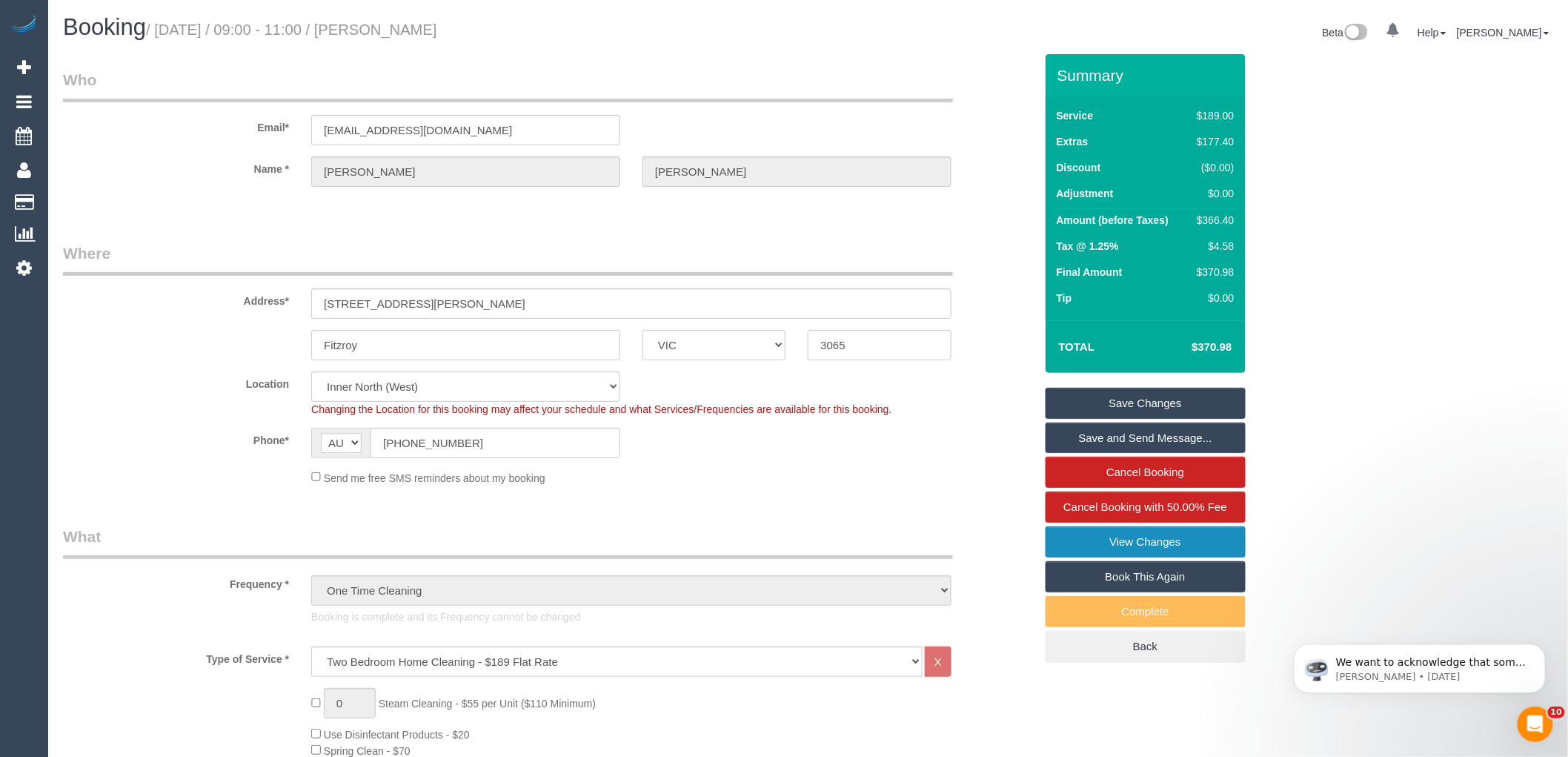
click at [1089, 543] on link "View Changes" at bounding box center [1145, 541] width 200 height 31
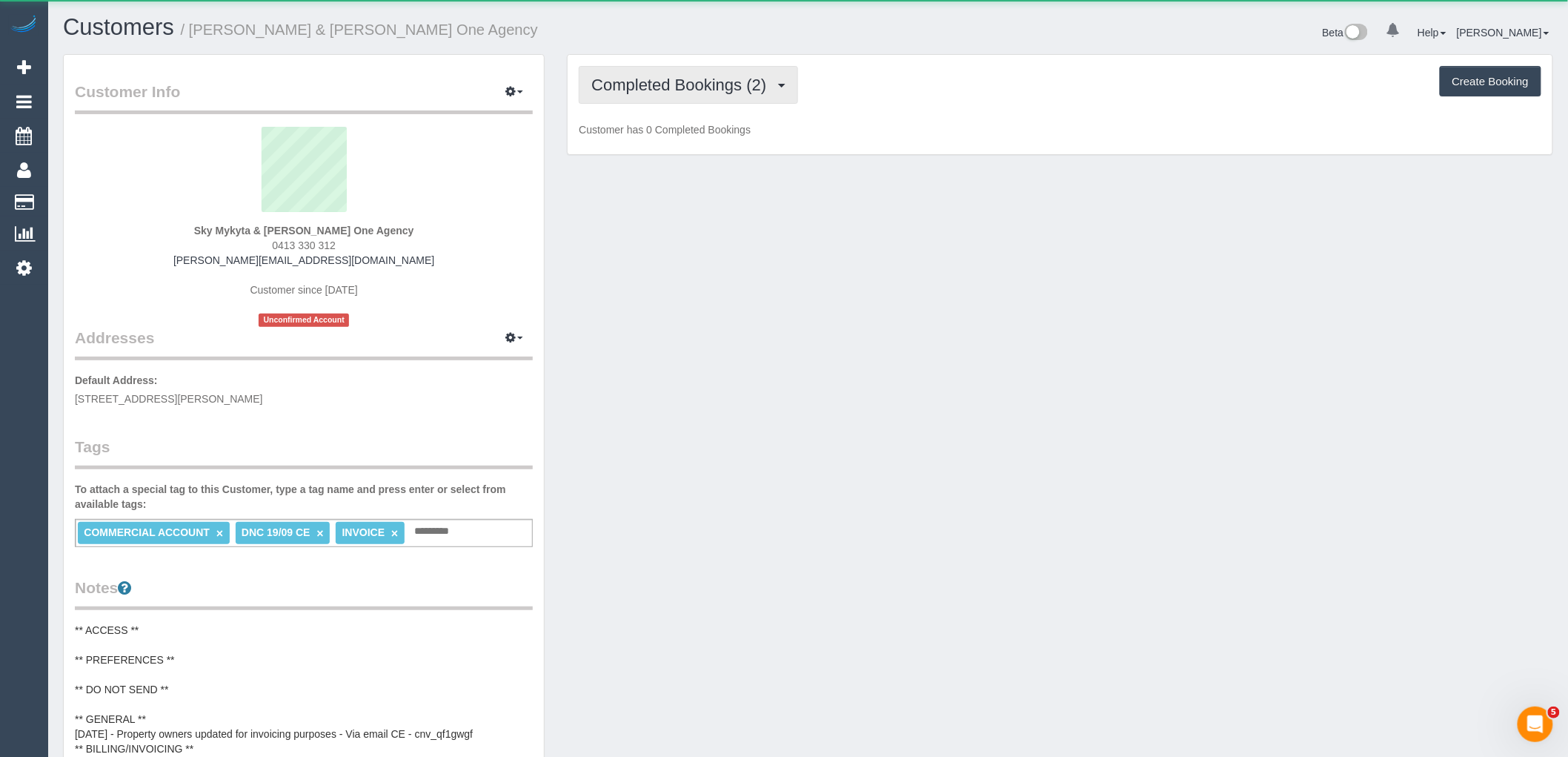
click at [631, 92] on span "Completed Bookings (2)" at bounding box center [682, 84] width 182 height 18
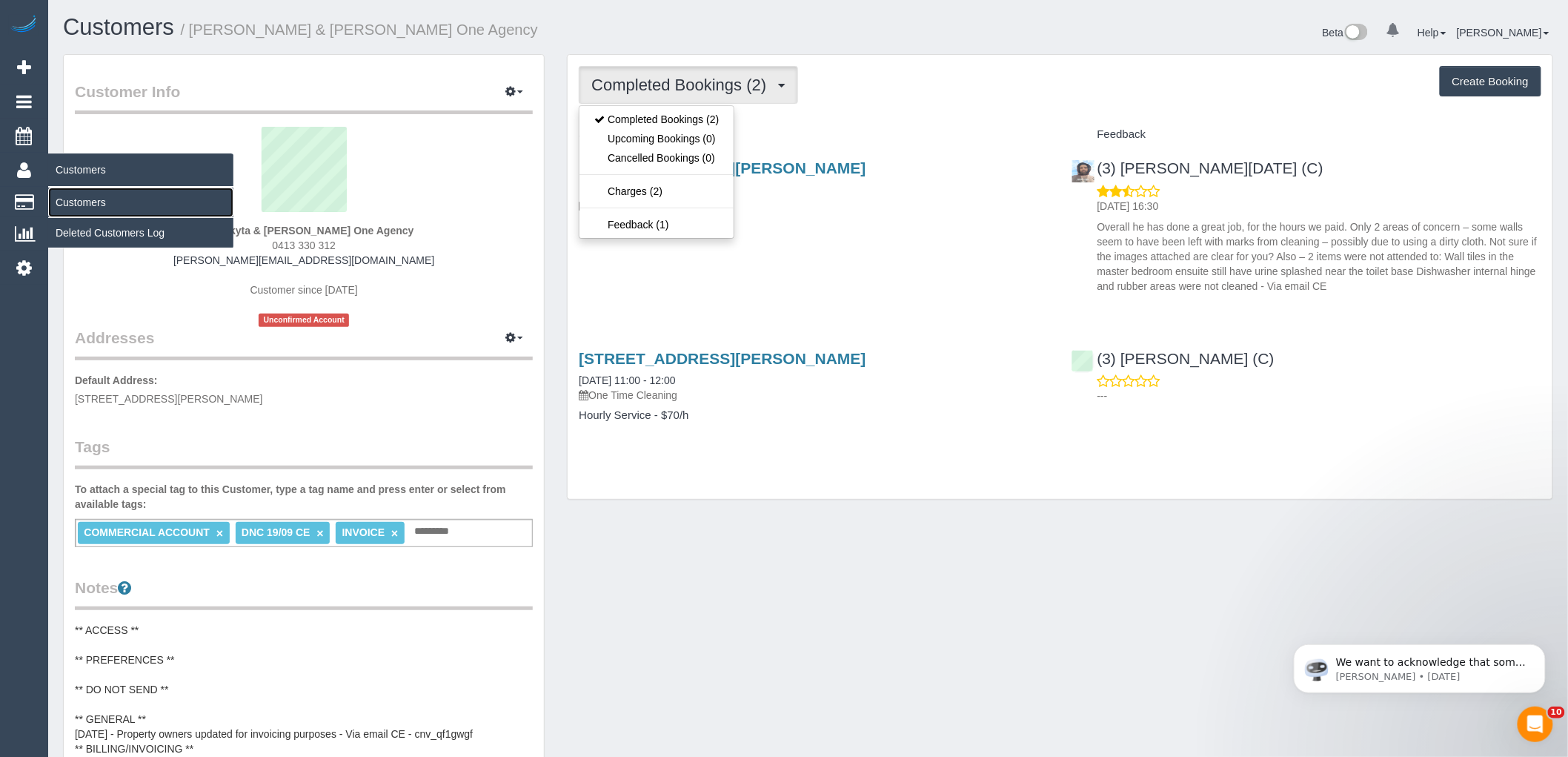
drag, startPoint x: 77, startPoint y: 207, endPoint x: 106, endPoint y: 194, distance: 31.8
click at [77, 207] on link "Customers" at bounding box center [140, 202] width 186 height 30
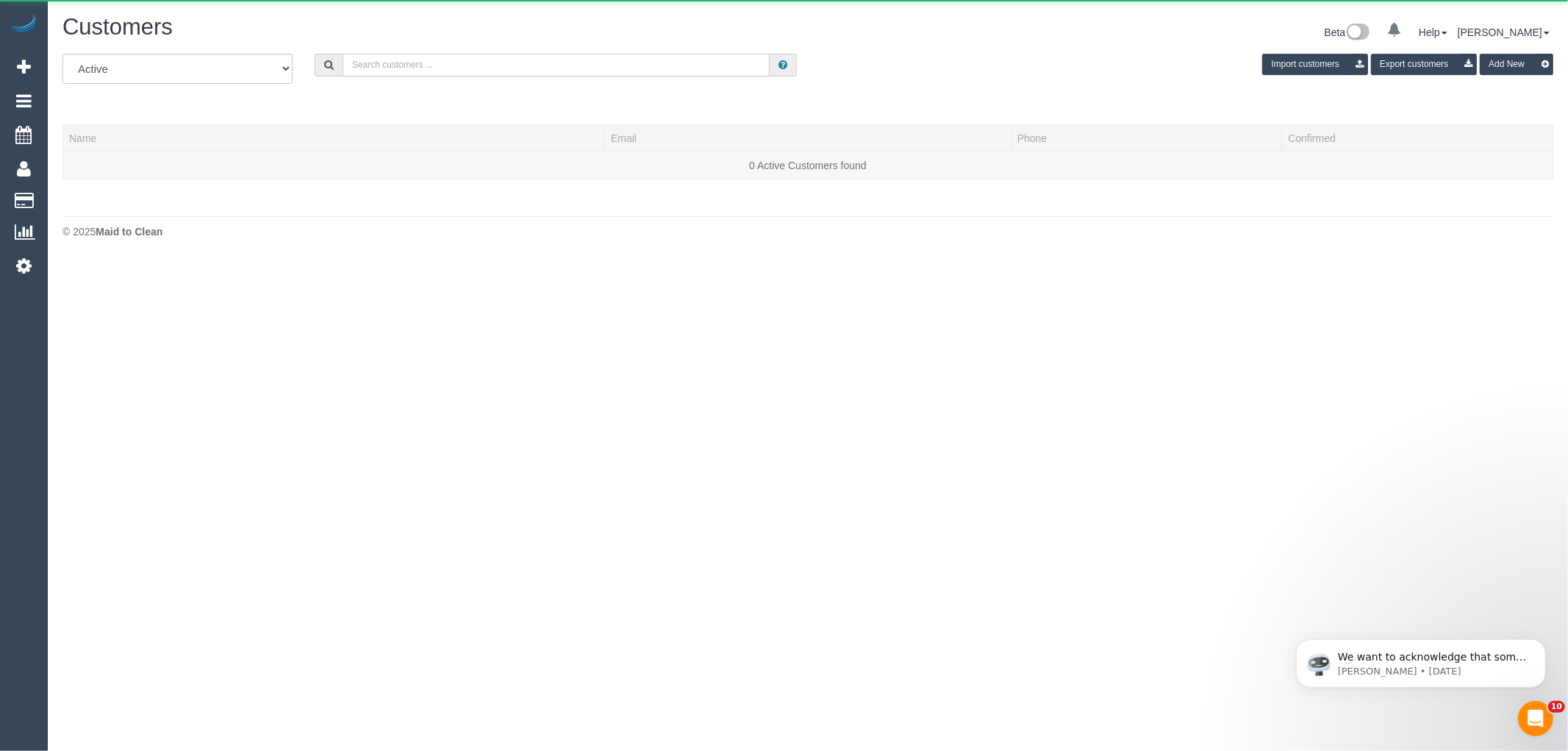
click at [458, 59] on input "text" at bounding box center [556, 65] width 427 height 22
paste input "[EMAIL_ADDRESS][DOMAIN_NAME]"
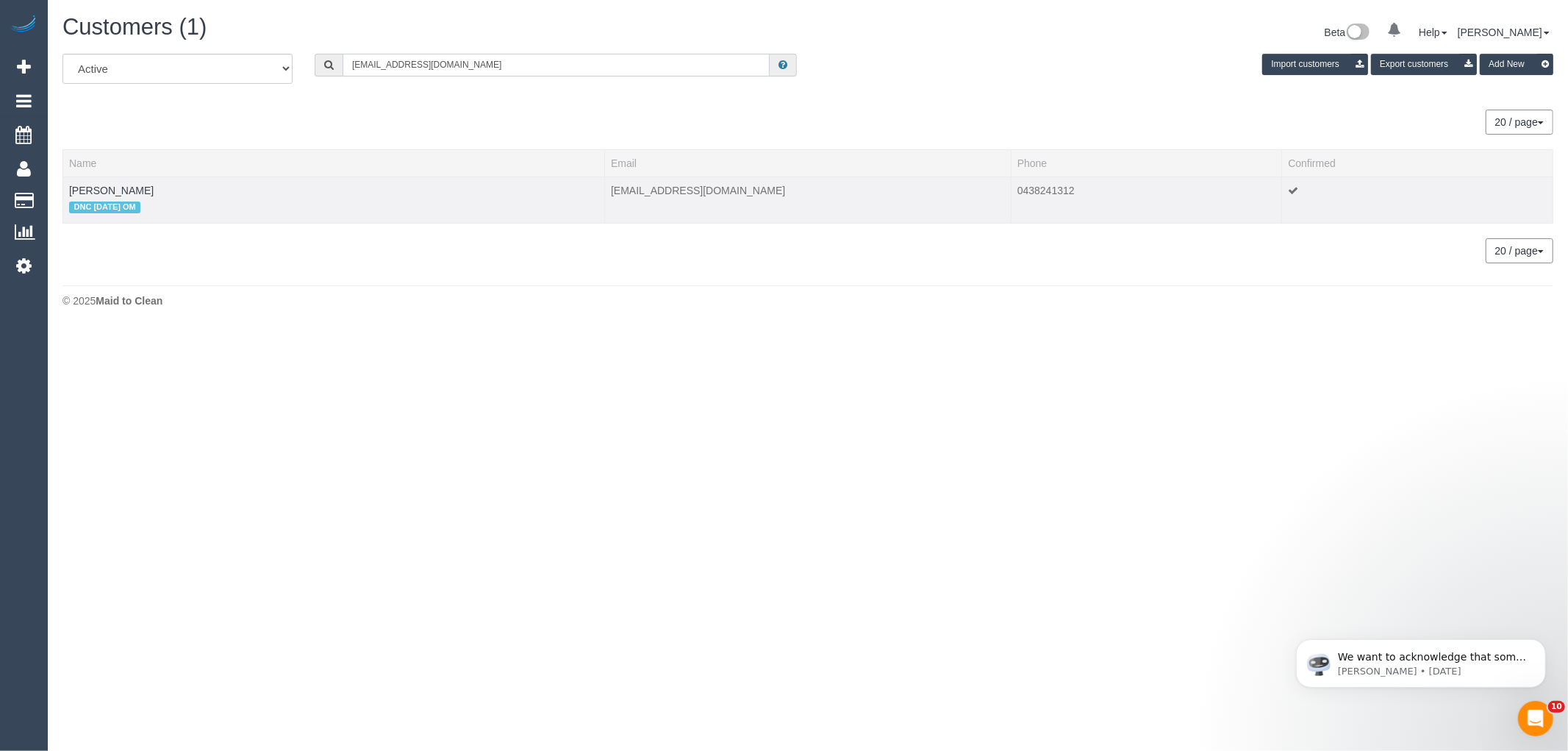
type input "[EMAIL_ADDRESS][DOMAIN_NAME]"
drag, startPoint x: 119, startPoint y: 189, endPoint x: 59, endPoint y: 189, distance: 60.0
click at [59, 189] on div "All Active Archived [EMAIL_ADDRESS][DOMAIN_NAME] Import customers Export custom…" at bounding box center [807, 166] width 1512 height 225
click at [137, 189] on td "[PERSON_NAME] DNC [DATE] OM" at bounding box center [333, 199] width 542 height 47
click at [129, 190] on td "[PERSON_NAME] DNC [DATE] OM" at bounding box center [333, 199] width 542 height 47
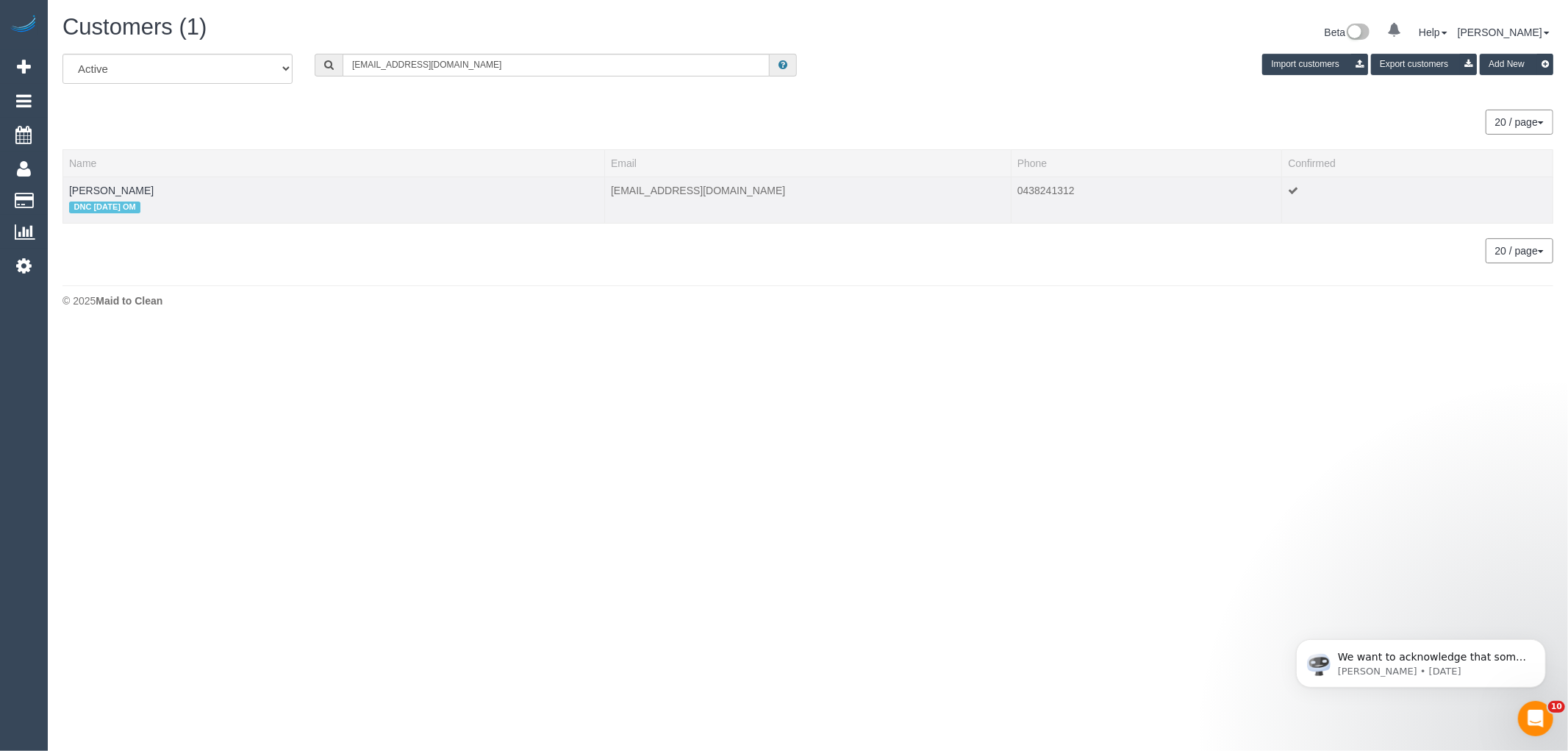
drag, startPoint x: 128, startPoint y: 191, endPoint x: 66, endPoint y: 193, distance: 62.0
click at [66, 193] on td "[PERSON_NAME] DNC [DATE] OM" at bounding box center [333, 199] width 542 height 47
copy link "[PERSON_NAME]"
click at [93, 189] on link "[PERSON_NAME]" at bounding box center [111, 190] width 84 height 12
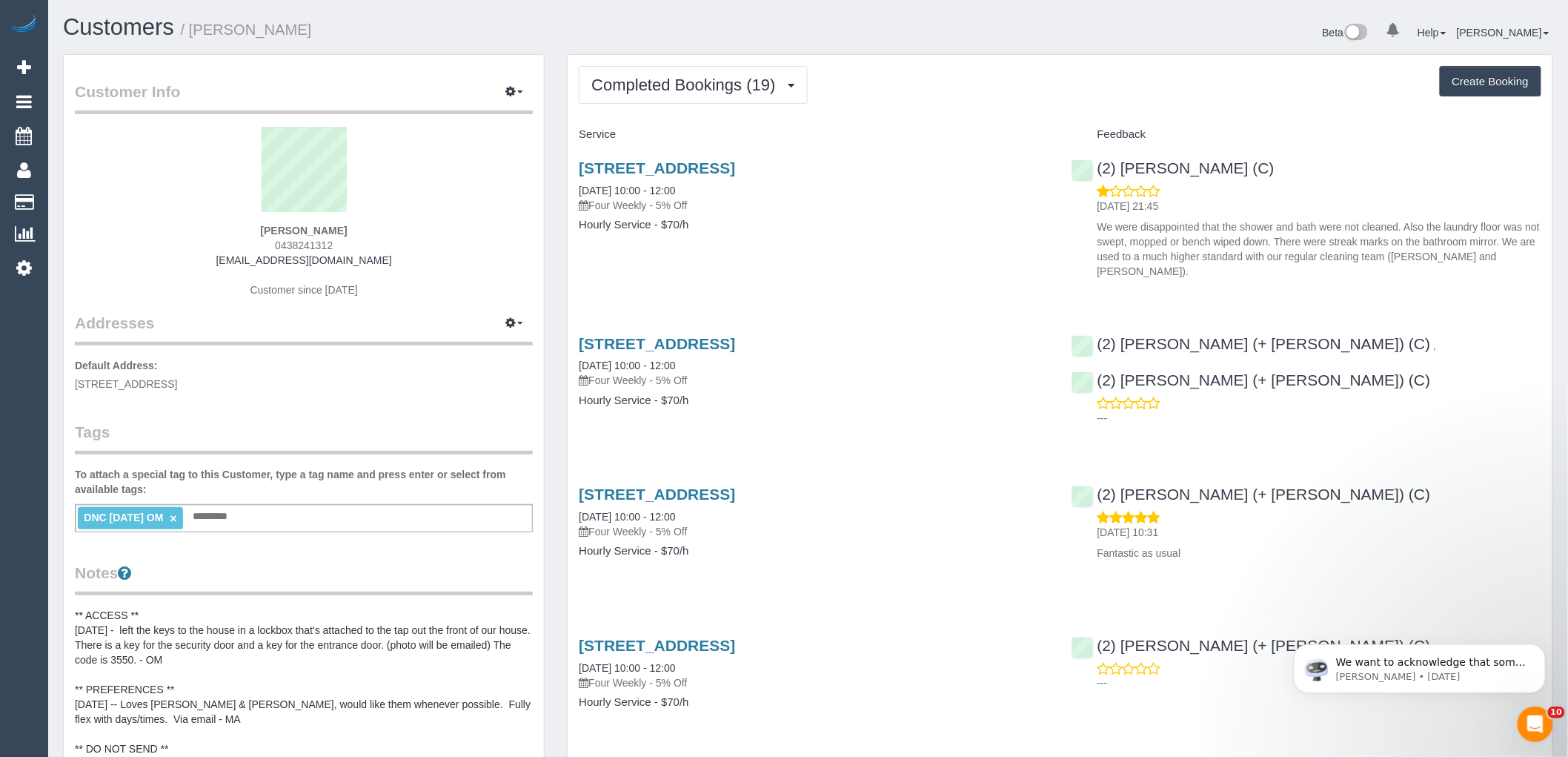
drag, startPoint x: 570, startPoint y: 184, endPoint x: 776, endPoint y: 226, distance: 210.2
click at [783, 228] on div "[STREET_ADDRESS] [DATE] 10:00 - 12:00 Four Weekly - 5% Off Hourly Service - $70…" at bounding box center [813, 204] width 492 height 114
copy div "[DATE] 10:00 - 12:00 Four Weekly - 5% Off Hourly Service - $70/h"
drag, startPoint x: 335, startPoint y: 227, endPoint x: 223, endPoint y: 226, distance: 112.0
click at [223, 226] on div "[PERSON_NAME] 0438241312 [EMAIL_ADDRESS][DOMAIN_NAME] Customer since [DATE]" at bounding box center [304, 219] width 458 height 186
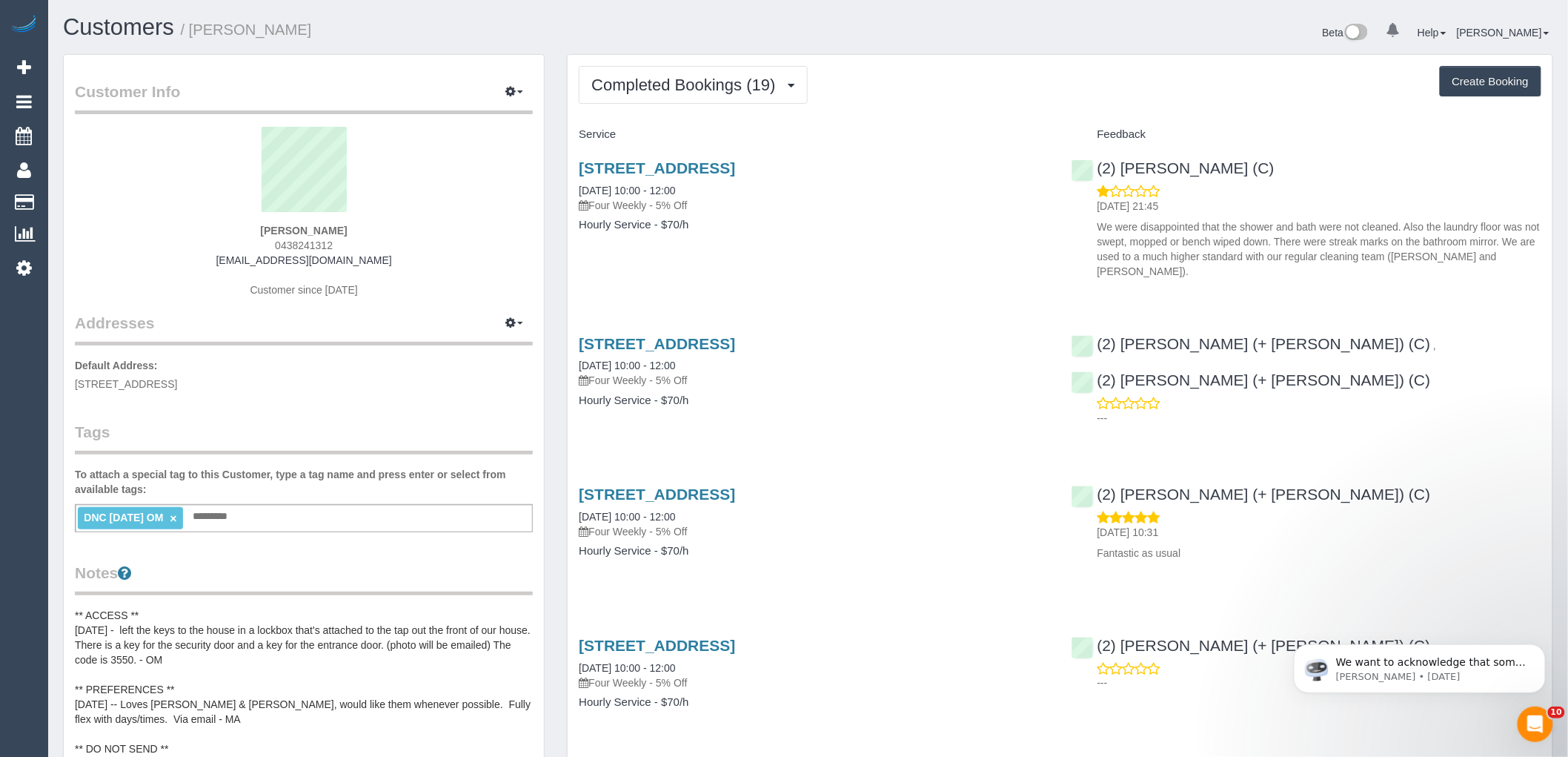
copy strong "[PERSON_NAME]"
drag, startPoint x: 1308, startPoint y: 161, endPoint x: 1098, endPoint y: 164, distance: 210.0
click at [1098, 164] on div "(2) [PERSON_NAME] (C) [DATE] 21:45 We were disappointed that the shower and bat…" at bounding box center [1305, 216] width 492 height 139
copy link "(2) [PERSON_NAME] (C)"
